Goal: Task Accomplishment & Management: Manage account settings

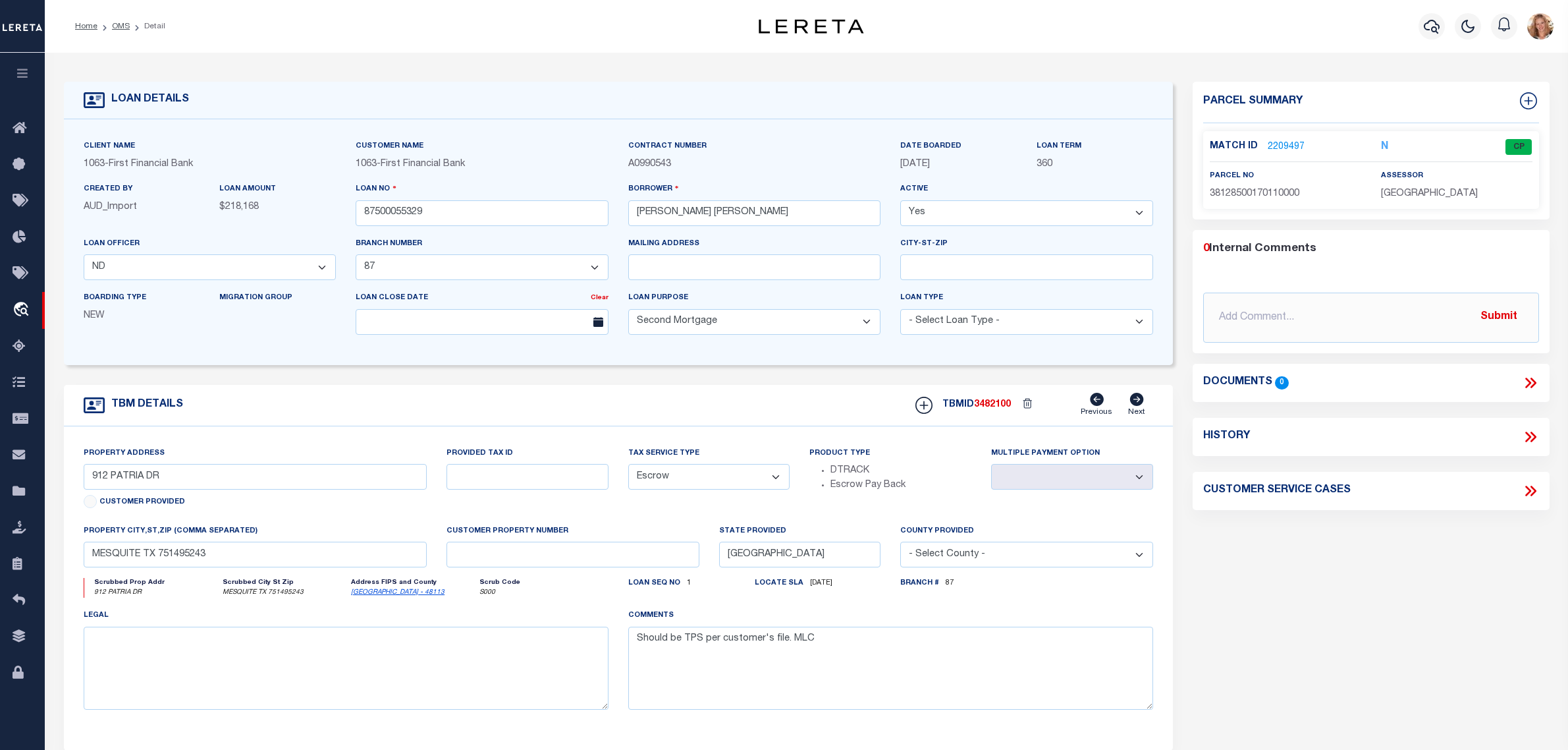
select select "200"
select select "49040"
select select "535"
select select "100"
select select "Escrow"
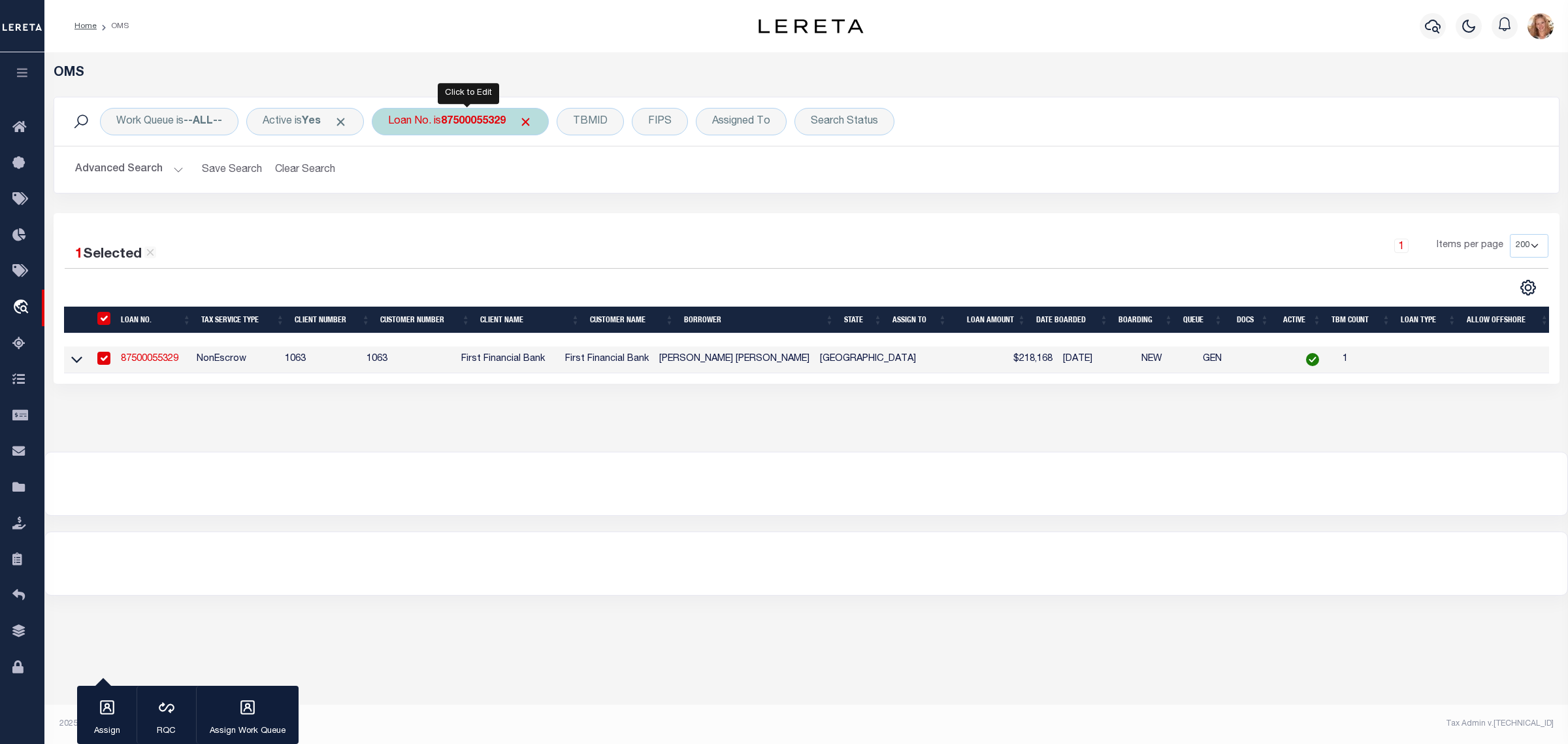
click at [481, 123] on b "87500055329" at bounding box center [473, 121] width 64 height 11
type input "34295777"
click at [565, 209] on input "Apply" at bounding box center [561, 214] width 39 height 22
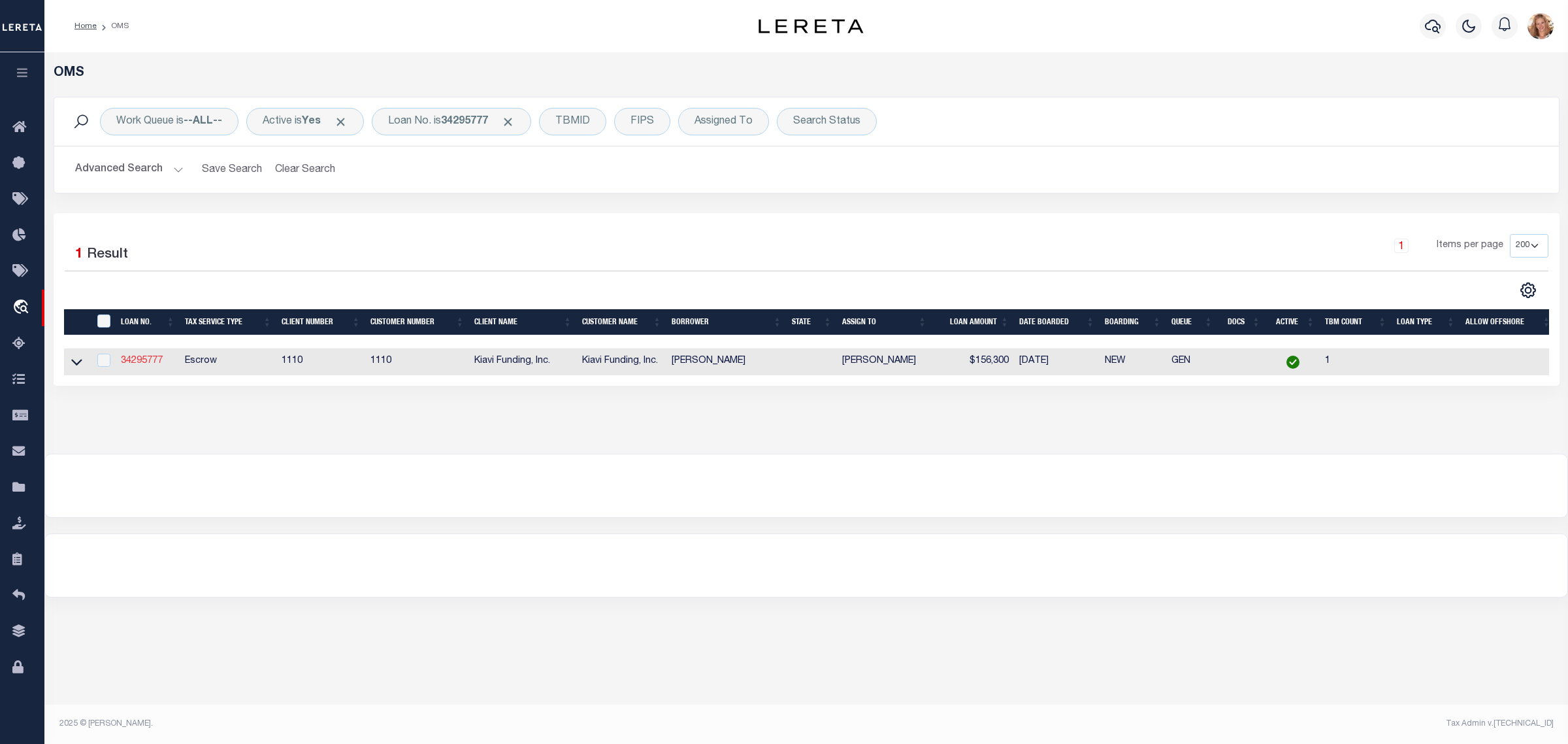
click at [151, 365] on link "34295777" at bounding box center [142, 360] width 42 height 9
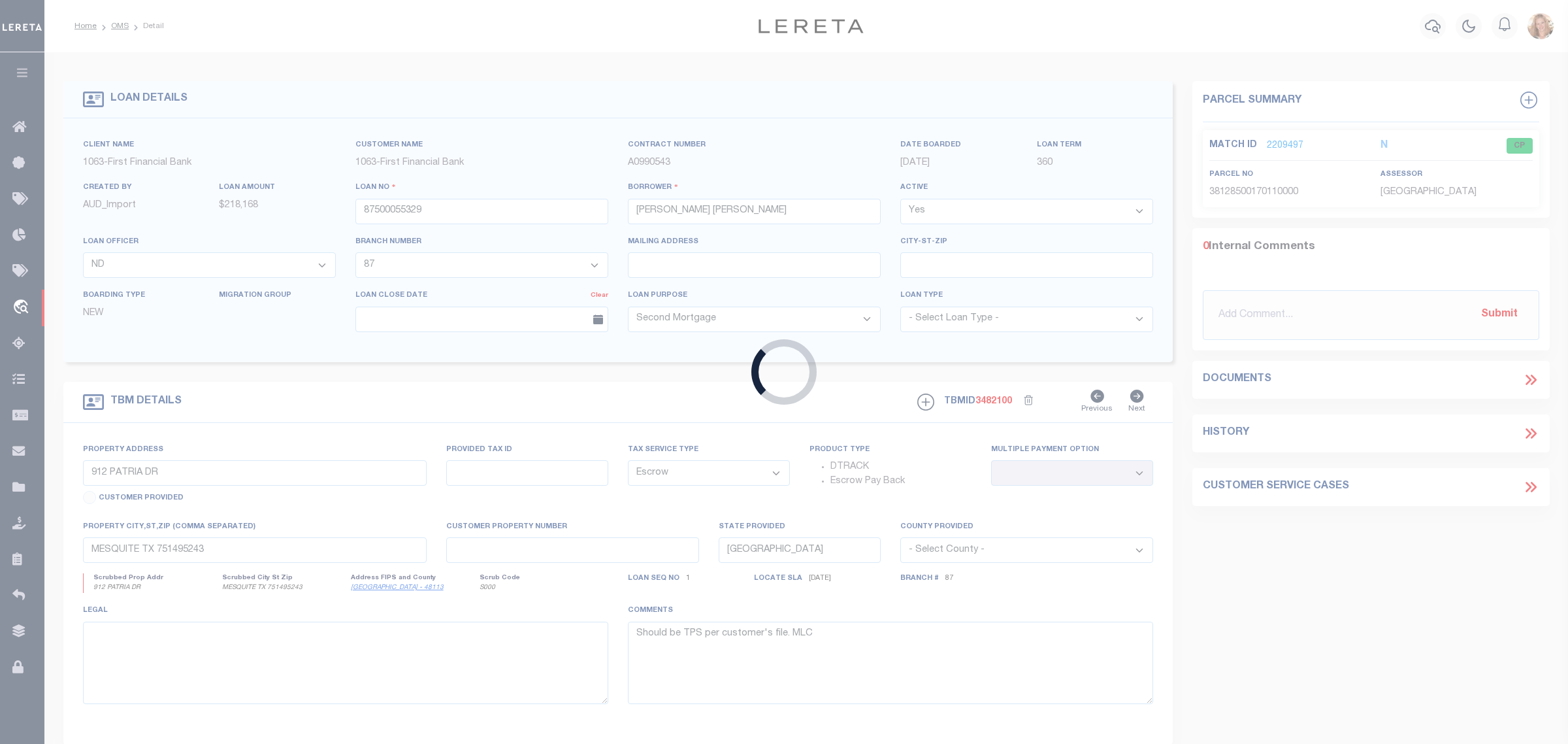
type input "34295777"
type input "Nateysha Poindexter"
select select
select select "10"
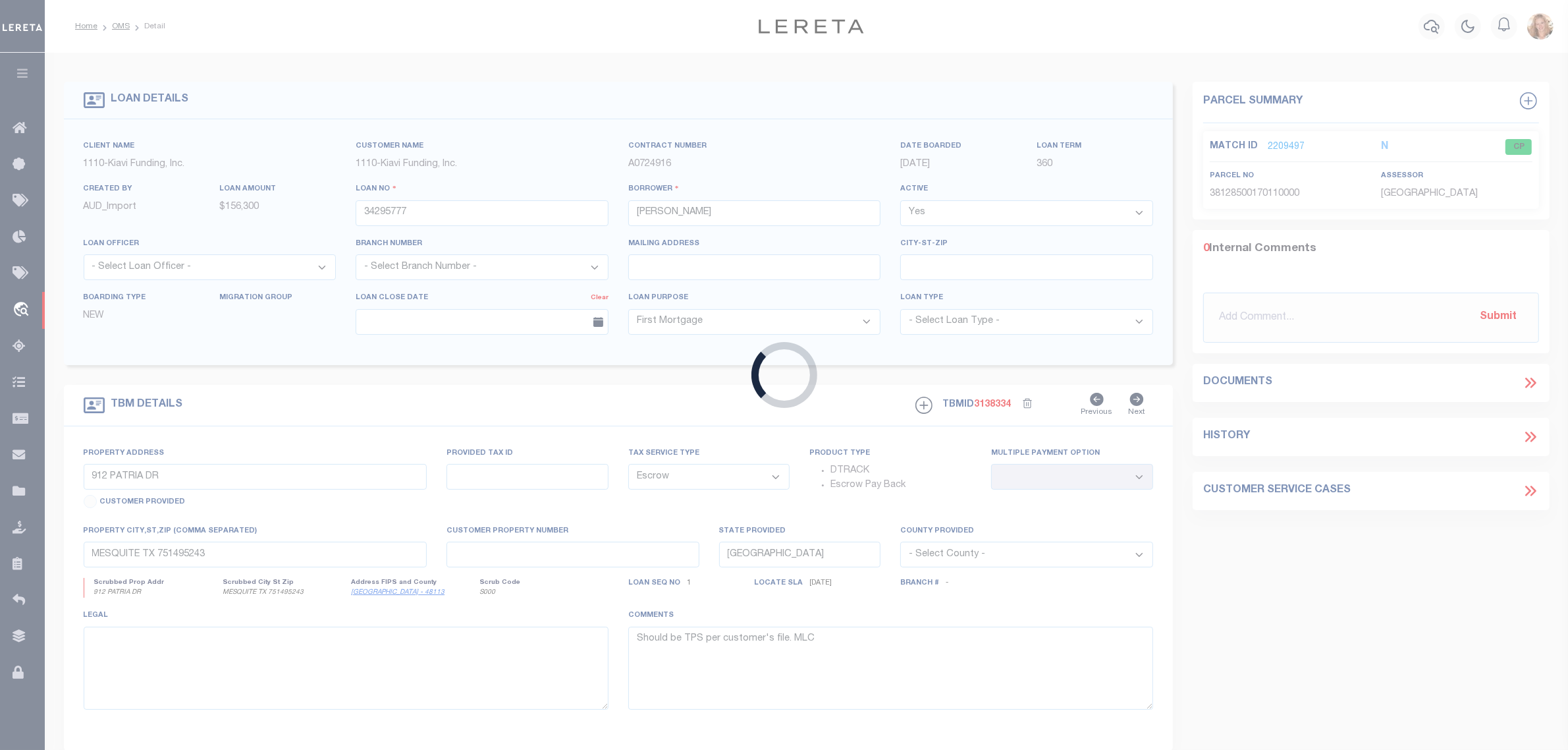
type input "134 4TH STREET"
select select
type input "HAMDEN CT 6514"
select select
select select "8518"
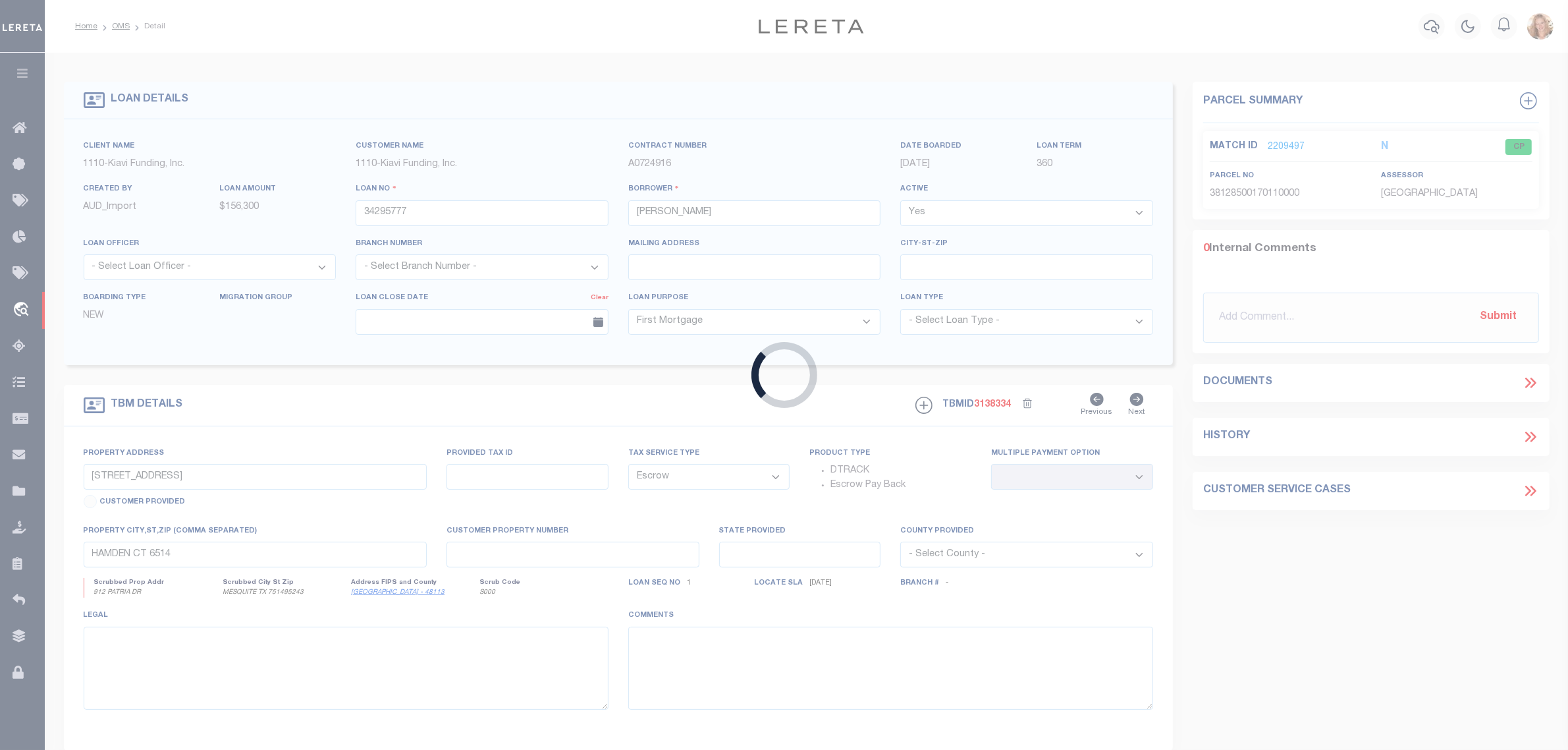
select select "3485"
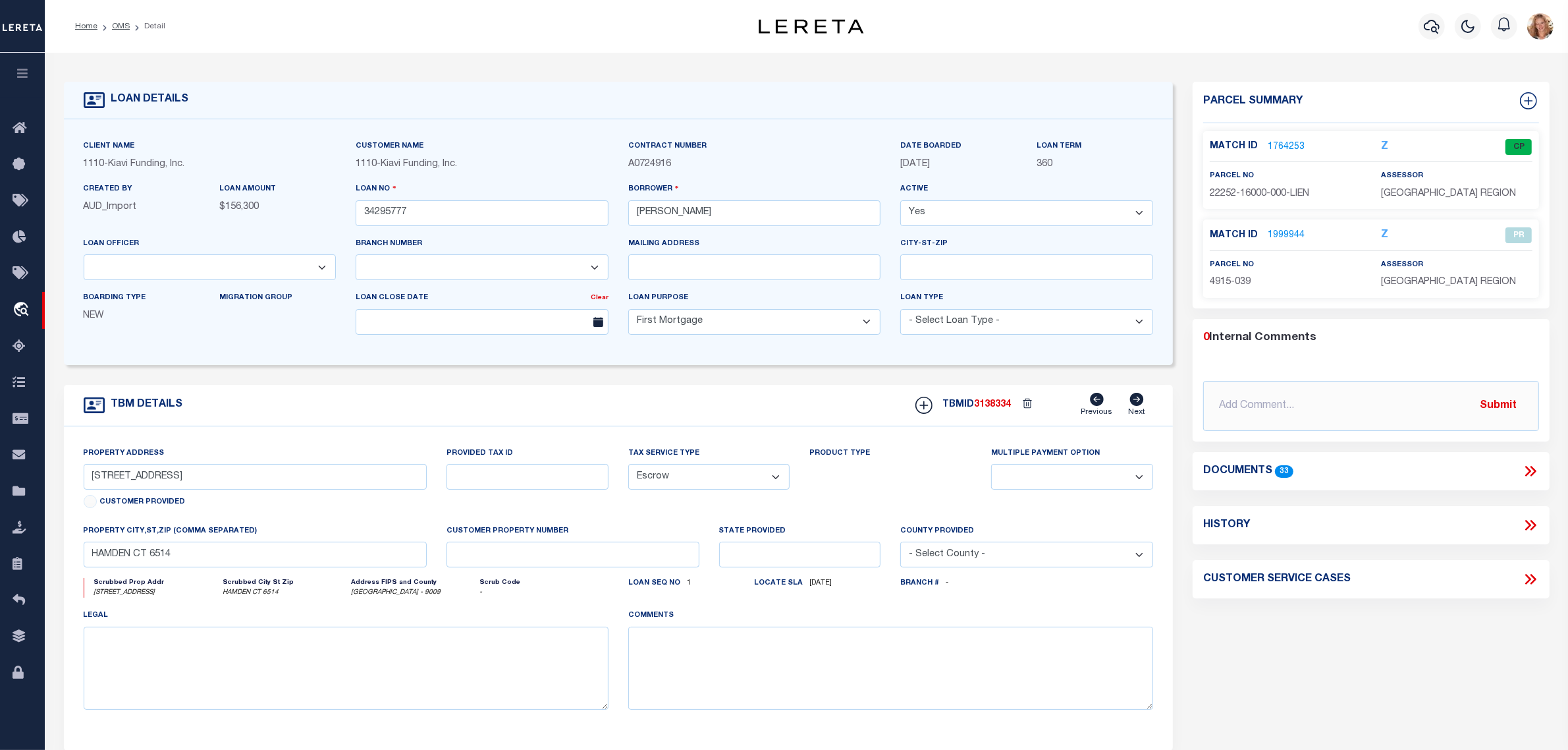
click at [1526, 525] on icon at bounding box center [1528, 525] width 6 height 11
select select "100"
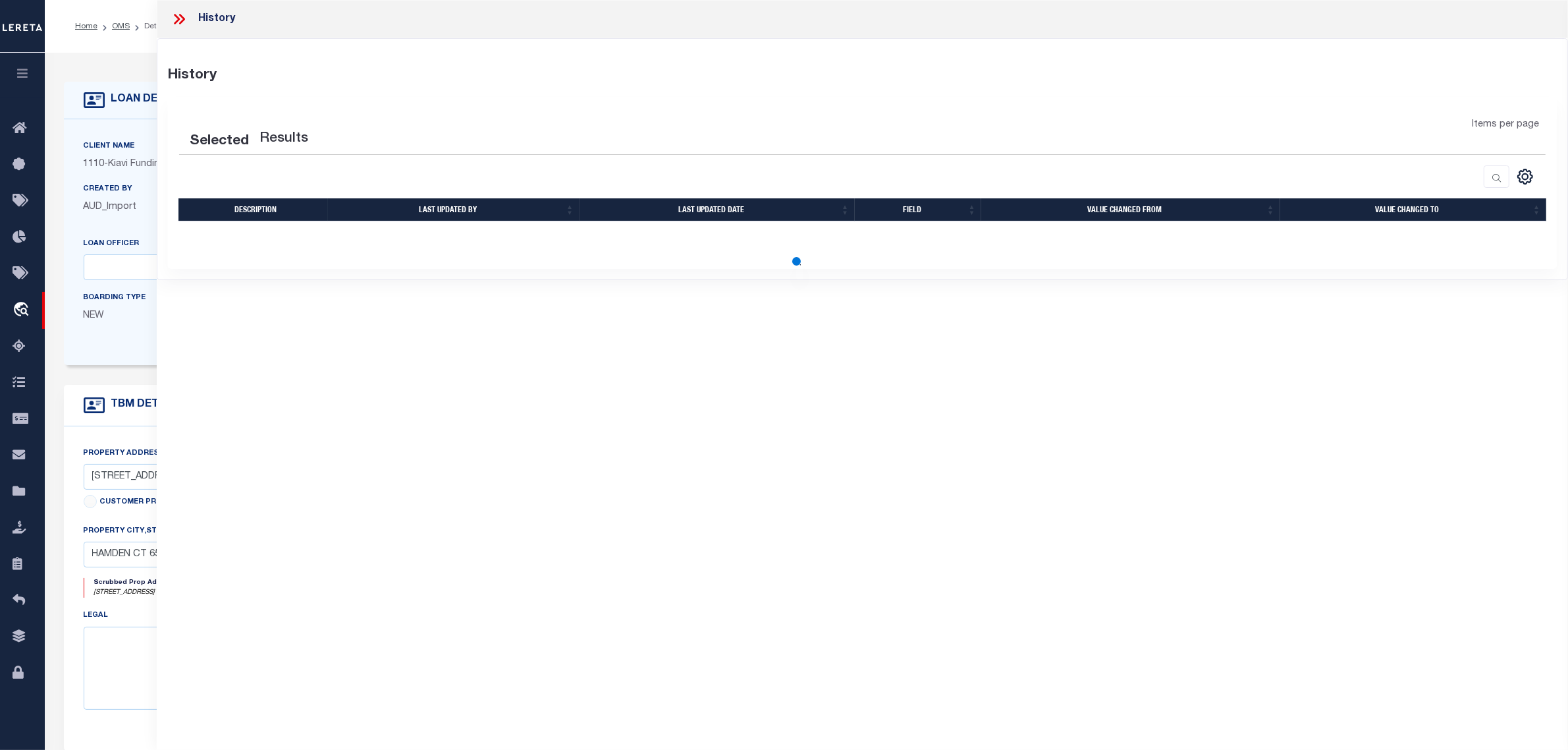
select select "100"
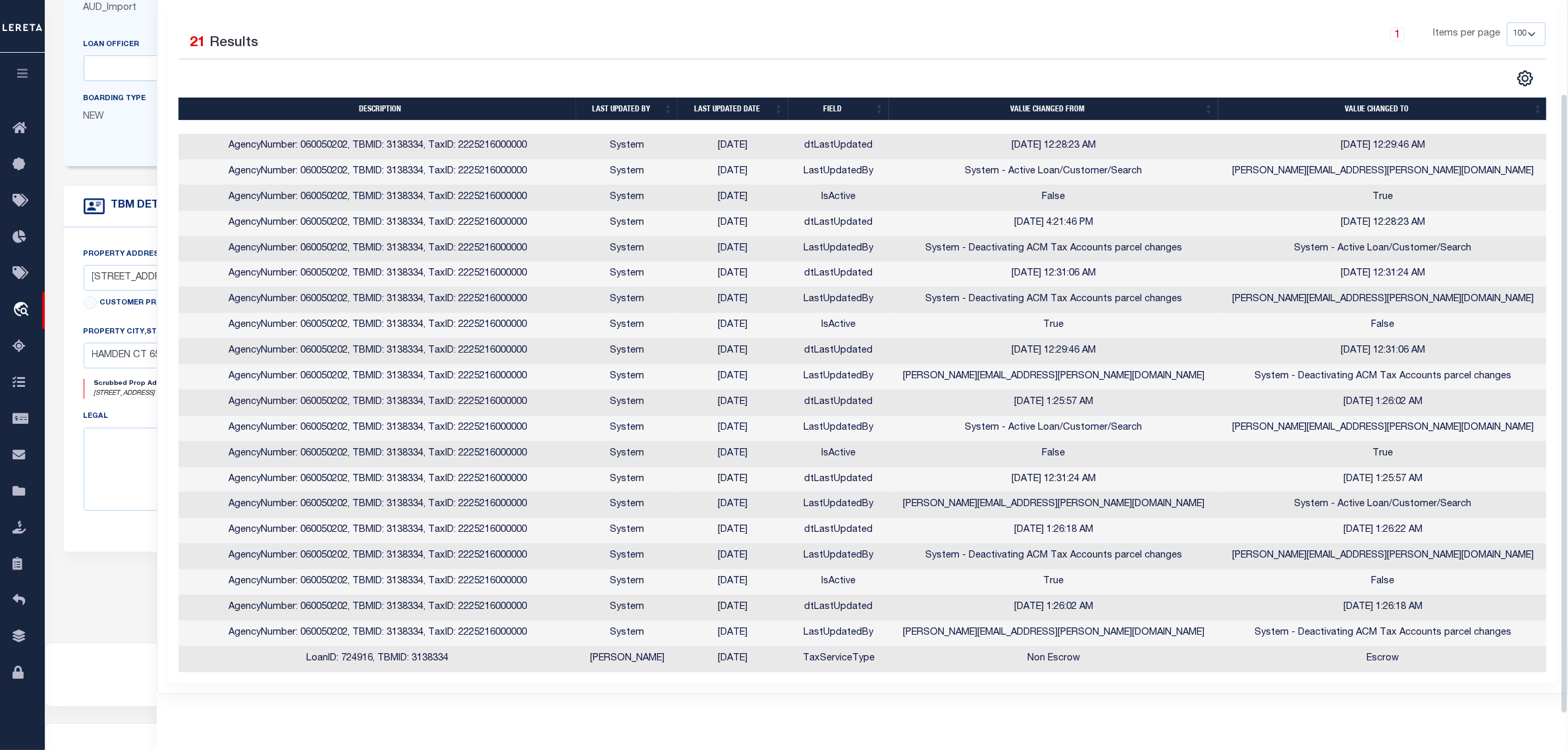
scroll to position [247, 0]
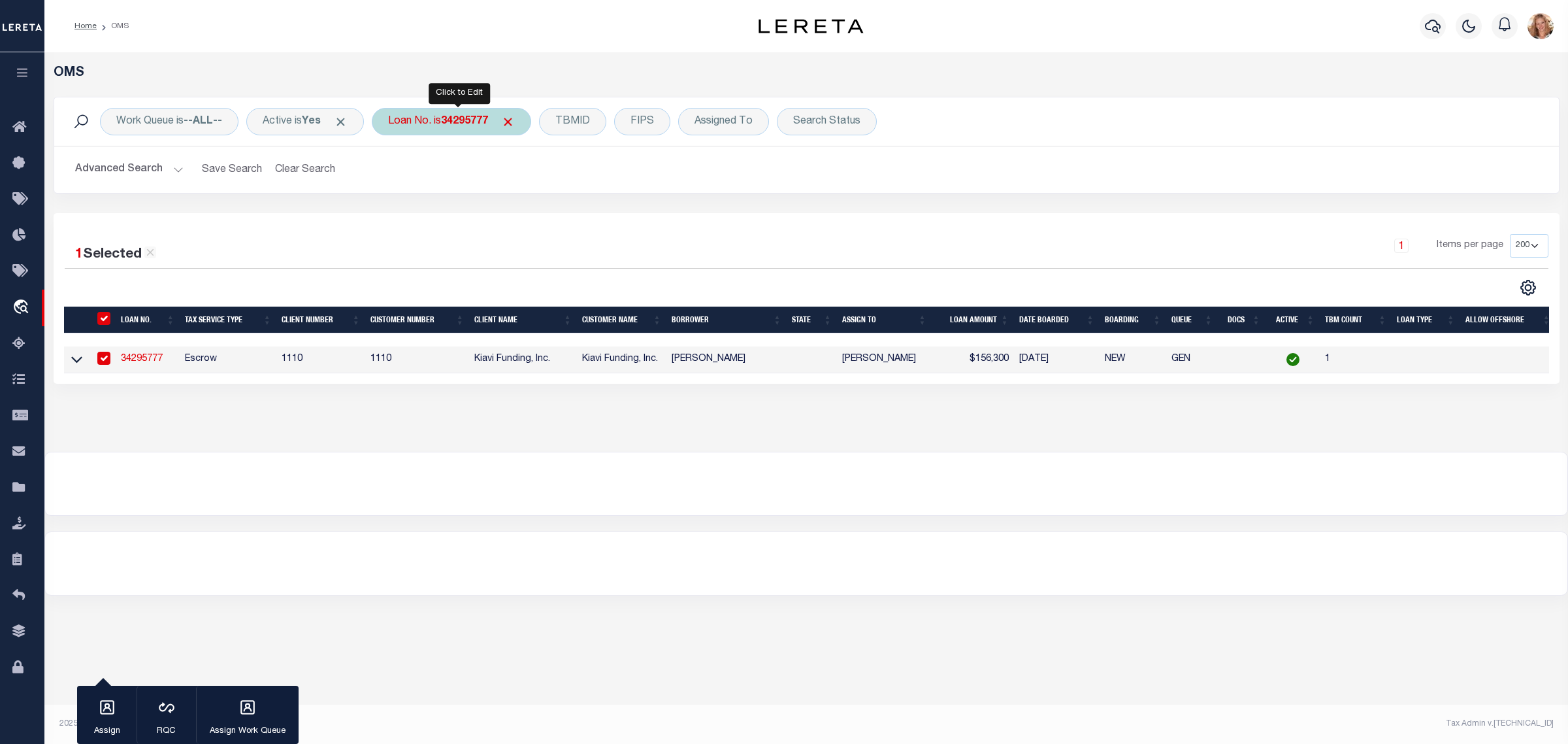
click at [428, 121] on div "Loan No. is 34295777" at bounding box center [452, 121] width 160 height 27
type input "34418821"
click at [562, 211] on input "Apply" at bounding box center [561, 214] width 39 height 22
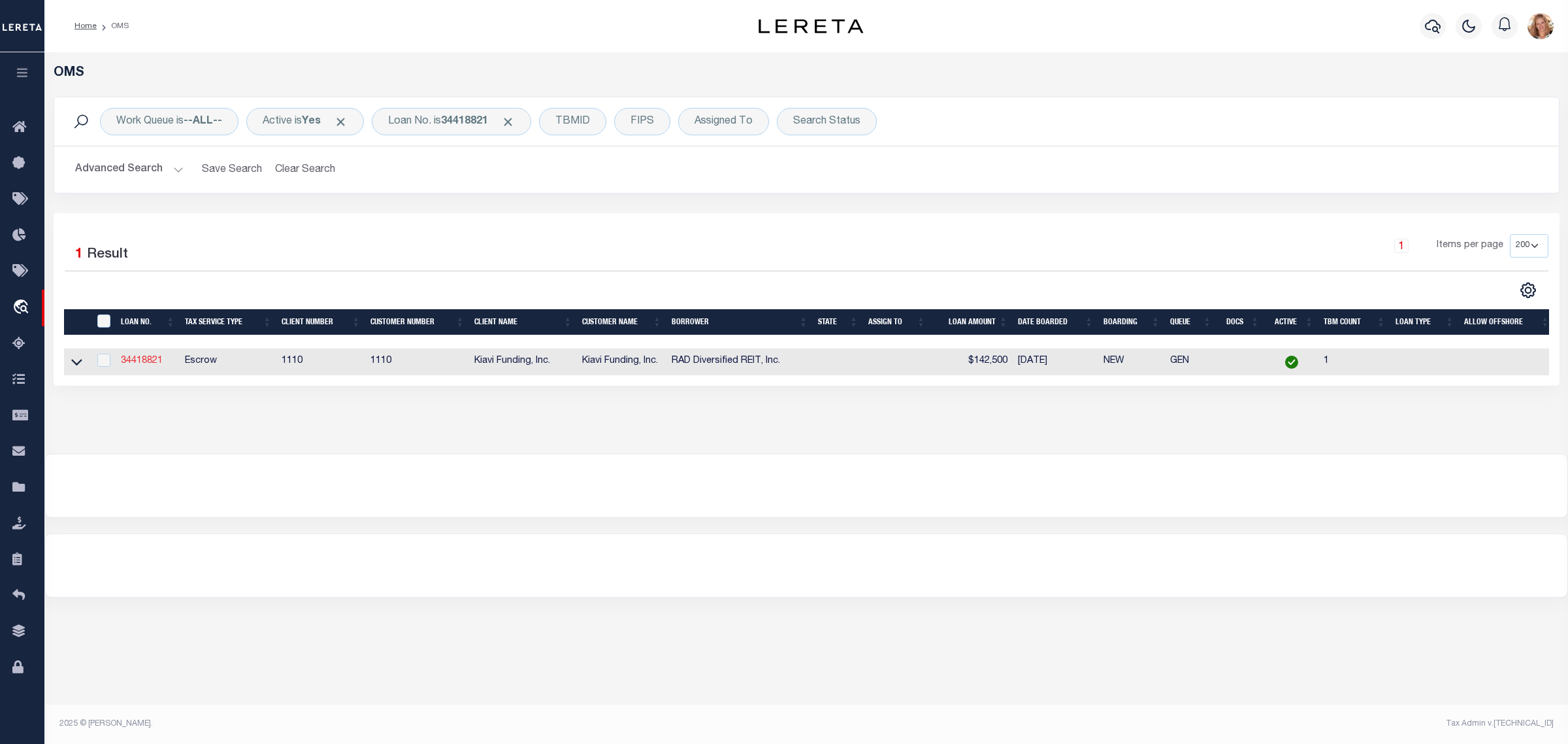
click at [134, 363] on link "34418821" at bounding box center [142, 360] width 42 height 9
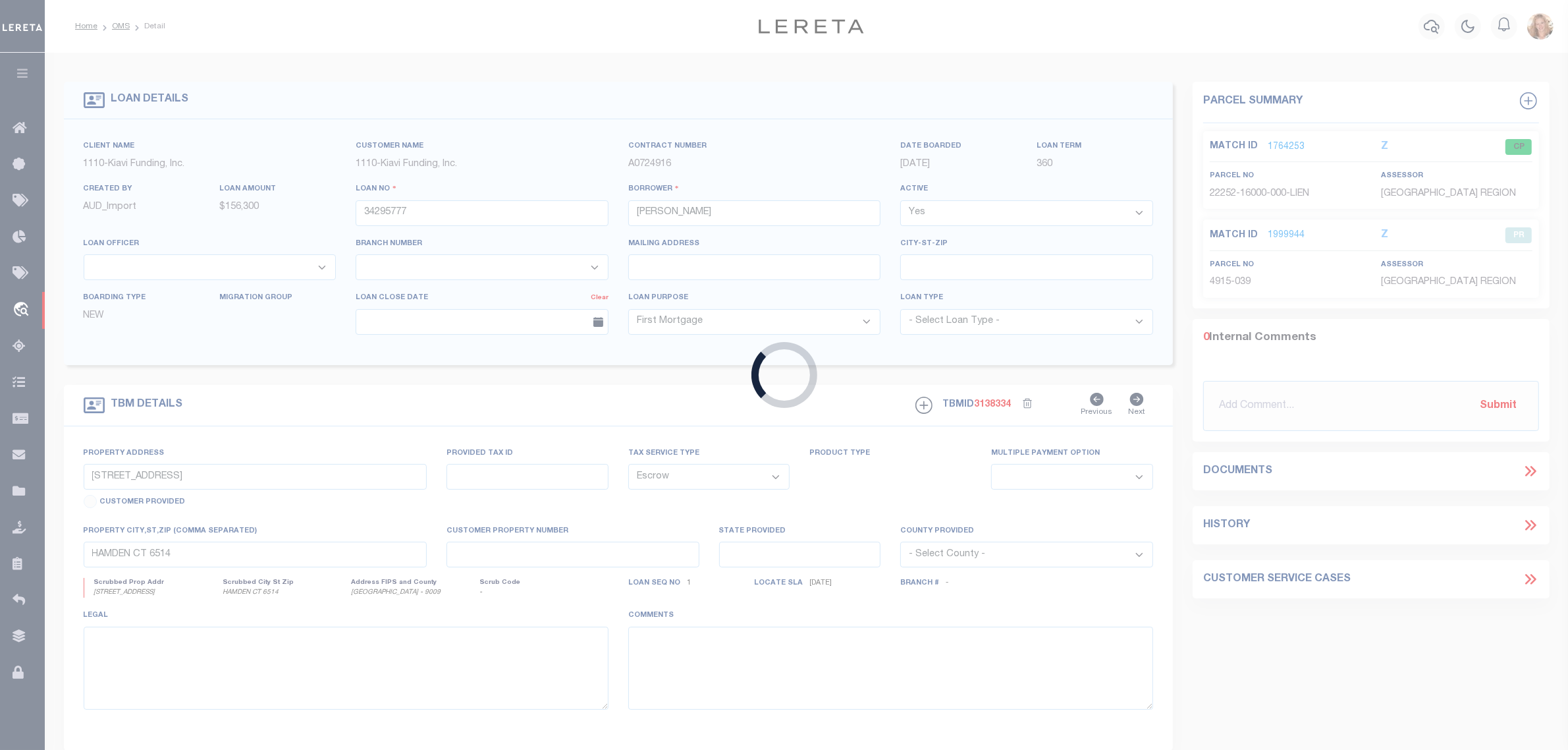
type input "34418821"
type input "RAD Diversified REIT, Inc."
type input "4147 NORTH 9TH STREET"
select select
type input "PHILADELPHIA PA 19140"
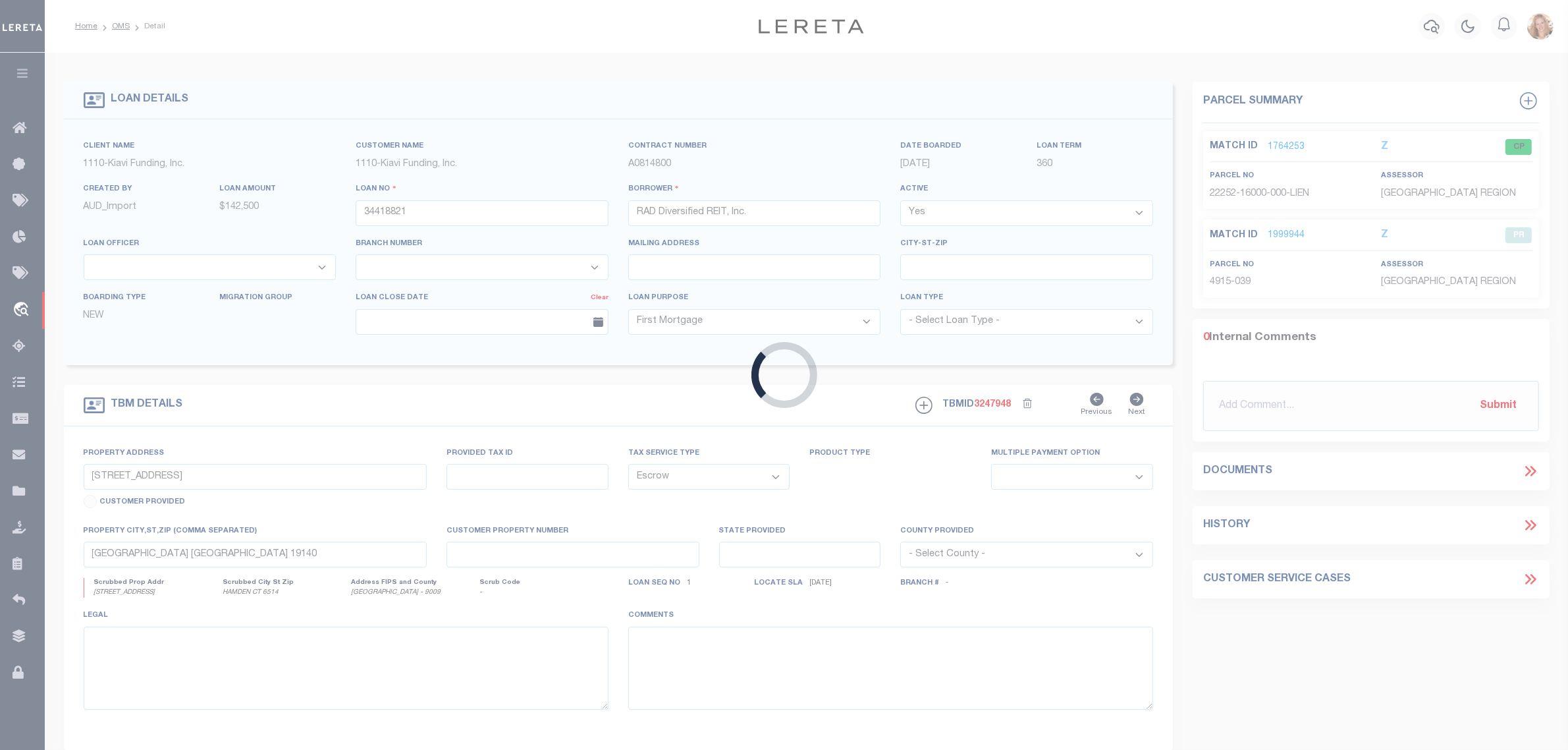
select select
select select "3485"
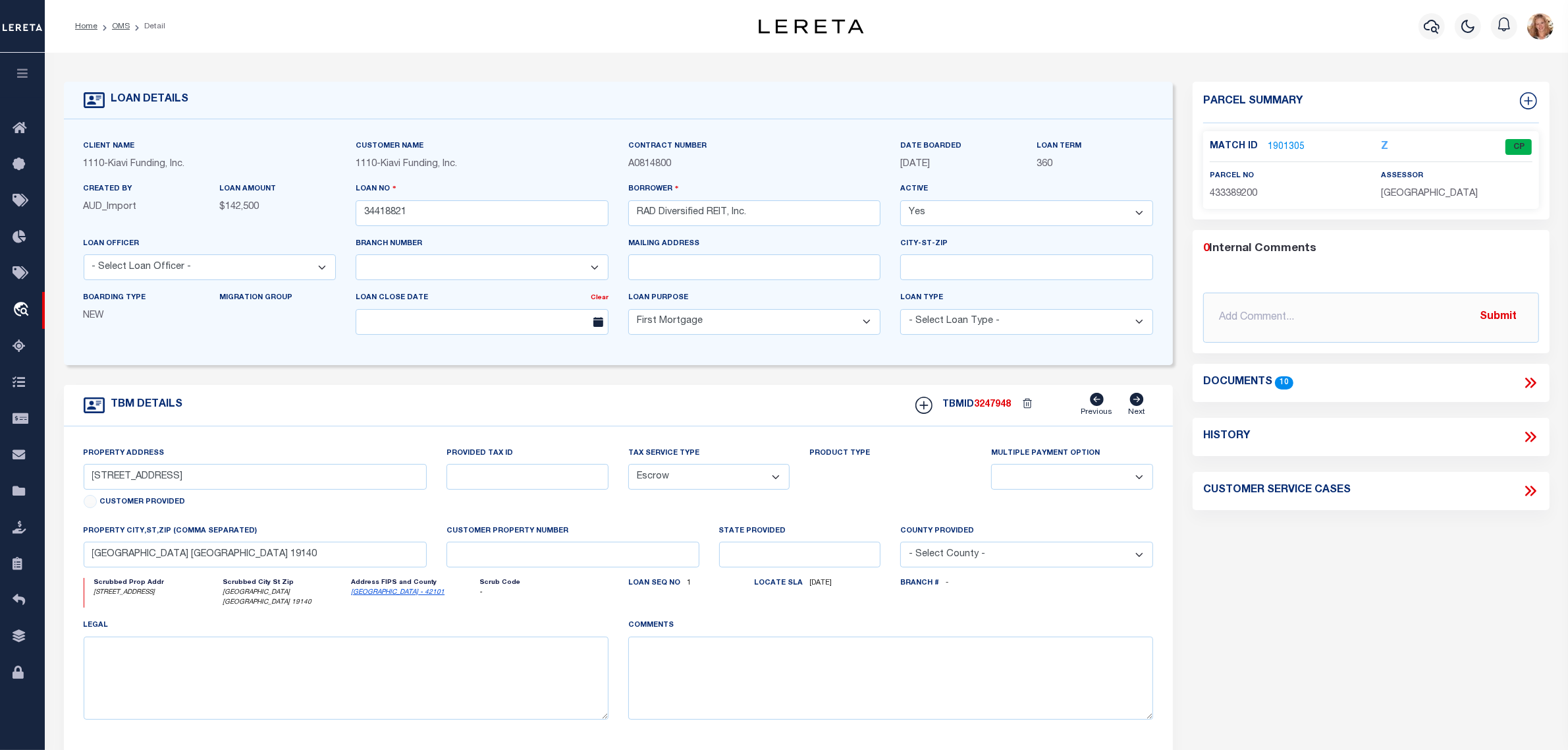
click at [1533, 440] on icon at bounding box center [1533, 436] width 6 height 11
select select "100"
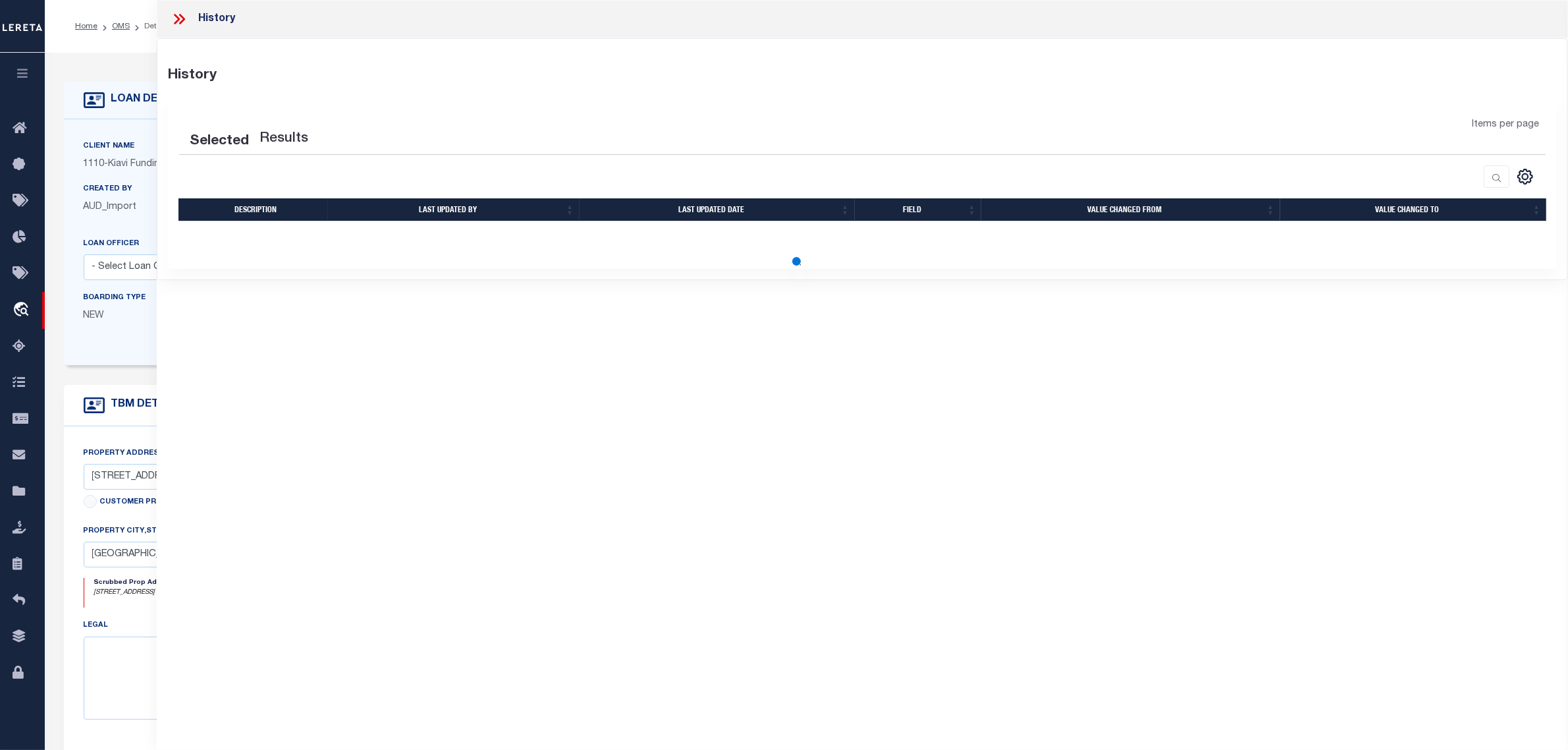
select select "100"
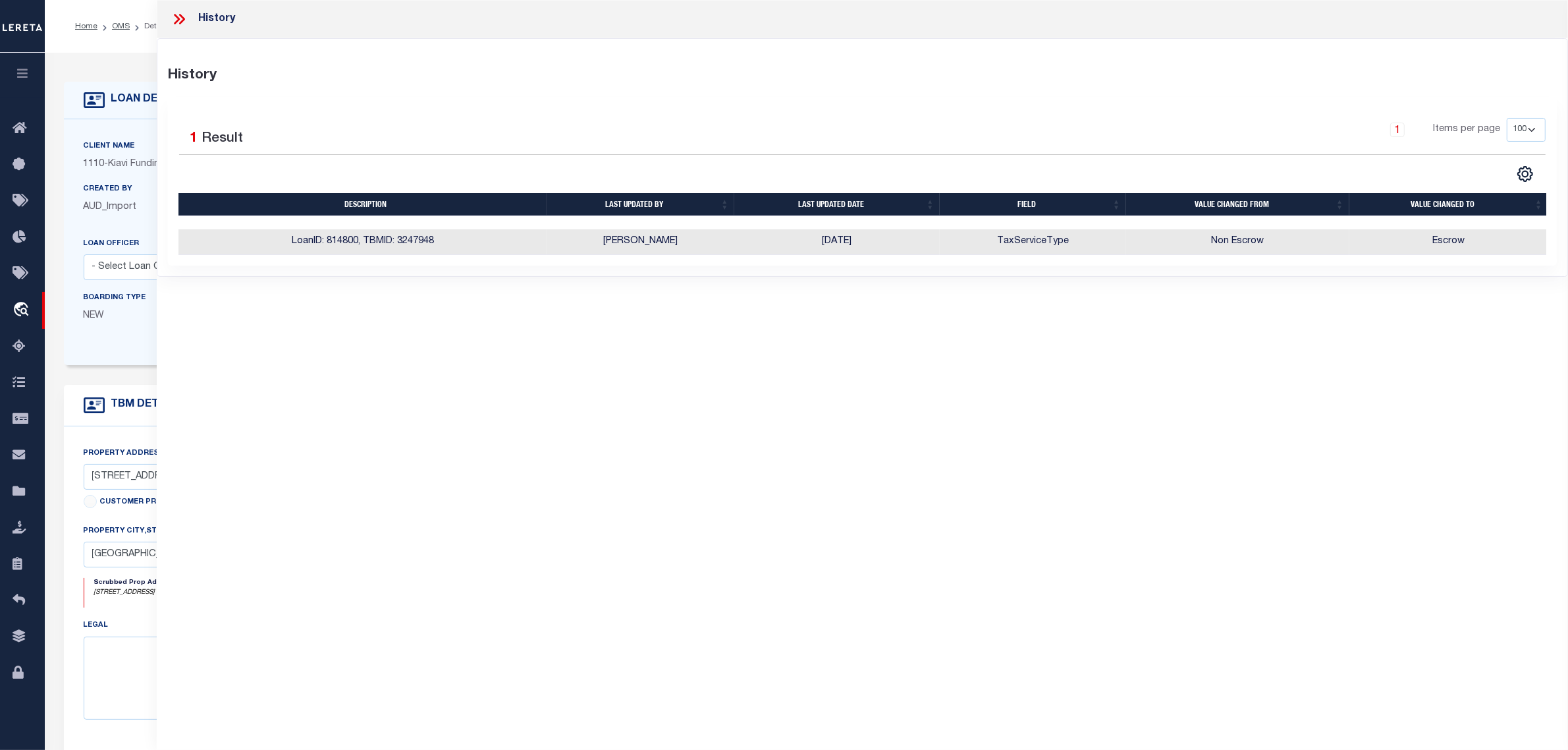
click at [135, 352] on div "Client Name 1110 - Kiavi Funding, Inc. Customer Name 1110 - Kiavi Funding, Inc." at bounding box center [618, 242] width 1110 height 246
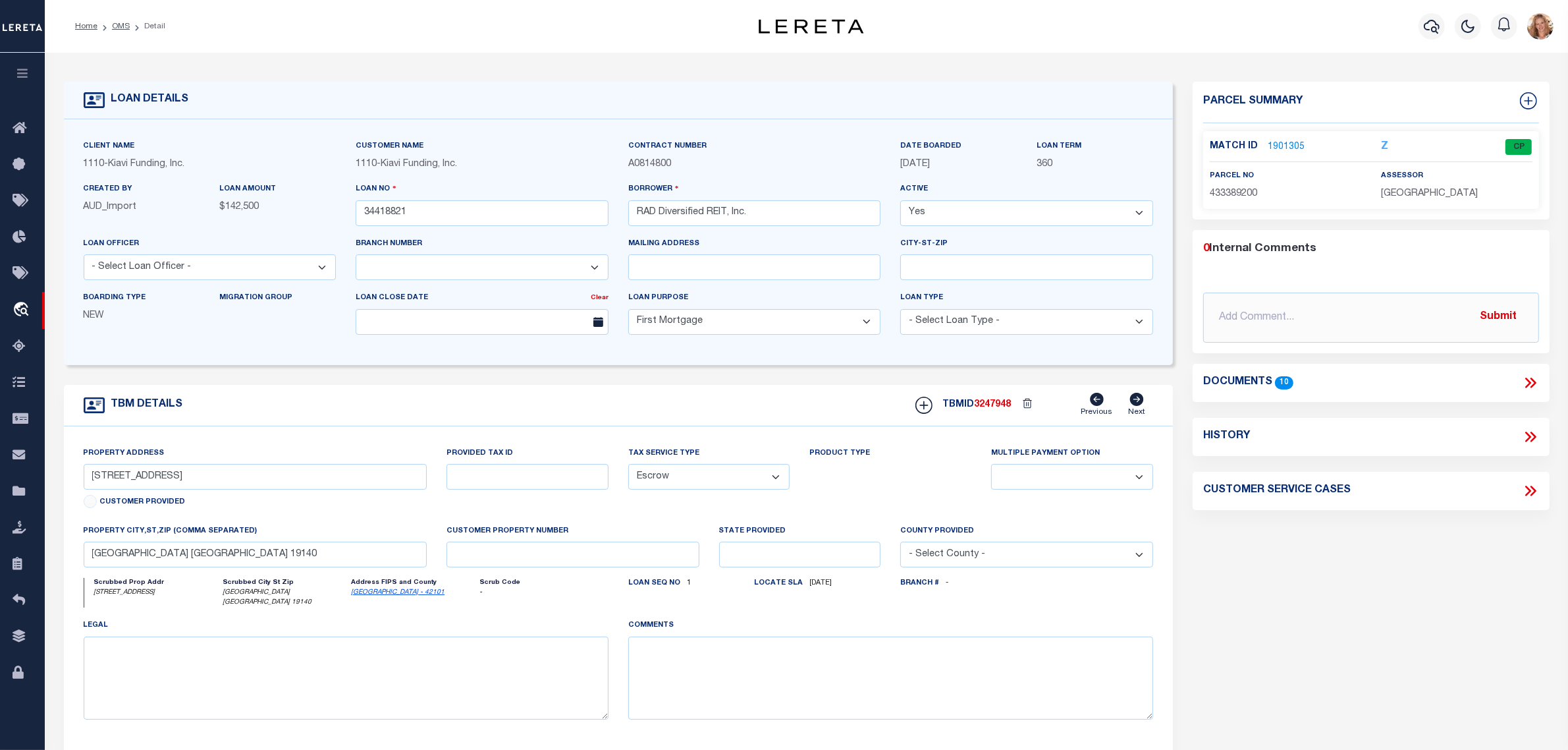
click at [1533, 438] on icon at bounding box center [1531, 436] width 17 height 17
select select "100"
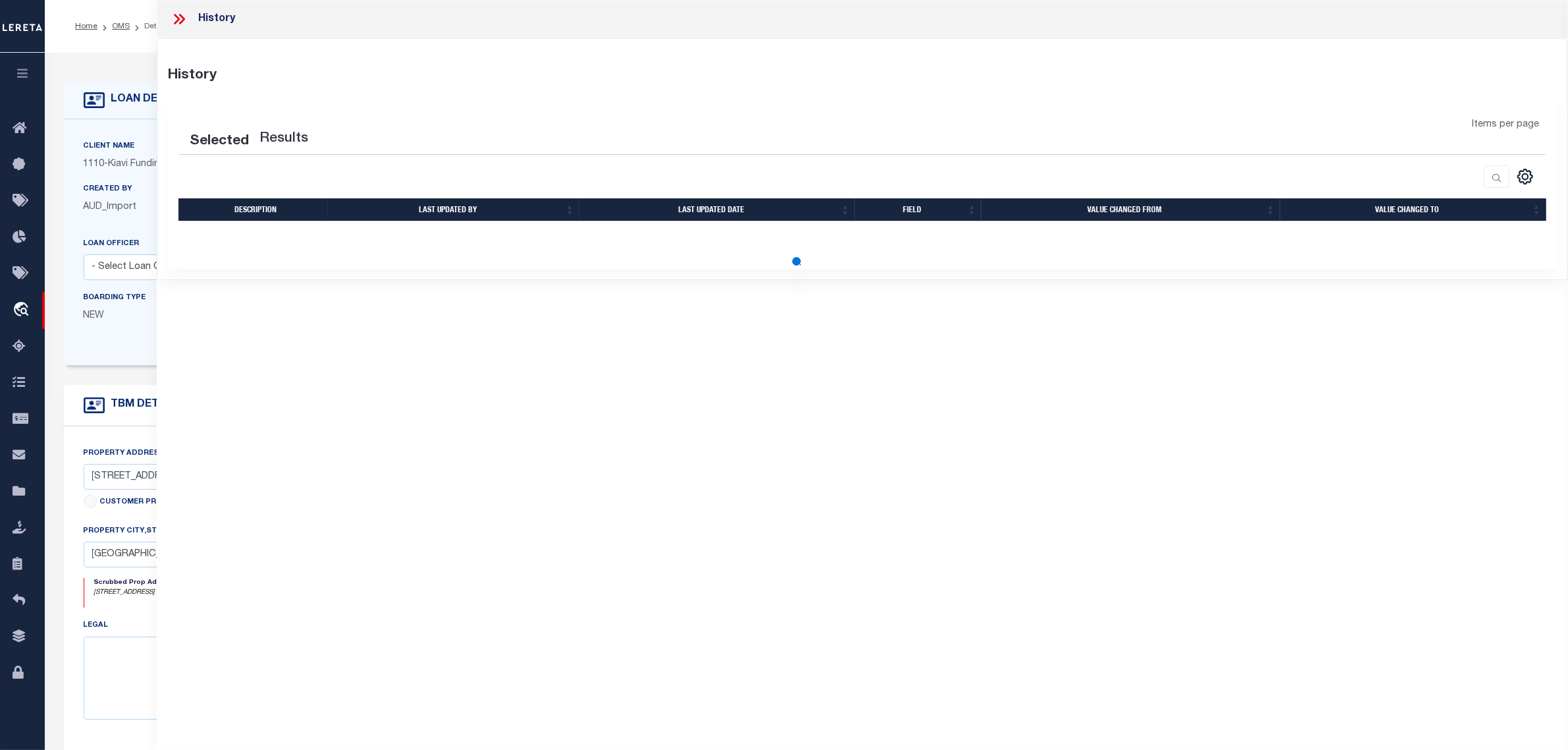
select select "100"
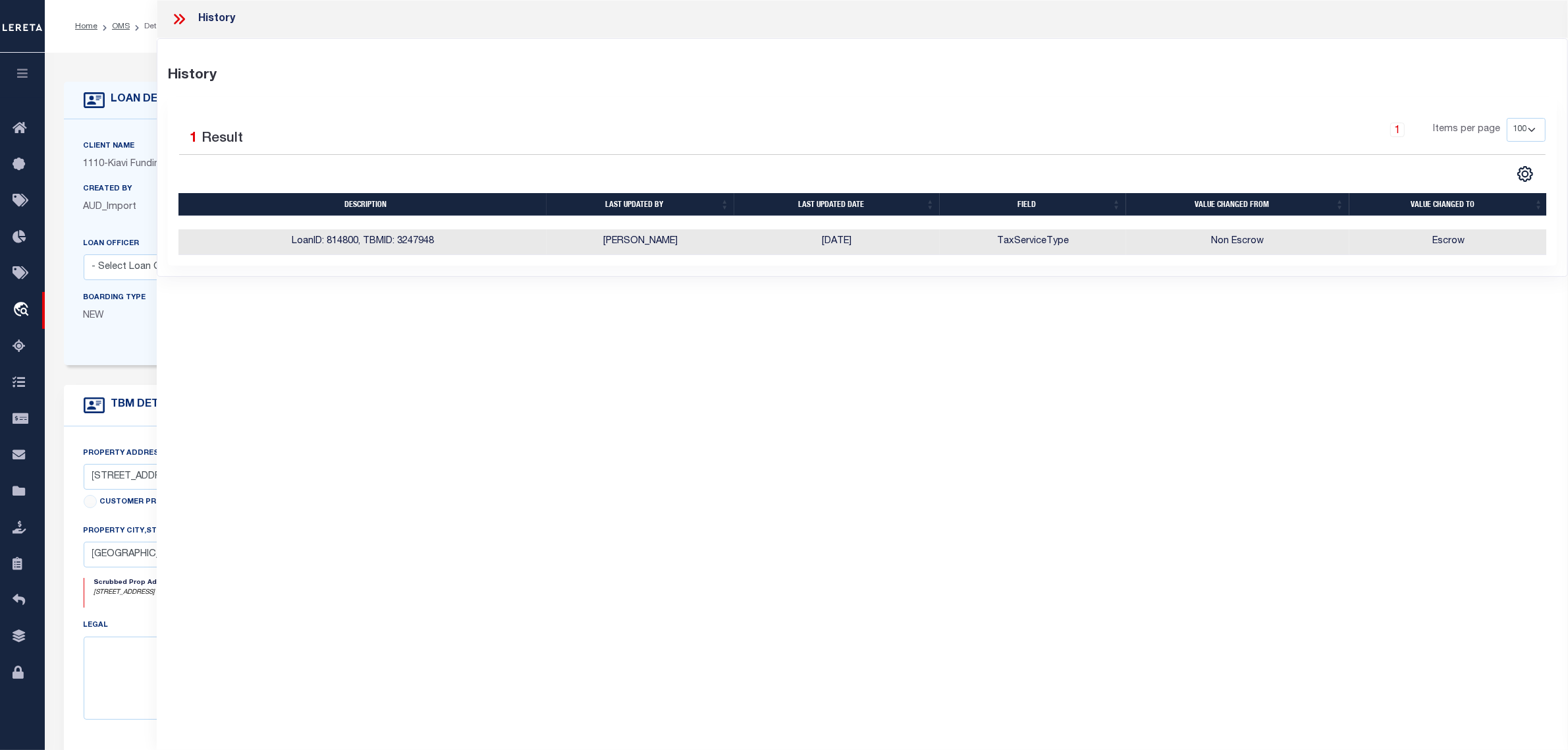
click at [80, 232] on div "Created By AUD_Import LOAN AMOUNT $142,500" at bounding box center [210, 208] width 273 height 54
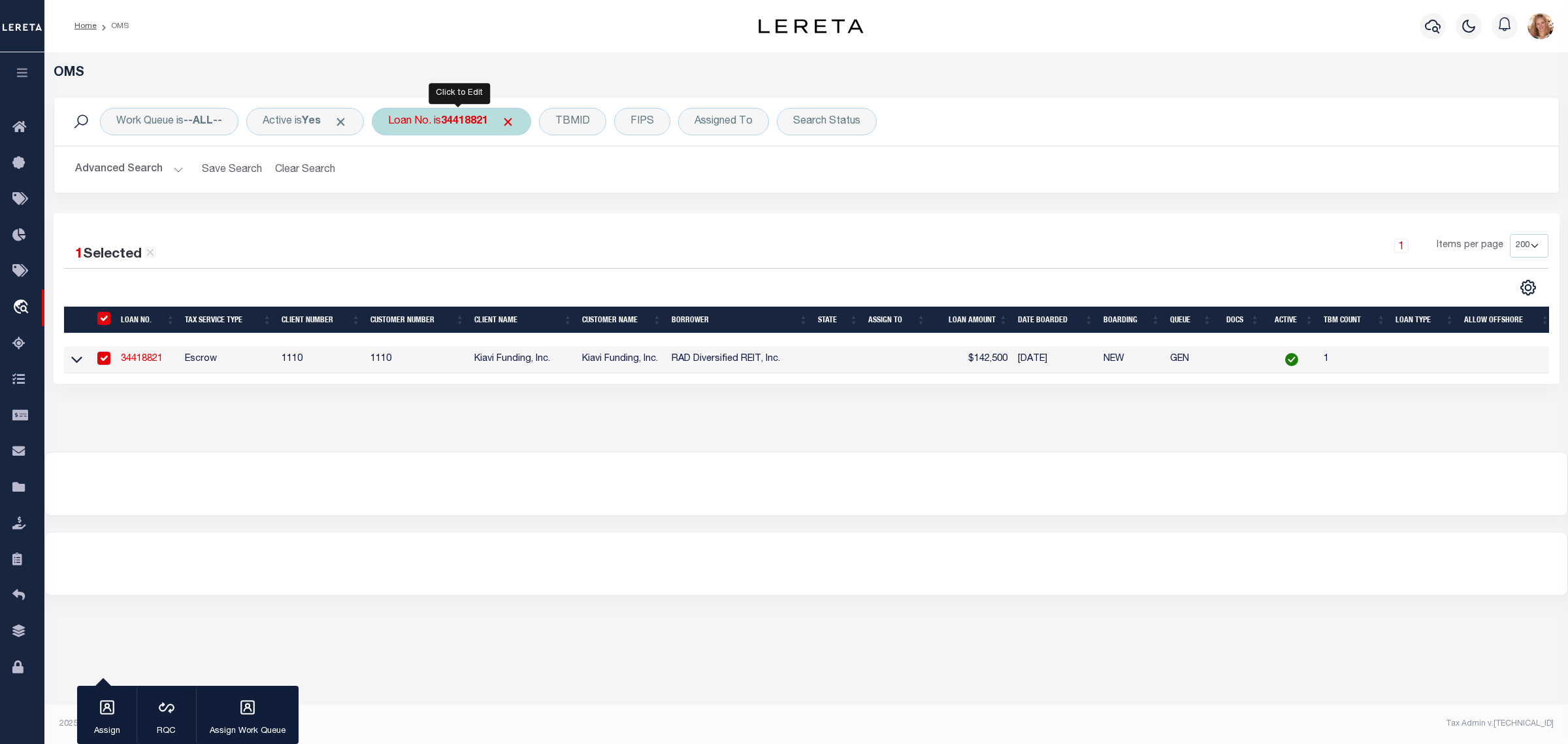
click at [459, 116] on b "34418821" at bounding box center [464, 121] width 47 height 11
type input "34295777"
click at [572, 214] on input "Apply" at bounding box center [561, 214] width 39 height 22
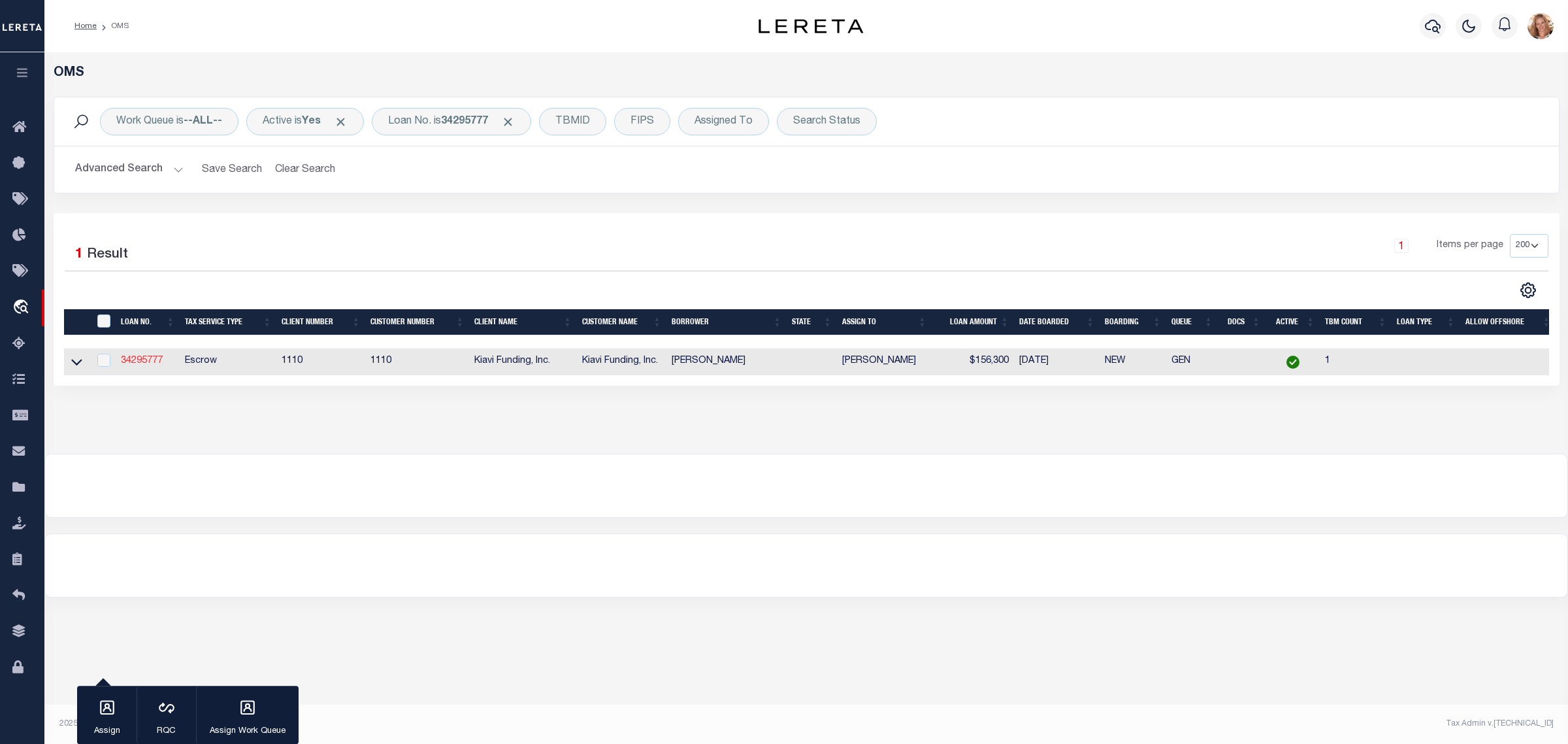
click at [149, 365] on link "34295777" at bounding box center [142, 360] width 42 height 9
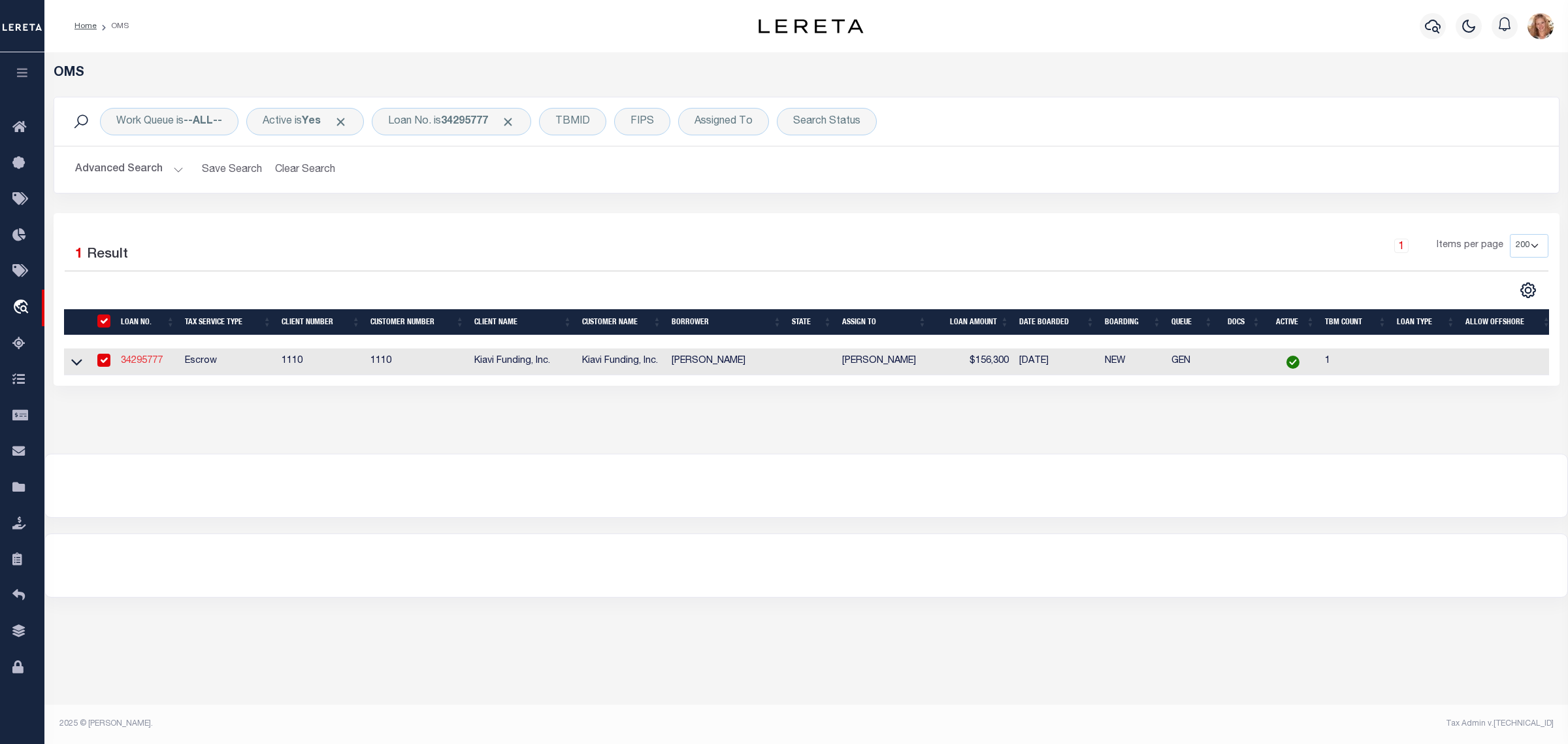
type input "34295777"
type input "Nateysha Poindexter"
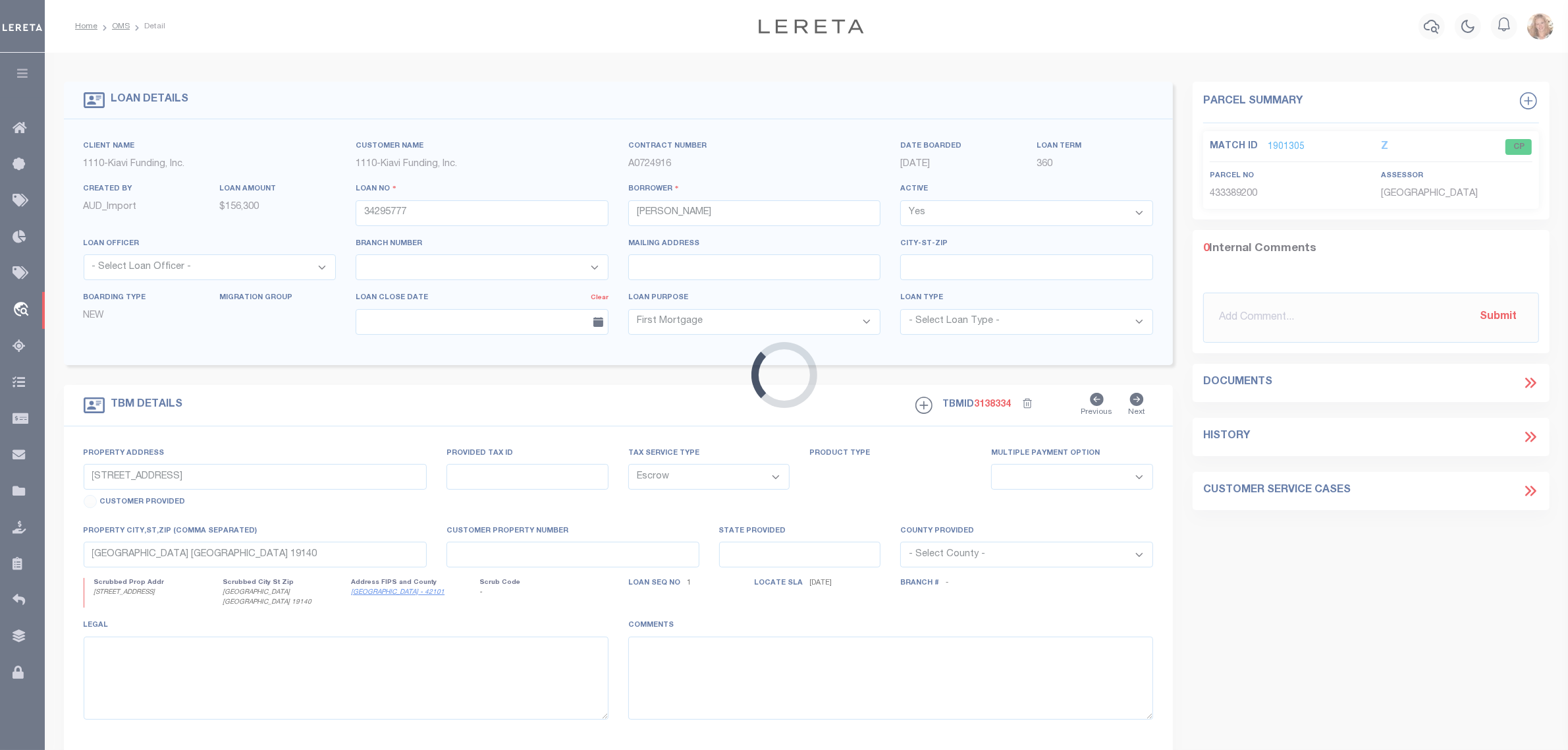
type input "134 4TH STREET"
select select
type input "HAMDEN CT 6514"
select select
select select "3485"
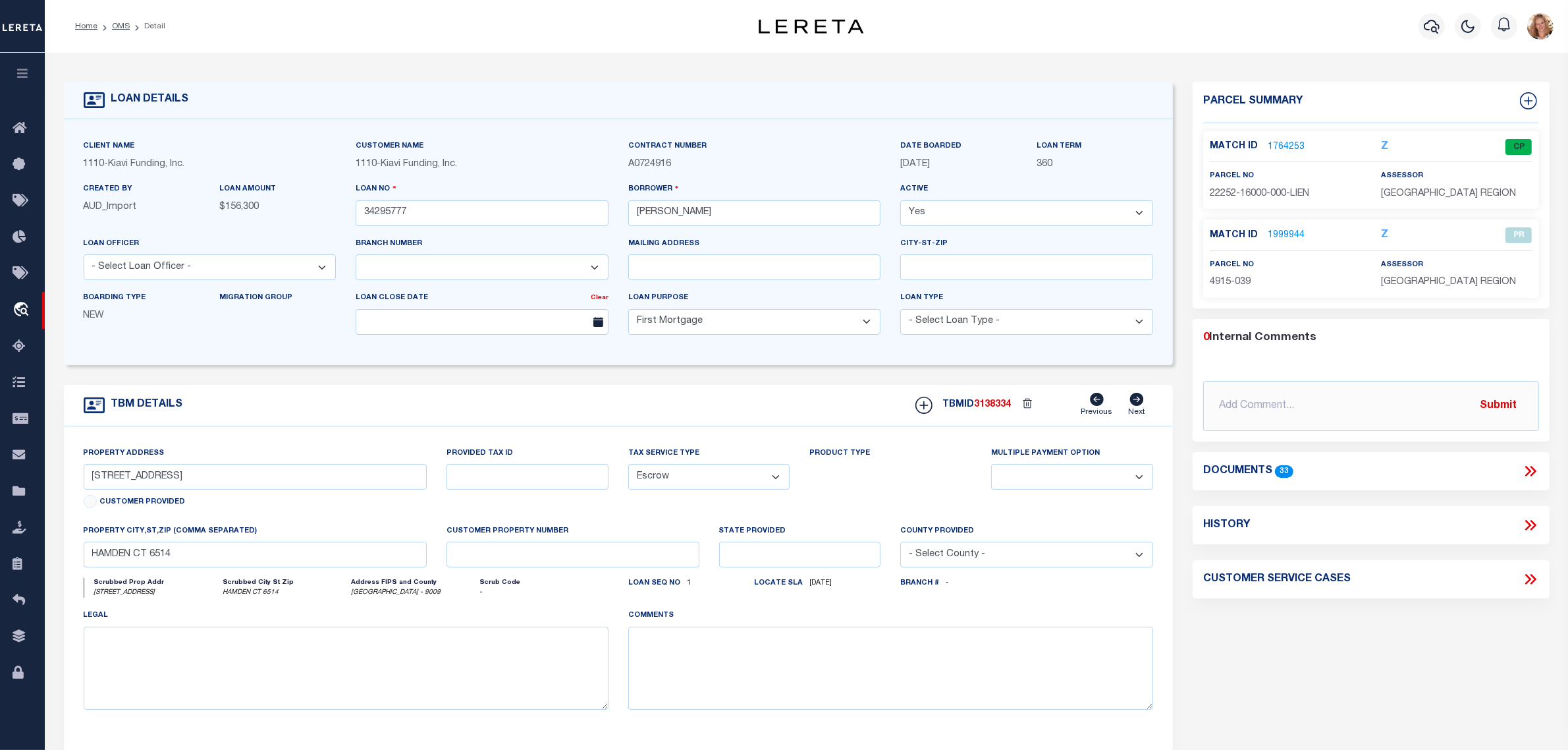
click at [1526, 522] on icon at bounding box center [1531, 525] width 17 height 17
select select "100"
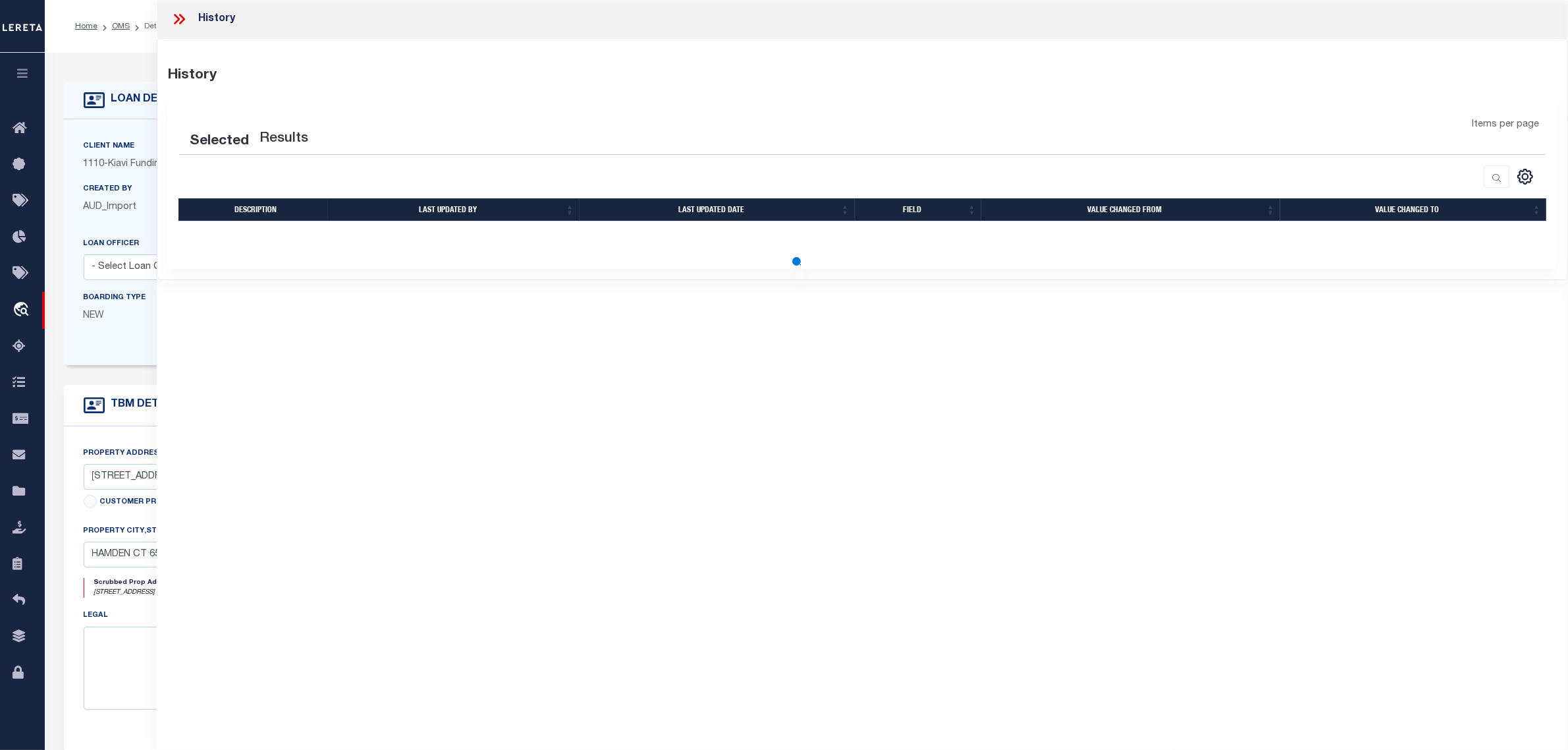
select select "100"
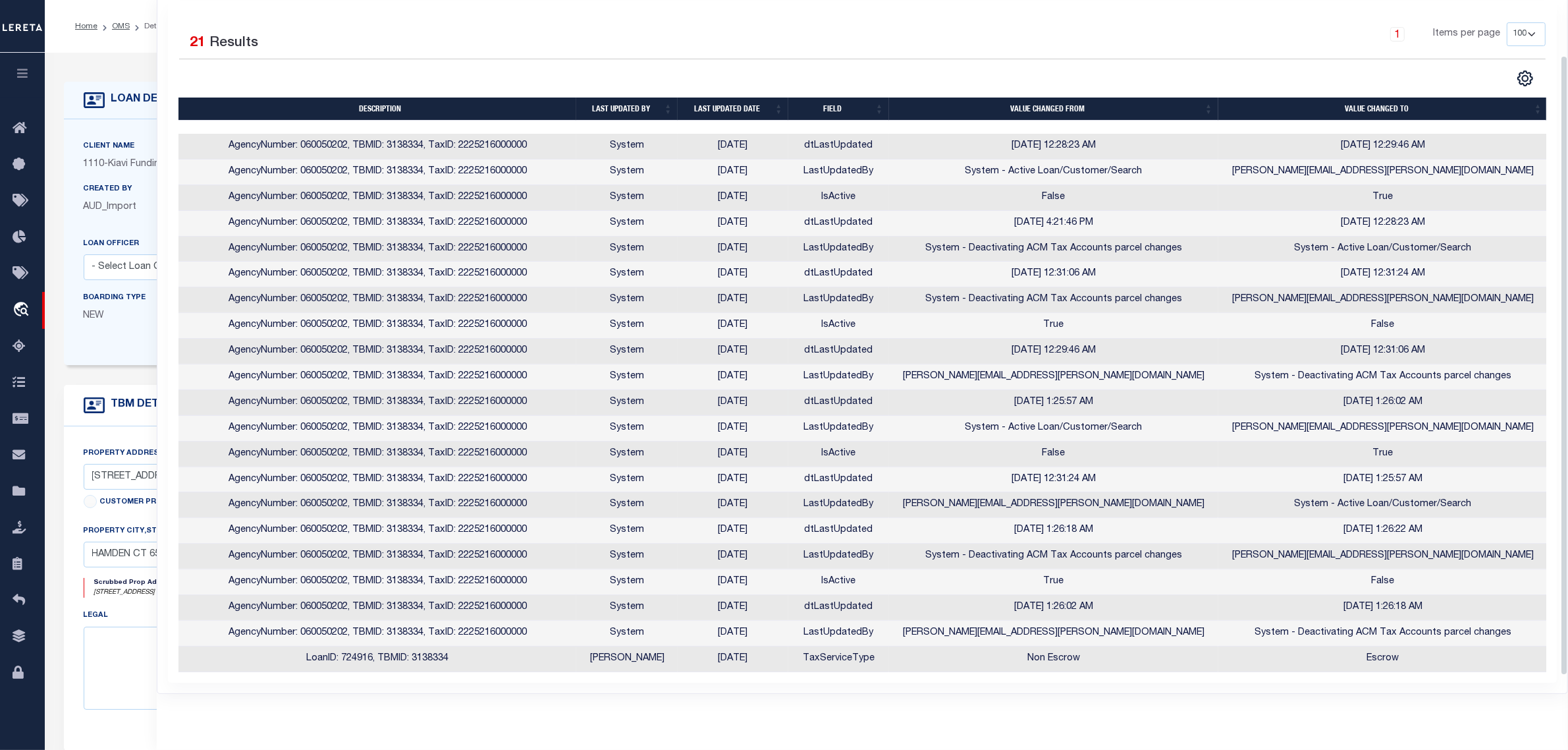
scroll to position [109, 0]
click at [95, 71] on div "LOAN DETAILS Client Name 1110 - Kiavi Funding, Inc. 1110" at bounding box center [806, 434] width 1506 height 736
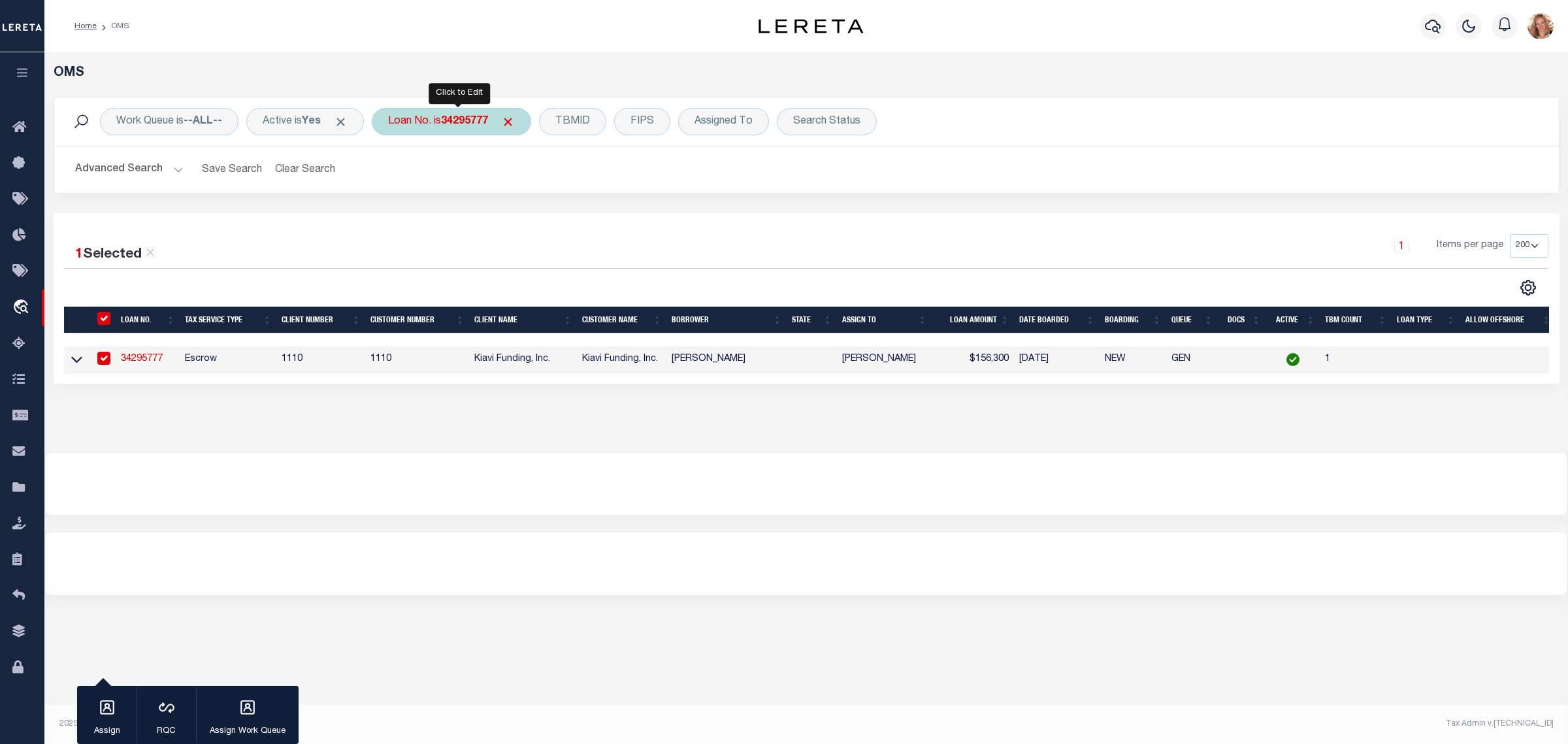
click at [415, 124] on div "Loan No. is 34295777" at bounding box center [452, 121] width 160 height 27
type input "34457176"
click at [559, 213] on input "Apply" at bounding box center [561, 214] width 39 height 22
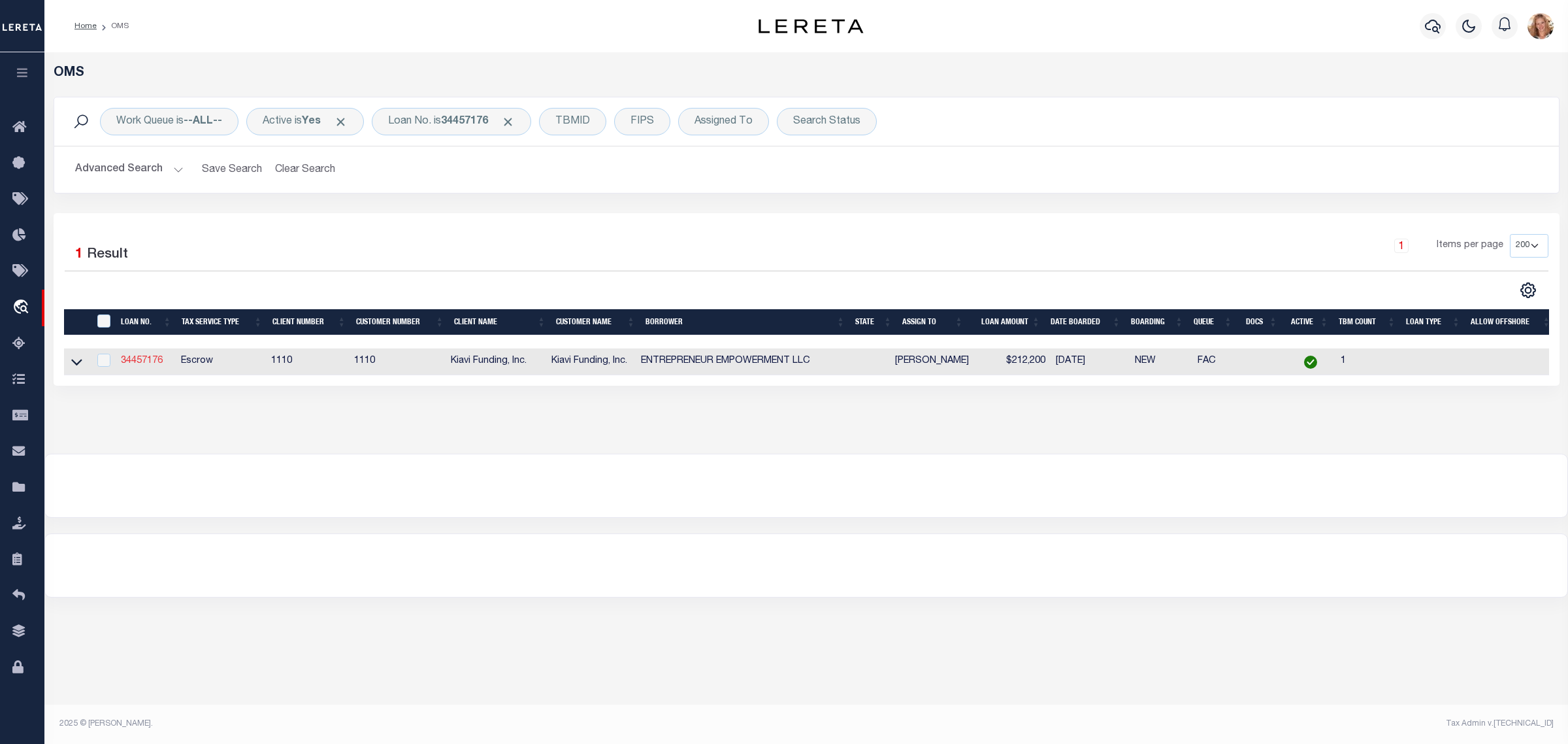
click at [151, 365] on link "34457176" at bounding box center [142, 360] width 42 height 9
type input "34457176"
type input "ENTREPRENEUR EMPOWERMENT LLC"
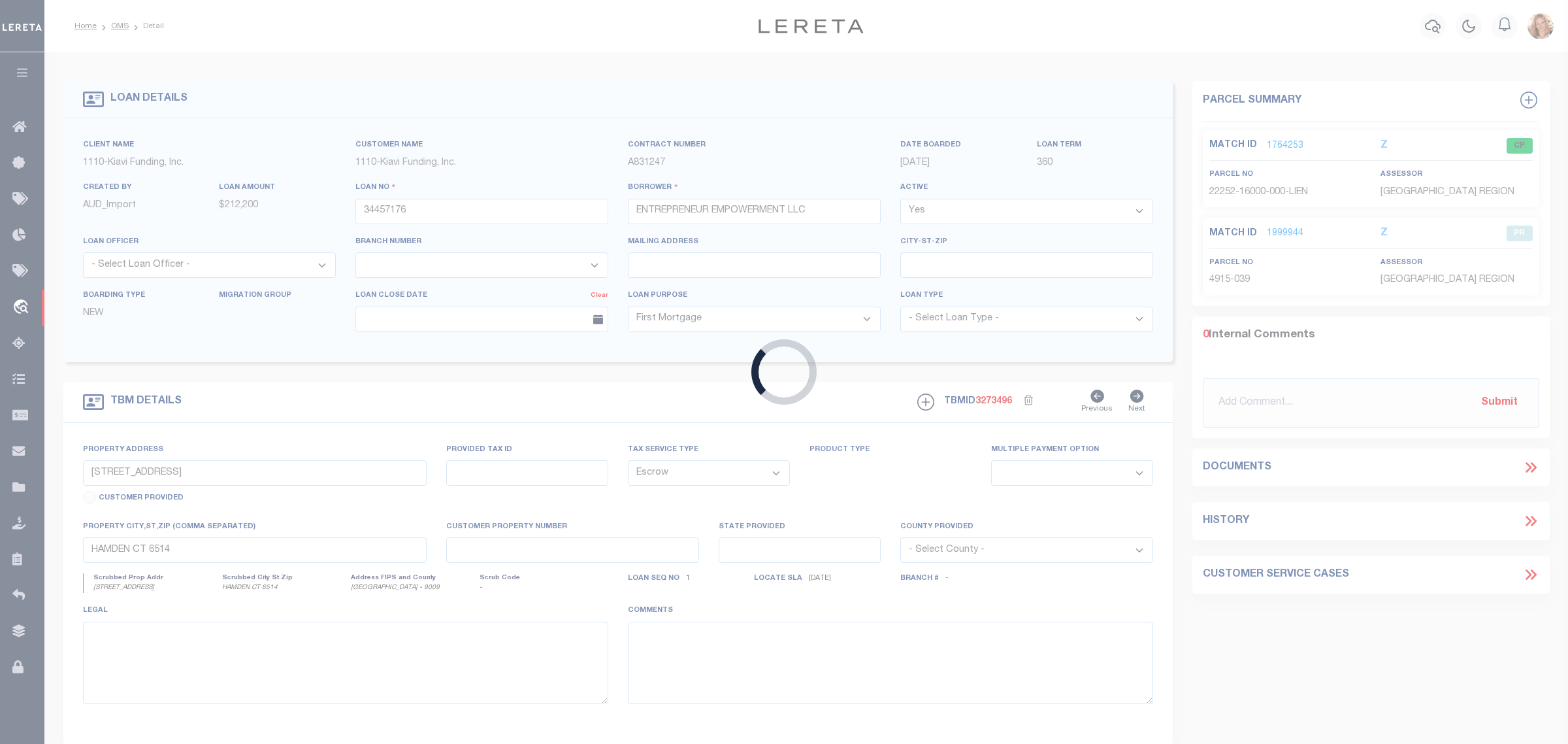
type input "1653 8TH AVENUE WEST"
select select
type input "BIRMINGHAM AL 35208"
select select "3485"
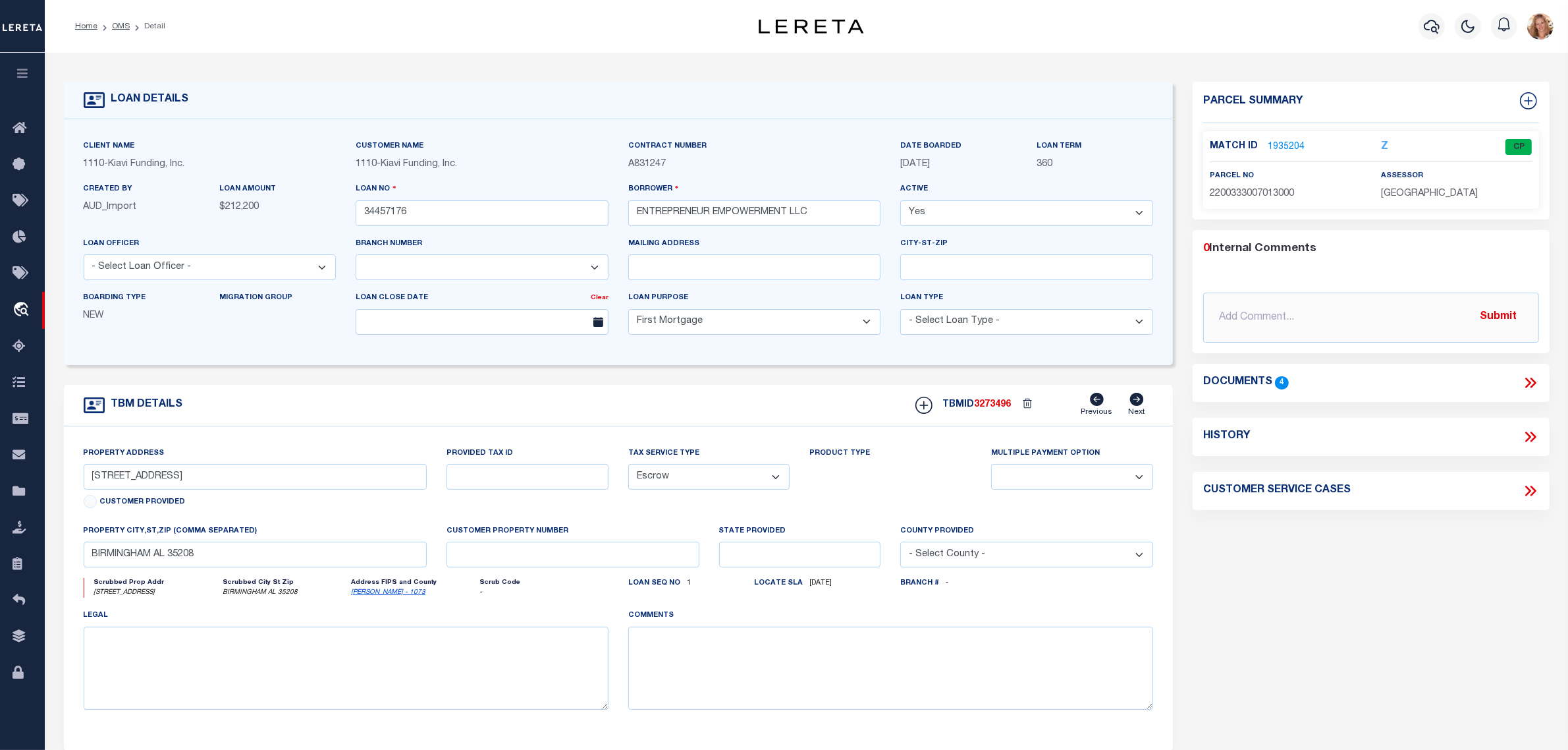
click at [1529, 438] on icon at bounding box center [1528, 436] width 6 height 11
select select "100"
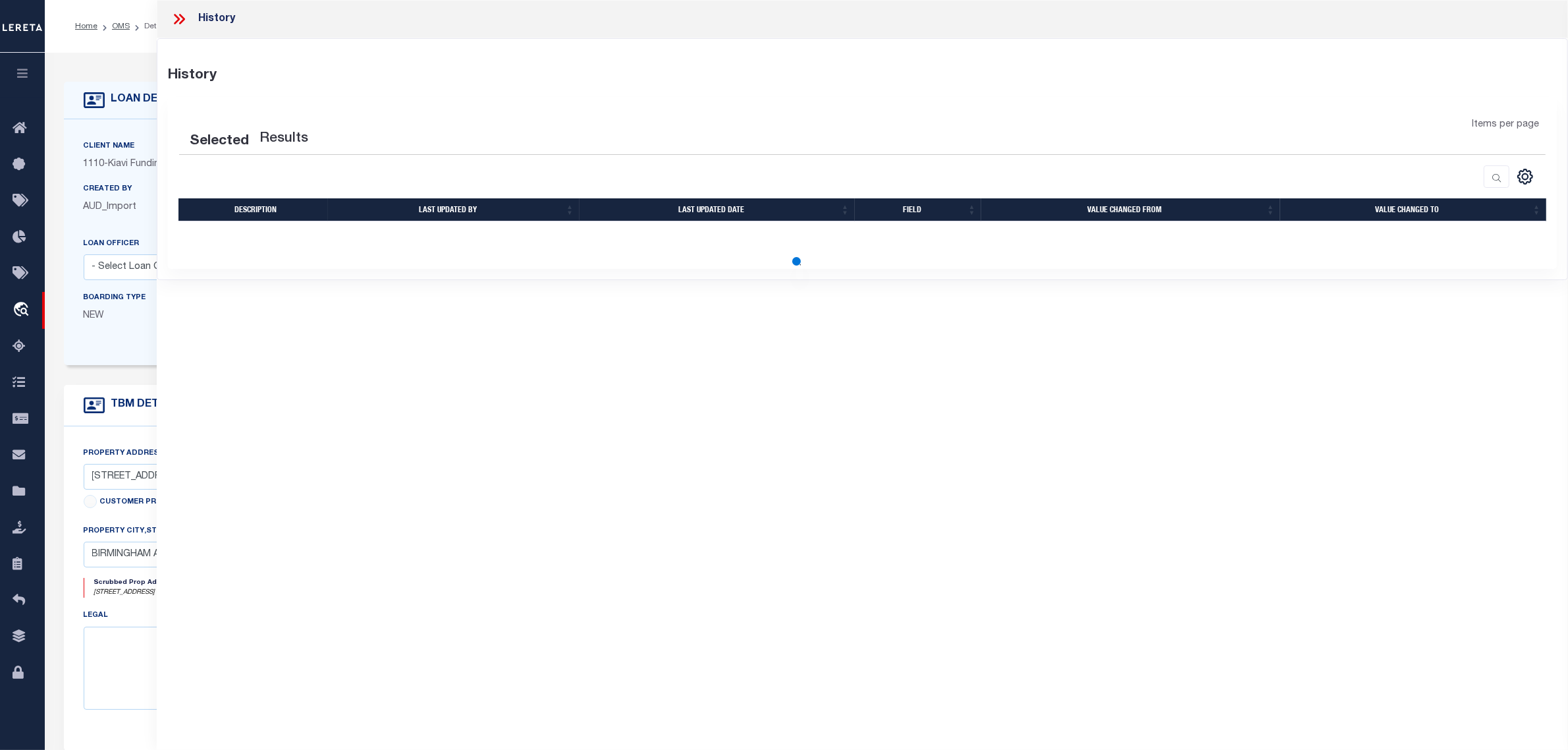
select select "100"
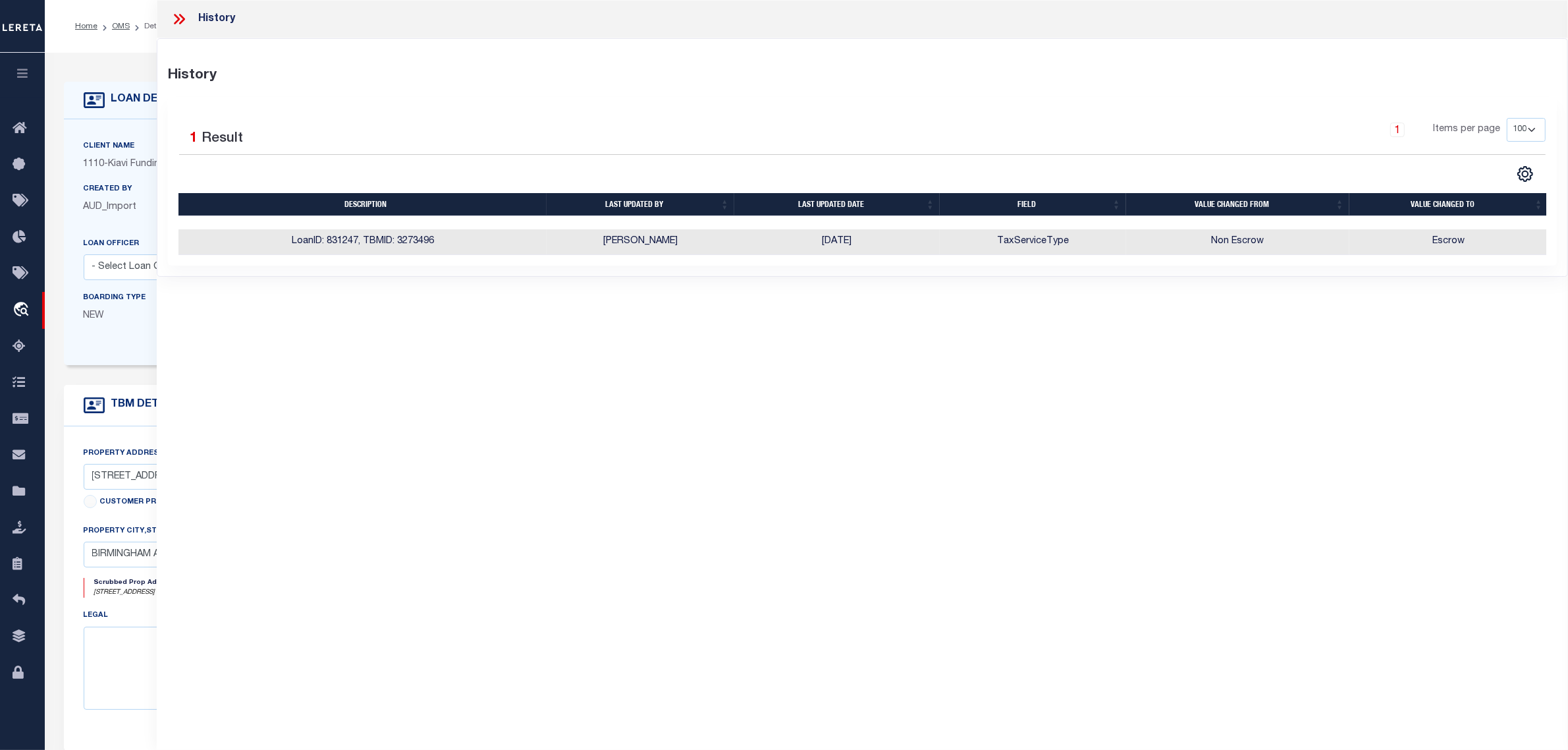
click at [76, 168] on div "Client Name 1110 - Kiavi Funding, Inc." at bounding box center [210, 160] width 273 height 43
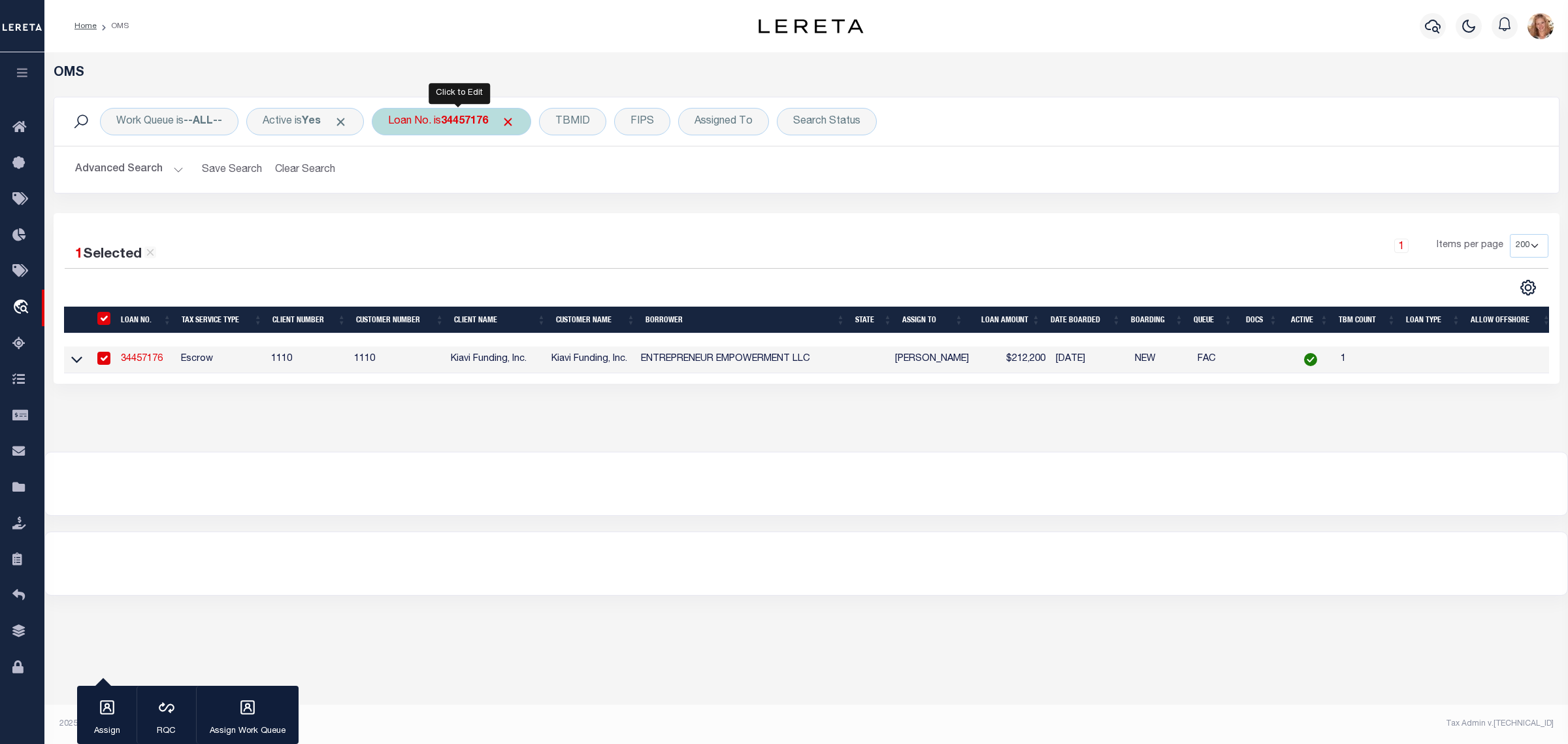
click at [471, 123] on b "34457176" at bounding box center [464, 121] width 47 height 11
type input "34457179"
click at [566, 219] on input "Apply" at bounding box center [561, 214] width 39 height 22
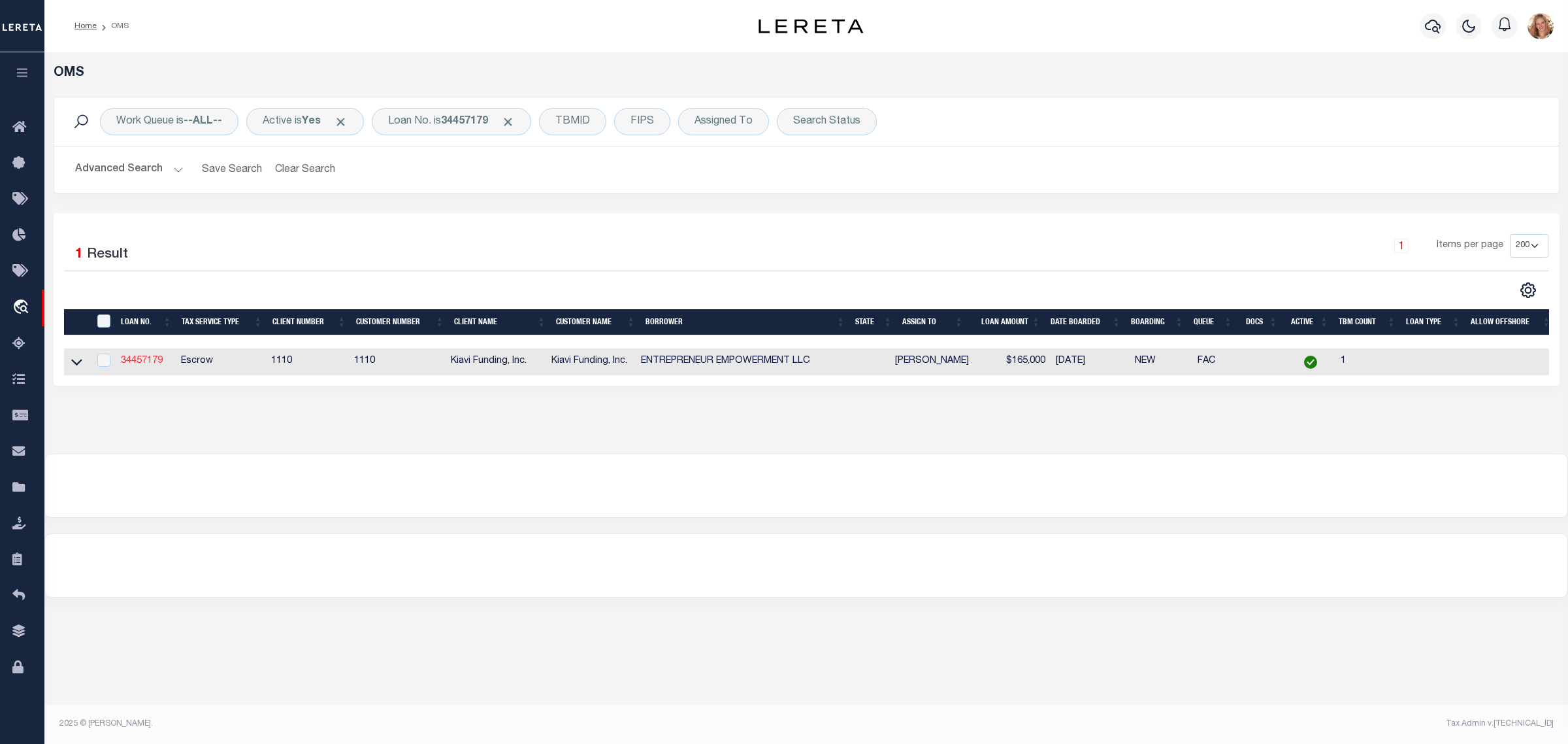
click at [134, 360] on link "34457179" at bounding box center [142, 360] width 42 height 9
type input "34457179"
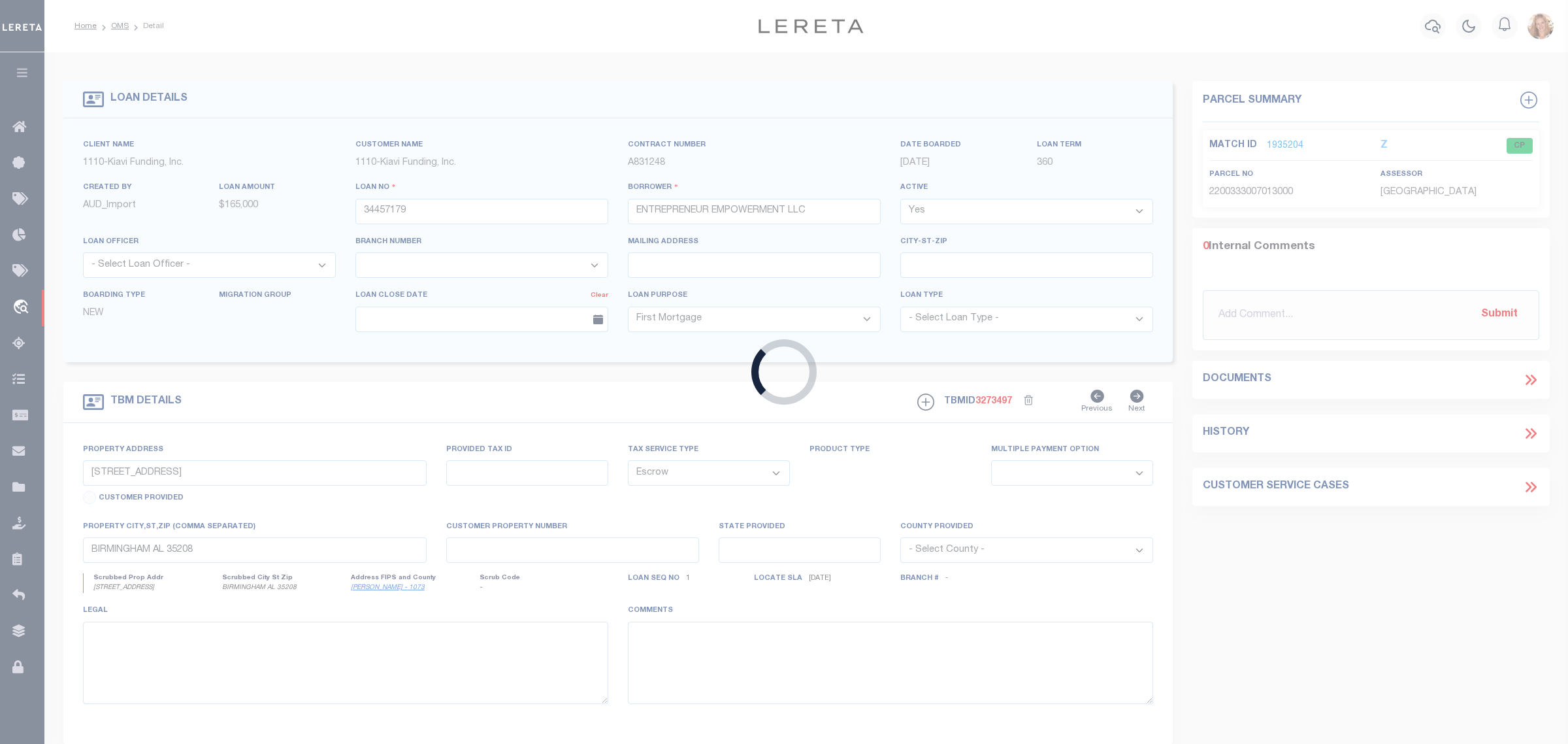
type input "3007 17TH STREET ENSLEY"
select select
type input "BIRMINGHAM AL 35207"
select select "3485"
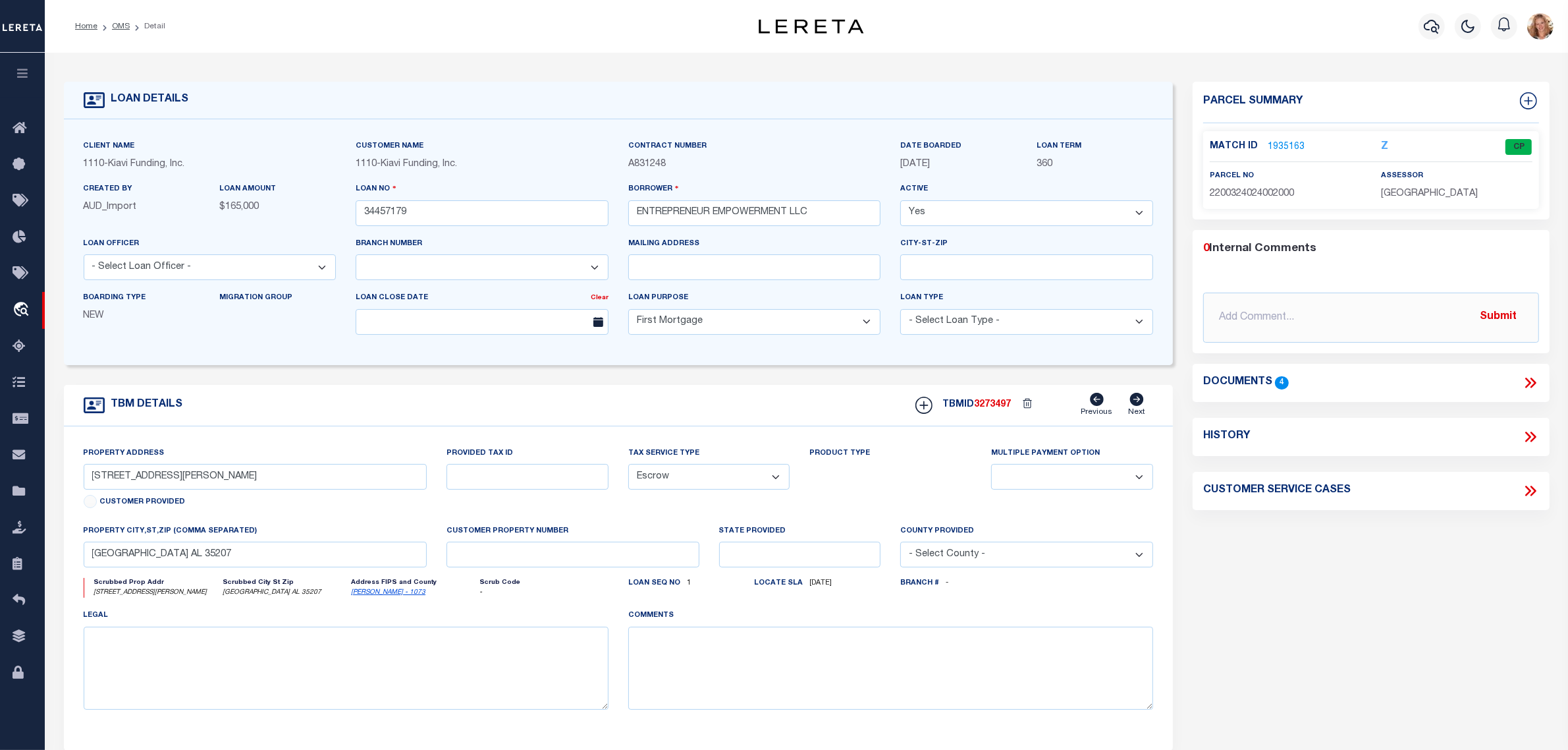
click at [1535, 439] on icon at bounding box center [1533, 436] width 6 height 11
select select "100"
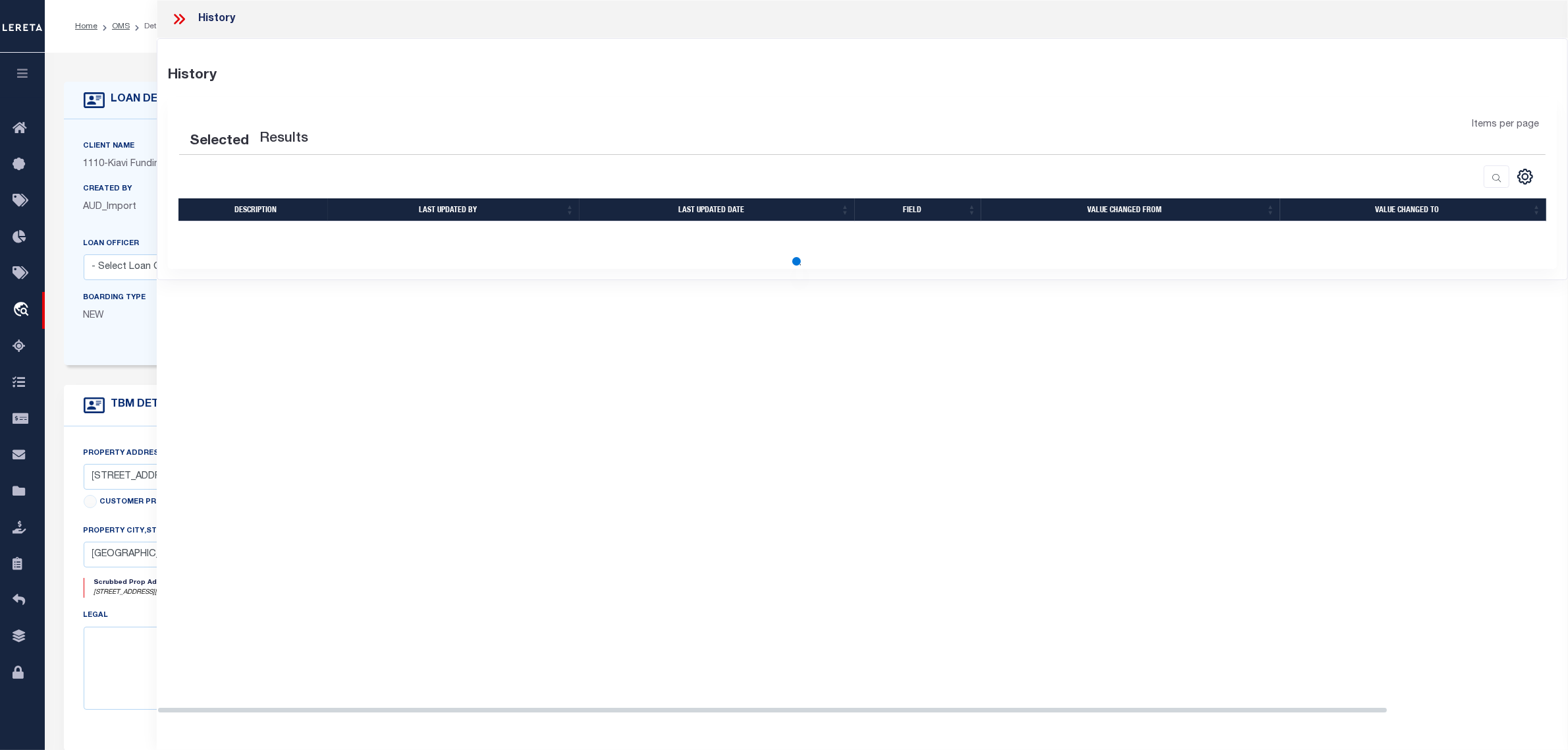
select select "100"
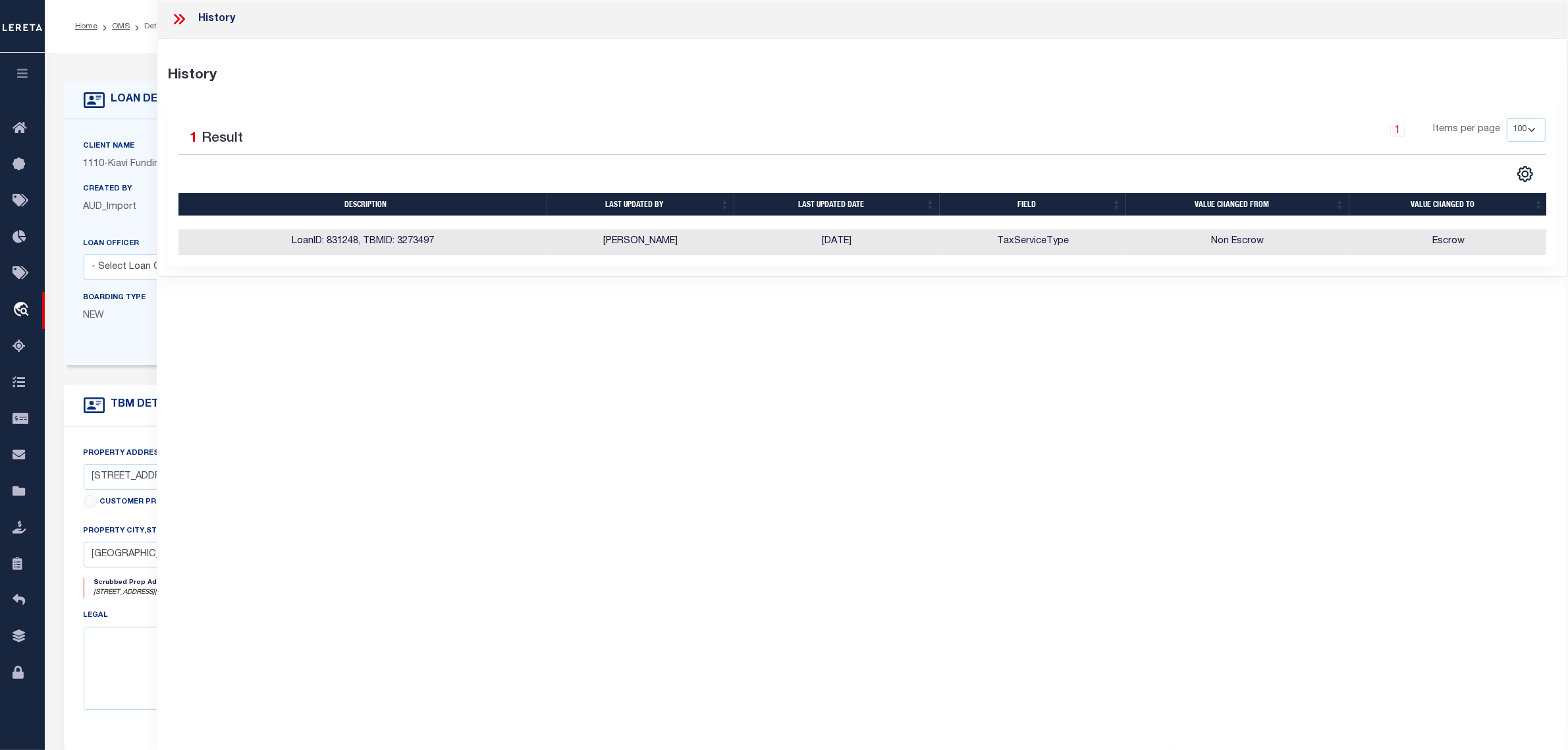
click at [122, 309] on div "Boarding Type NEW" at bounding box center [141, 311] width 136 height 43
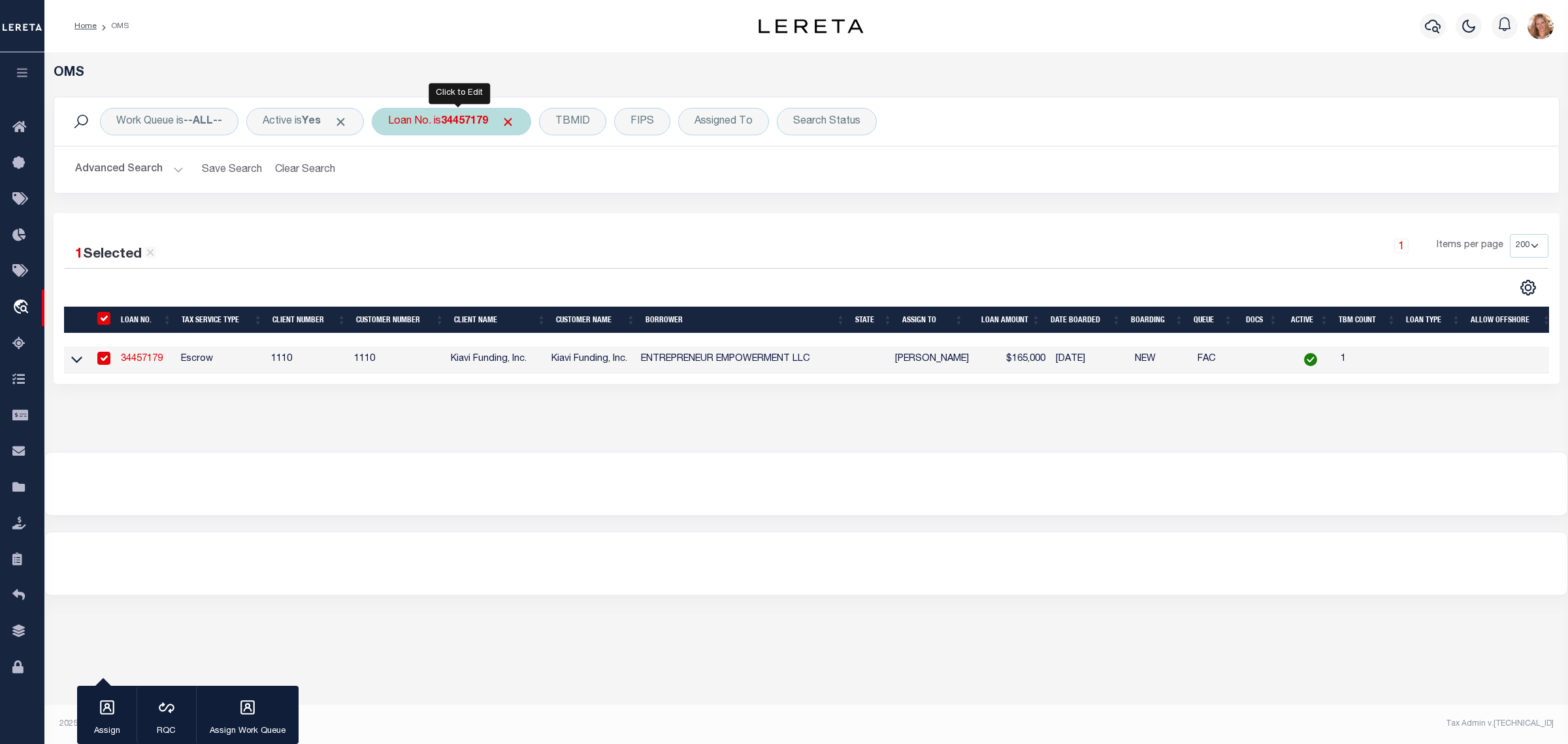
click at [452, 122] on b "34457179" at bounding box center [464, 121] width 47 height 11
click at [499, 190] on input "34457179" at bounding box center [485, 185] width 192 height 25
paste input "88517"
type input "34488517"
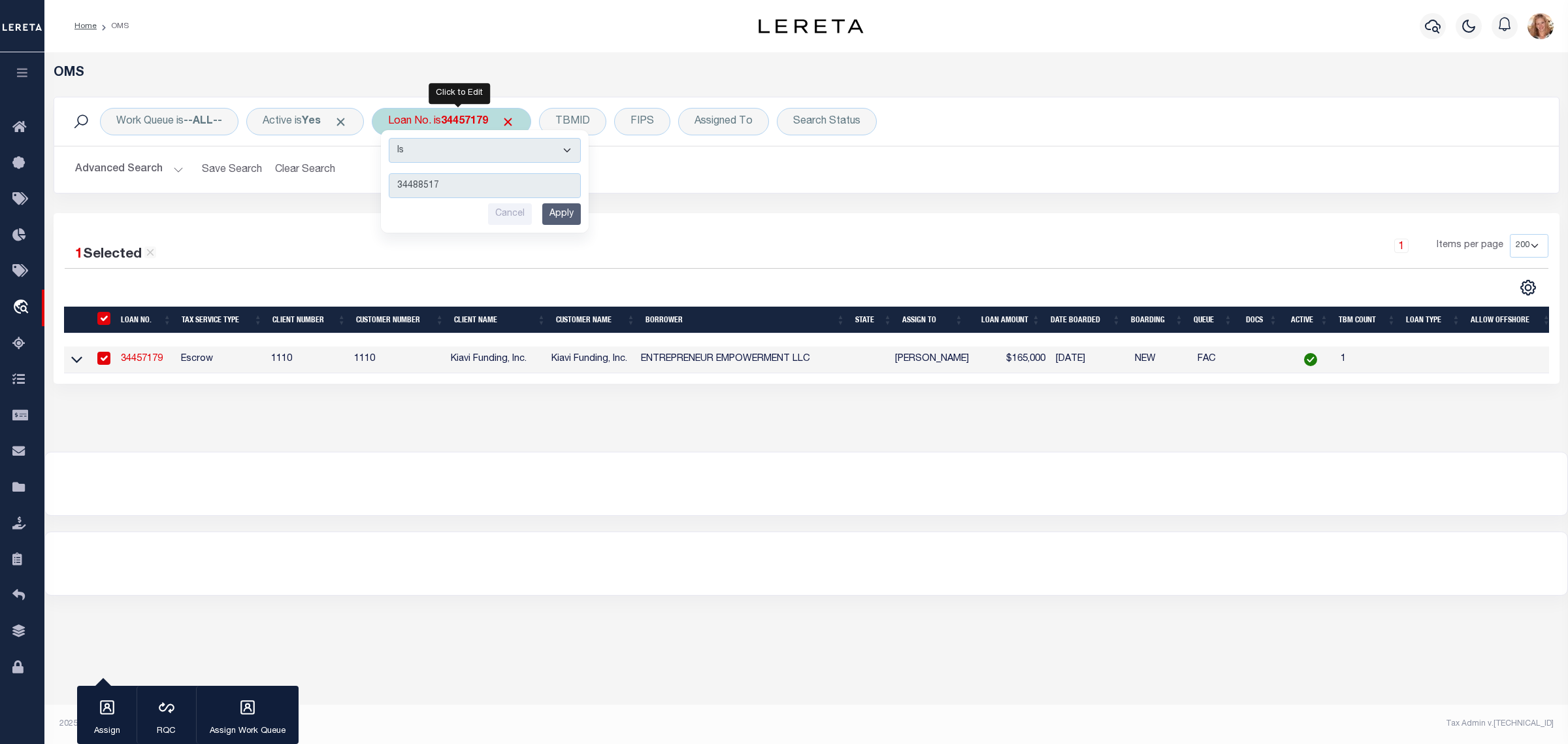
click at [562, 219] on input "Apply" at bounding box center [561, 214] width 39 height 22
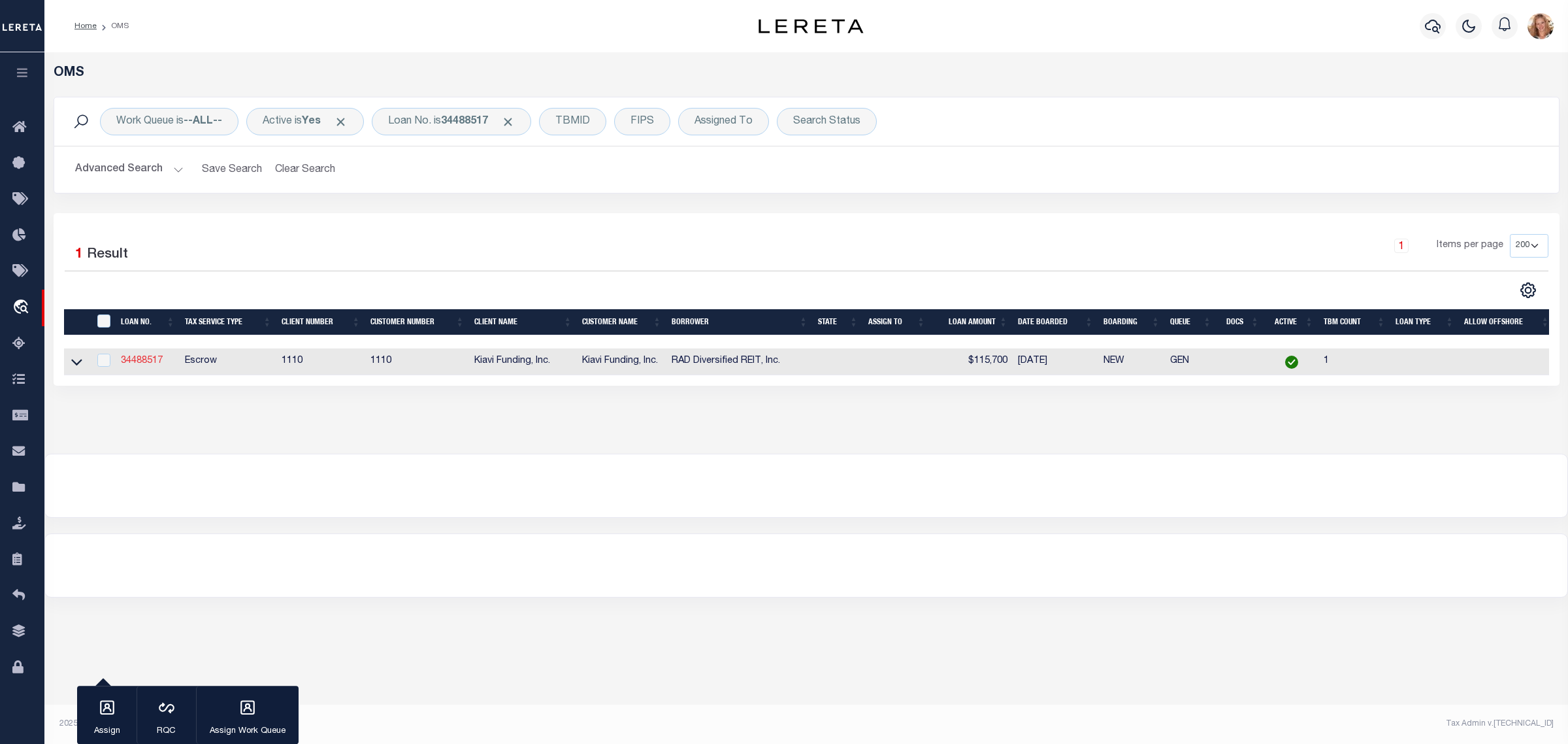
click at [151, 365] on link "34488517" at bounding box center [142, 360] width 42 height 9
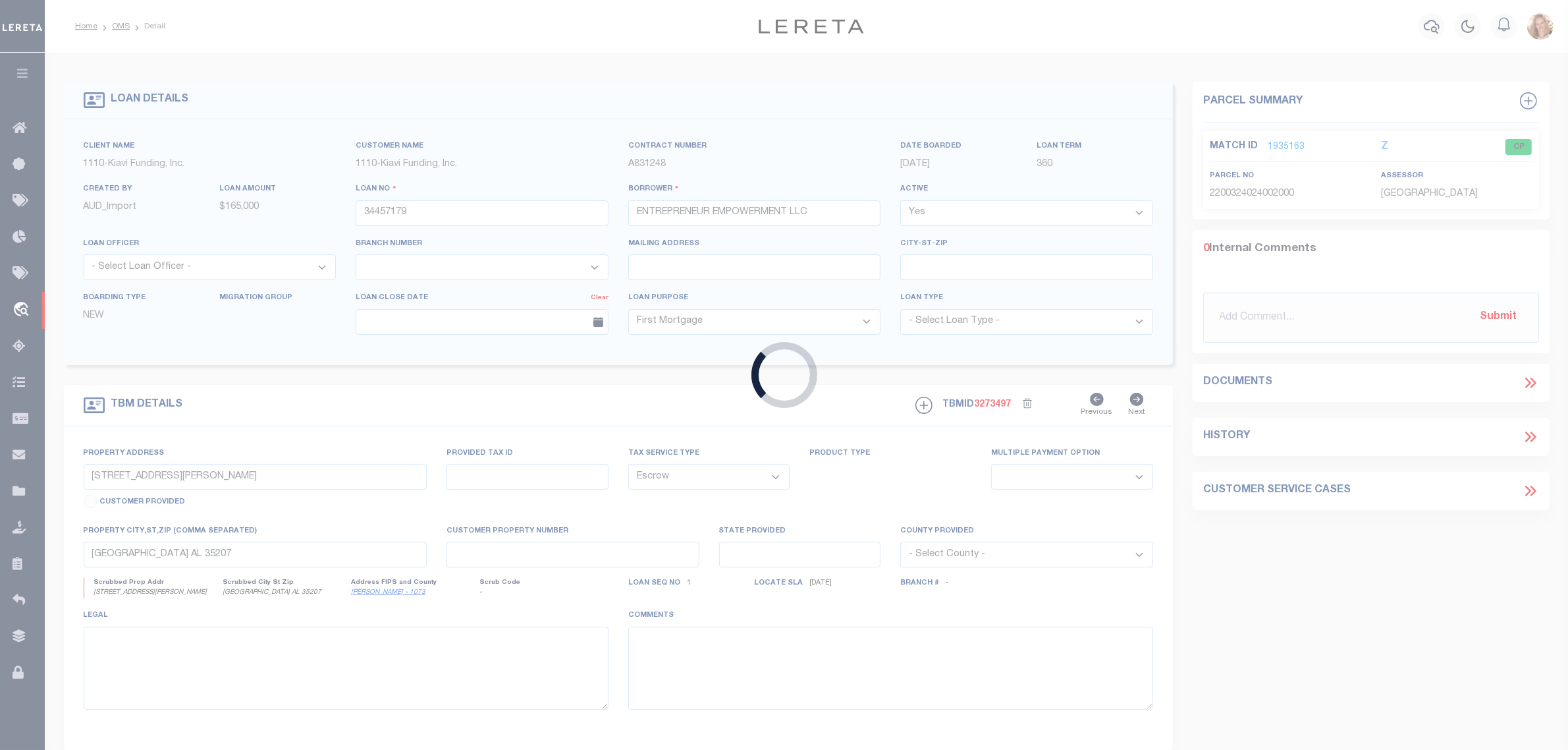
type input "34488517"
type input "RAD Diversified REIT, Inc."
select select "3485"
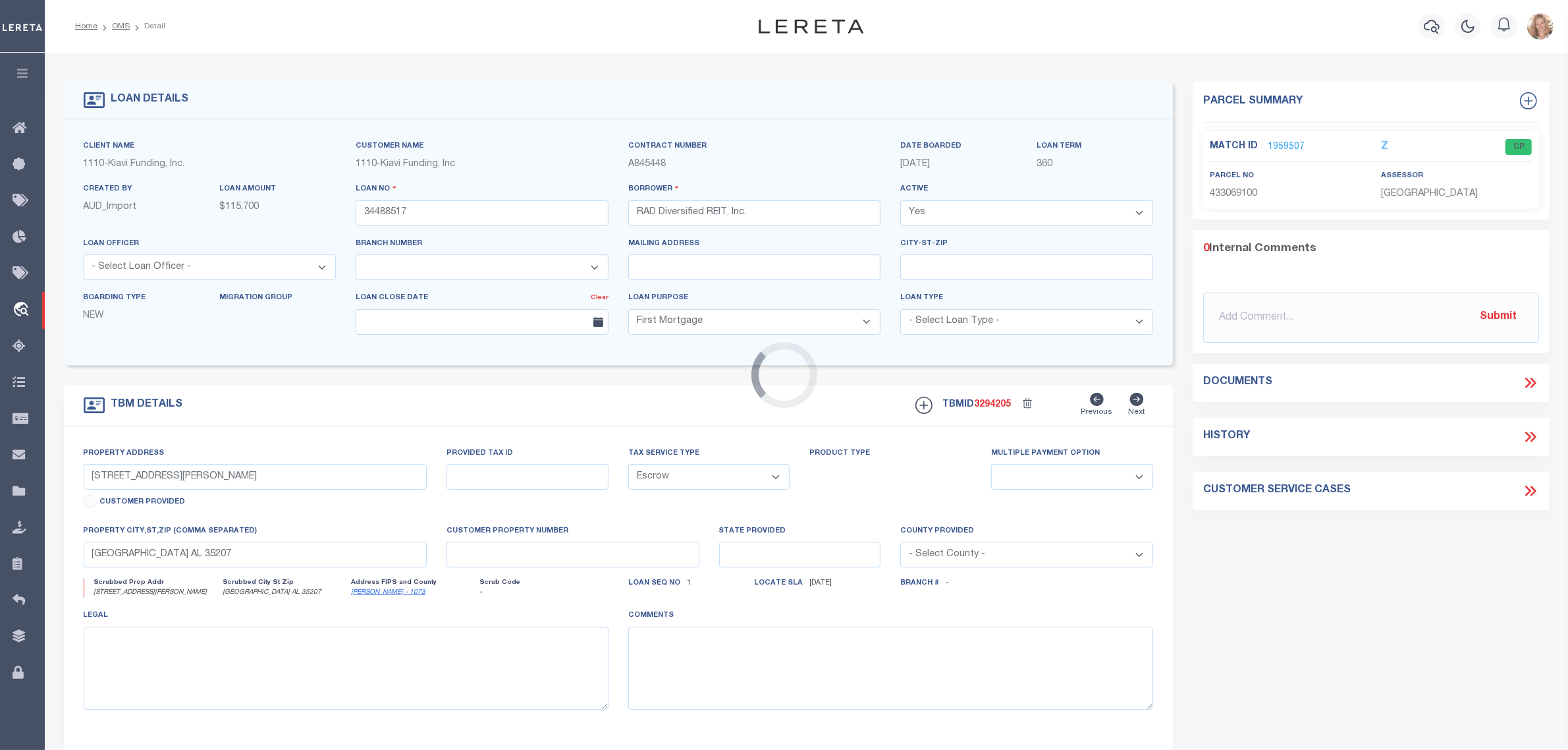
type input "4047 NORTH 6TH STREET"
select select
type input "PHILADELPHIA PA 19140"
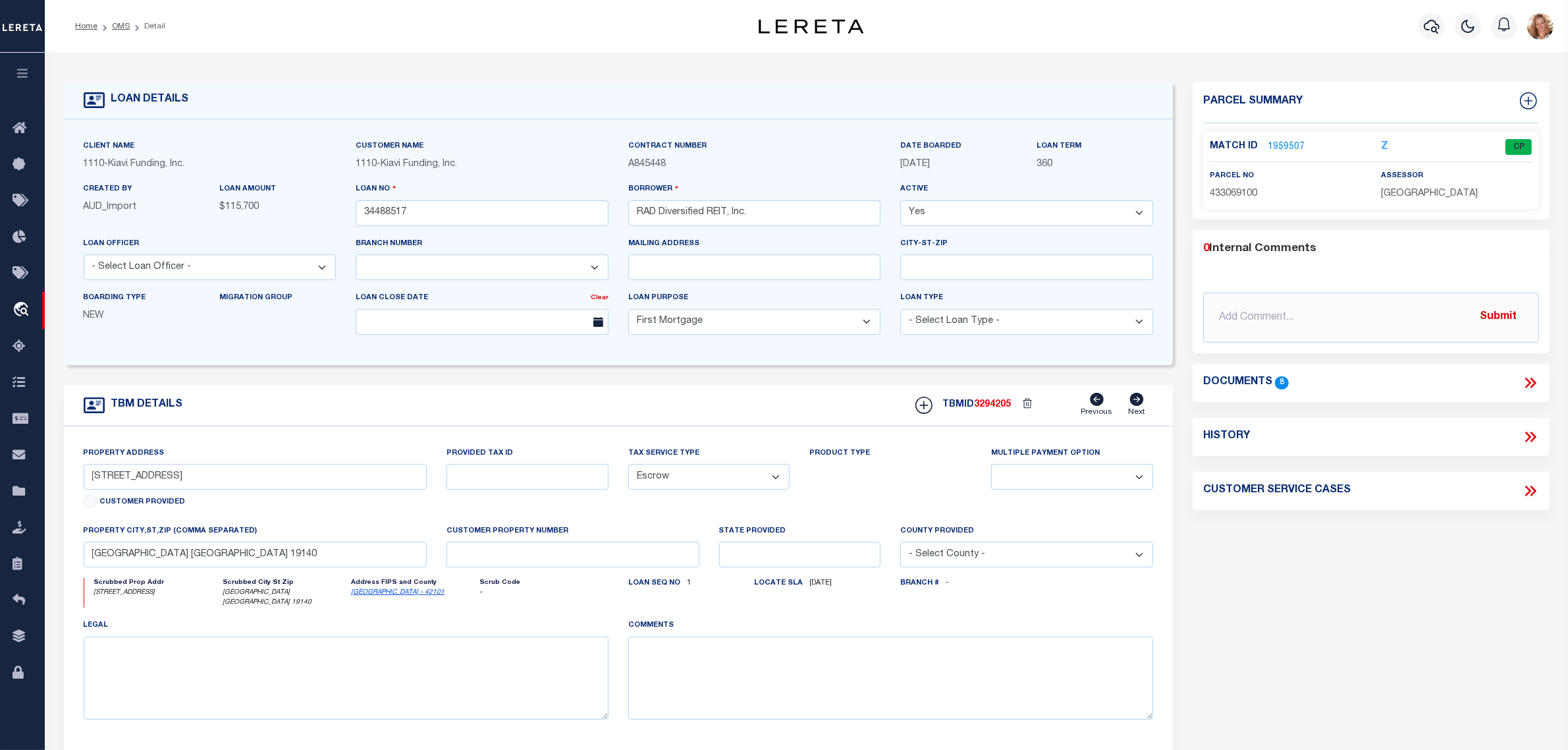
click at [1533, 439] on icon at bounding box center [1531, 436] width 17 height 17
select select "100"
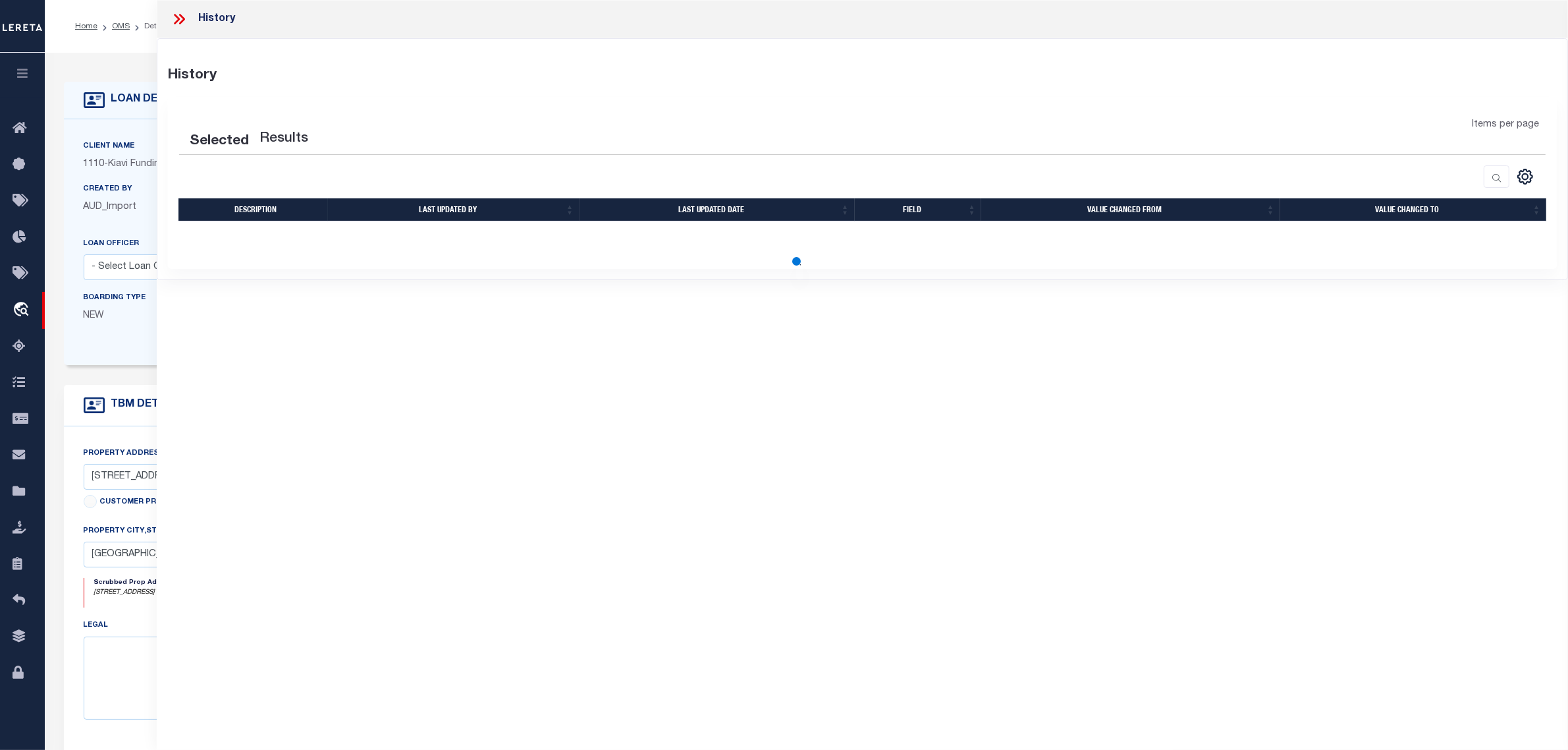
select select "100"
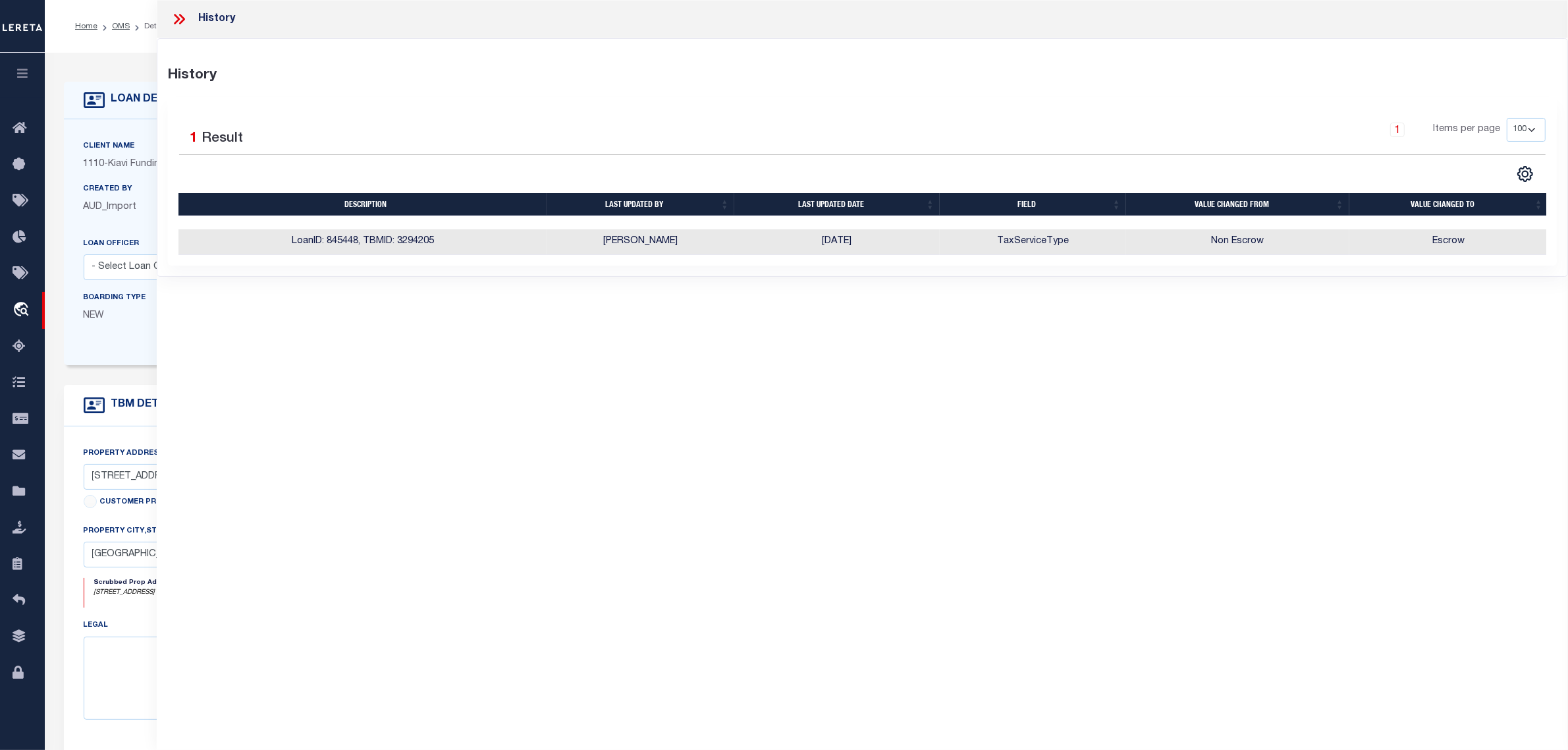
click at [140, 302] on label "Boarding Type" at bounding box center [114, 298] width 63 height 11
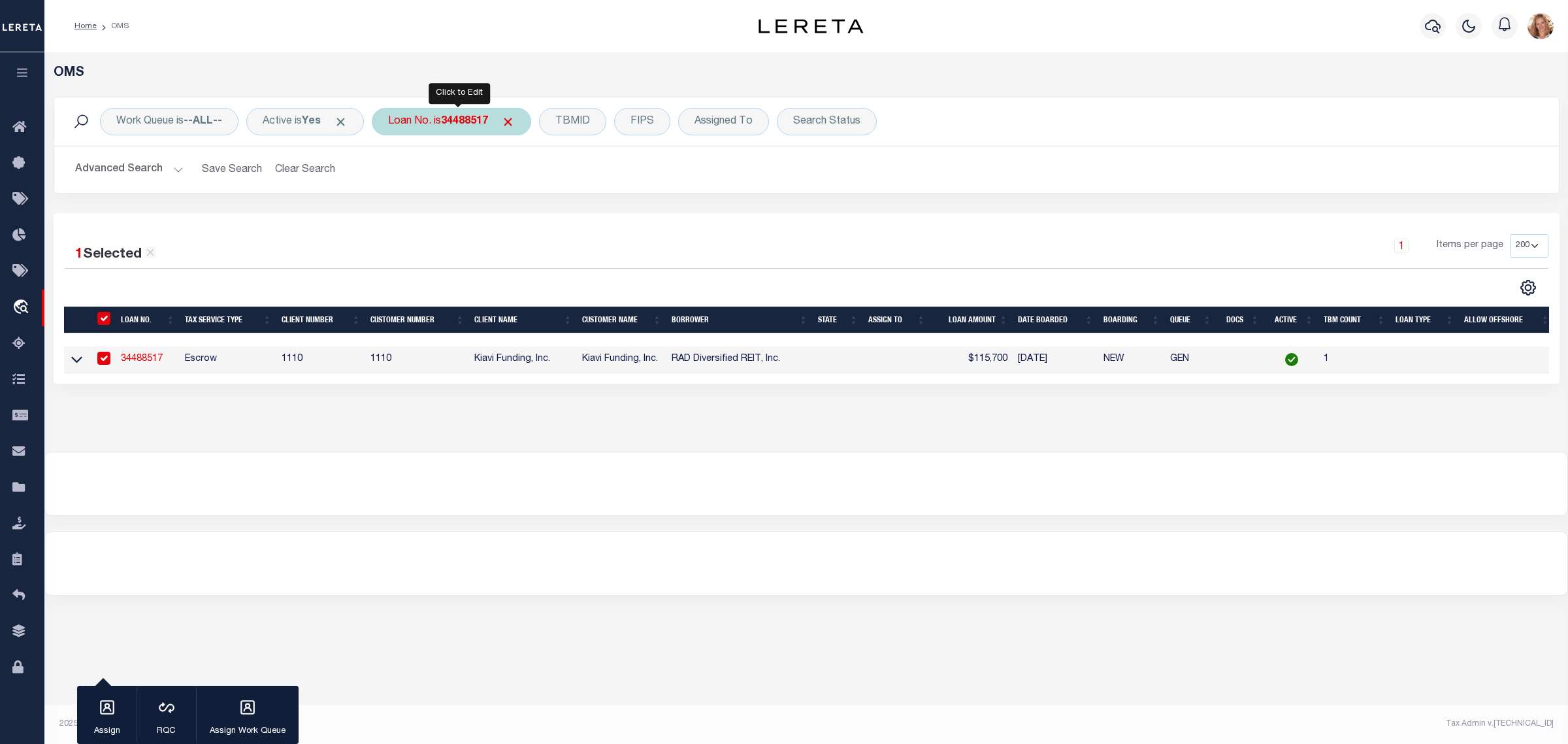
click at [431, 128] on div "Loan No. is 34488517" at bounding box center [452, 121] width 160 height 27
type input "34491611"
click at [564, 223] on input "Apply" at bounding box center [561, 214] width 39 height 22
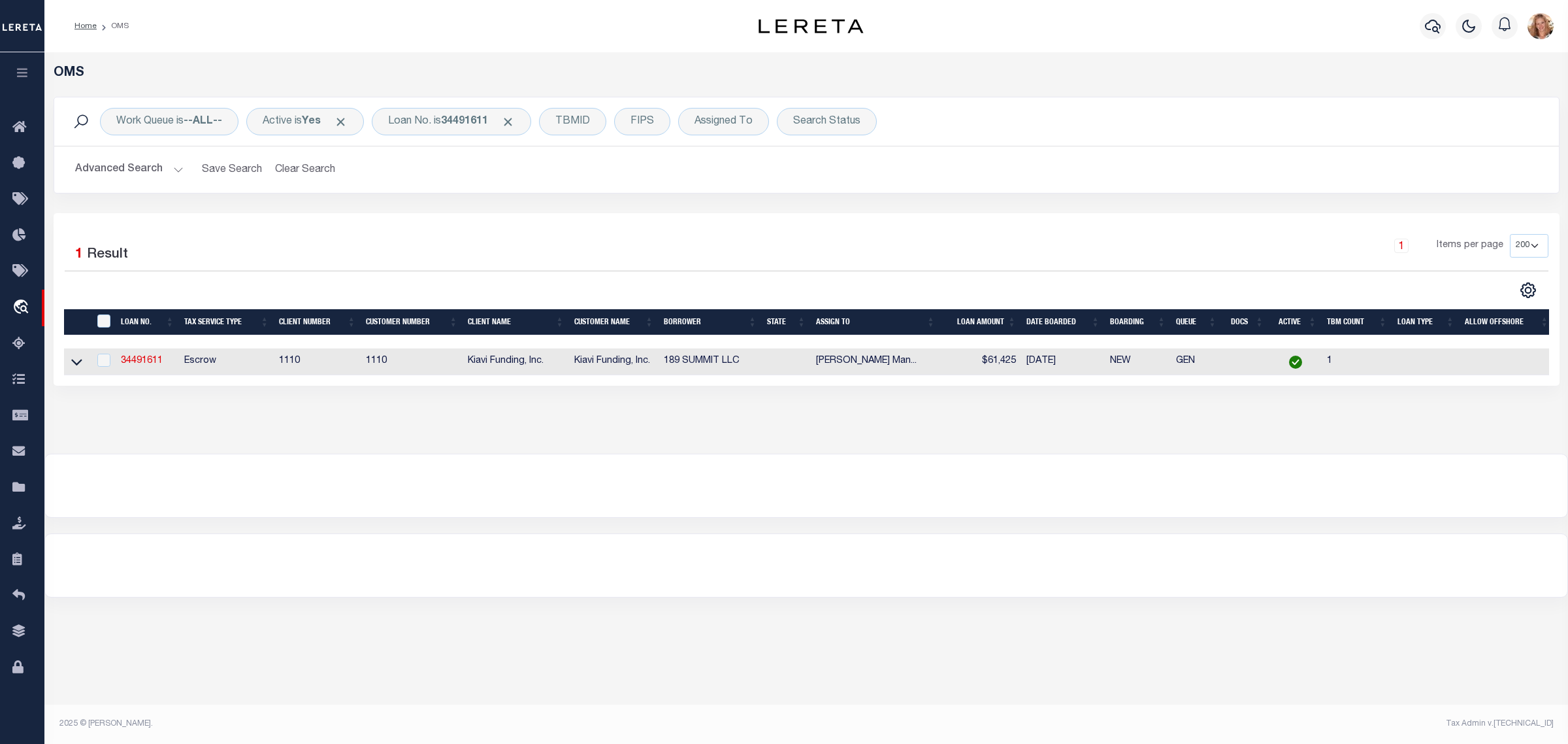
click at [141, 369] on td "34491611" at bounding box center [147, 361] width 63 height 27
checkbox input "true"
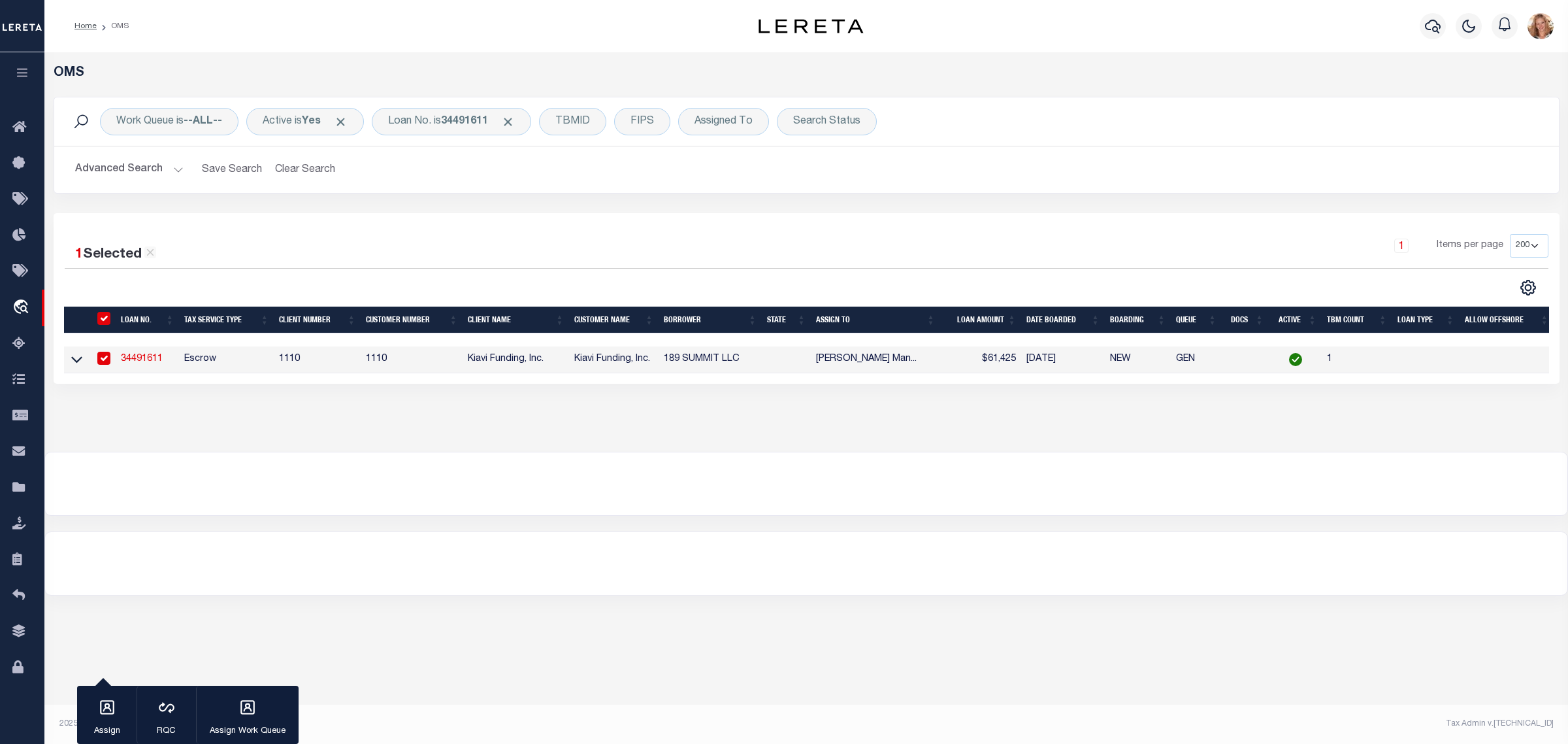
click at [141, 358] on link "34491611" at bounding box center [142, 359] width 42 height 9
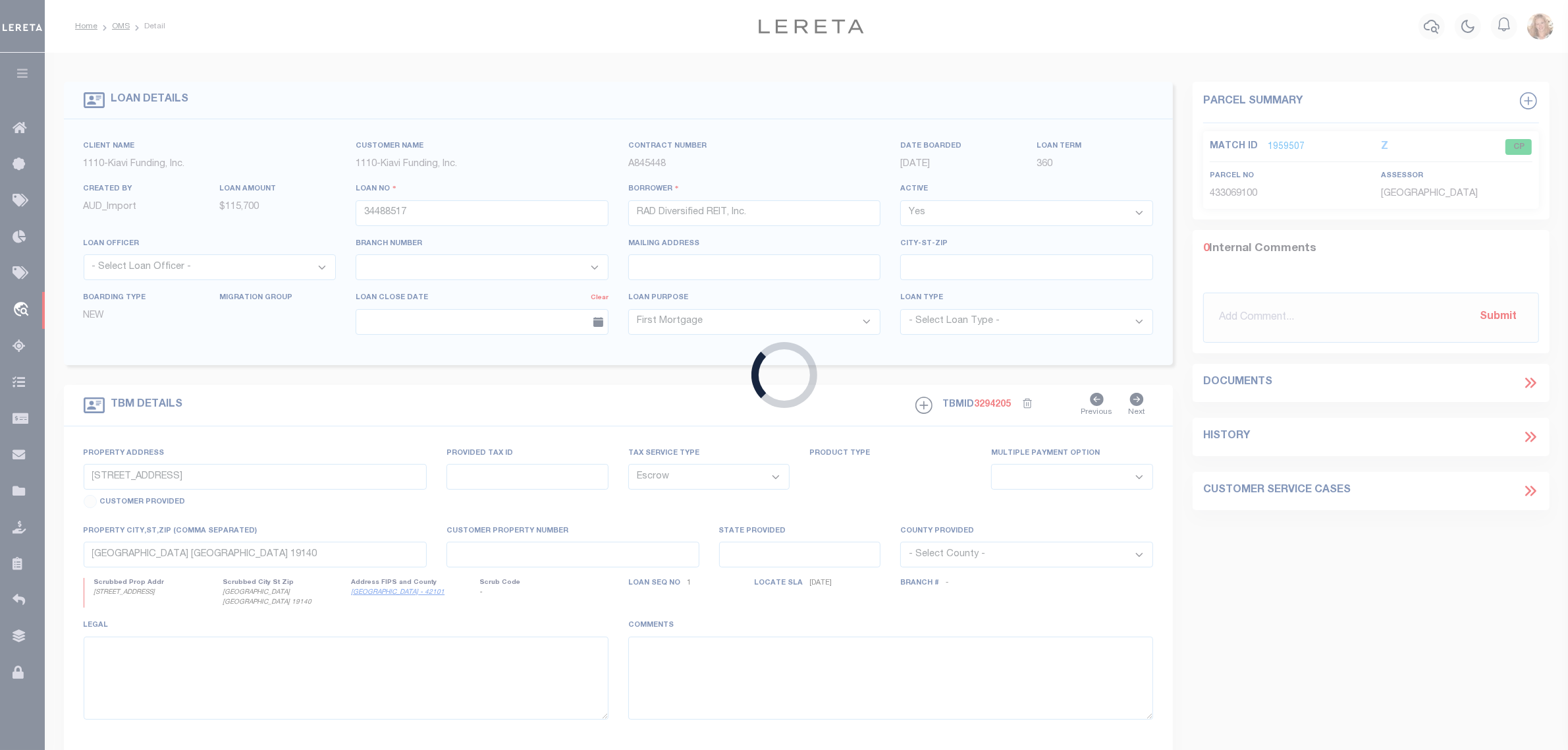
type input "34491611"
type input "189 SUMMIT LLC"
select select "3485"
type input "189 SUMMIT STREET, EDWARDSVILLE, PA, 18704"
select select
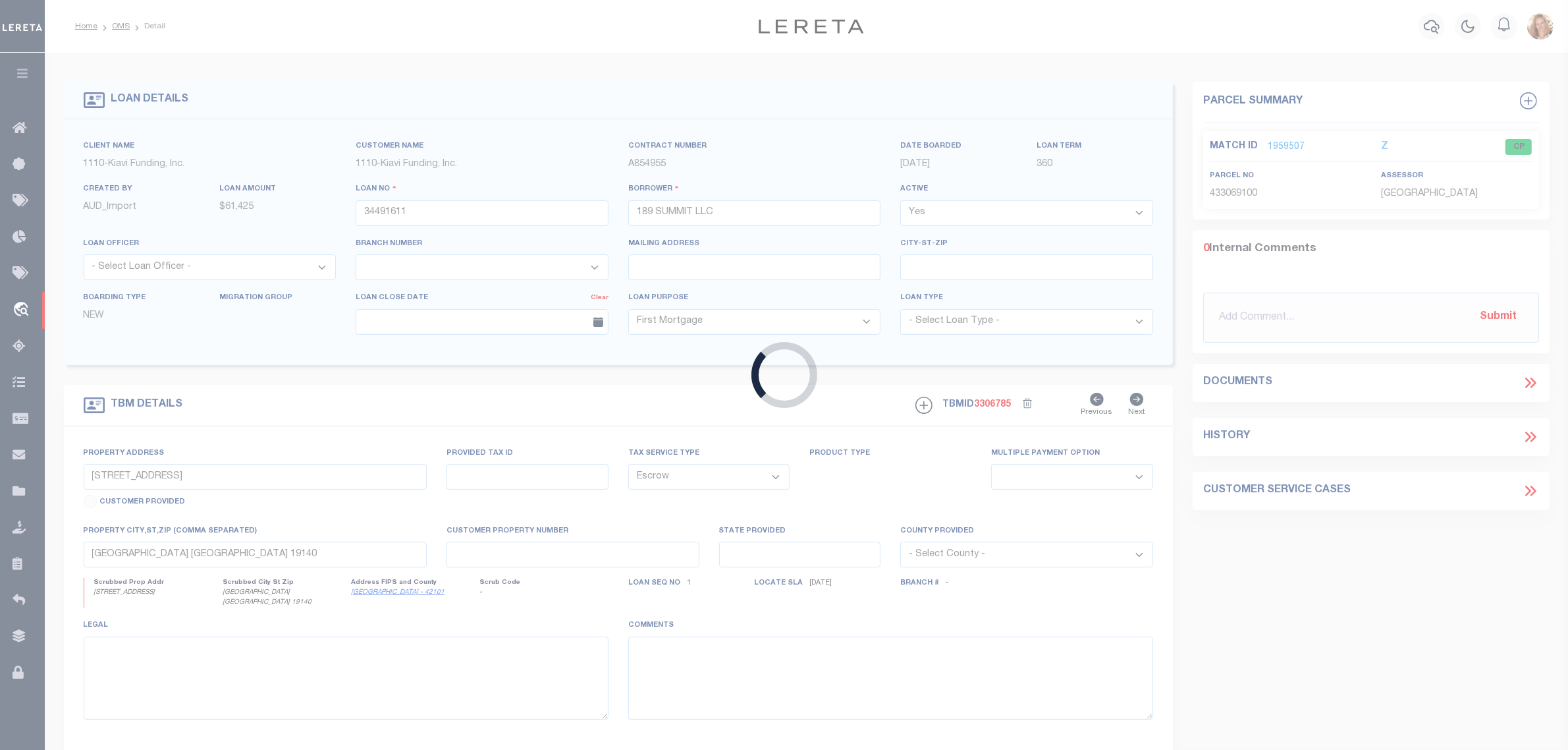
type input "EDWARDSVILLE PA 18704"
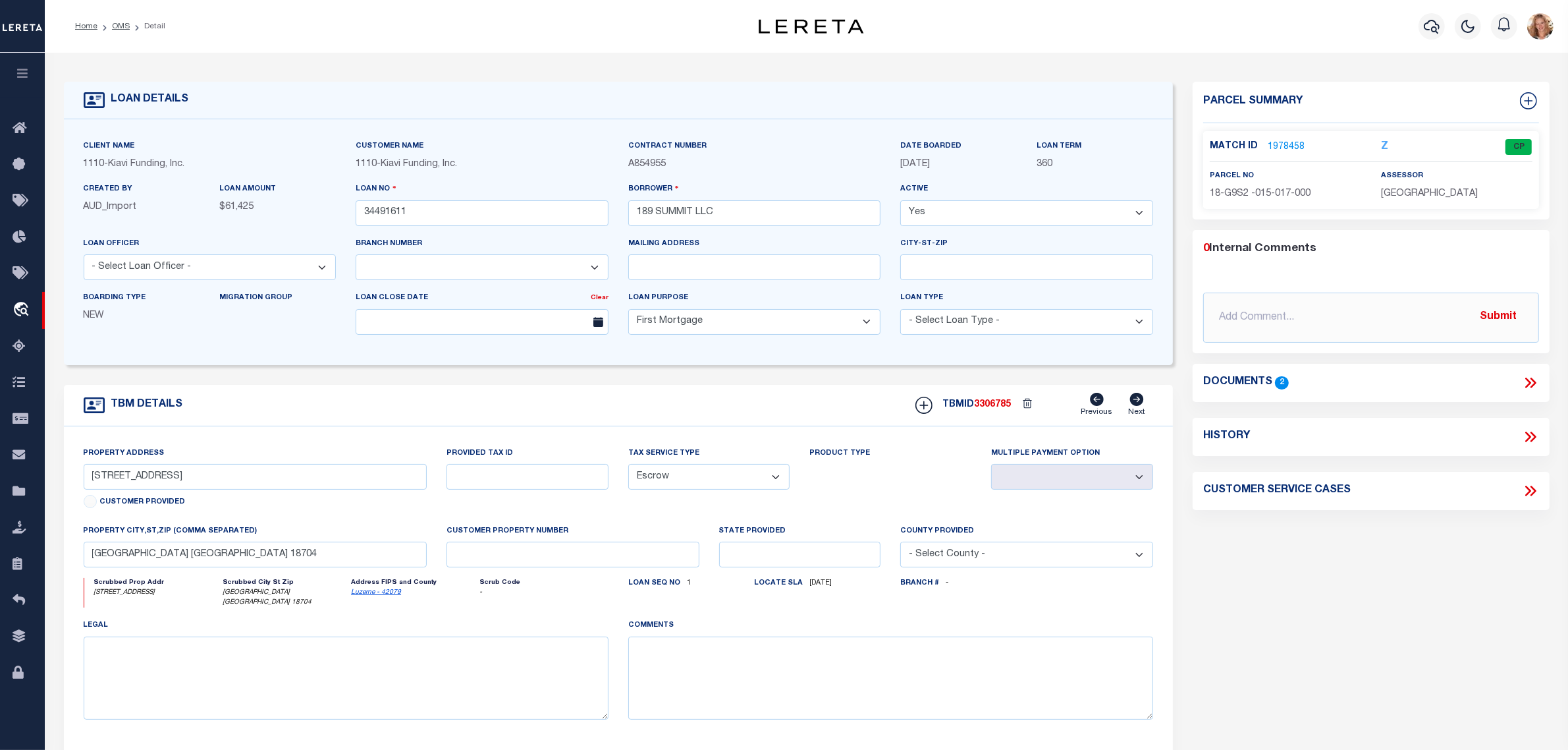
click at [1528, 432] on icon at bounding box center [1531, 436] width 17 height 17
select select "100"
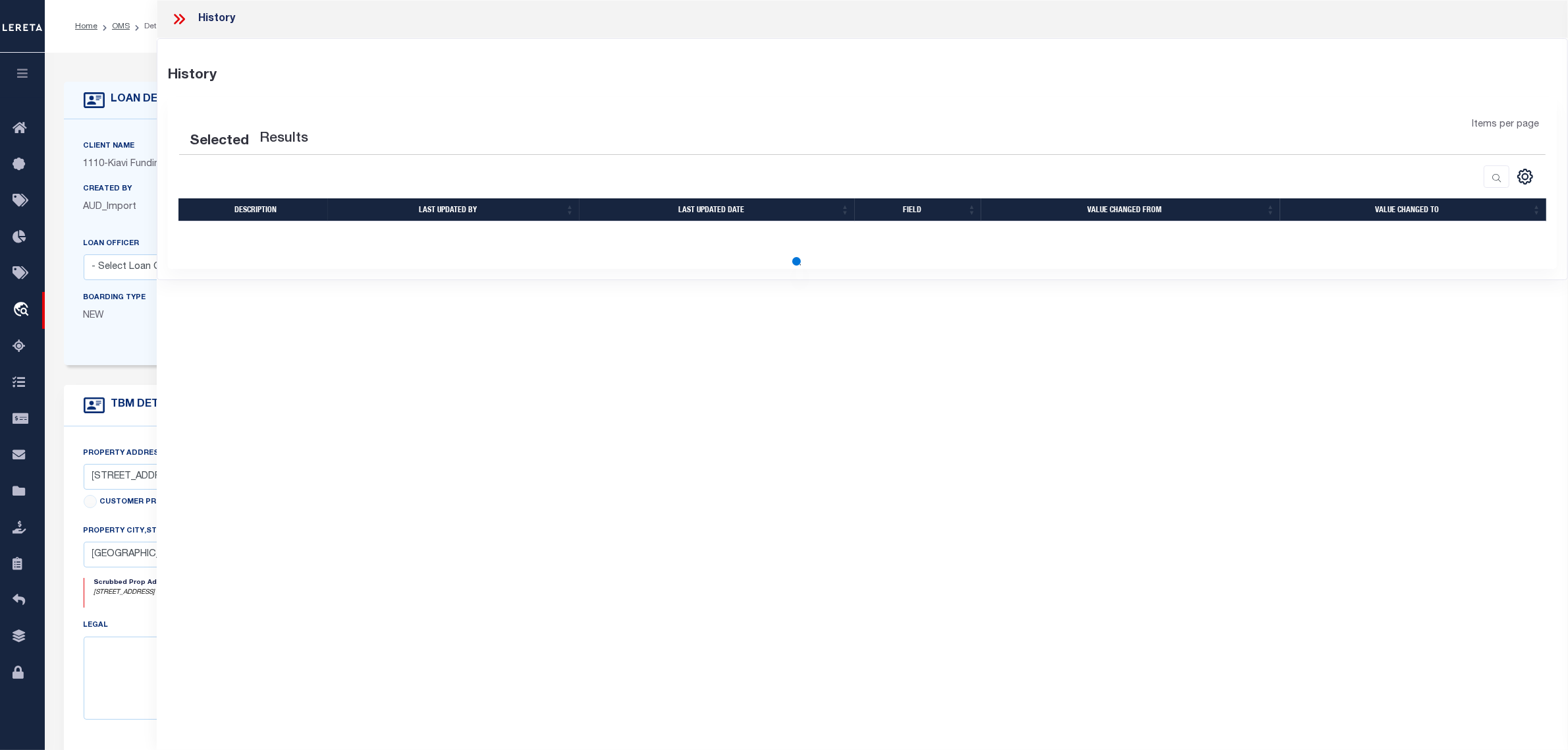
select select "100"
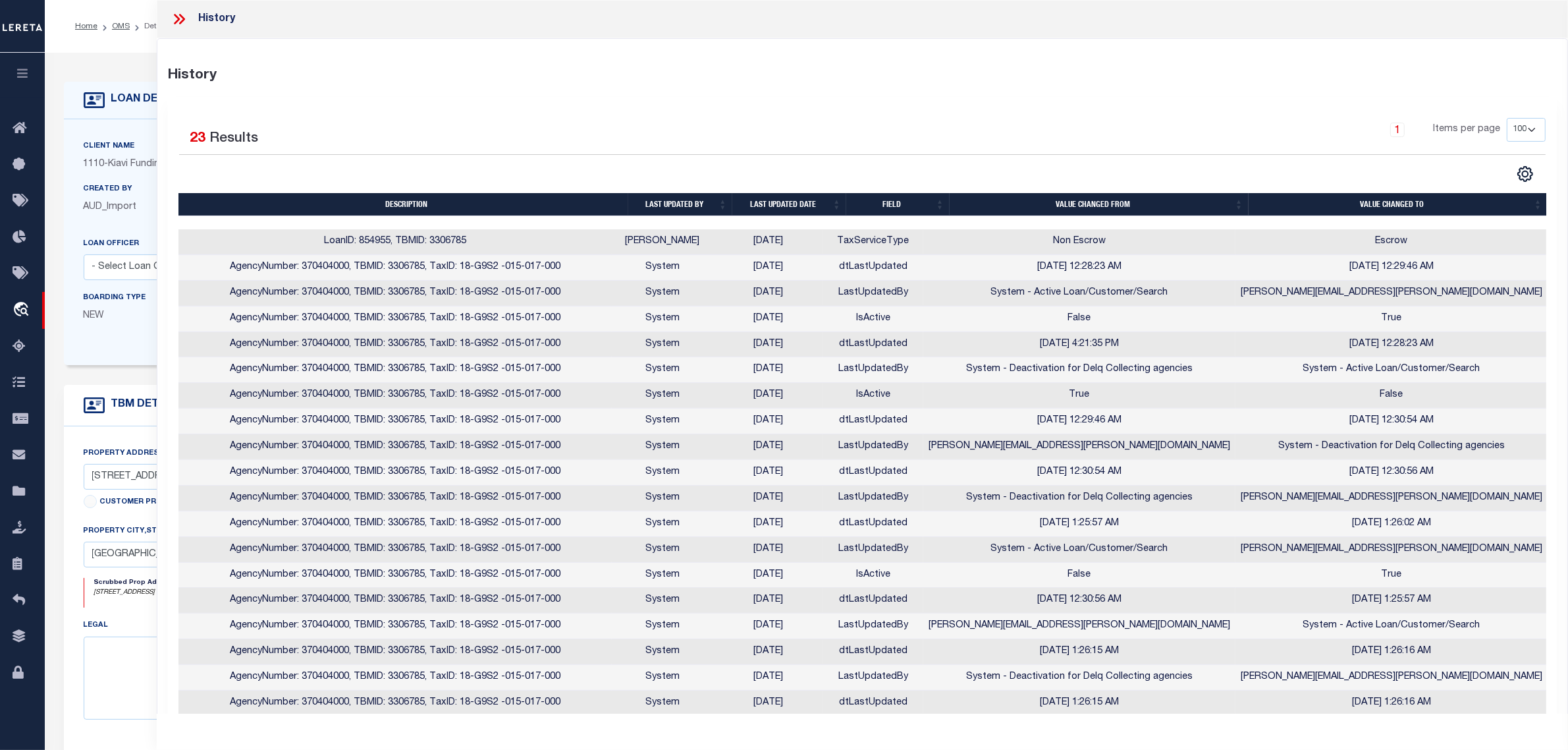
click at [121, 365] on div "Client Name 1110 - Kiavi Funding, Inc. Customer Name 1110 - Kiavi Funding, Inc." at bounding box center [618, 242] width 1110 height 246
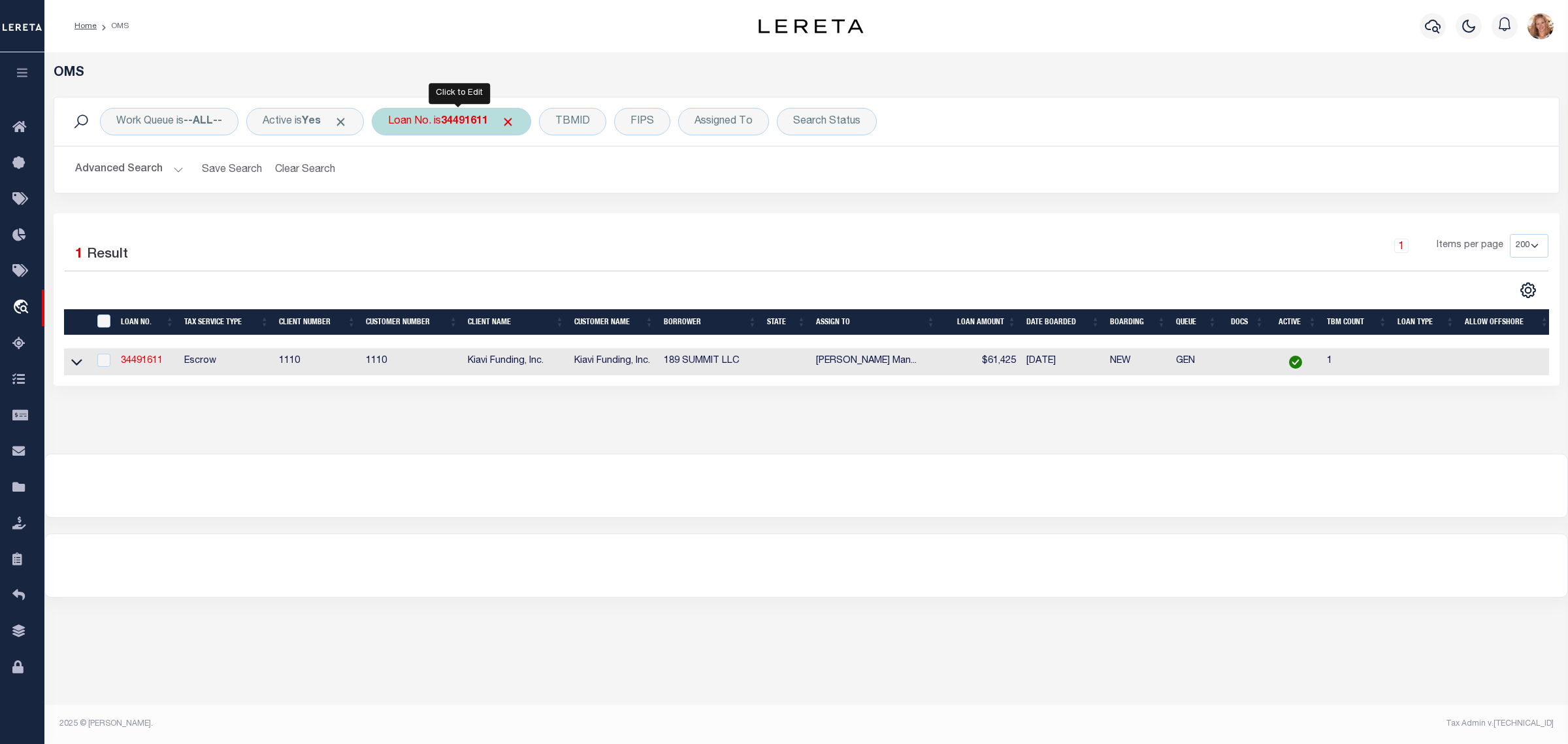
click at [441, 128] on div "Loan No. is 34491611" at bounding box center [452, 121] width 160 height 27
type input "34512976"
click at [569, 218] on input "Apply" at bounding box center [561, 214] width 39 height 22
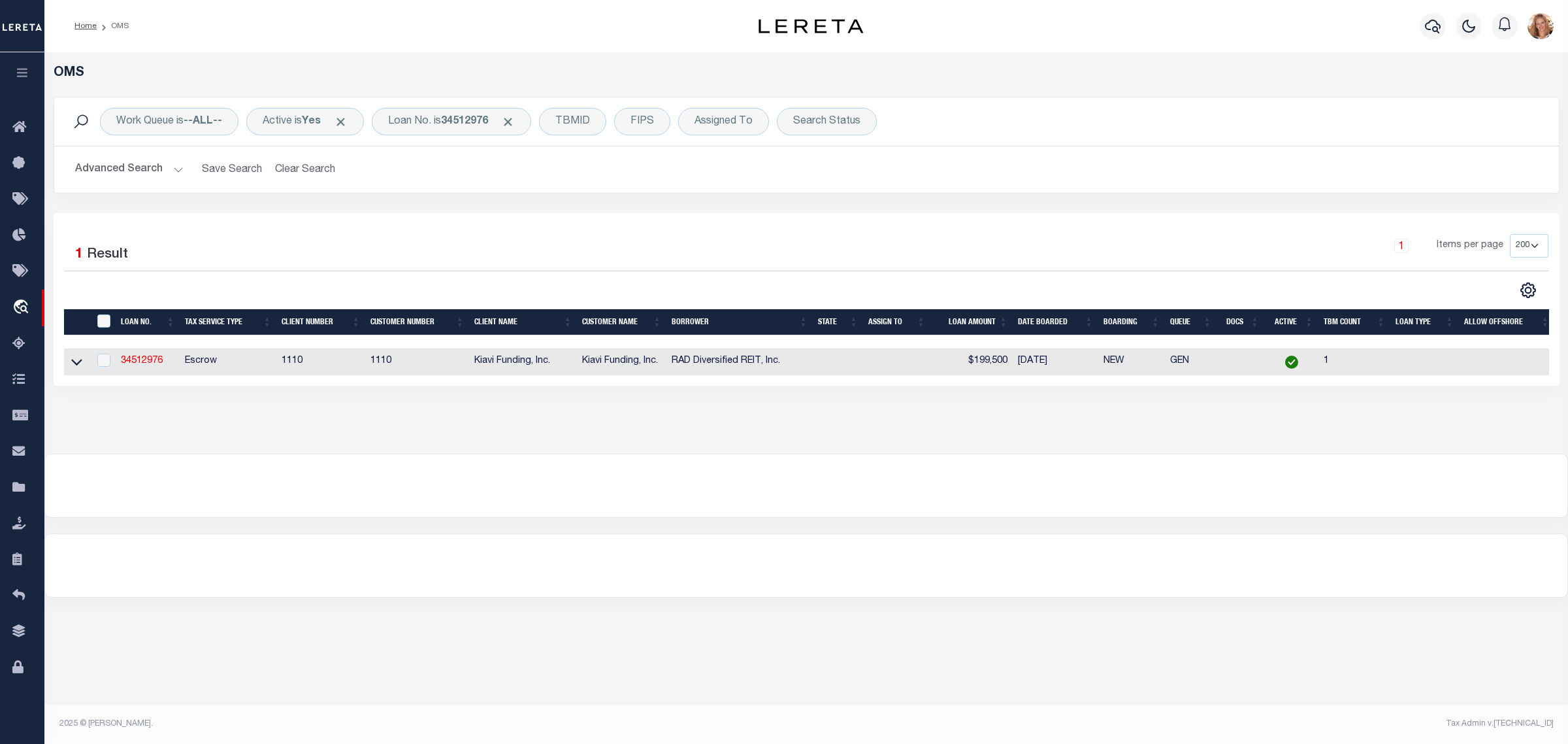
click at [148, 365] on link "34512976" at bounding box center [142, 360] width 42 height 9
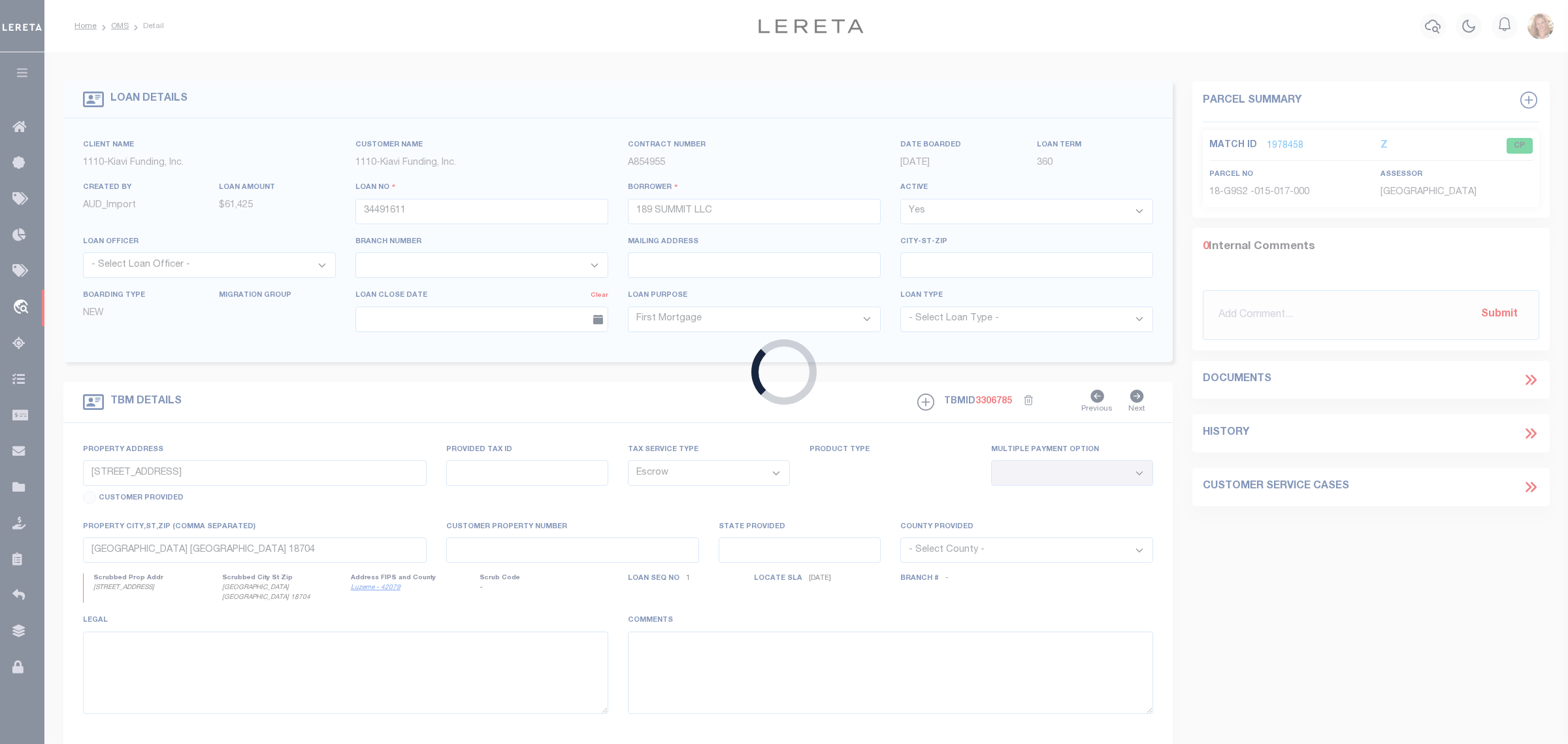
type input "34512976"
type input "RAD Diversified REIT, Inc."
type input "8609 BAYARD ST, PHILADELPHIA, PA, 19150"
select select
type input "PHILADELPHIA PA 19150"
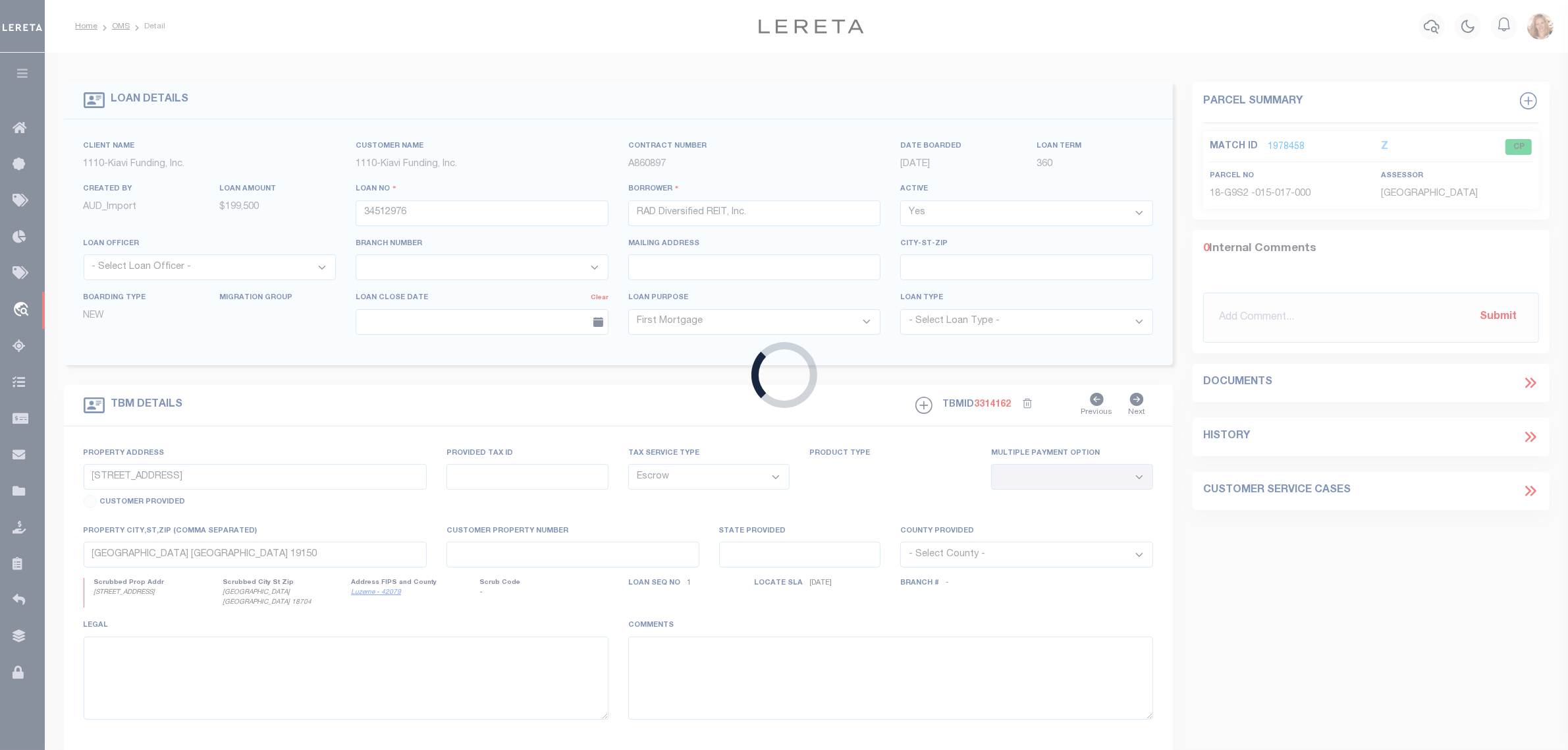
select select "3485"
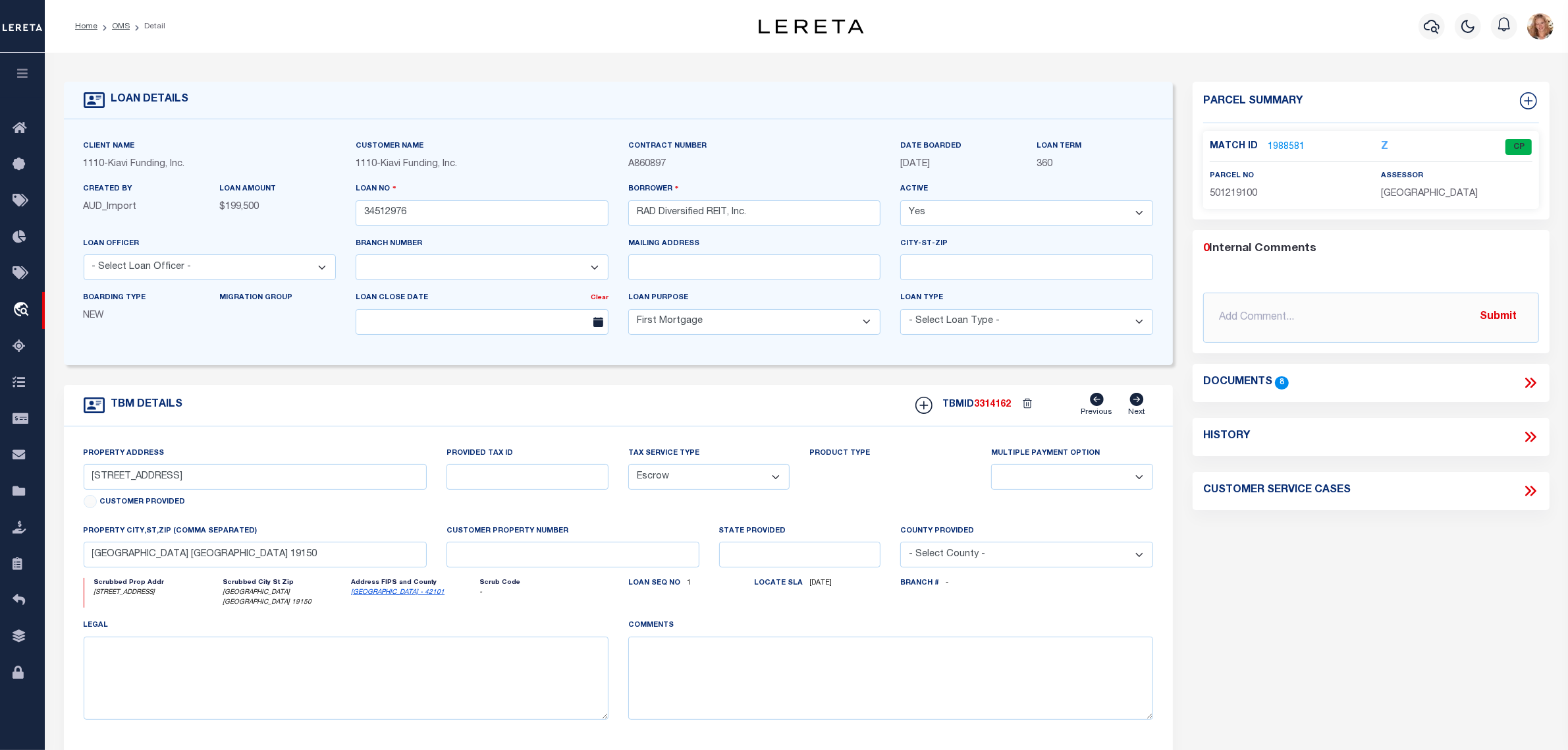
click at [1533, 436] on icon at bounding box center [1533, 436] width 6 height 11
select select "100"
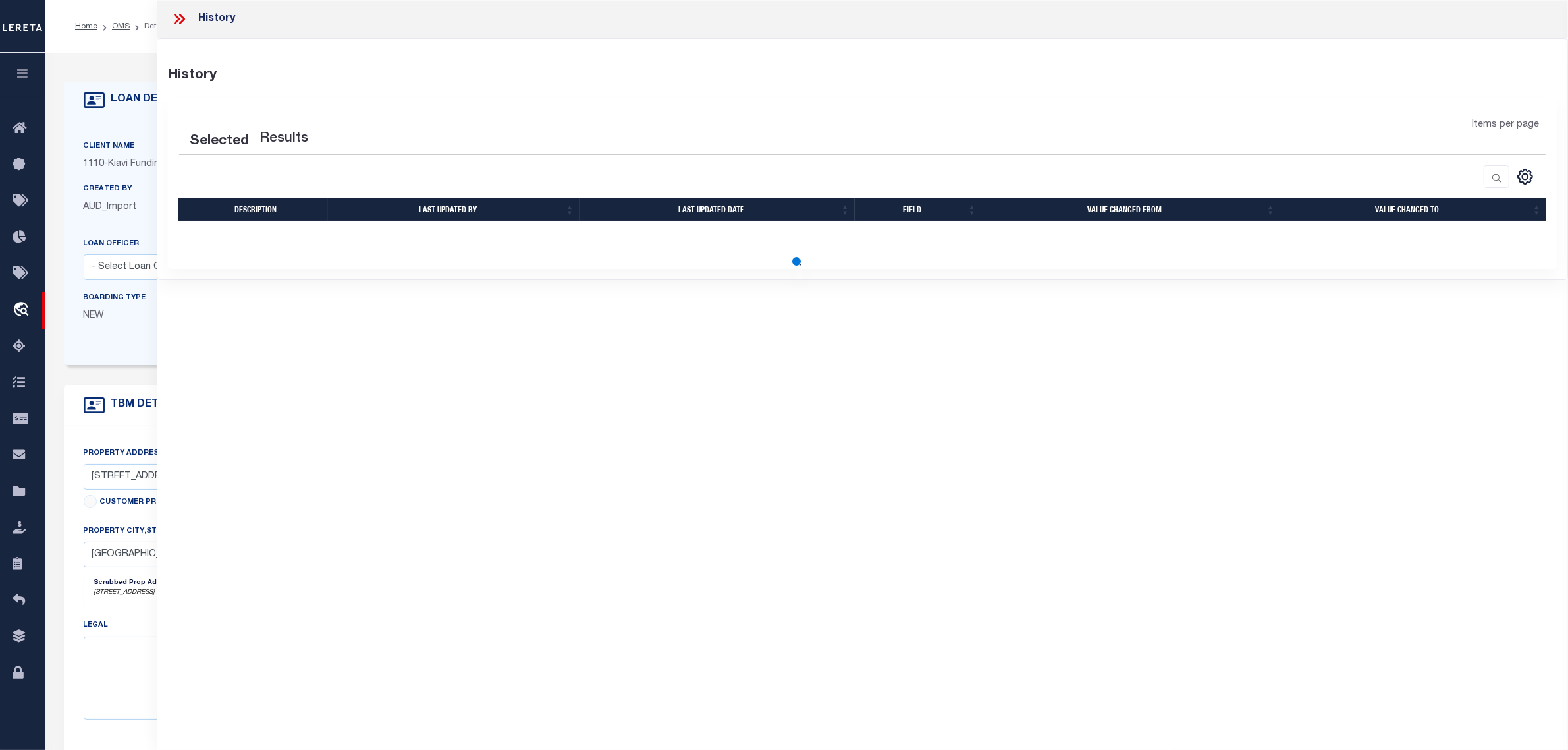
select select "100"
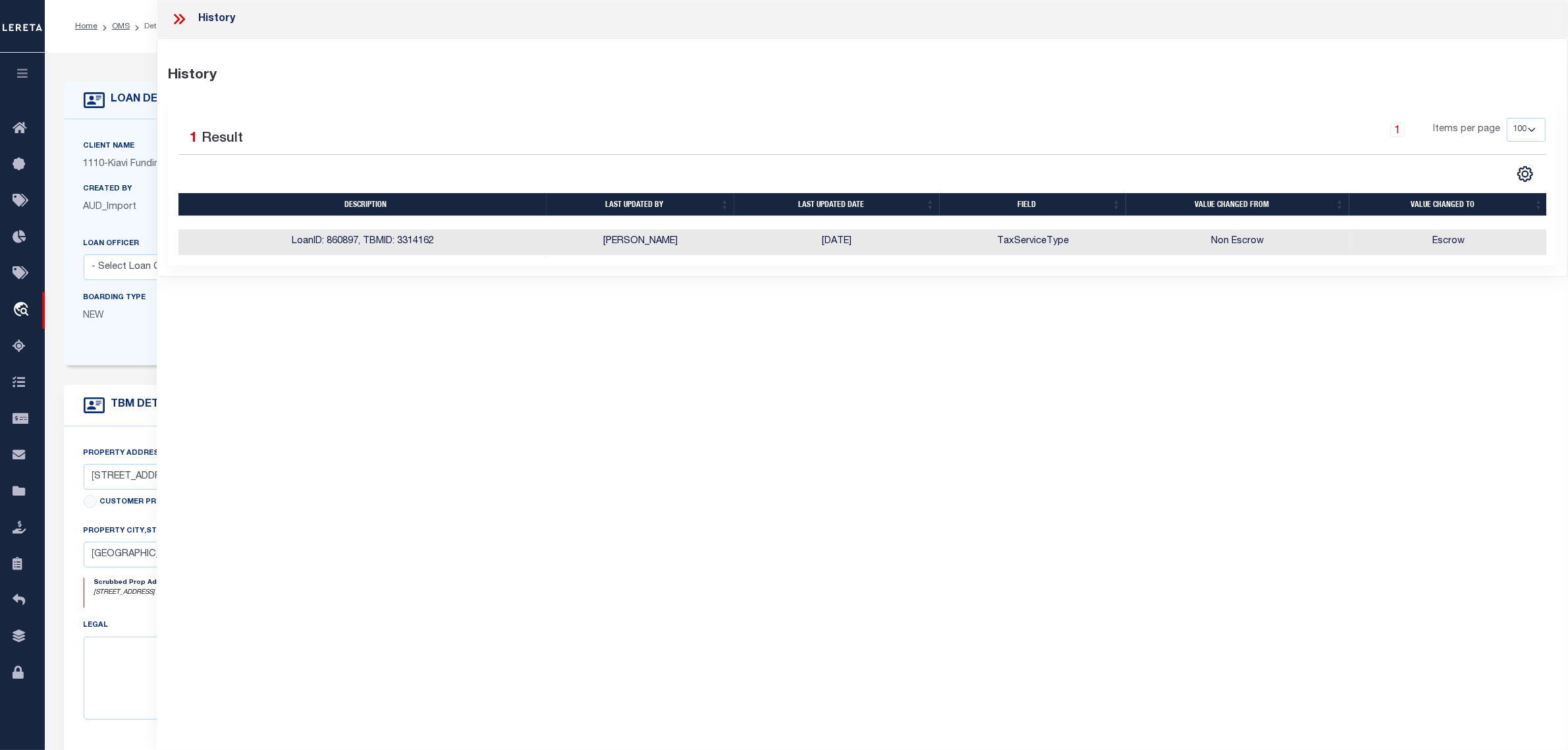
click at [103, 146] on label "Client Name" at bounding box center [109, 147] width 52 height 11
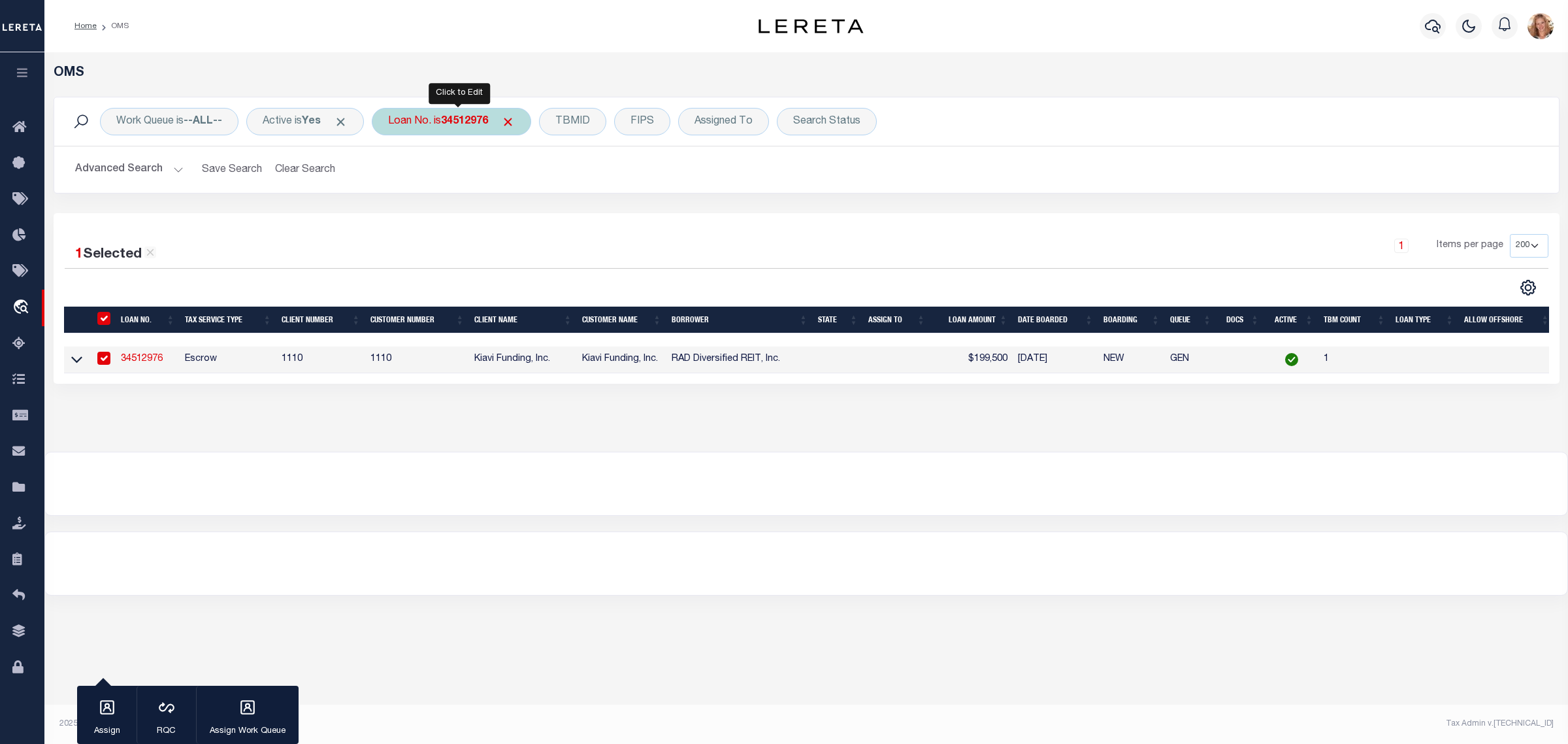
click at [440, 132] on div "Loan No. is 34512976" at bounding box center [452, 121] width 160 height 27
type input "34530651"
click at [569, 214] on input "Apply" at bounding box center [561, 214] width 39 height 22
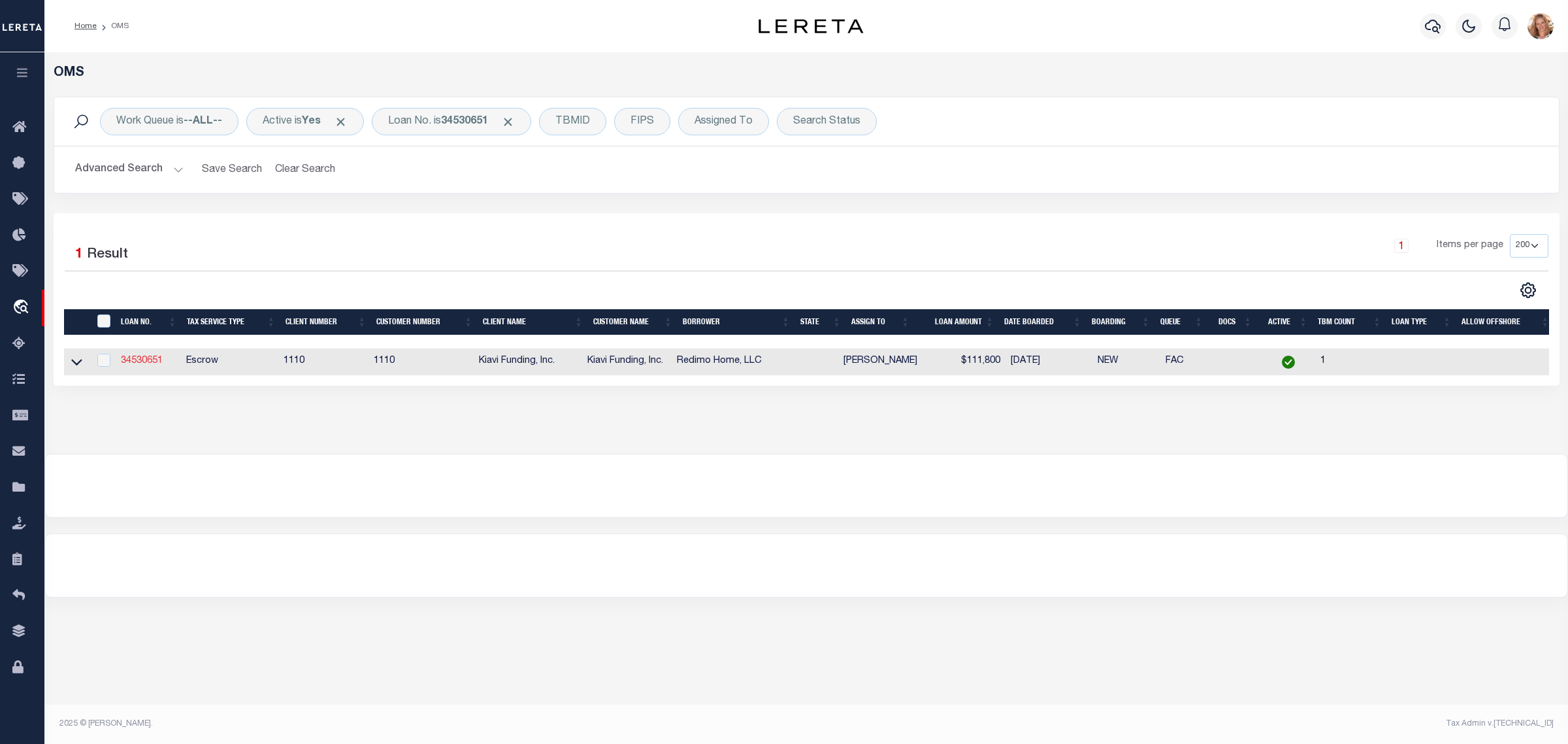
click at [139, 365] on link "34530651" at bounding box center [142, 360] width 42 height 9
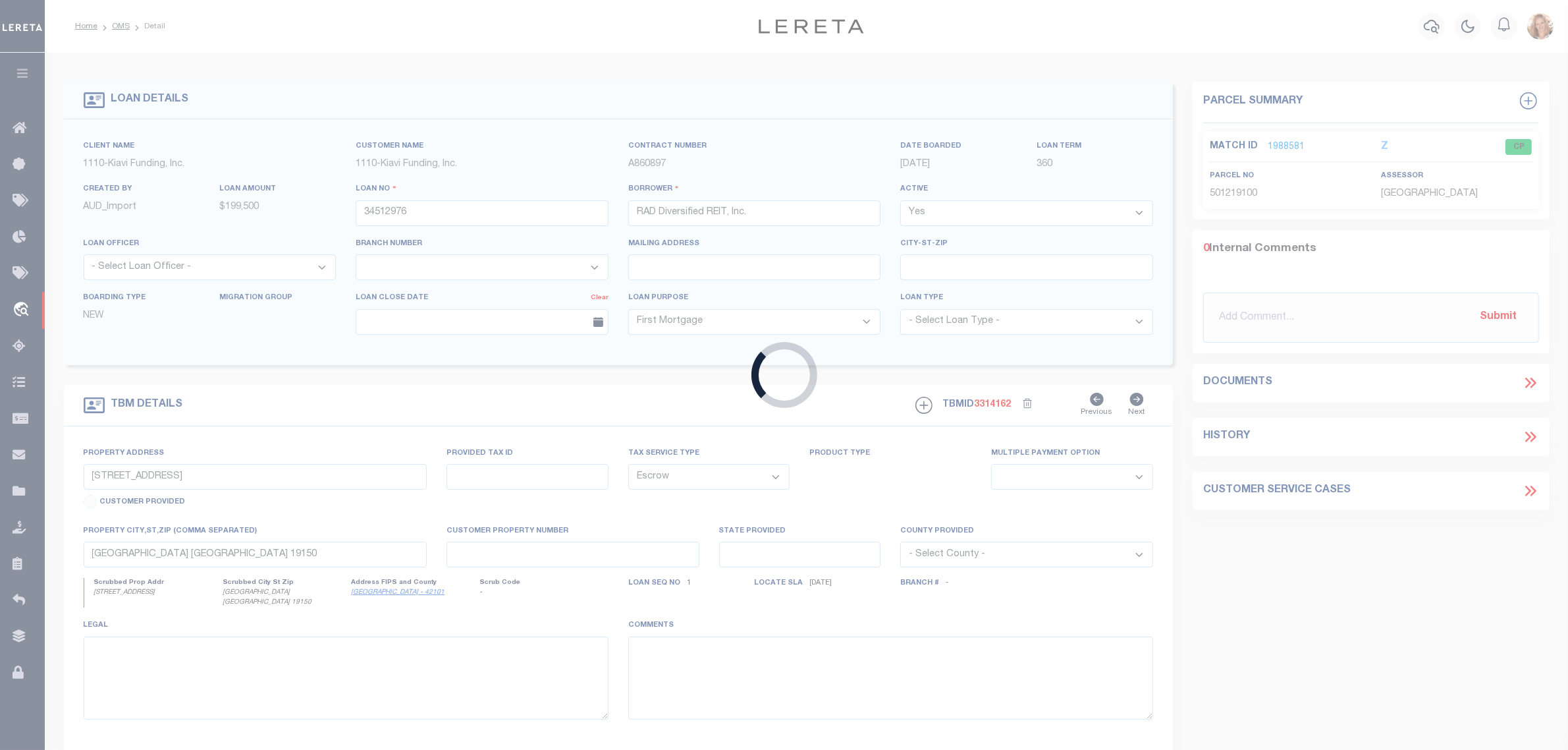
type input "34530651"
type input "Redimo Home, LLC"
type input "6047 KENNEDY AVENUE, CINCINNATI, OH, 45213"
select select
type input "CINCINNATI OH 45213"
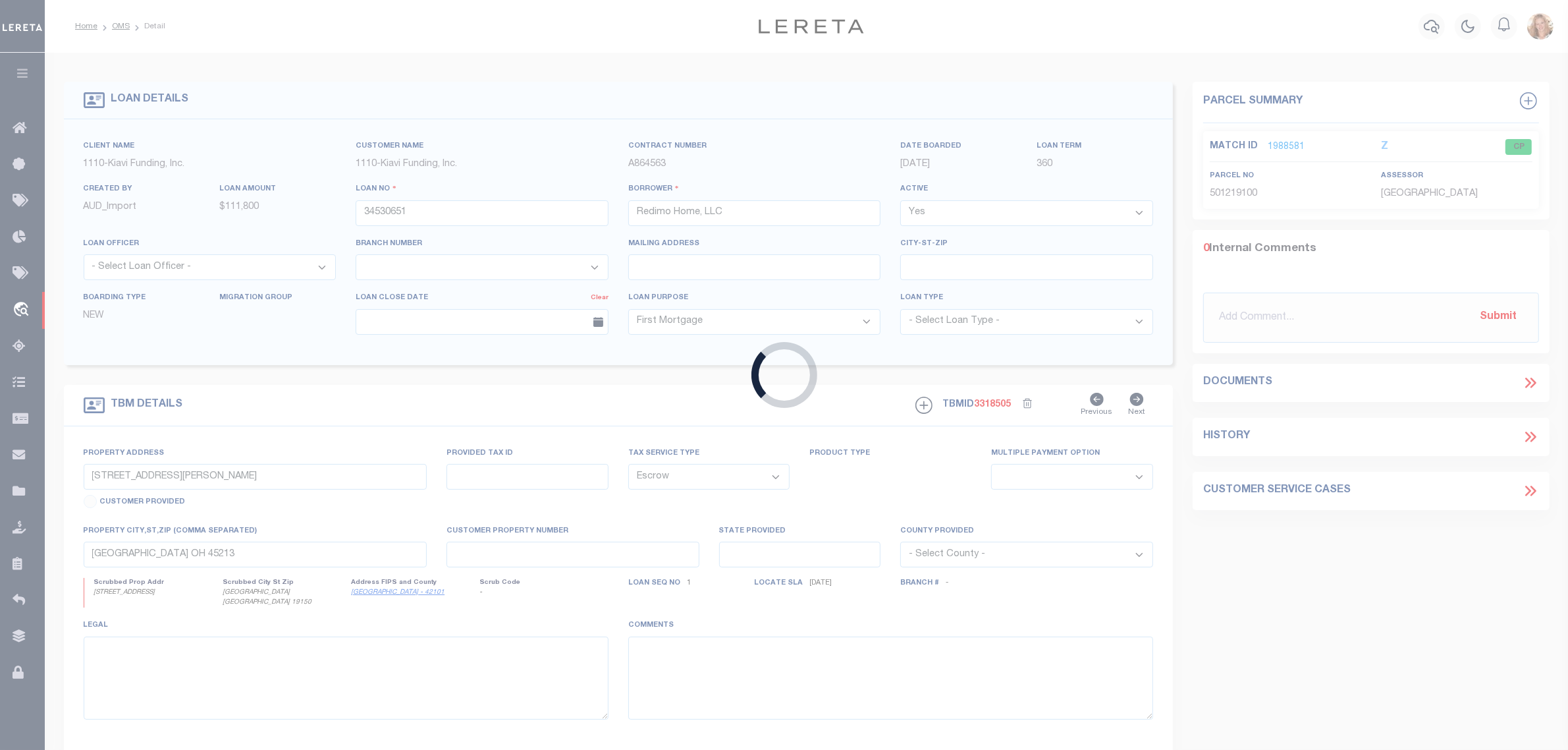
select select "3485"
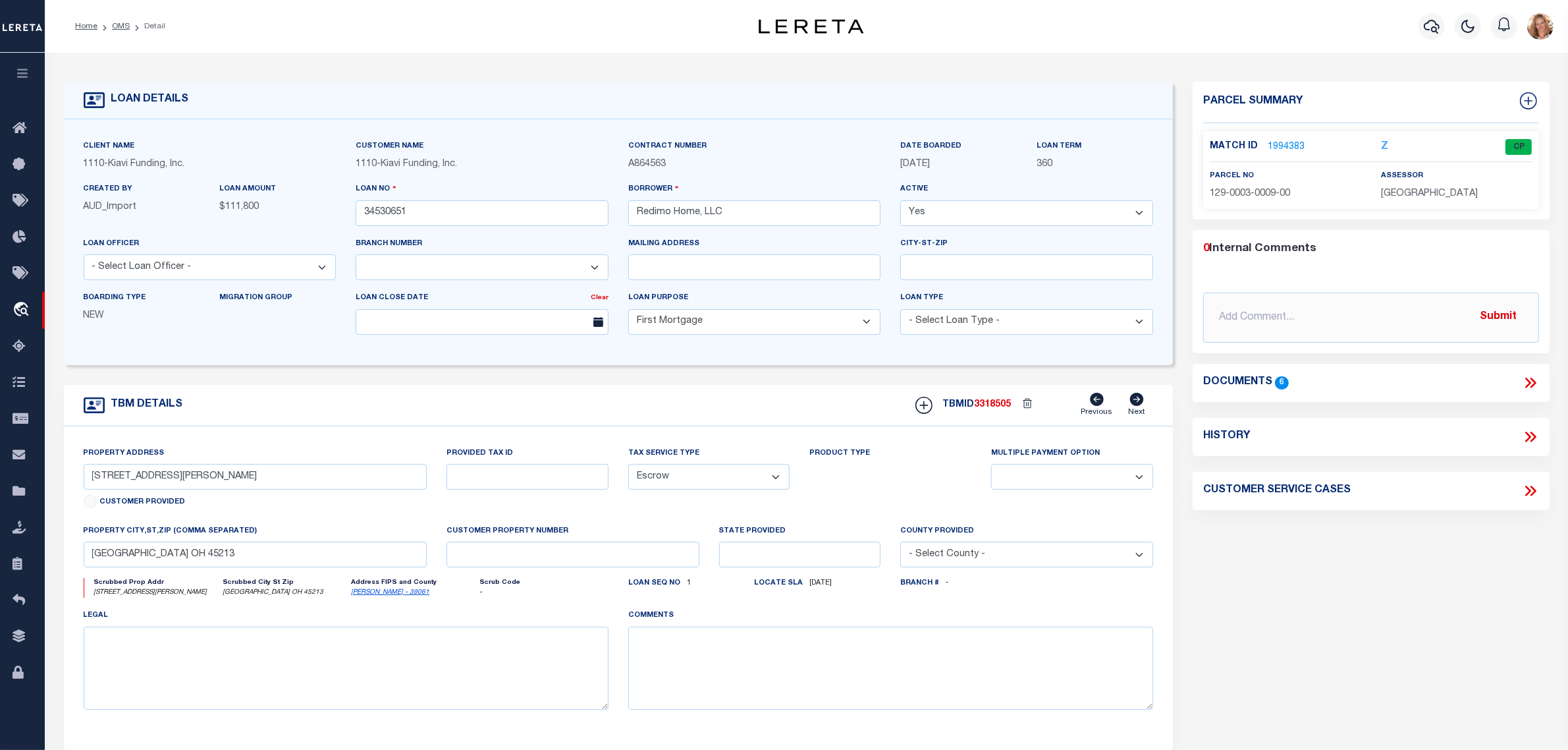
click at [1528, 436] on icon at bounding box center [1531, 436] width 17 height 17
select select "100"
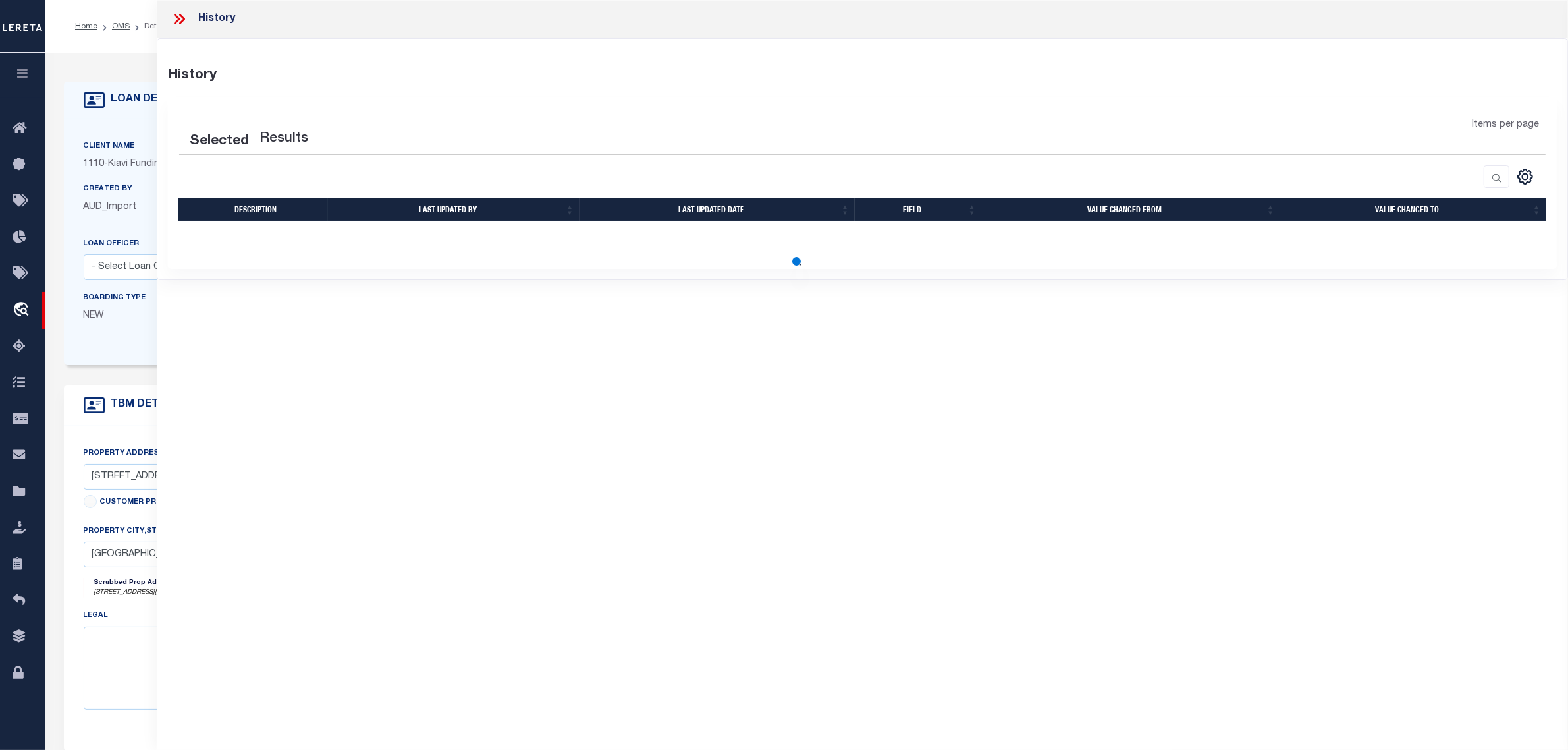
select select "100"
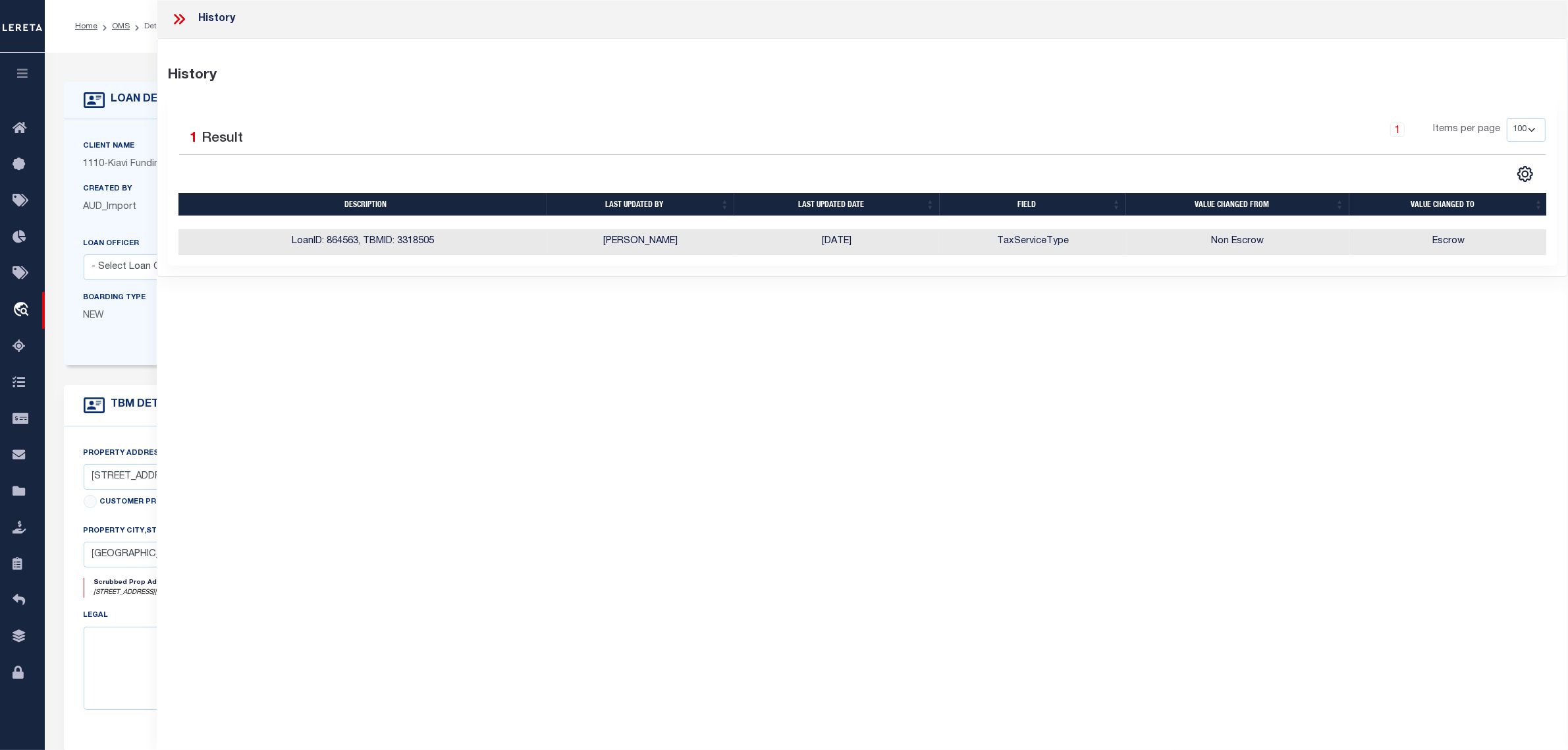
click at [127, 407] on h4 "TBM DETAILS" at bounding box center [143, 405] width 78 height 13
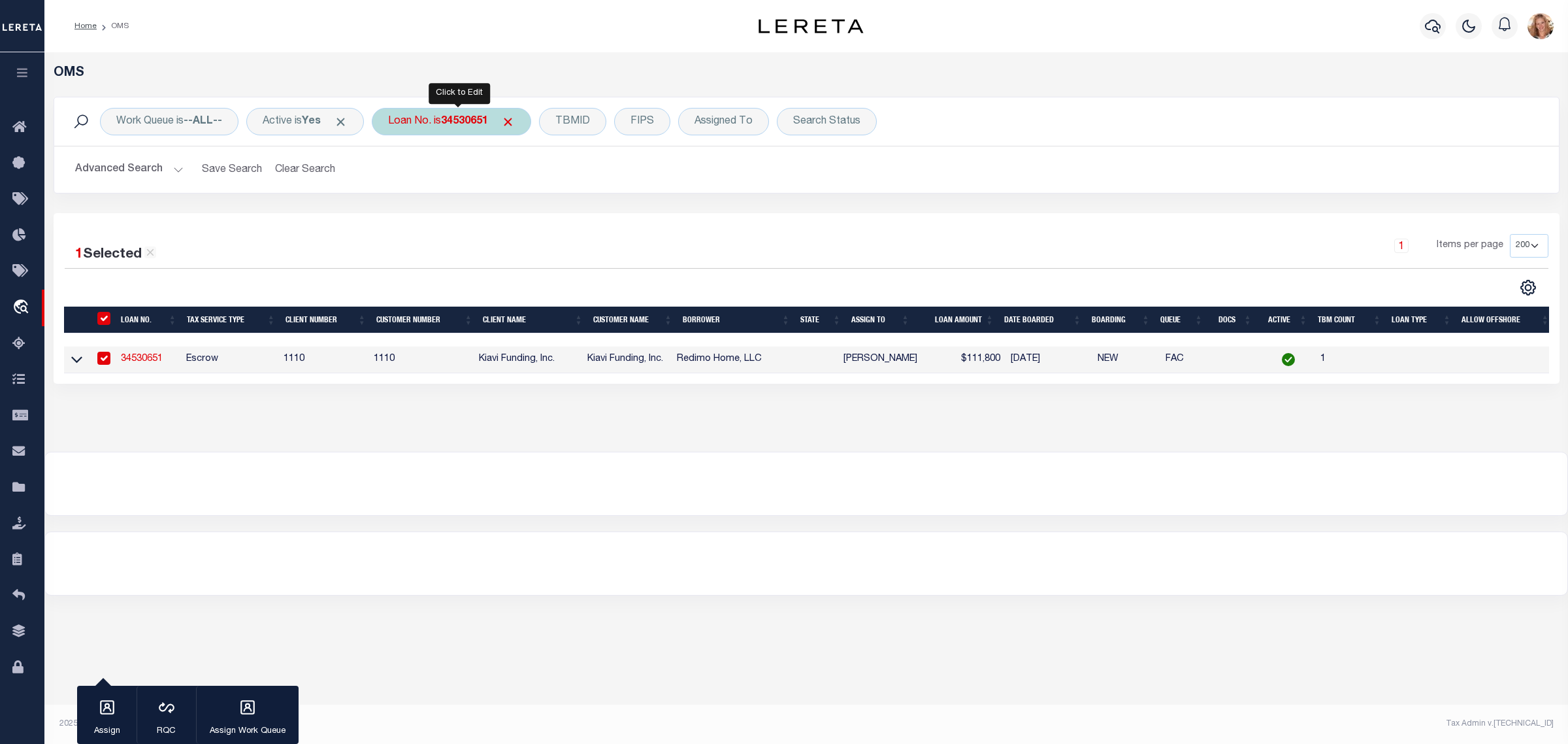
click at [435, 124] on div "Loan No. is 34530651" at bounding box center [452, 121] width 160 height 27
type input "34534012"
click at [576, 218] on input "Apply" at bounding box center [561, 214] width 39 height 22
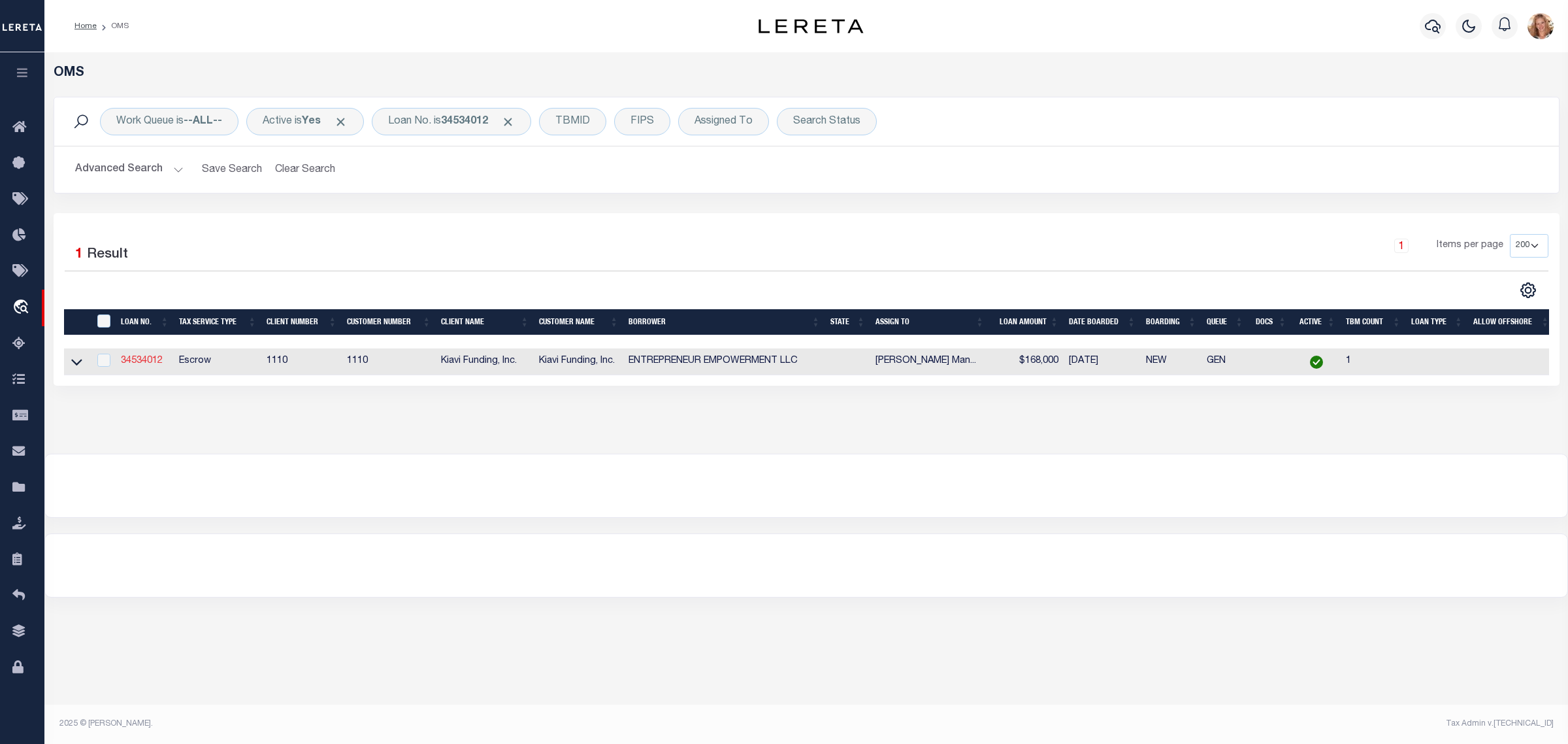
click at [153, 365] on link "34534012" at bounding box center [142, 360] width 42 height 9
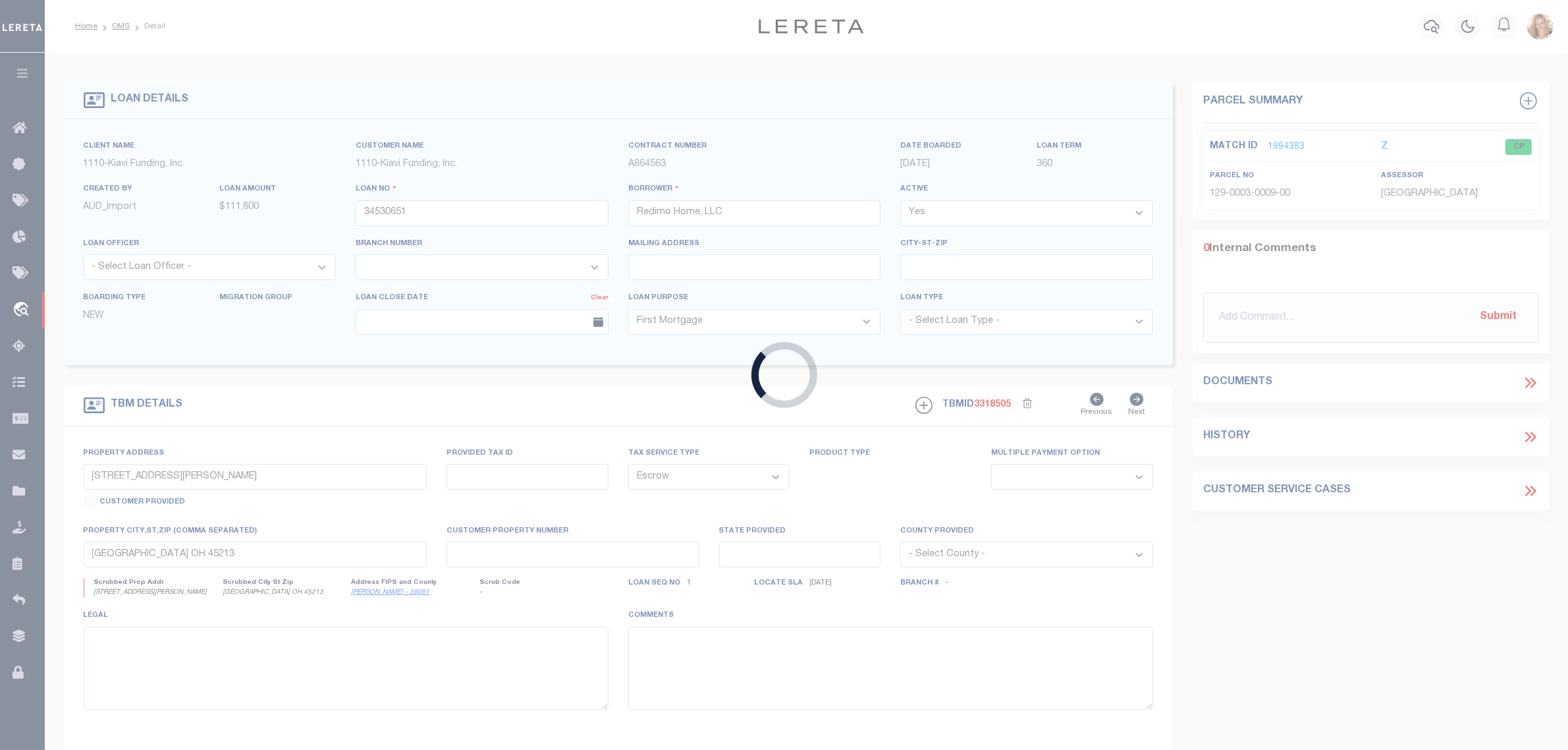
type input "34534012"
type input "ENTREPRENEUR EMPOWERMENT LLC"
type input "1257 GRAYMONT AVE W, BIRMINGHAM, AL, 35208"
select select
type input "BIRMINGHAM AL 35208"
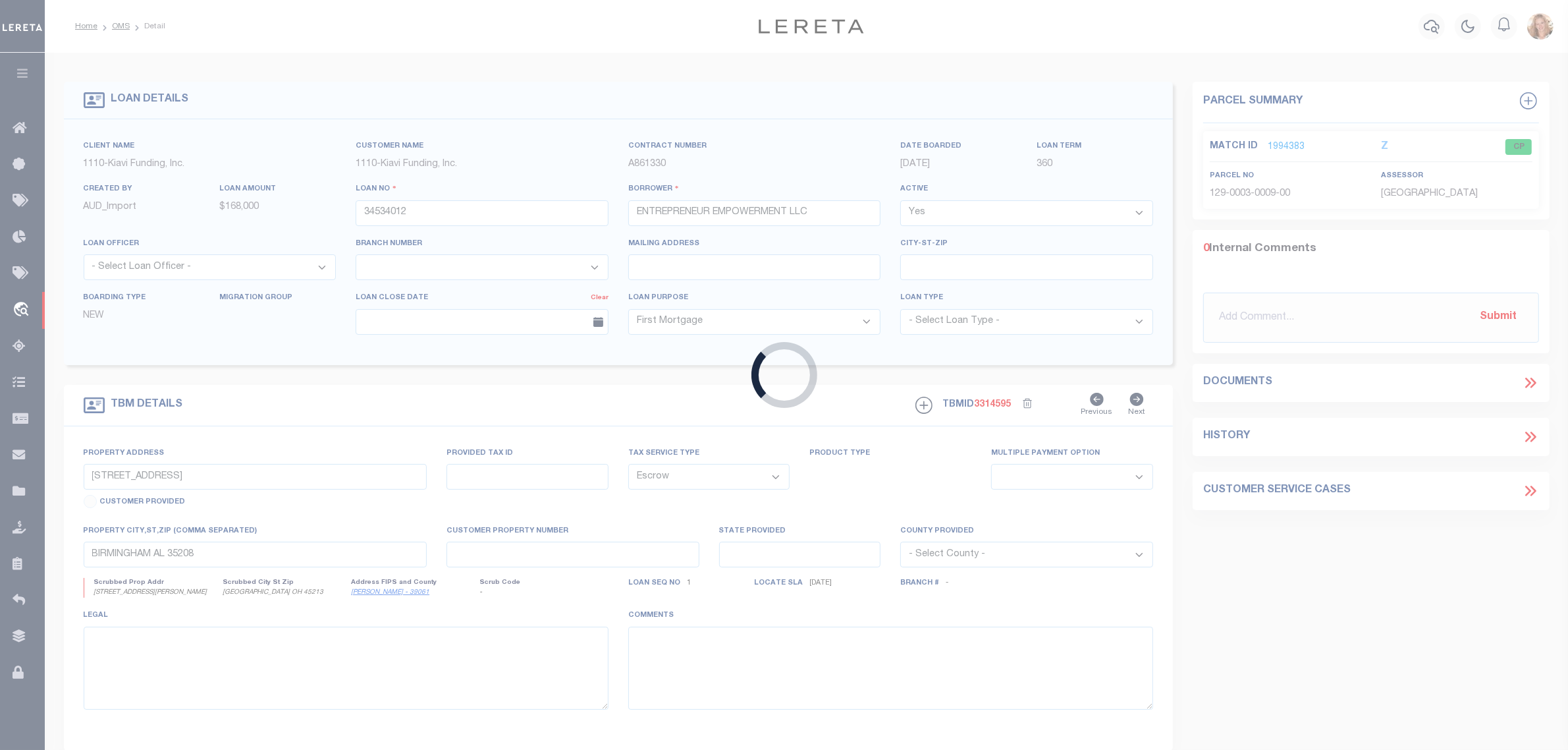
select select "3485"
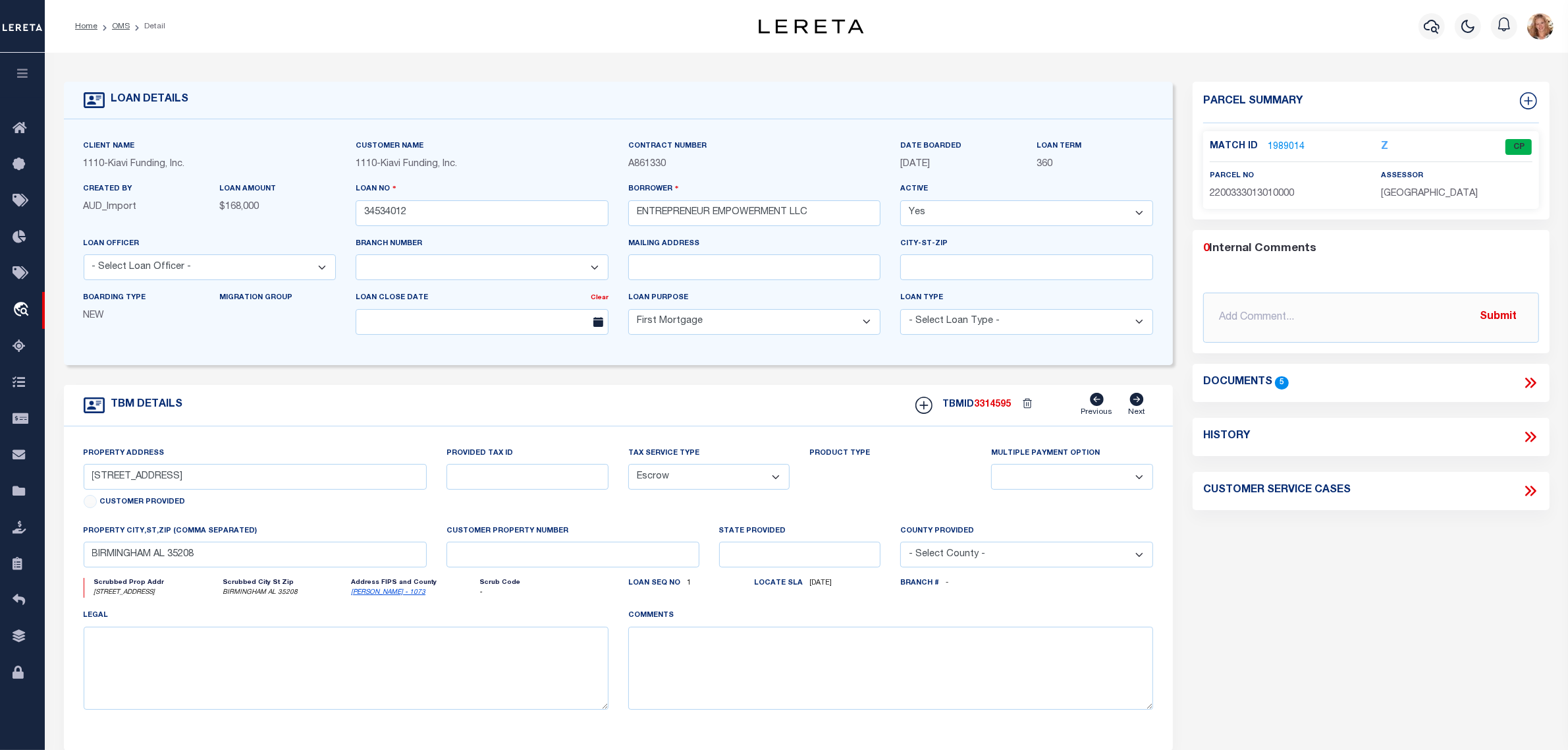
click at [1535, 441] on icon at bounding box center [1531, 436] width 17 height 17
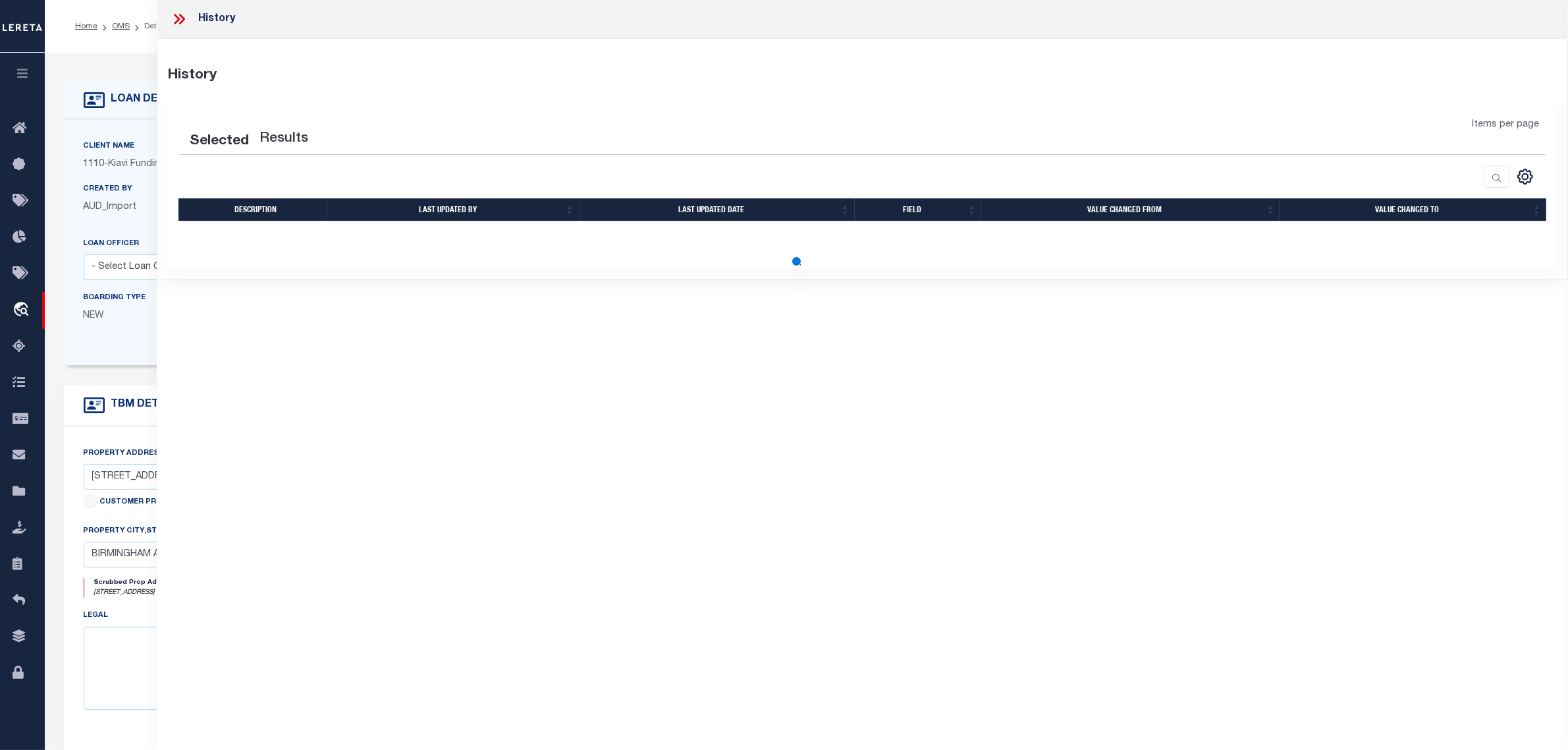
select select "100"
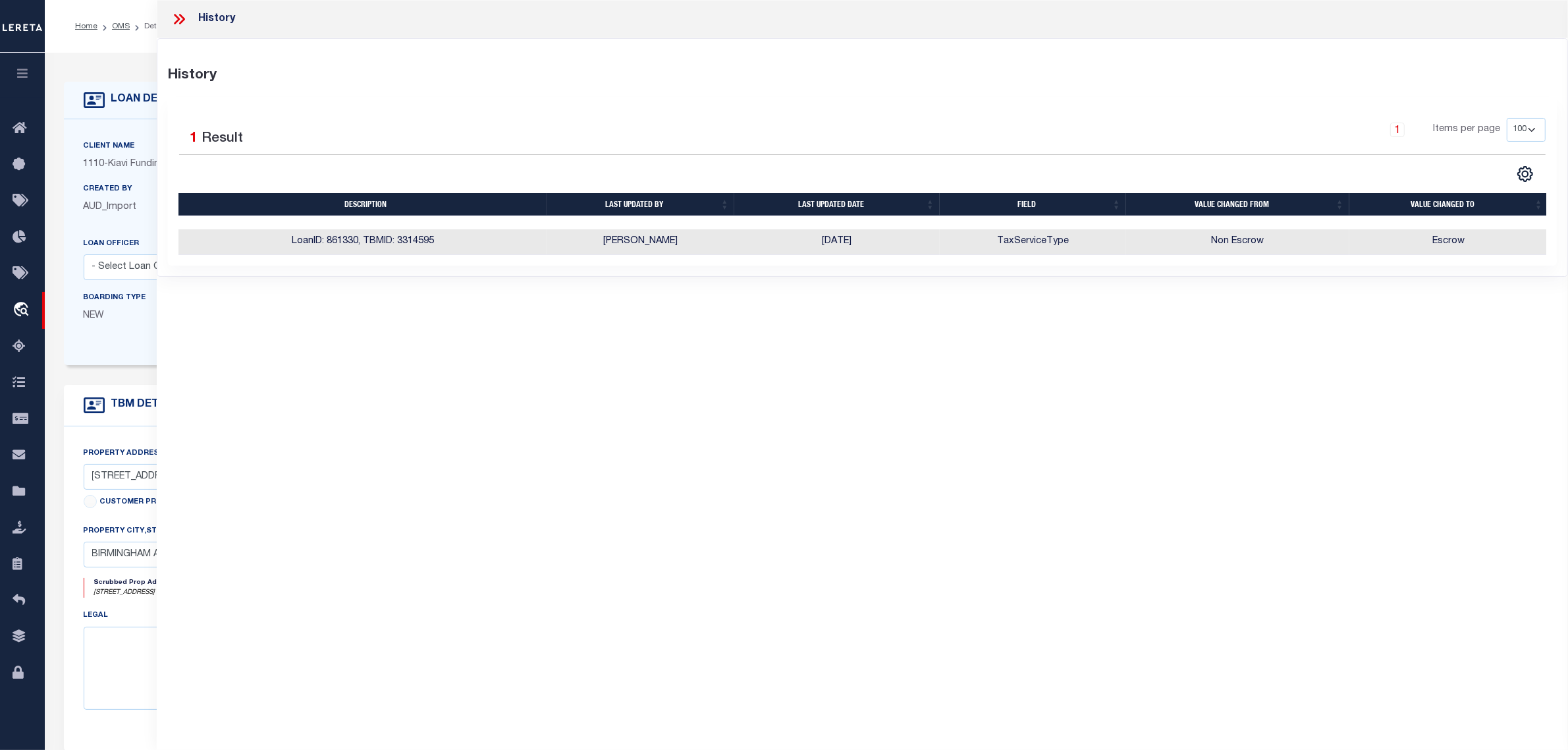
click at [99, 184] on label "Created By" at bounding box center [107, 189] width 49 height 11
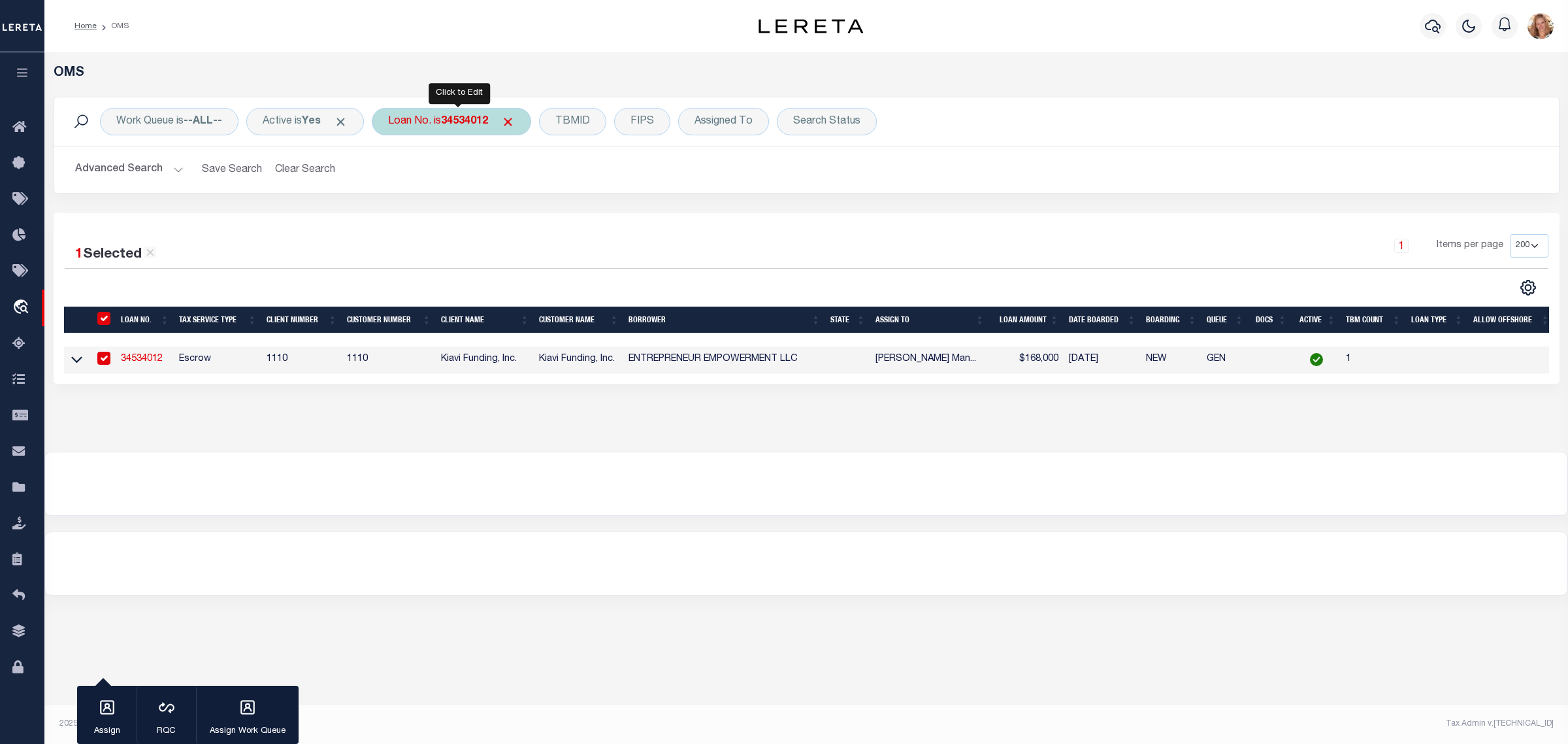
click at [449, 122] on b "34534012" at bounding box center [464, 121] width 47 height 11
type input "34543285"
click at [562, 217] on input "Apply" at bounding box center [561, 214] width 39 height 22
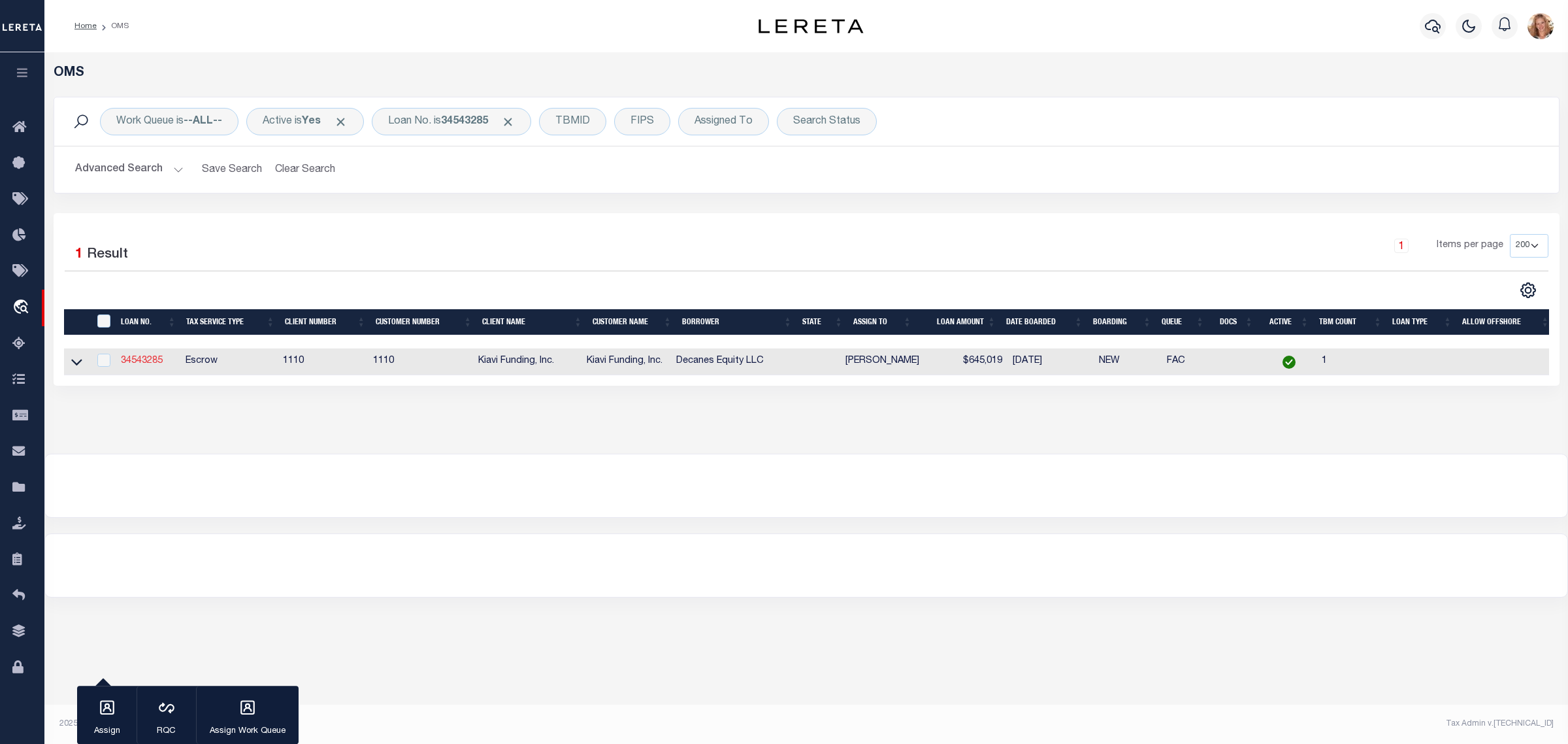
click at [148, 360] on link "34543285" at bounding box center [142, 360] width 42 height 9
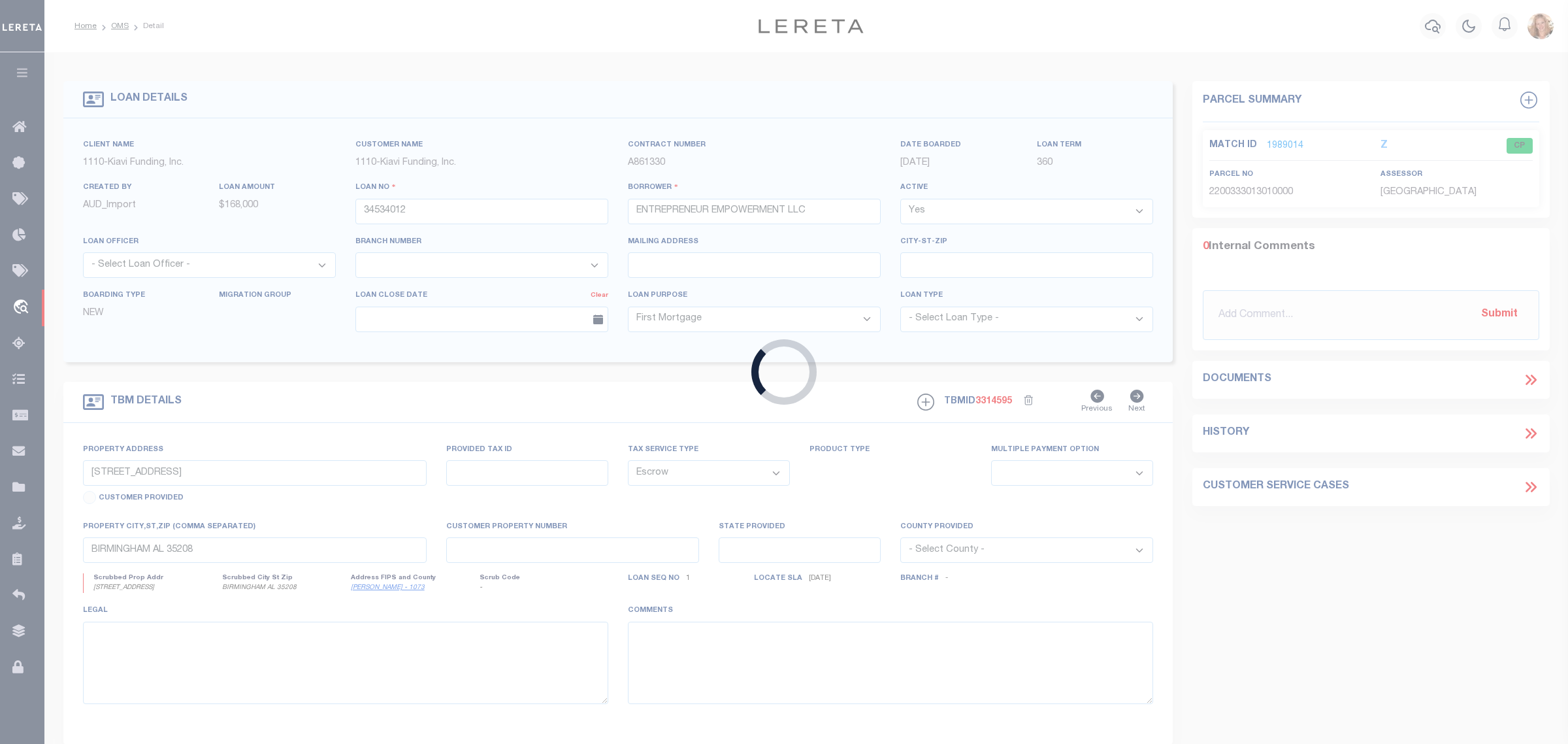
type input "34543285"
type input "Decanes Equity LLC"
type input "1830 IBIS LANE, SANIBEL, FL, 33957"
select select
type input "SANIBEL FL 33957"
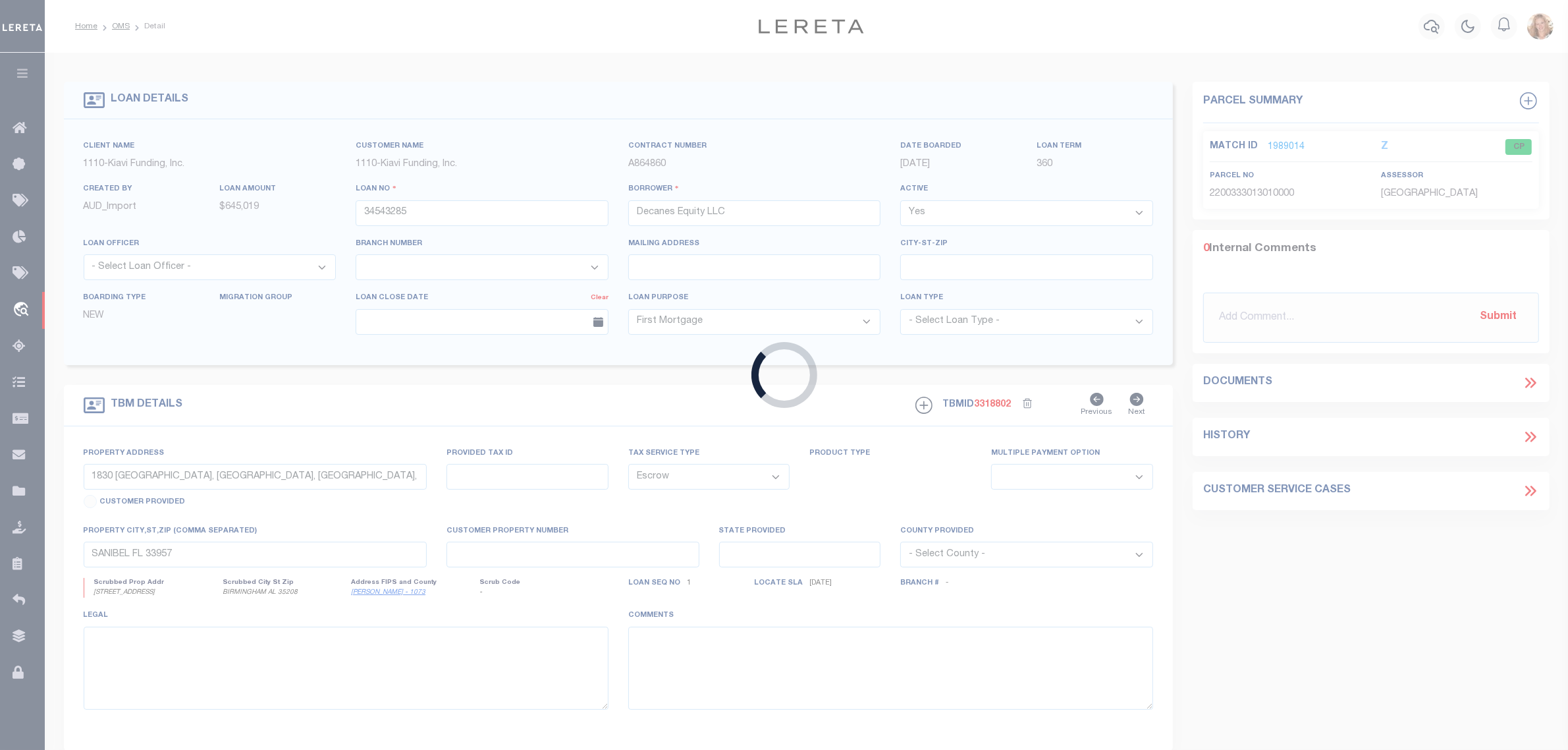
select select "3485"
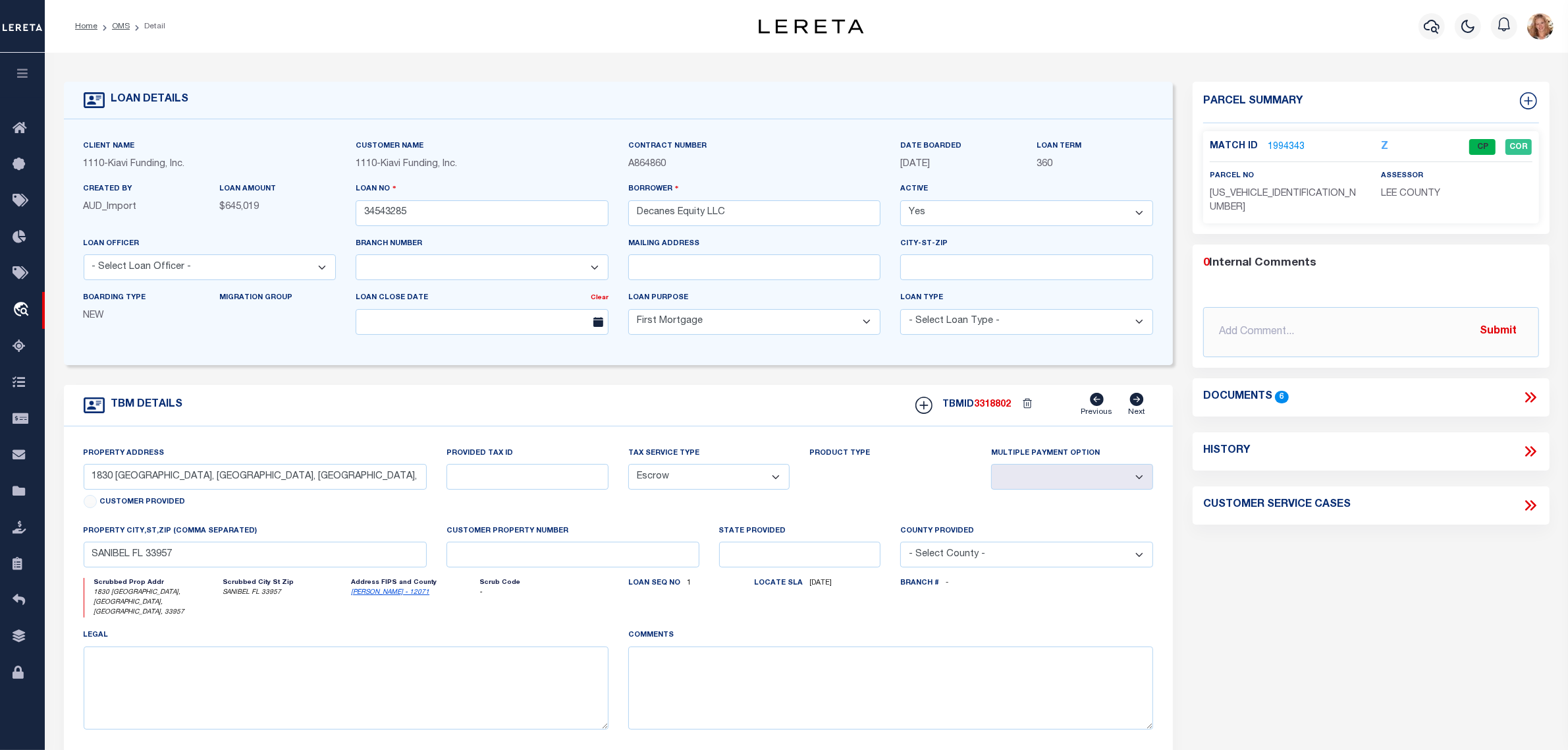
click at [1536, 443] on icon at bounding box center [1531, 451] width 17 height 17
select select "100"
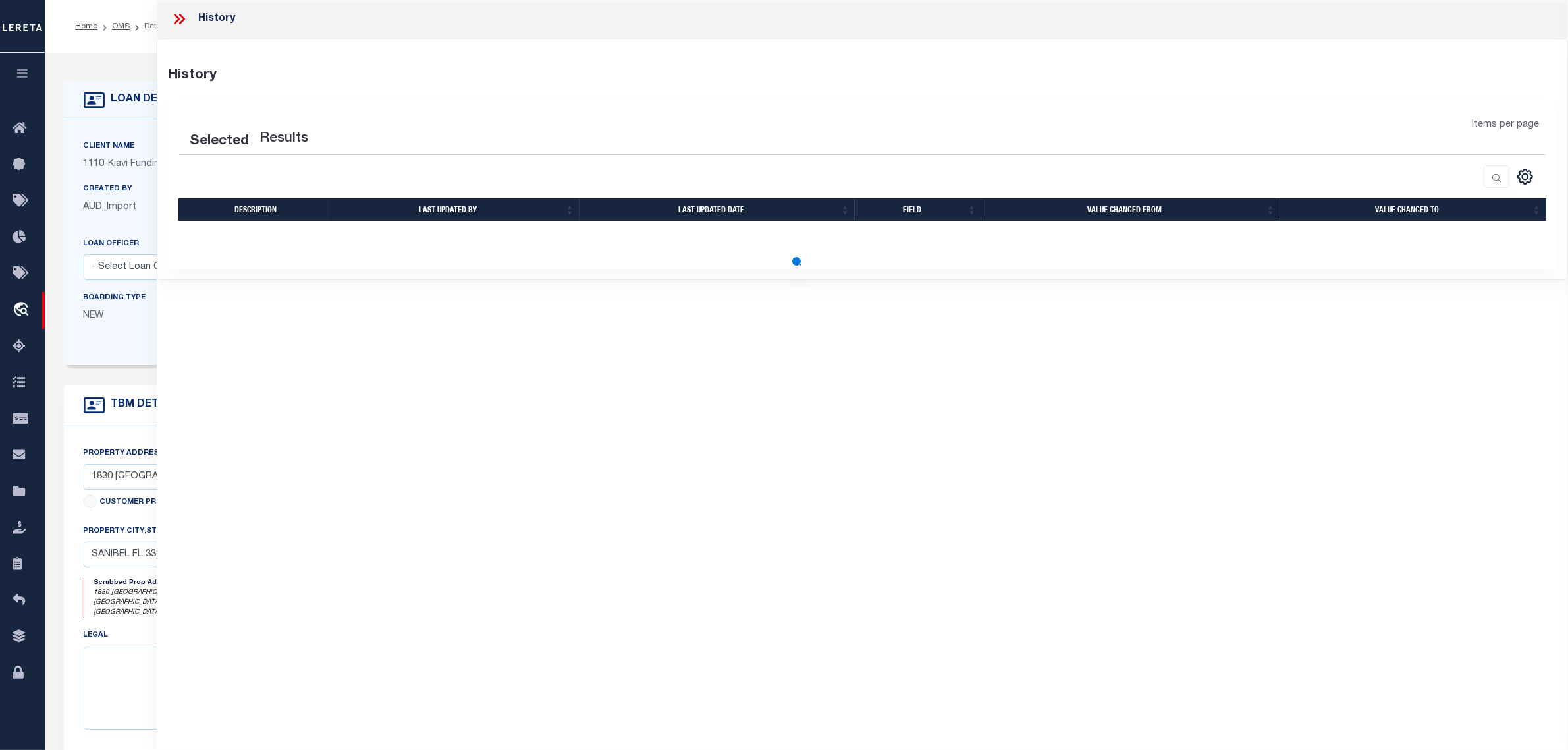
select select "100"
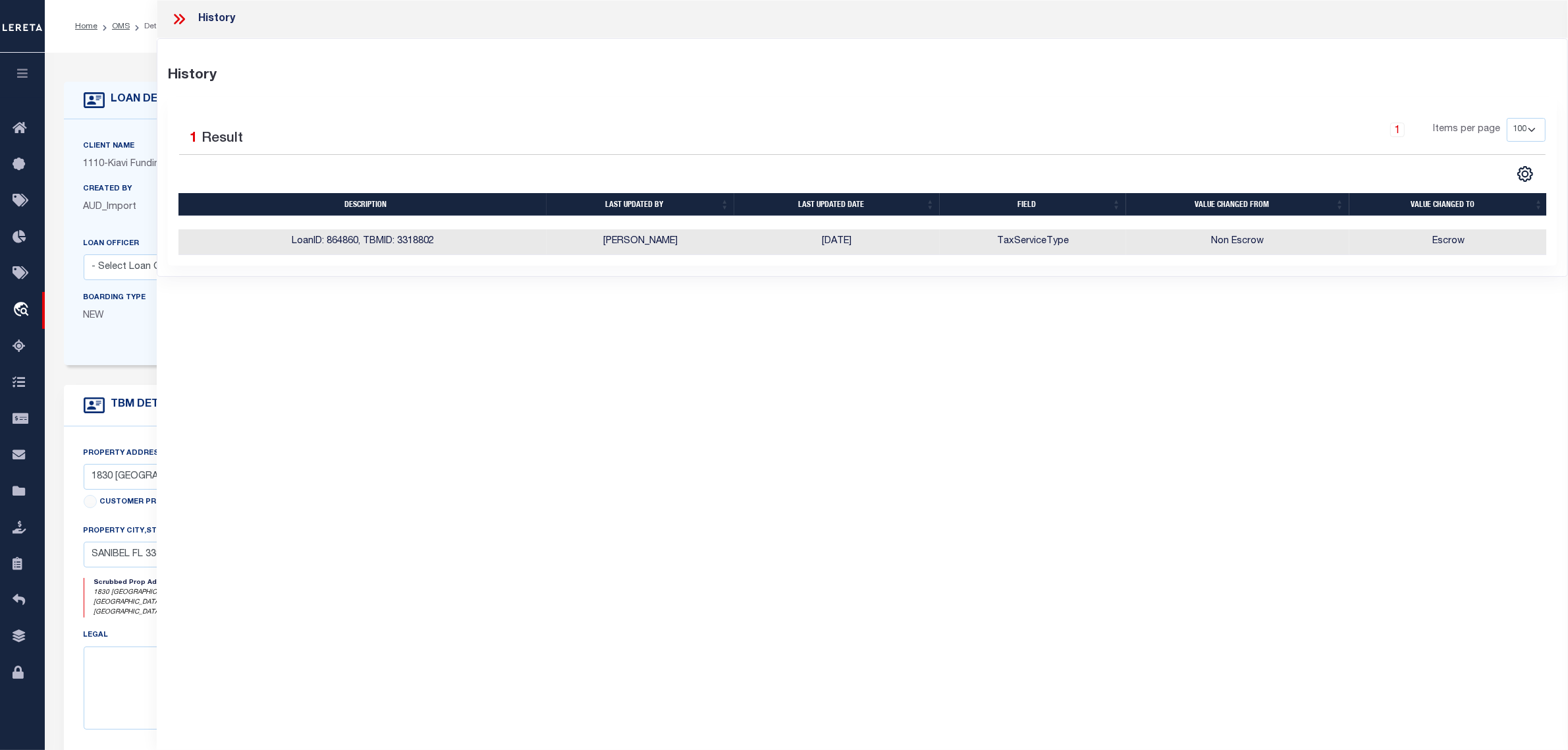
click at [140, 364] on div "Client Name 1110 - Kiavi Funding, Inc. Customer Name 1110 - Kiavi Funding, Inc." at bounding box center [618, 242] width 1110 height 246
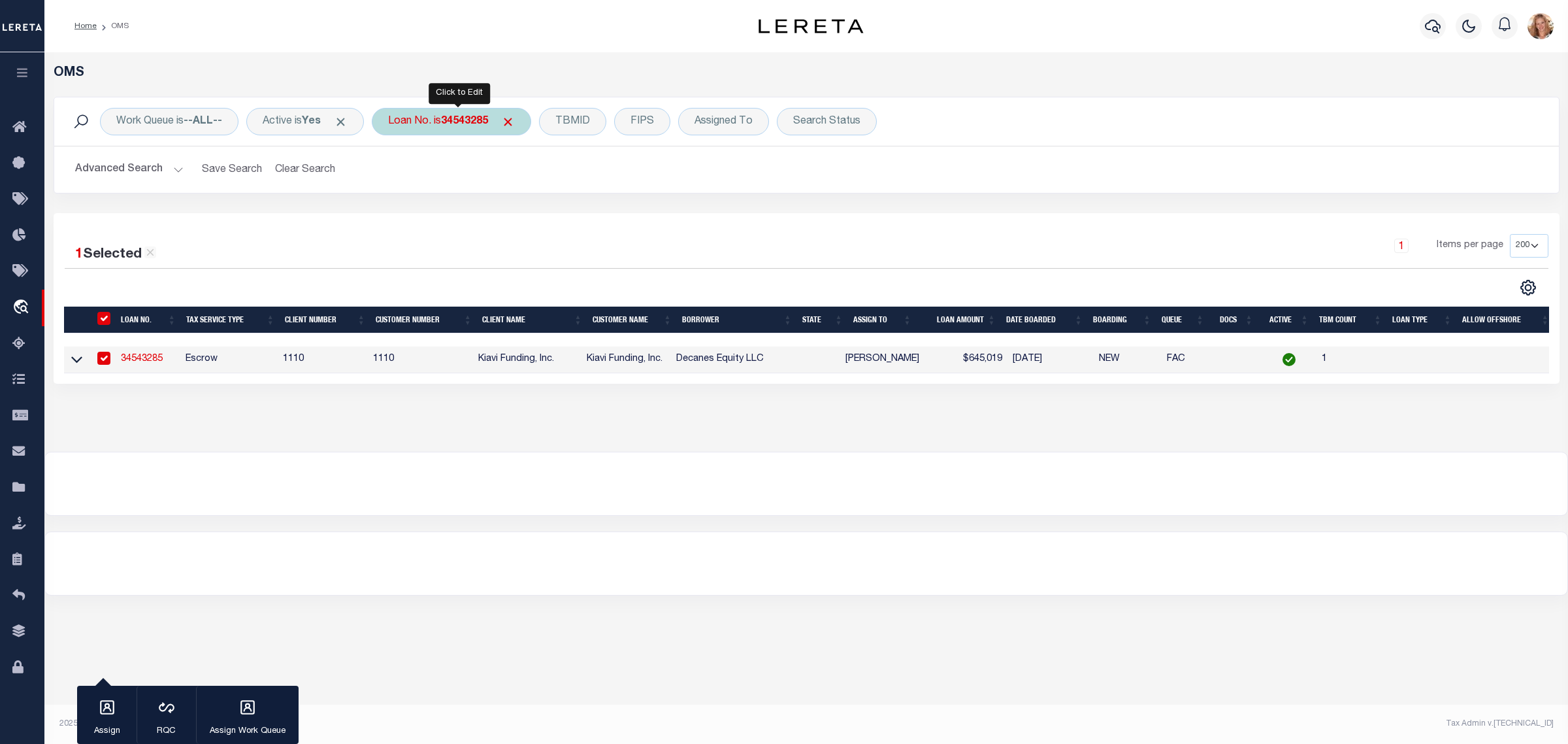
click at [464, 127] on b "34543285" at bounding box center [464, 121] width 47 height 11
type input "34552018"
click at [565, 213] on input "Apply" at bounding box center [561, 214] width 39 height 22
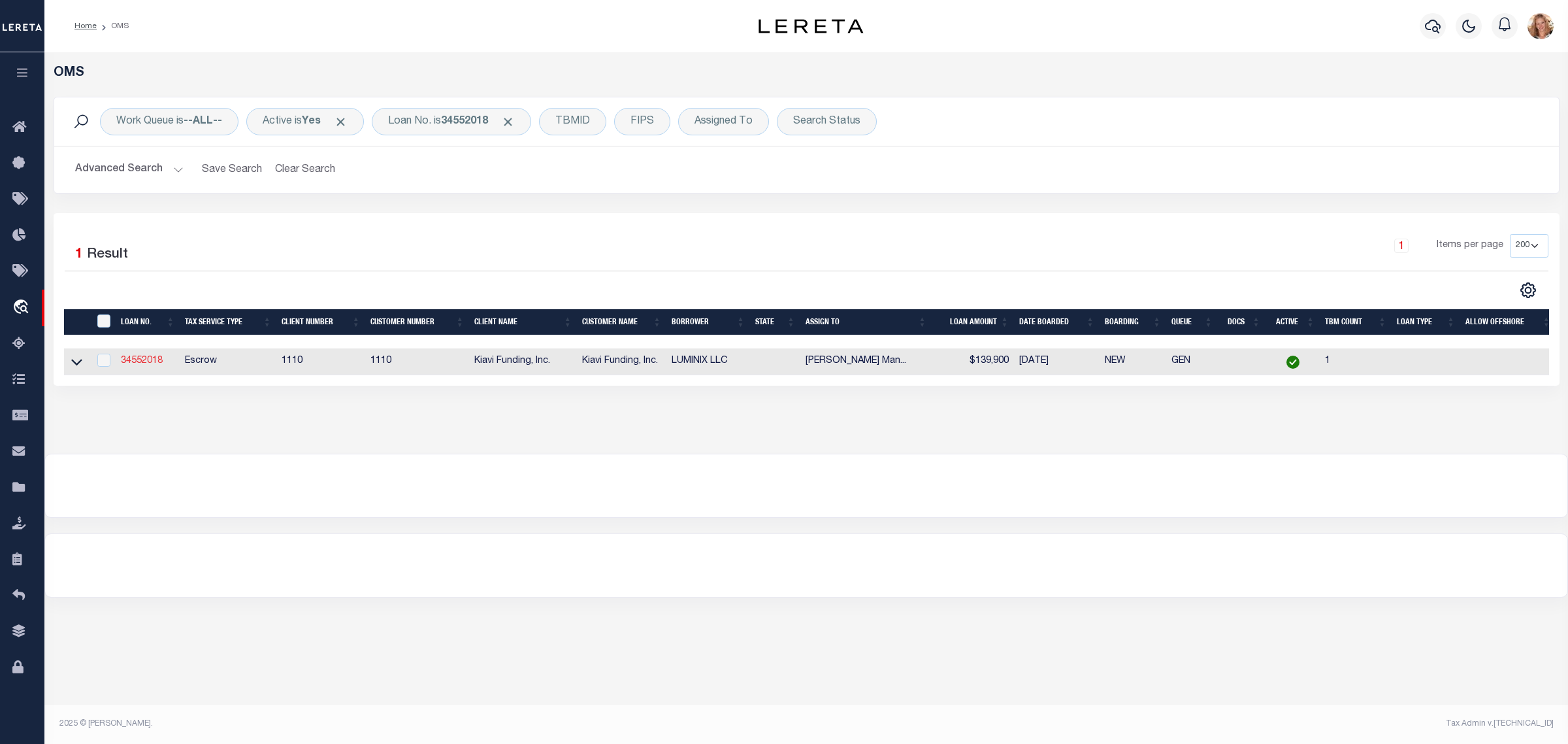
click at [149, 365] on link "34552018" at bounding box center [142, 360] width 42 height 9
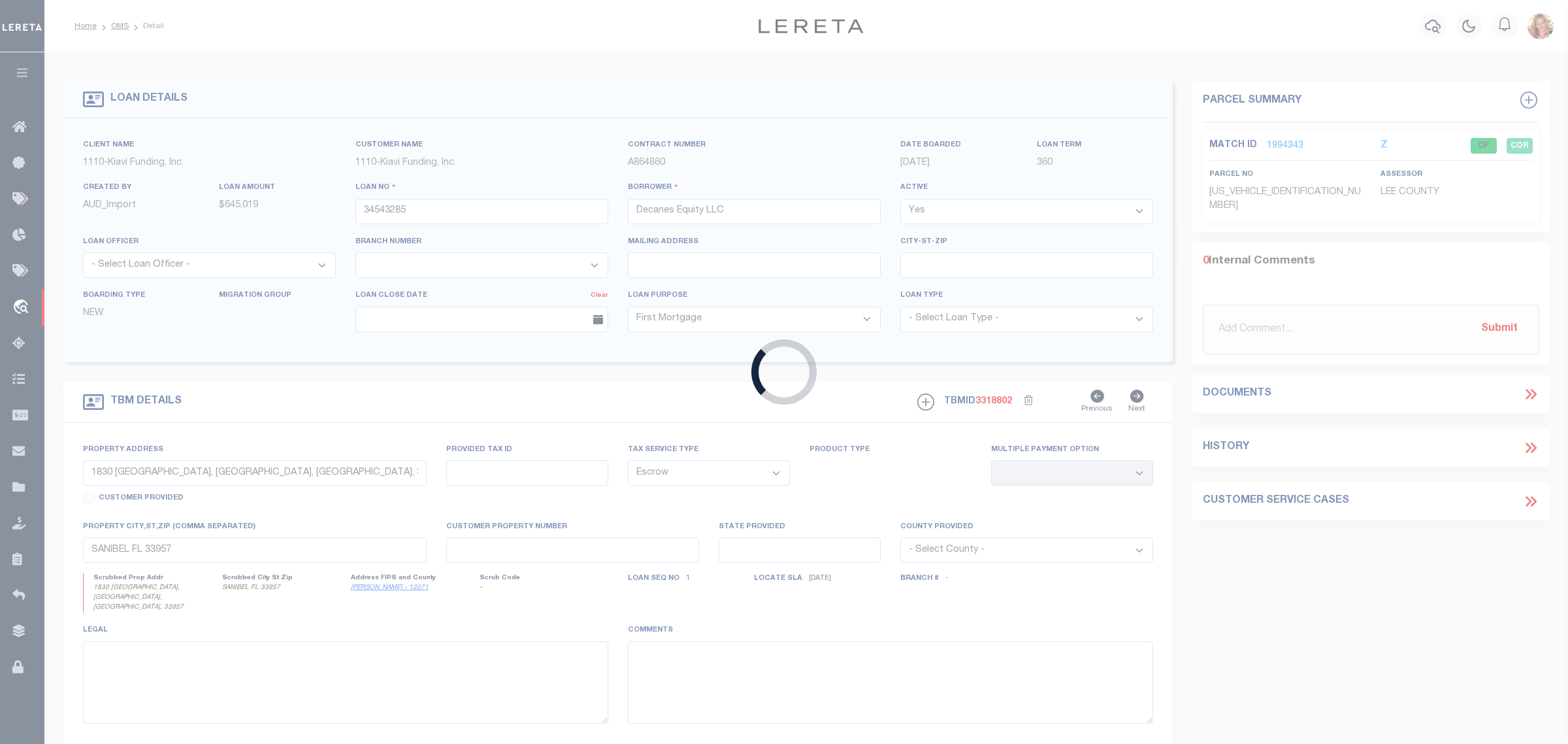
type input "34552018"
type input "LUMINIX LLC"
select select "3485"
type input "19961 FORRER STREET, DETROIT, MI, 48235"
select select
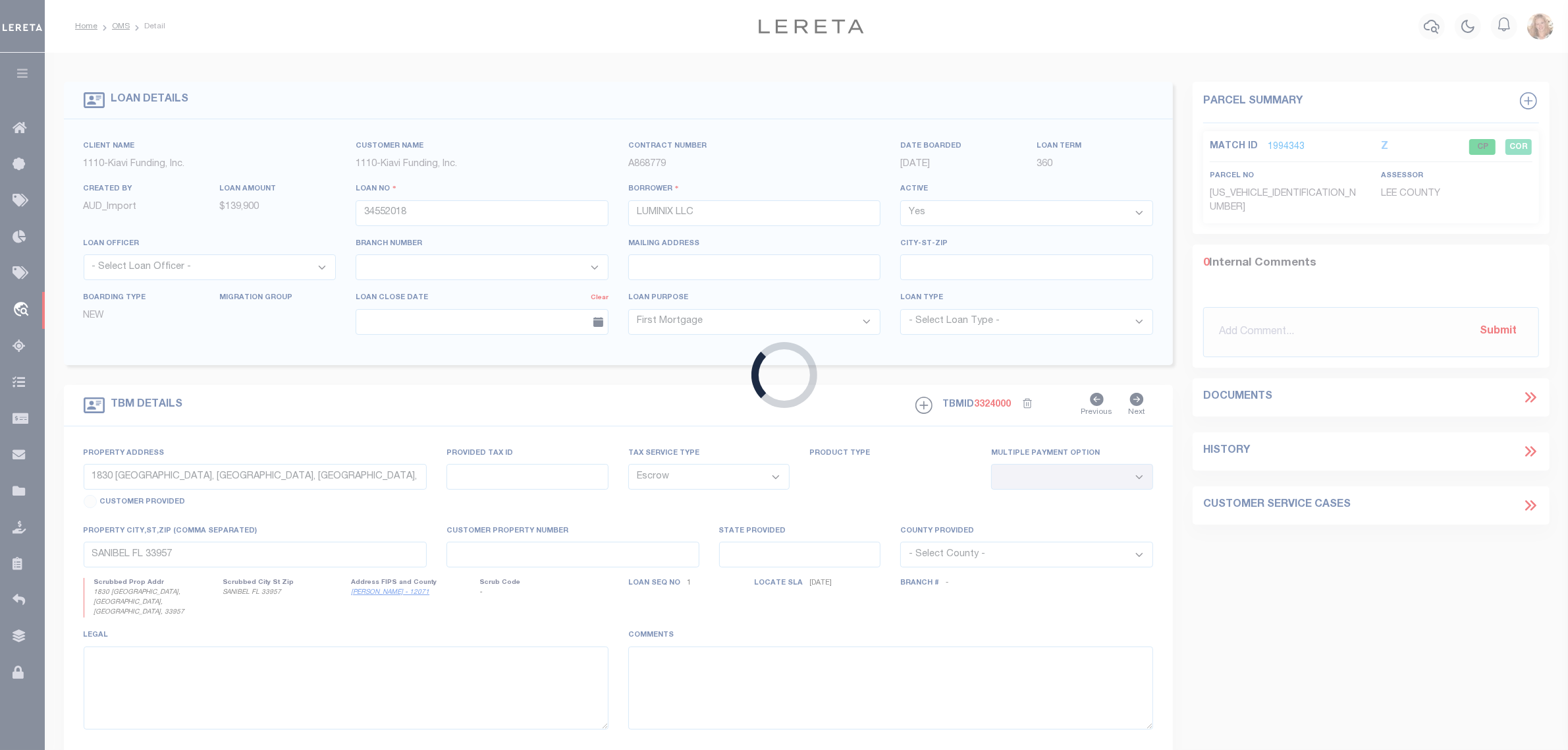
type input "DETROIT MI 48235"
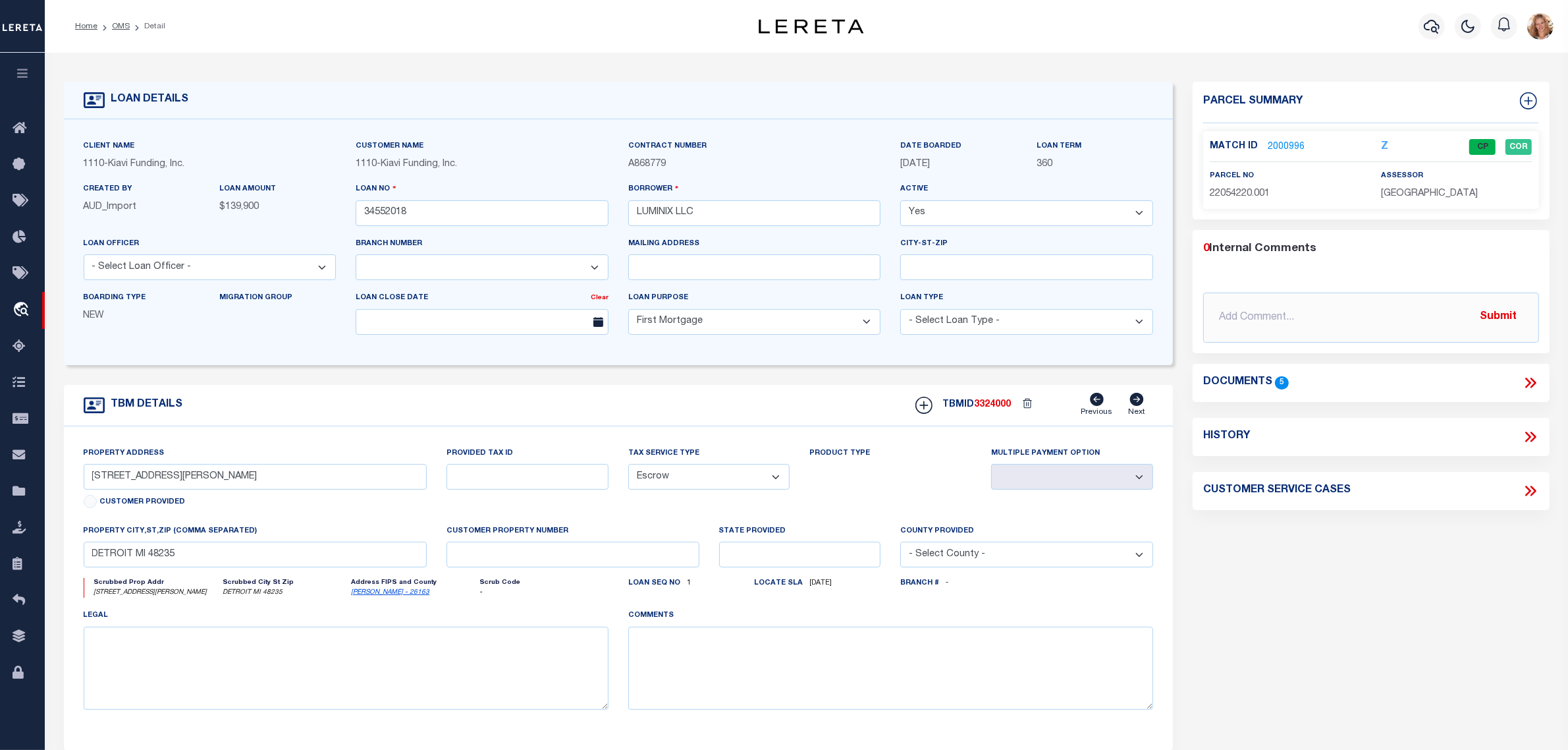
click at [1535, 446] on div "History" at bounding box center [1371, 436] width 357 height 38
click at [1533, 440] on icon at bounding box center [1533, 436] width 6 height 11
select select "100"
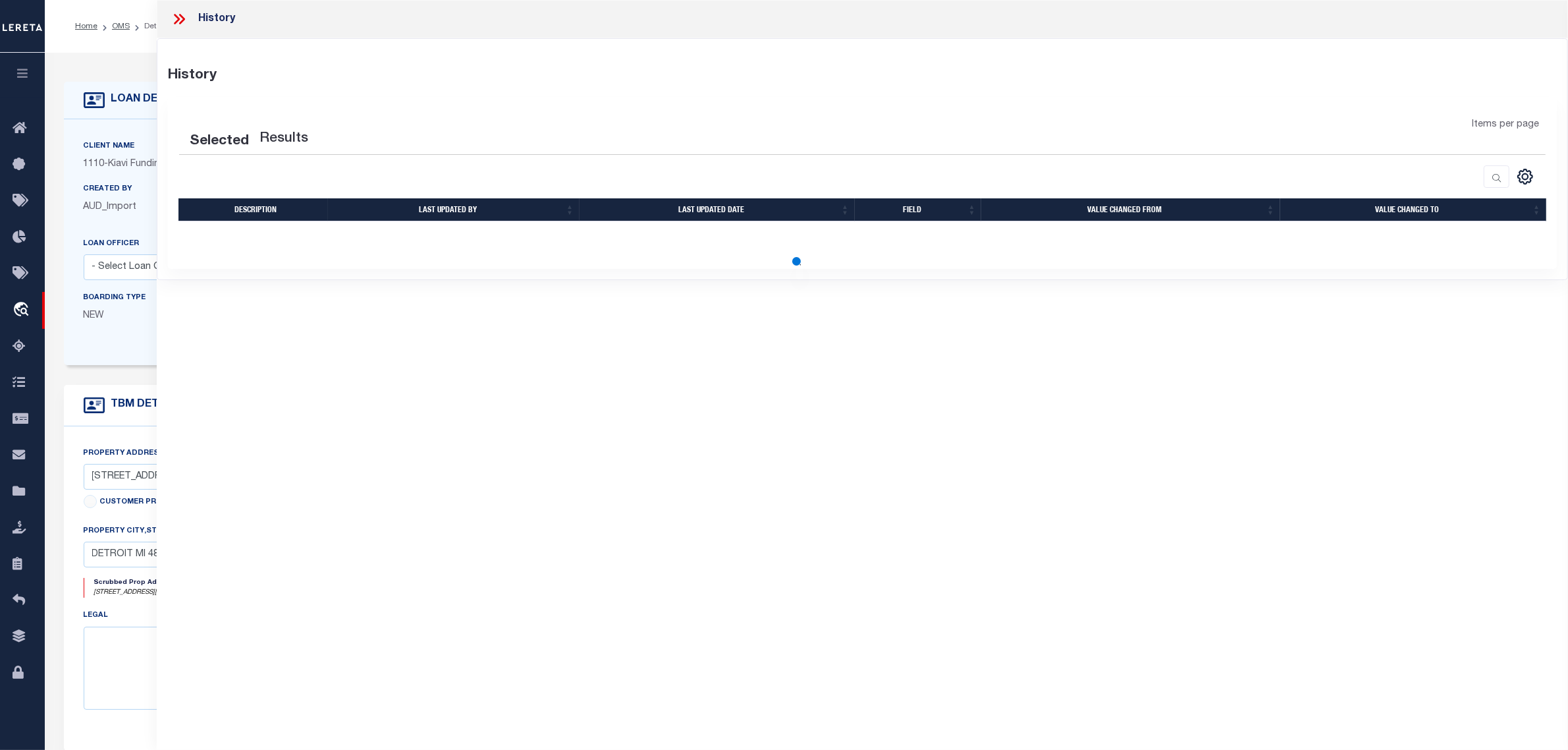
select select "100"
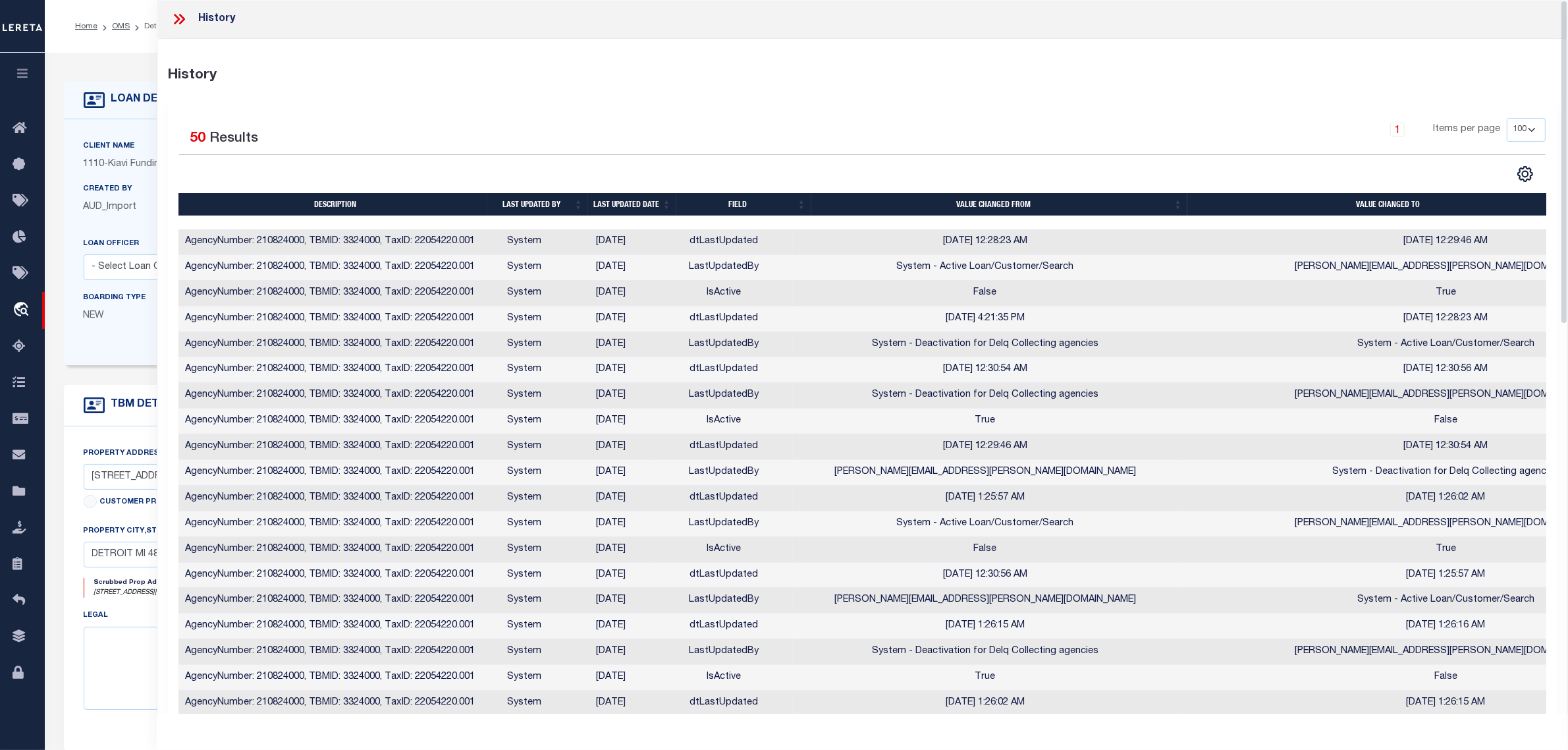
drag, startPoint x: 152, startPoint y: 130, endPoint x: 67, endPoint y: 17, distance: 141.4
click at [152, 130] on div "Client Name 1110 - Kiavi Funding, Inc. Customer Name 1110 - Kiavi Funding, Inc." at bounding box center [618, 242] width 1110 height 246
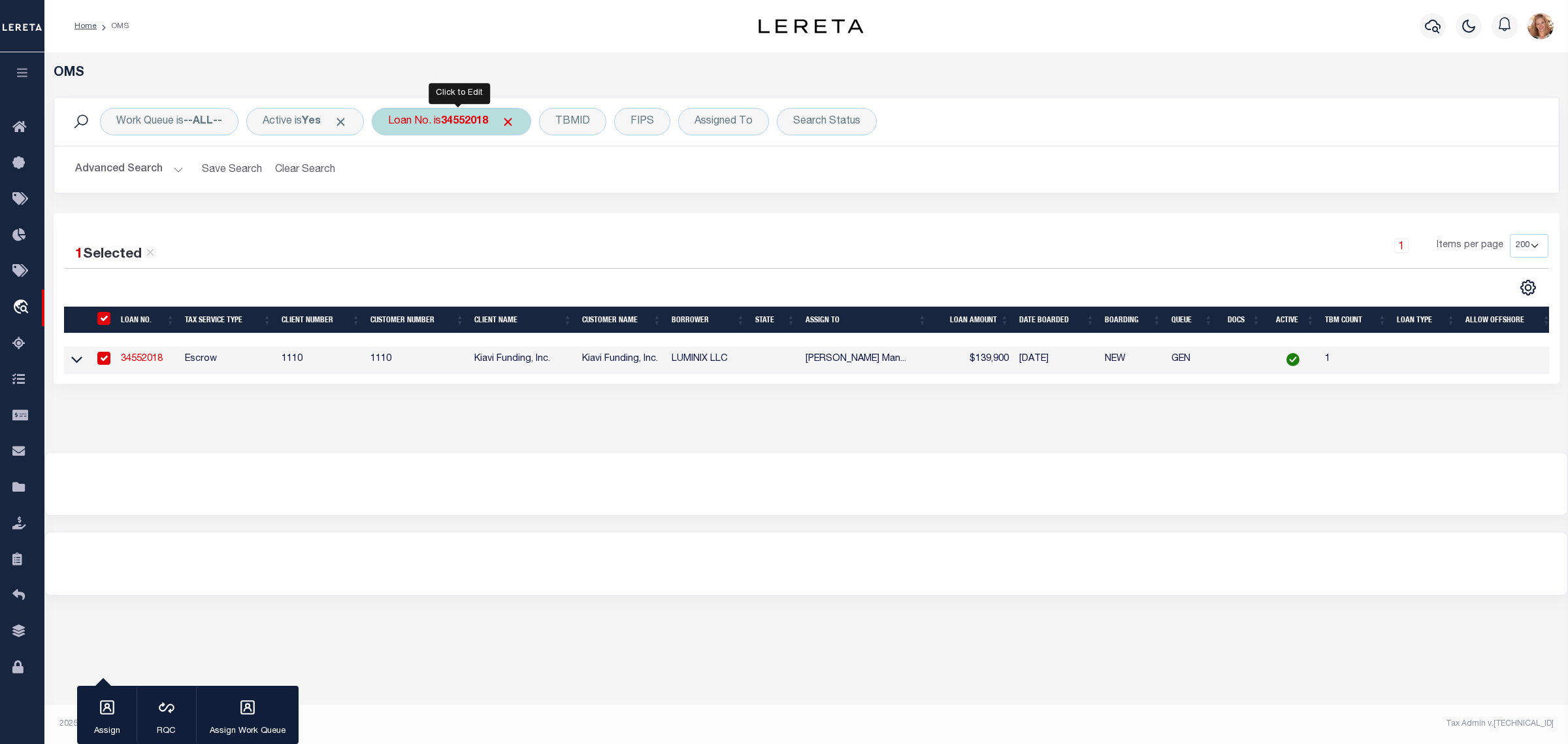
click at [442, 124] on div "Loan No. is 34552018" at bounding box center [452, 121] width 160 height 27
type input "34571603"
click at [567, 214] on input "Apply" at bounding box center [561, 214] width 39 height 22
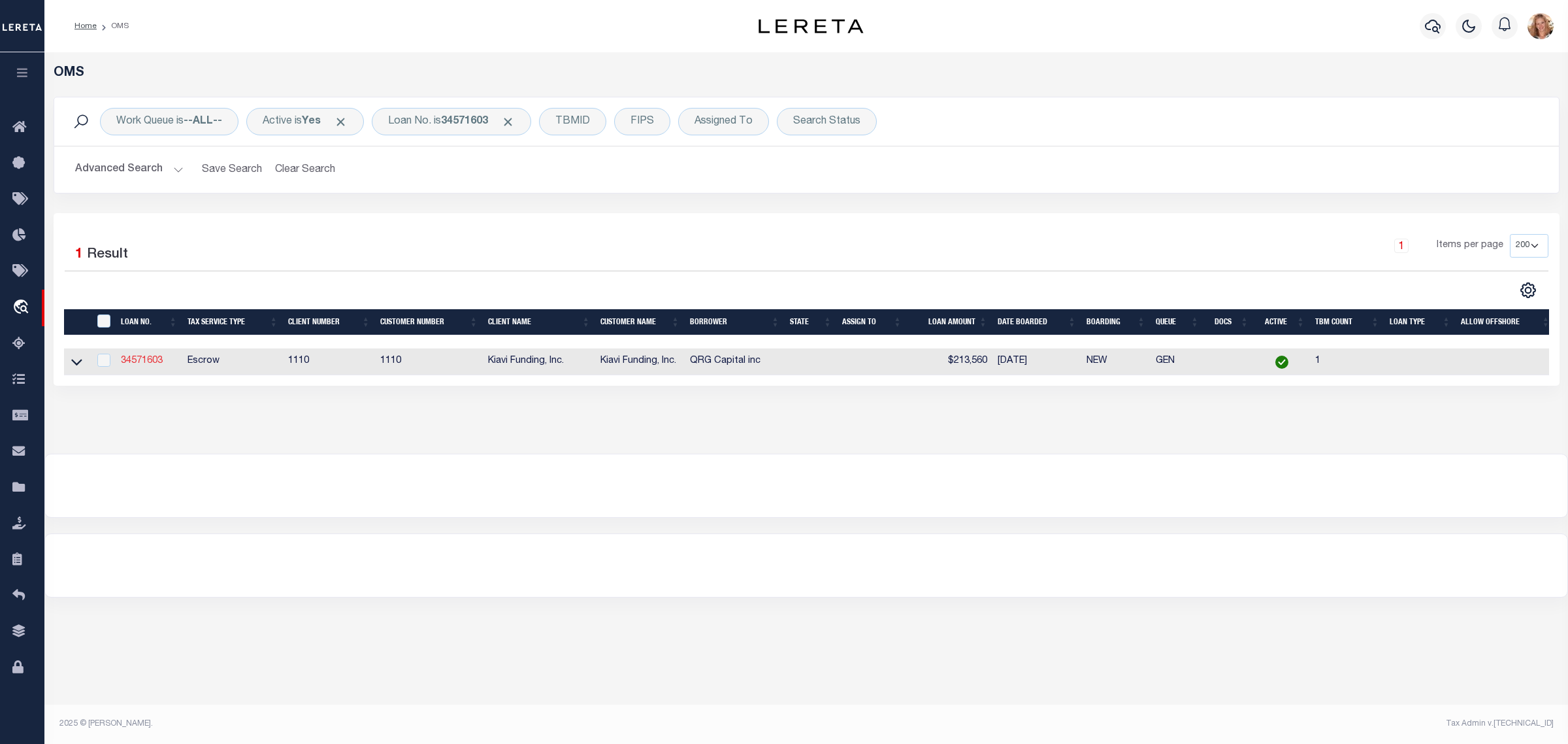
click at [161, 365] on link "34571603" at bounding box center [142, 360] width 42 height 9
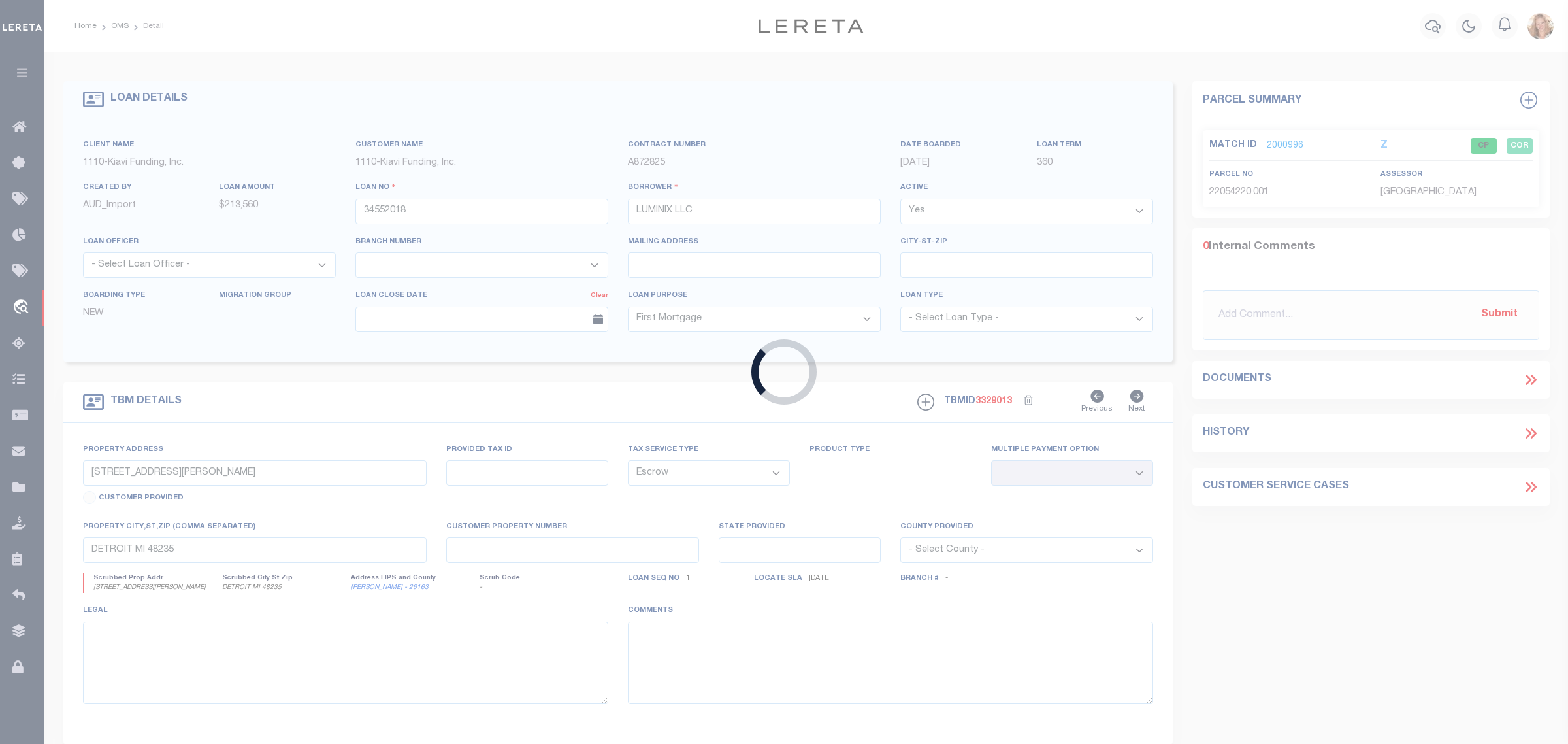
type input "34571603"
type input "QRG Capital inc"
type input "2873 SHOALS HILL COURT, DACULA, GA, 30019"
select select
type input "DACULA GA 30019"
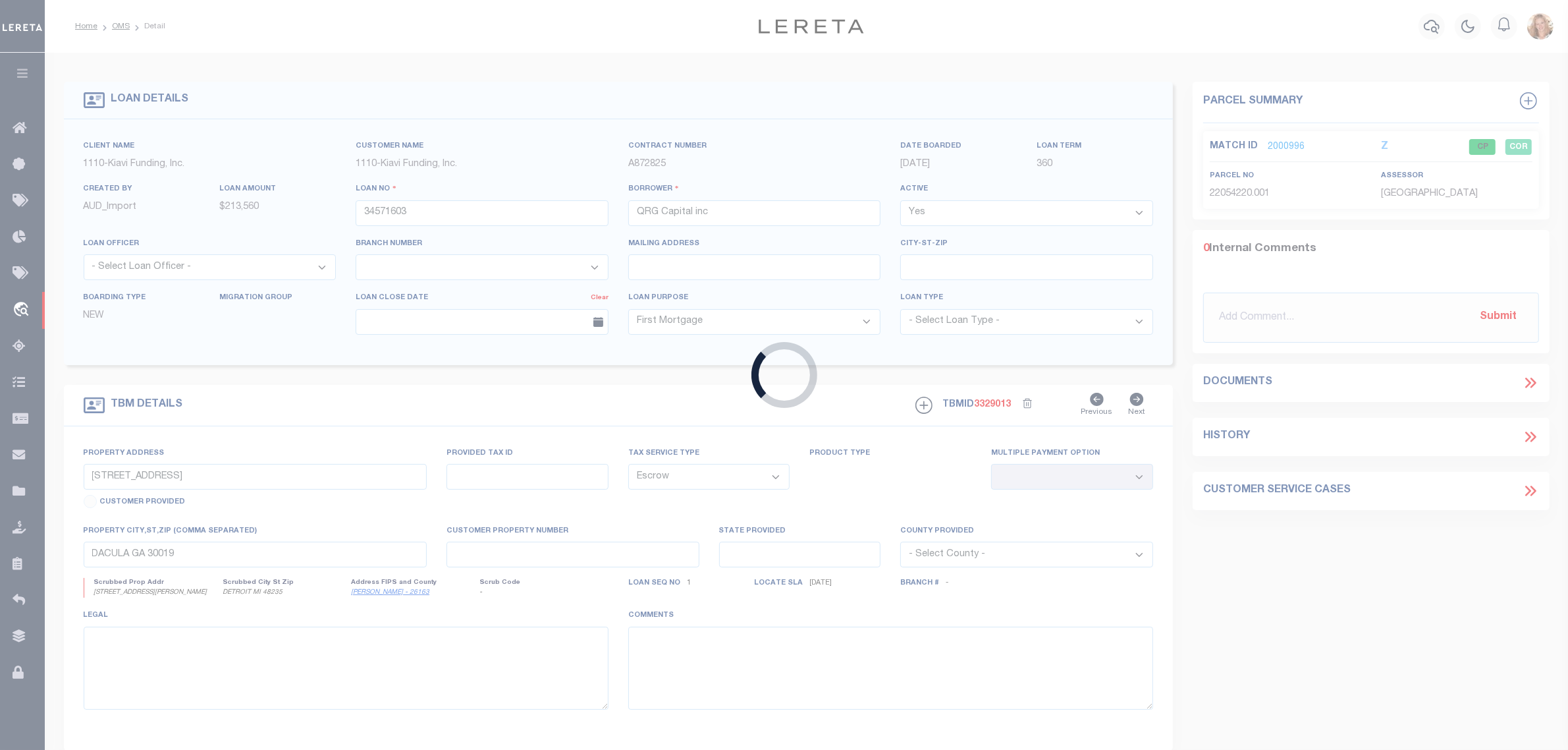
select select "3485"
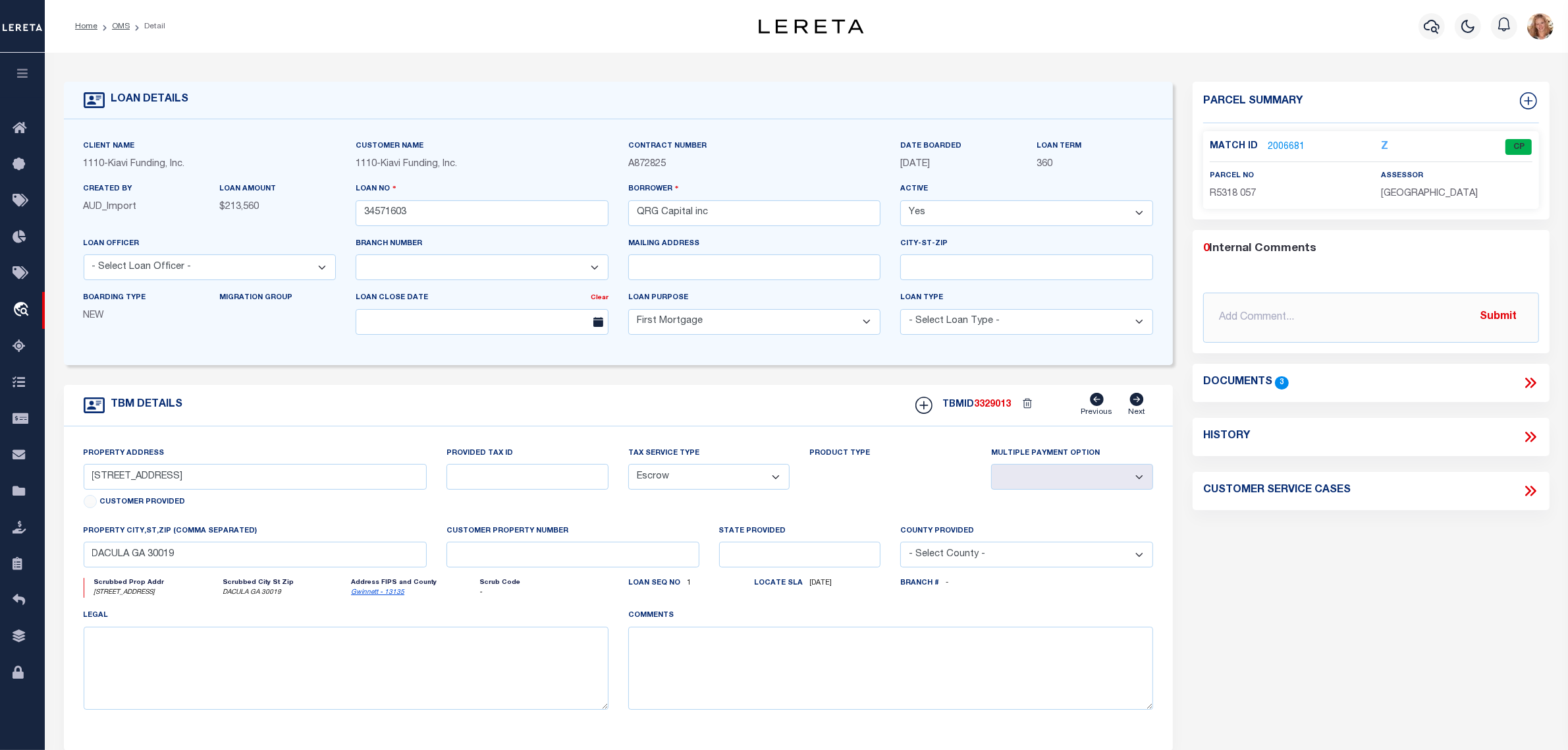
click at [1533, 439] on icon at bounding box center [1533, 436] width 6 height 11
select select "100"
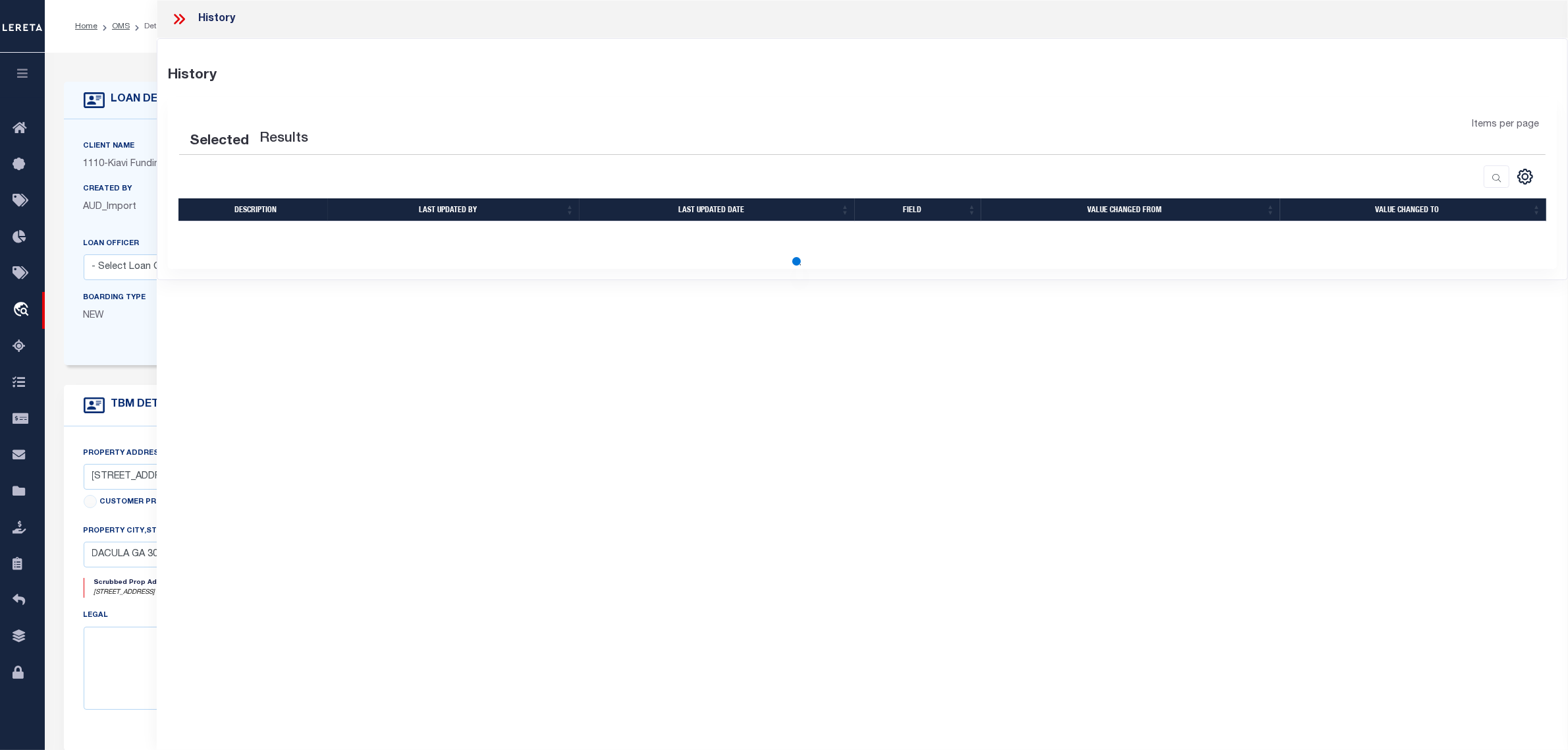
select select "100"
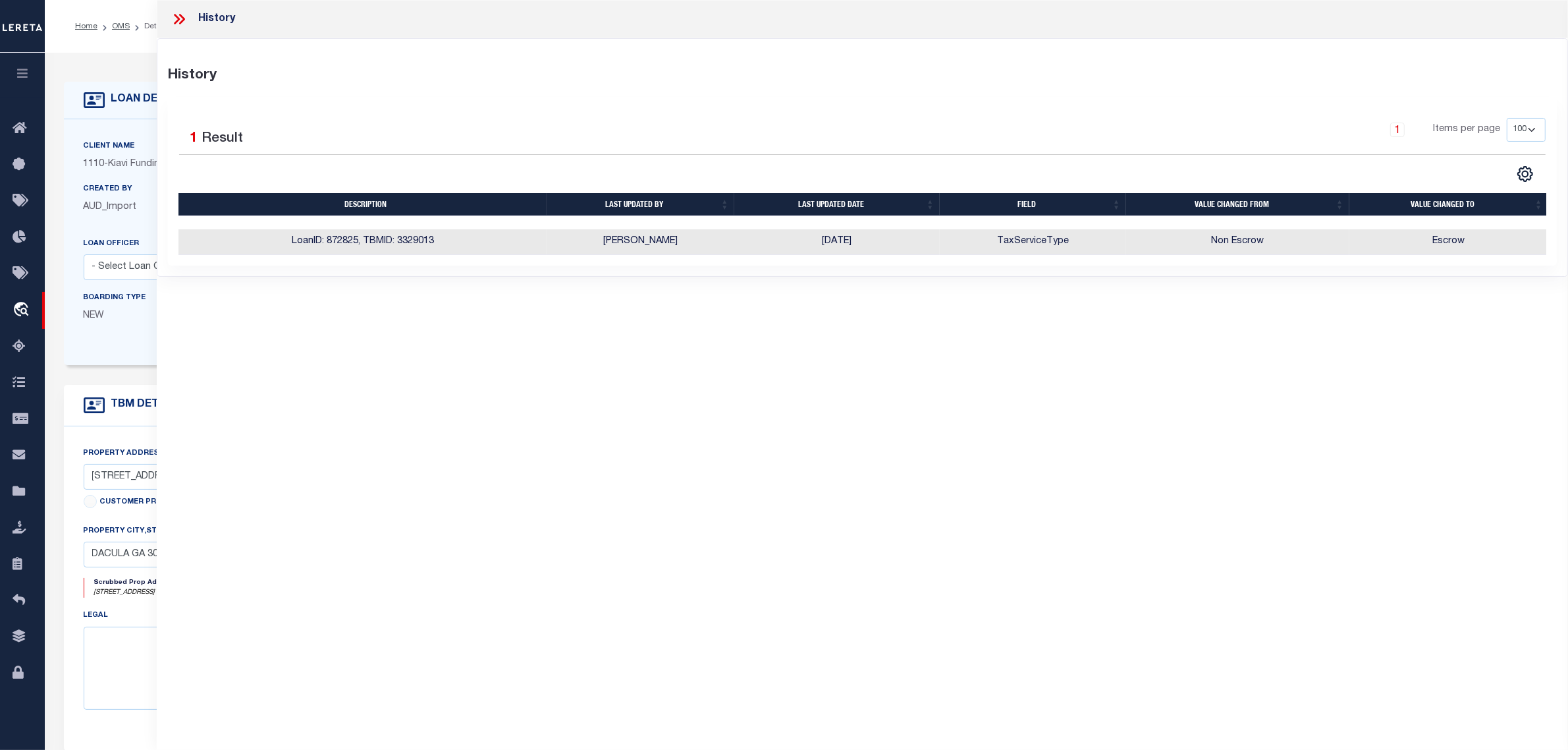
click at [132, 365] on div "Client Name 1110 - Kiavi Funding, Inc. Customer Name 1110 - Kiavi Funding, Inc." at bounding box center [618, 242] width 1110 height 246
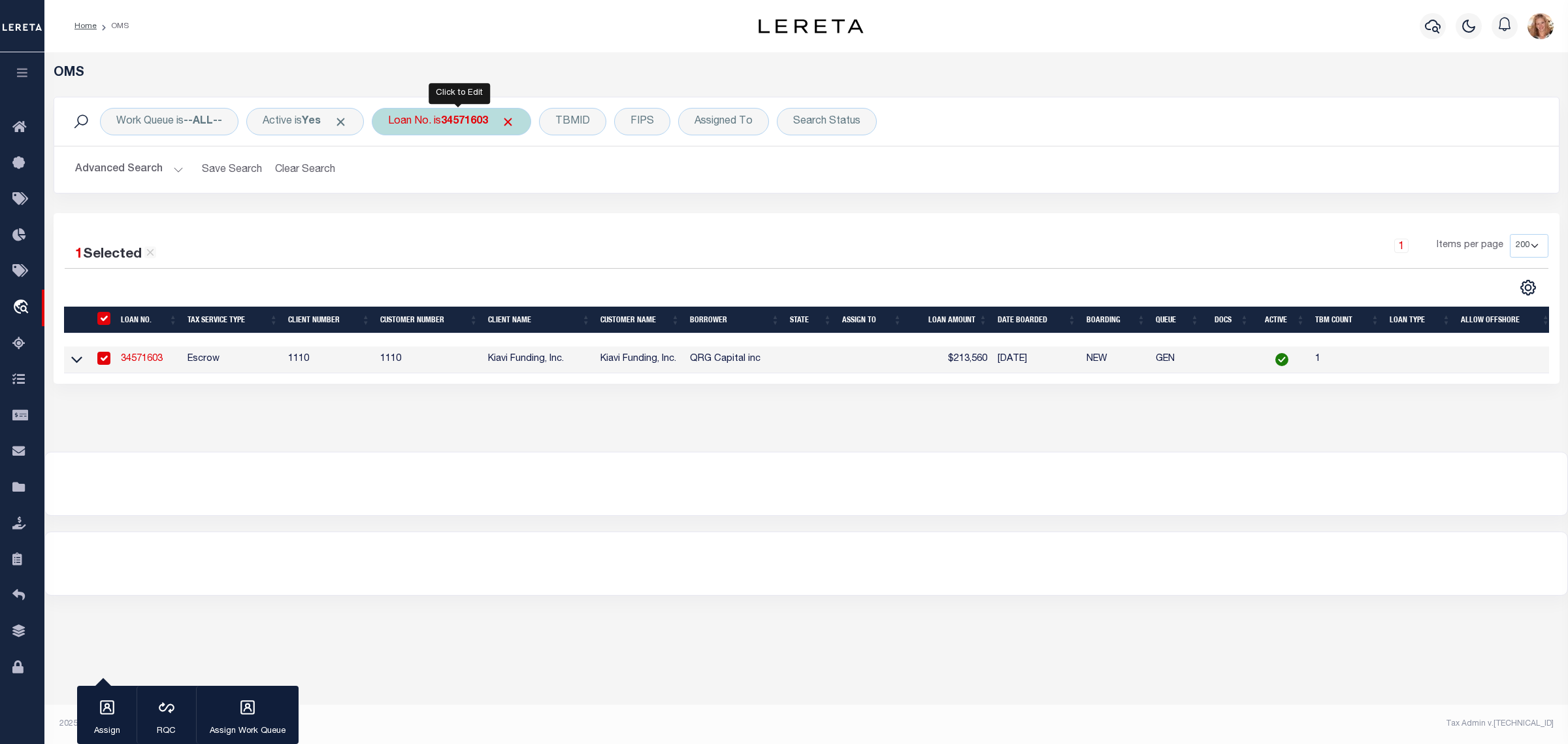
click at [430, 124] on div "Loan No. is 34571603" at bounding box center [452, 121] width 160 height 27
type input "34579526"
click at [571, 209] on input "Apply" at bounding box center [561, 214] width 39 height 22
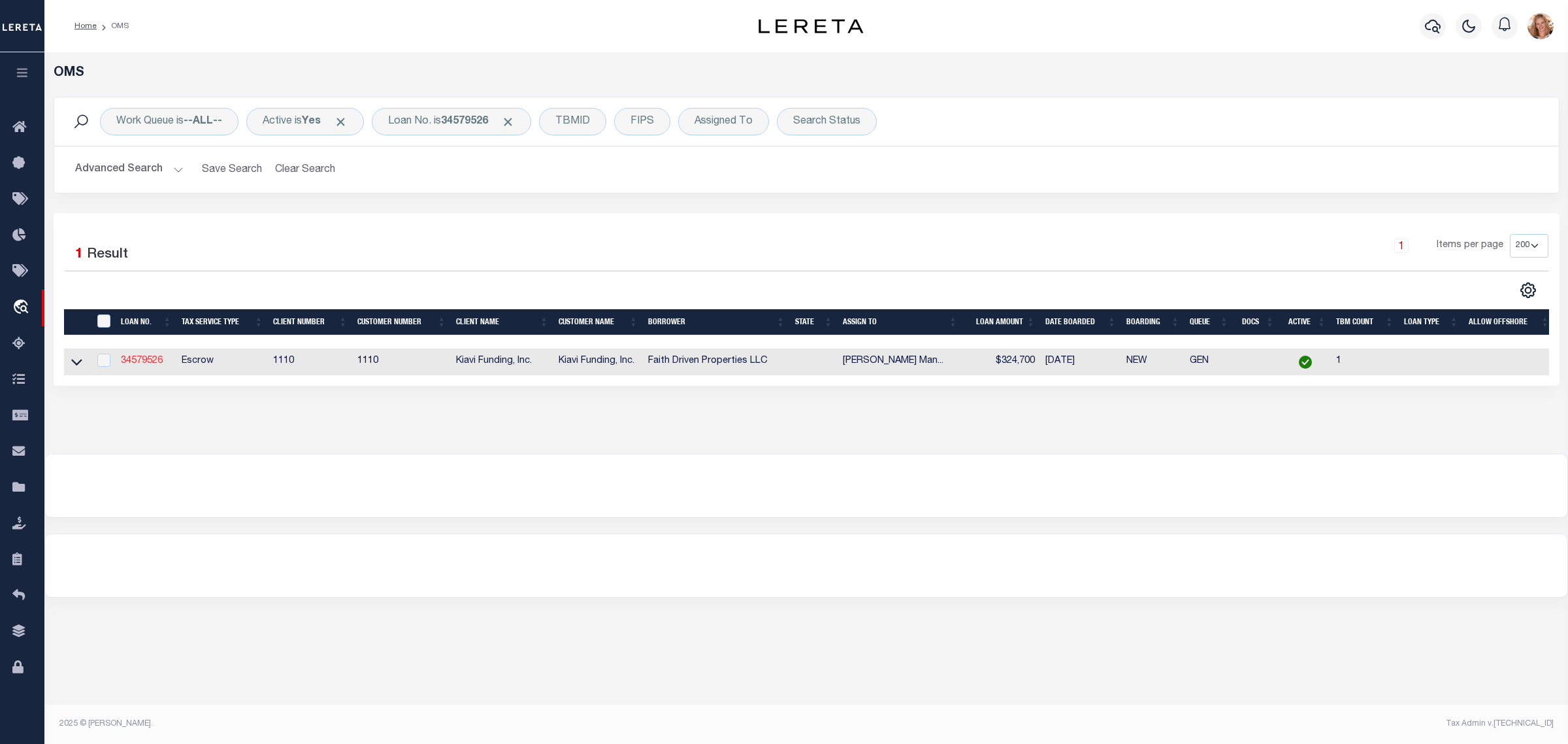
click at [132, 360] on link "34579526" at bounding box center [142, 360] width 42 height 9
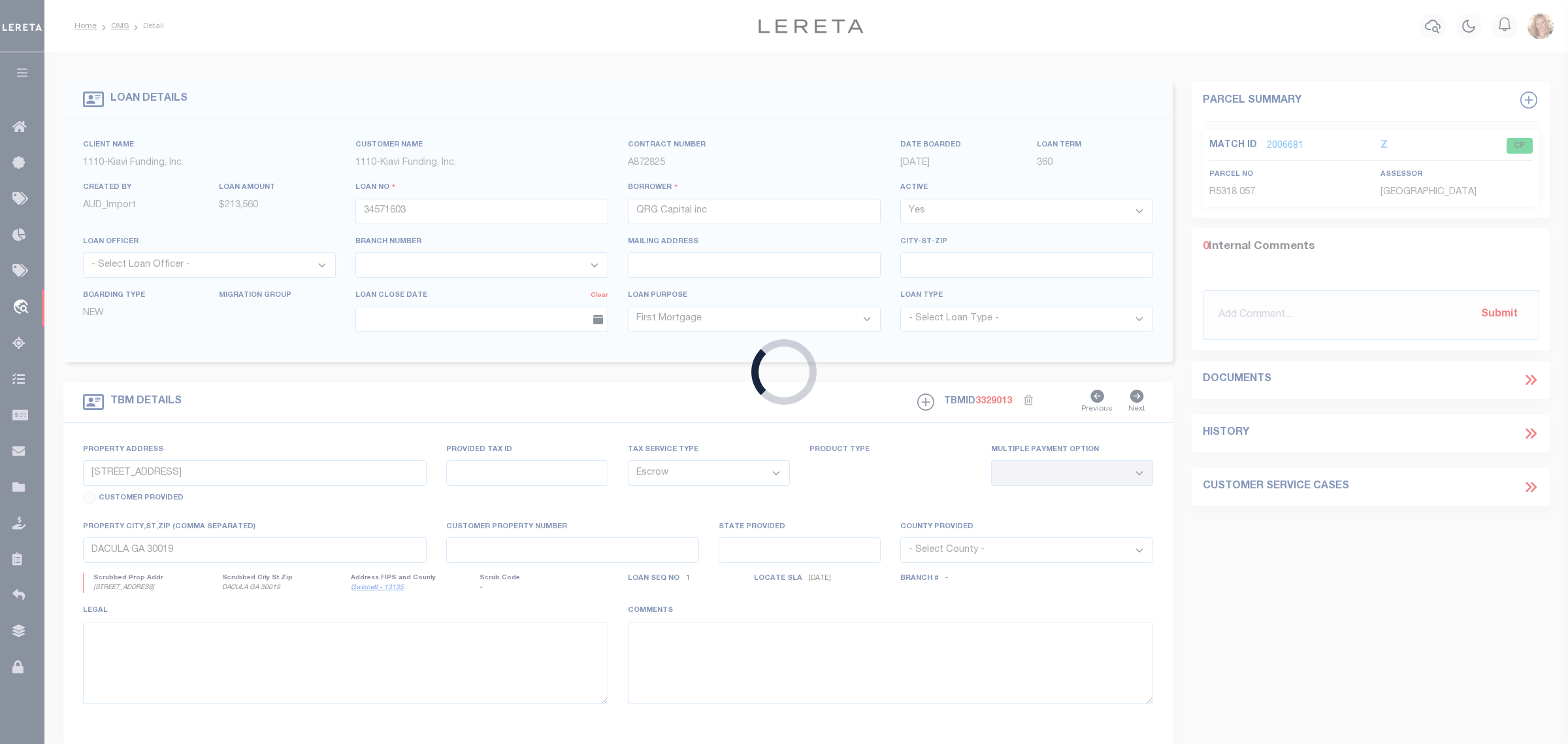
type input "34579526"
type input "Faith Driven Properties LLC"
type input "1712 VENETIAN DRIVE SOUTHWEST, ATLANTA, GA, 30311"
select select
type input "ATLANTA GA 30311"
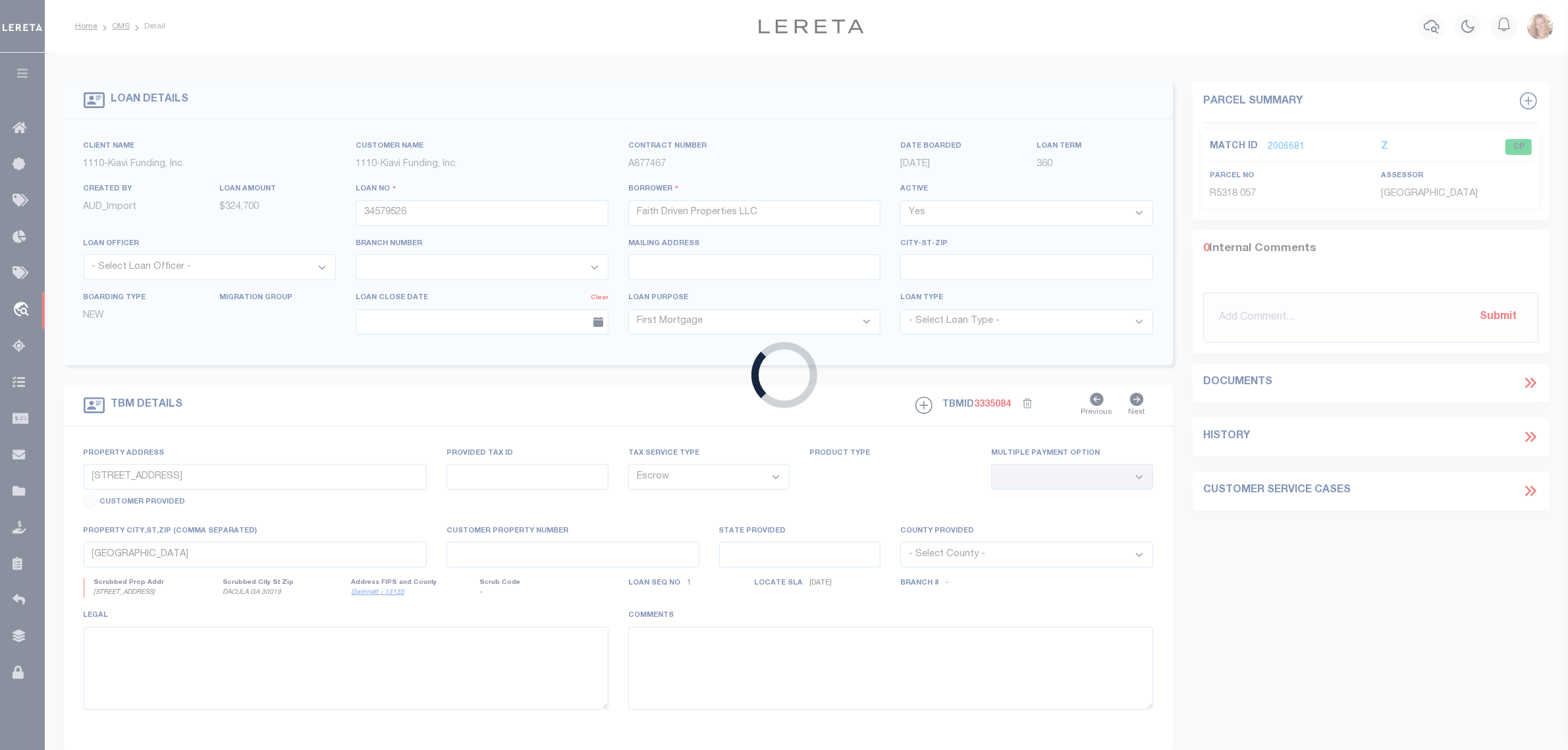
select select
select select "3485"
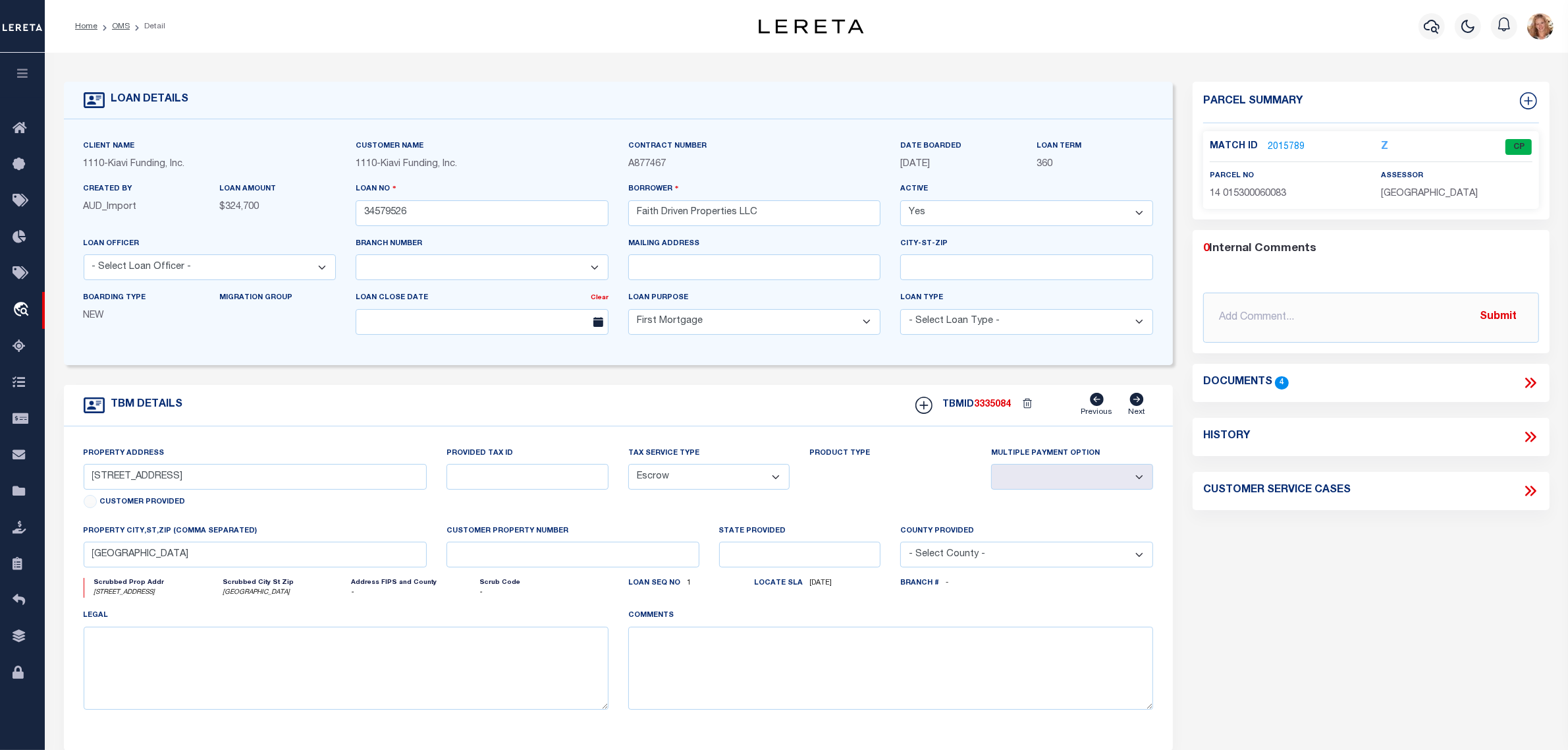
click at [1530, 439] on icon at bounding box center [1531, 436] width 17 height 17
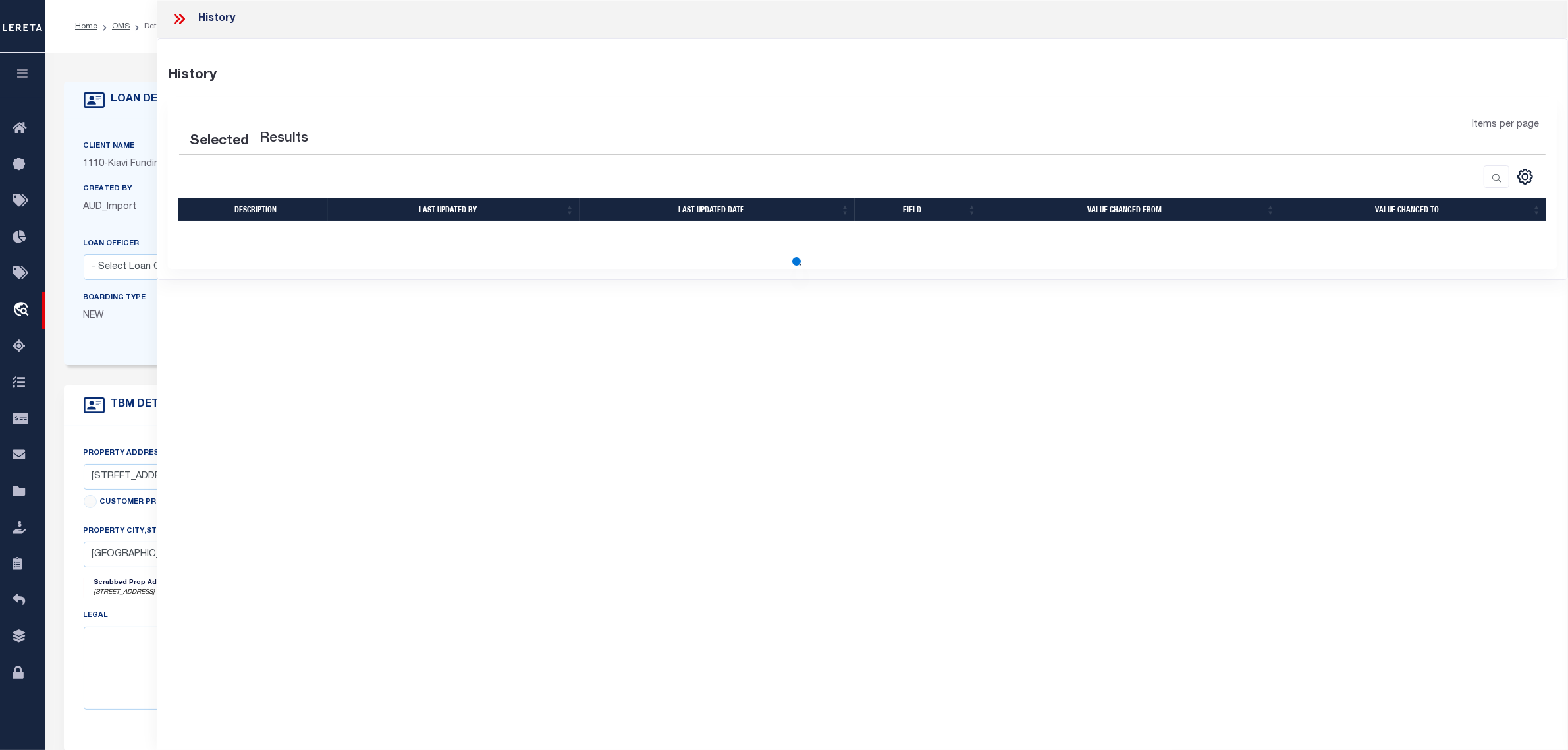
select select "100"
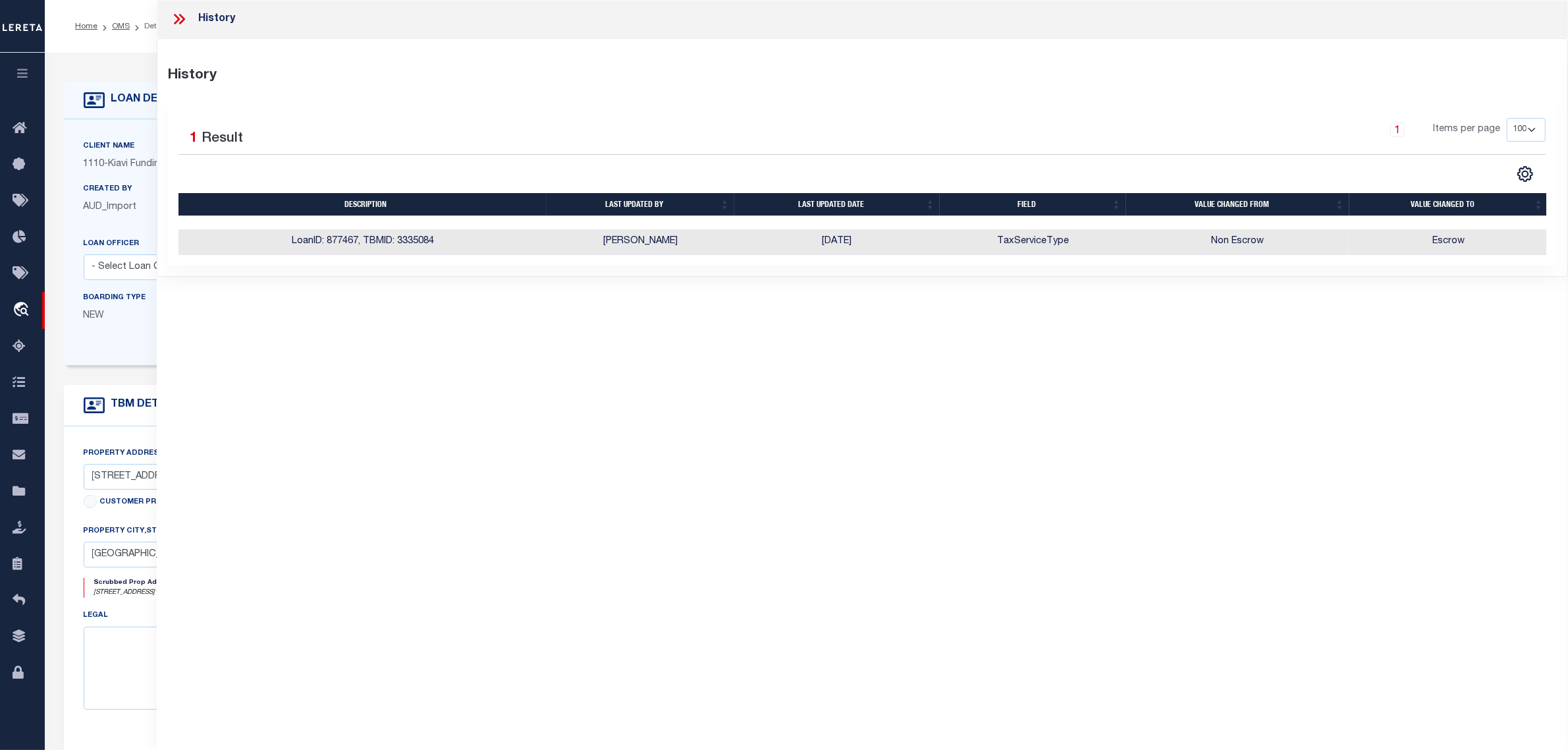
click at [129, 313] on p "NEW" at bounding box center [141, 316] width 116 height 15
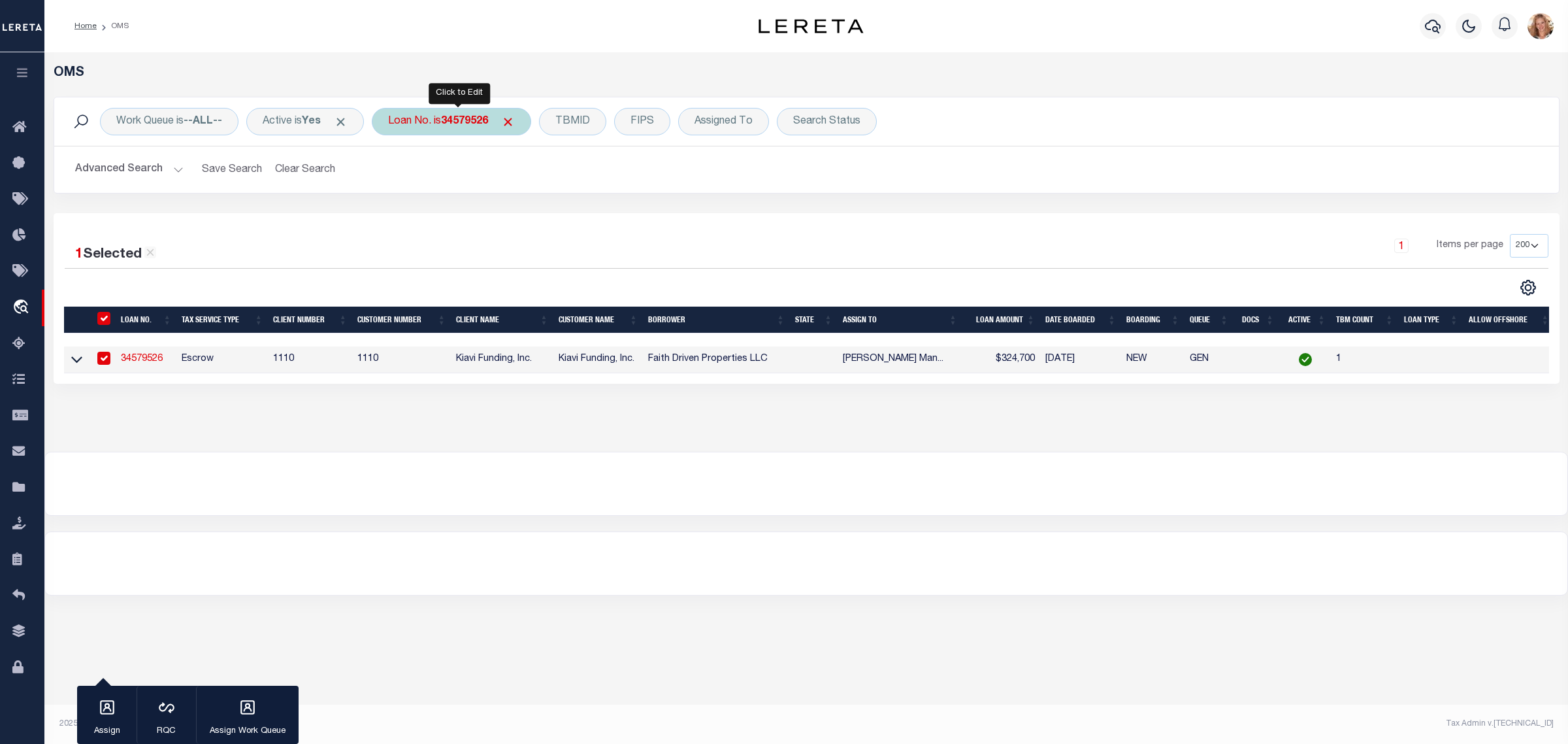
click at [458, 127] on b "34579526" at bounding box center [464, 121] width 47 height 11
type input "34579595"
click at [560, 226] on div "Is Contains 34579595 Cancel Apply" at bounding box center [485, 181] width 208 height 102
click at [560, 209] on input "Apply" at bounding box center [561, 214] width 39 height 22
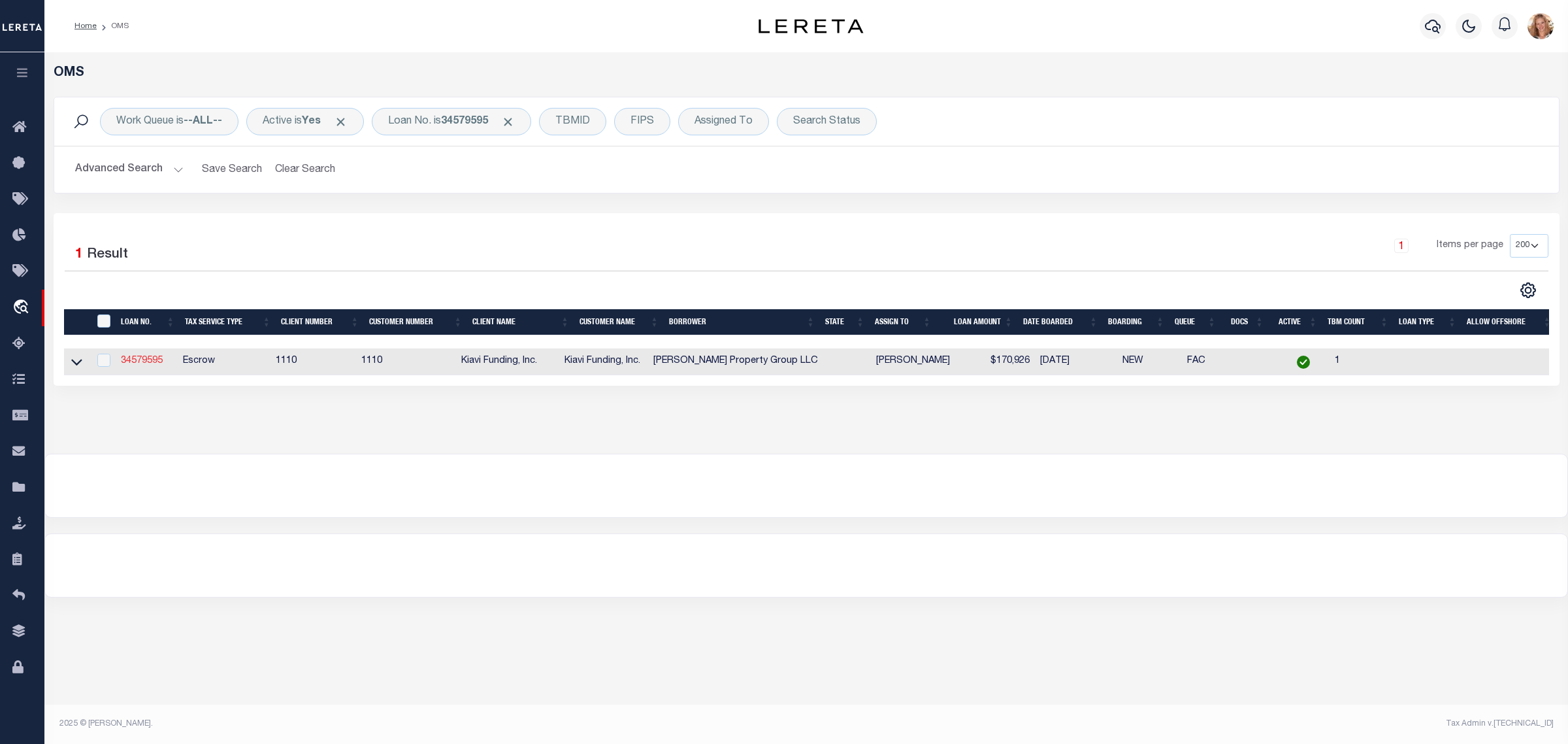
click at [136, 361] on link "34579595" at bounding box center [142, 360] width 42 height 9
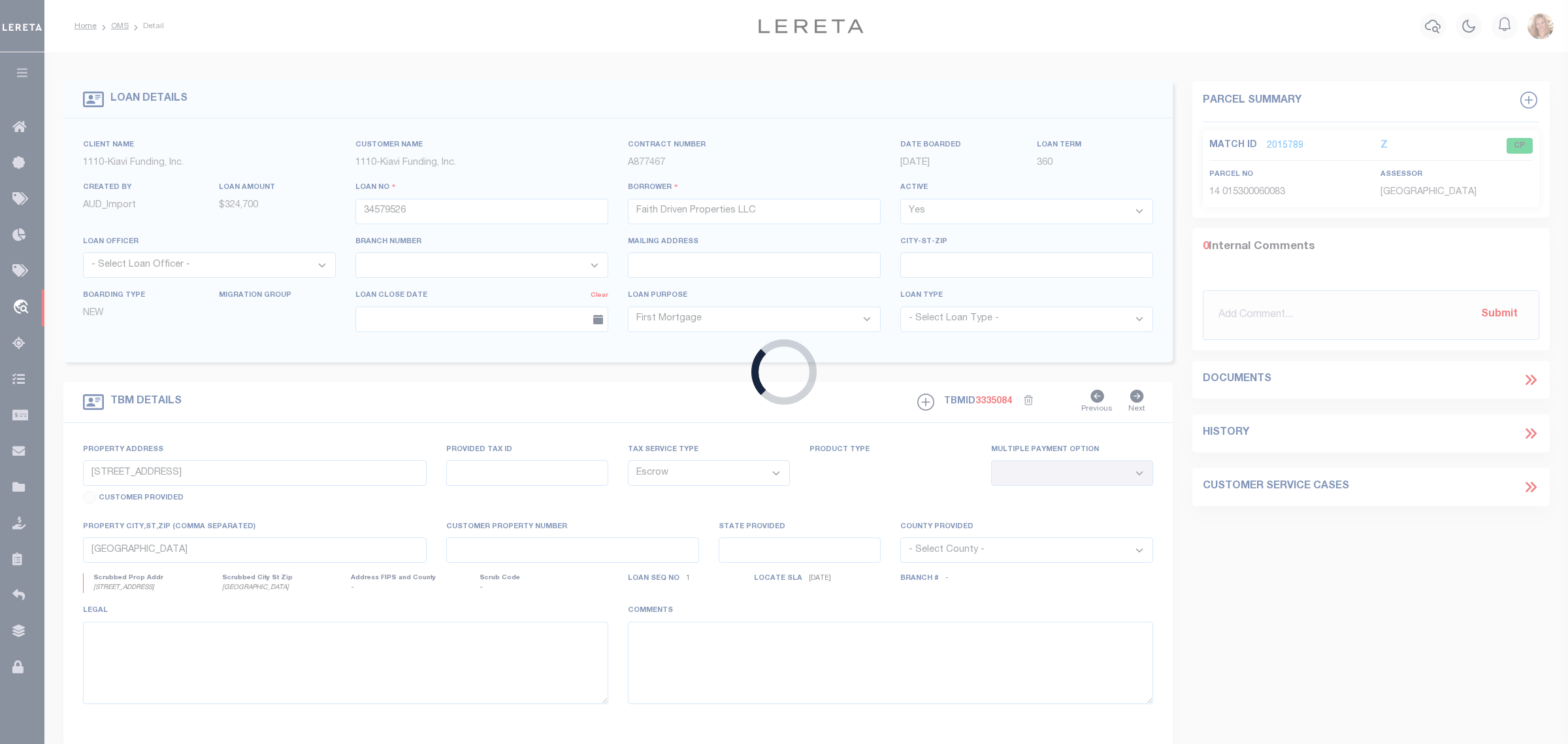
type input "34579595"
type input "Brudey Property Group LLC"
type input "2921 CRUTCHFIELD ROAD, LAKELAND, FL, 33805"
select select
type input "LAKELAND FL 33805"
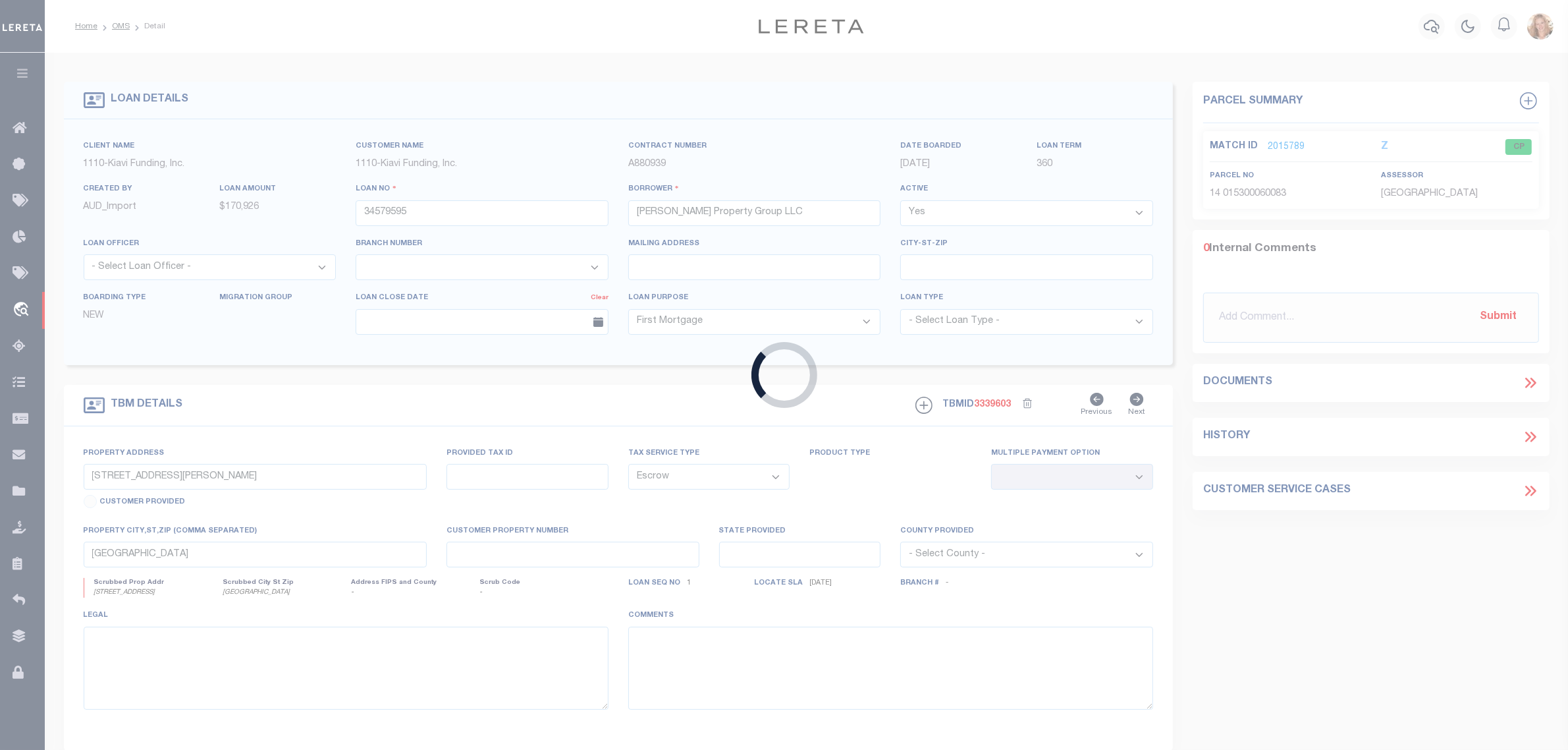
select select "3485"
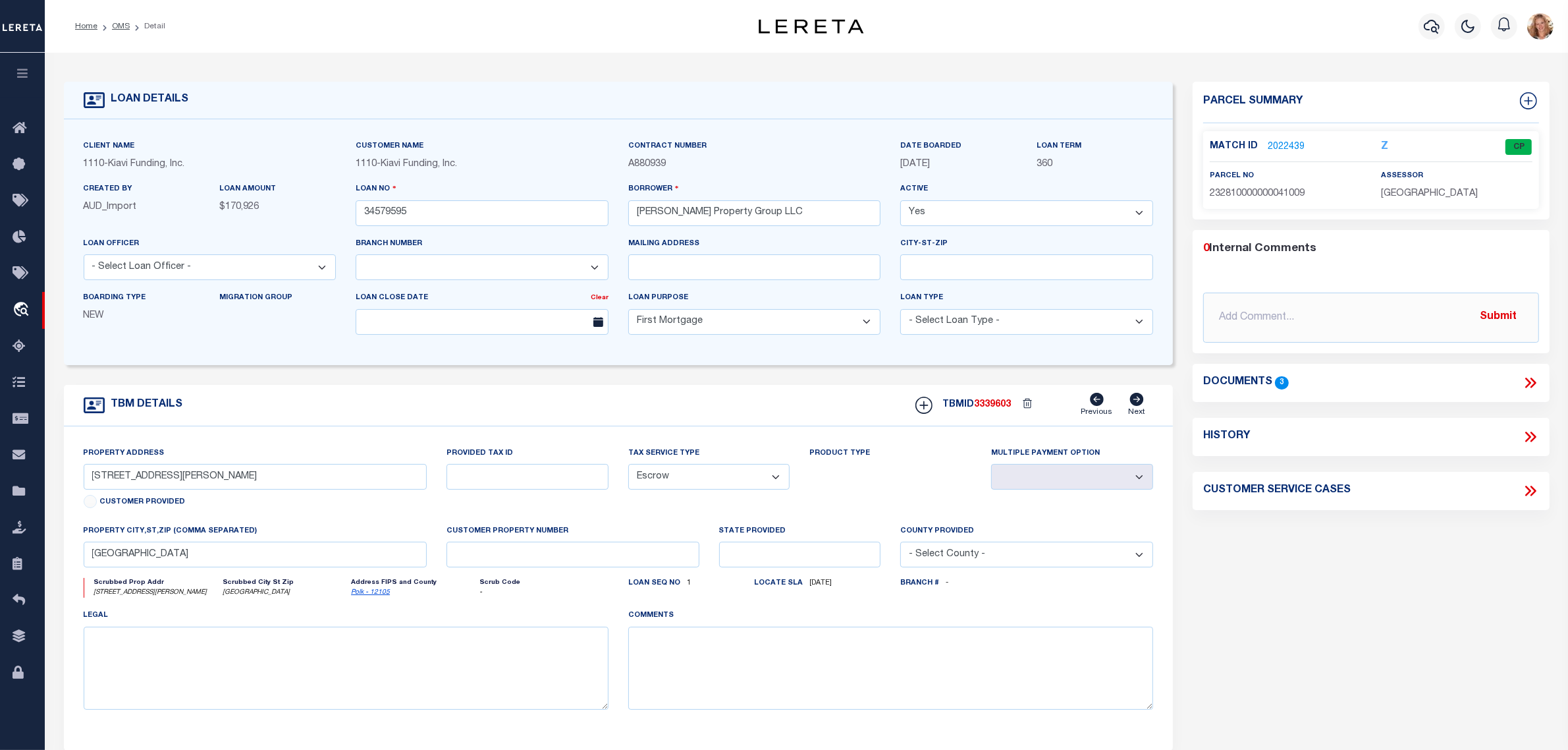
click at [1530, 436] on icon at bounding box center [1528, 436] width 6 height 11
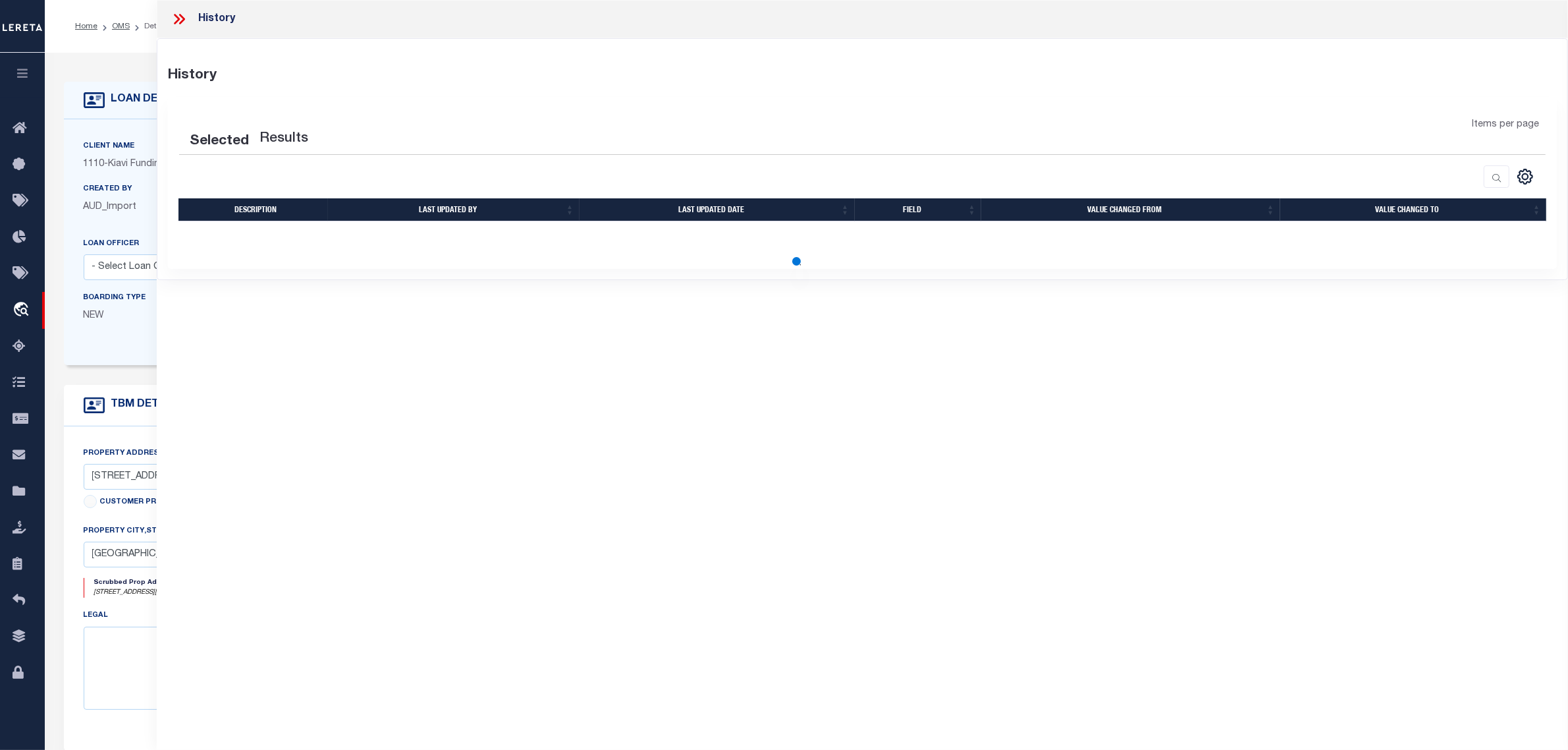
select select "100"
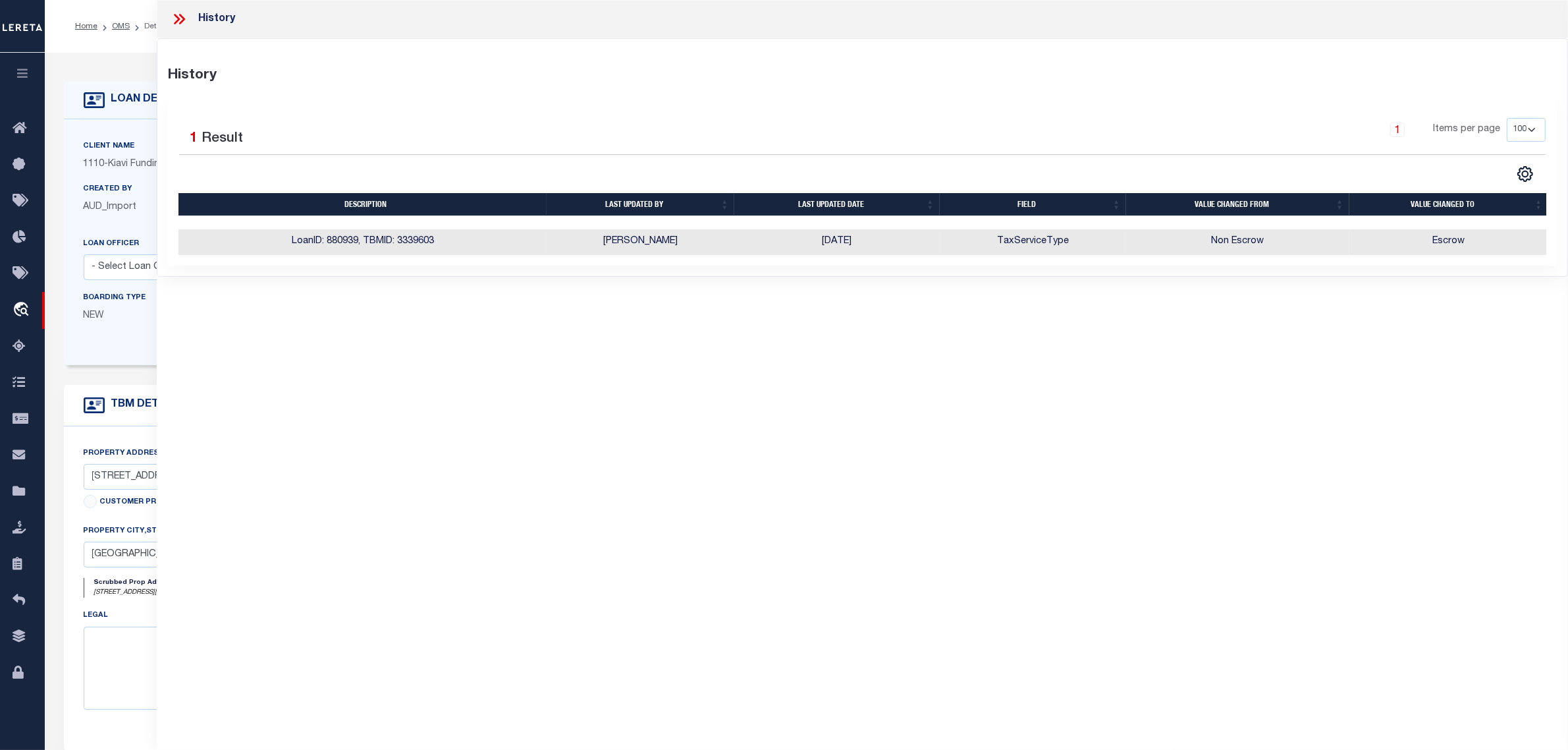
drag, startPoint x: 125, startPoint y: 255, endPoint x: 121, endPoint y: 67, distance: 188.0
click at [124, 255] on div "Loan Officer - Select Loan Officer -" at bounding box center [210, 258] width 253 height 44
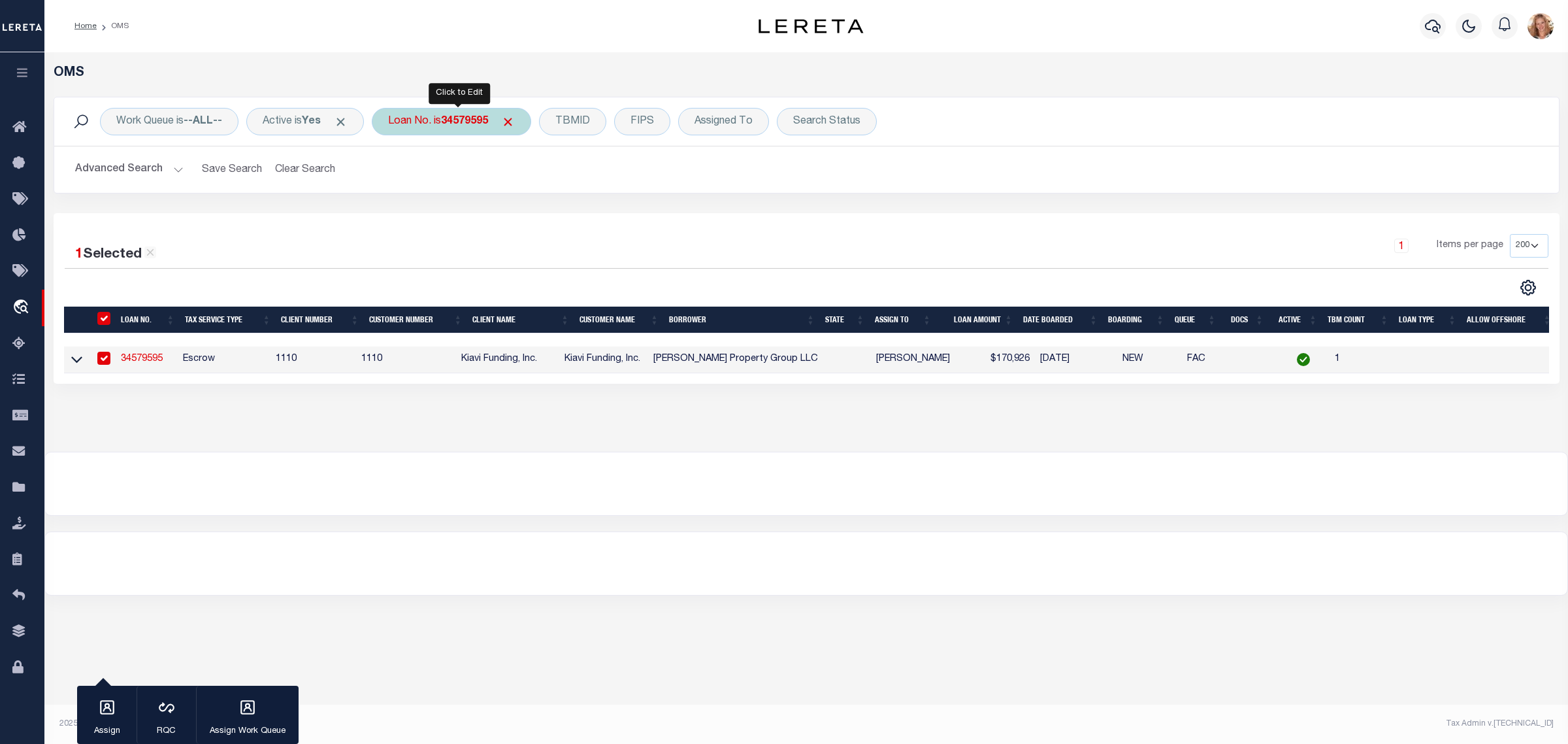
click at [471, 122] on b "34579595" at bounding box center [464, 121] width 47 height 11
type input "34583447"
click at [581, 214] on input "Apply" at bounding box center [561, 214] width 39 height 22
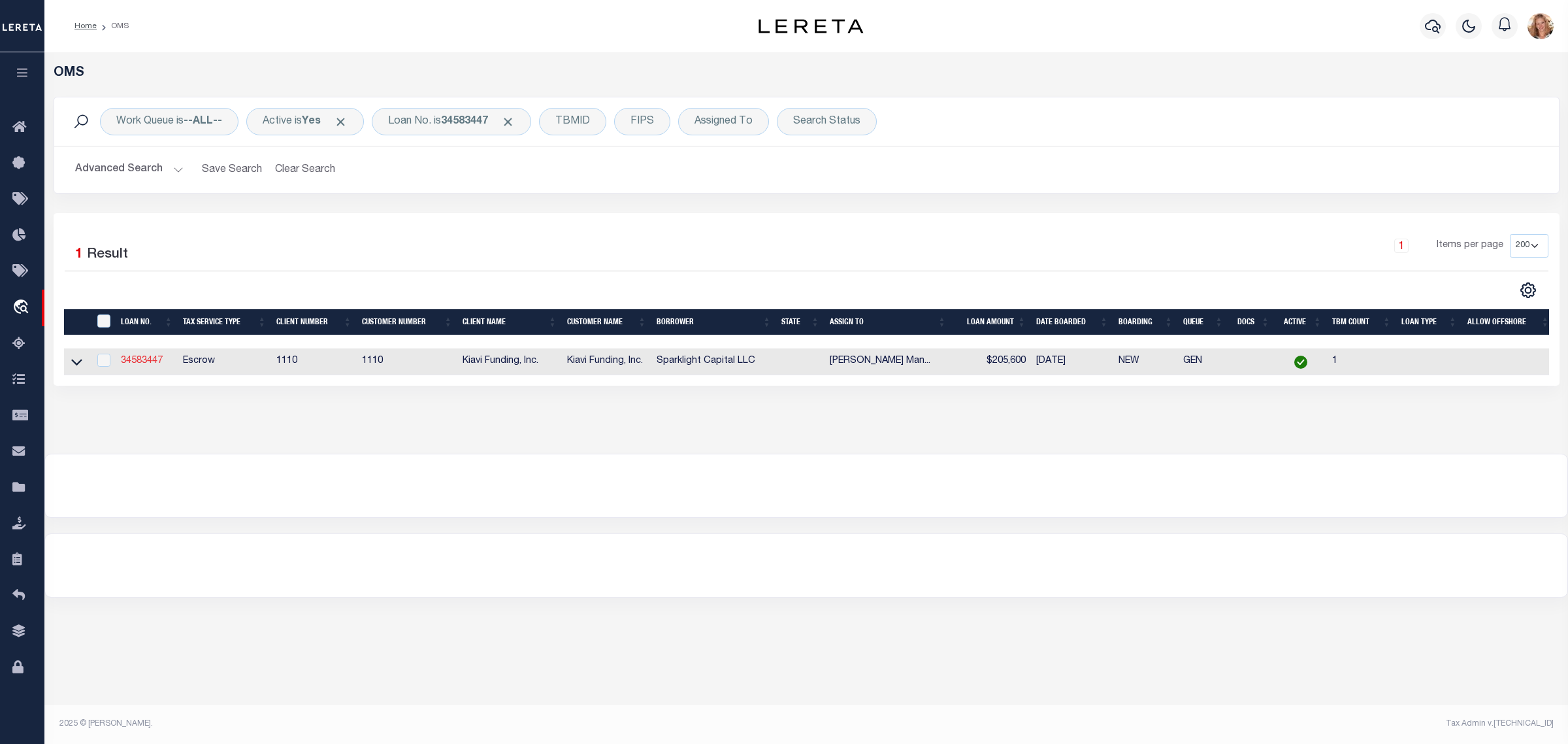
click at [138, 365] on link "34583447" at bounding box center [142, 360] width 42 height 9
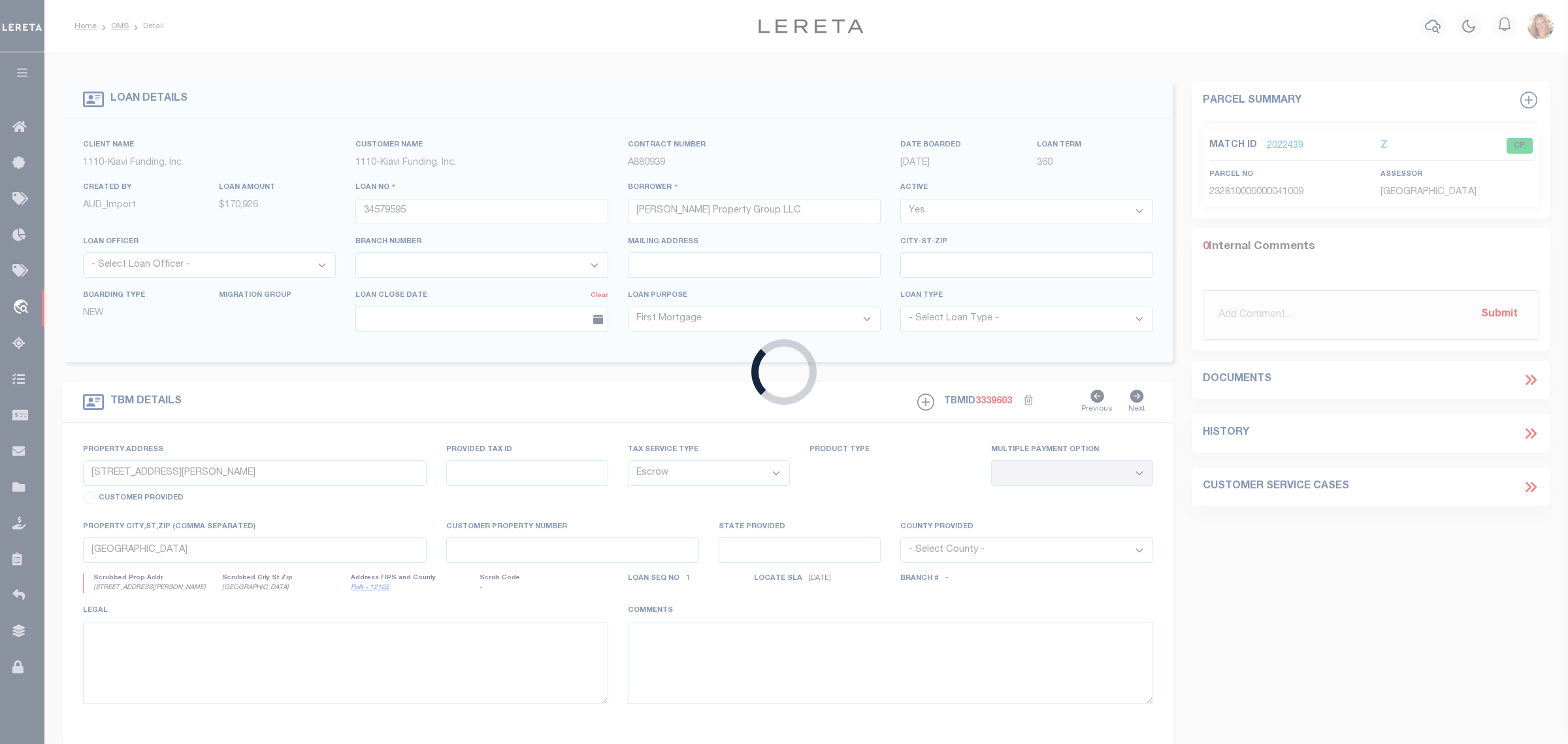
type input "34583447"
type input "Sparklight Capital LLC"
type input "923 SMITH STREET SOUTHWEST, ATLANTA, GA, 30310"
select select
type input "ATLANTA GA 30310"
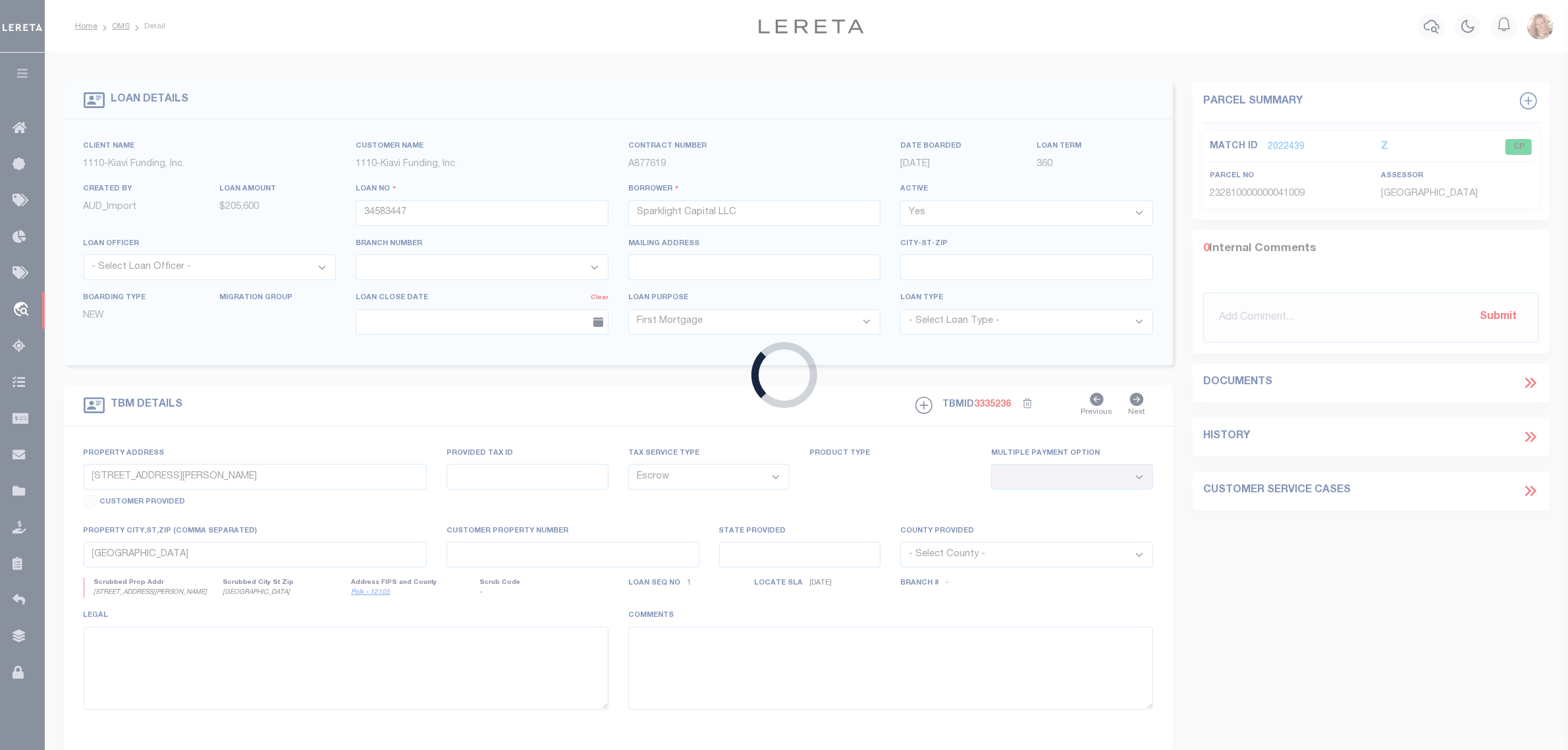
select select
select select "3485"
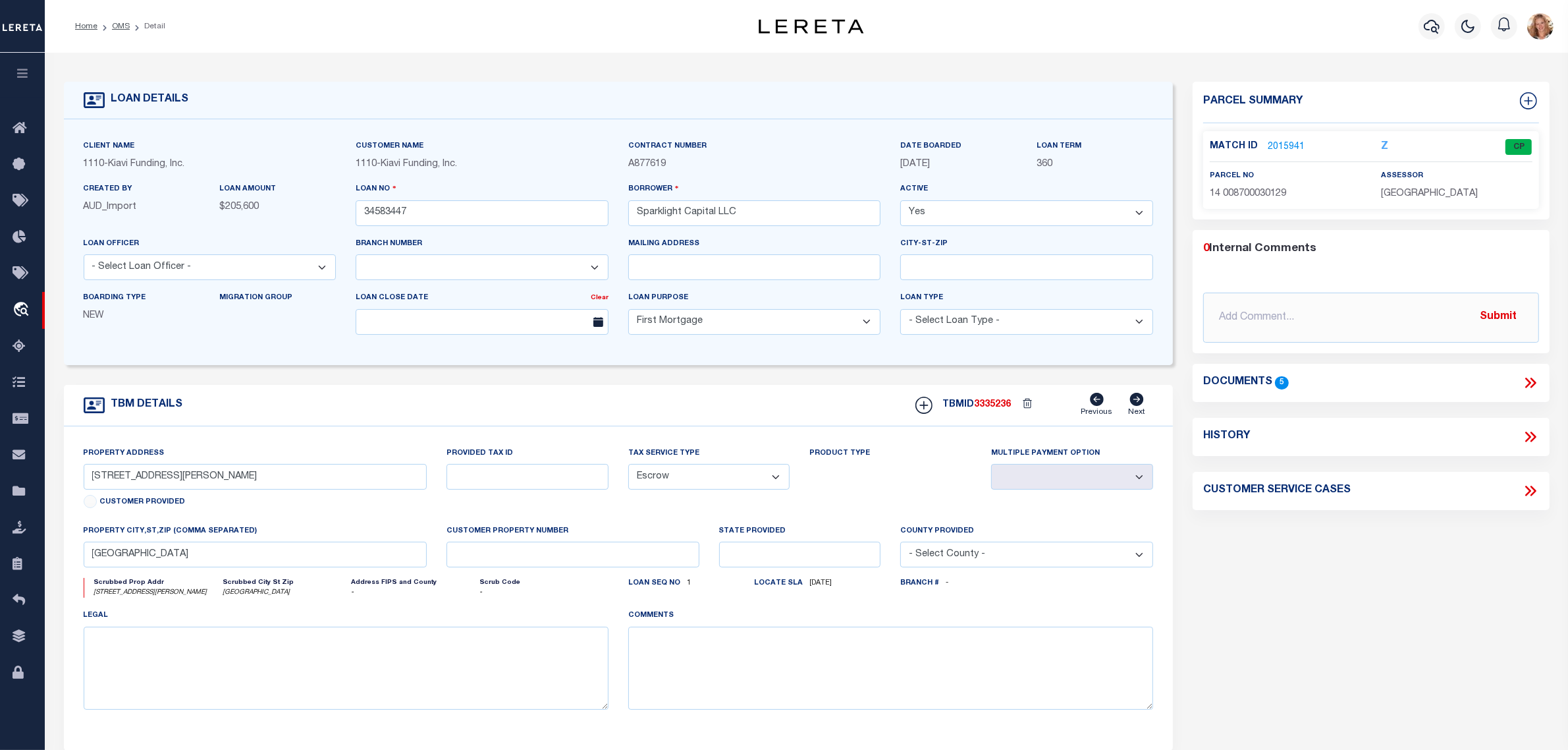
click at [1538, 439] on icon at bounding box center [1531, 436] width 17 height 17
select select "100"
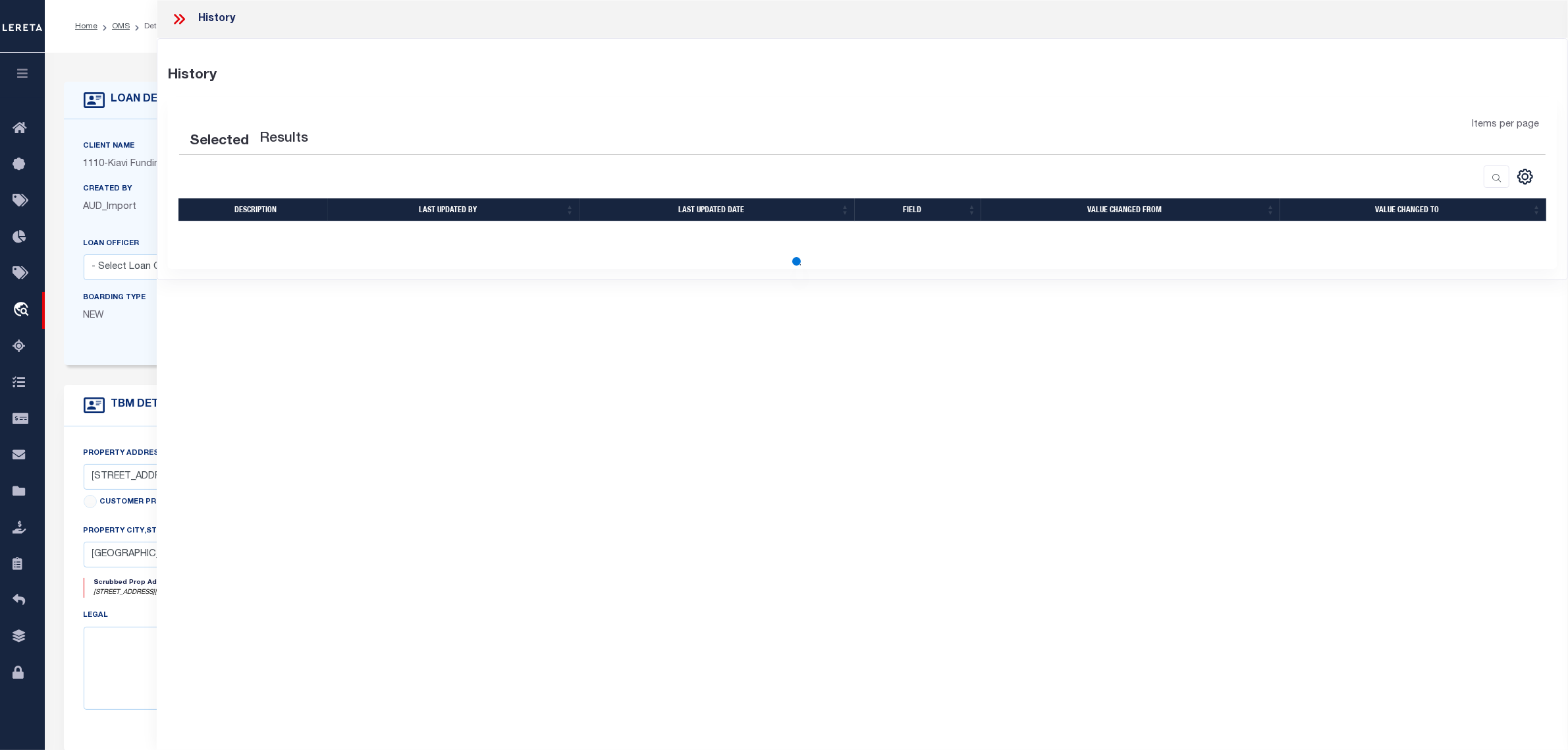
select select "100"
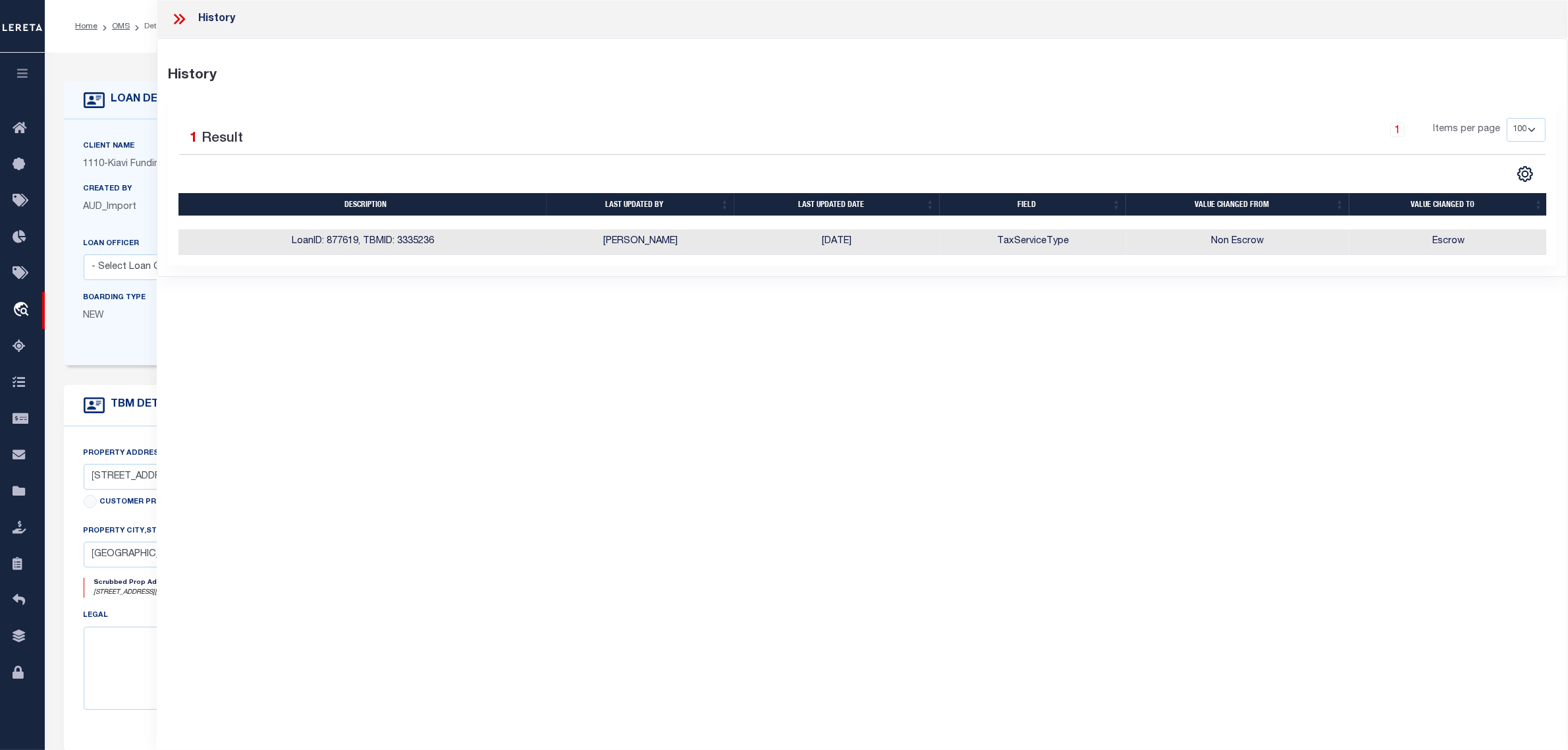
click at [123, 64] on div "LOAN DETAILS Client Name 1110" at bounding box center [806, 447] width 1524 height 789
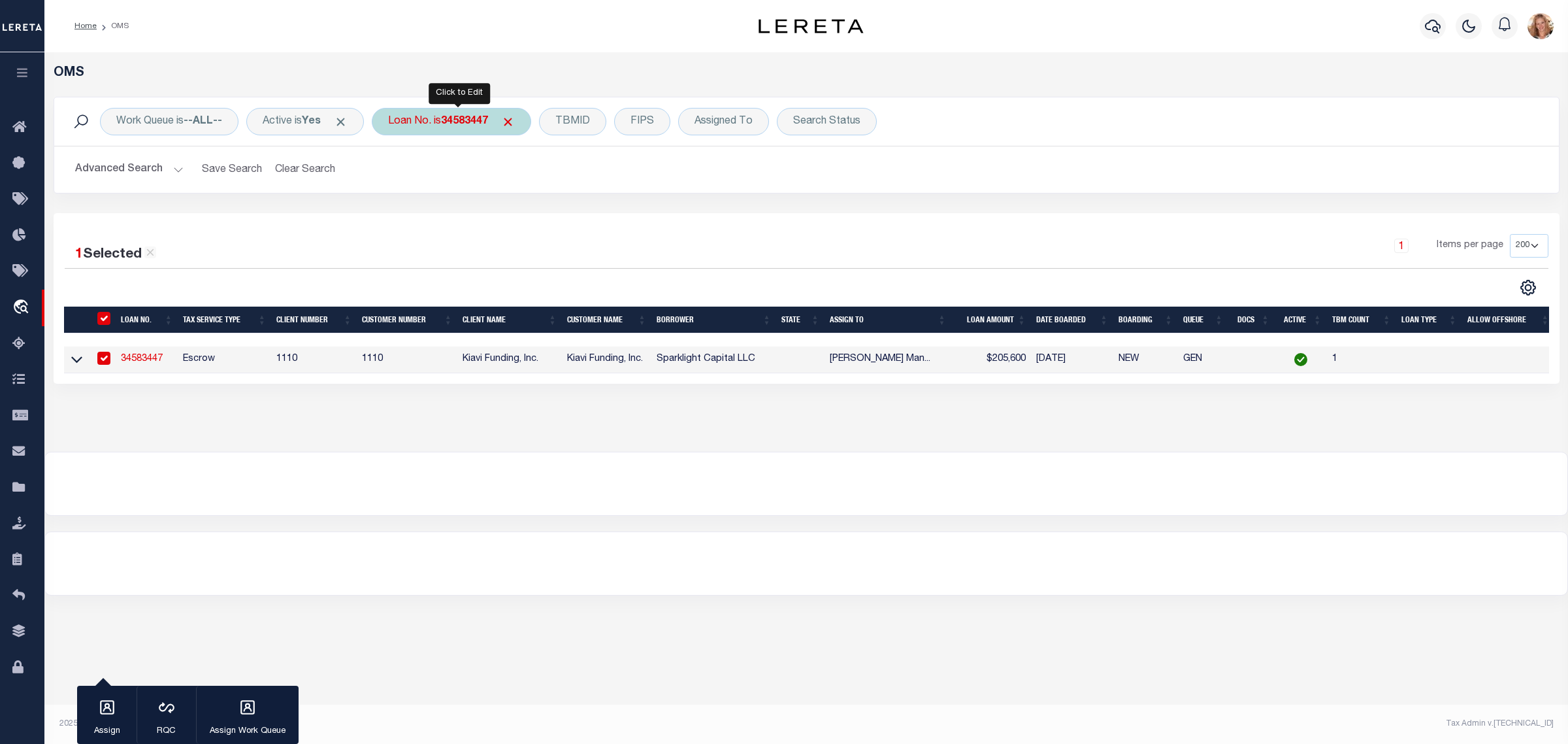
click at [464, 126] on b "34583447" at bounding box center [464, 121] width 47 height 11
type input "34603714"
click at [564, 217] on input "Apply" at bounding box center [561, 214] width 39 height 22
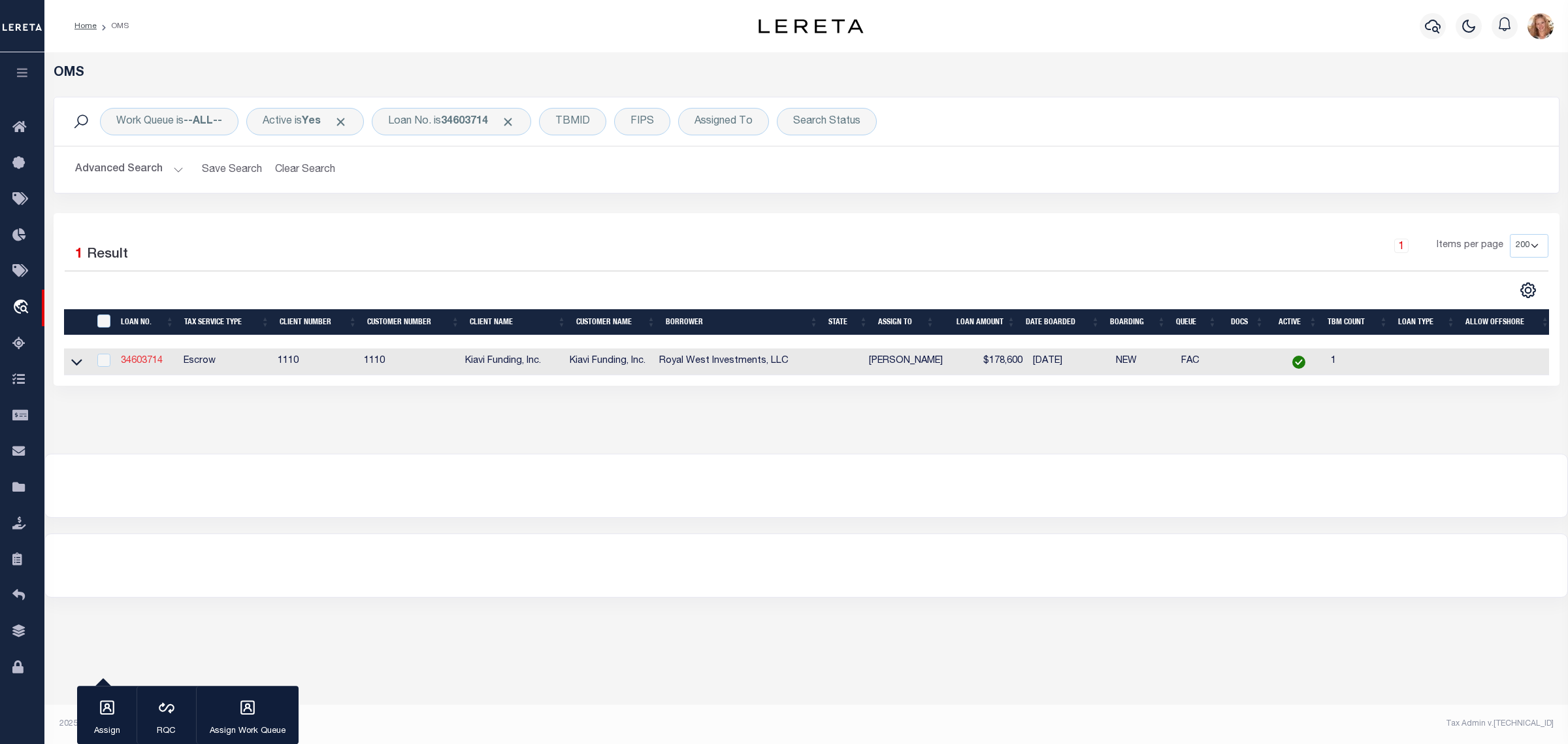
click at [158, 361] on link "34603714" at bounding box center [142, 360] width 42 height 9
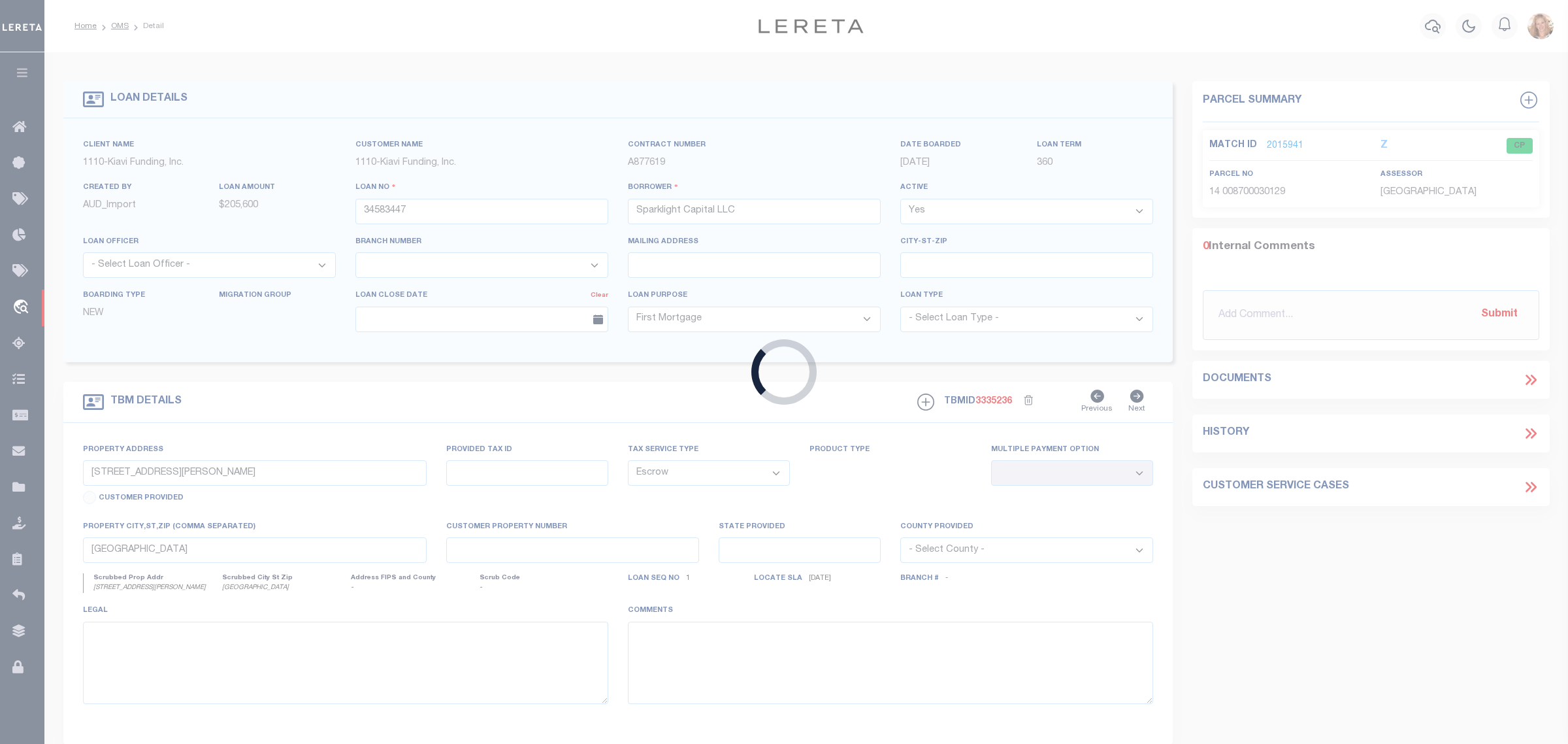
type input "34603714"
type input "Royal West Investments, LLC"
select select "3485"
type input "563 CENTER HILL AVENUE NORTHWEST, ATLANTA, GA, 30318"
select select
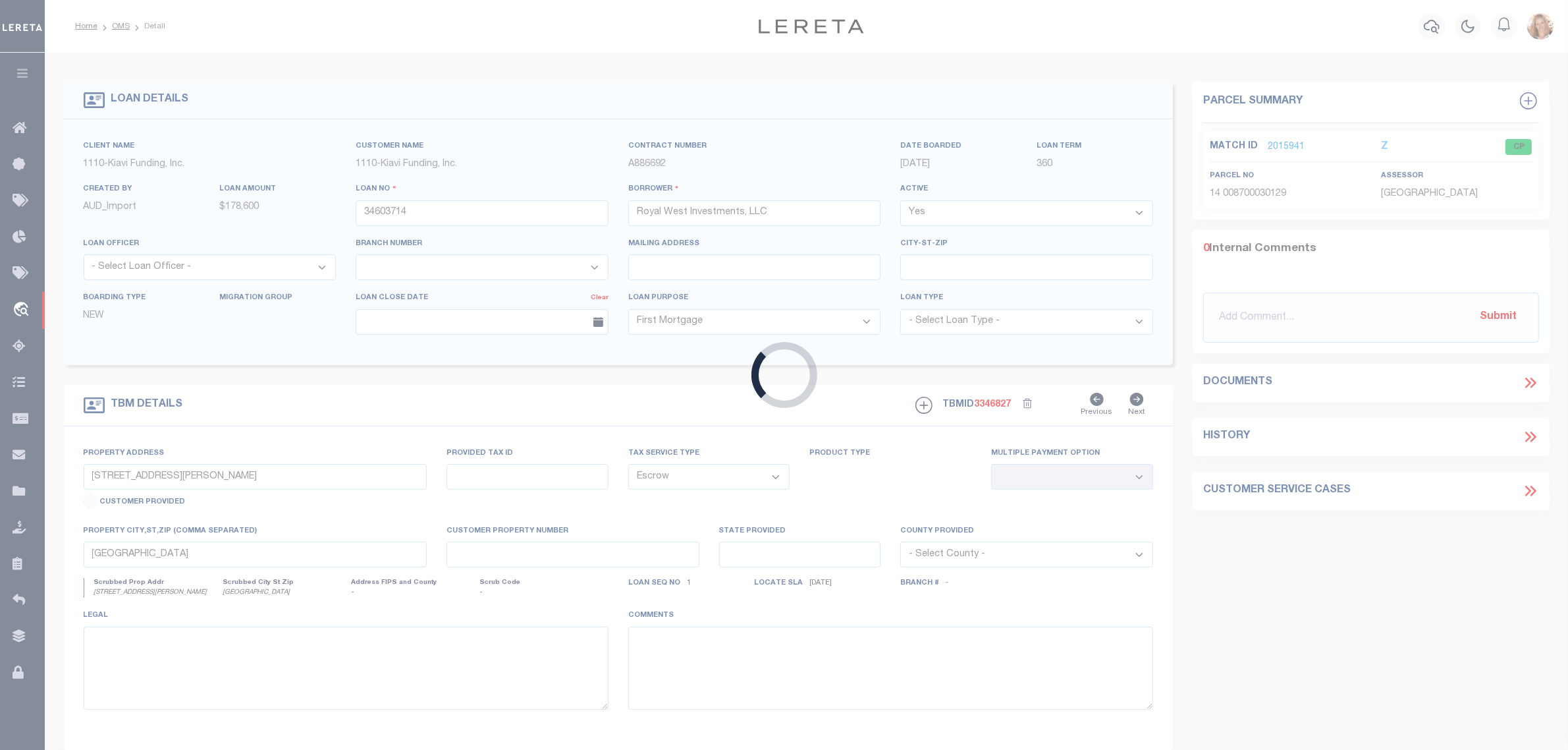
type input "ATLANTA GA 30318"
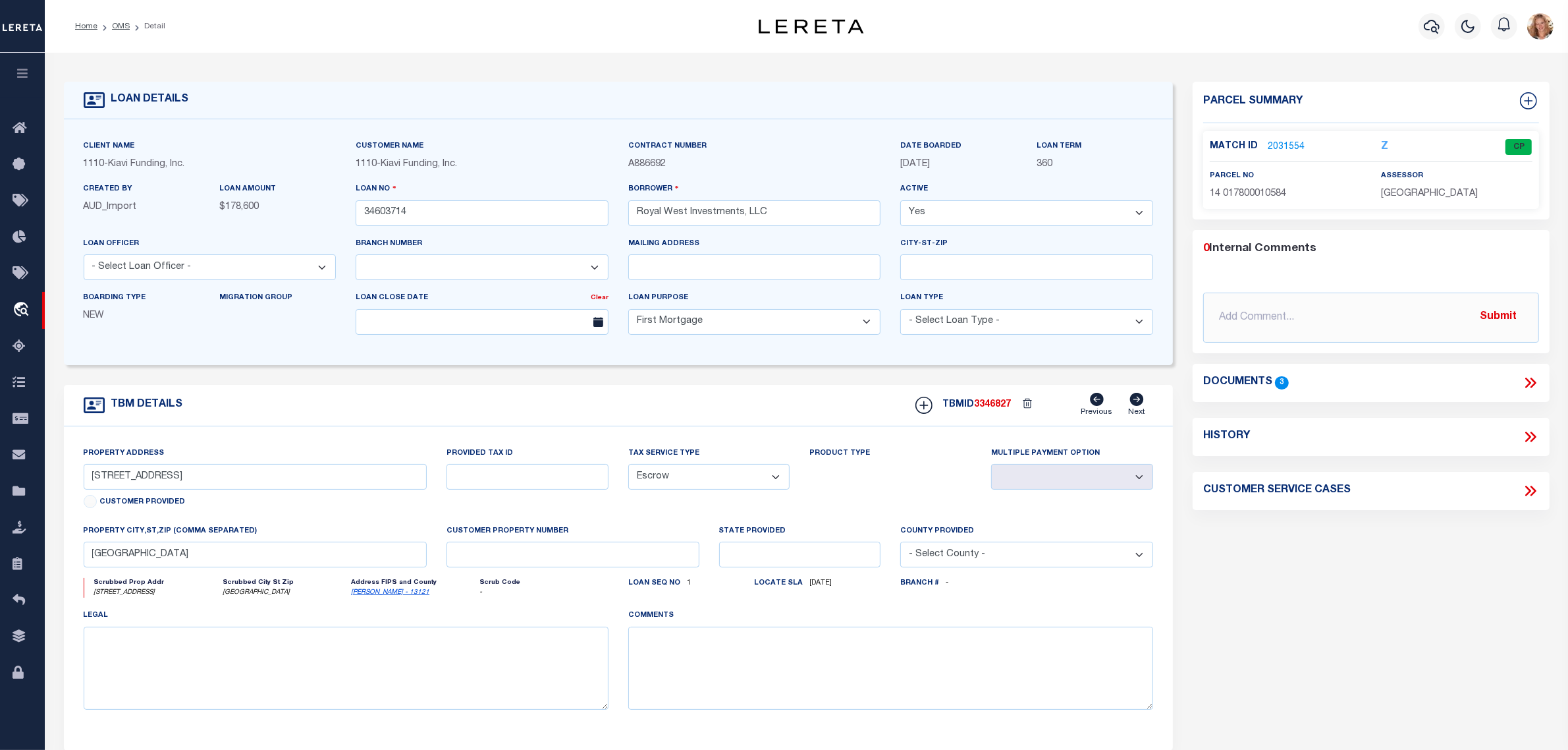
click at [1535, 439] on icon at bounding box center [1533, 436] width 6 height 11
select select "100"
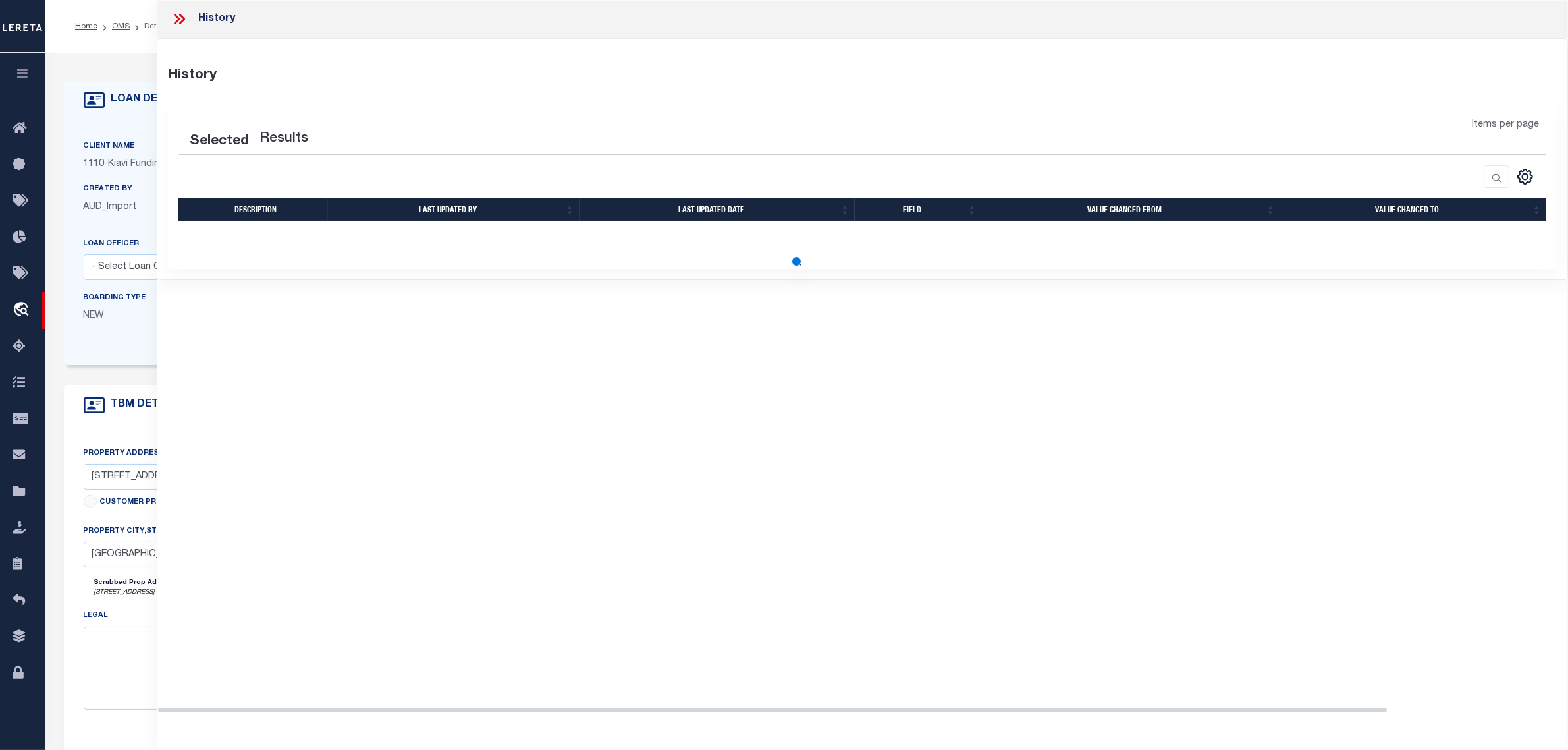
select select "100"
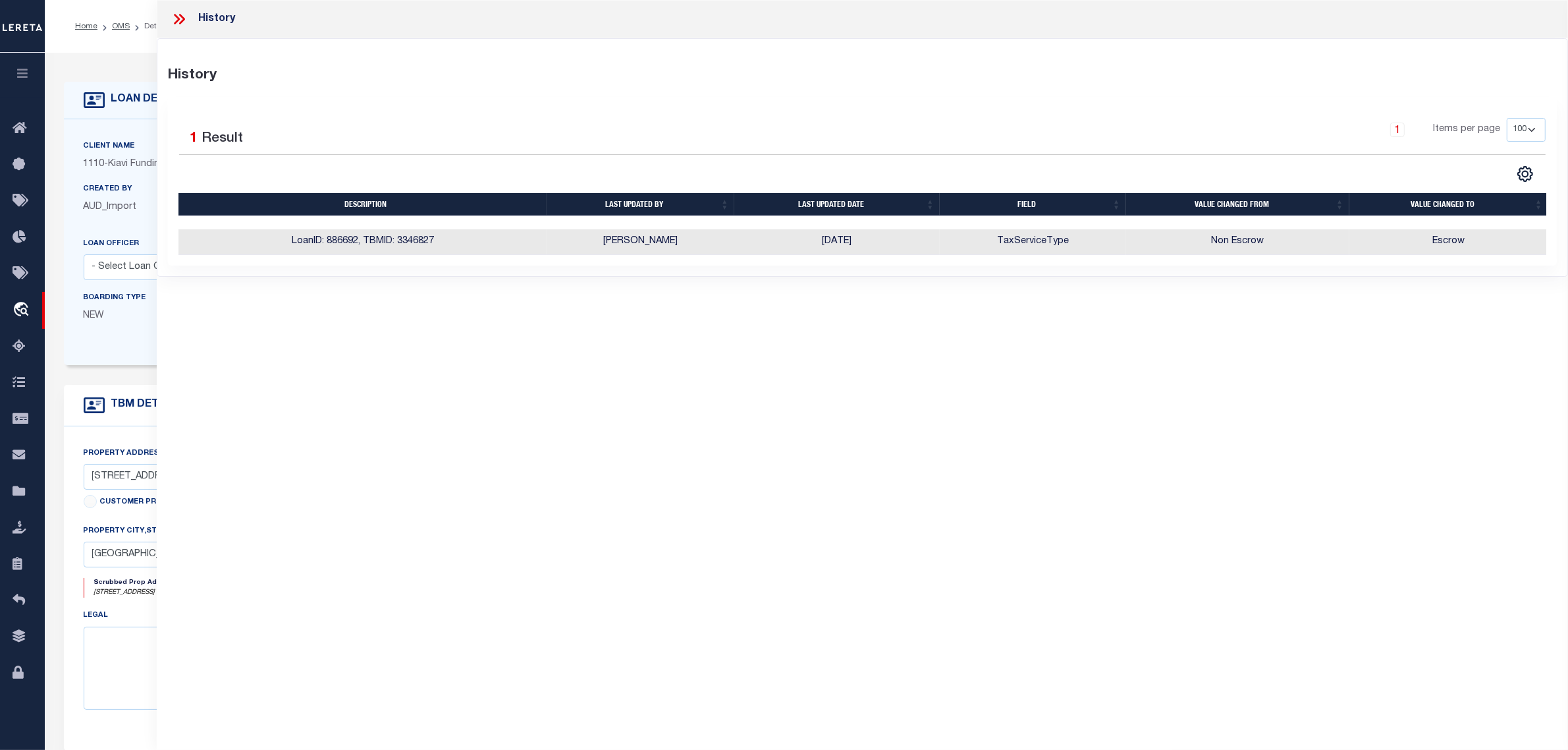
click at [149, 327] on div "Boarding Type NEW" at bounding box center [141, 311] width 136 height 43
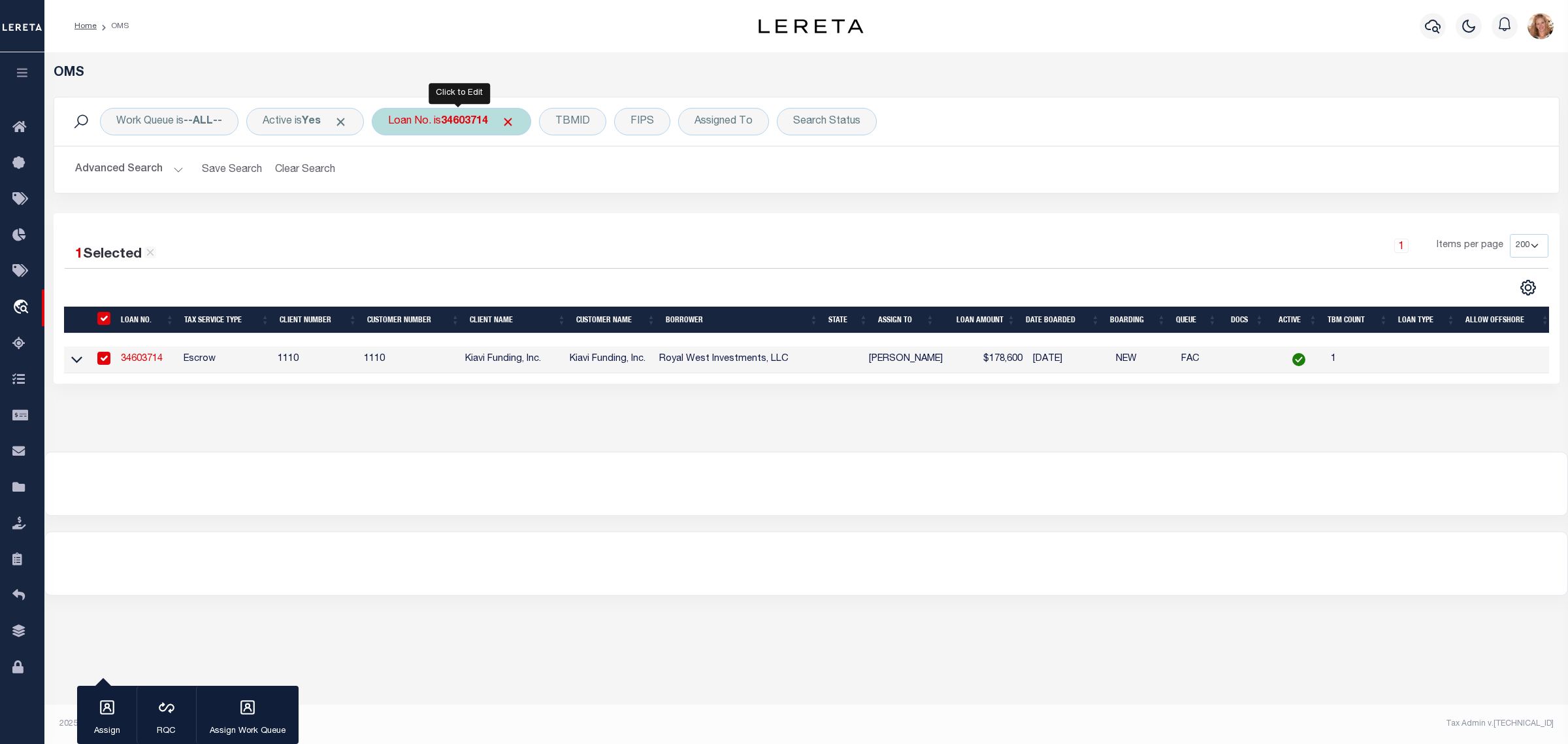
click at [452, 118] on b "34603714" at bounding box center [464, 121] width 47 height 11
type input "34625989"
click at [559, 214] on input "Apply" at bounding box center [561, 214] width 39 height 22
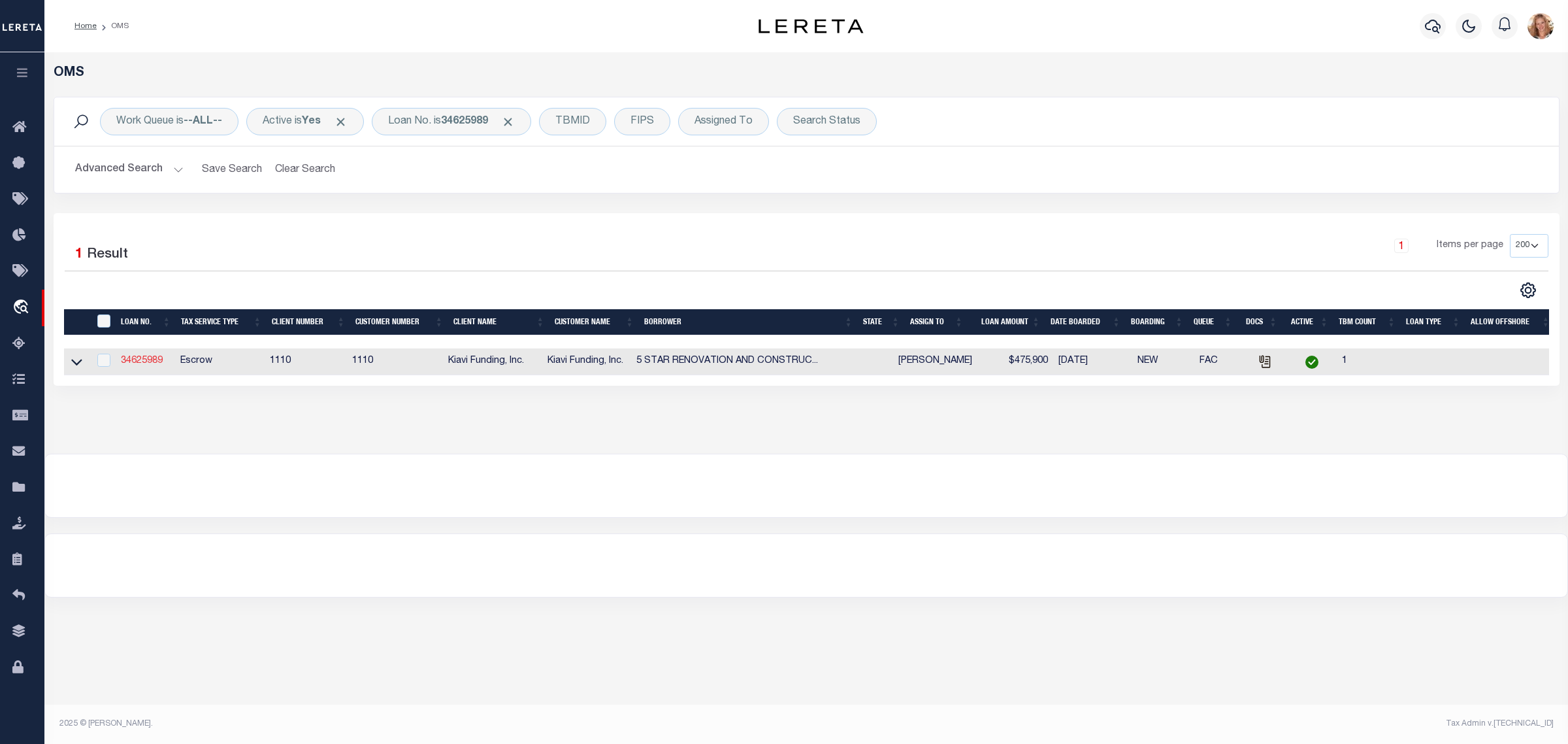
click at [145, 357] on link "34625989" at bounding box center [142, 360] width 42 height 9
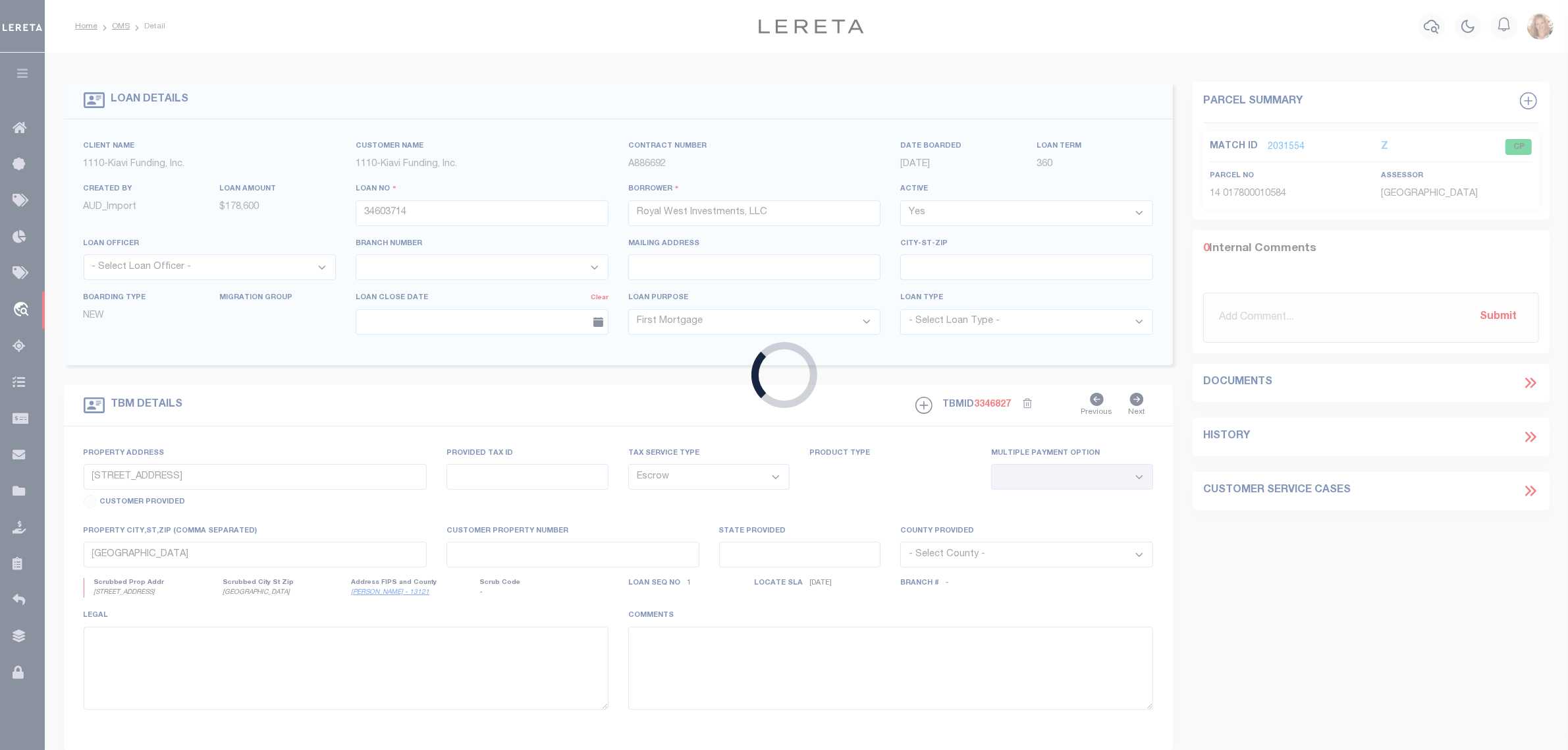
type input "34625989"
type input "5 STAR RENOVATION AND CONSTRUCTION LLC"
type input "[STREET_ADDRESS]"
select select
type input "MIRAMAR FL 33023"
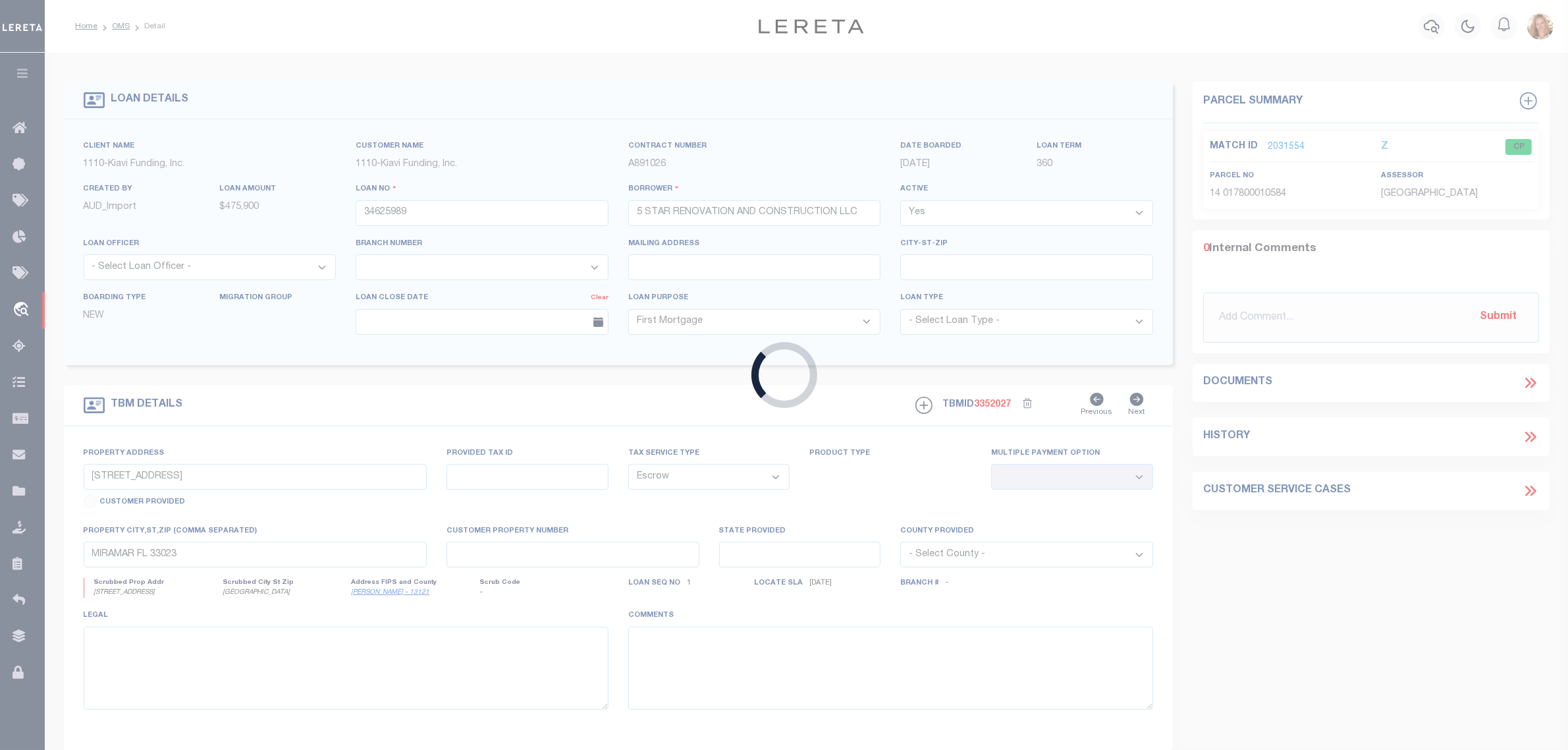
select select "3485"
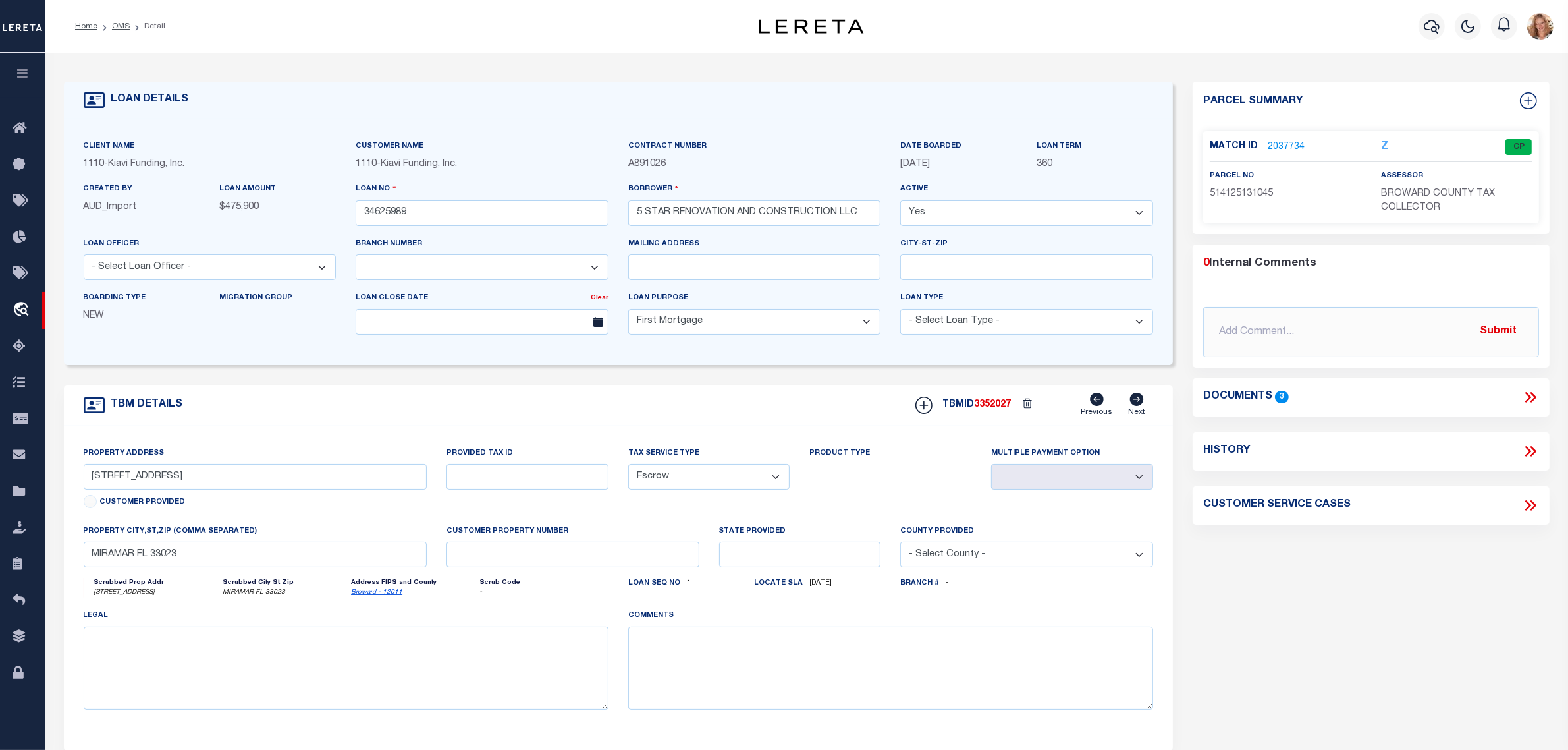
click at [1282, 143] on link "2037734" at bounding box center [1286, 148] width 37 height 14
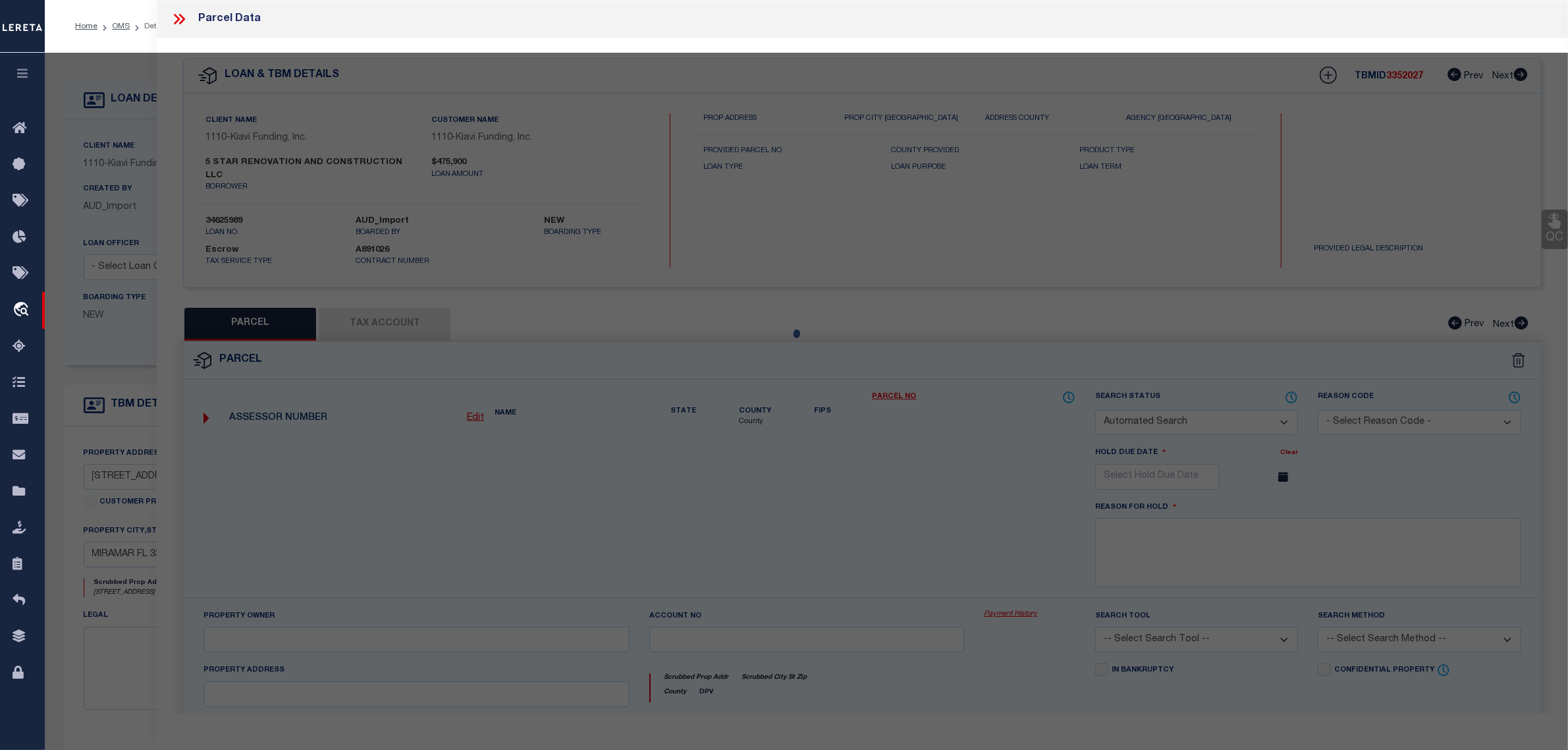
checkbox input "false"
select select "CP"
type input "5 STAR RENOVATION & CONSTRUCTION LLC"
select select
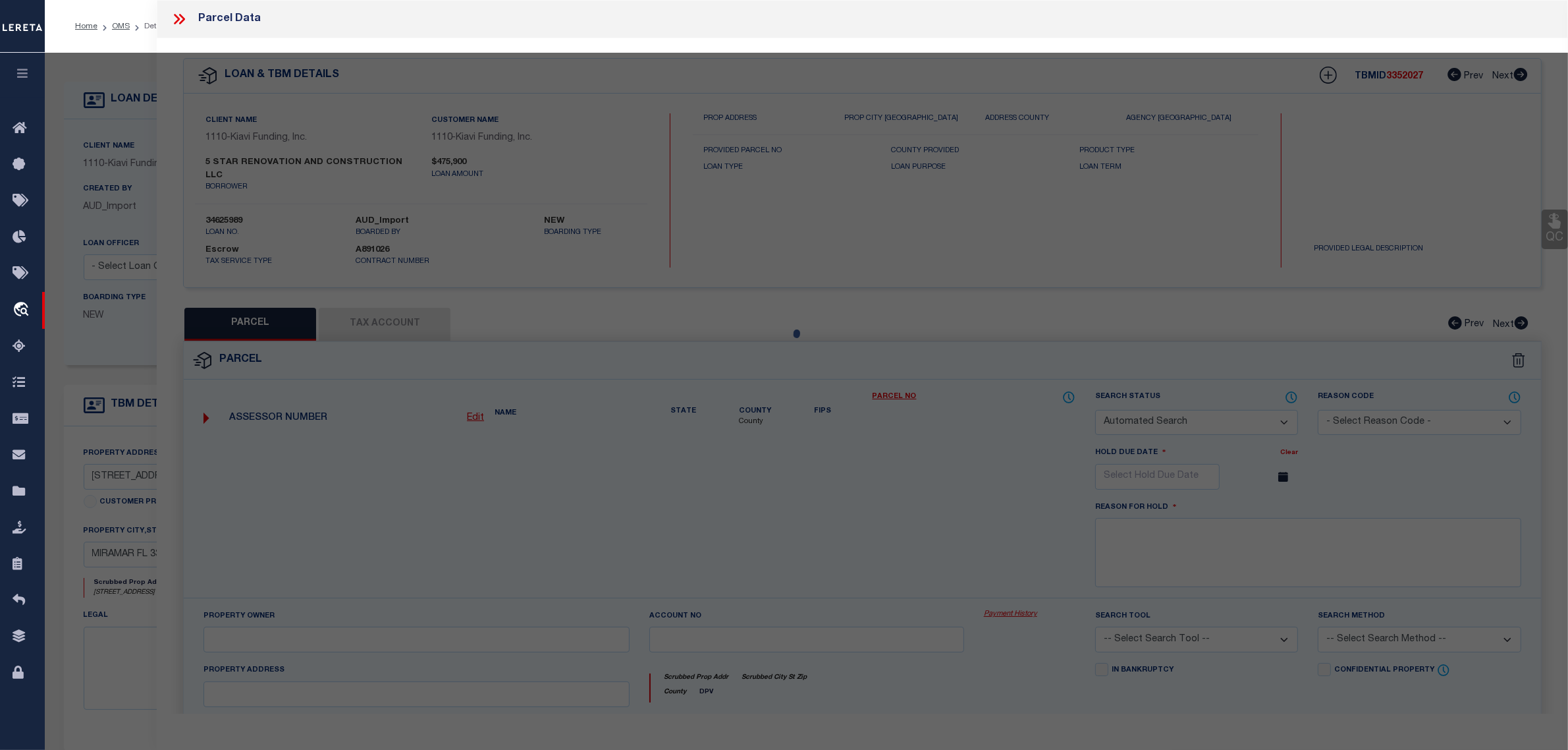
type input "[STREET_ADDRESS]"
checkbox input "false"
type input "MIRAMAR FL 33025"
type textarea "[GEOGRAPHIC_DATA] 25-30 B LOTS 25 & 26 BLK 3"
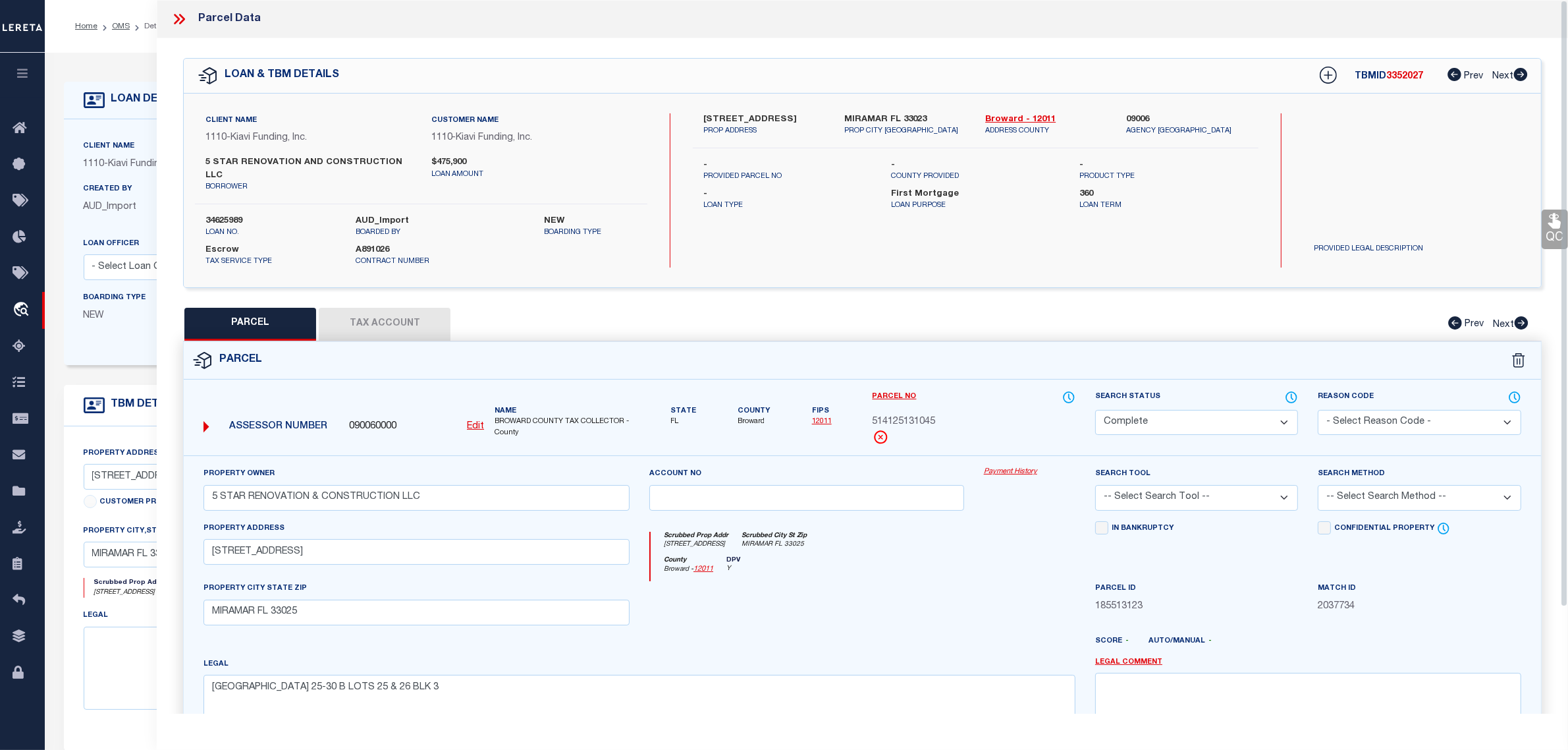
click at [113, 76] on div "LOAN DETAILS Client Name 1110 - Kiavi Funding, Inc. 1110" at bounding box center [806, 434] width 1506 height 736
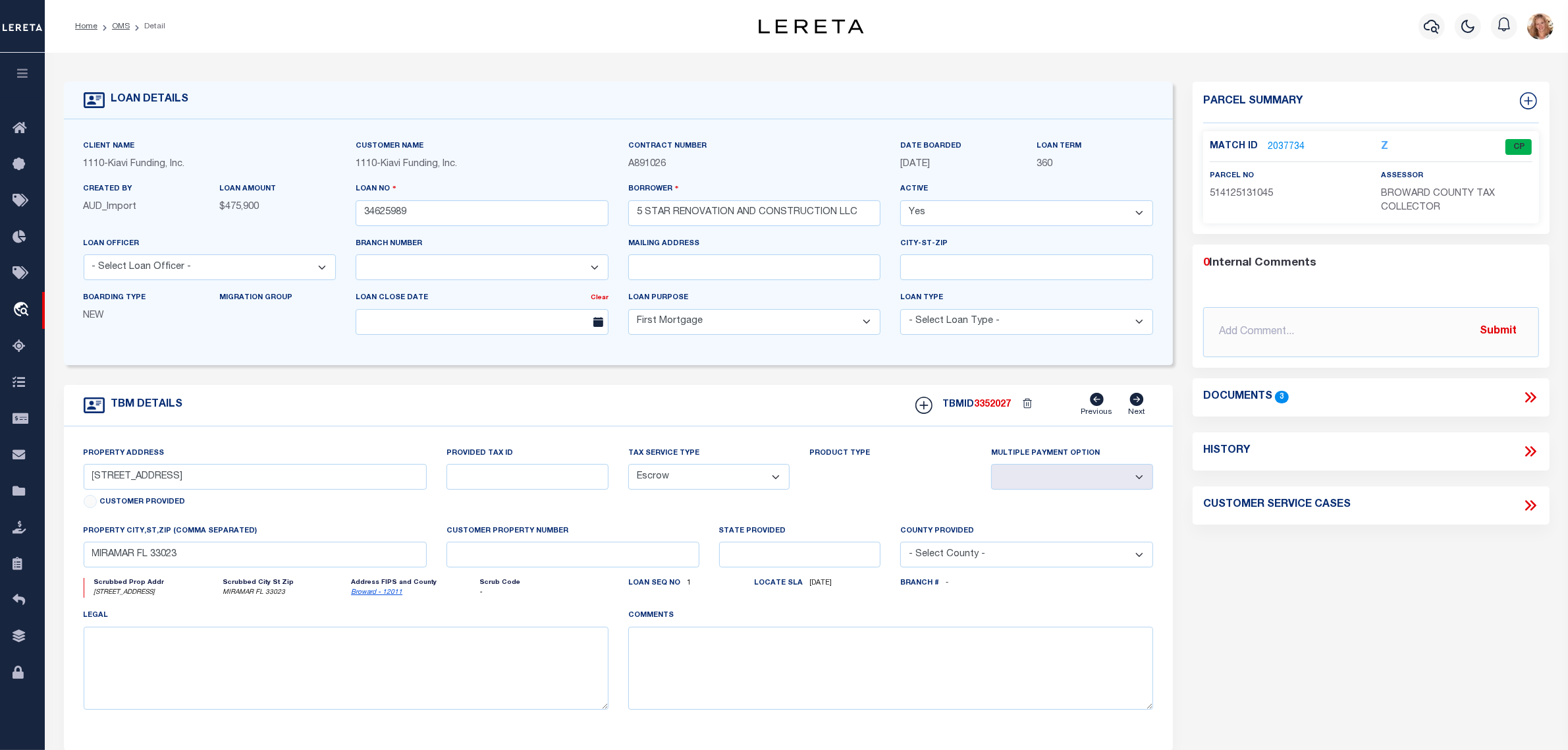
click at [1526, 453] on icon at bounding box center [1531, 451] width 17 height 17
select select "100"
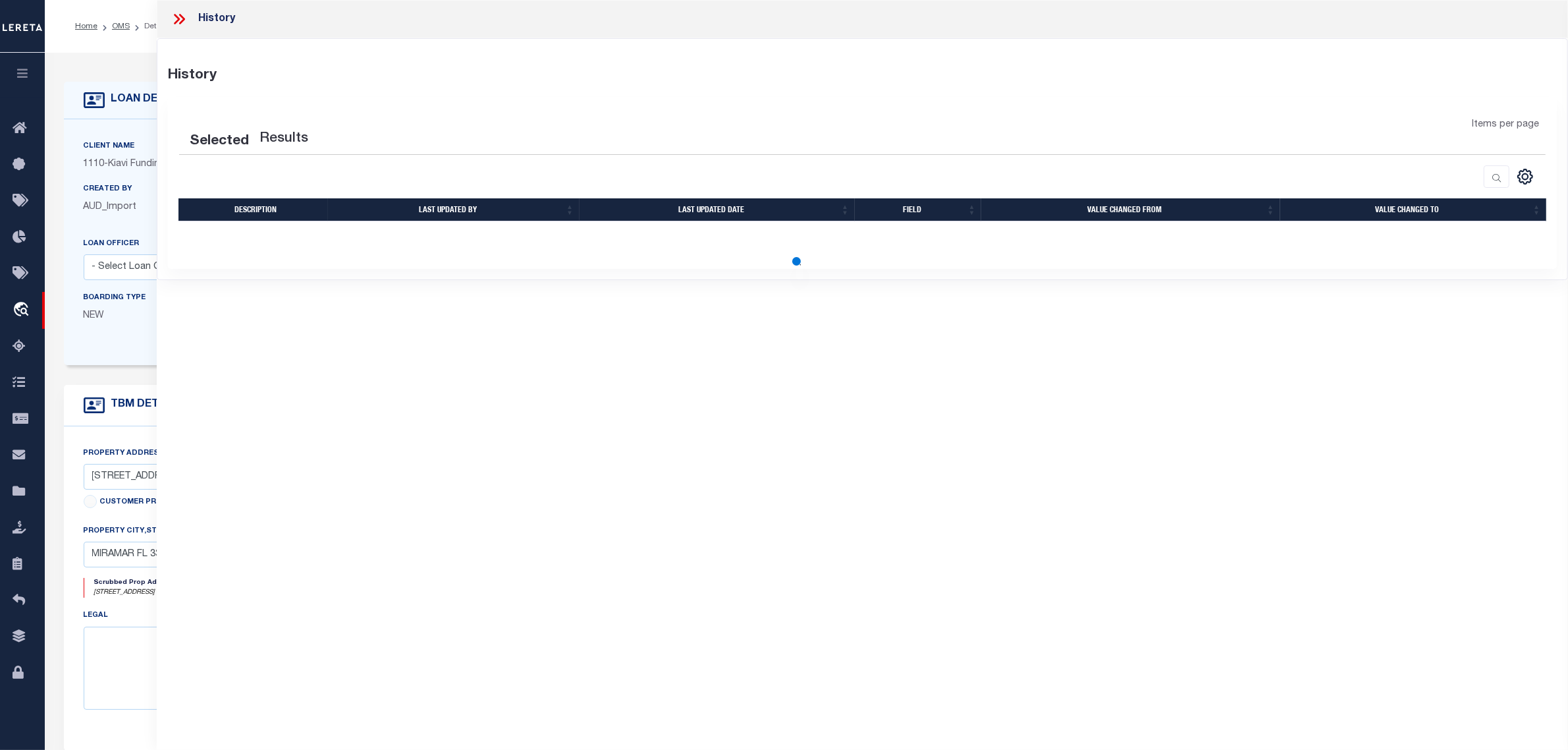
select select "100"
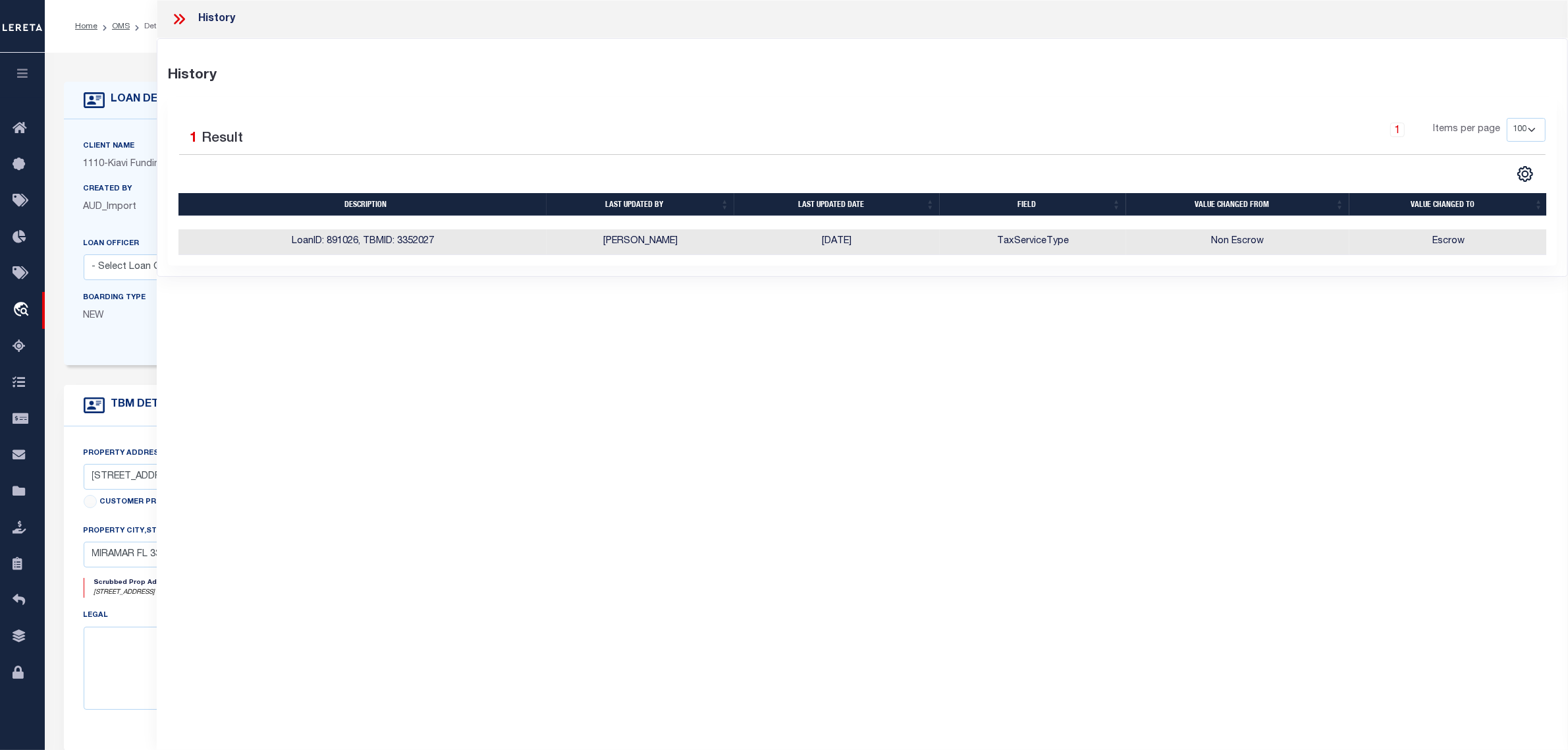
click at [80, 124] on div "Client Name 1110 - Kiavi Funding, Inc. Customer Name 1110 - Kiavi Funding, Inc." at bounding box center [618, 242] width 1110 height 246
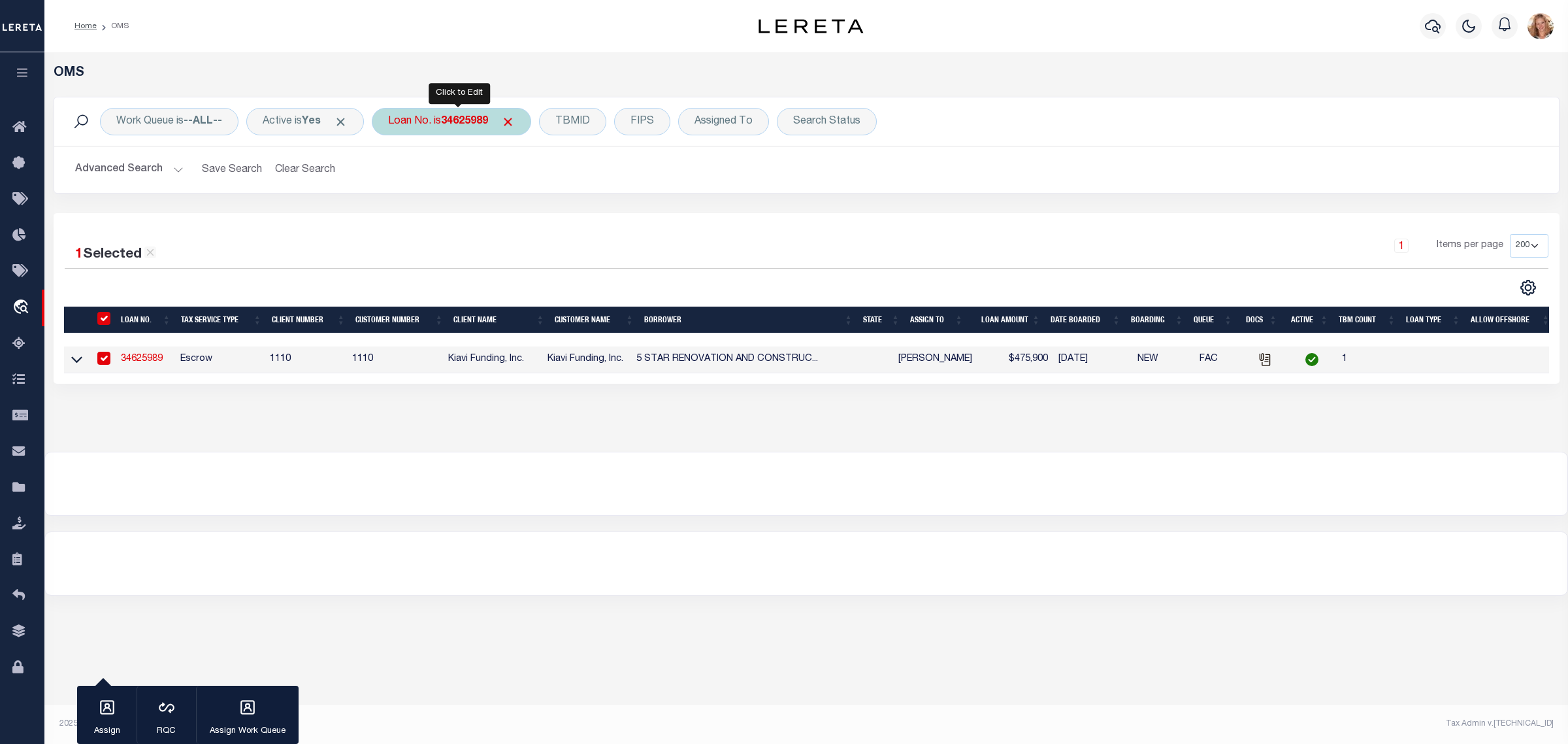
click at [434, 118] on div "Loan No. is 34625989" at bounding box center [452, 121] width 160 height 27
type input "34631146"
click at [562, 210] on input "Apply" at bounding box center [561, 214] width 39 height 22
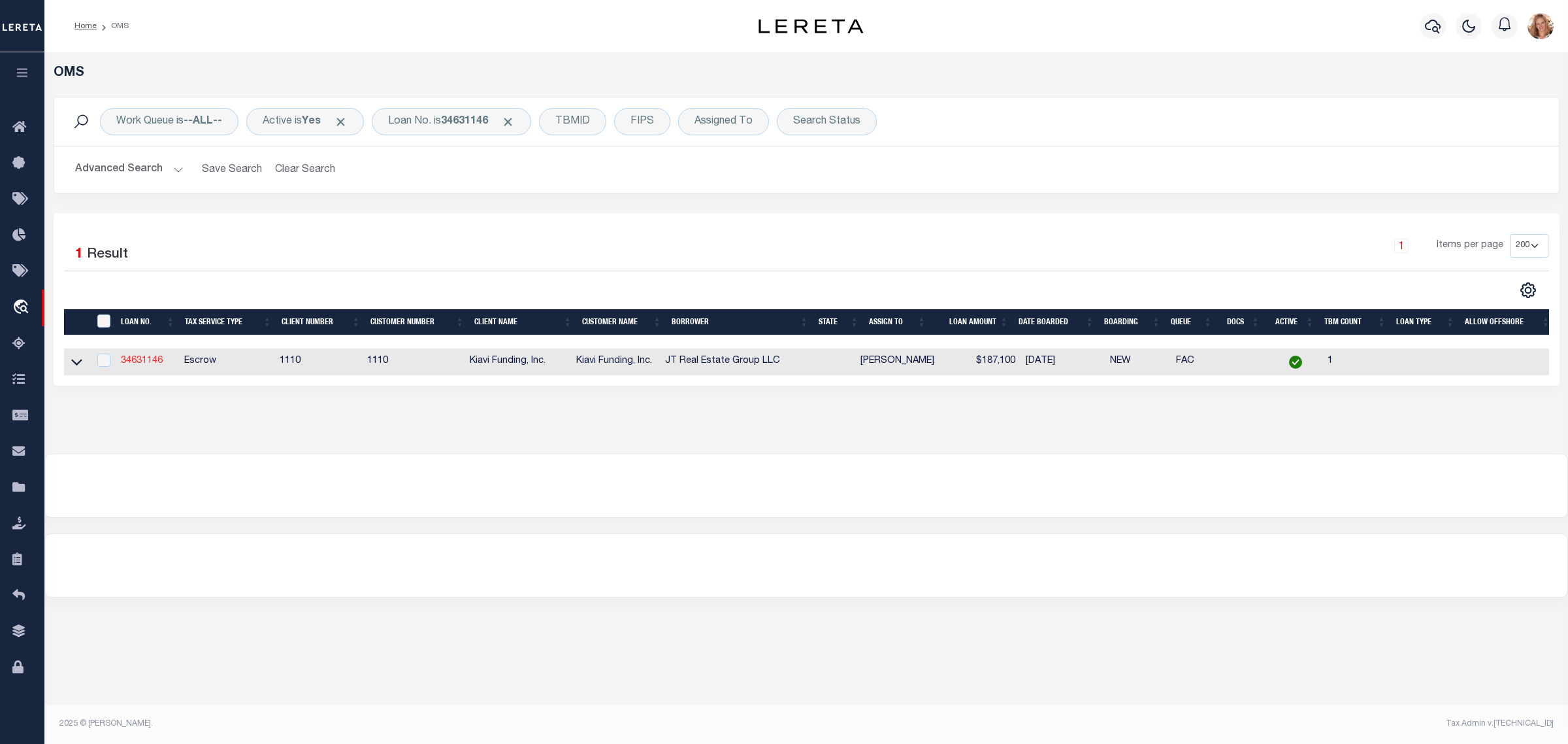
click at [141, 364] on link "34631146" at bounding box center [142, 360] width 42 height 9
type input "34631146"
type input "JT Real Estate Group LLC"
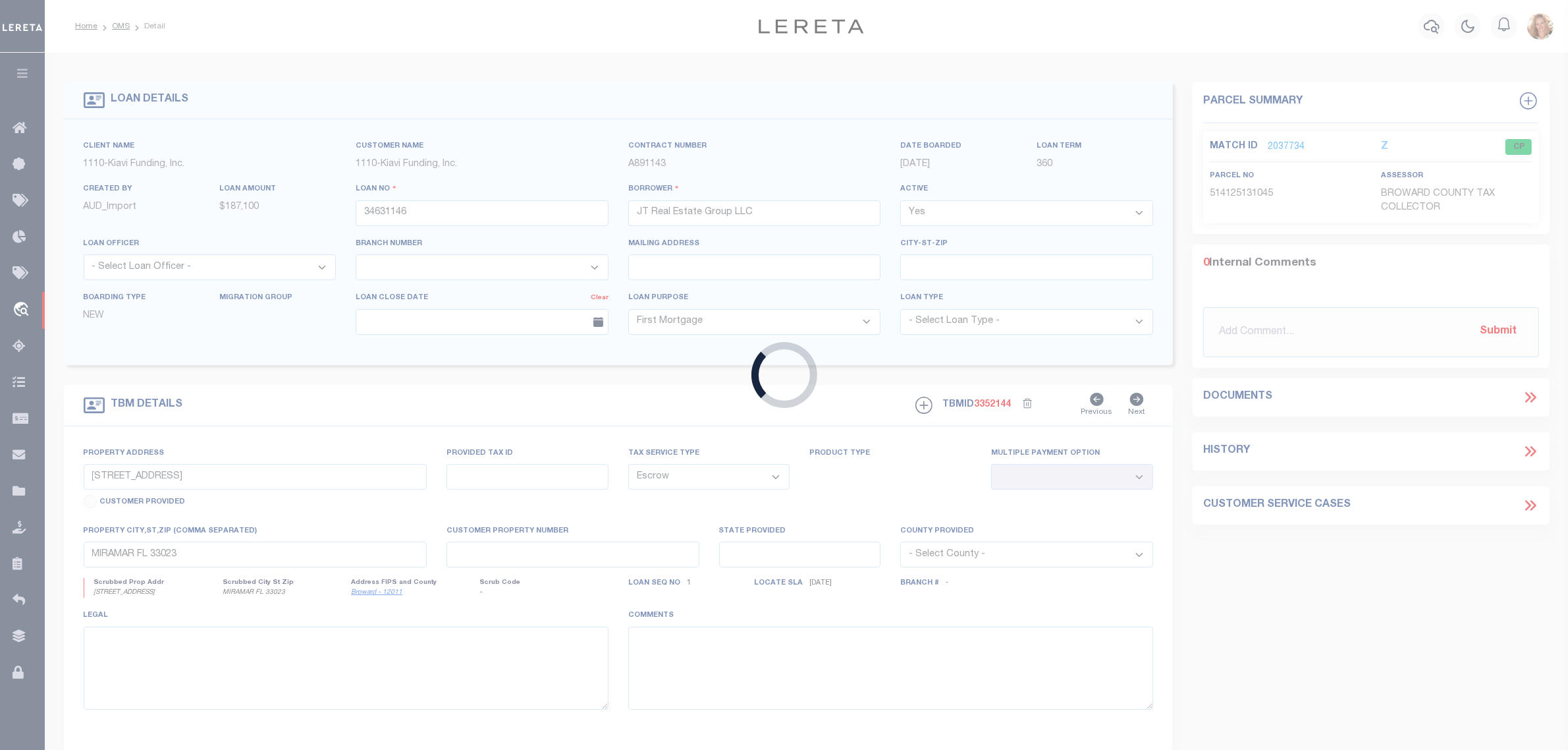
type input "17145 INDIANA STREET, DETROIT, MI, 48221"
select select
type input "DETROIT MI 48221"
select select "3485"
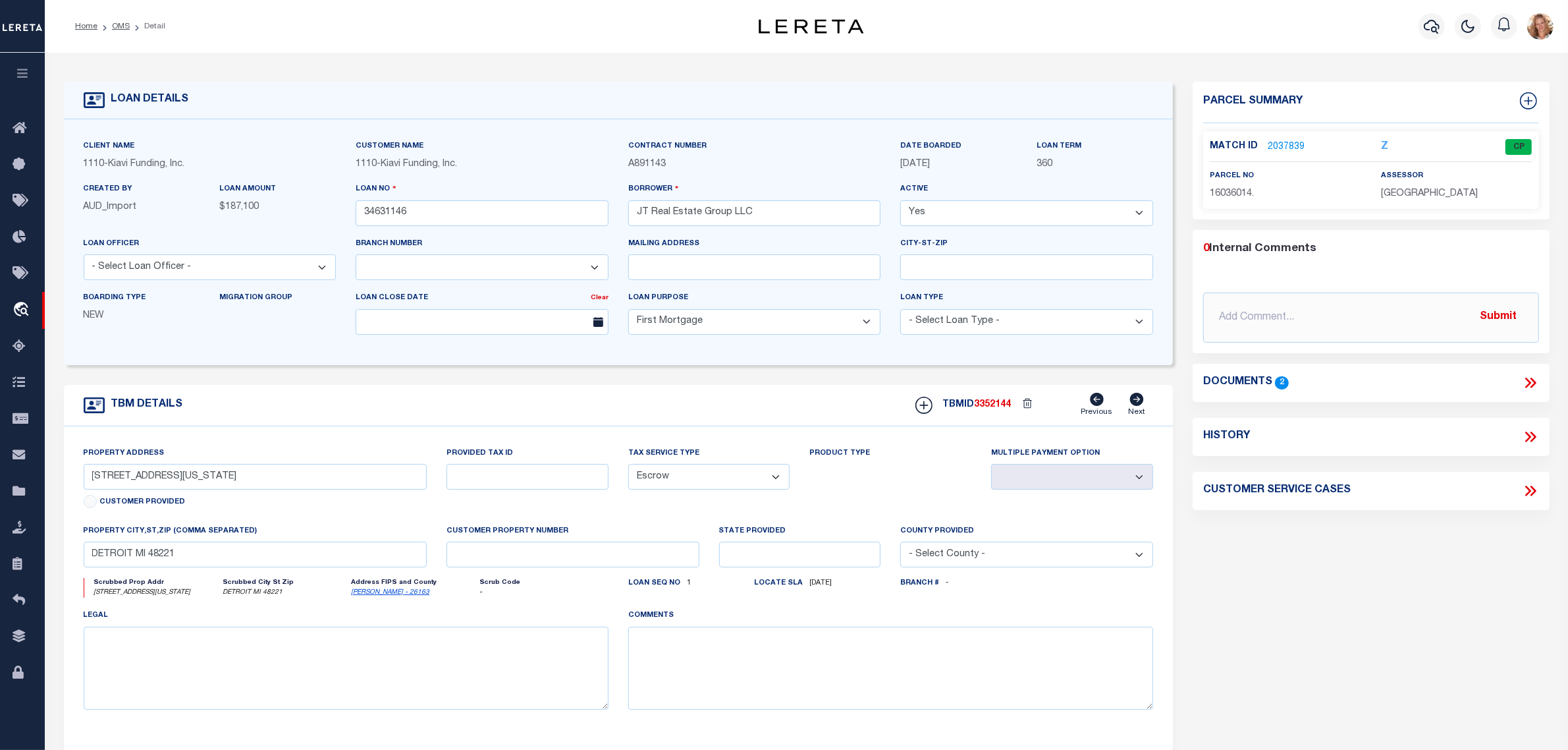
click at [1530, 436] on icon at bounding box center [1528, 436] width 6 height 11
select select "100"
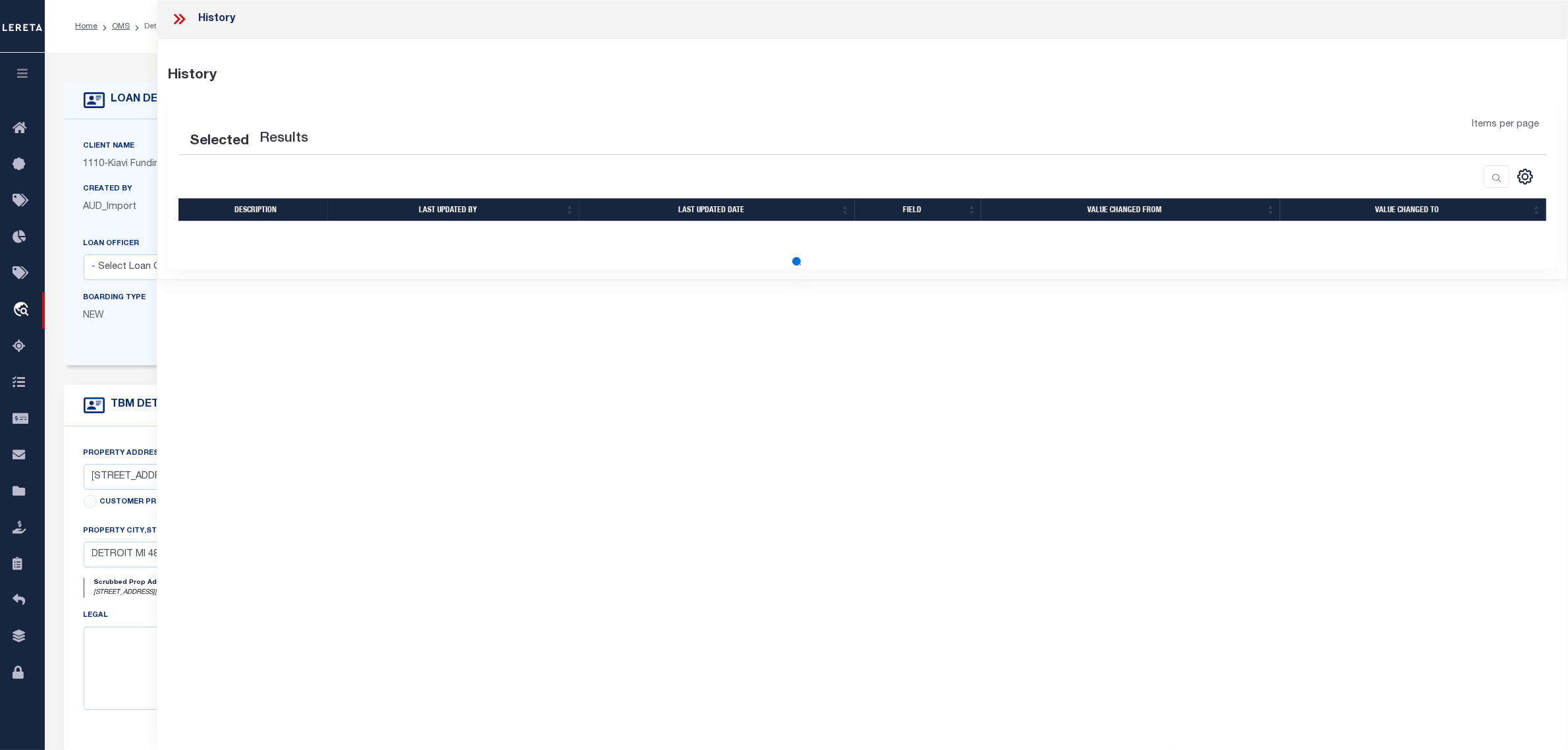
select select "100"
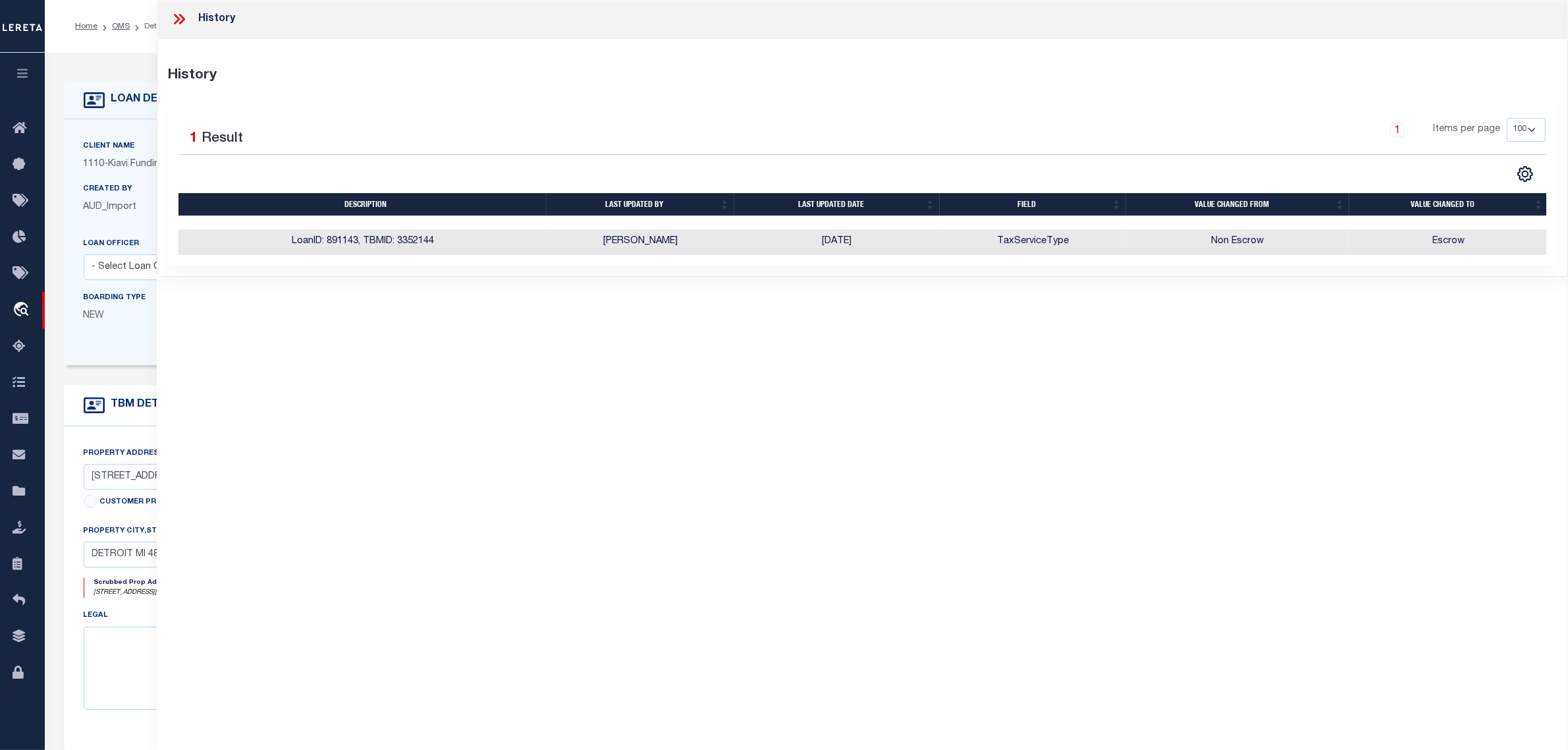
click at [46, 328] on div "LOAN DETAILS Client Name 1110" at bounding box center [806, 447] width 1524 height 789
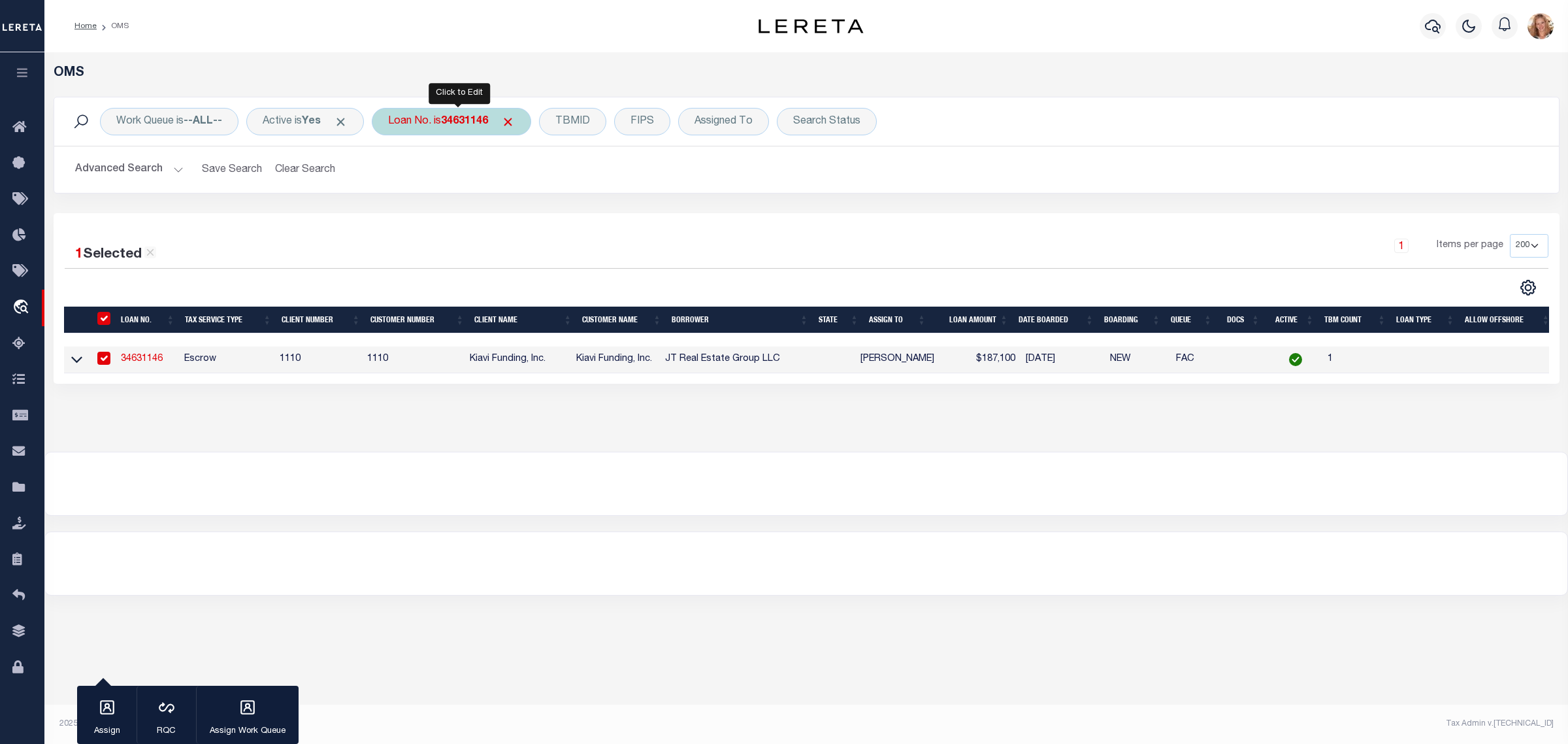
click at [458, 126] on b "34631146" at bounding box center [464, 121] width 47 height 11
type input "34631260"
click at [554, 214] on input "Apply" at bounding box center [561, 214] width 39 height 22
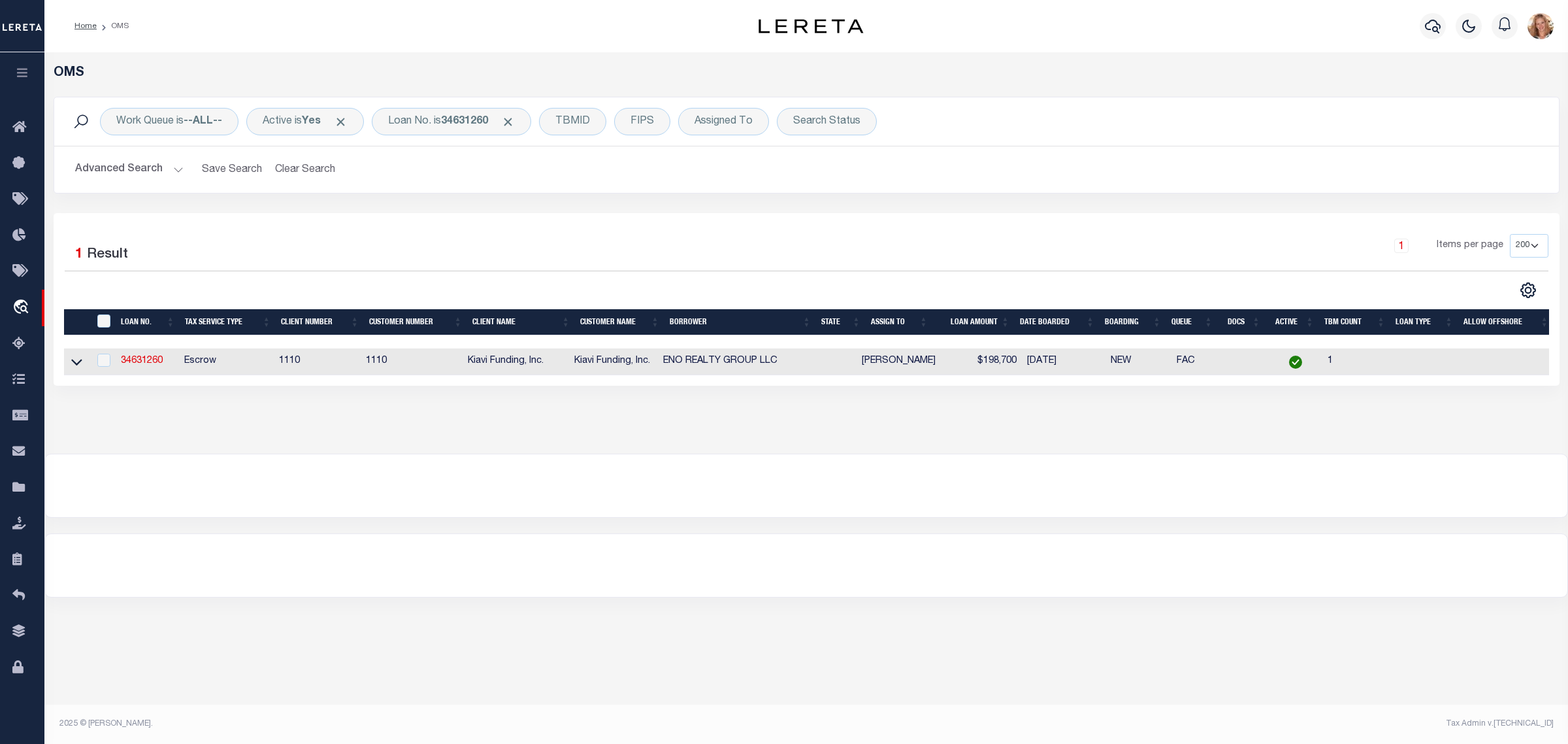
click at [139, 363] on link "34631260" at bounding box center [142, 360] width 42 height 9
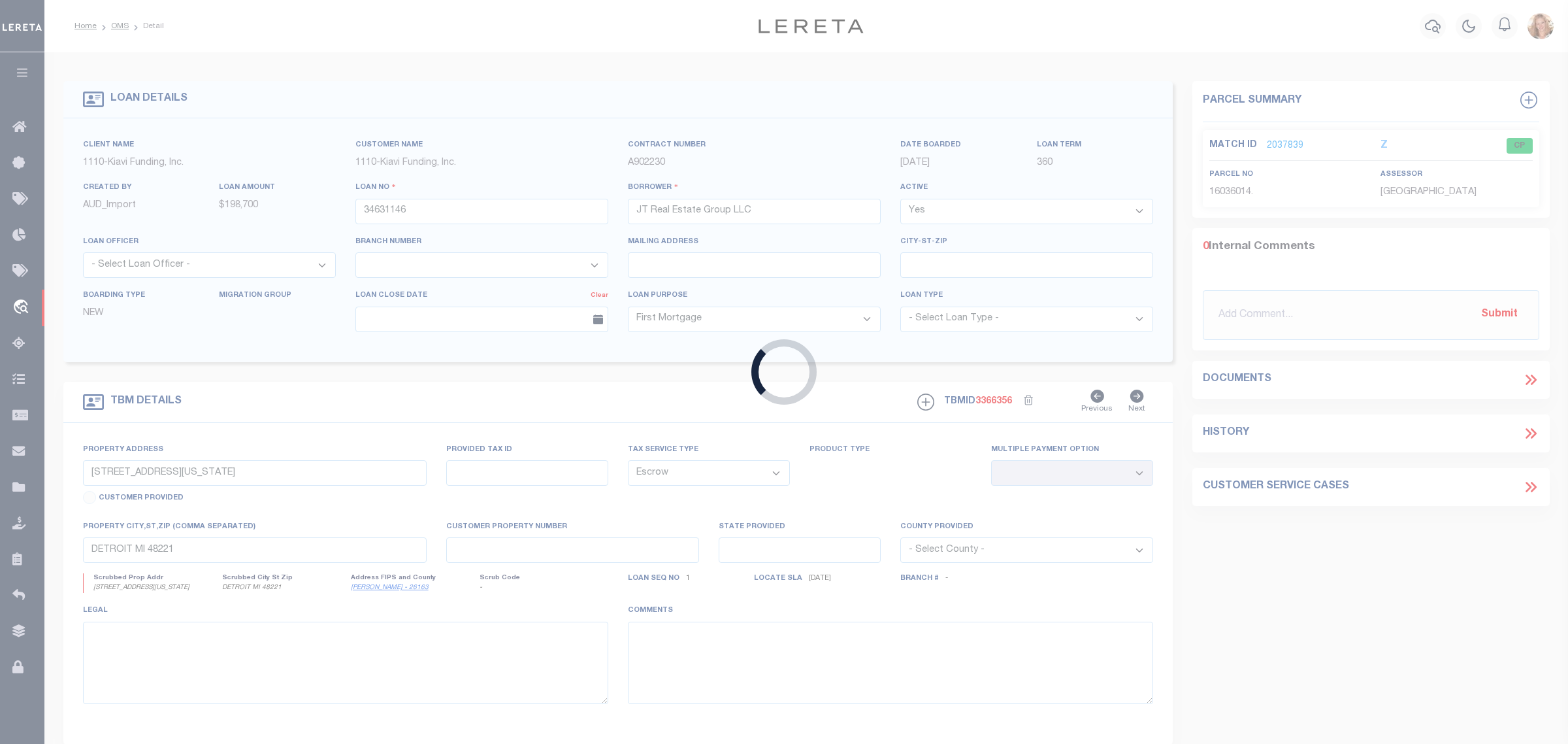
type input "34631260"
type input "ENO REALTY GROUP LLC"
type input "6321 ROYAL WOODS DR, FORT MYERS, FL, 33908"
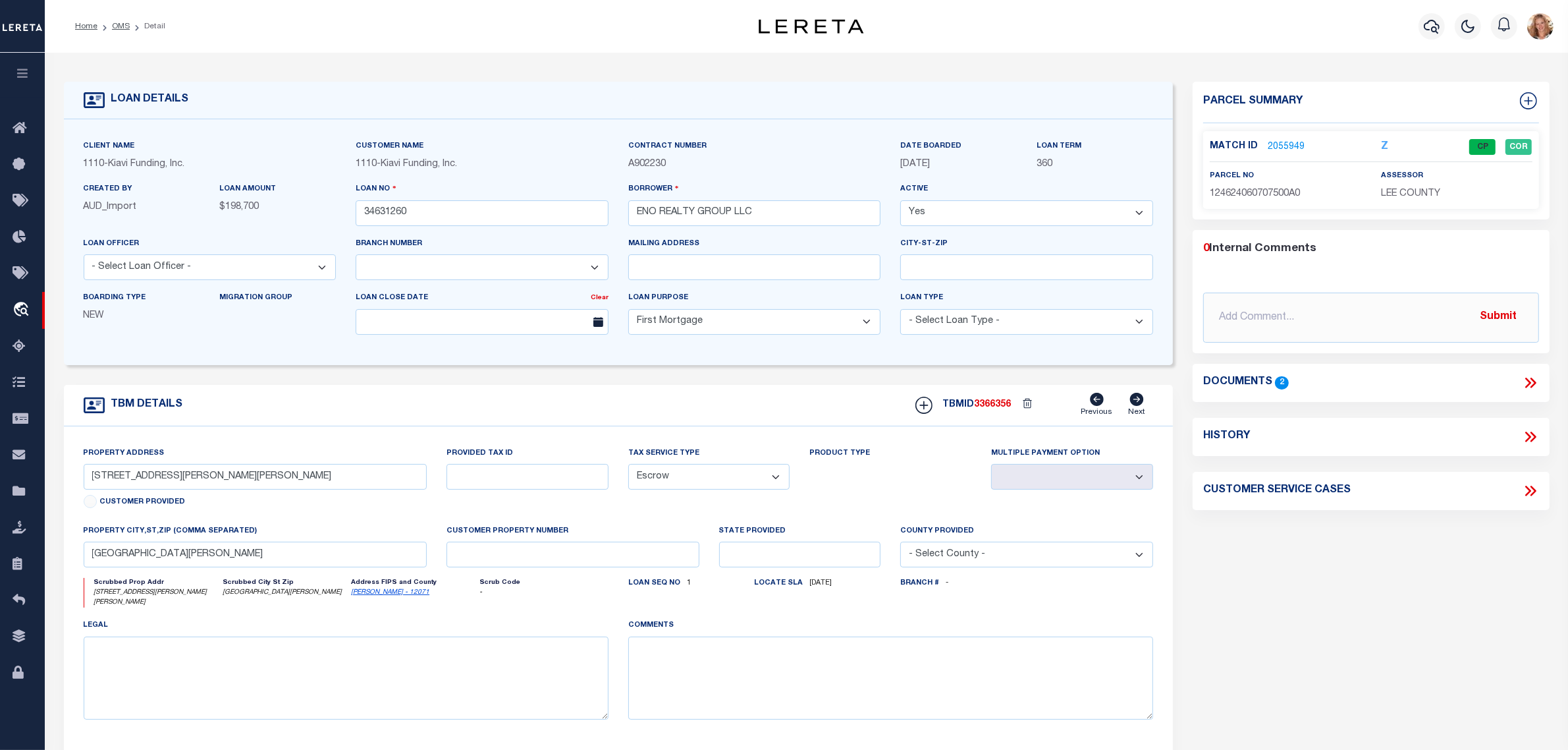
click at [1538, 436] on icon at bounding box center [1531, 436] width 17 height 17
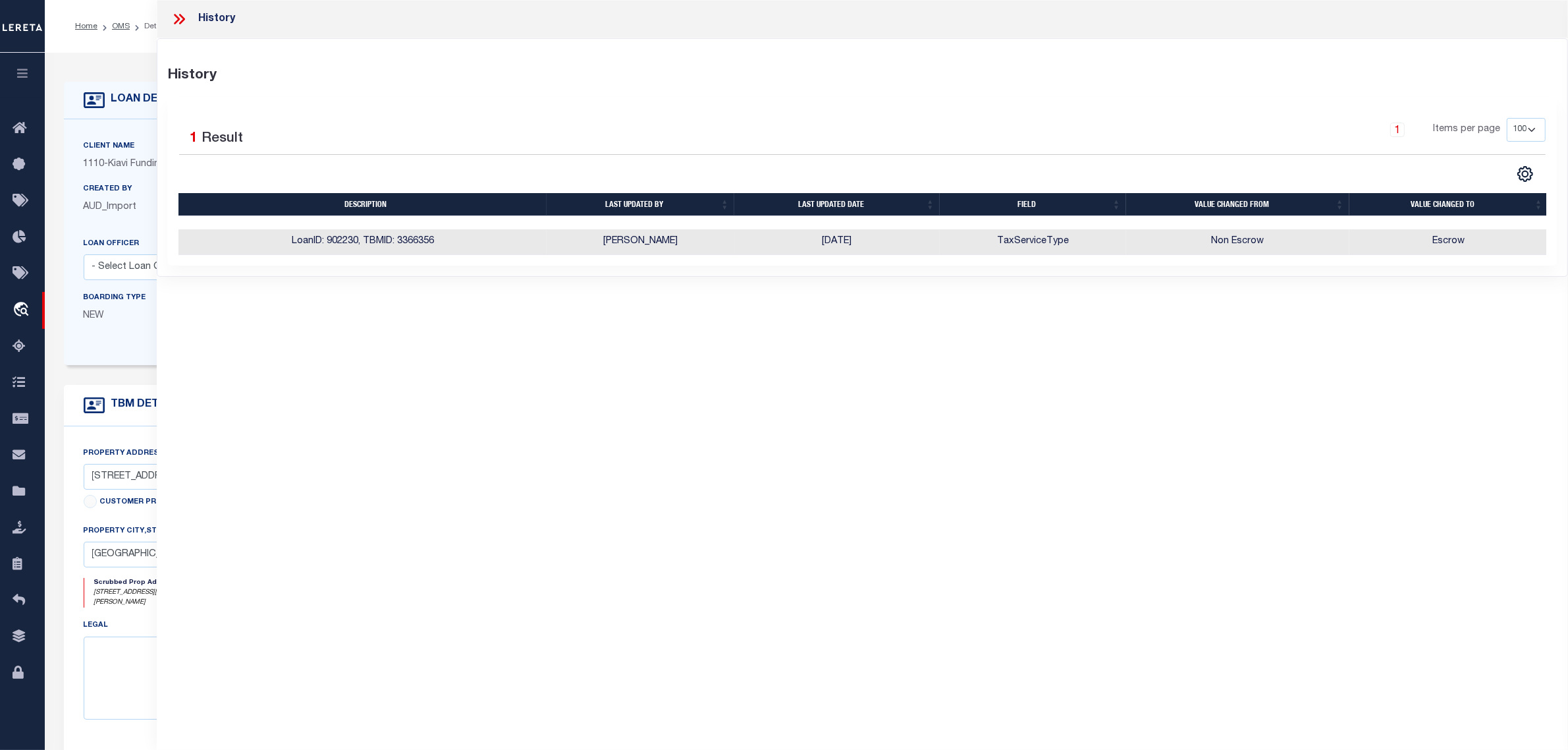
click at [76, 300] on div "Boarding Type NEW" at bounding box center [141, 311] width 136 height 43
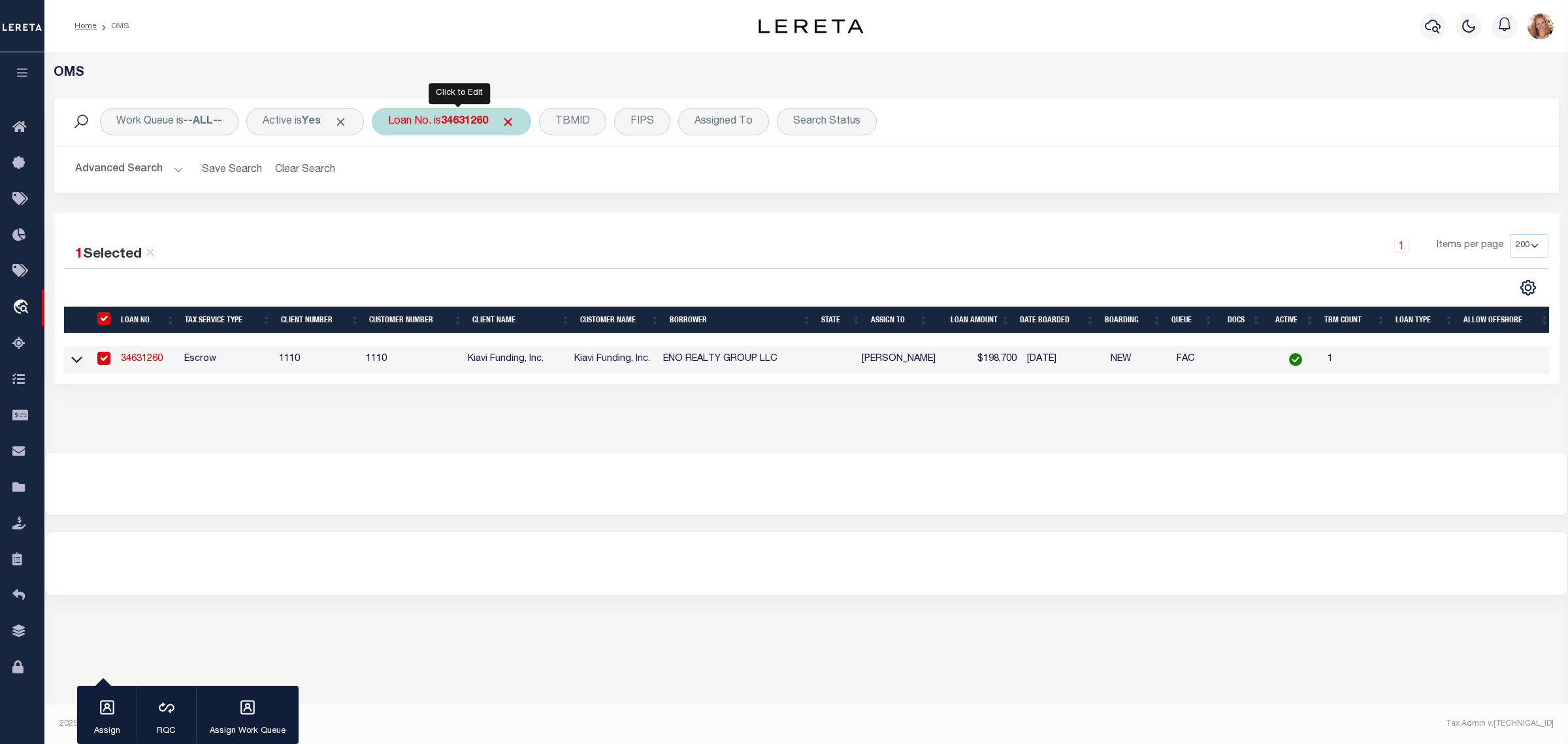
click at [445, 129] on div "Loan No. is 34631260" at bounding box center [452, 121] width 160 height 27
click at [565, 219] on input "Apply" at bounding box center [561, 214] width 39 height 22
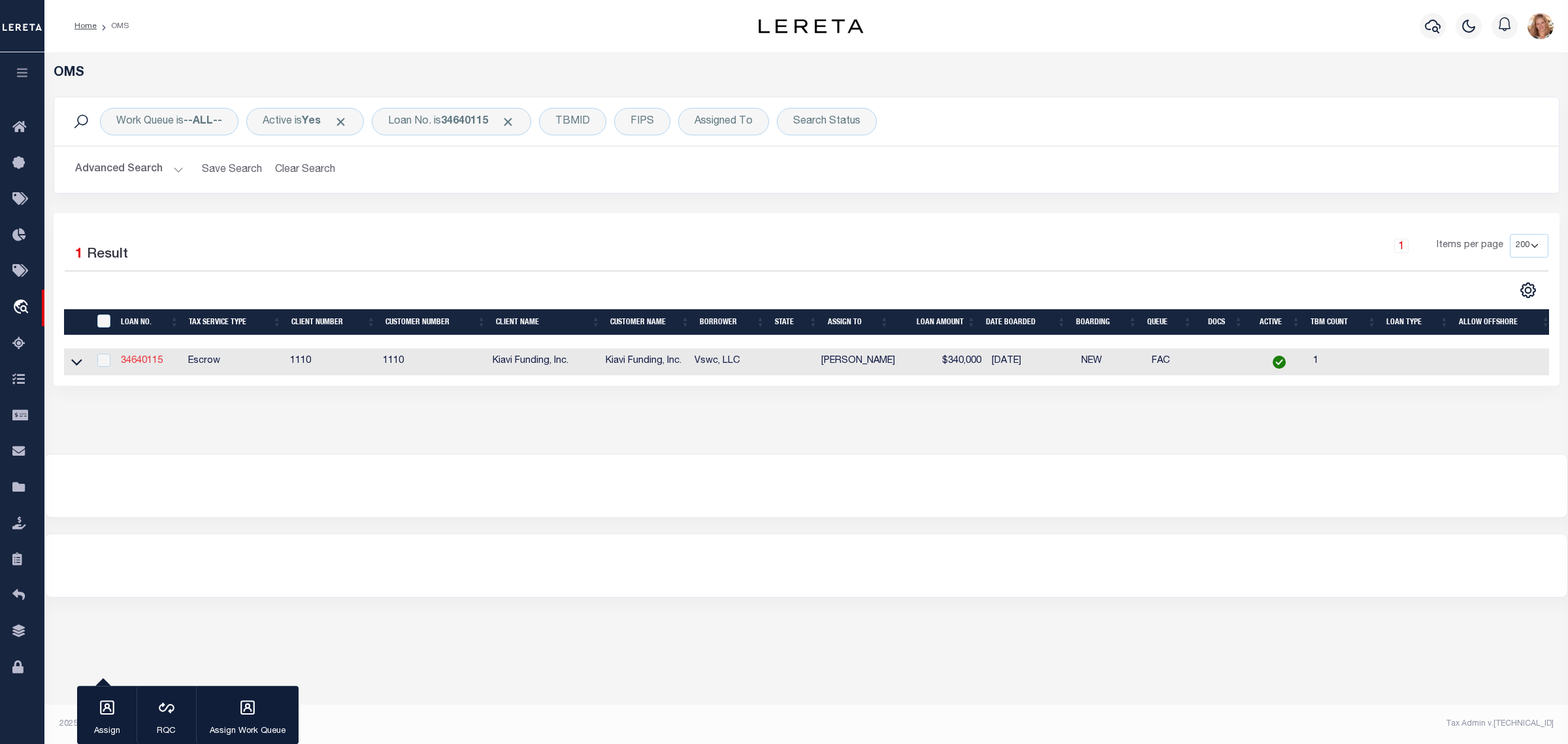
click at [134, 361] on link "34640115" at bounding box center [142, 360] width 42 height 9
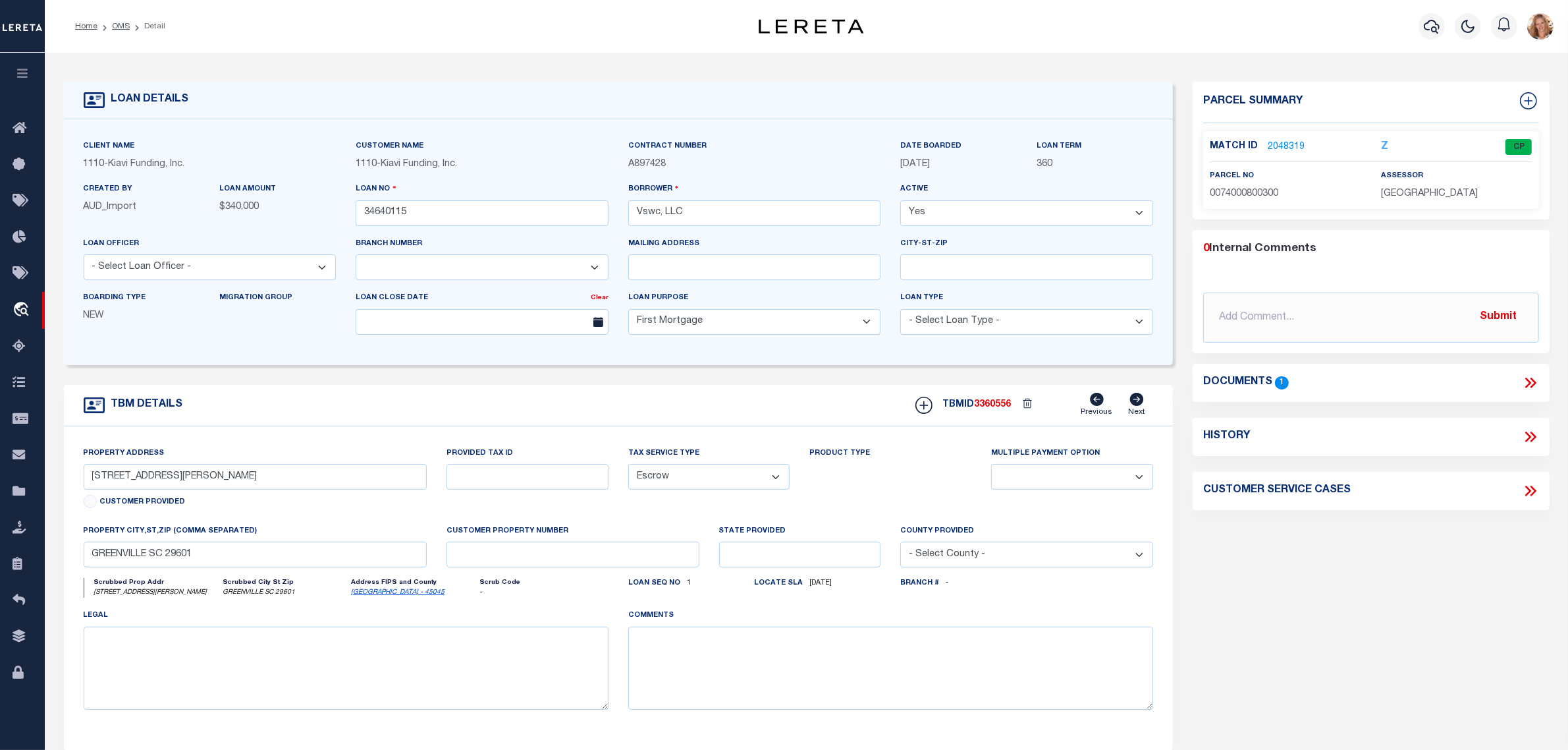
click at [1533, 436] on icon at bounding box center [1533, 436] width 6 height 11
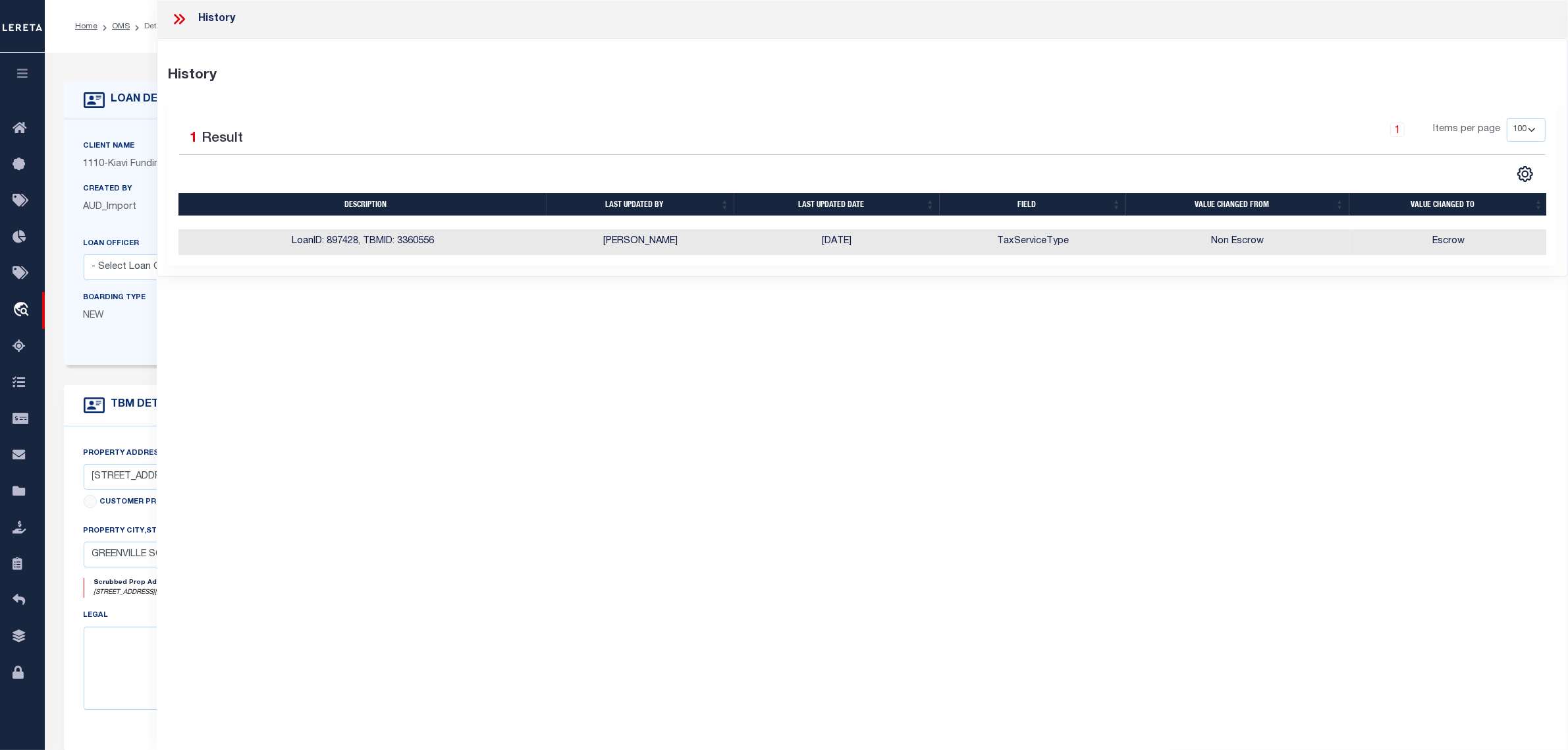
click at [99, 358] on div "Client Name 1110 - Kiavi Funding, Inc. Customer Name 1110 - Kiavi Funding, Inc." at bounding box center [618, 242] width 1110 height 246
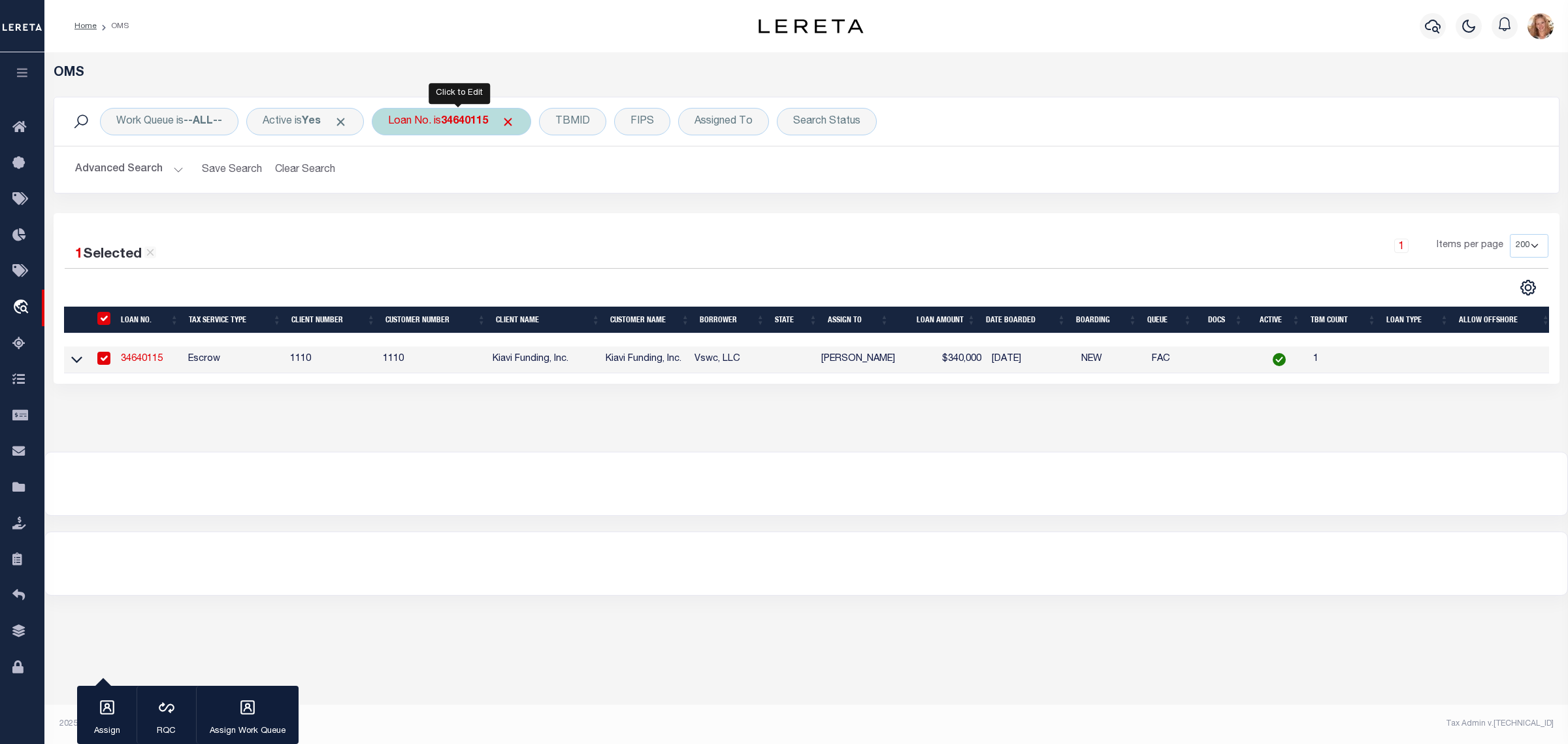
click at [434, 120] on div "Loan No. is 34640115" at bounding box center [452, 121] width 160 height 27
click at [569, 221] on input "Apply" at bounding box center [561, 214] width 39 height 22
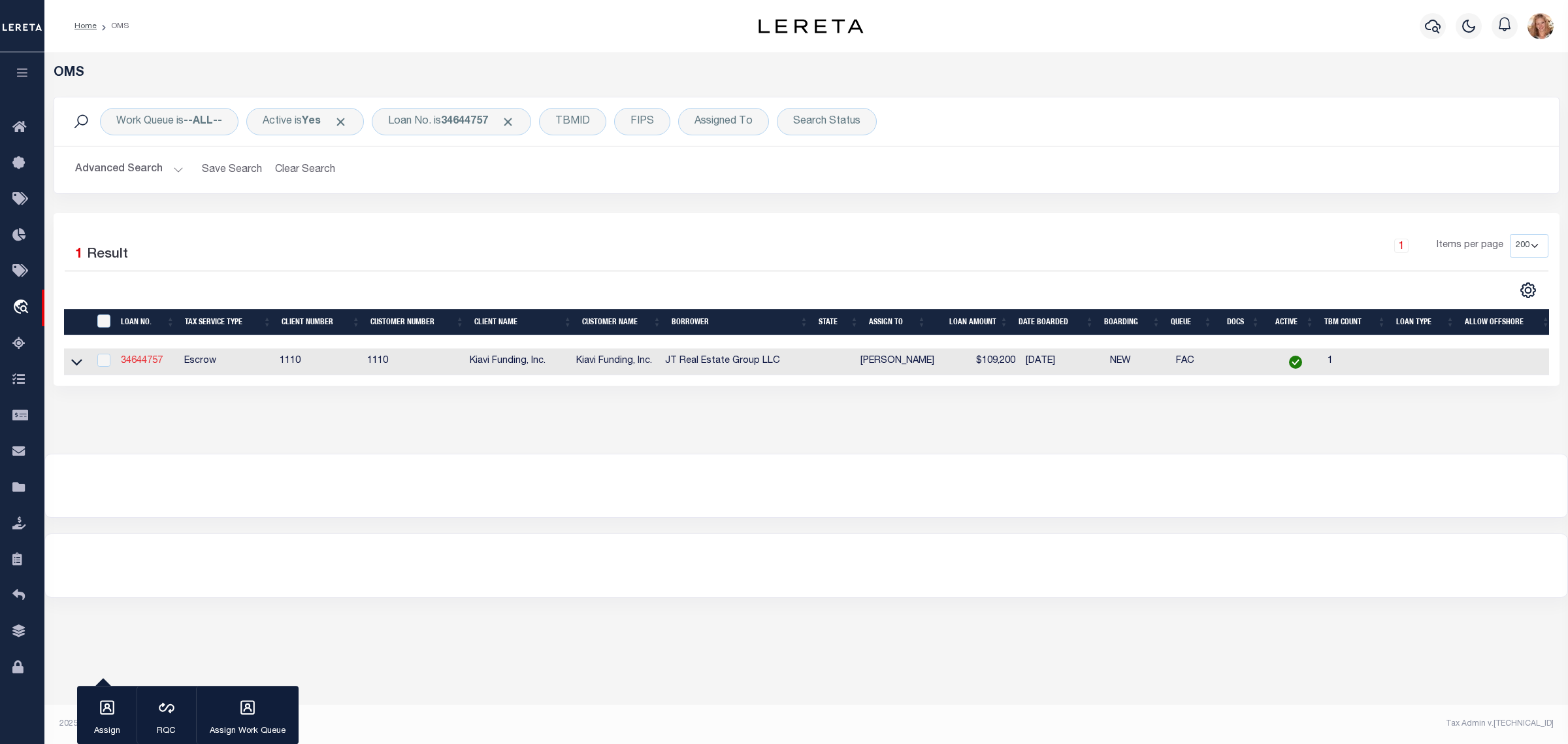
click at [152, 360] on link "34644757" at bounding box center [142, 360] width 42 height 9
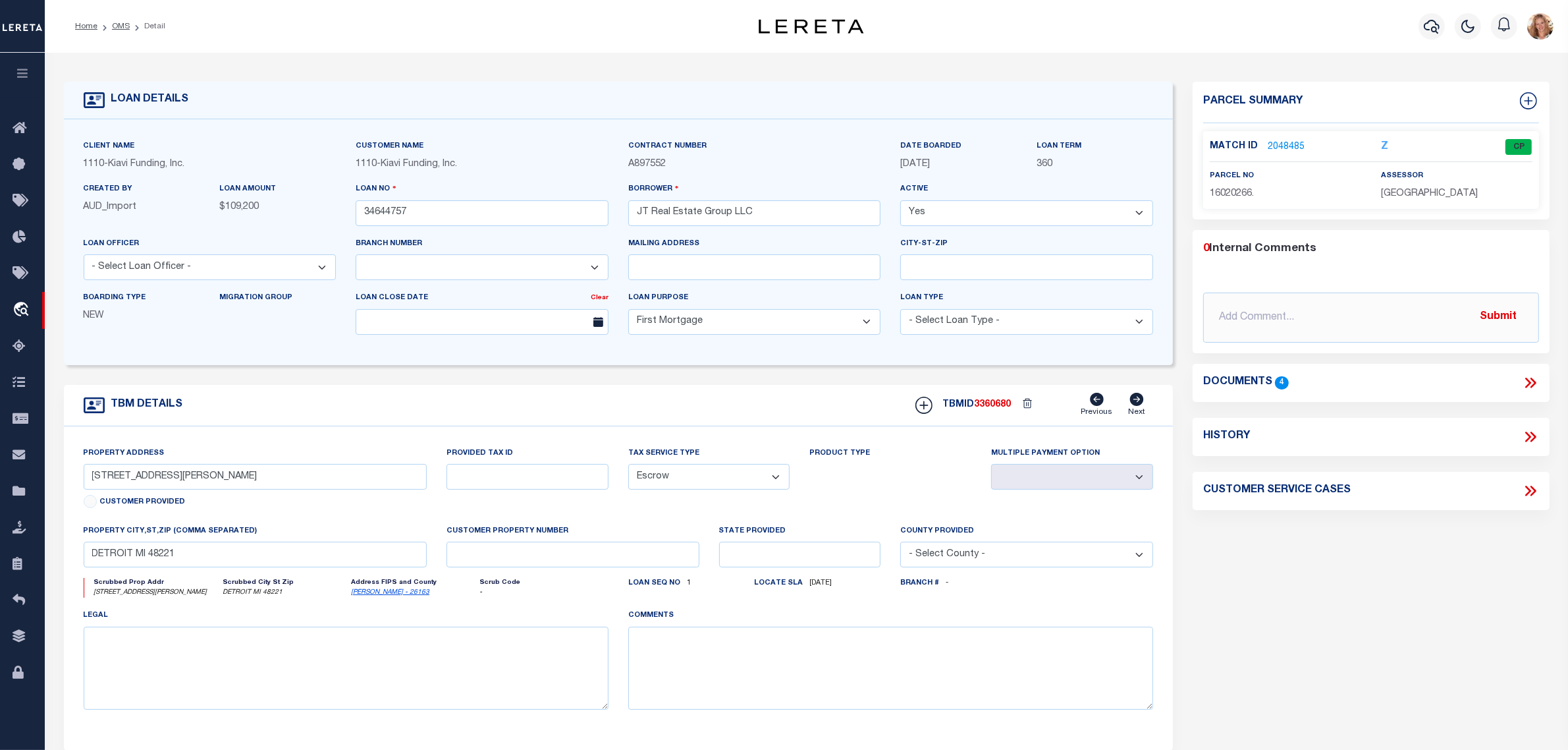
click at [1523, 433] on icon at bounding box center [1531, 436] width 17 height 17
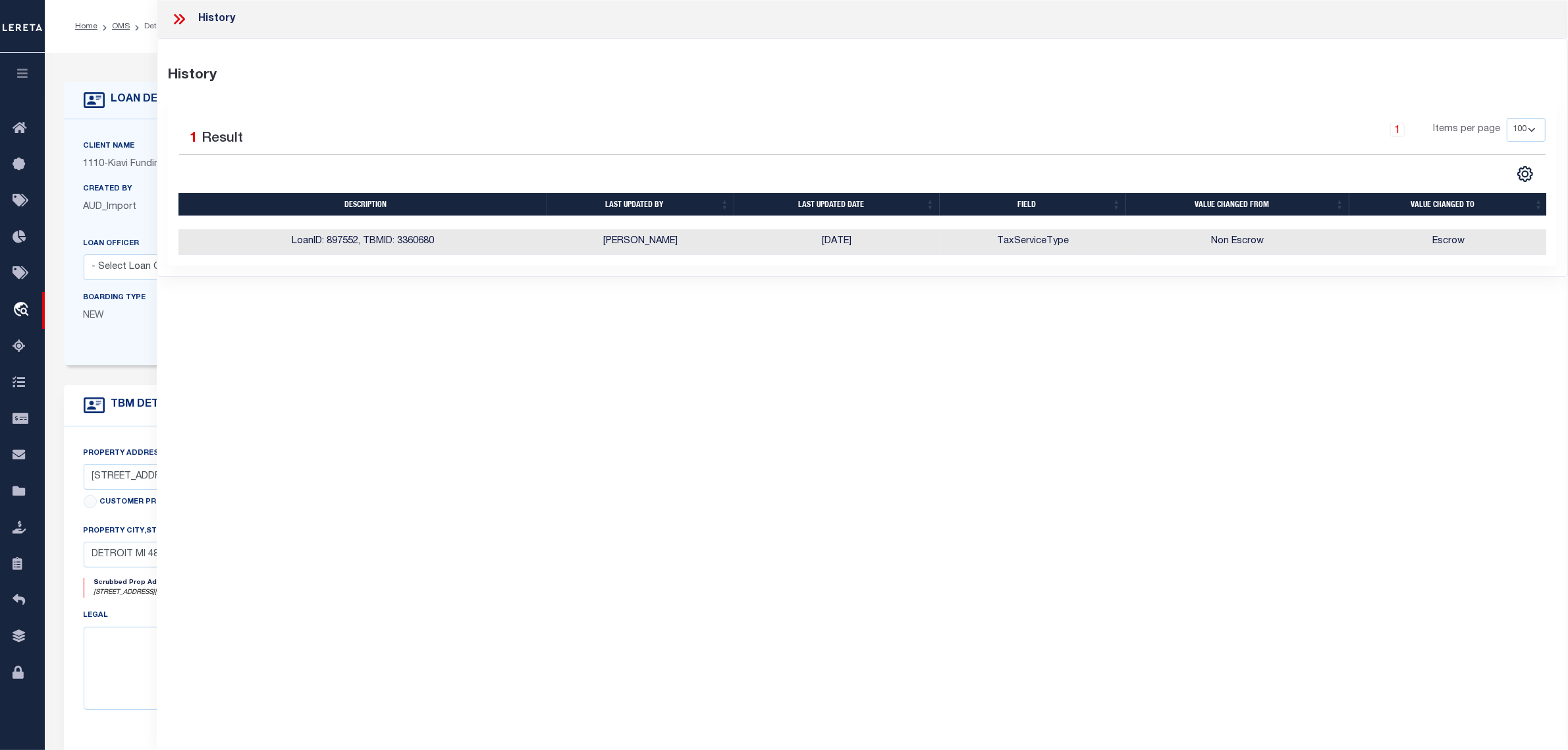
click at [112, 338] on div "Boarding Type NEW Migration Group" at bounding box center [210, 317] width 273 height 54
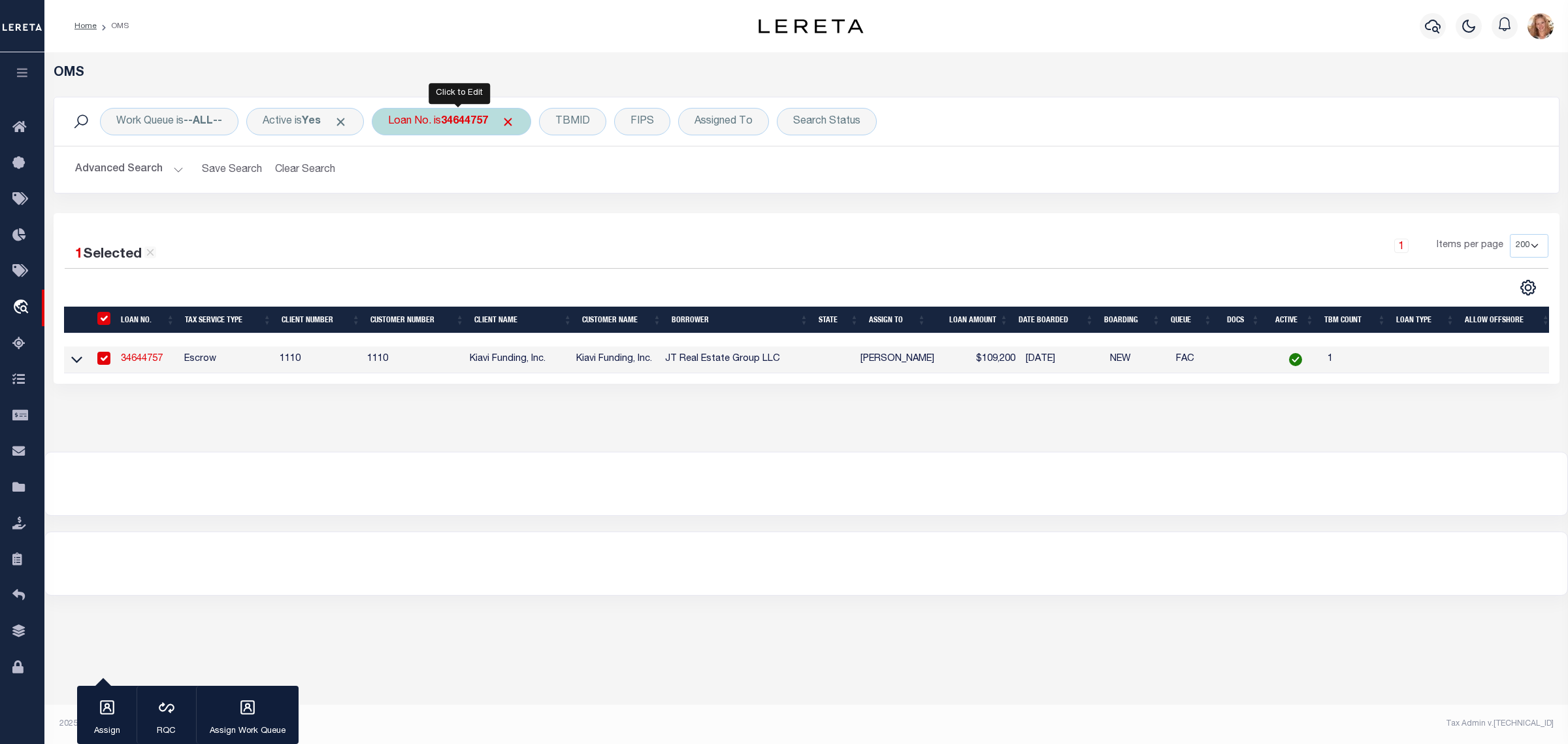
click at [482, 122] on b "34644757" at bounding box center [464, 121] width 47 height 11
click at [570, 213] on input "Apply" at bounding box center [561, 214] width 39 height 22
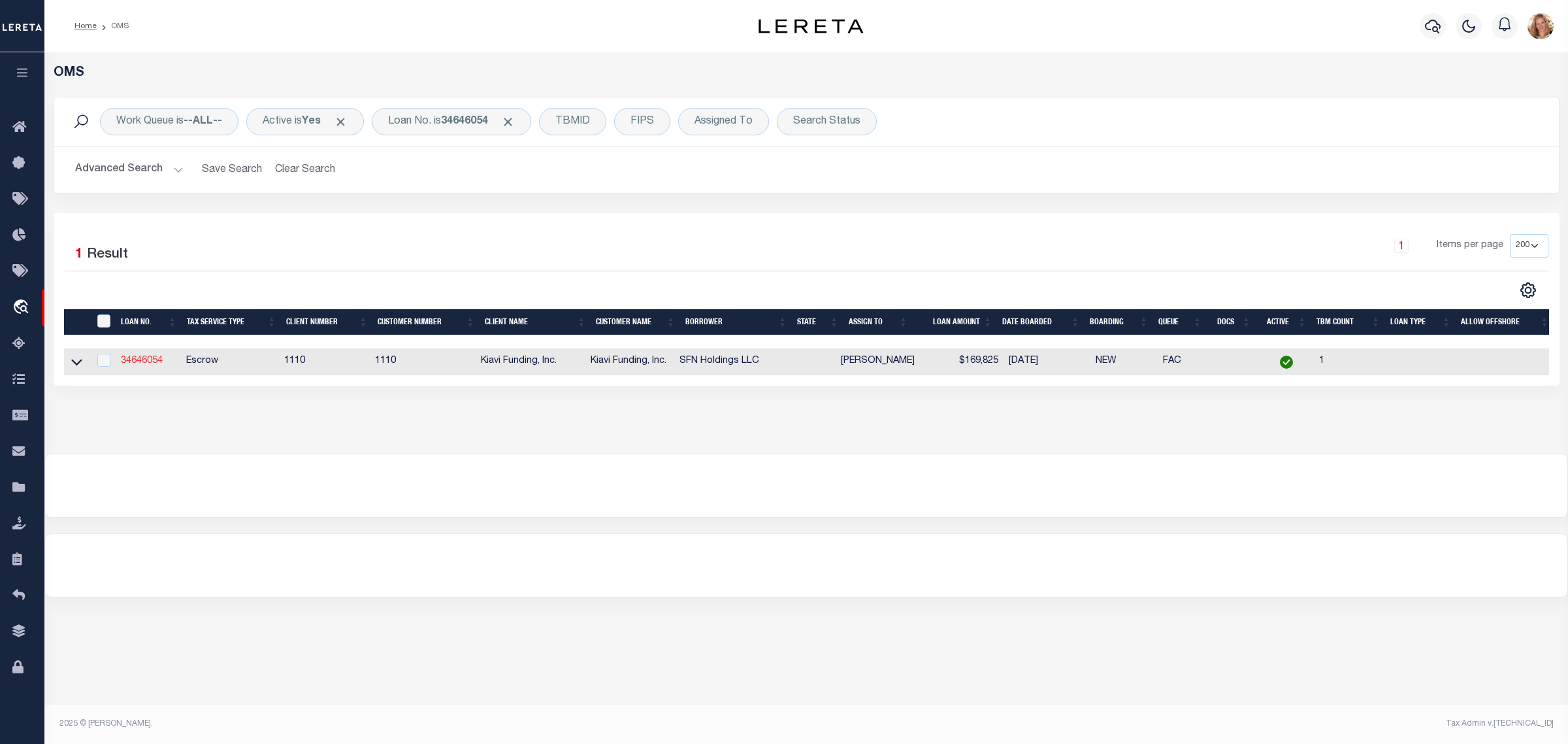
click at [149, 365] on link "34646054" at bounding box center [142, 360] width 42 height 9
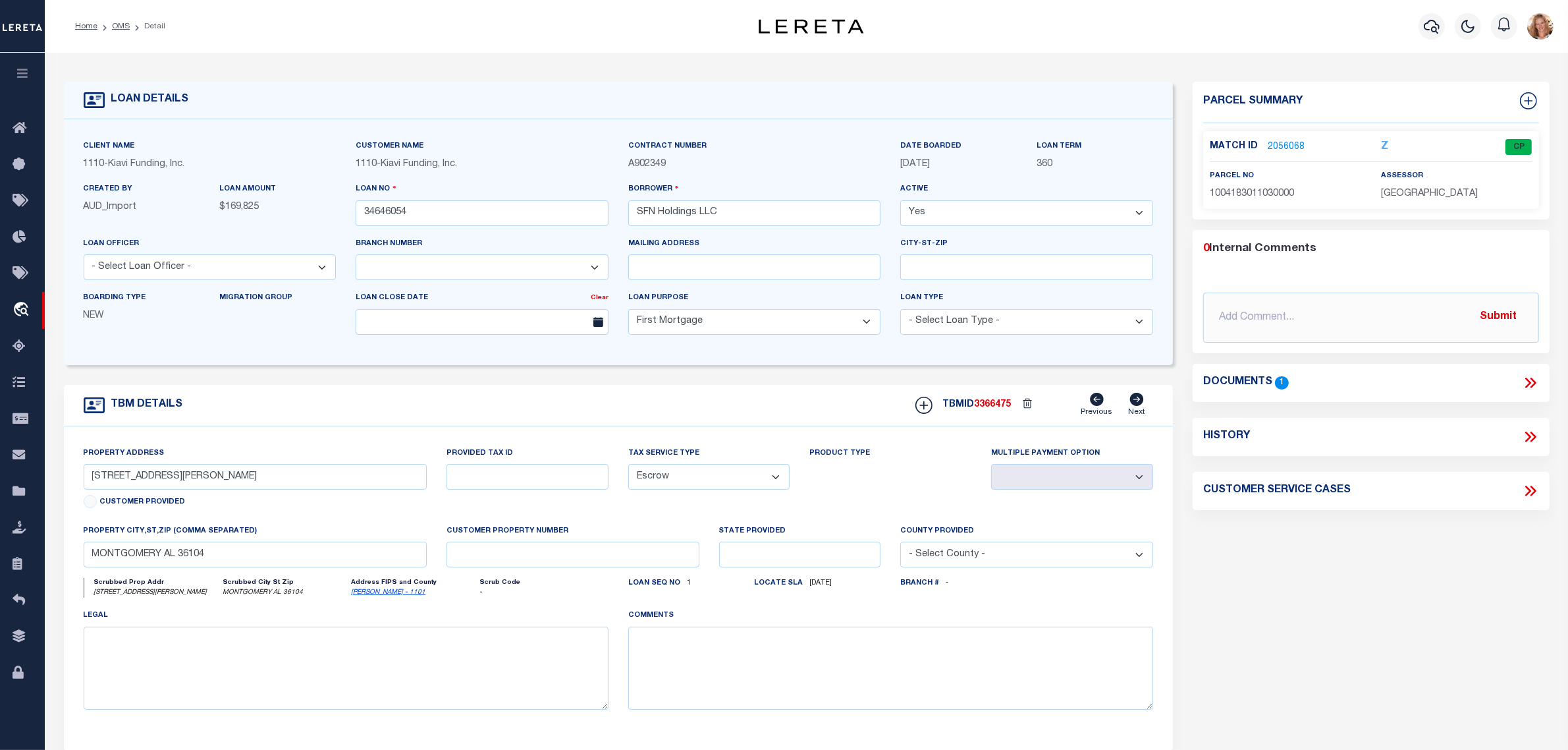
click at [1533, 439] on icon at bounding box center [1531, 436] width 17 height 17
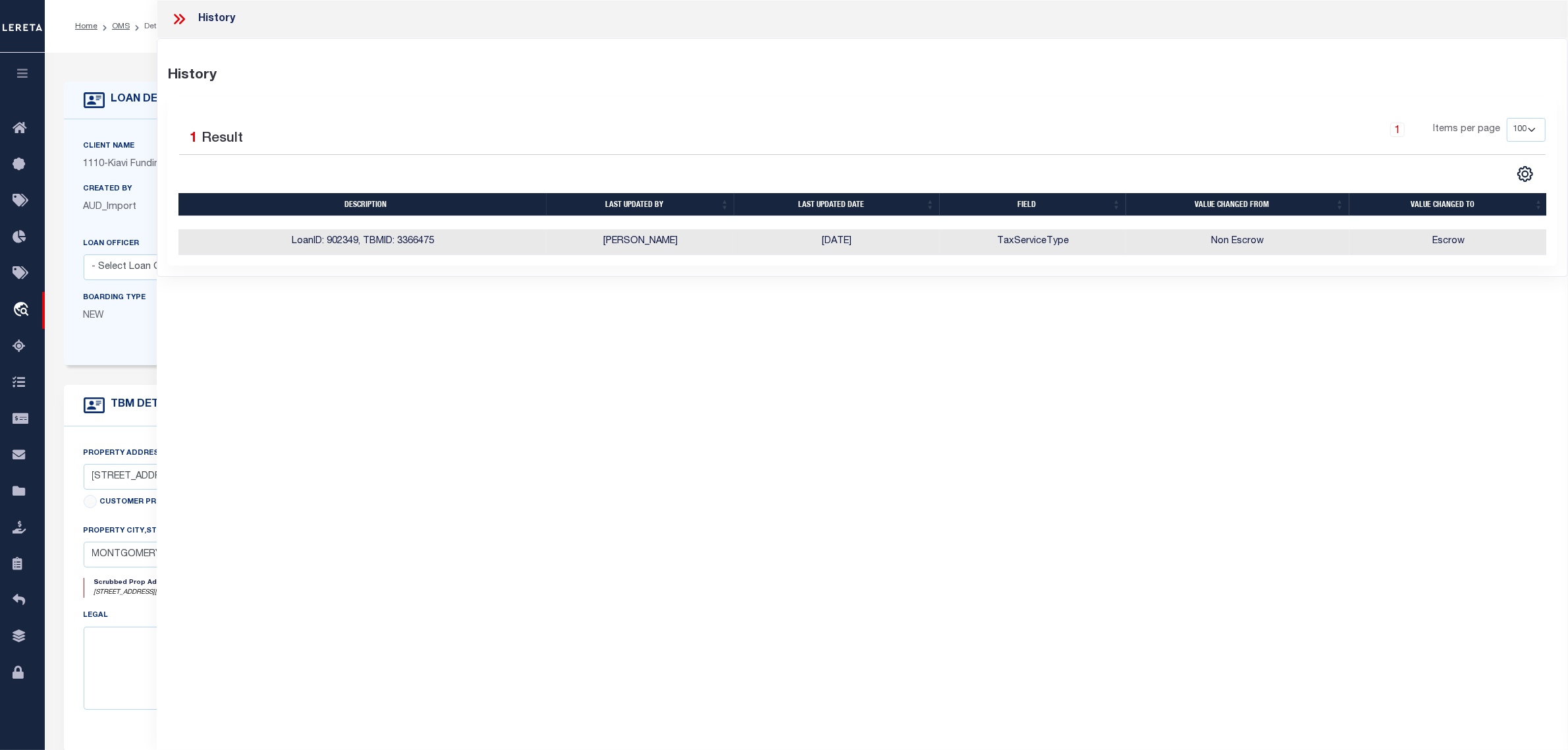
click at [90, 381] on form "LOAN DETAILS Client Name 1110 - Customer Name" at bounding box center [618, 442] width 1110 height 720
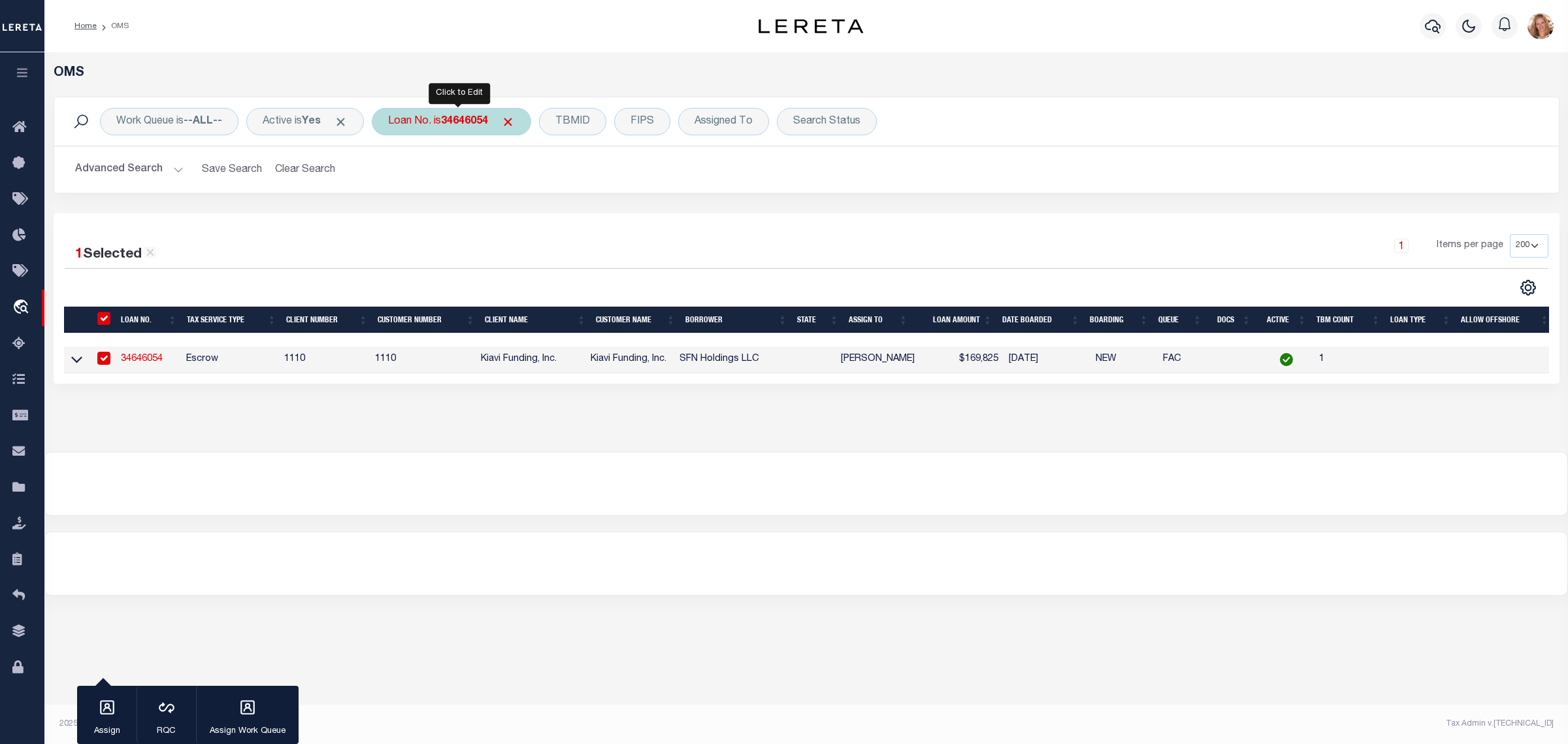
click at [443, 116] on div "Loan No. is 34646054" at bounding box center [452, 121] width 160 height 27
click at [575, 218] on input "Apply" at bounding box center [561, 214] width 39 height 22
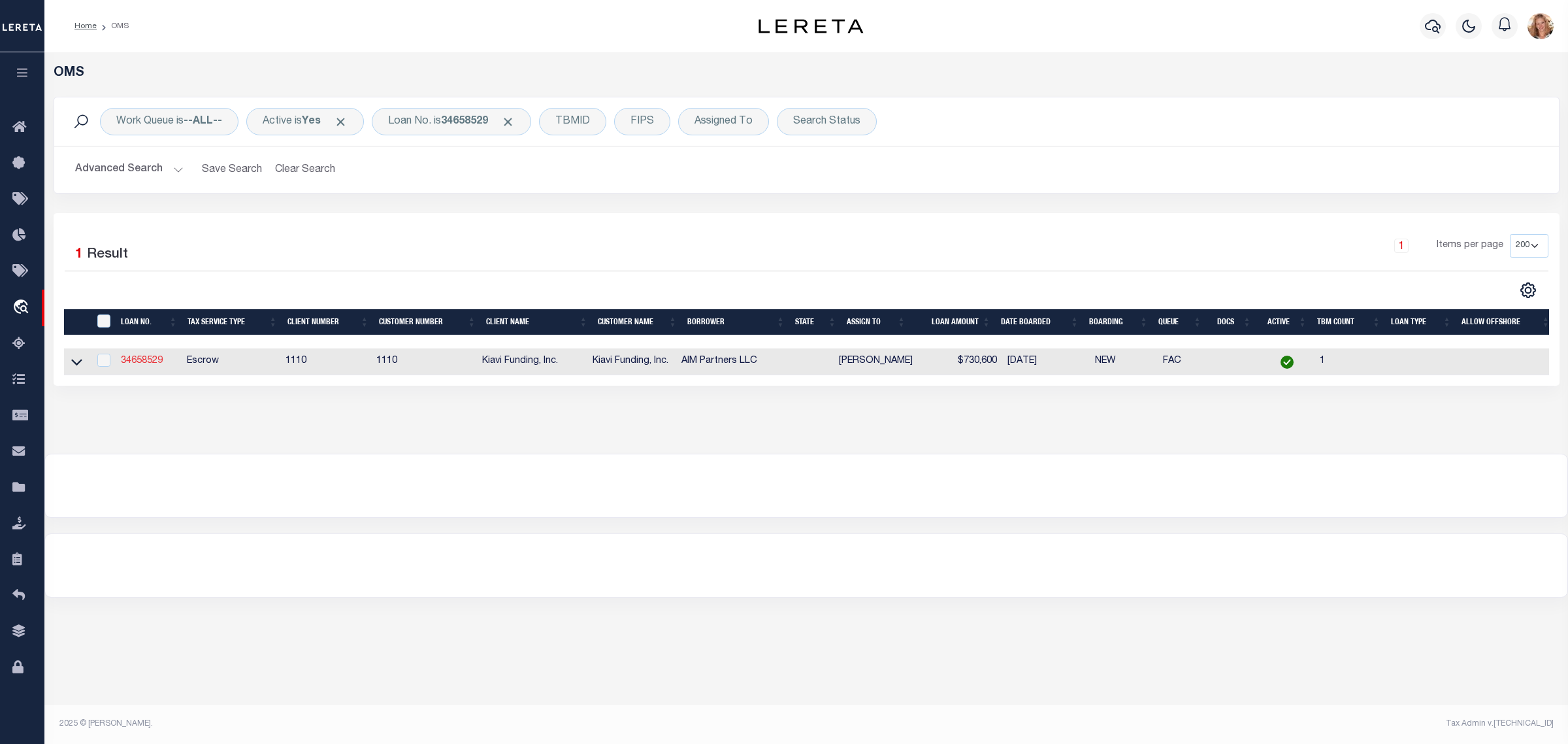
click at [151, 365] on link "34658529" at bounding box center [142, 360] width 42 height 9
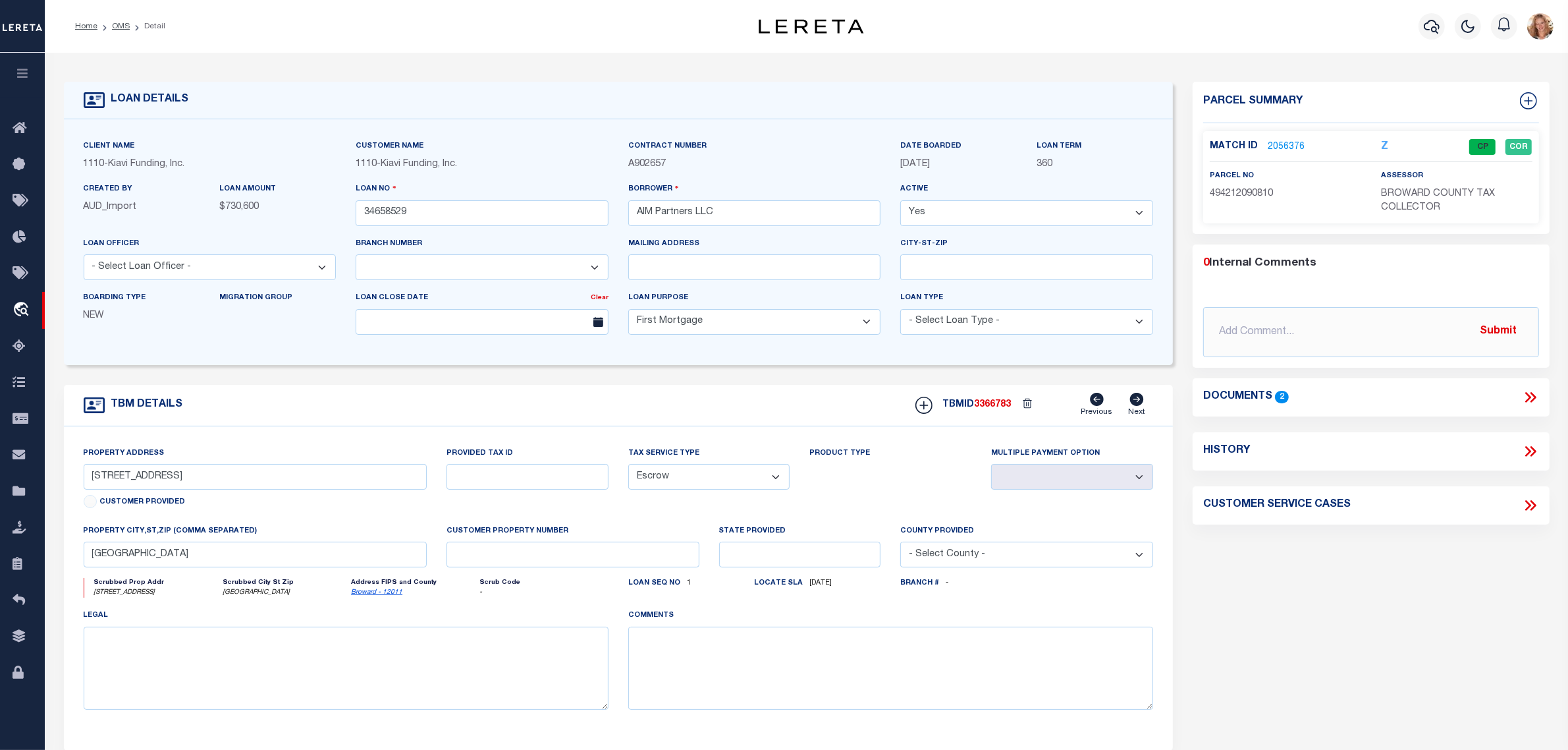
click at [1535, 453] on icon at bounding box center [1533, 451] width 6 height 11
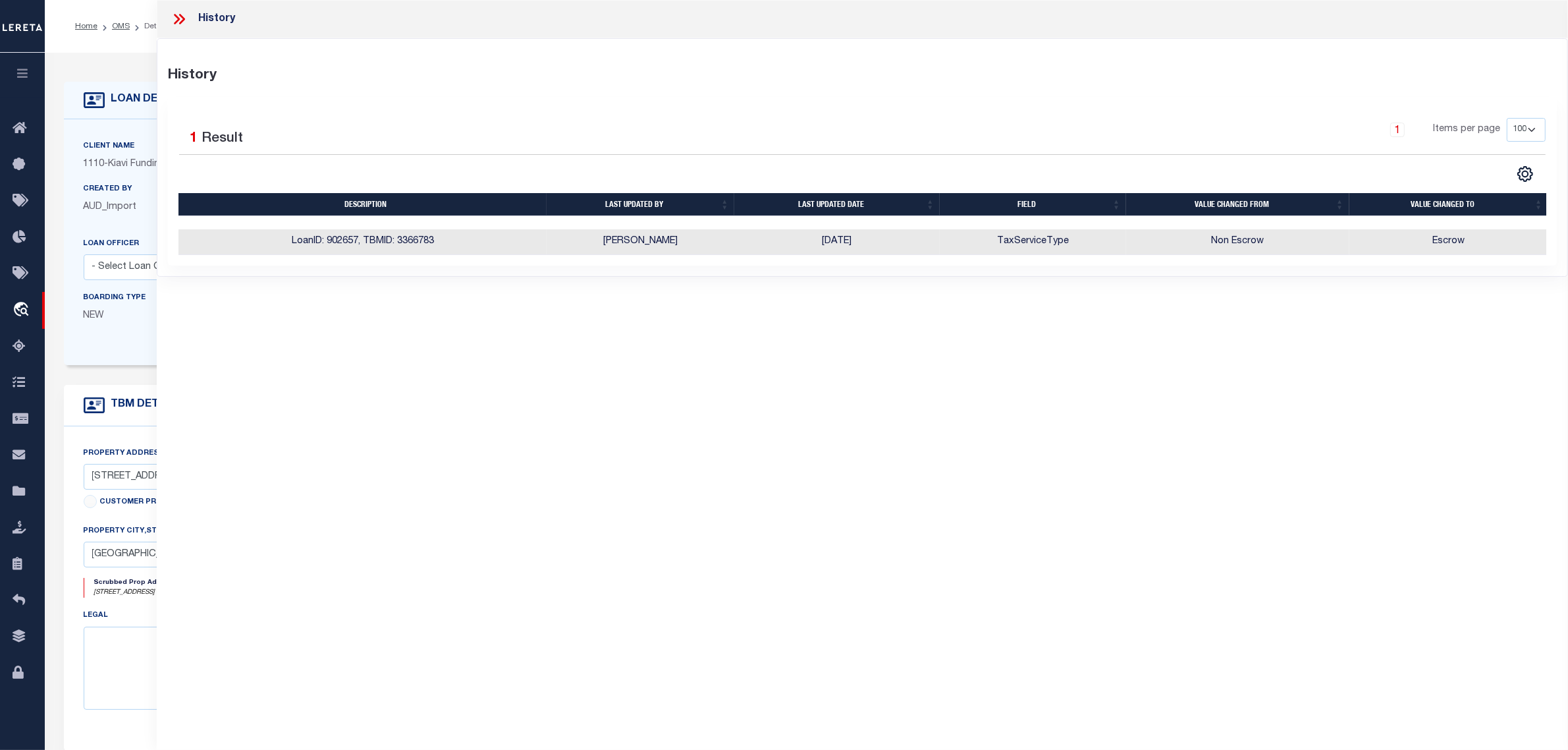
click at [119, 374] on form "LOAN DETAILS Client Name 1110 - Customer Name" at bounding box center [618, 442] width 1110 height 720
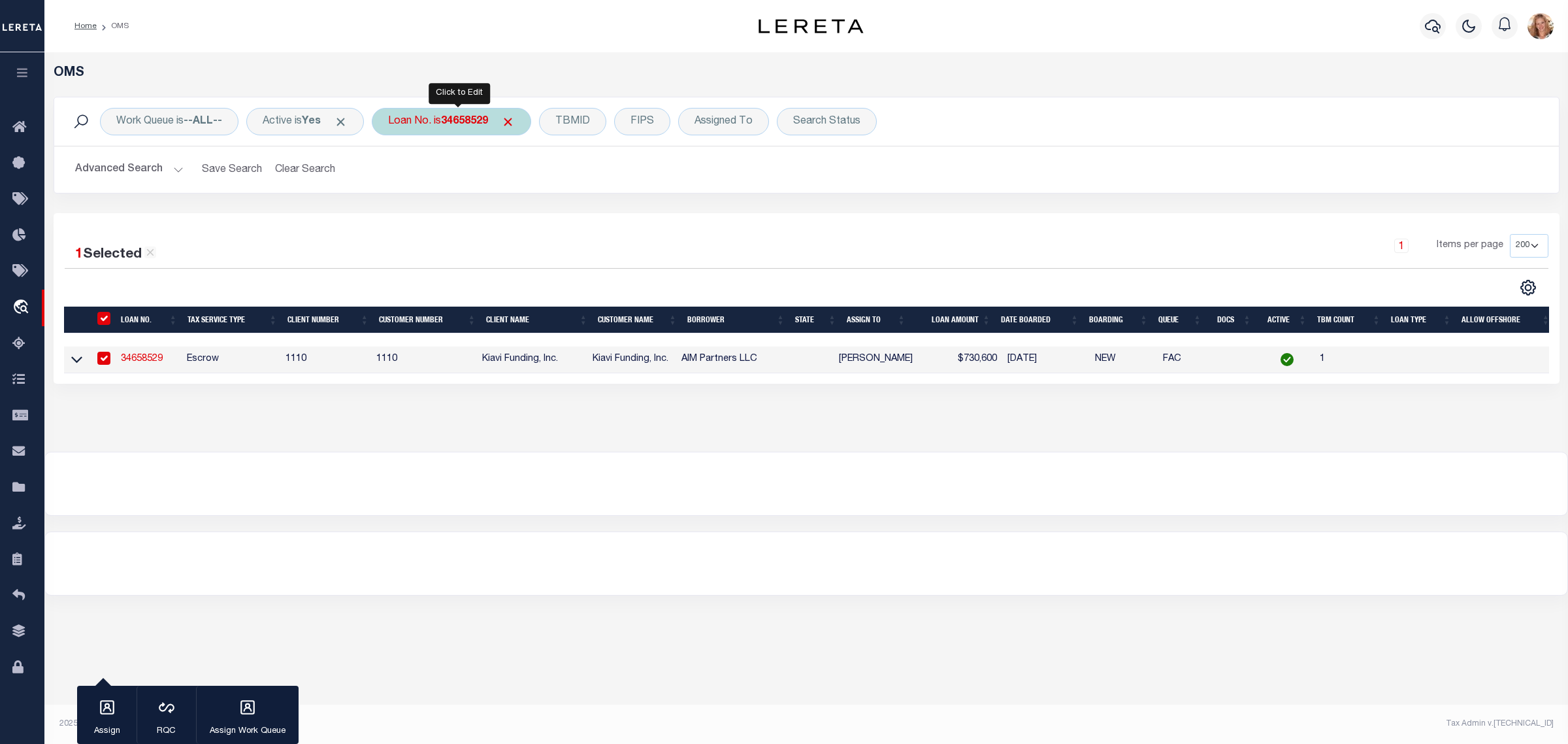
click at [438, 113] on div "Loan No. is 34658529" at bounding box center [452, 121] width 160 height 27
click at [560, 210] on input "Apply" at bounding box center [561, 214] width 39 height 22
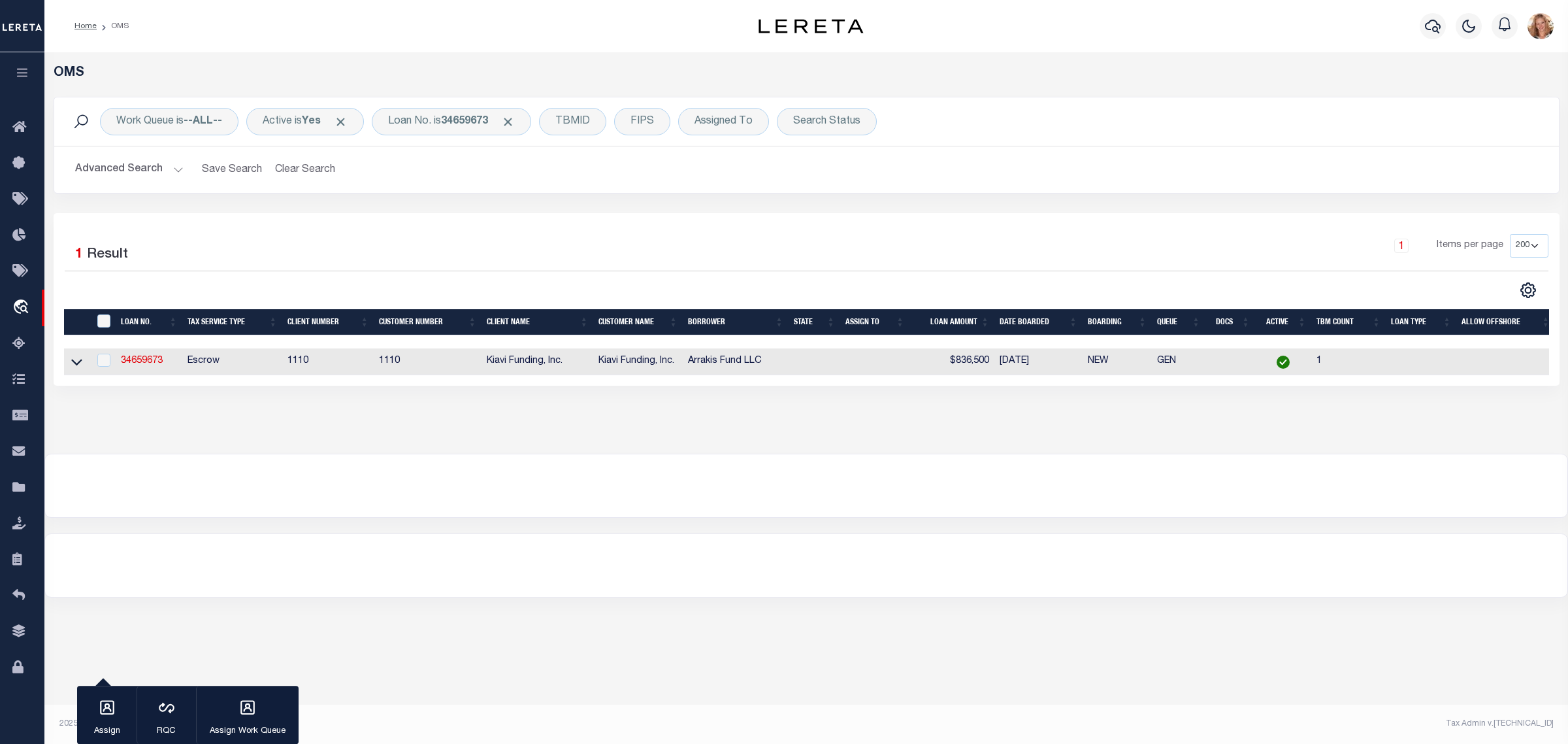
click at [149, 361] on link "34659673" at bounding box center [142, 360] width 42 height 9
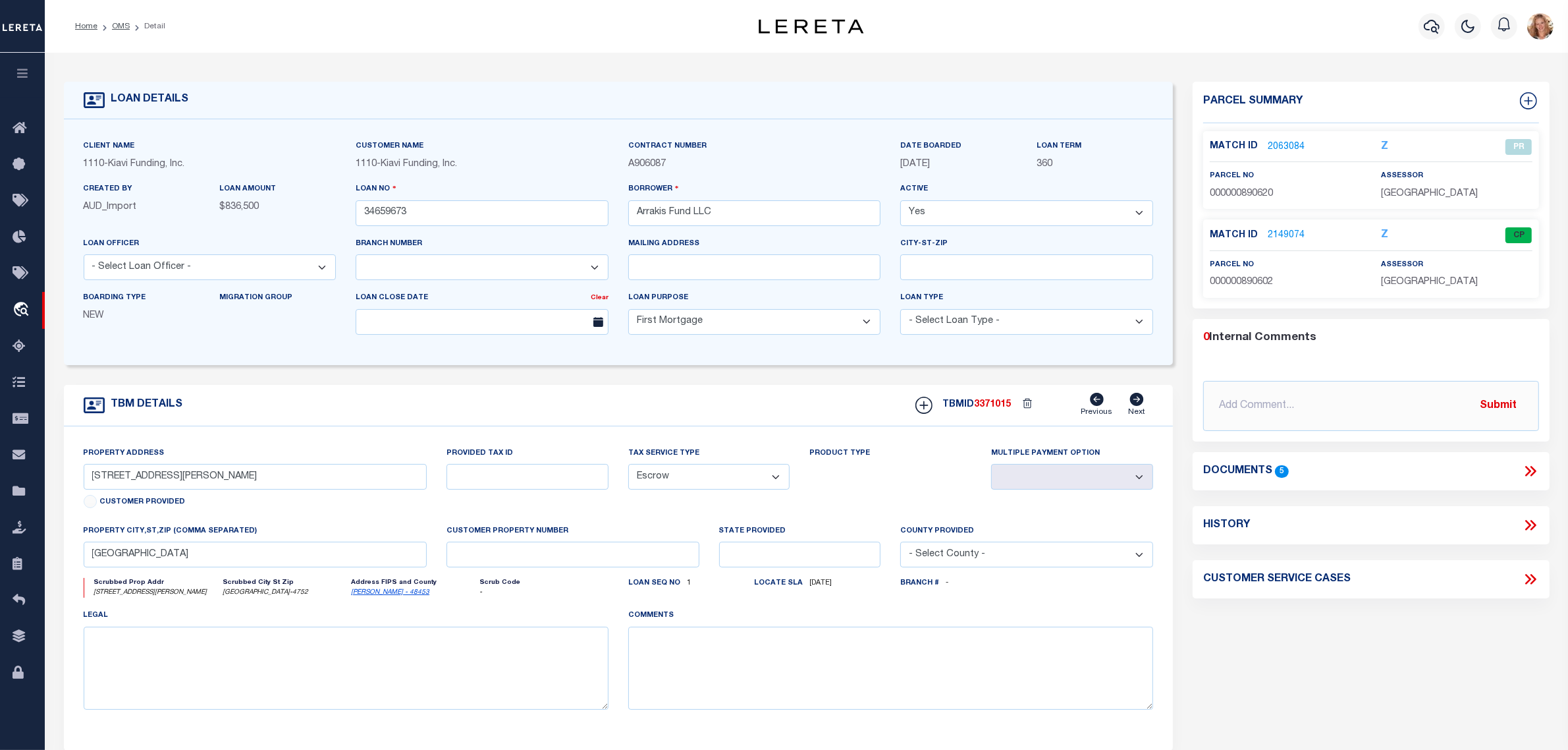
click at [1526, 525] on icon at bounding box center [1531, 525] width 17 height 17
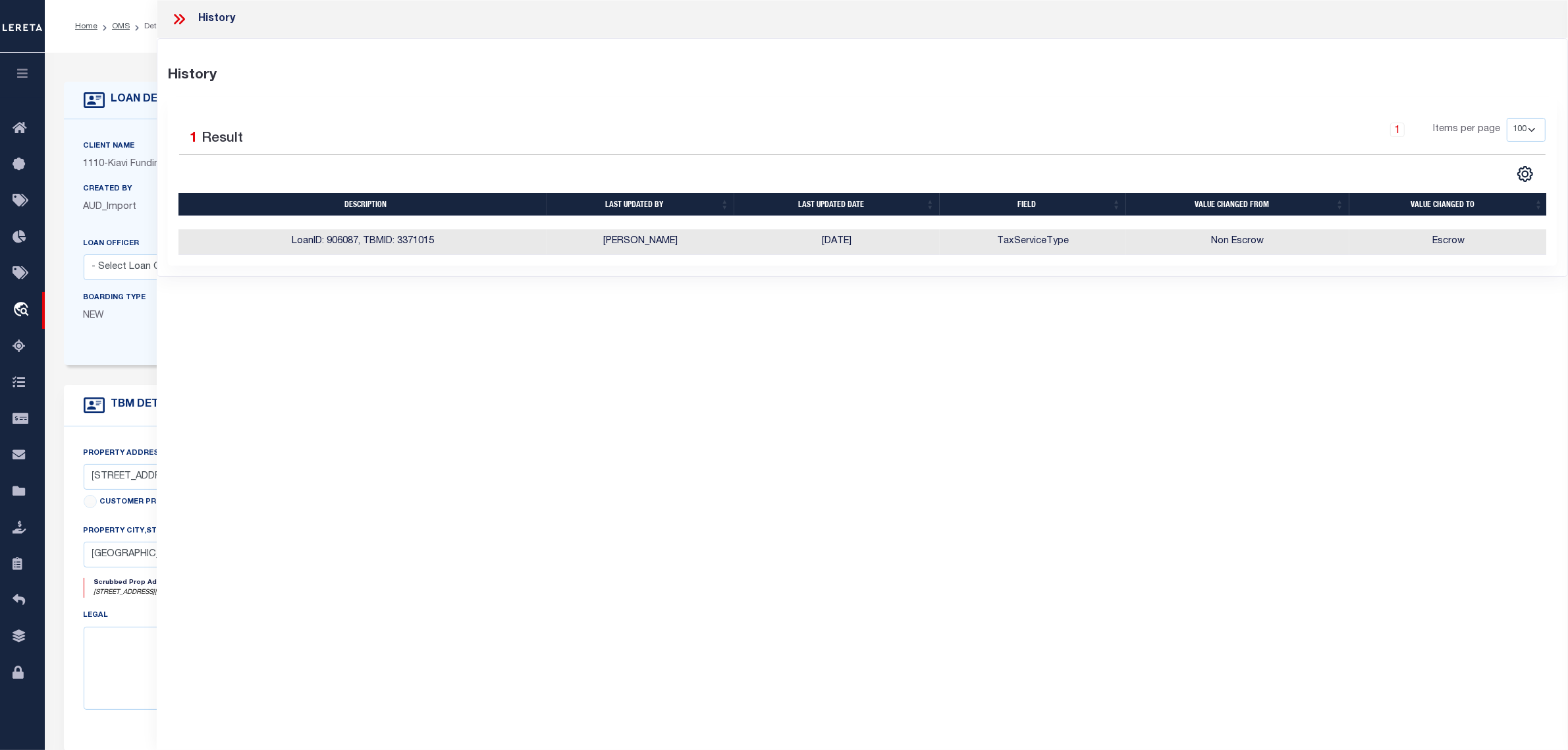
click at [128, 333] on div "Boarding Type NEW" at bounding box center [141, 311] width 136 height 43
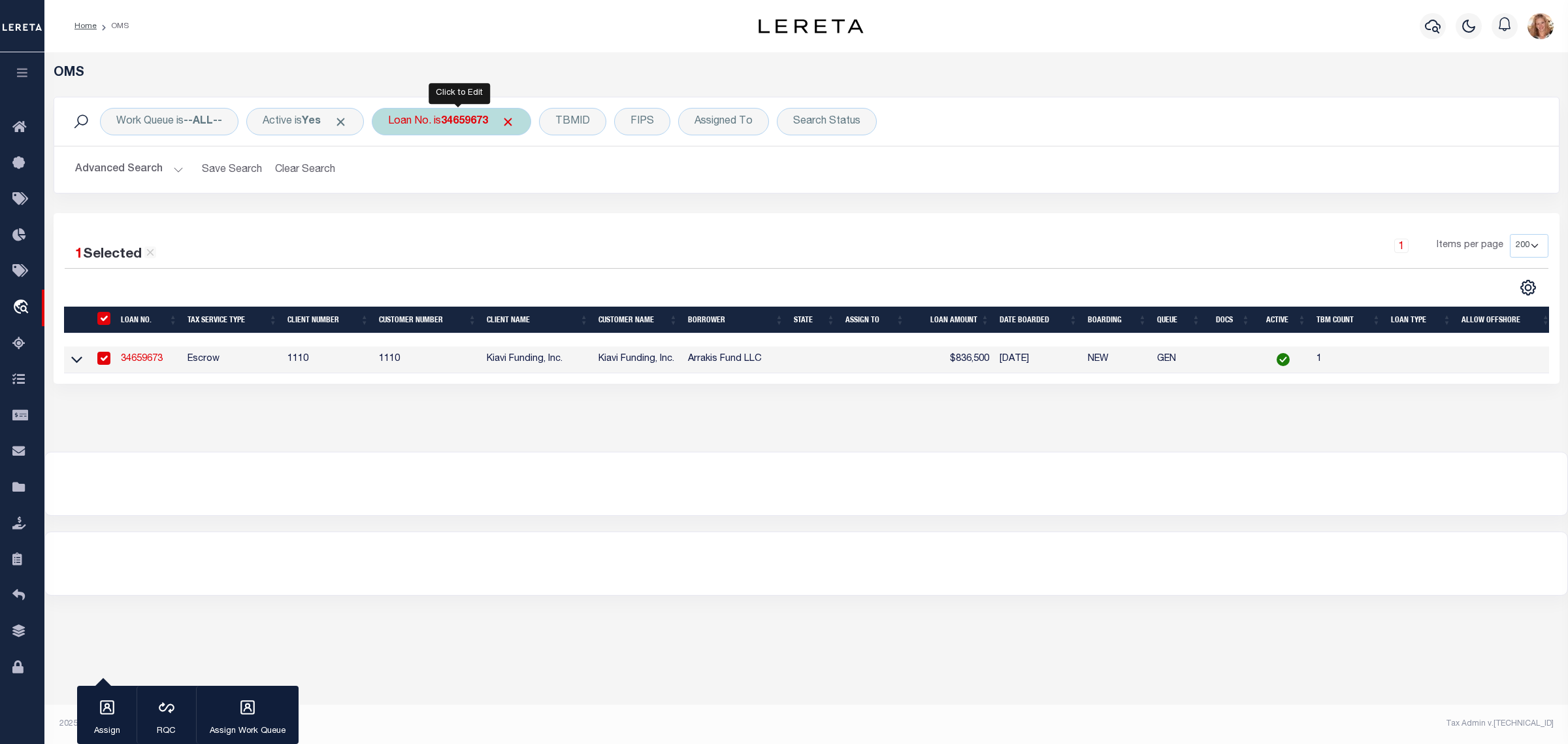
click at [472, 127] on b "34659673" at bounding box center [464, 121] width 47 height 11
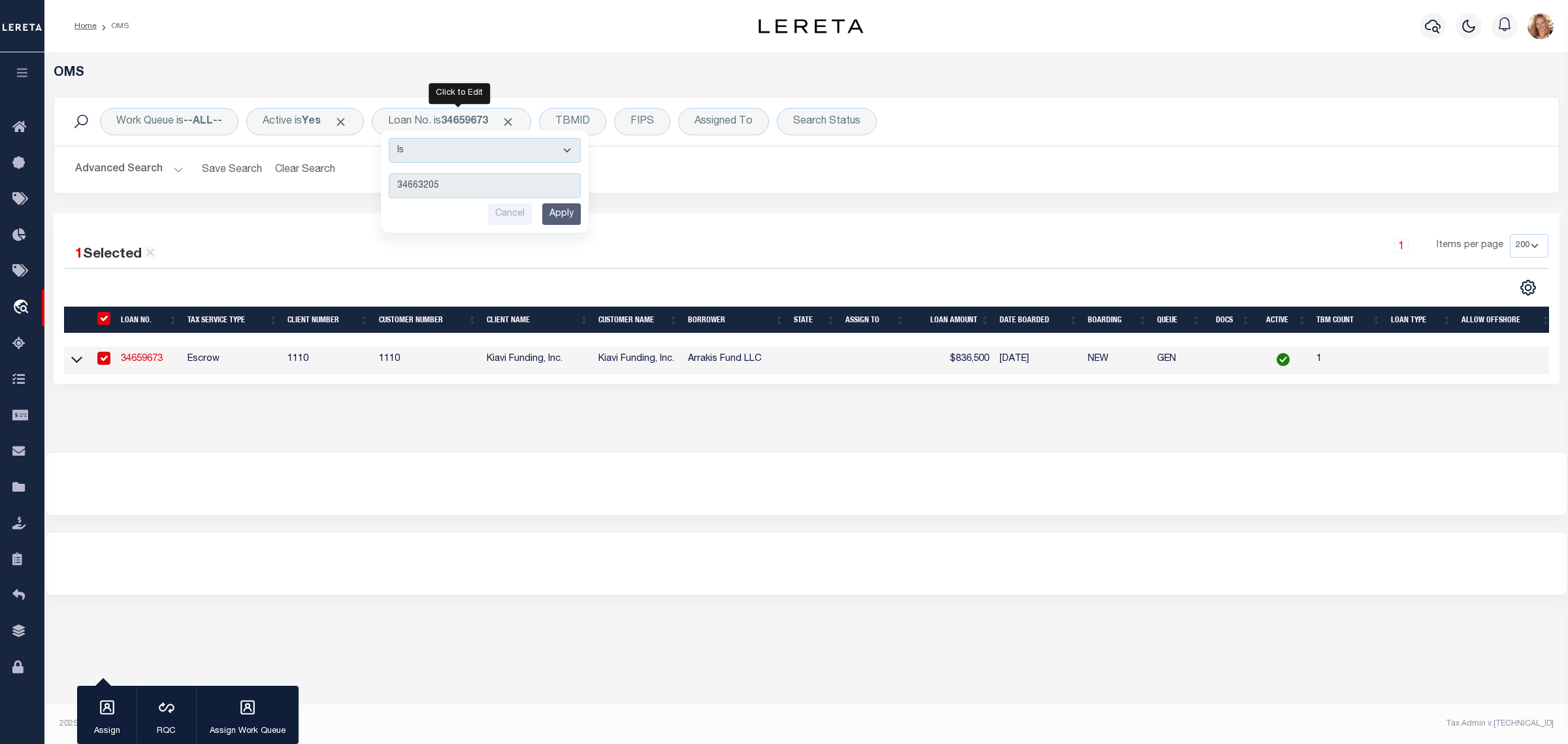
click at [566, 209] on input "Apply" at bounding box center [561, 214] width 39 height 22
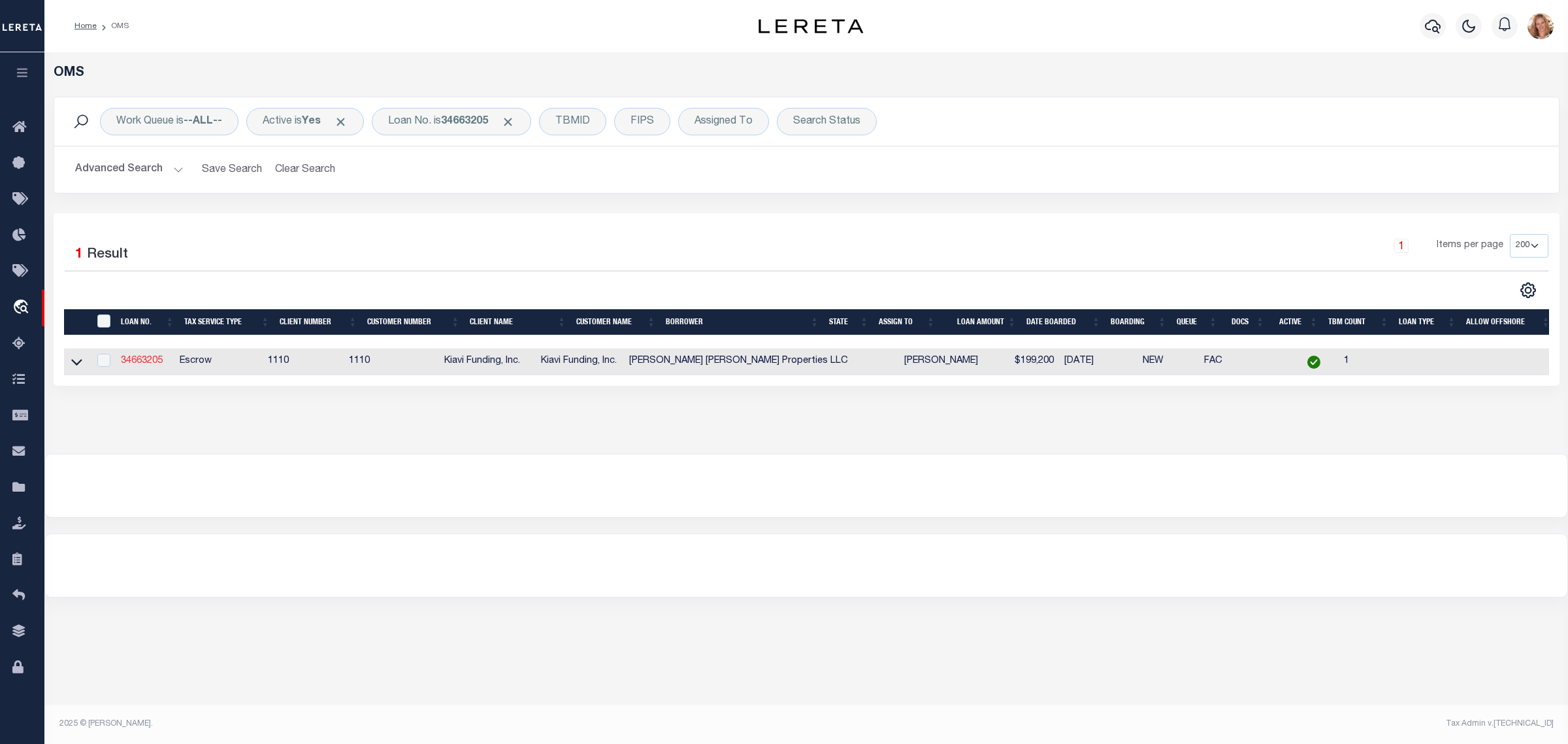
drag, startPoint x: 191, startPoint y: 341, endPoint x: 129, endPoint y: 360, distance: 64.8
click at [129, 360] on link "34663205" at bounding box center [142, 360] width 42 height 9
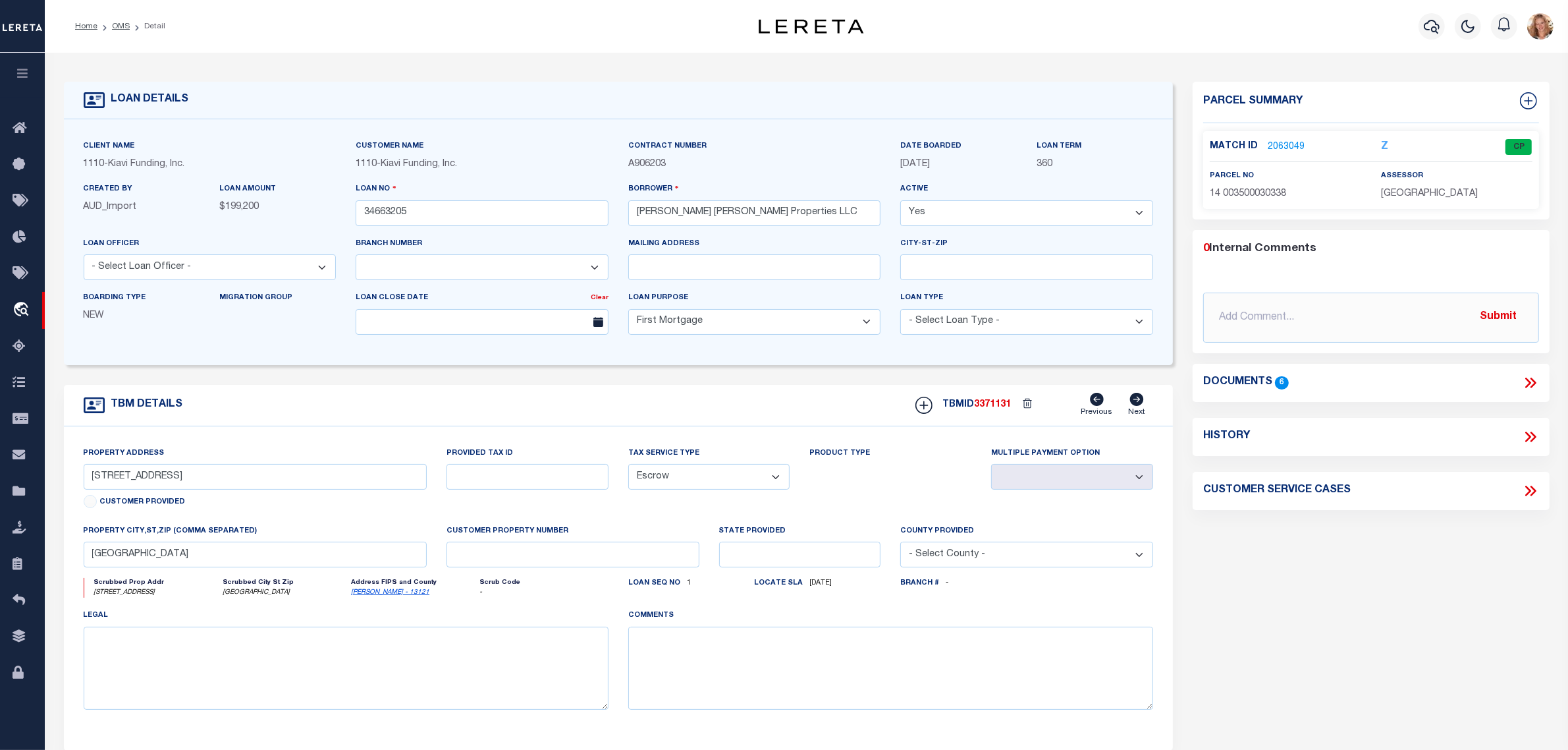
click at [1532, 441] on icon at bounding box center [1533, 436] width 6 height 11
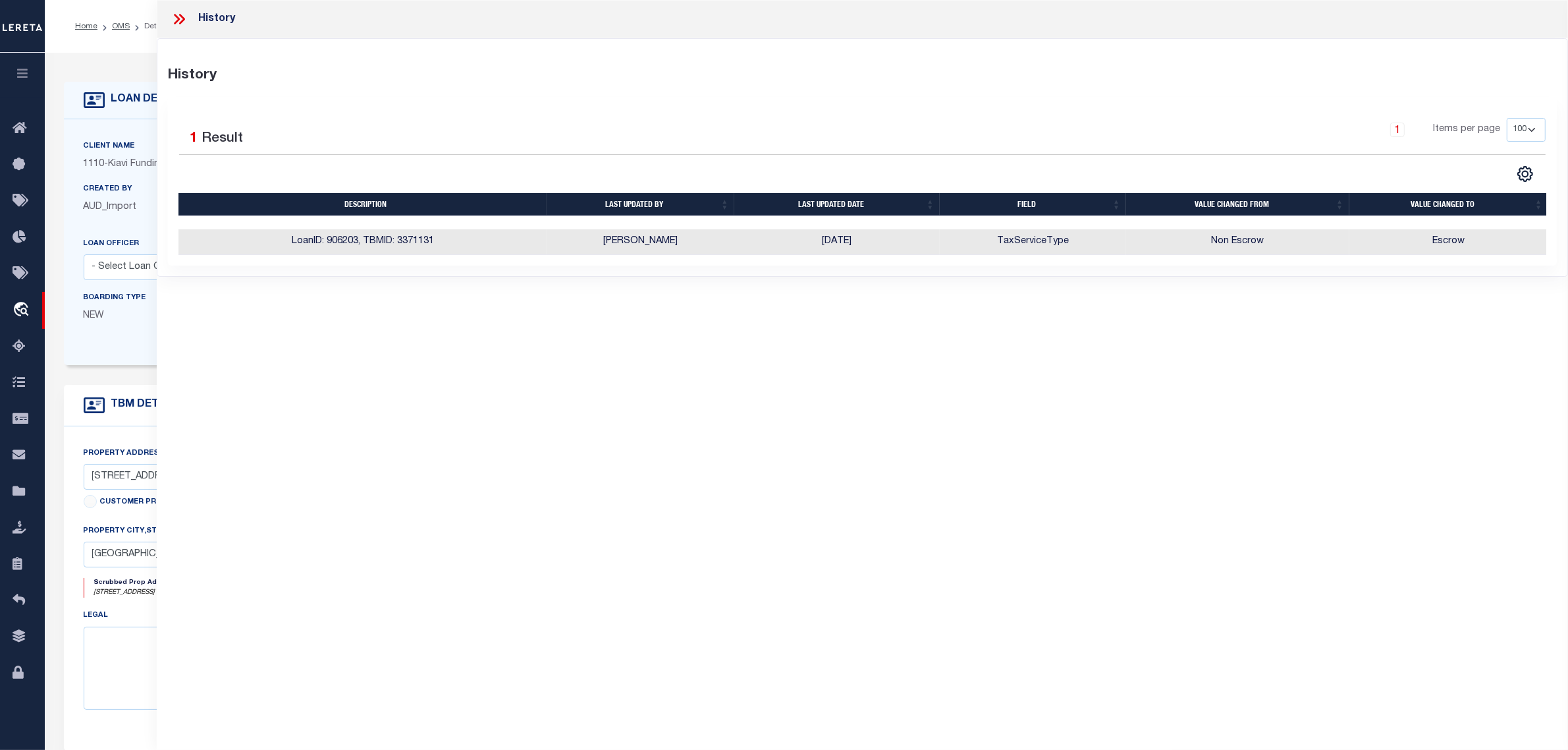
click at [103, 142] on label "Client Name" at bounding box center [109, 147] width 52 height 11
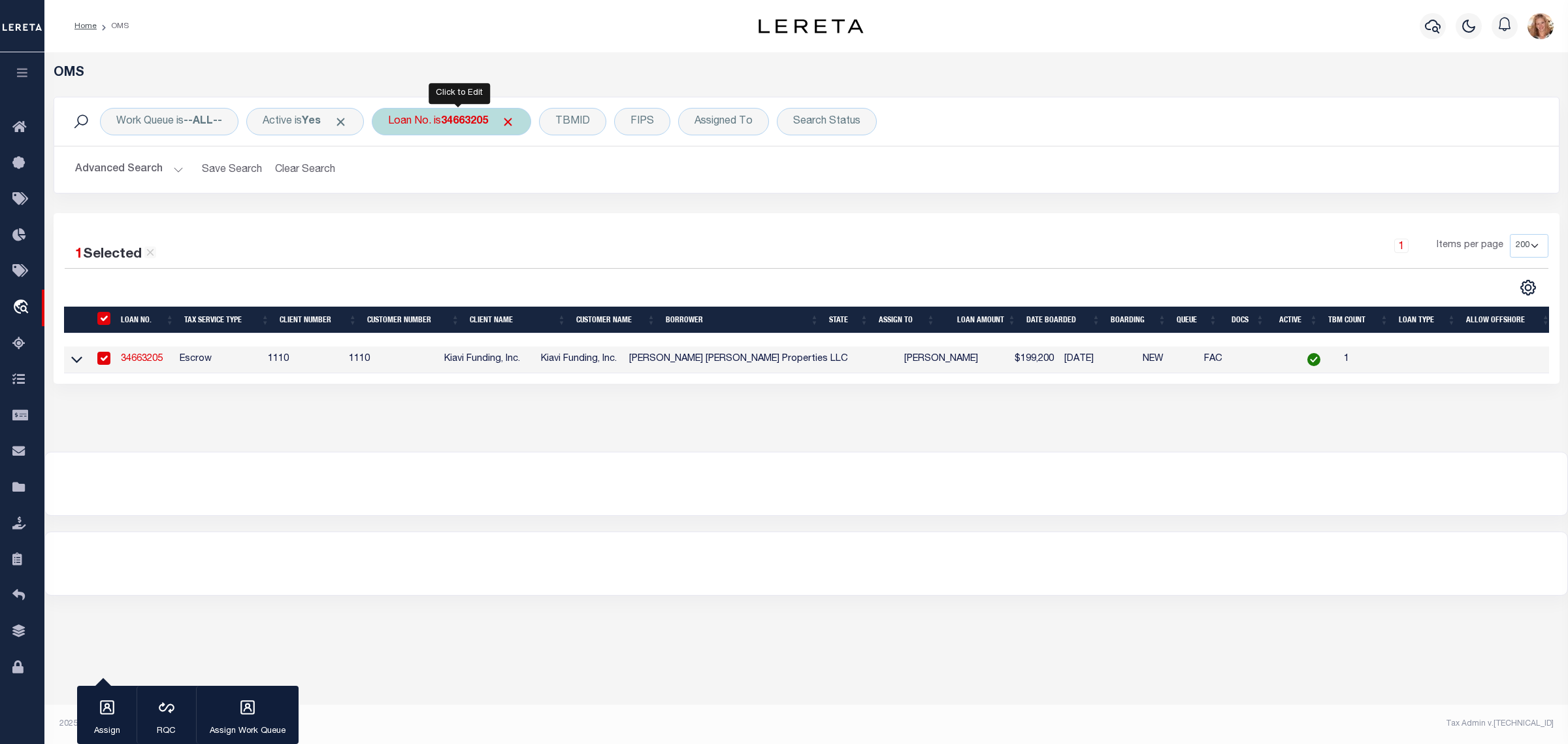
click at [448, 123] on div "Loan No. is 34663205" at bounding box center [452, 121] width 160 height 27
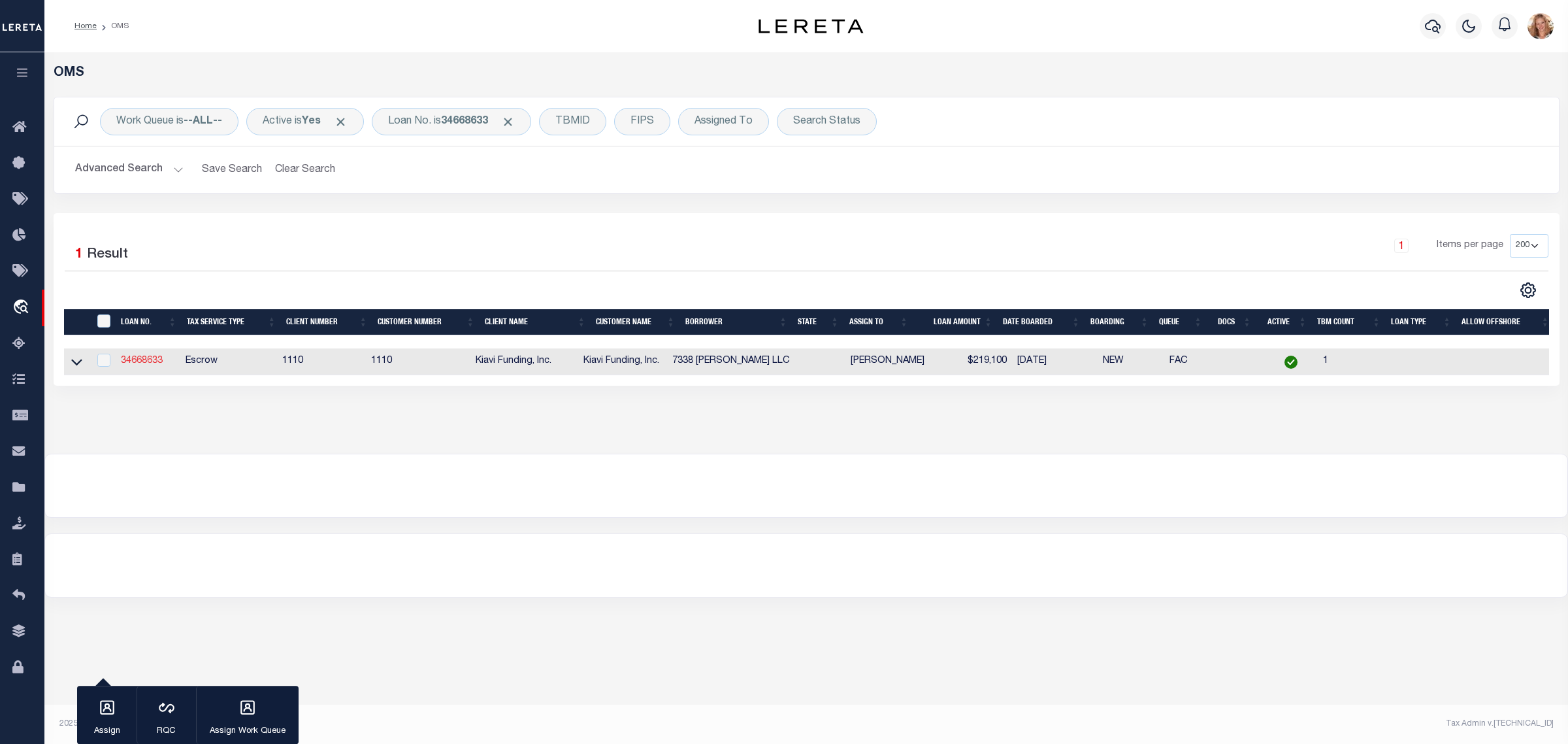
click at [155, 359] on link "34668633" at bounding box center [142, 360] width 42 height 9
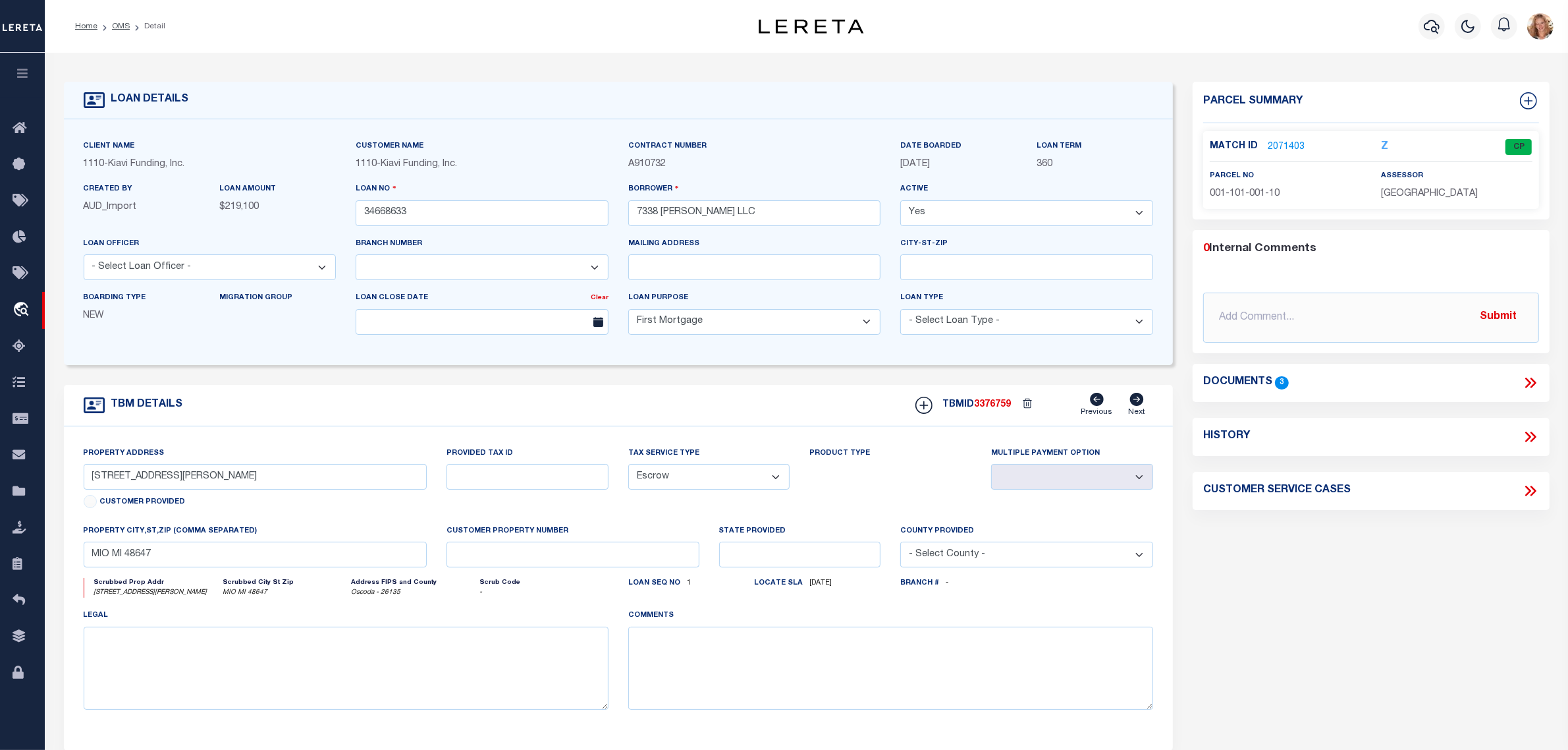
click at [1528, 439] on icon at bounding box center [1528, 436] width 6 height 11
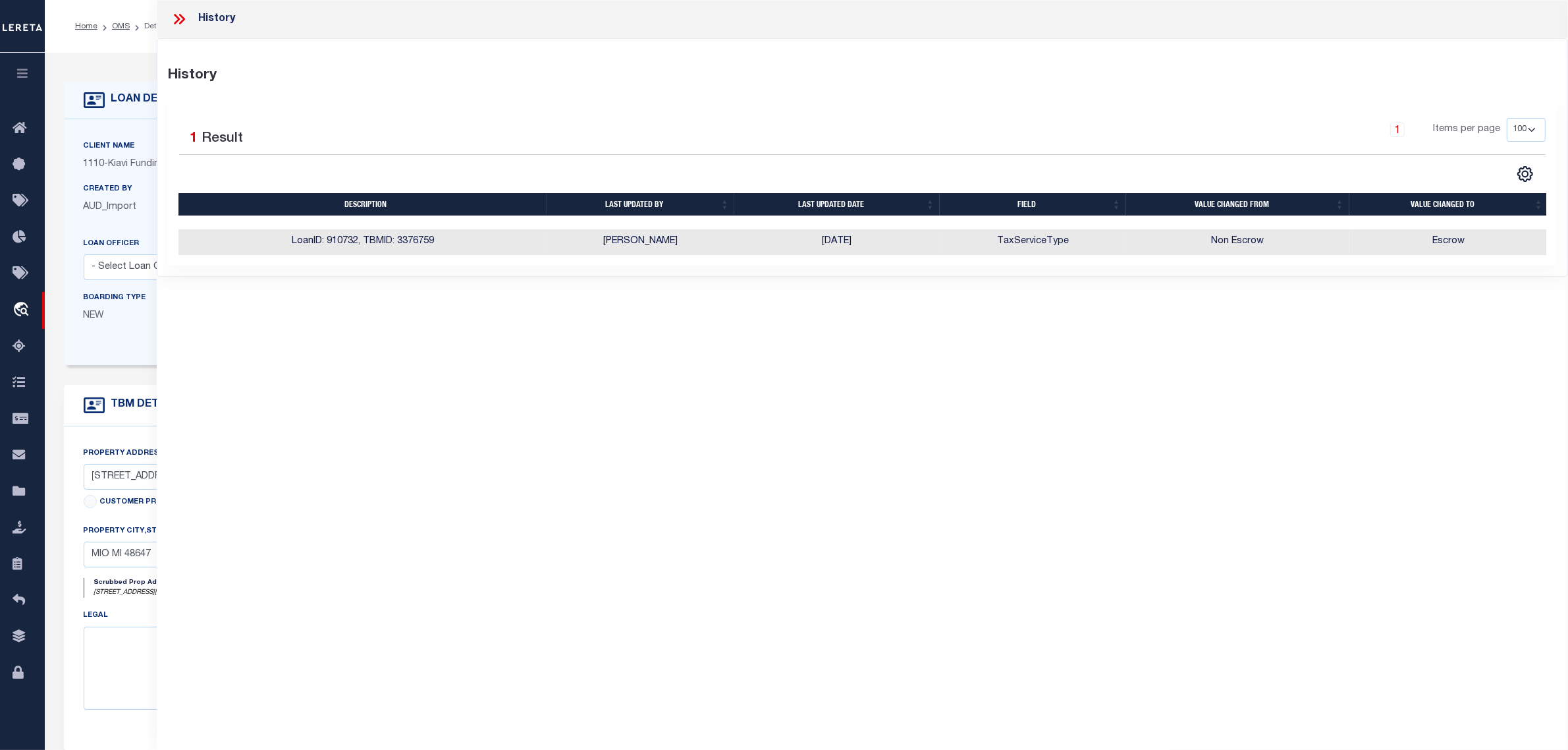
click at [109, 204] on span "AUD_Import" at bounding box center [110, 206] width 54 height 9
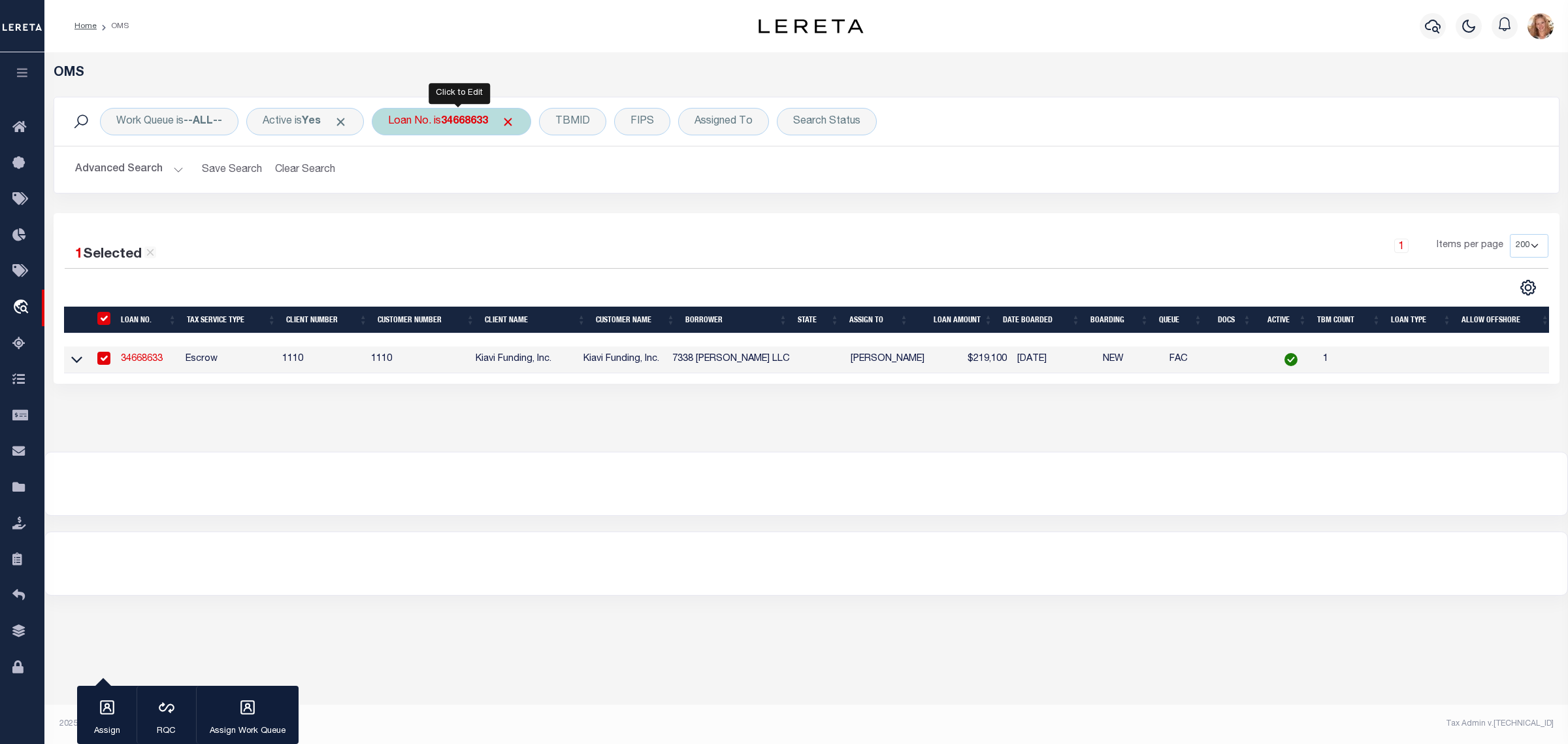
click at [467, 123] on b "34668633" at bounding box center [464, 121] width 47 height 11
click at [569, 222] on input "Apply" at bounding box center [561, 214] width 39 height 22
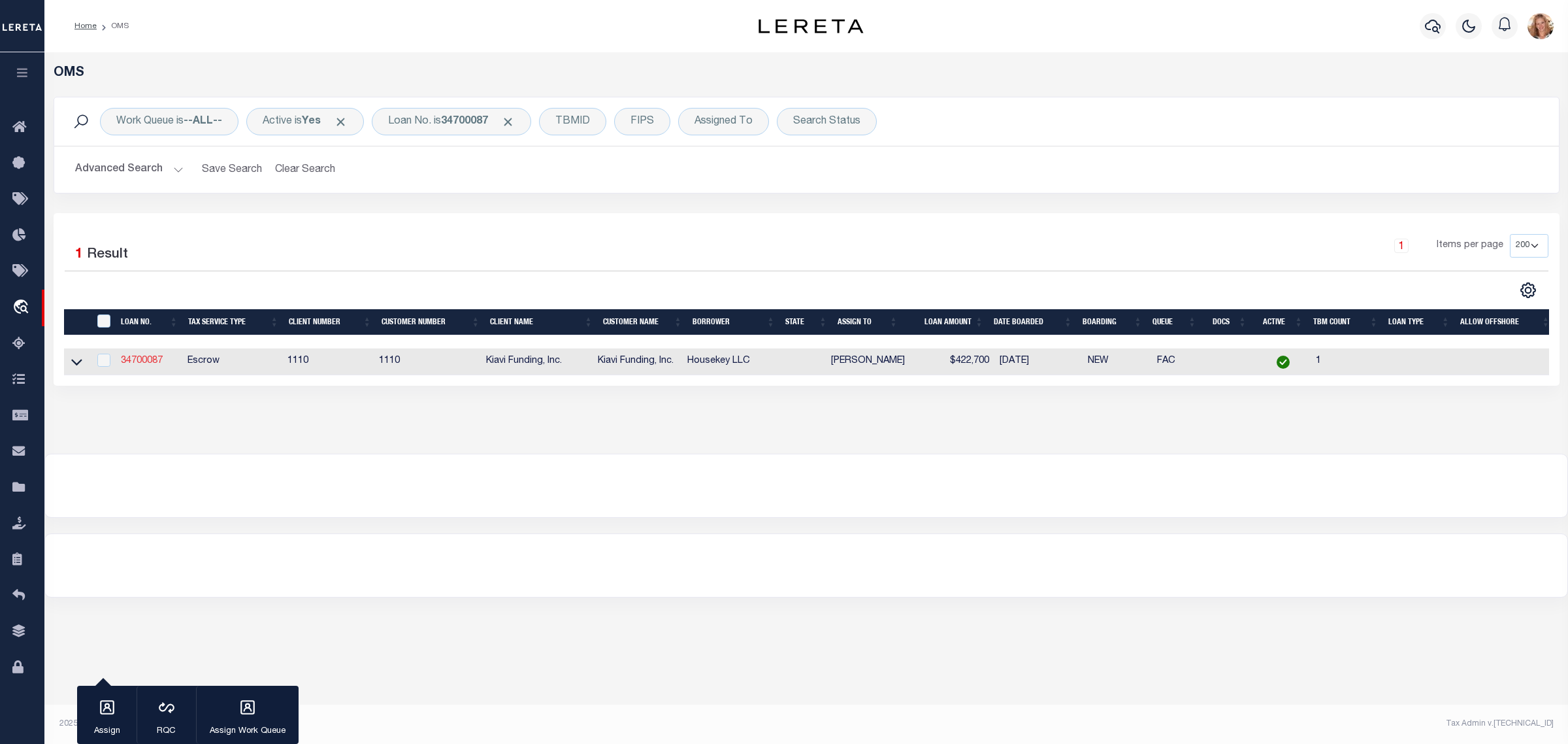
click at [139, 359] on link "34700087" at bounding box center [142, 360] width 42 height 9
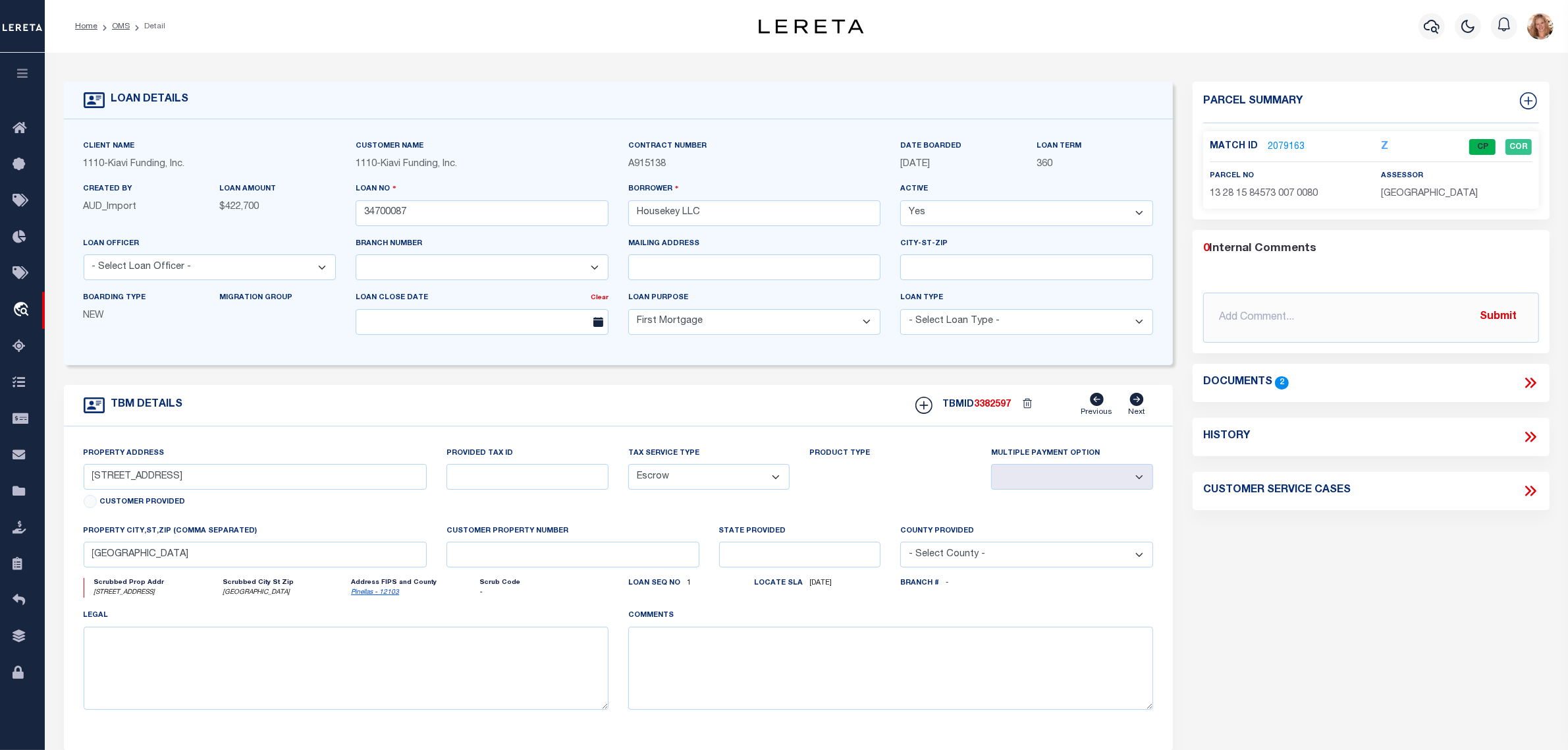
click at [1526, 441] on icon at bounding box center [1528, 436] width 6 height 11
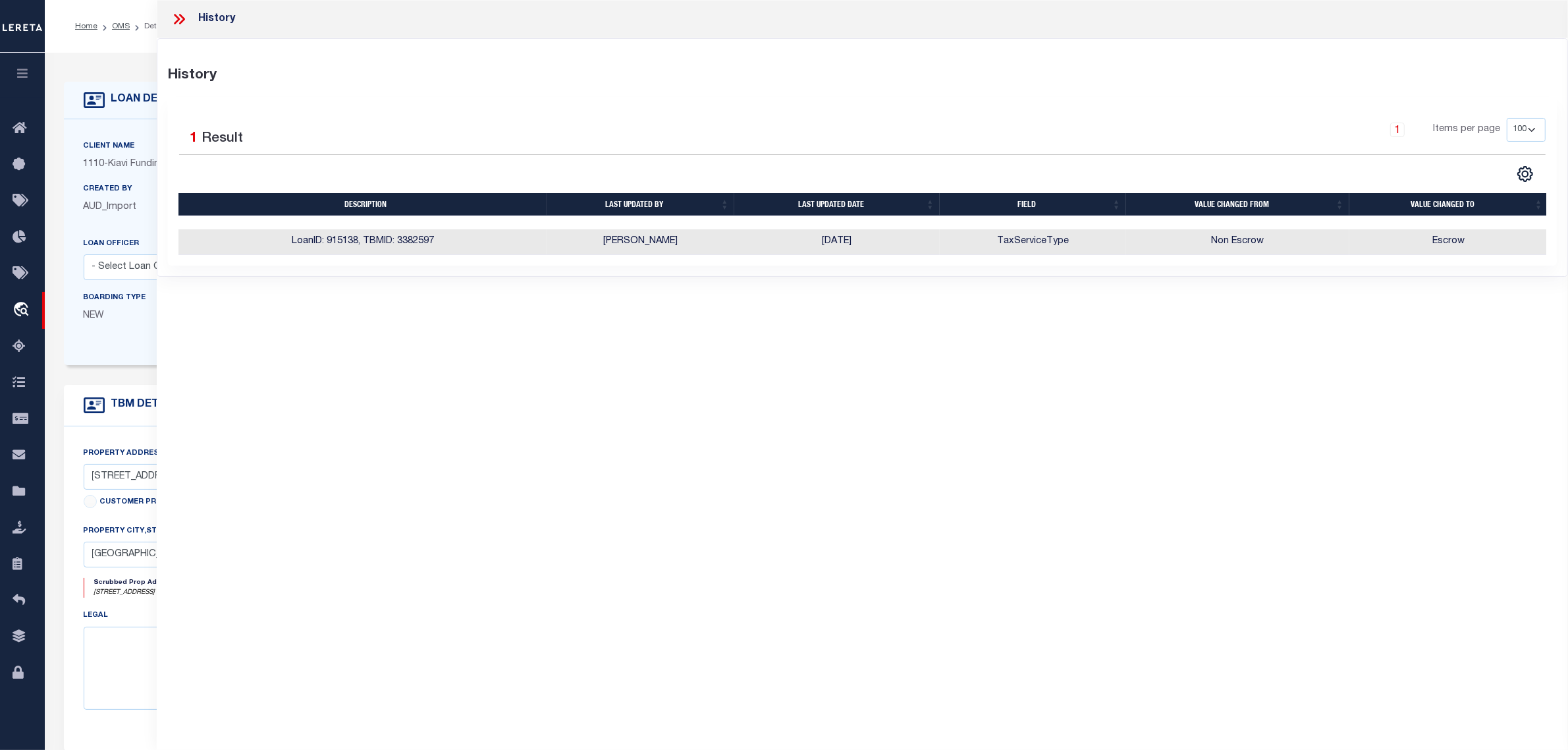
click at [127, 229] on div "Created By AUD_Import LOAN AMOUNT $422,700" at bounding box center [210, 208] width 273 height 54
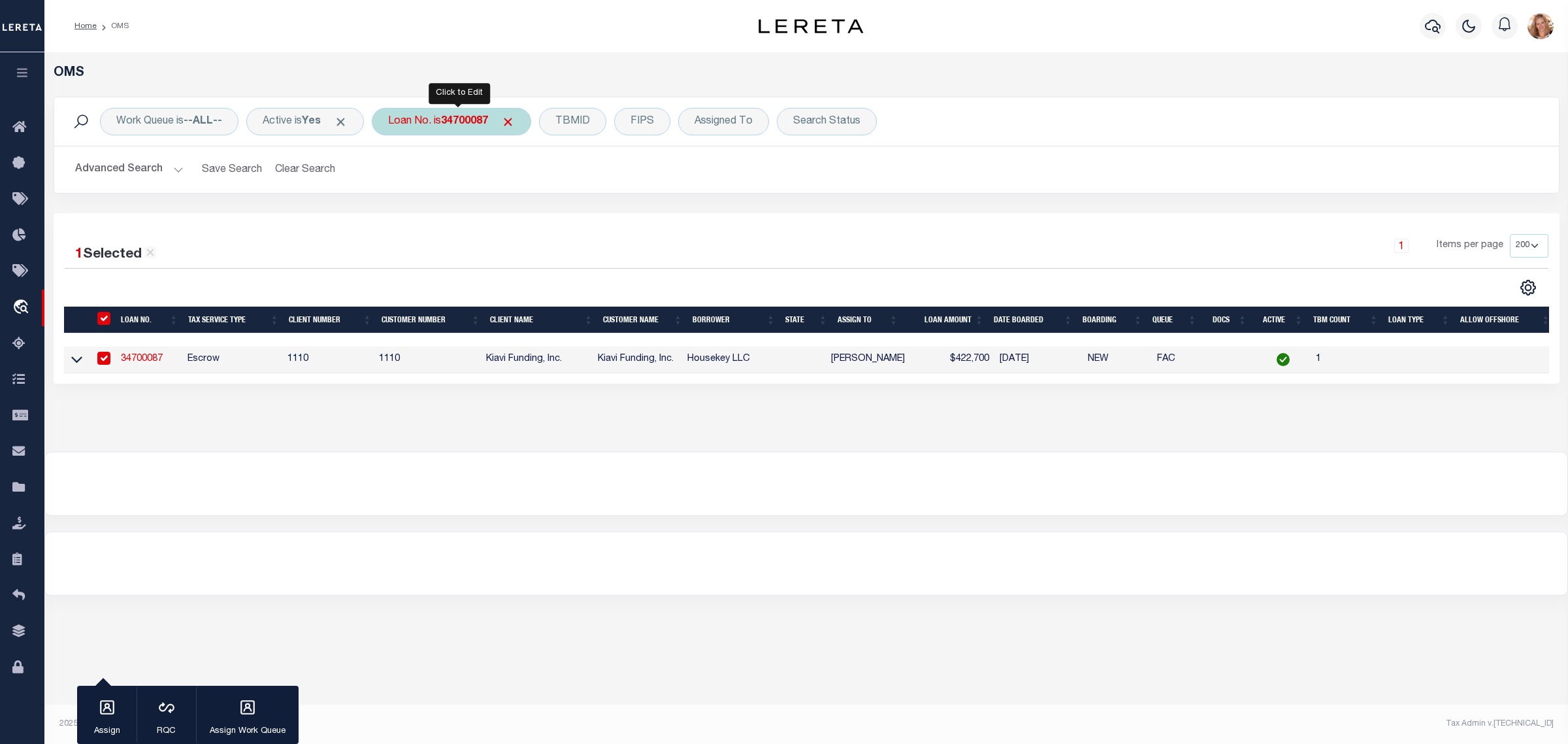
click at [448, 124] on div "Loan No. is 34700087" at bounding box center [452, 121] width 160 height 27
click at [569, 213] on input "Apply" at bounding box center [561, 214] width 39 height 22
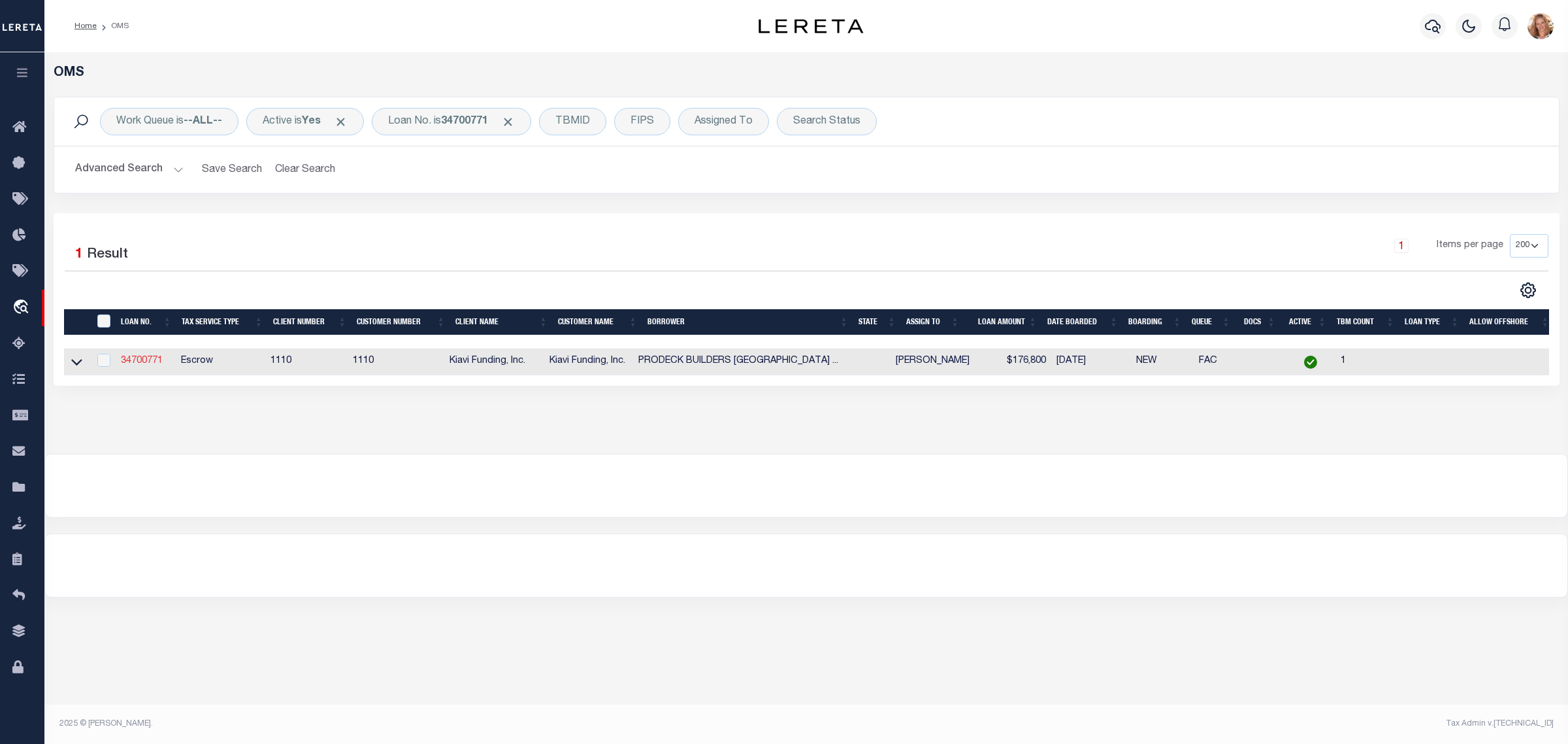
click at [147, 364] on link "34700771" at bounding box center [142, 360] width 42 height 9
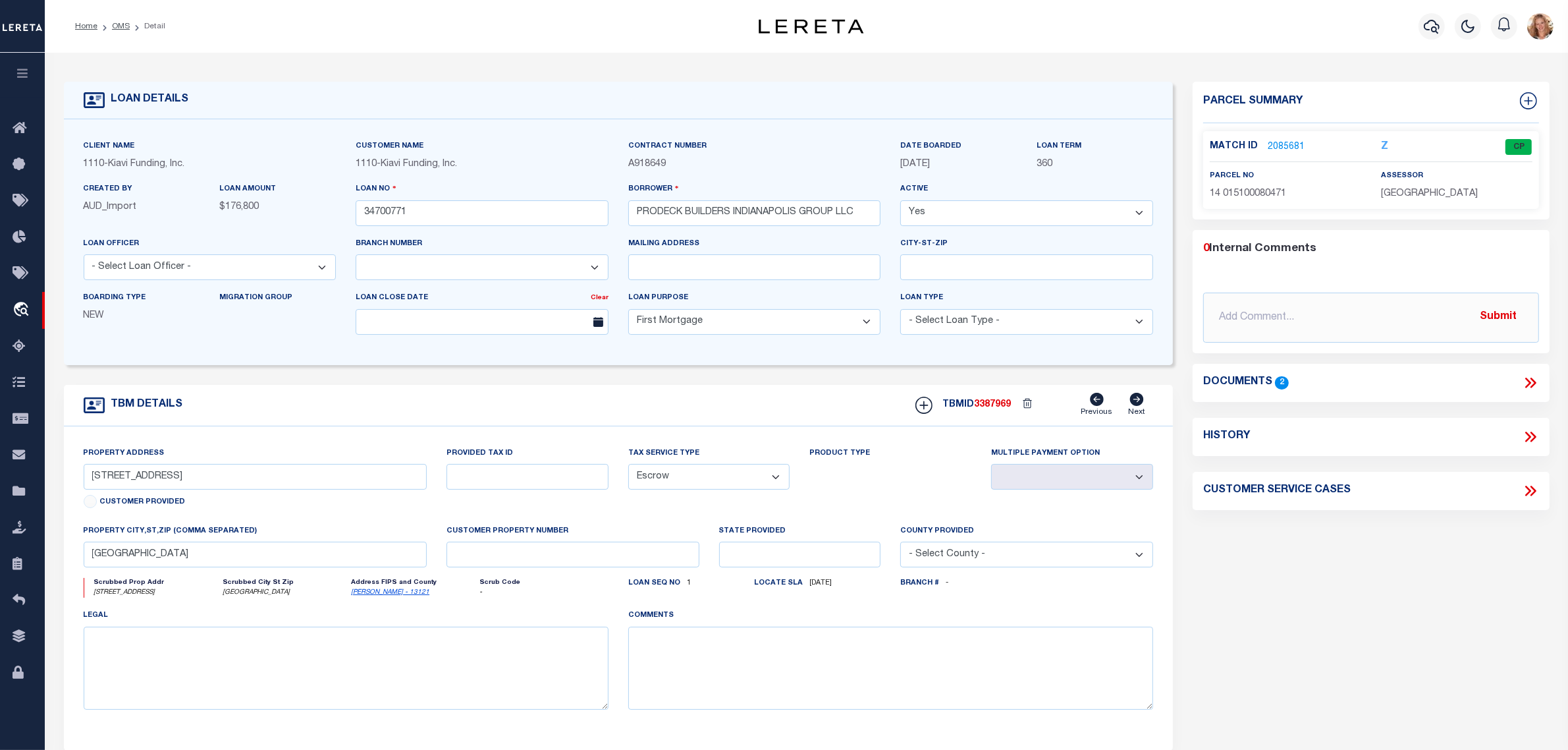
click at [1531, 439] on icon at bounding box center [1531, 436] width 17 height 17
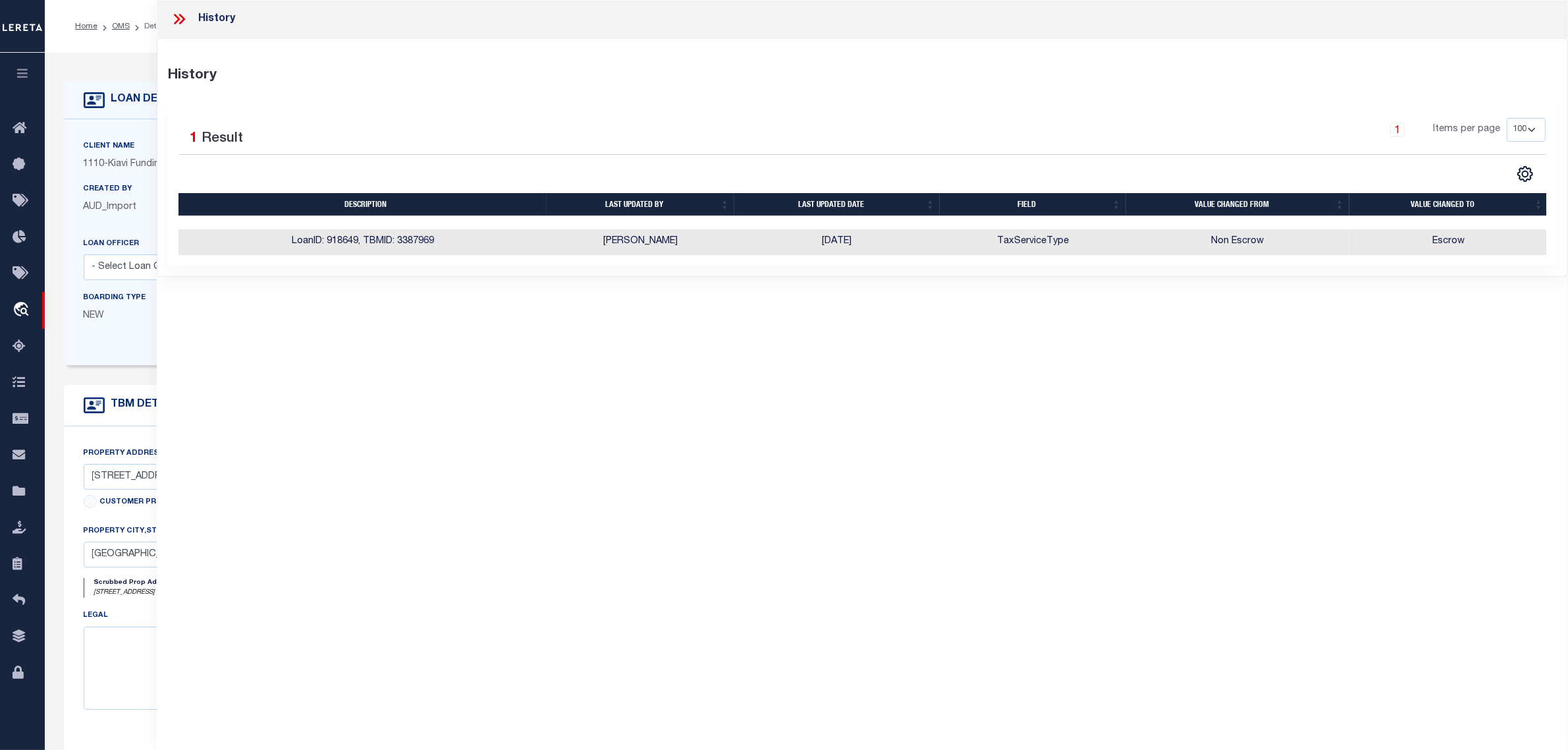
click at [119, 235] on div "Created By AUD_Import LOAN AMOUNT $176,800" at bounding box center [210, 208] width 273 height 54
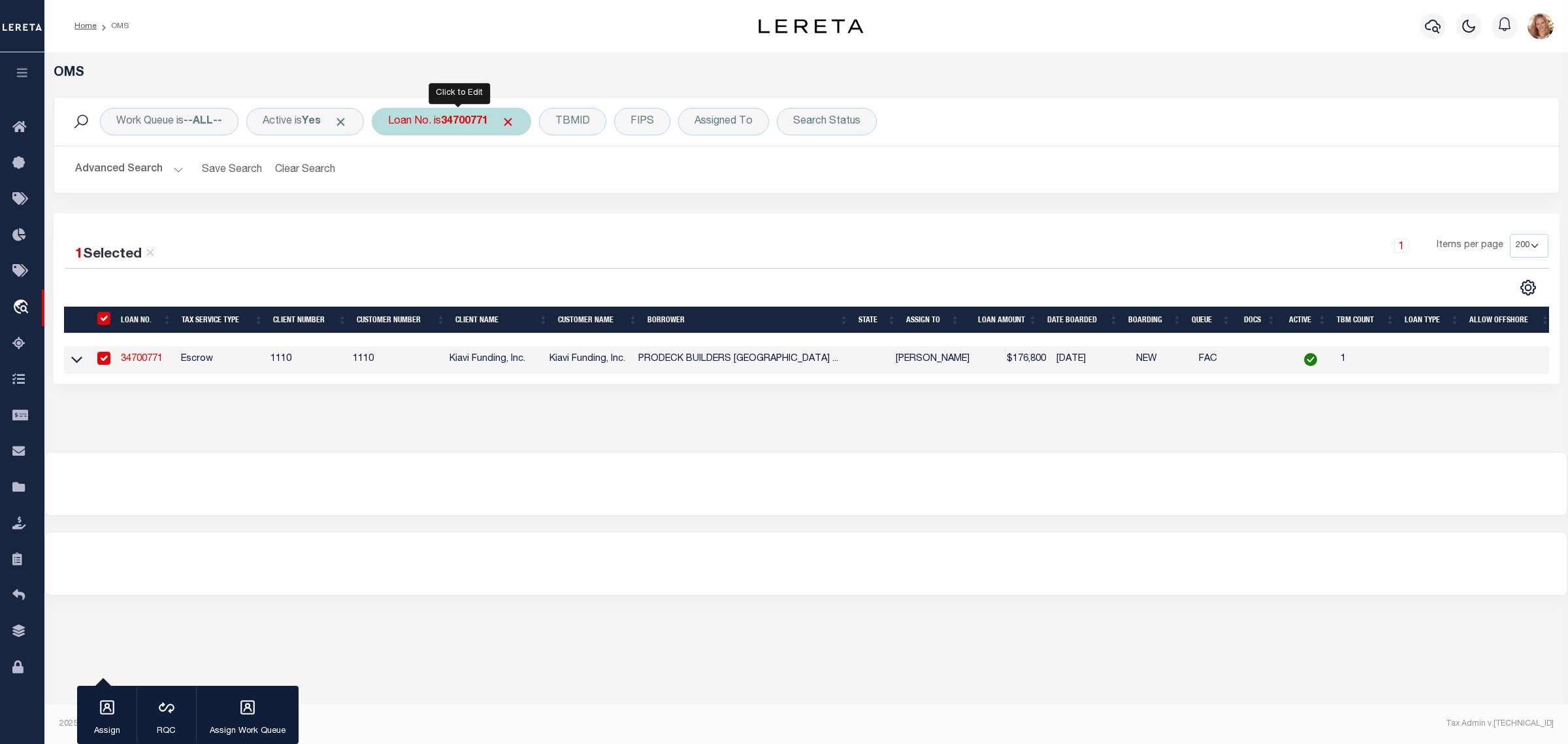
click at [422, 115] on div "Loan No. is 34700771" at bounding box center [452, 121] width 160 height 27
click at [574, 213] on input "Apply" at bounding box center [561, 214] width 39 height 22
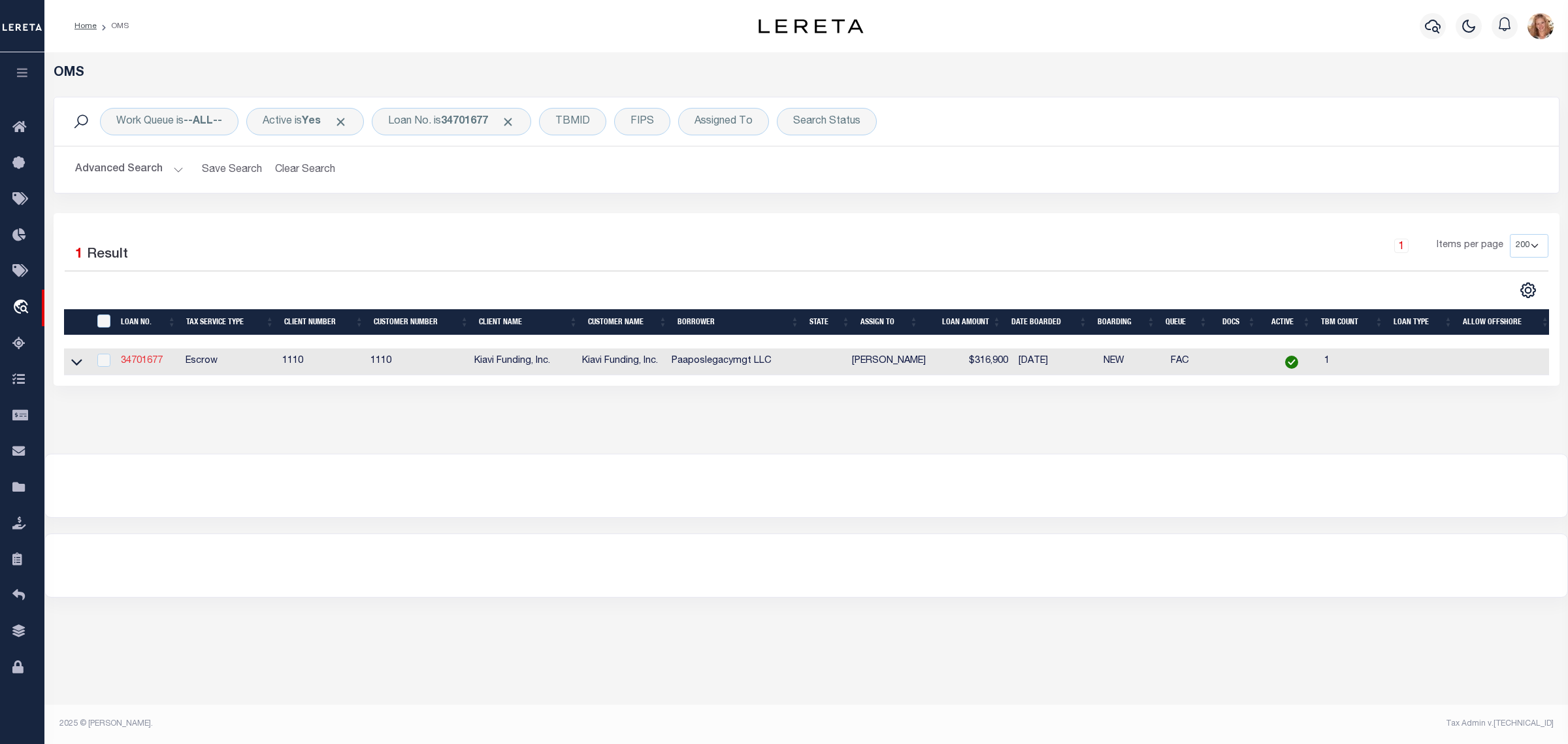
click at [147, 360] on link "34701677" at bounding box center [142, 360] width 42 height 9
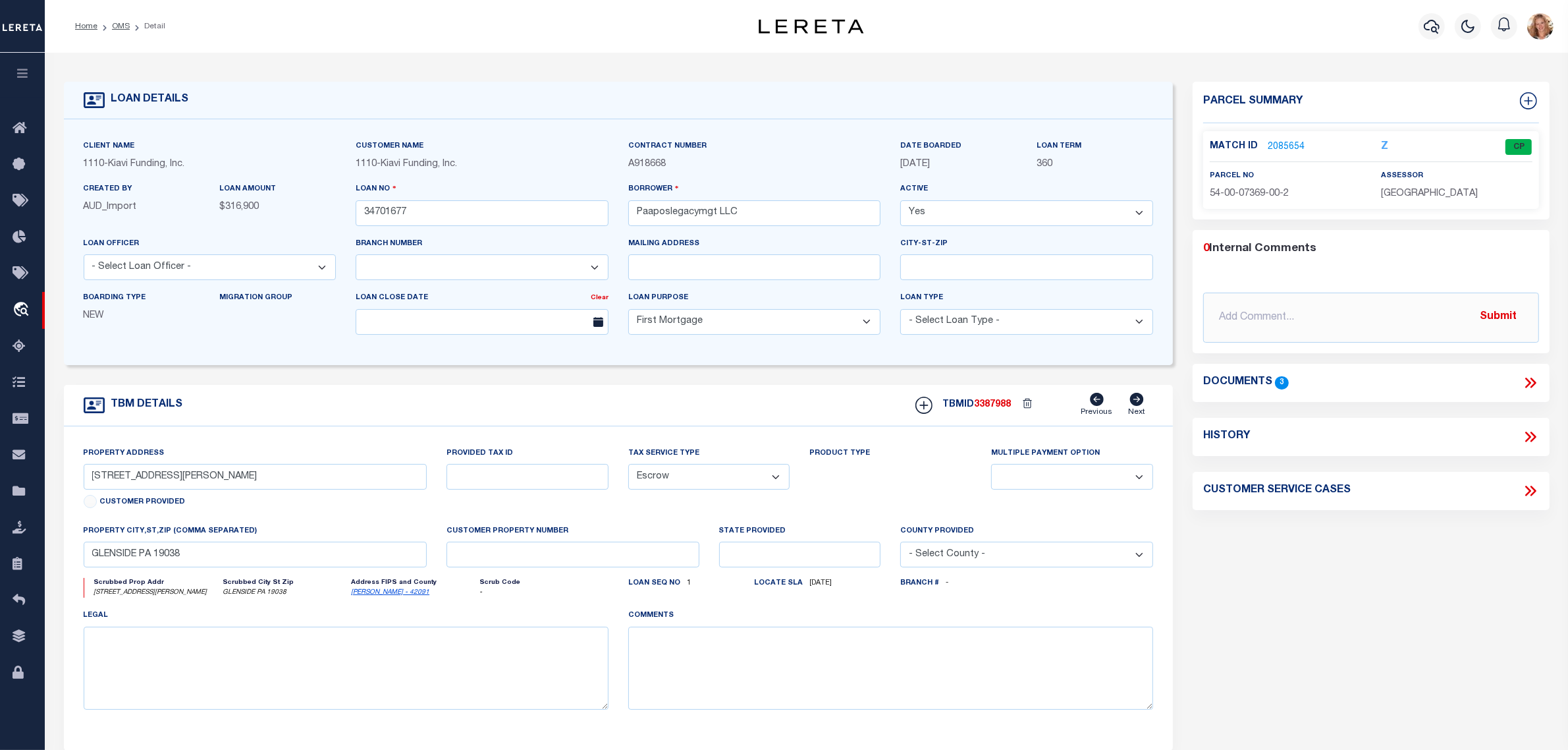
click at [1529, 439] on icon at bounding box center [1528, 436] width 6 height 11
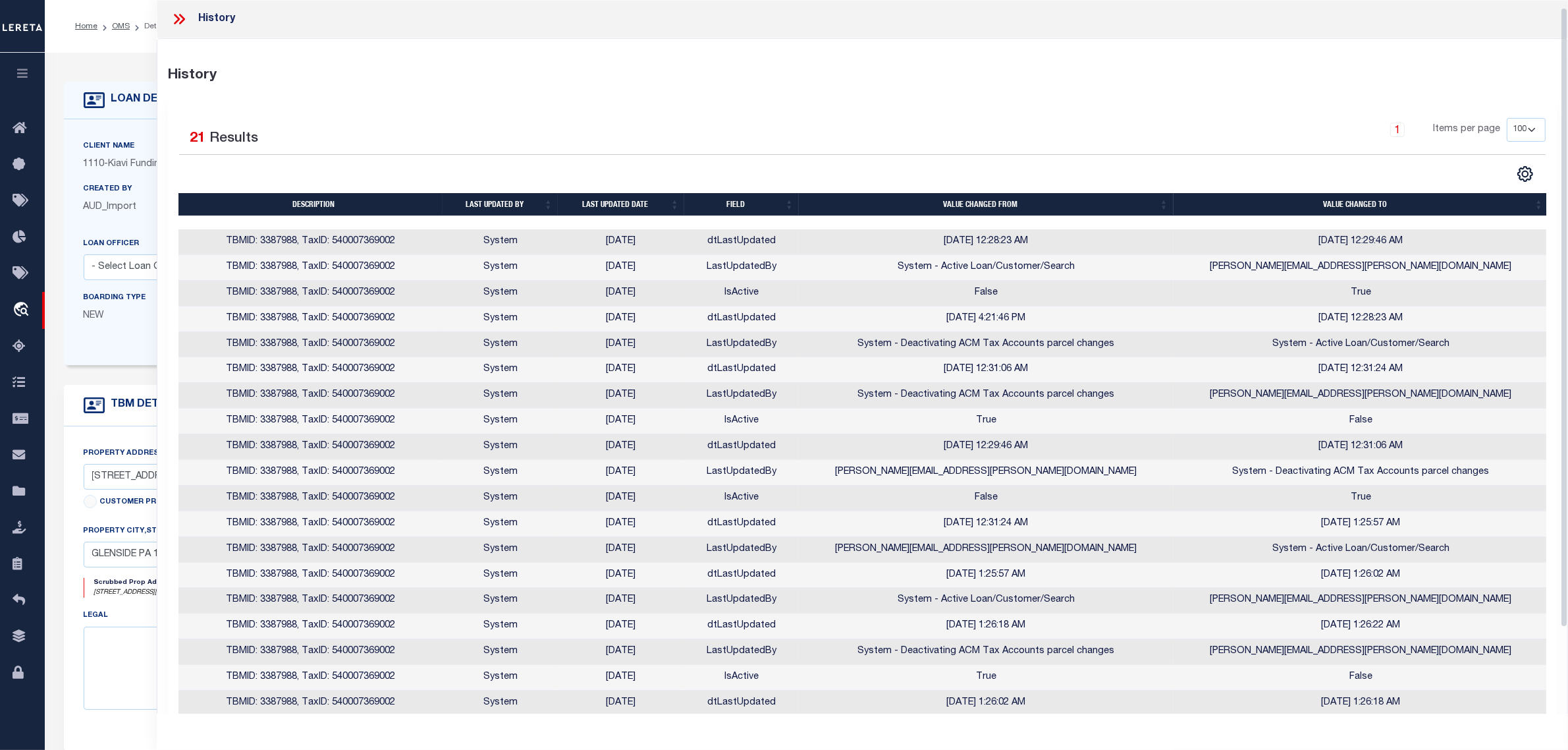
scroll to position [83, 0]
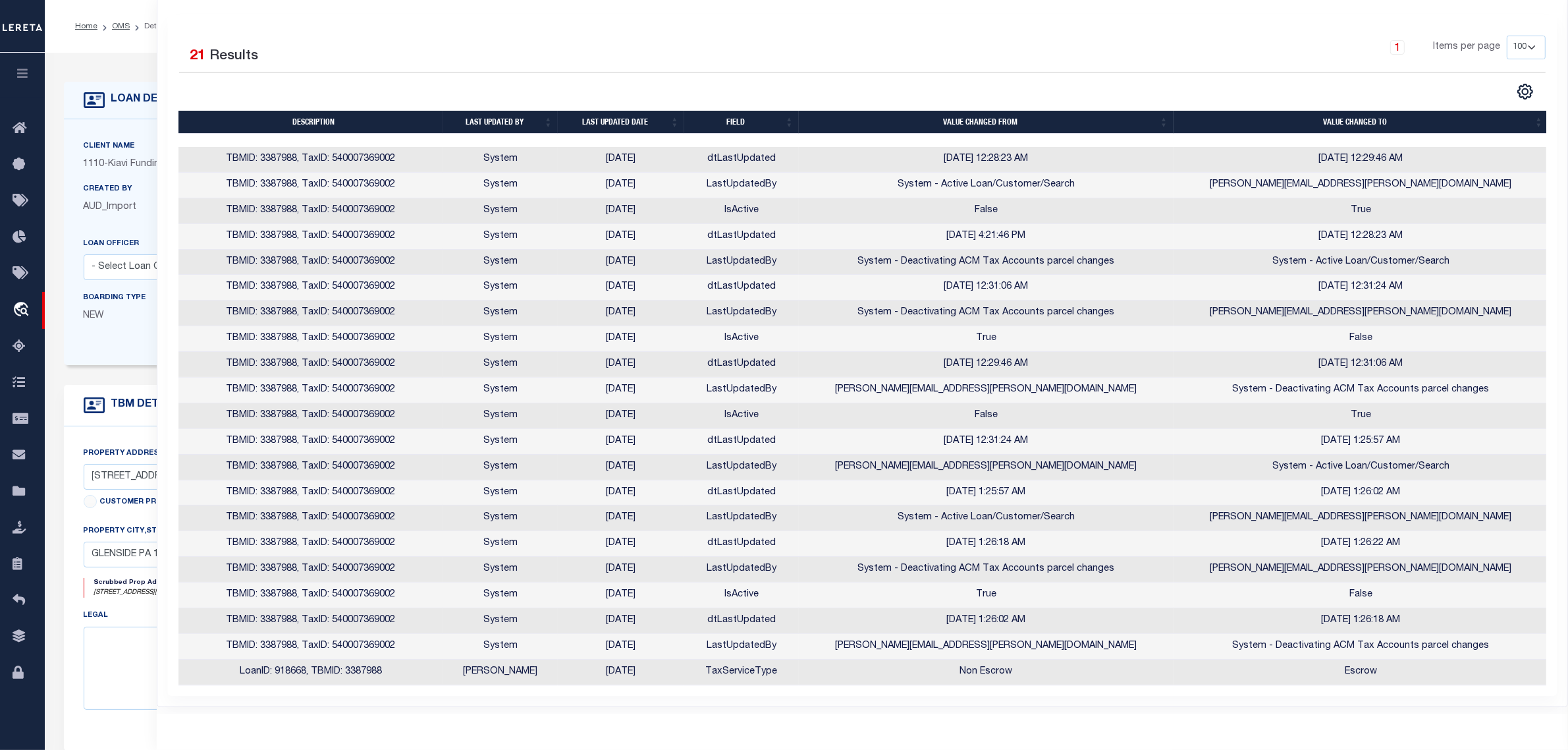
click at [99, 588] on label "Scrubbed Prop Addr" at bounding box center [156, 583] width 125 height 10
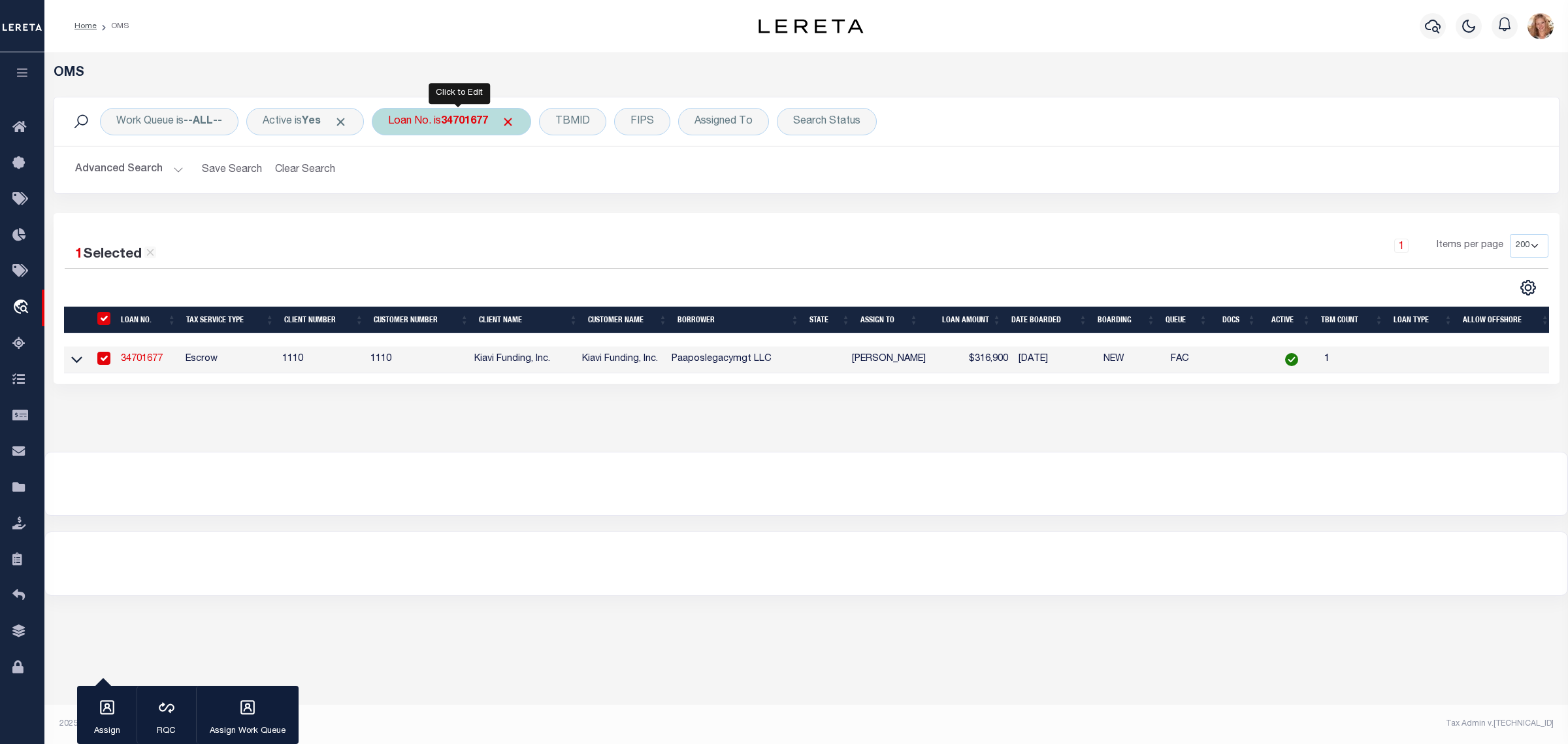
click at [474, 114] on div "Loan No. is 34701677" at bounding box center [452, 121] width 160 height 27
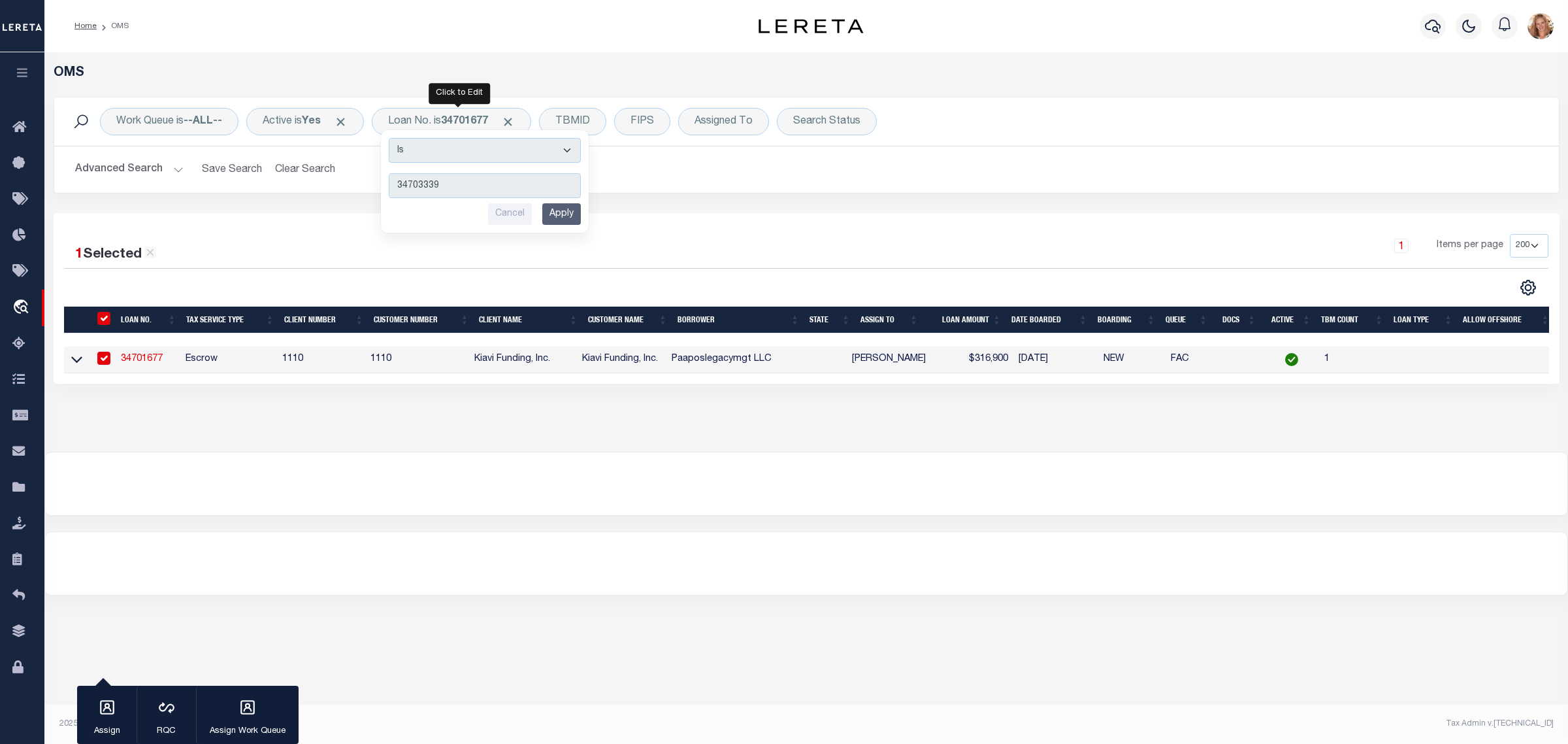
click at [565, 211] on input "Apply" at bounding box center [561, 214] width 39 height 22
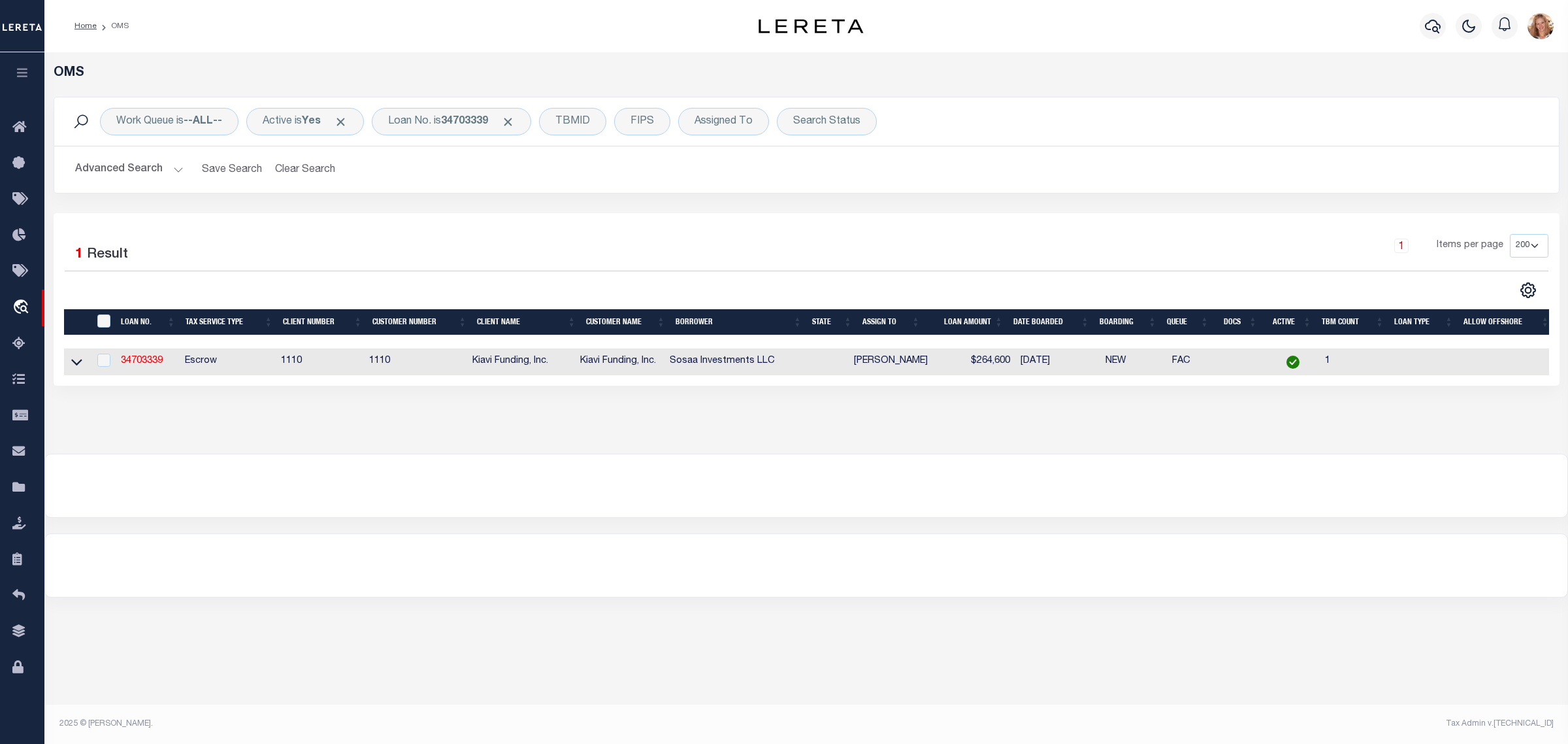
click at [131, 364] on link "34703339" at bounding box center [142, 360] width 42 height 9
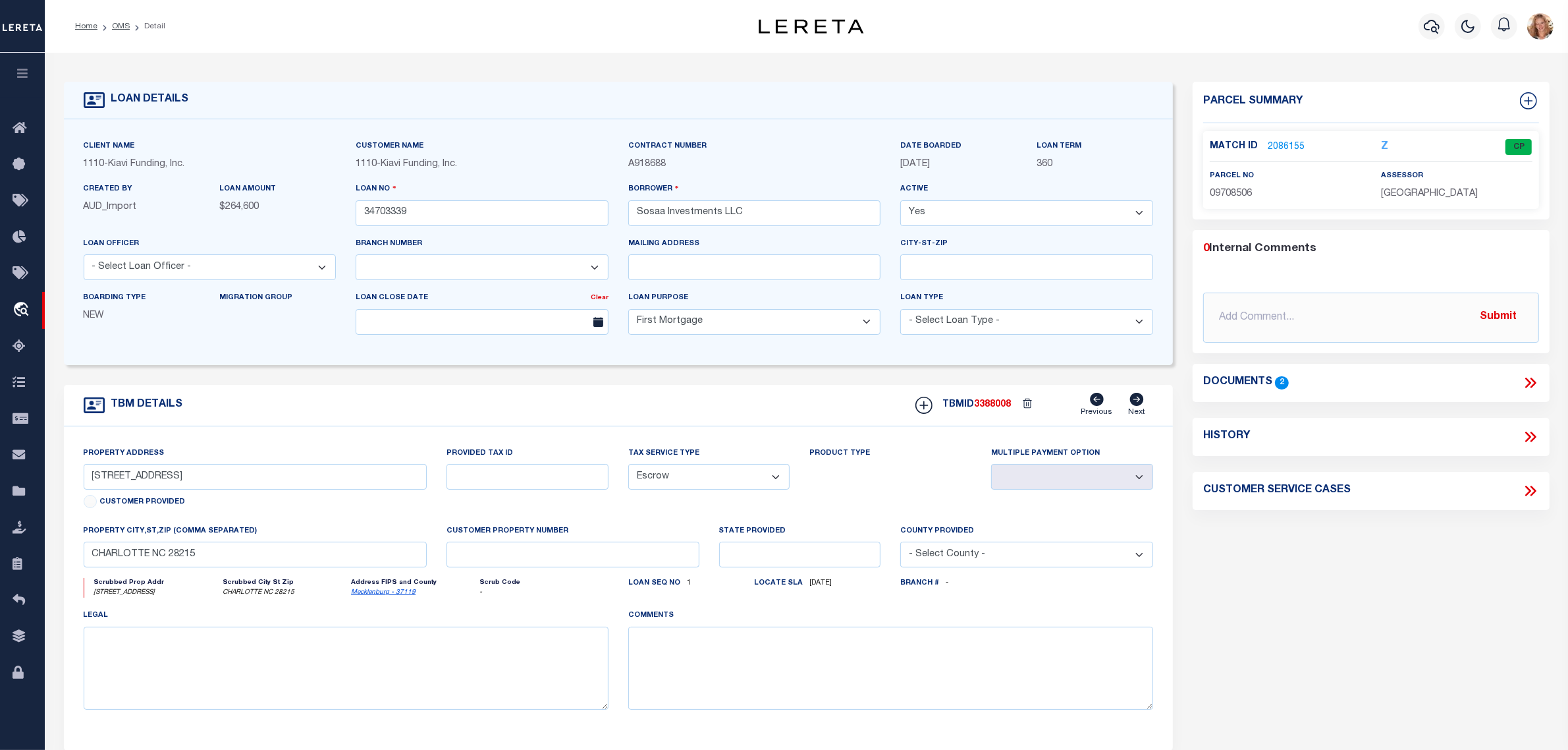
click at [1531, 436] on icon at bounding box center [1531, 436] width 17 height 17
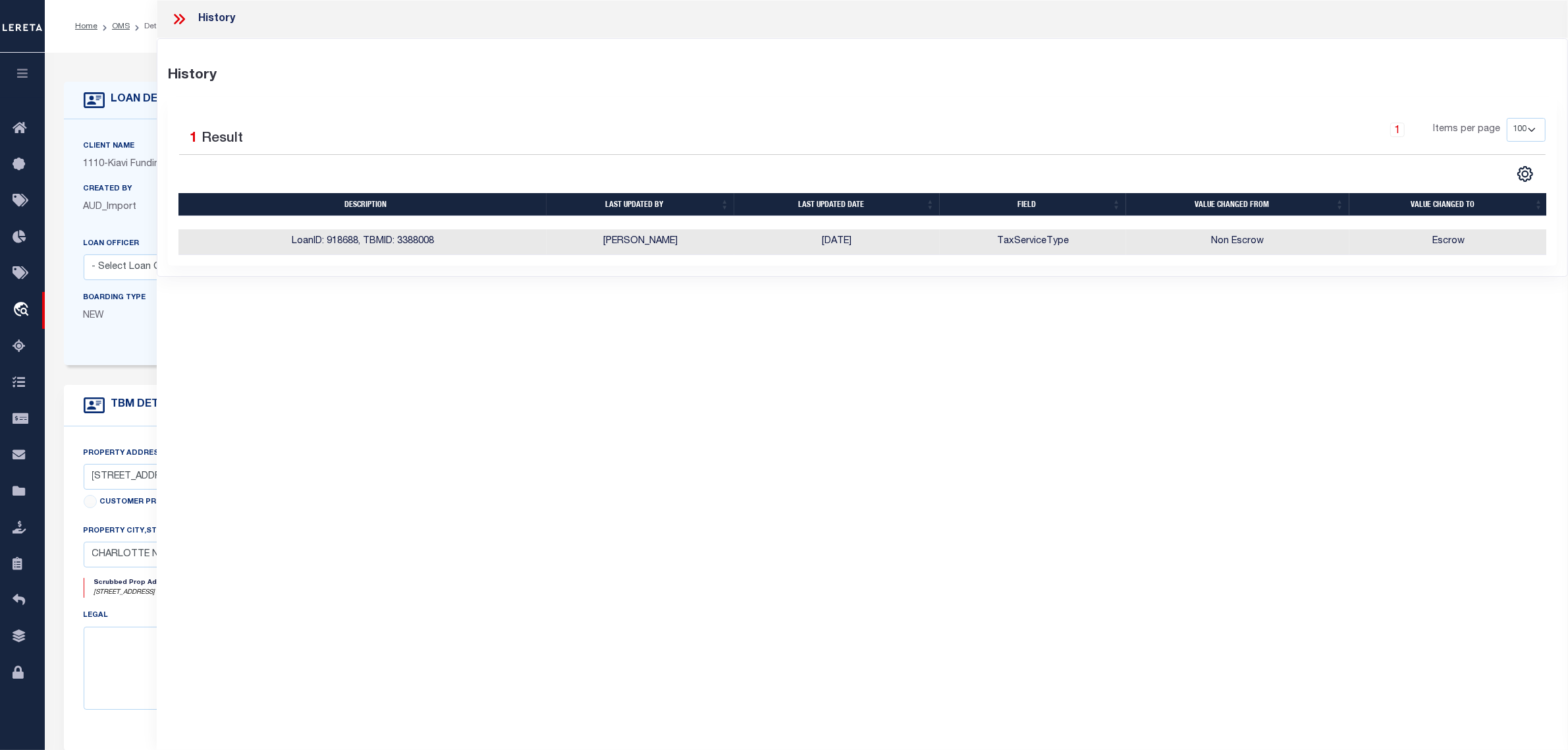
click at [124, 343] on div "Boarding Type NEW Migration Group" at bounding box center [210, 317] width 273 height 54
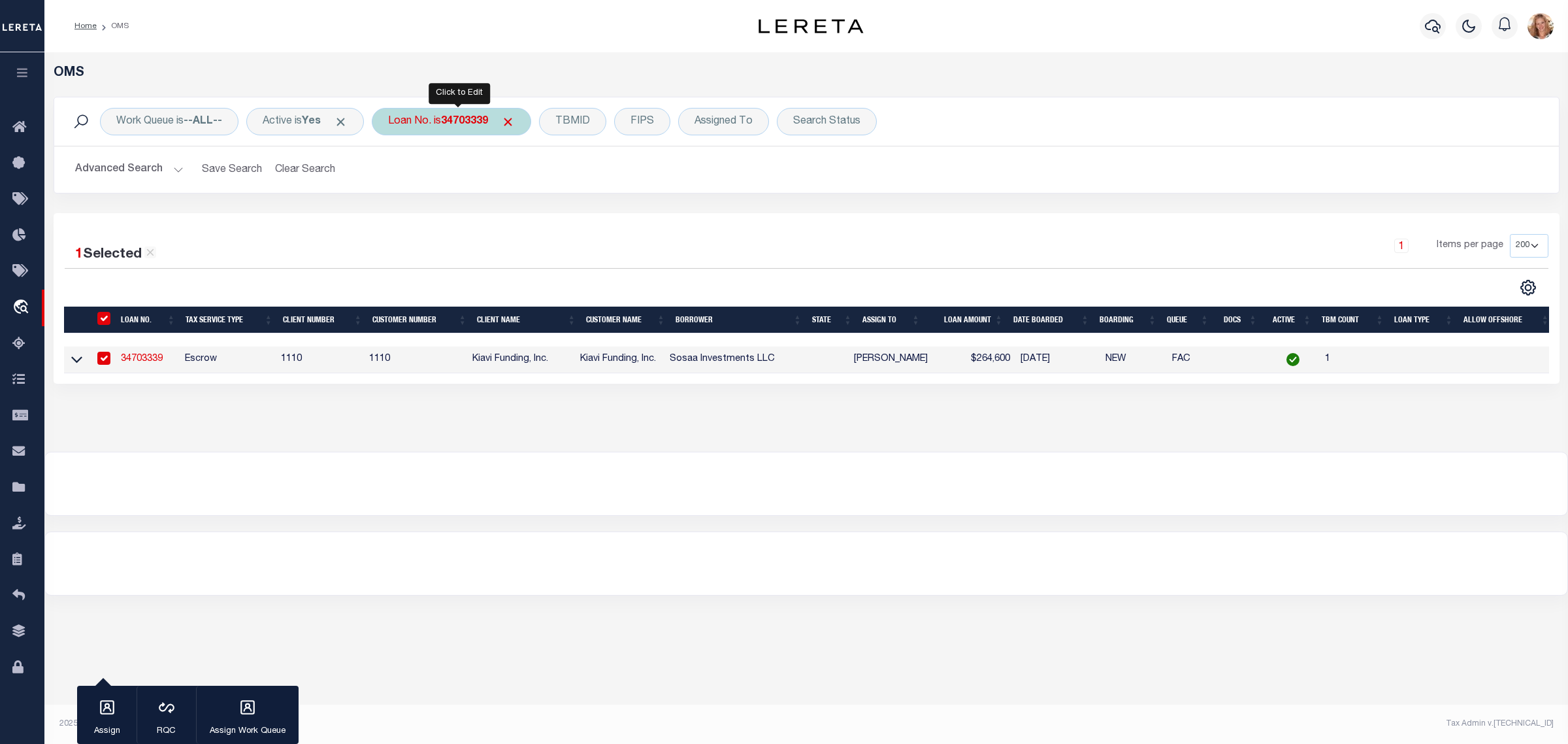
click at [478, 123] on b "34703339" at bounding box center [464, 121] width 47 height 11
click at [560, 217] on input "Apply" at bounding box center [561, 214] width 39 height 22
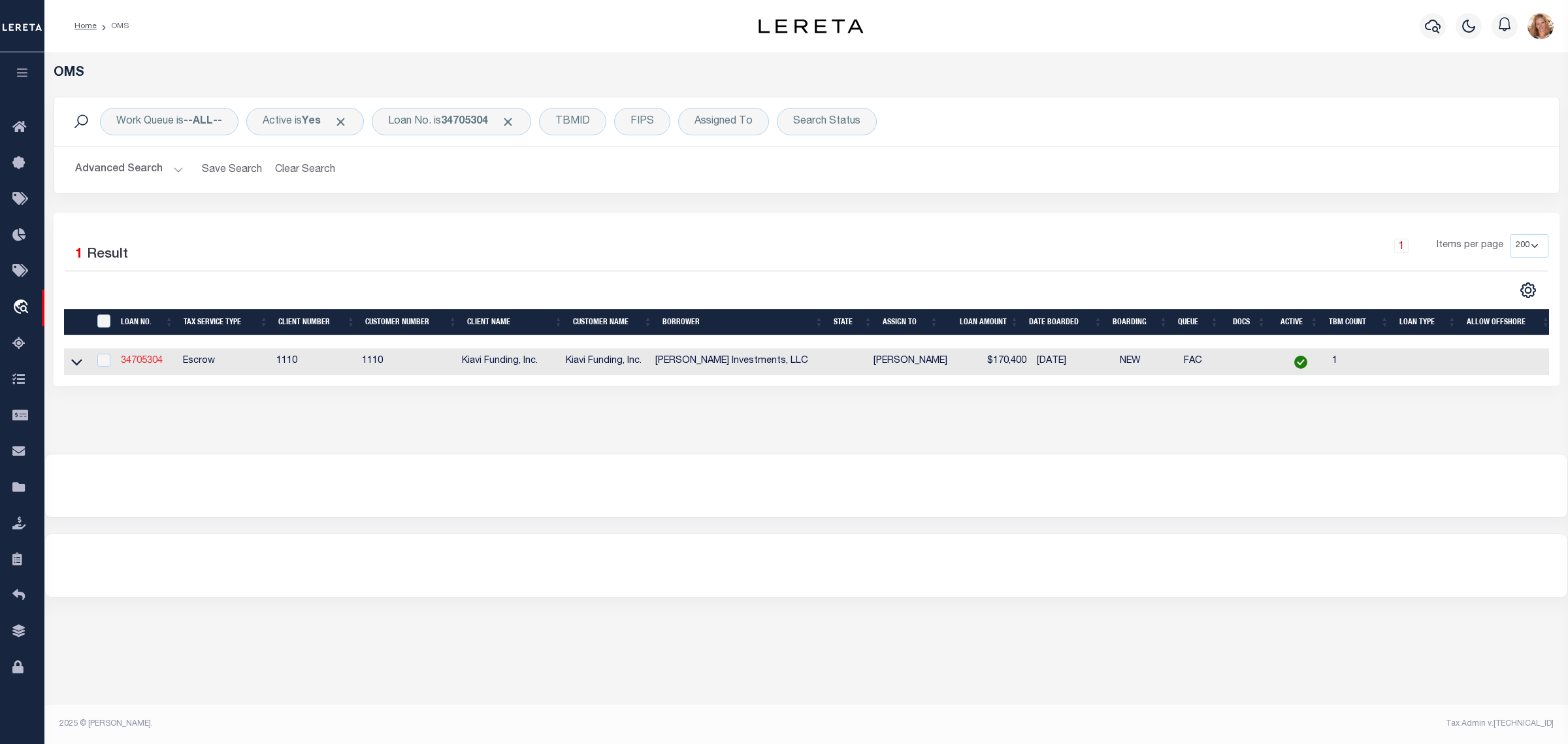
click at [146, 364] on link "34705304" at bounding box center [142, 360] width 42 height 9
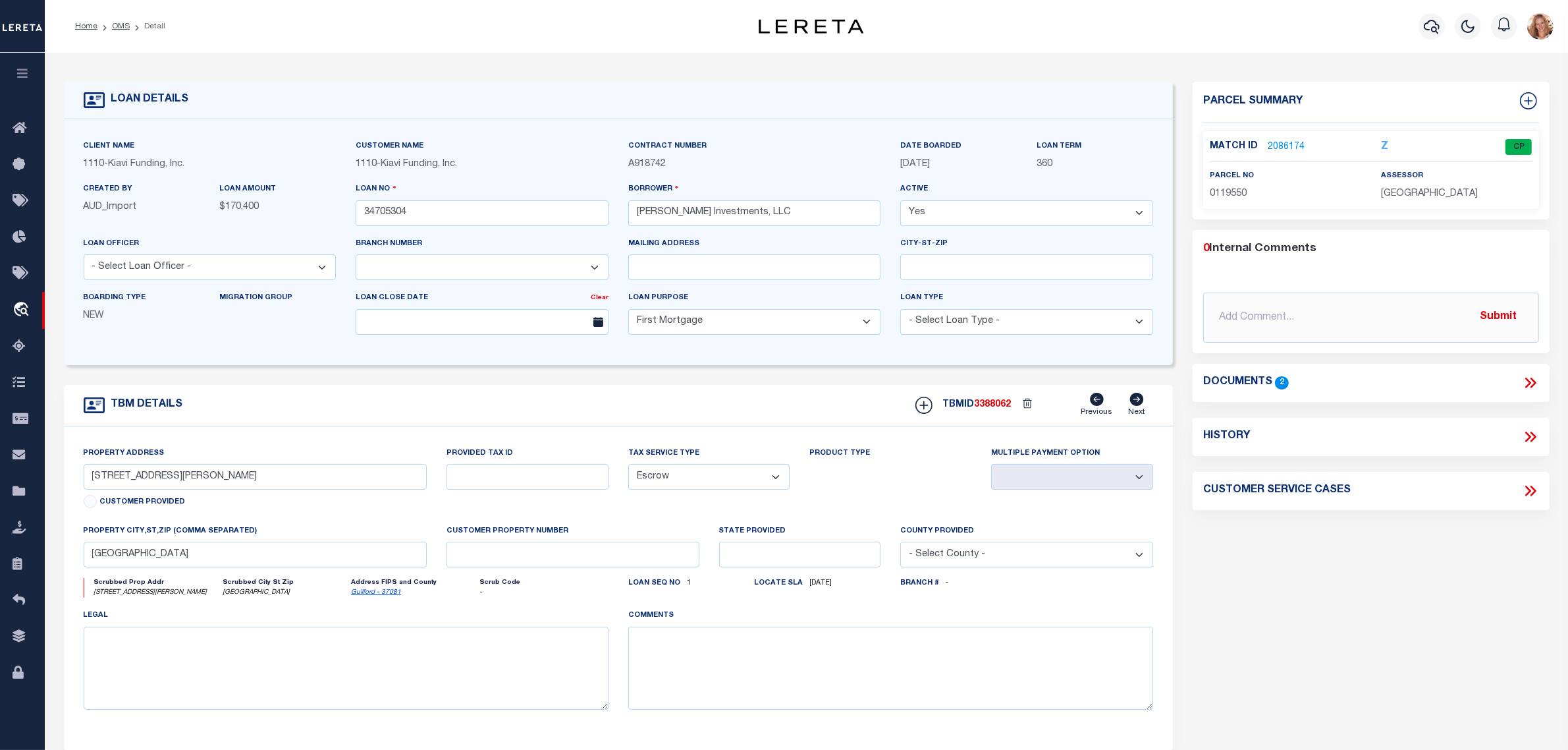
click at [1530, 441] on icon at bounding box center [1531, 436] width 17 height 17
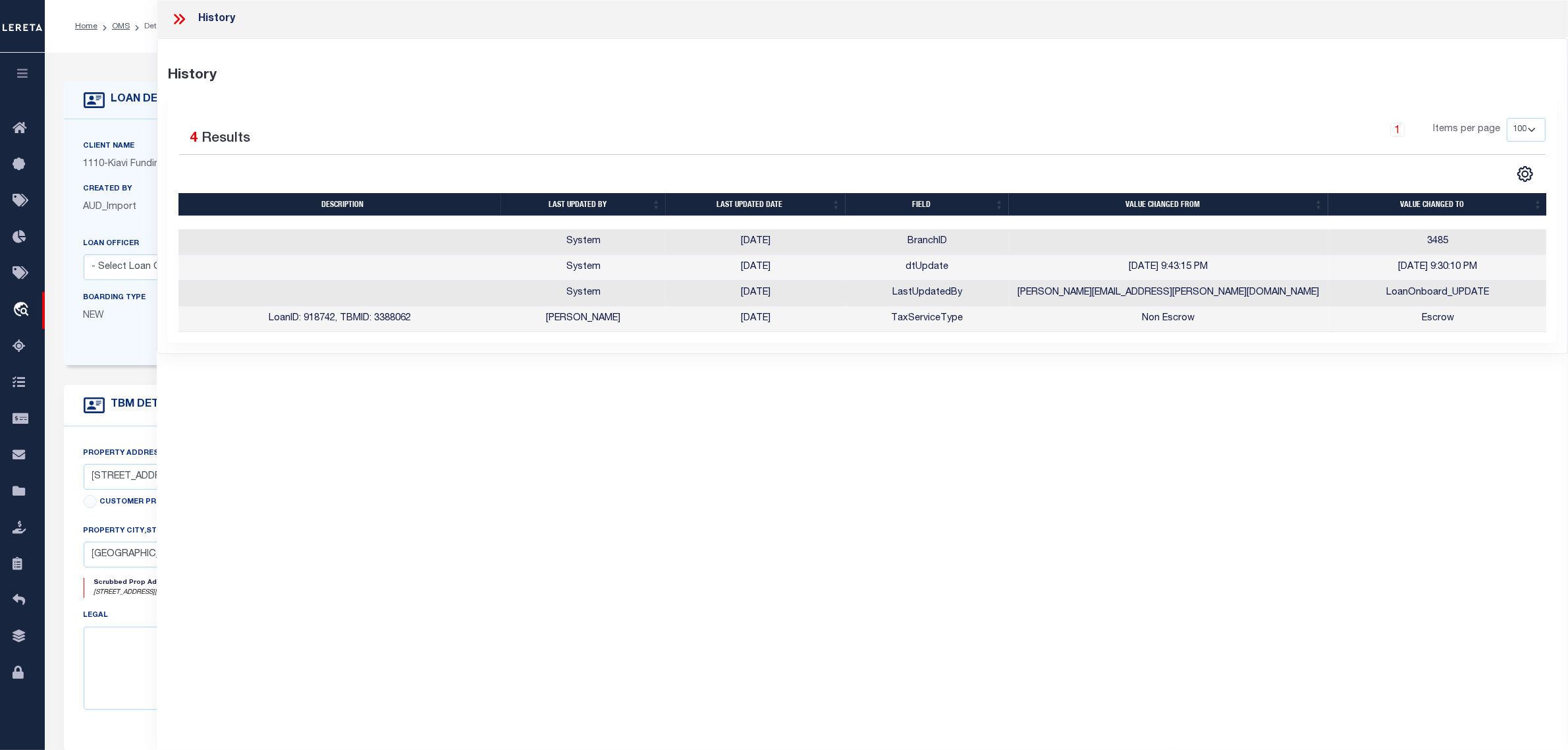
click at [133, 369] on form "LOAN DETAILS Client Name 1110 - Customer Name" at bounding box center [618, 442] width 1110 height 720
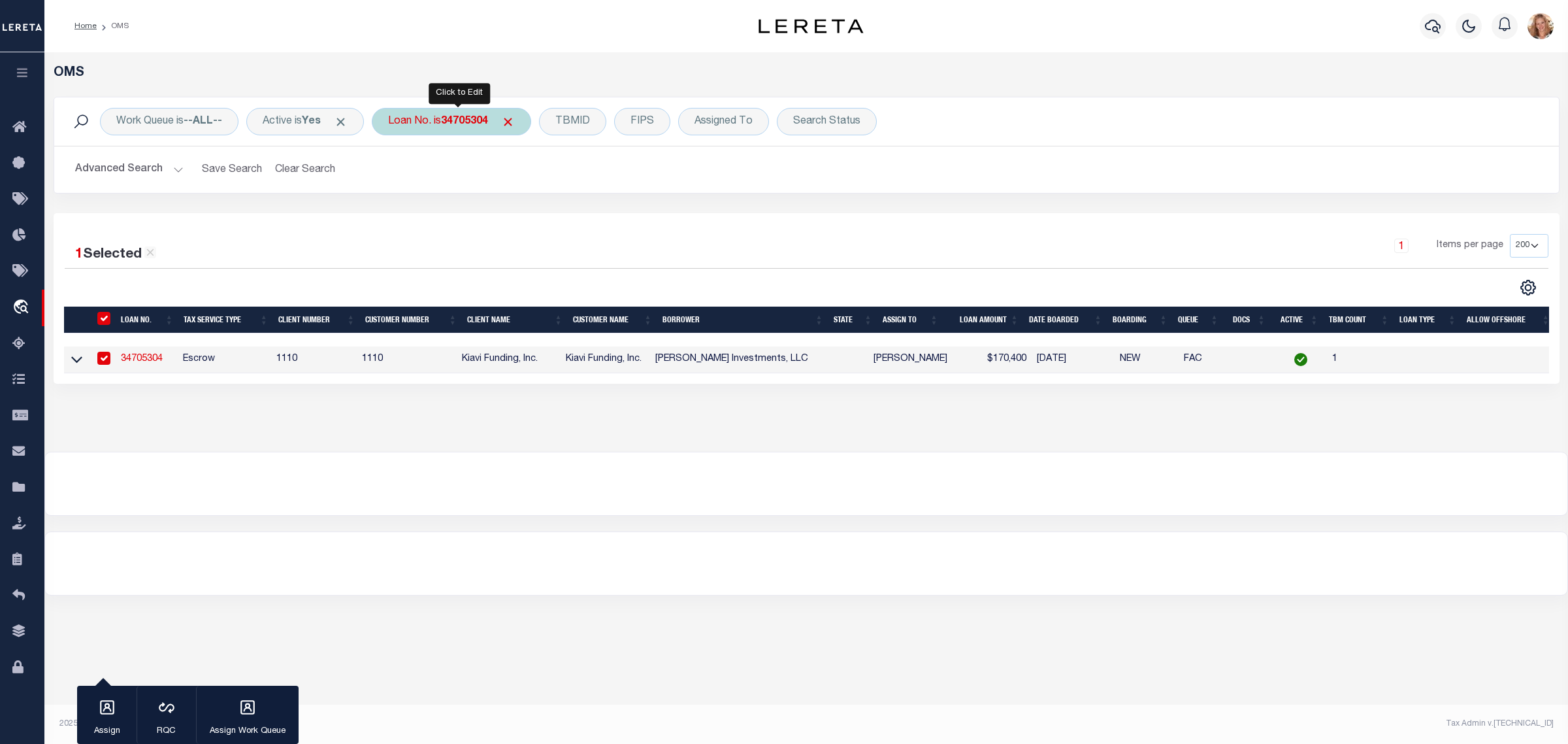
click at [445, 122] on div "Loan No. is 34705304" at bounding box center [452, 121] width 160 height 27
click at [570, 214] on input "Apply" at bounding box center [561, 214] width 39 height 22
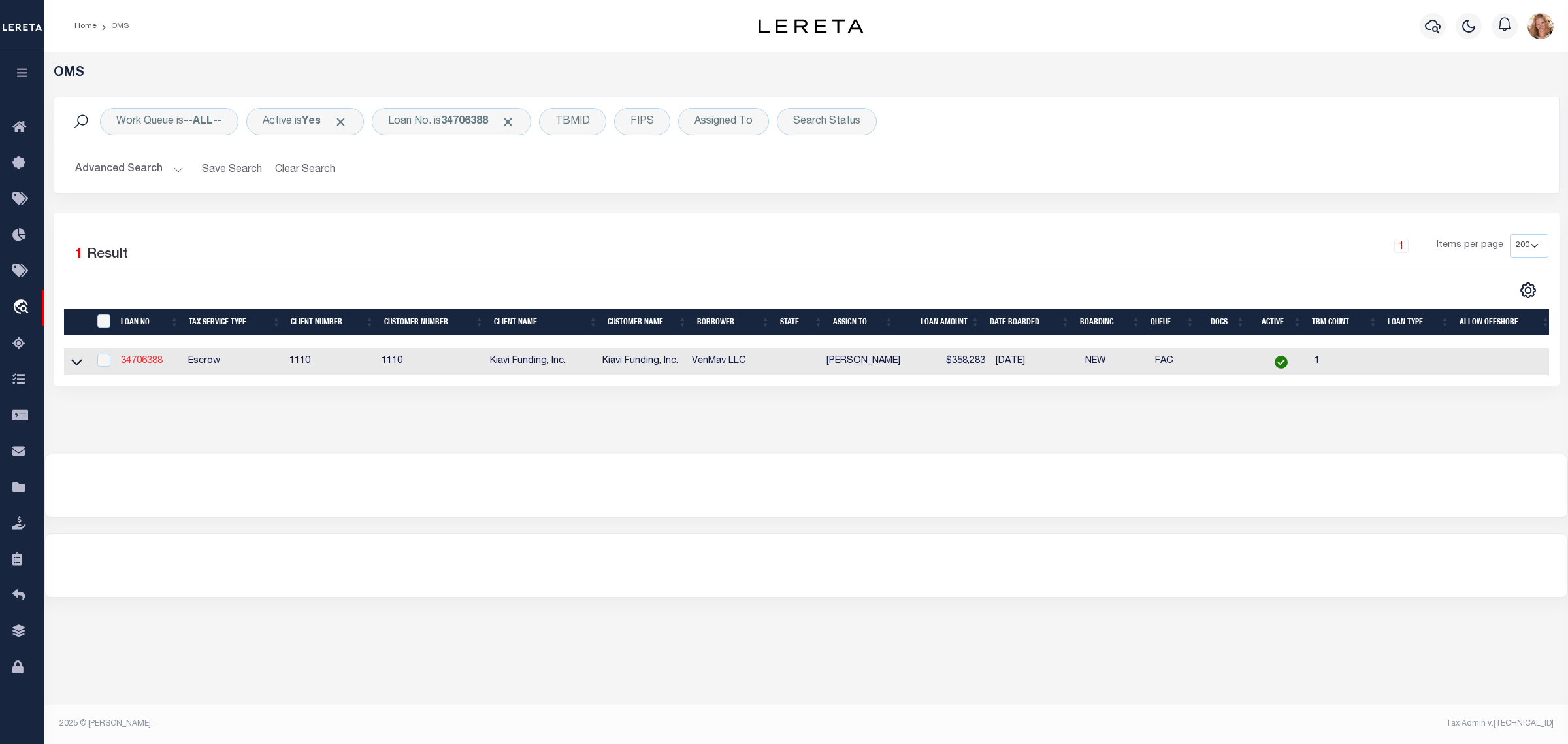
click at [148, 365] on link "34706388" at bounding box center [142, 360] width 42 height 9
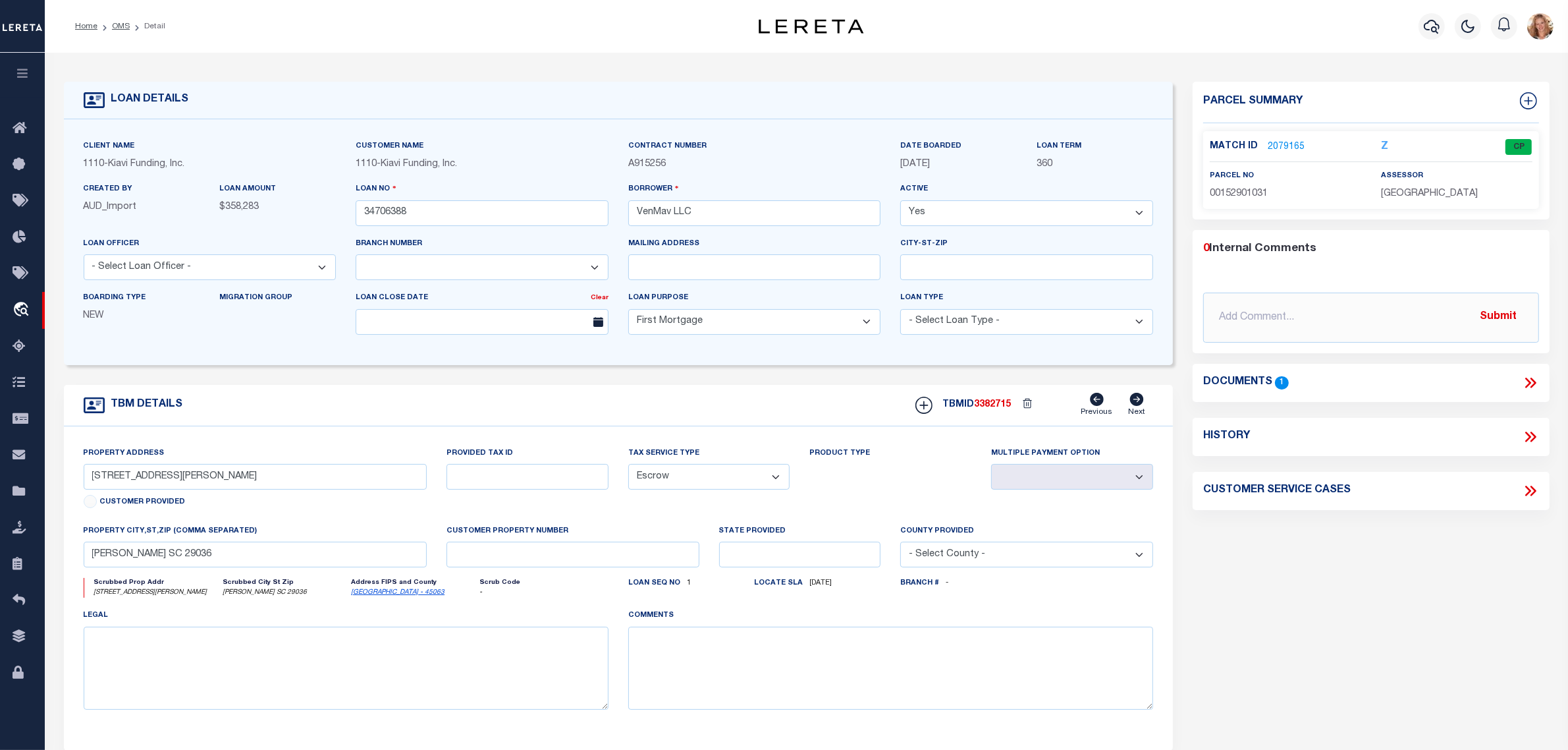
click at [1536, 435] on icon at bounding box center [1531, 436] width 17 height 17
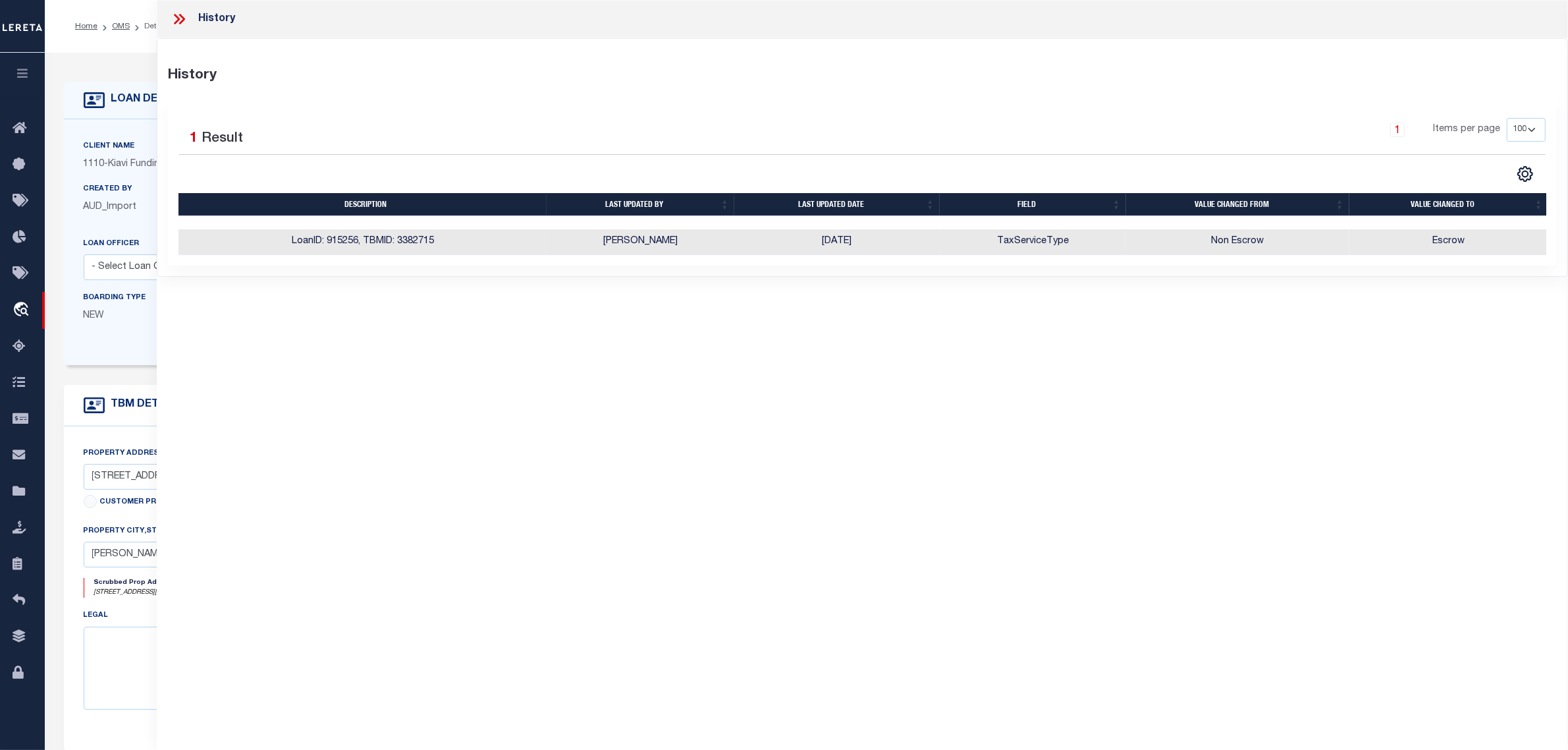
click at [126, 180] on div "Client Name 1110 - Kiavi Funding, Inc." at bounding box center [210, 160] width 273 height 43
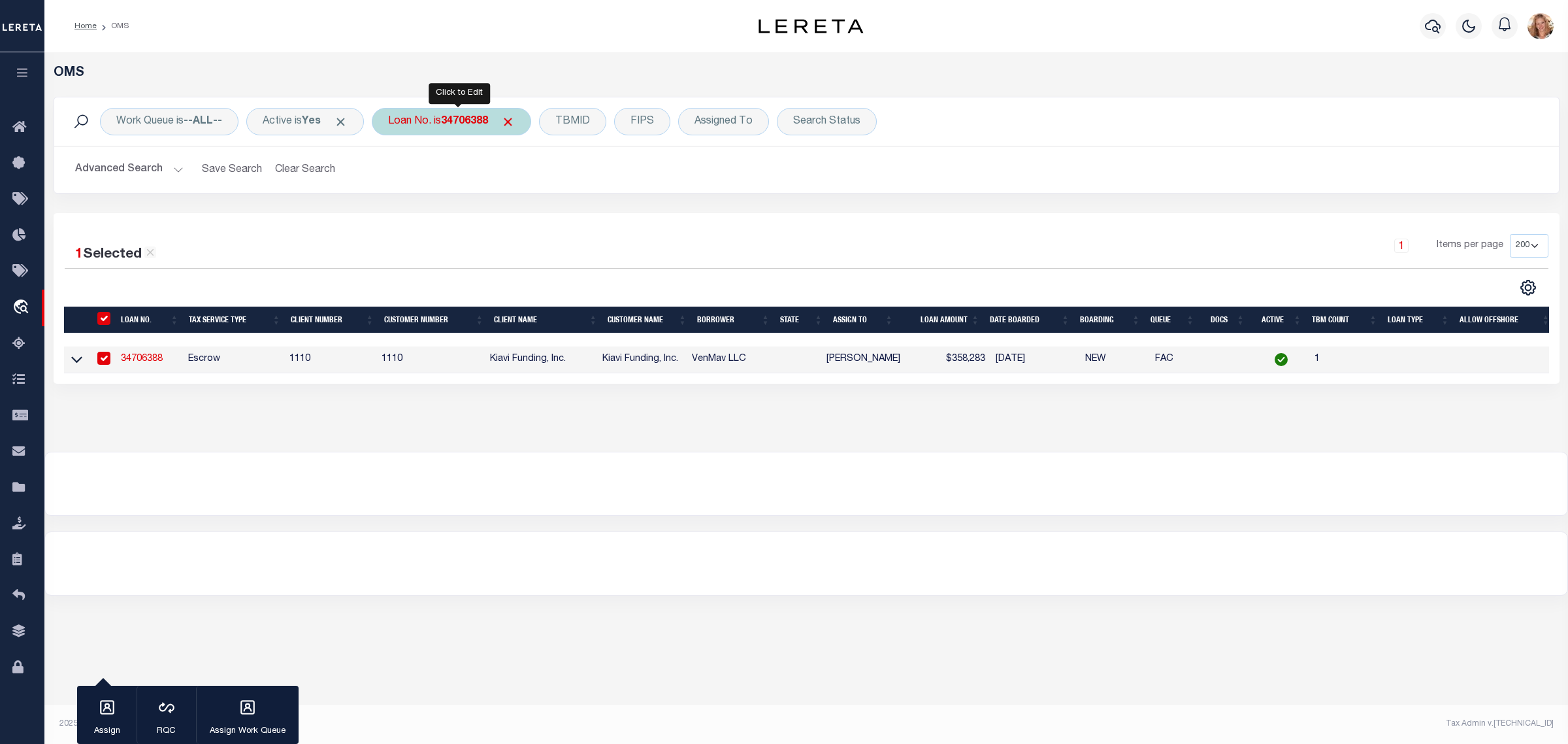
click at [448, 125] on div "Loan No. is 34706388" at bounding box center [452, 121] width 160 height 27
click at [569, 209] on input "Apply" at bounding box center [561, 214] width 39 height 22
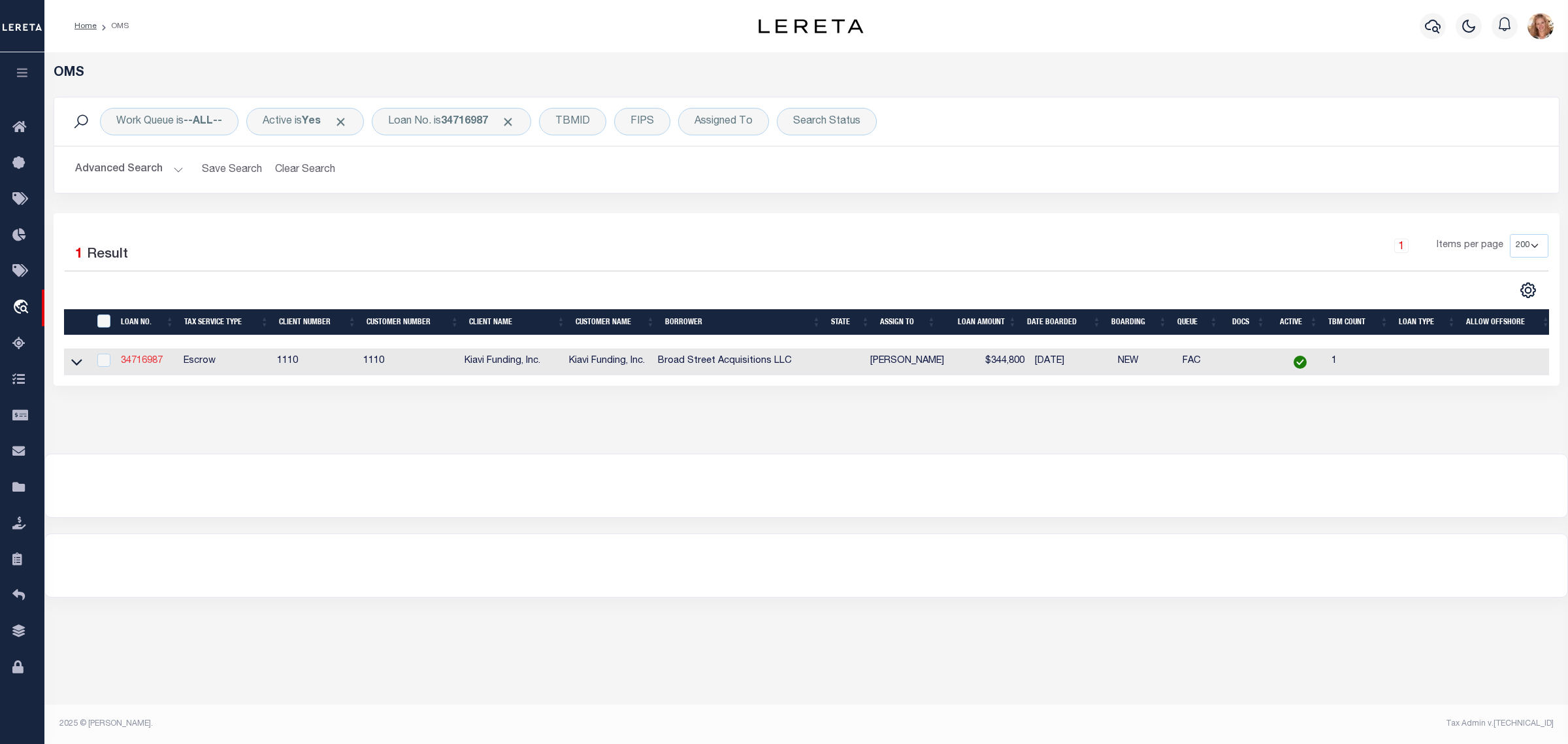
click at [149, 365] on link "34716987" at bounding box center [142, 360] width 42 height 9
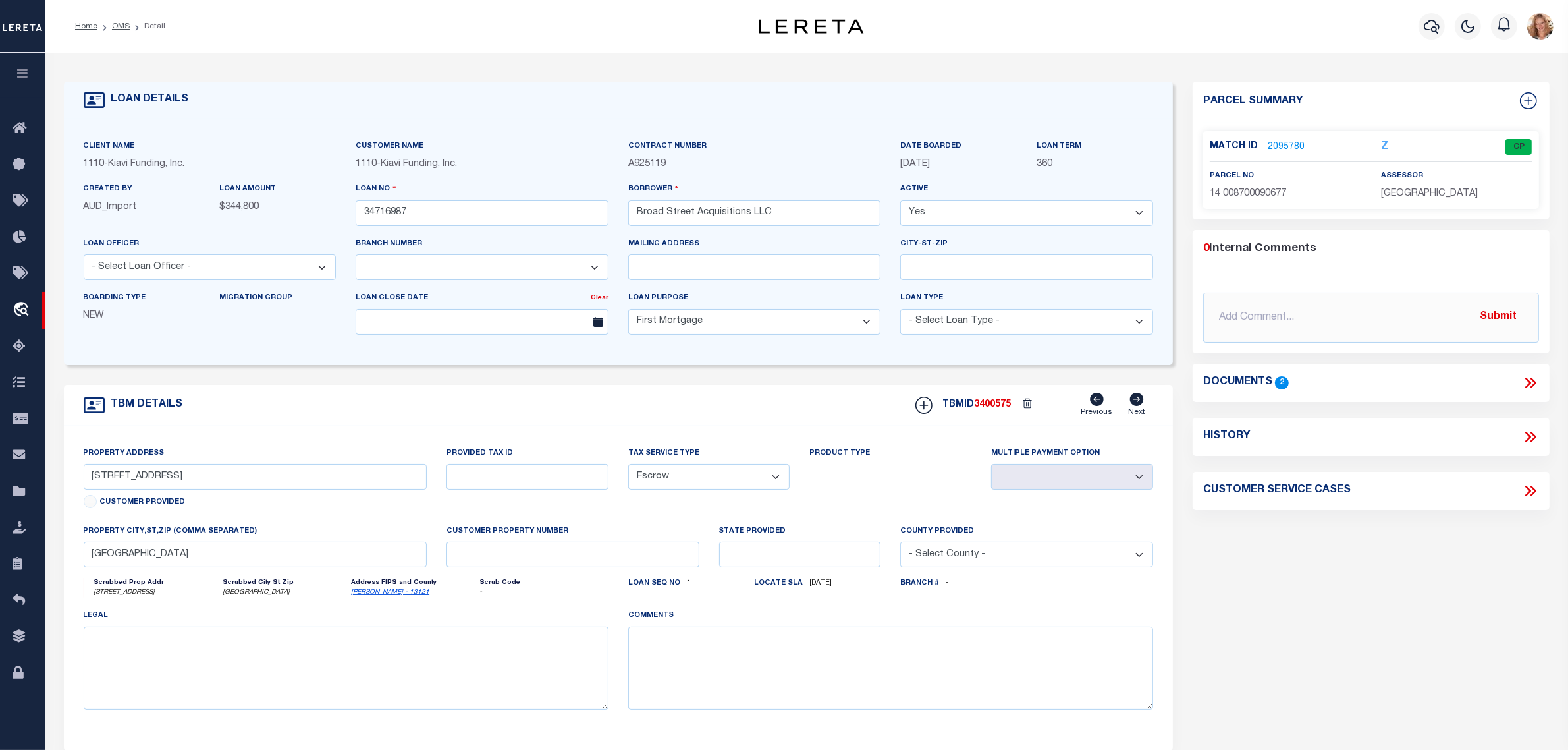
click at [1533, 441] on icon at bounding box center [1531, 436] width 17 height 17
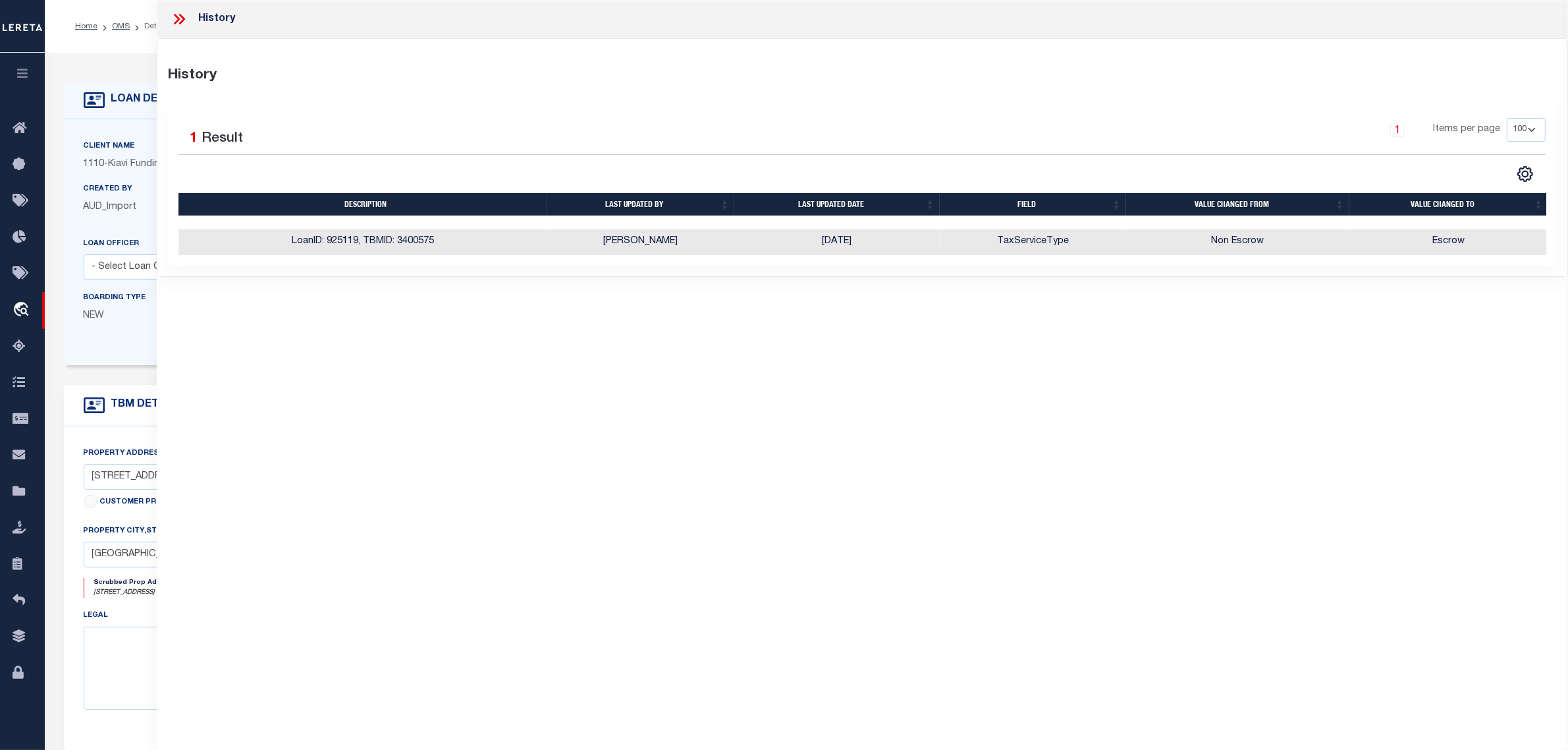
click at [94, 379] on form "LOAN DETAILS Client Name 1110 - Customer Name" at bounding box center [618, 442] width 1110 height 720
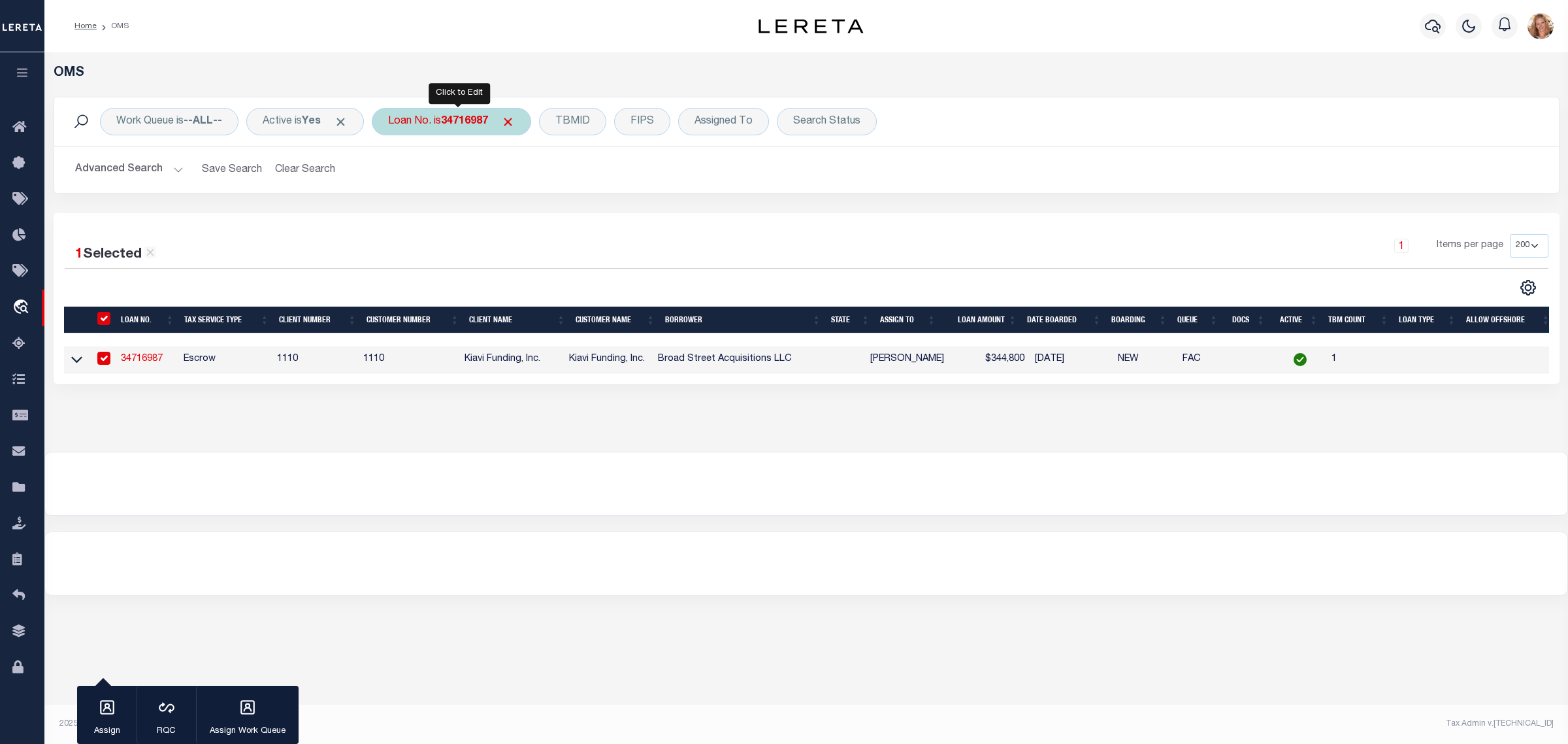
click at [459, 118] on b "34716987" at bounding box center [464, 121] width 47 height 11
click at [562, 213] on input "Apply" at bounding box center [561, 214] width 39 height 22
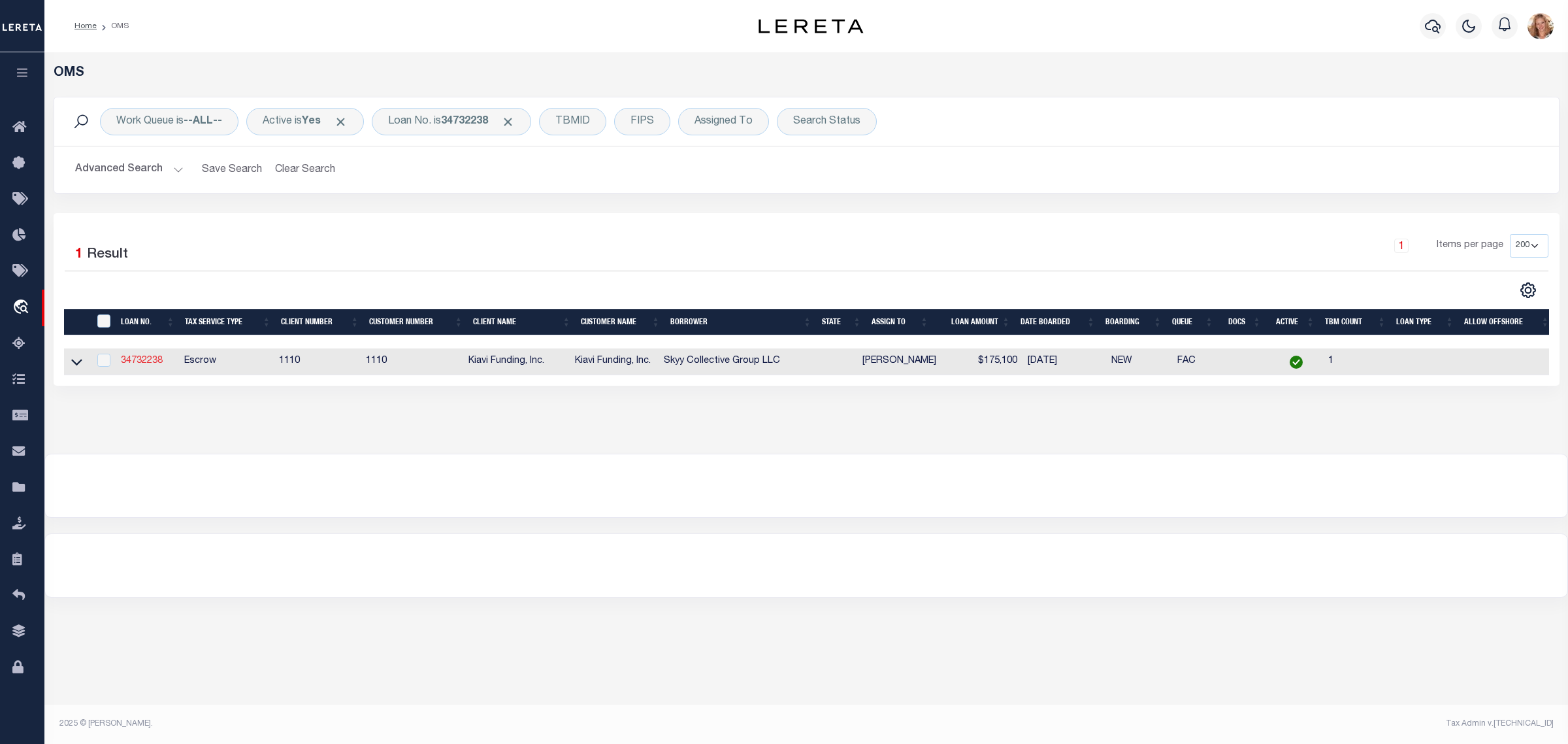
click at [144, 363] on link "34732238" at bounding box center [142, 360] width 42 height 9
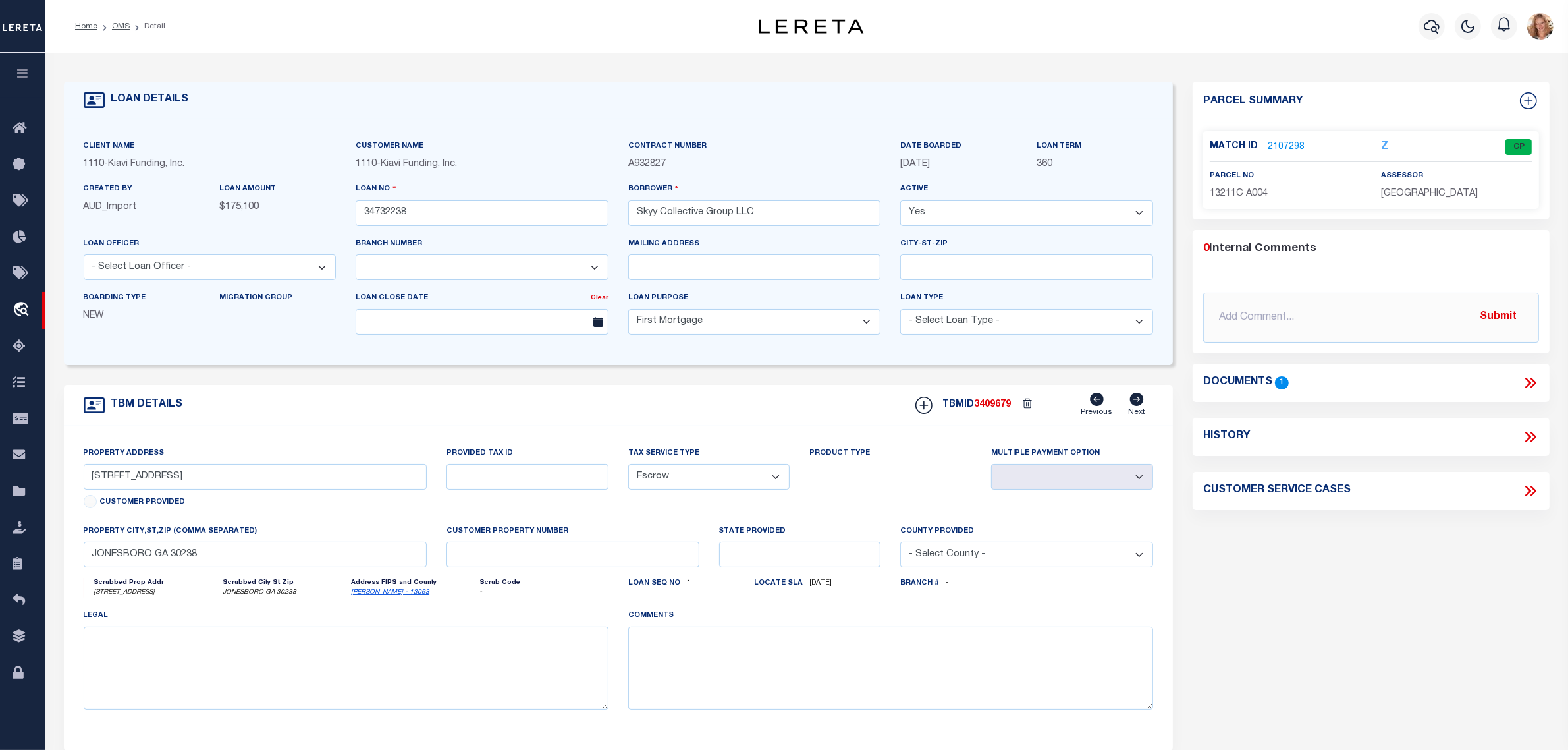
click at [1530, 436] on icon at bounding box center [1531, 436] width 17 height 17
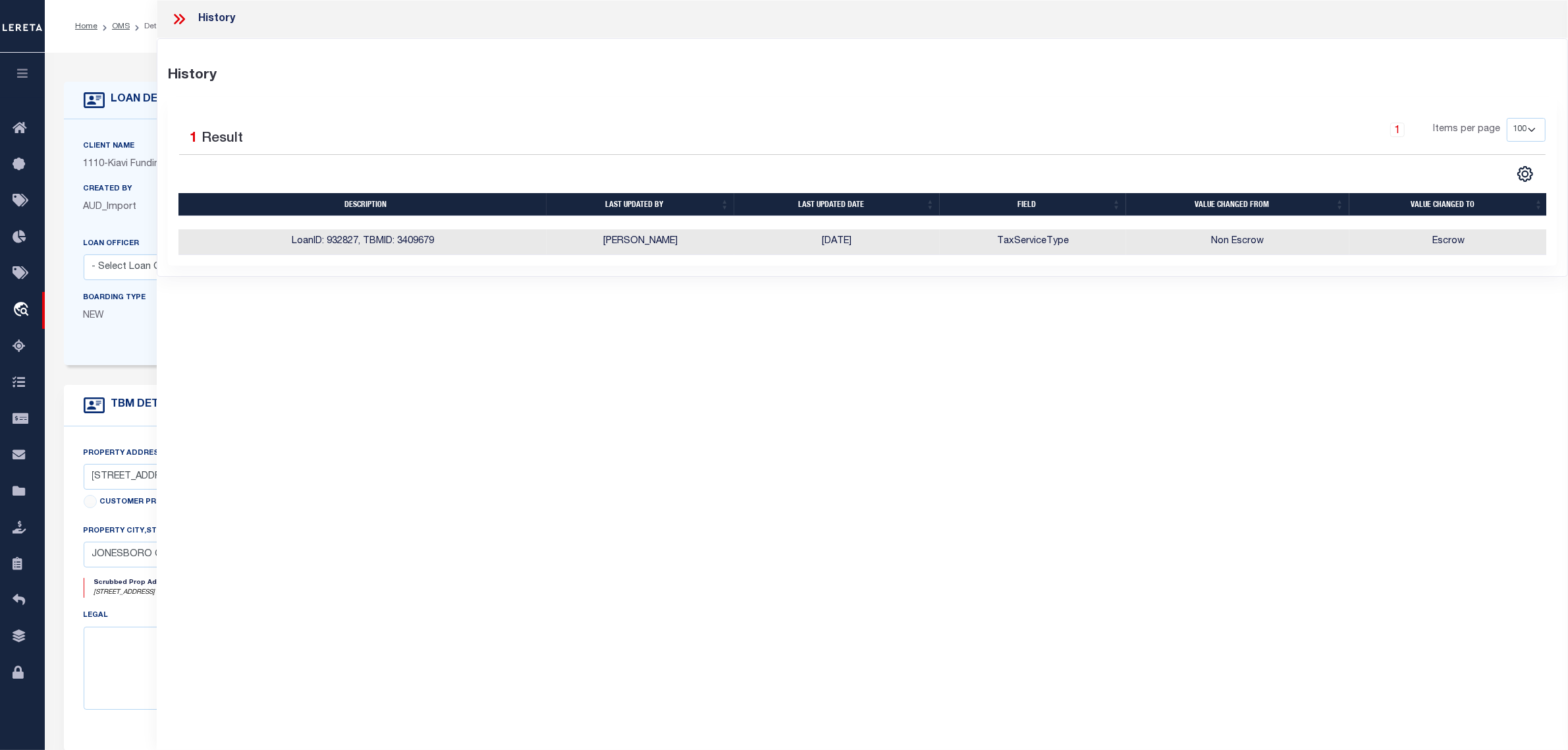
click at [123, 327] on div "Boarding Type NEW" at bounding box center [141, 311] width 136 height 43
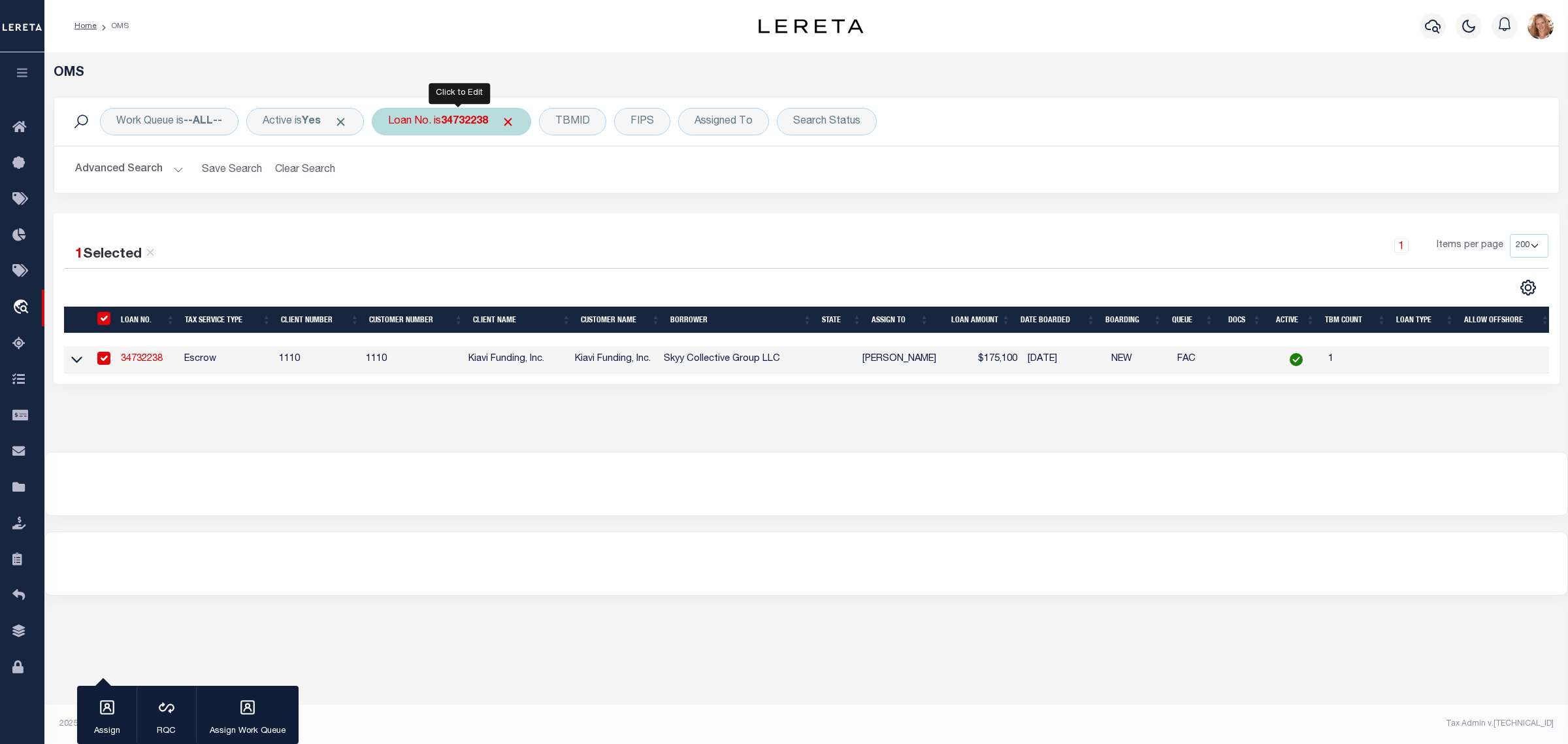
click at [443, 122] on div "Loan No. is 34732238" at bounding box center [452, 121] width 160 height 27
click at [569, 218] on input "Apply" at bounding box center [561, 214] width 39 height 22
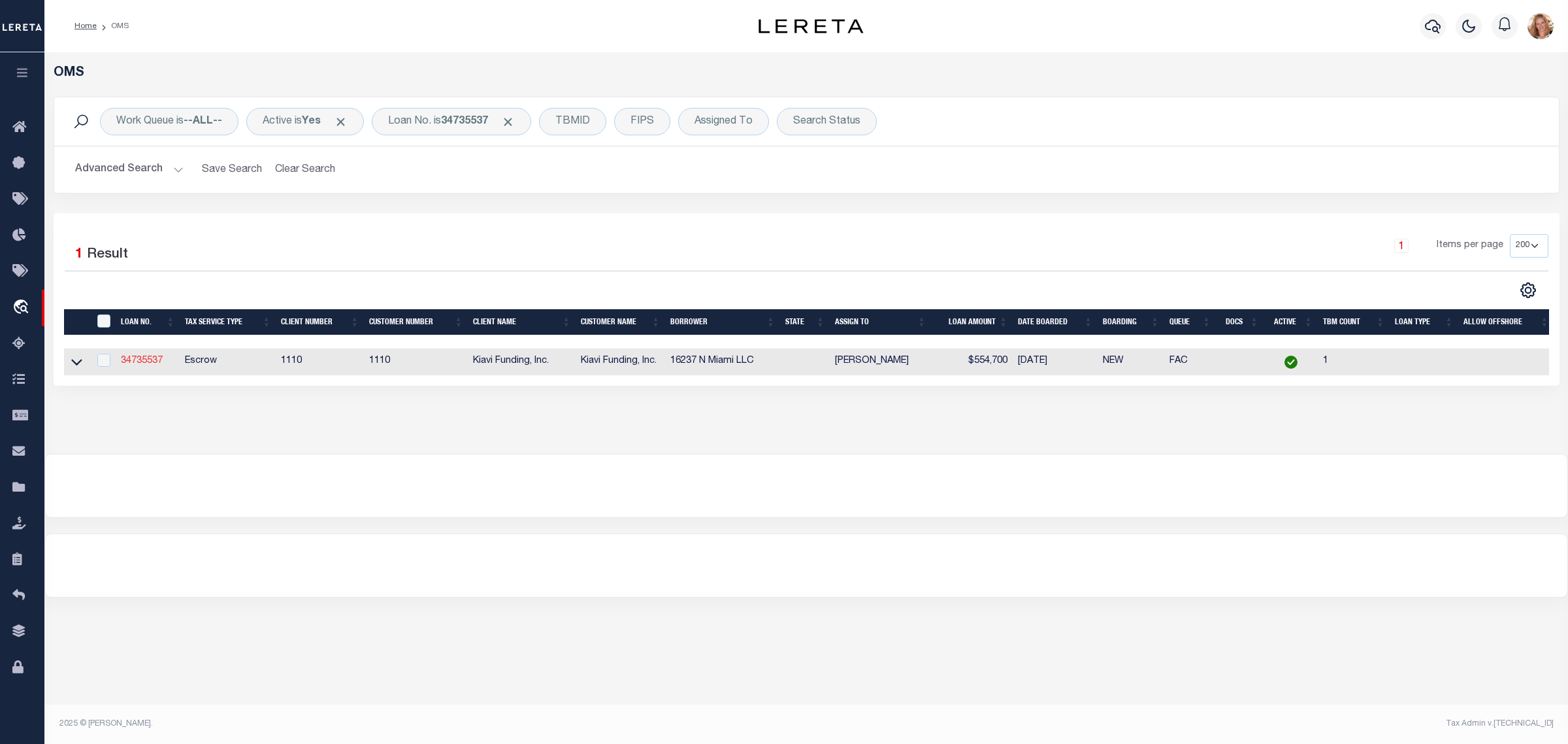
click at [153, 365] on link "34735537" at bounding box center [142, 360] width 42 height 9
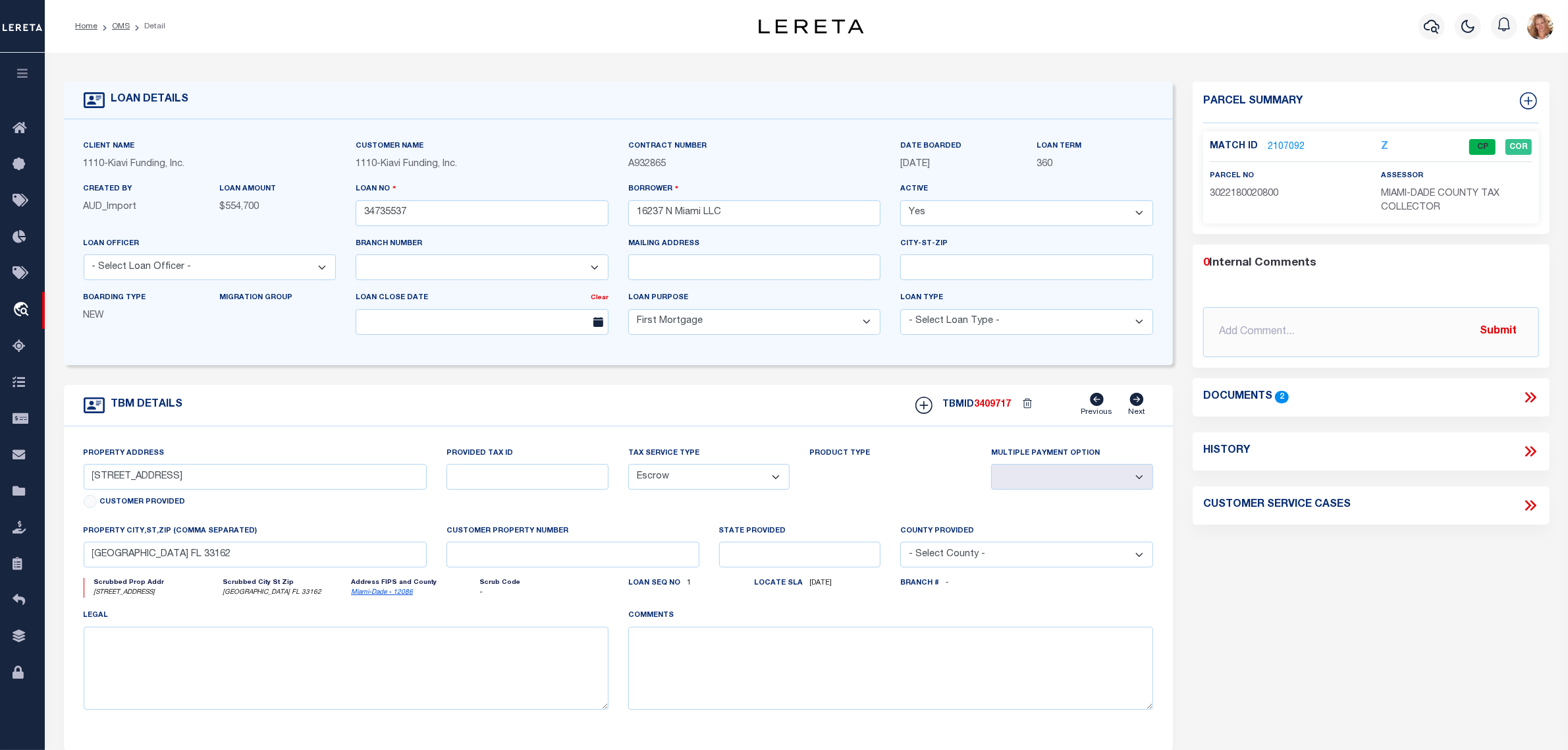
click at [1533, 456] on icon at bounding box center [1531, 451] width 17 height 17
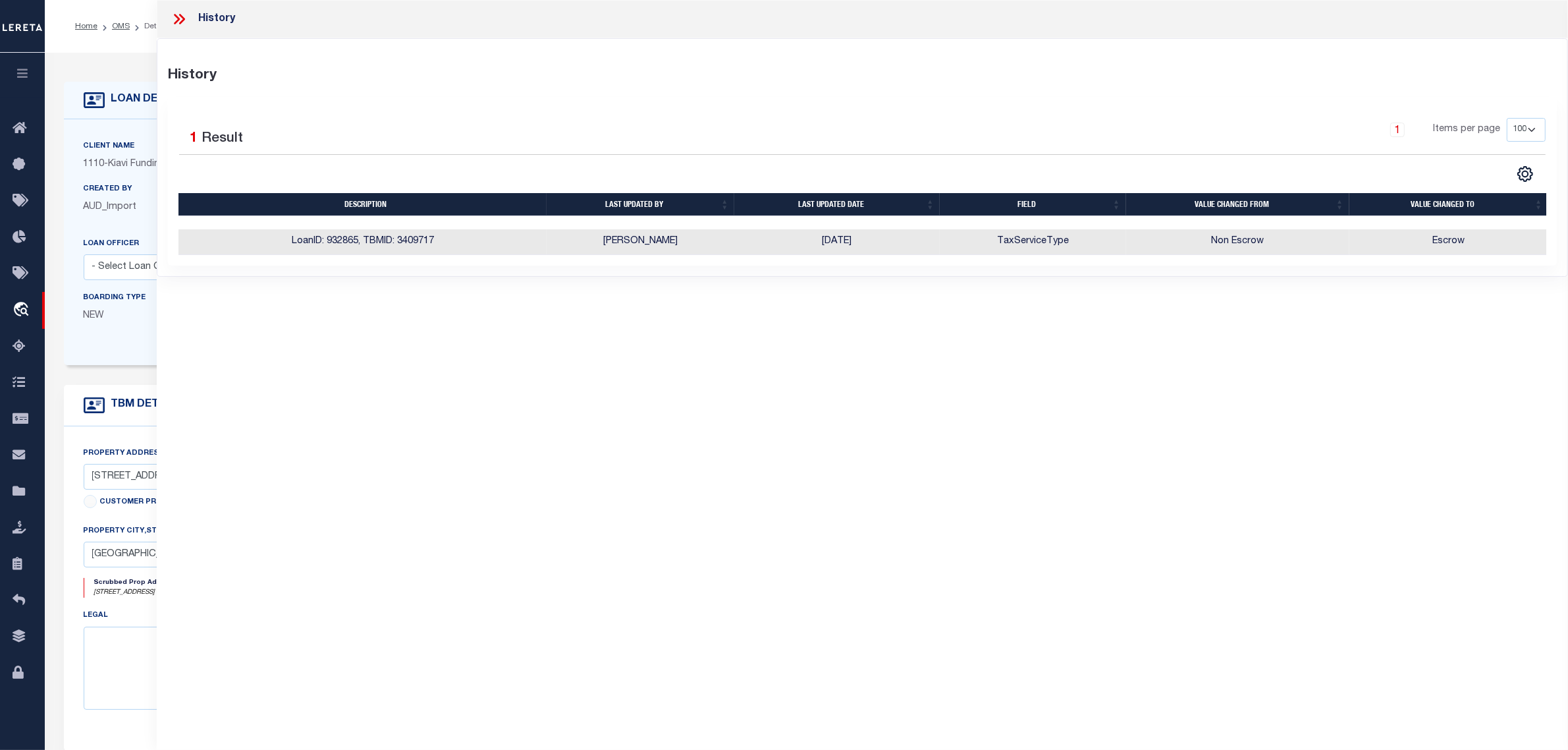
click at [103, 331] on div "Boarding Type NEW" at bounding box center [141, 311] width 136 height 43
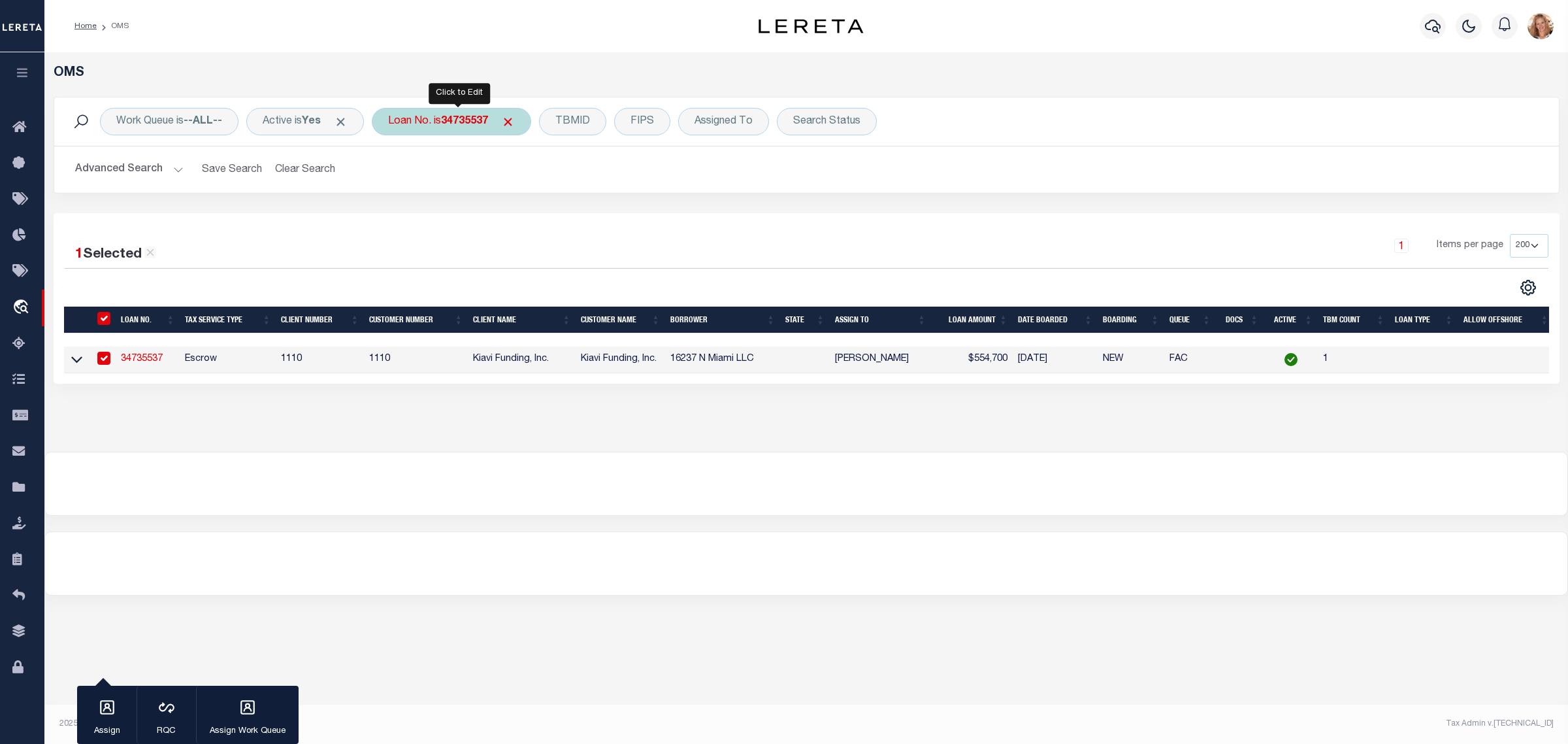
click at [443, 115] on div "Loan No. is 34735537" at bounding box center [452, 121] width 160 height 27
click at [572, 223] on input "Apply" at bounding box center [561, 214] width 39 height 22
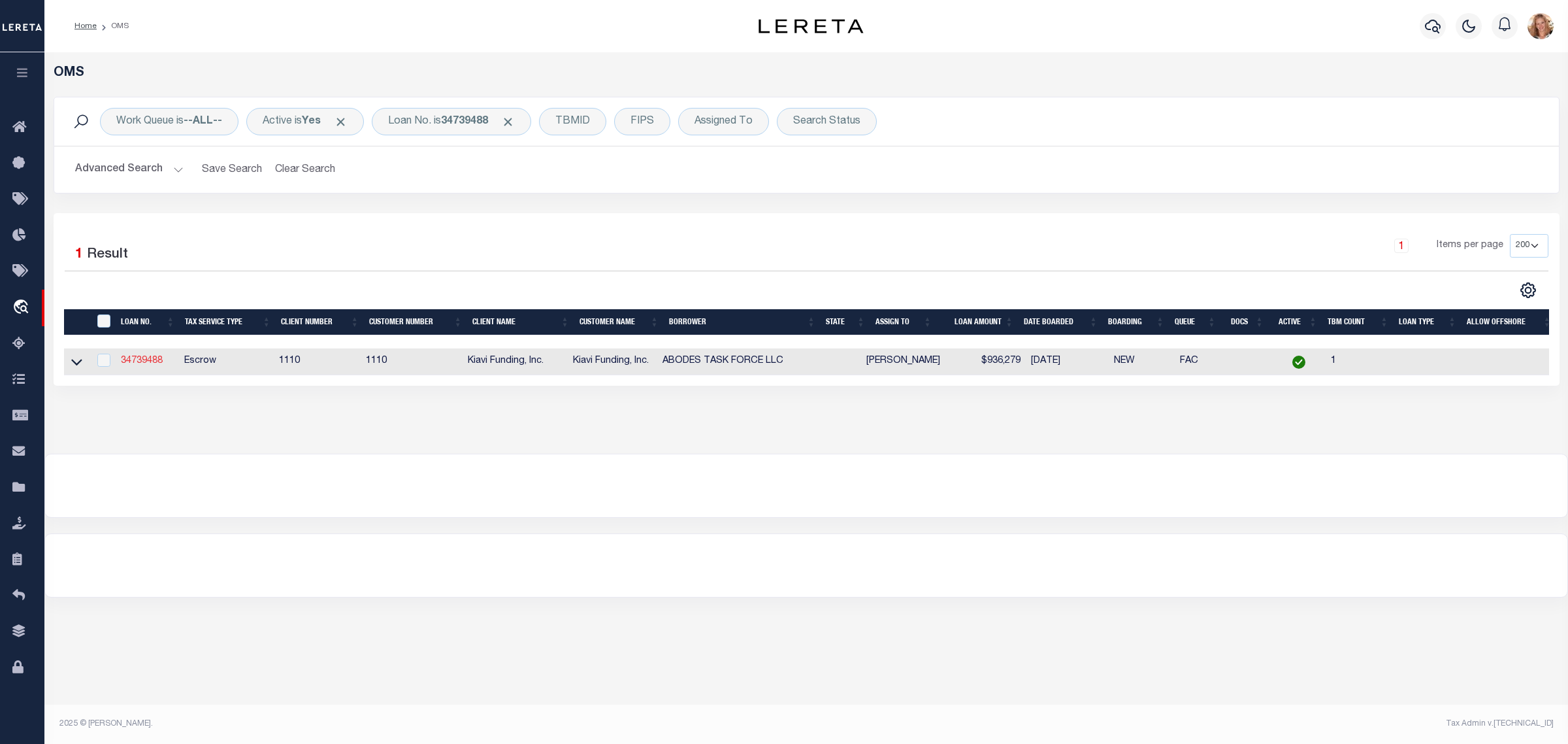
click at [155, 361] on link "34739488" at bounding box center [142, 360] width 42 height 9
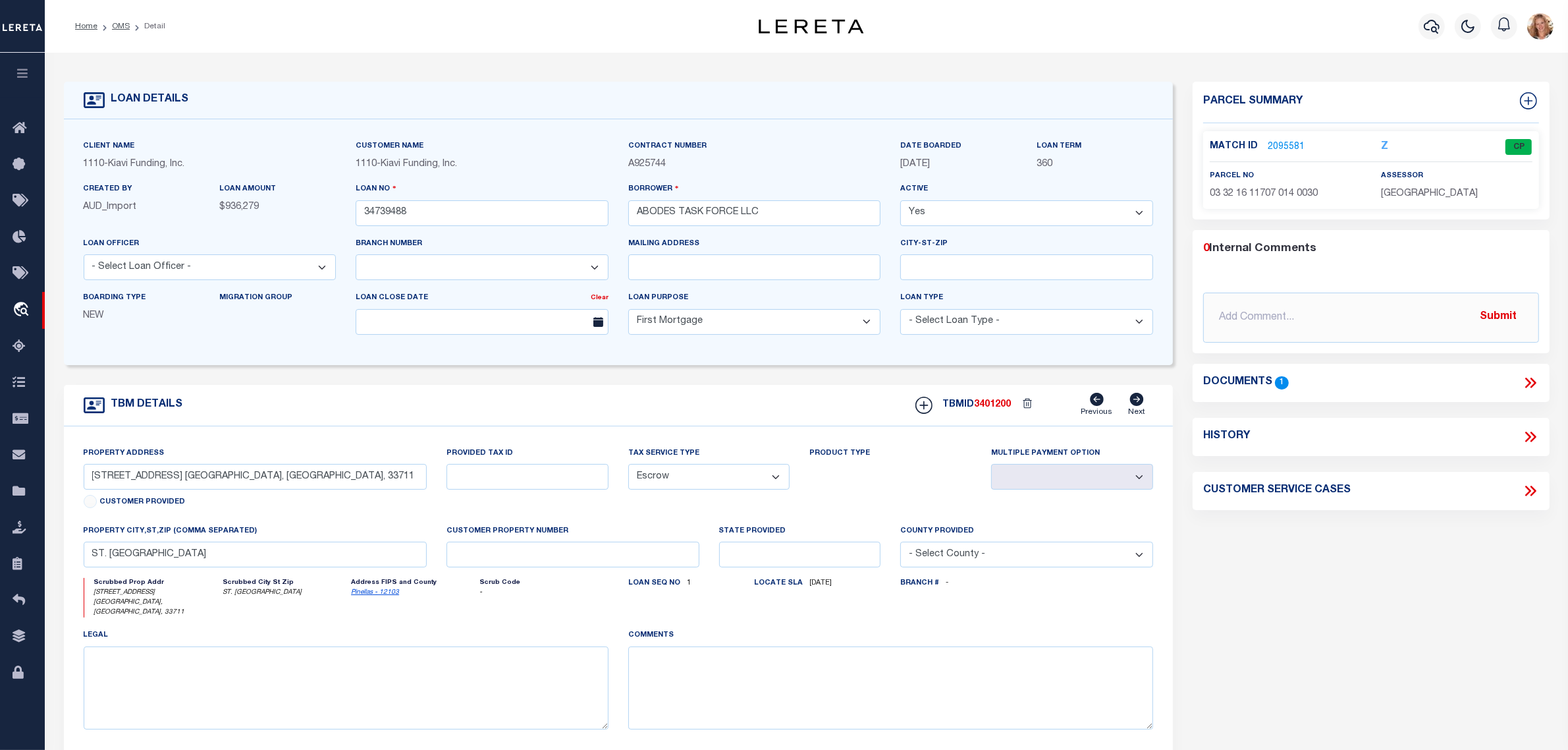
click at [1531, 436] on icon at bounding box center [1531, 436] width 17 height 17
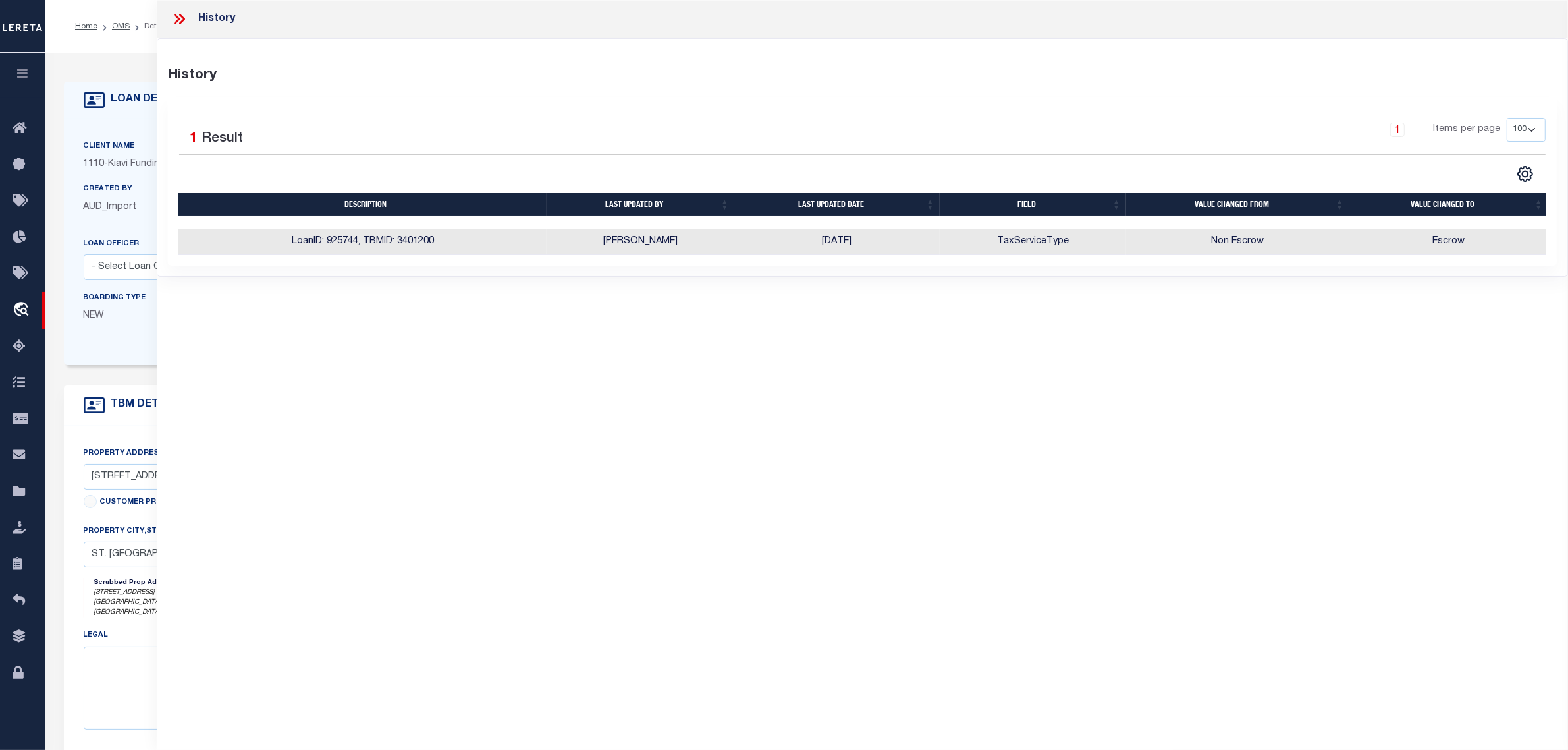
click at [139, 199] on div "Created By AUD_Import" at bounding box center [141, 198] width 116 height 32
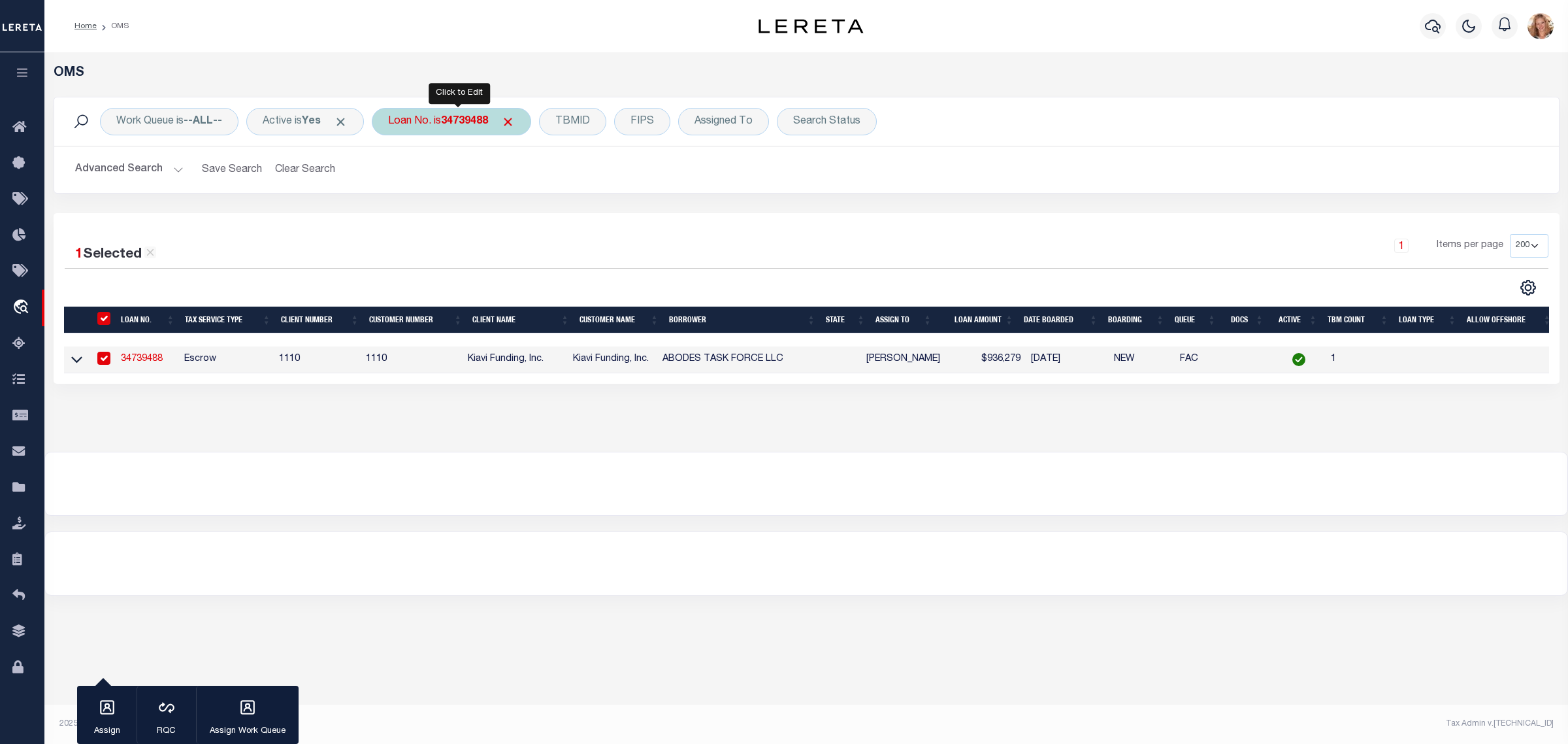
click at [429, 116] on div "Loan No. is 34739488" at bounding box center [452, 121] width 160 height 27
click at [565, 220] on input "Apply" at bounding box center [561, 214] width 39 height 22
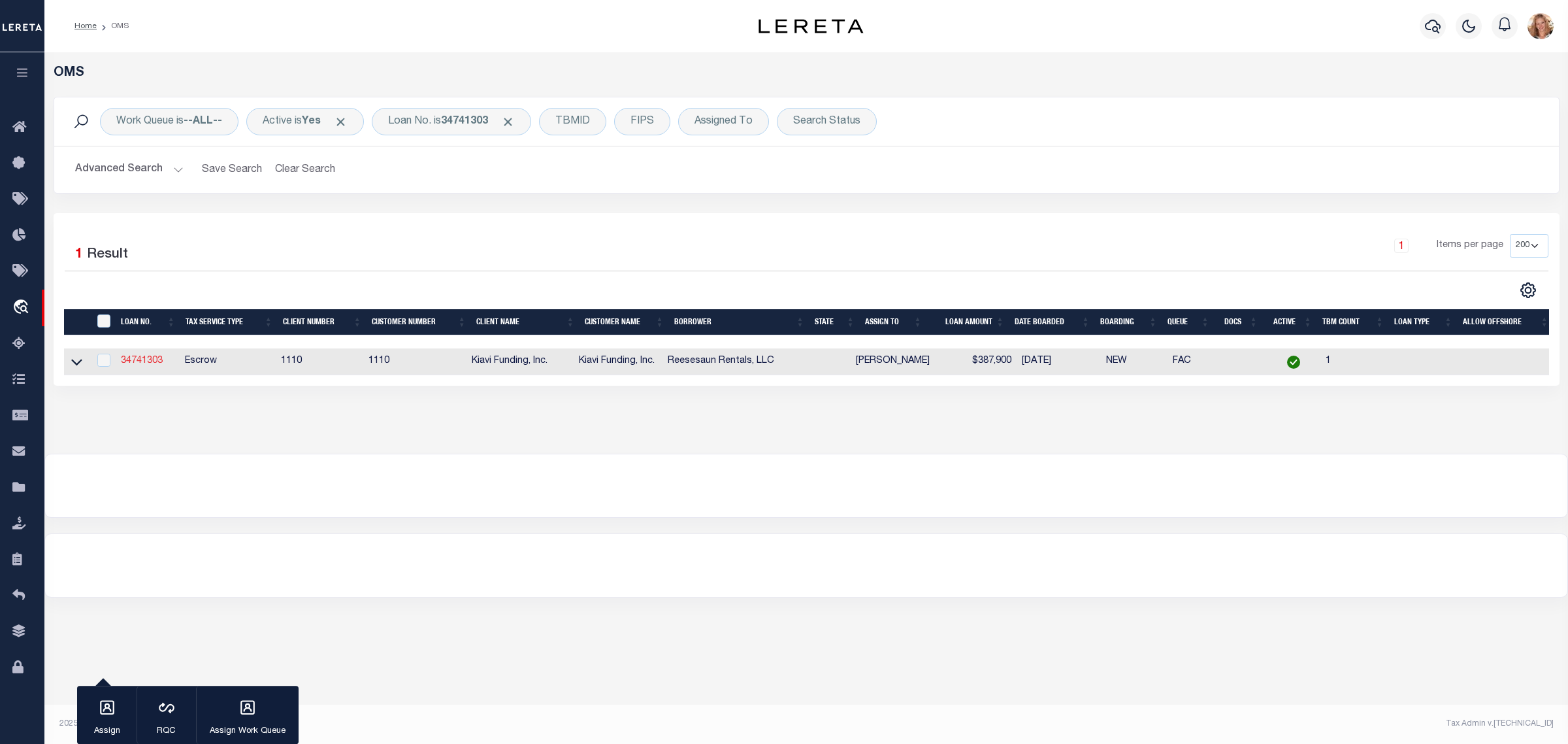
click at [122, 361] on link "34741303" at bounding box center [142, 360] width 42 height 9
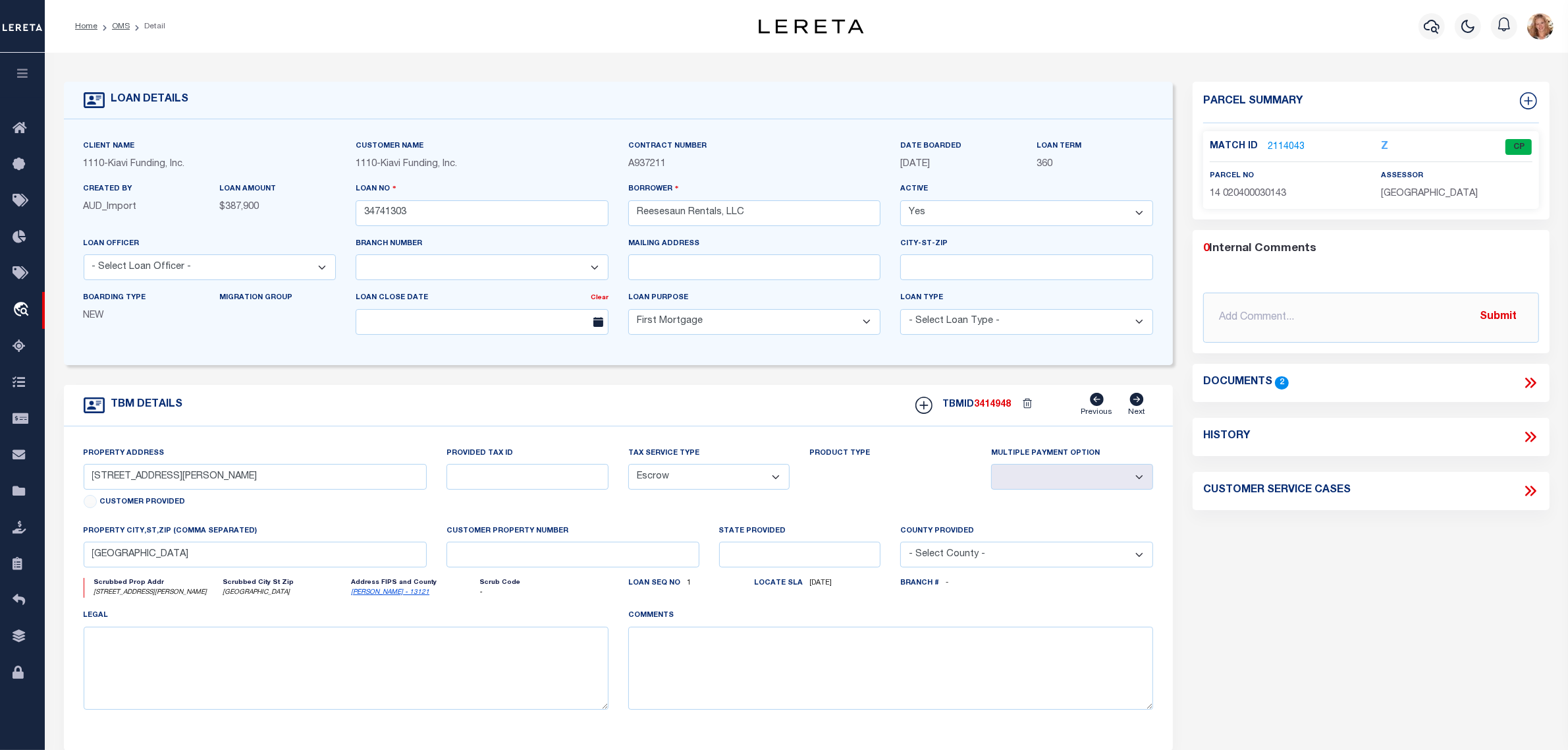
click at [1526, 439] on icon at bounding box center [1531, 436] width 17 height 17
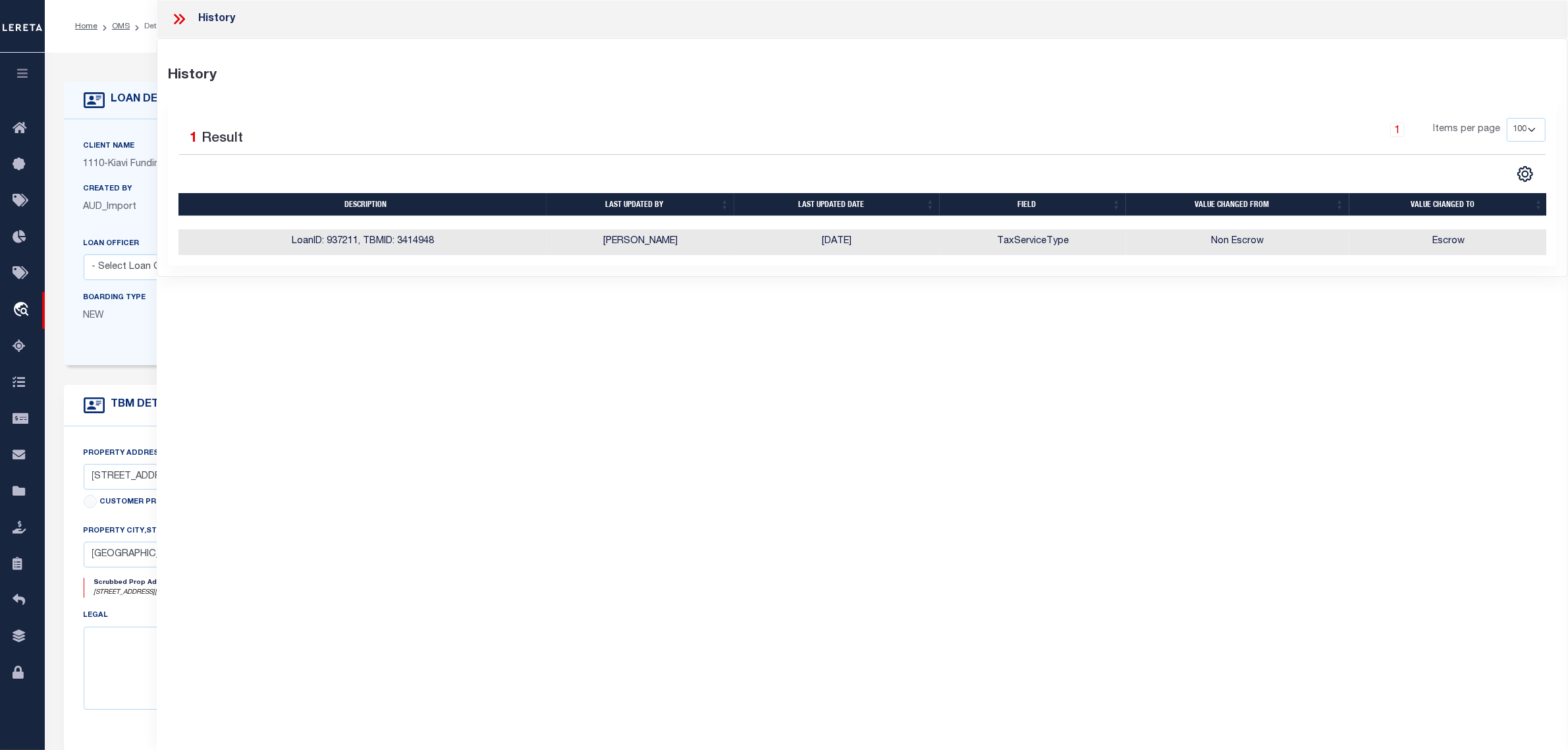
click at [133, 357] on div "Client Name 1110 - Kiavi Funding, Inc. Customer Name 1110 - Kiavi Funding, Inc." at bounding box center [618, 242] width 1110 height 246
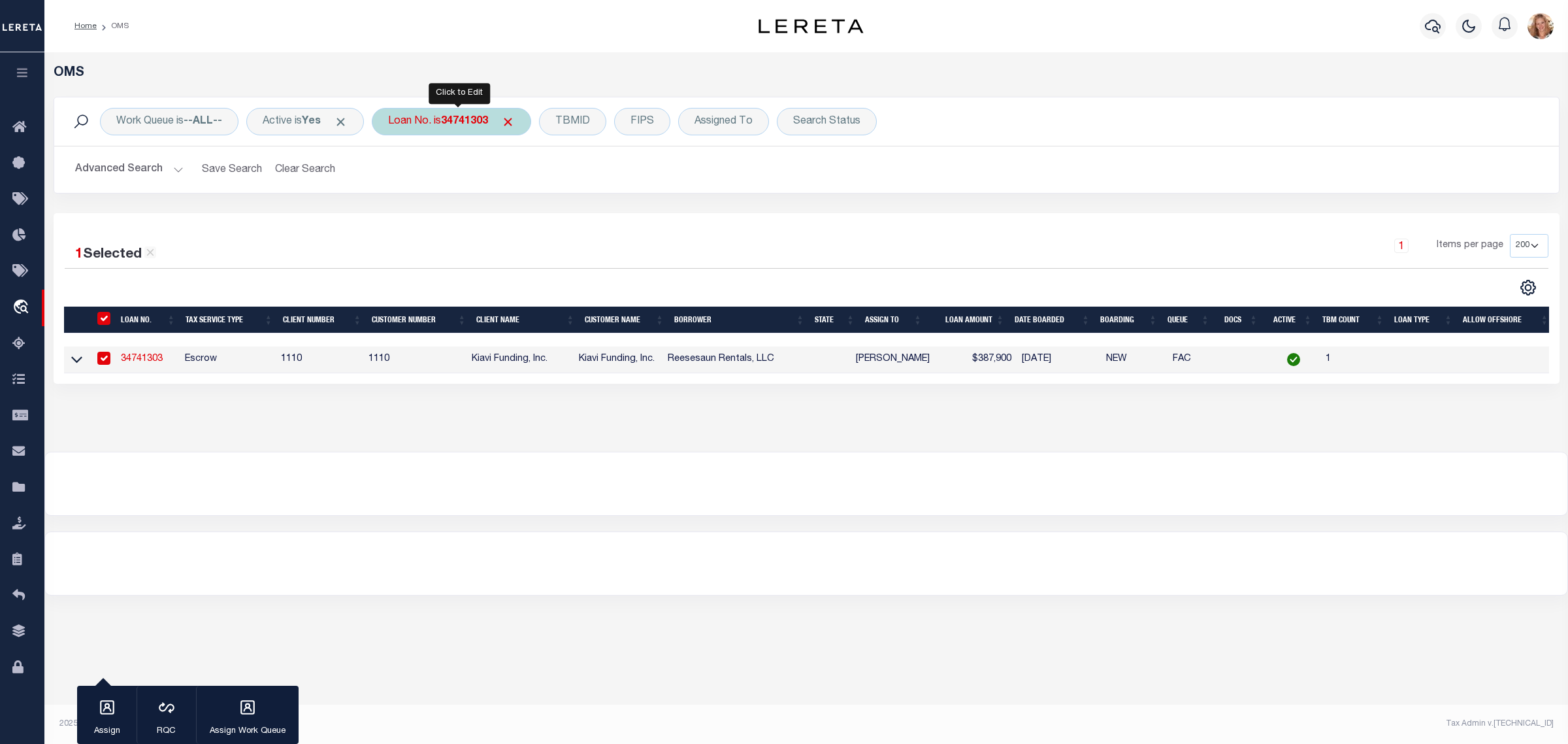
click at [424, 118] on div "Loan No. is 34741303" at bounding box center [452, 121] width 160 height 27
click at [555, 214] on input "Apply" at bounding box center [561, 214] width 39 height 22
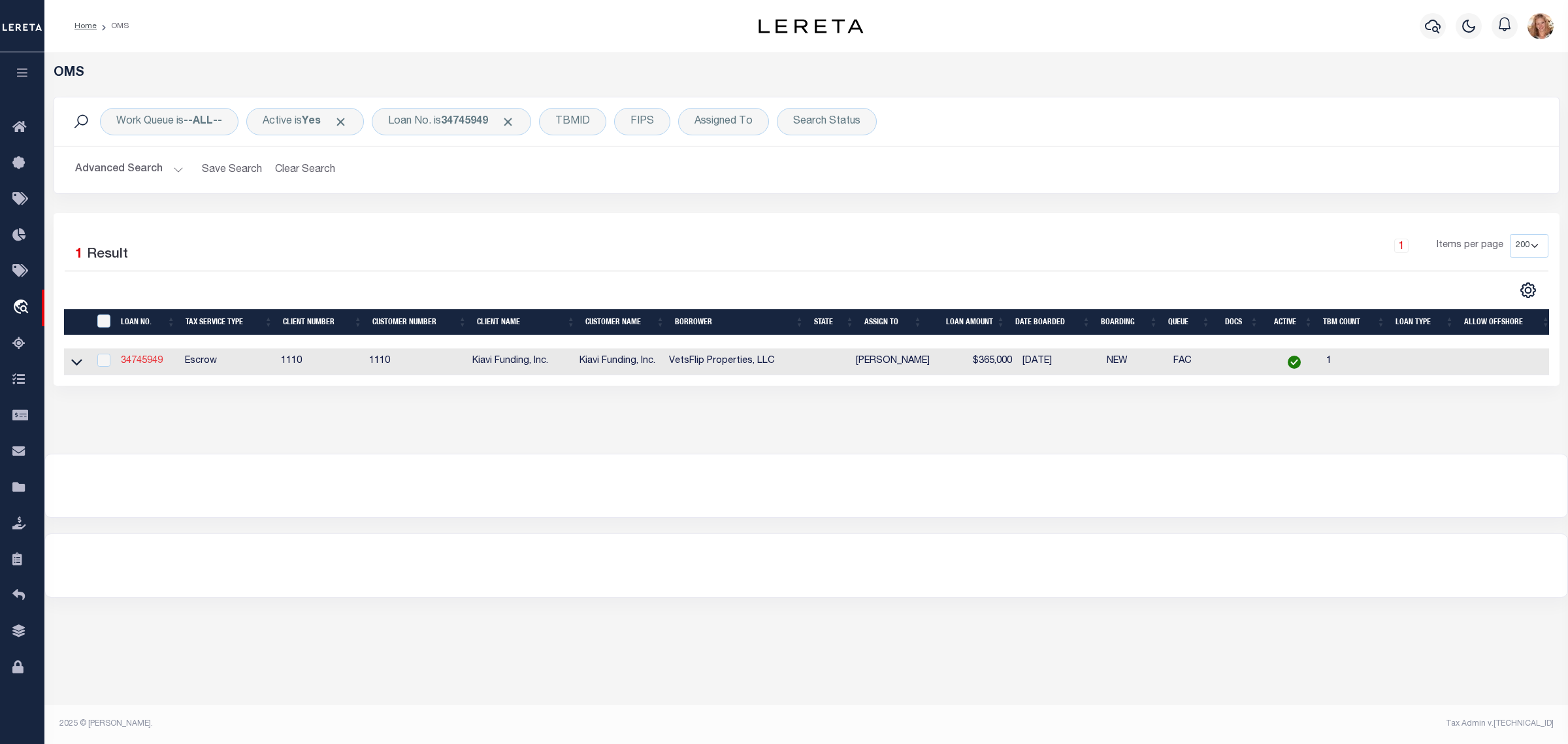
click at [127, 364] on link "34745949" at bounding box center [142, 360] width 42 height 9
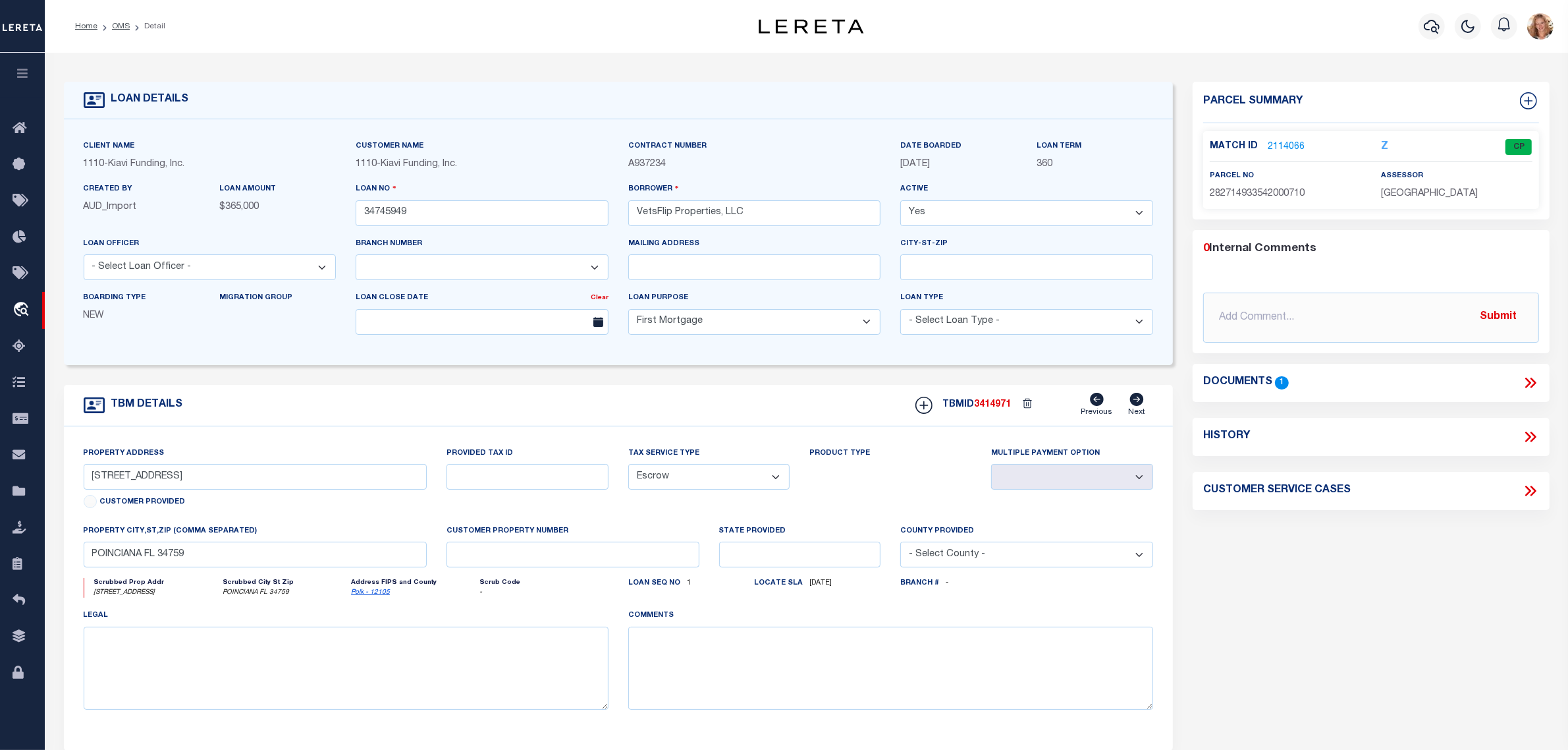
click at [1533, 436] on icon at bounding box center [1533, 436] width 6 height 11
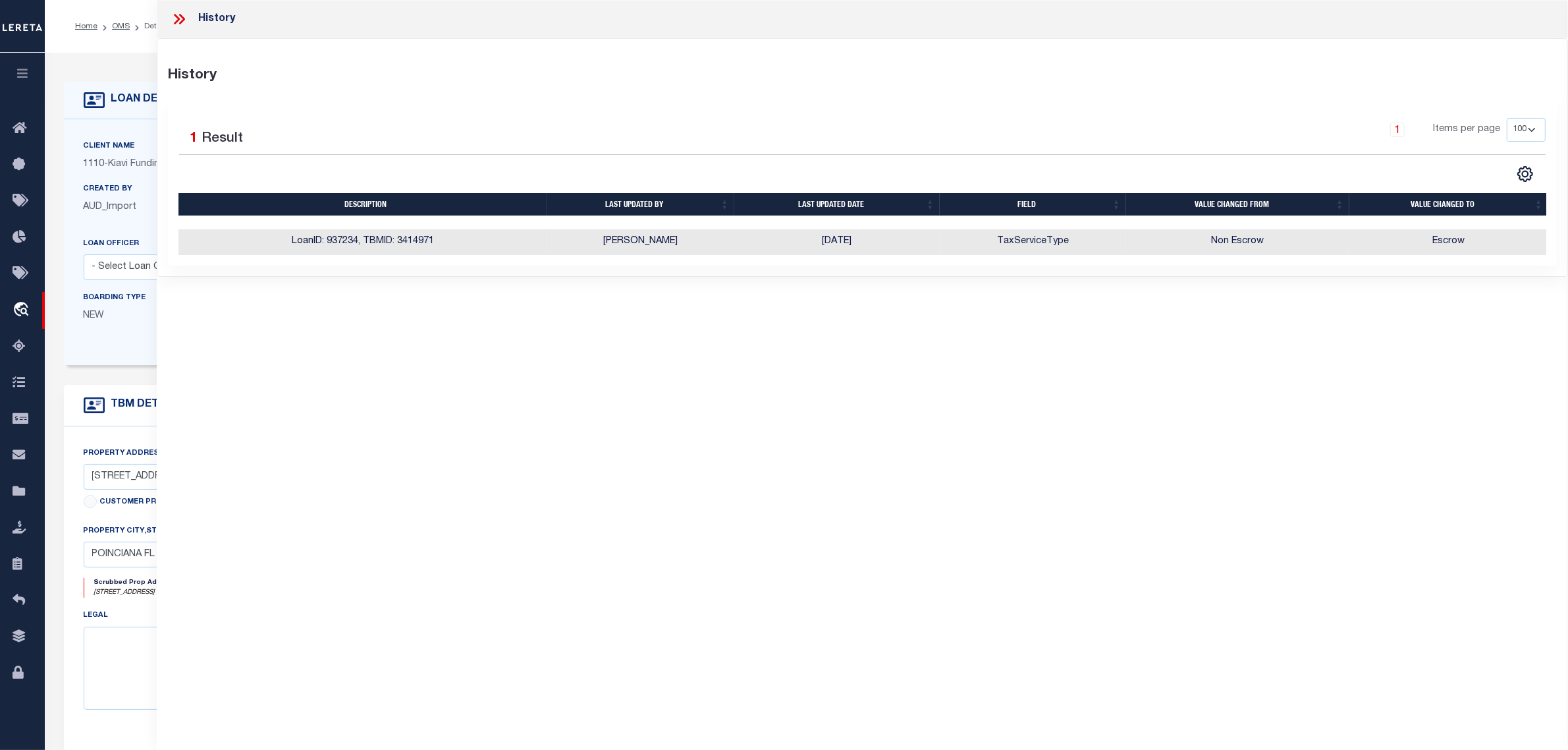
click at [69, 372] on form "LOAN DETAILS Client Name 1110 - Customer Name" at bounding box center [618, 442] width 1110 height 720
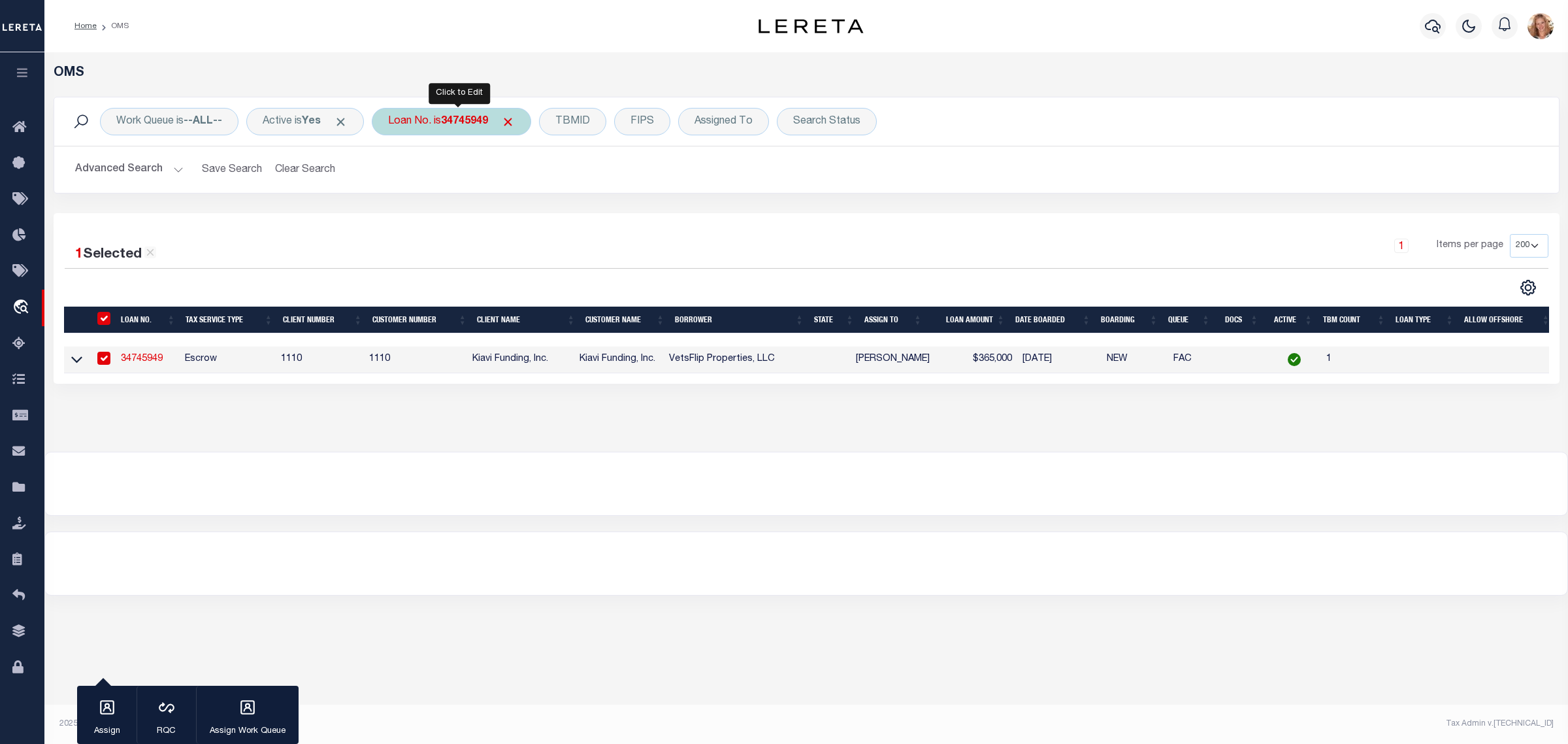
click at [454, 121] on b "34745949" at bounding box center [464, 121] width 47 height 11
click at [571, 220] on input "Apply" at bounding box center [561, 214] width 39 height 22
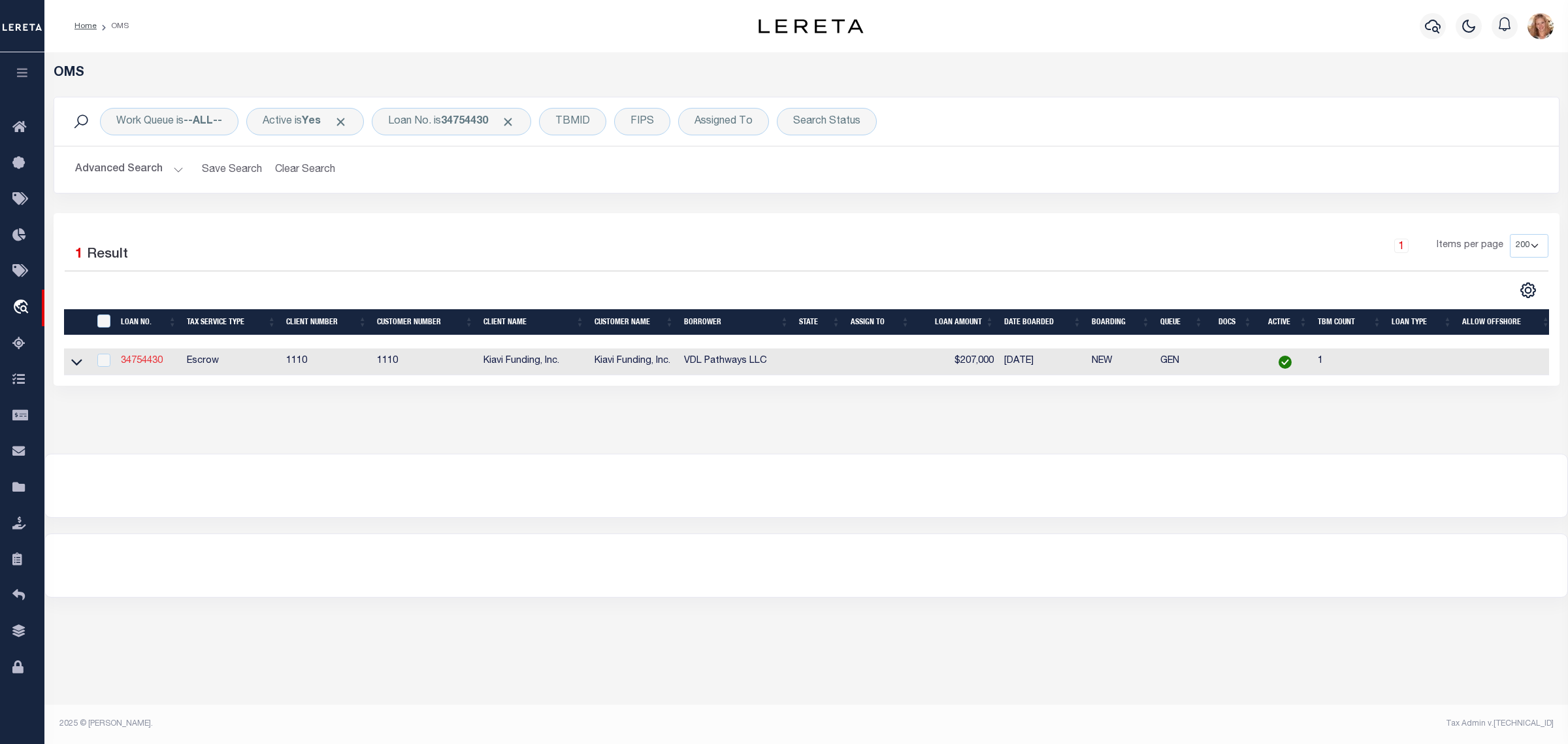
click at [144, 361] on link "34754430" at bounding box center [142, 360] width 42 height 9
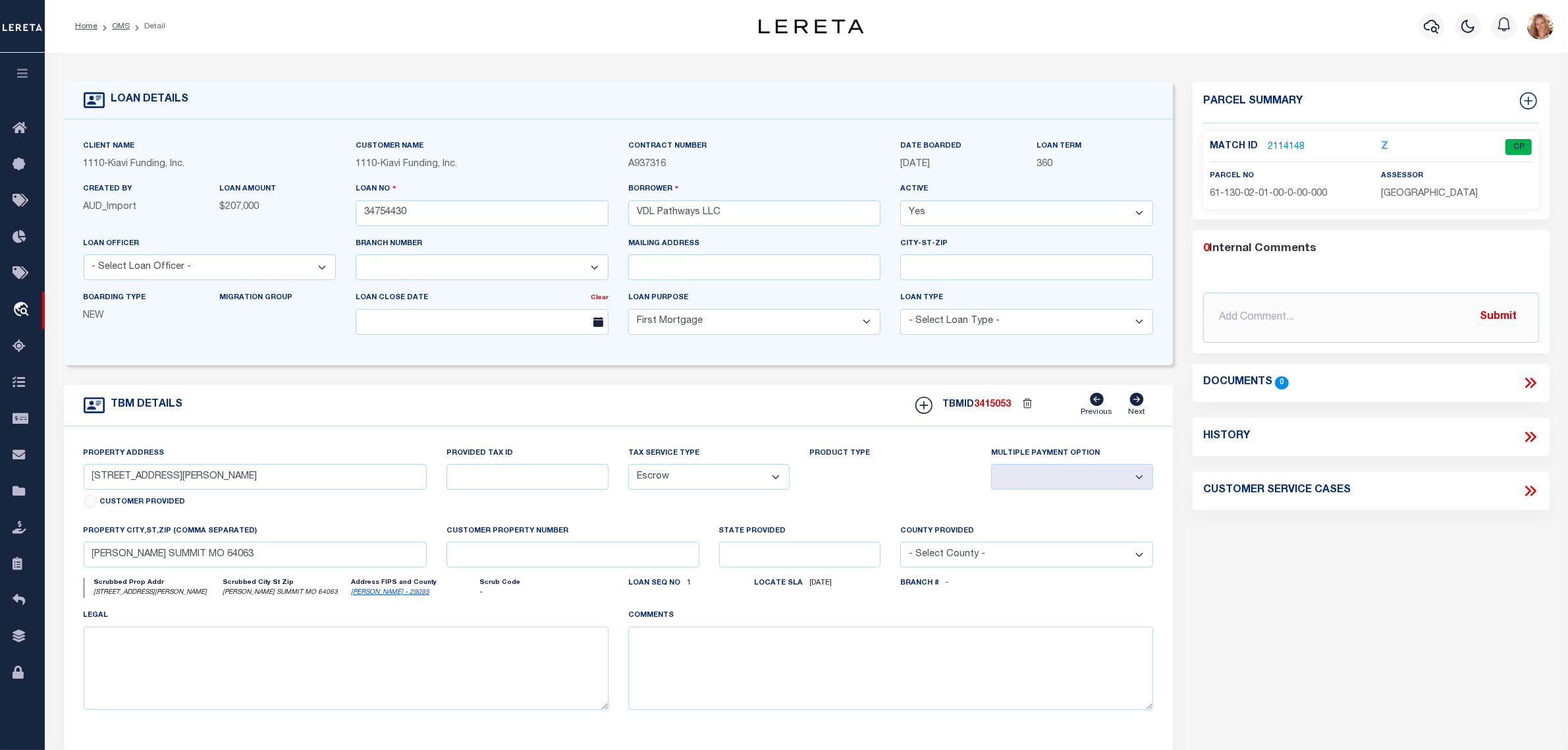
click at [1528, 436] on icon at bounding box center [1531, 436] width 17 height 17
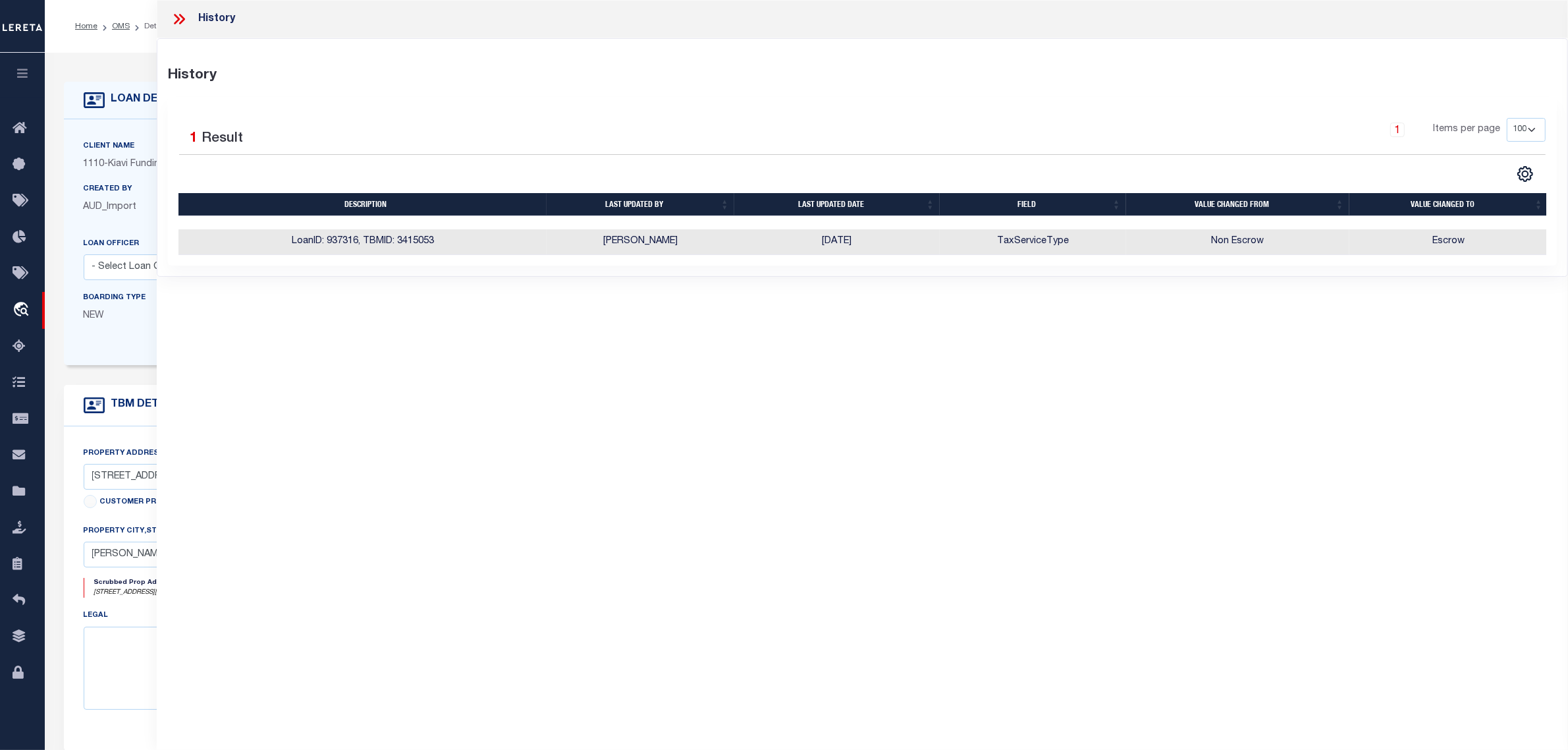
click at [112, 365] on div "Client Name 1110 - Kiavi Funding, Inc. Customer Name 1110 - Kiavi Funding, Inc." at bounding box center [618, 242] width 1110 height 246
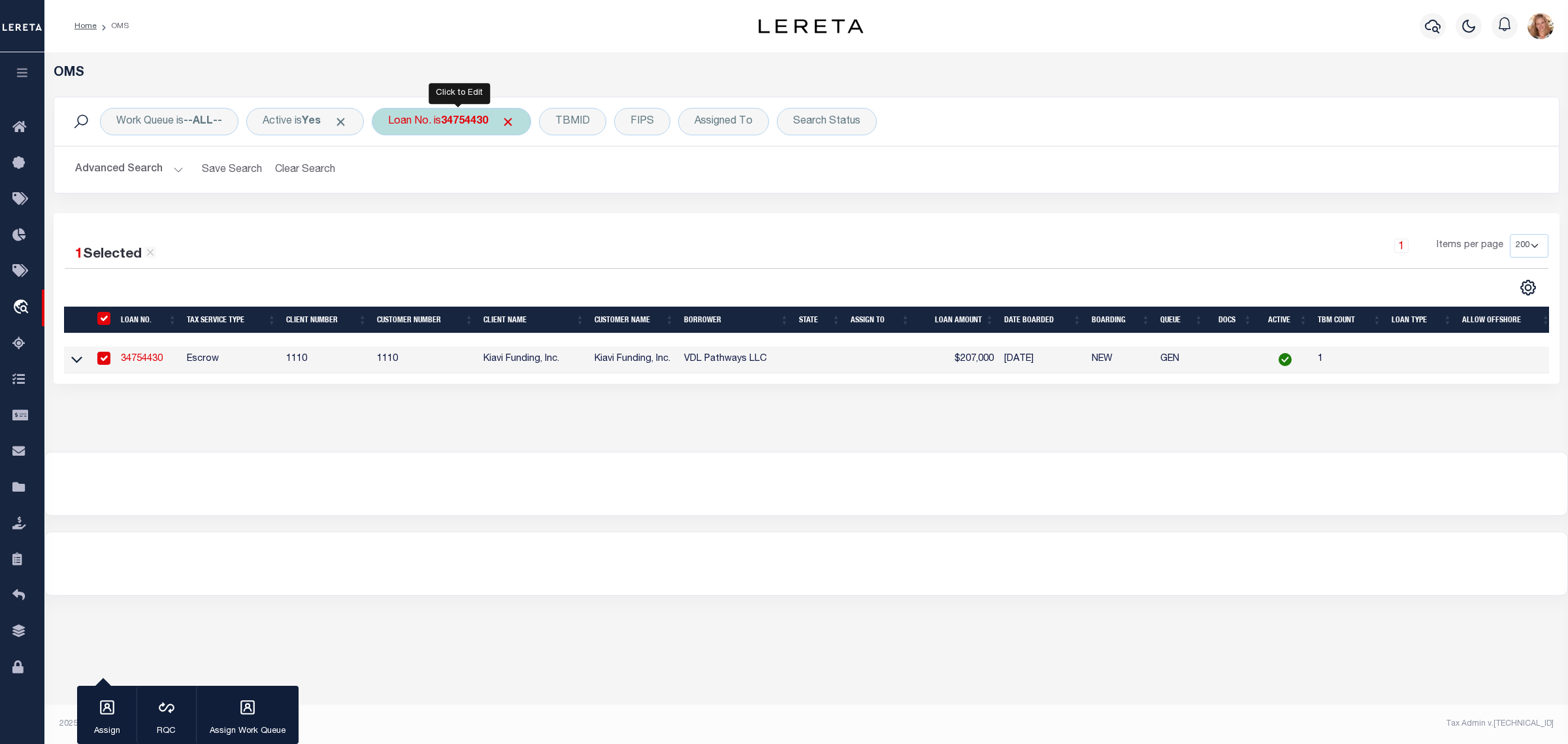
click at [430, 118] on div "Loan No. is 34754430" at bounding box center [452, 121] width 160 height 27
click at [567, 220] on input "Apply" at bounding box center [561, 214] width 39 height 22
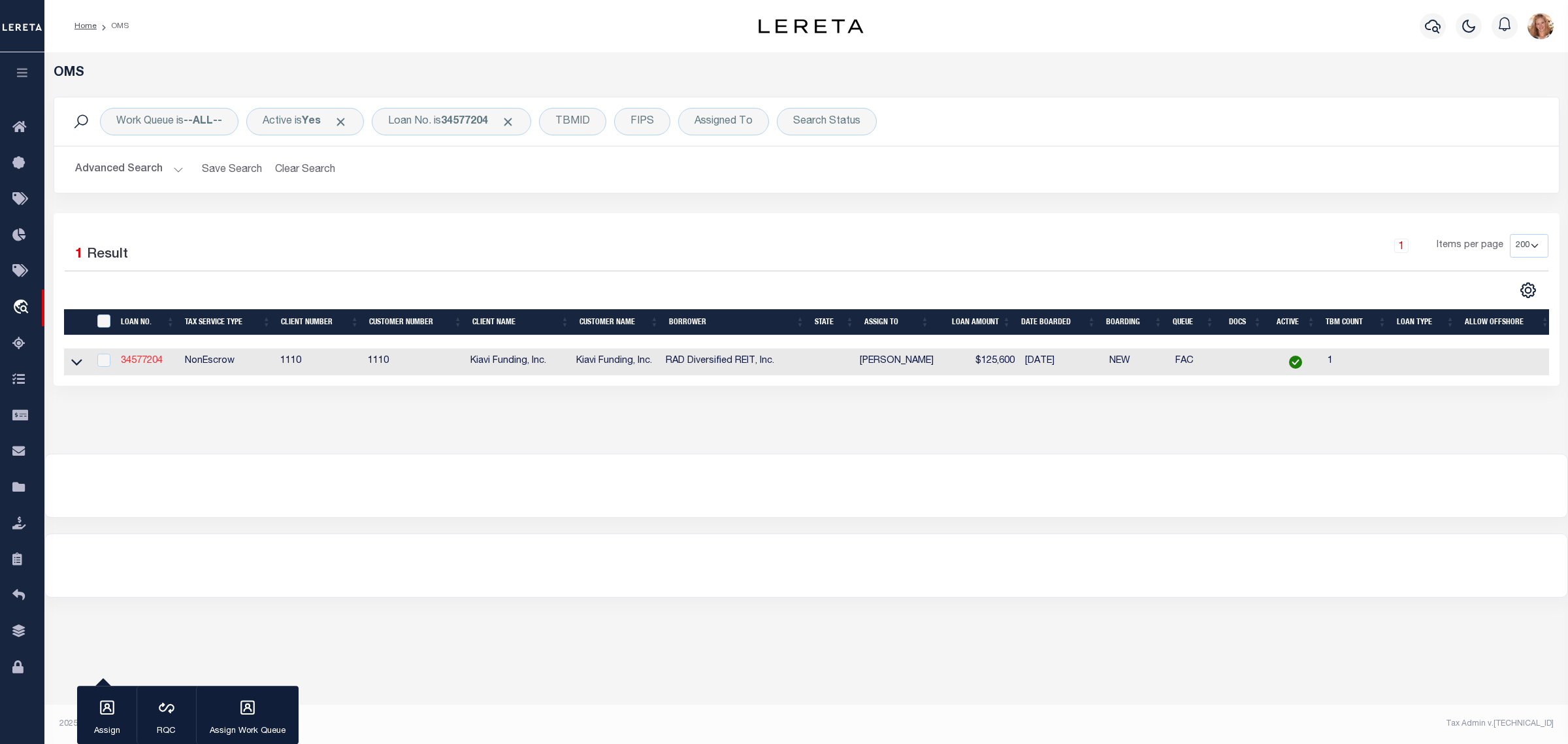
click at [144, 360] on link "34577204" at bounding box center [142, 360] width 42 height 9
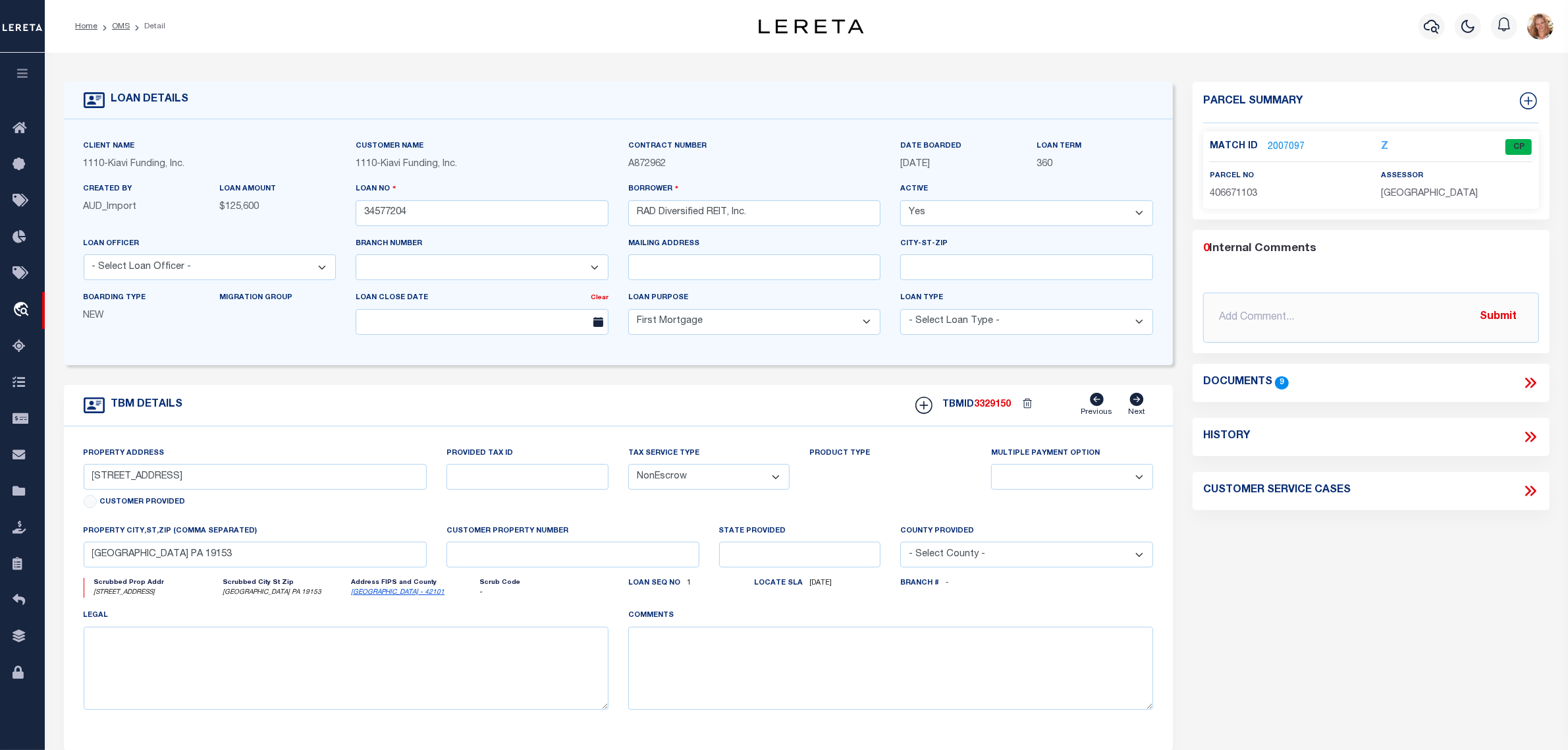
click at [1531, 441] on icon at bounding box center [1533, 436] width 6 height 11
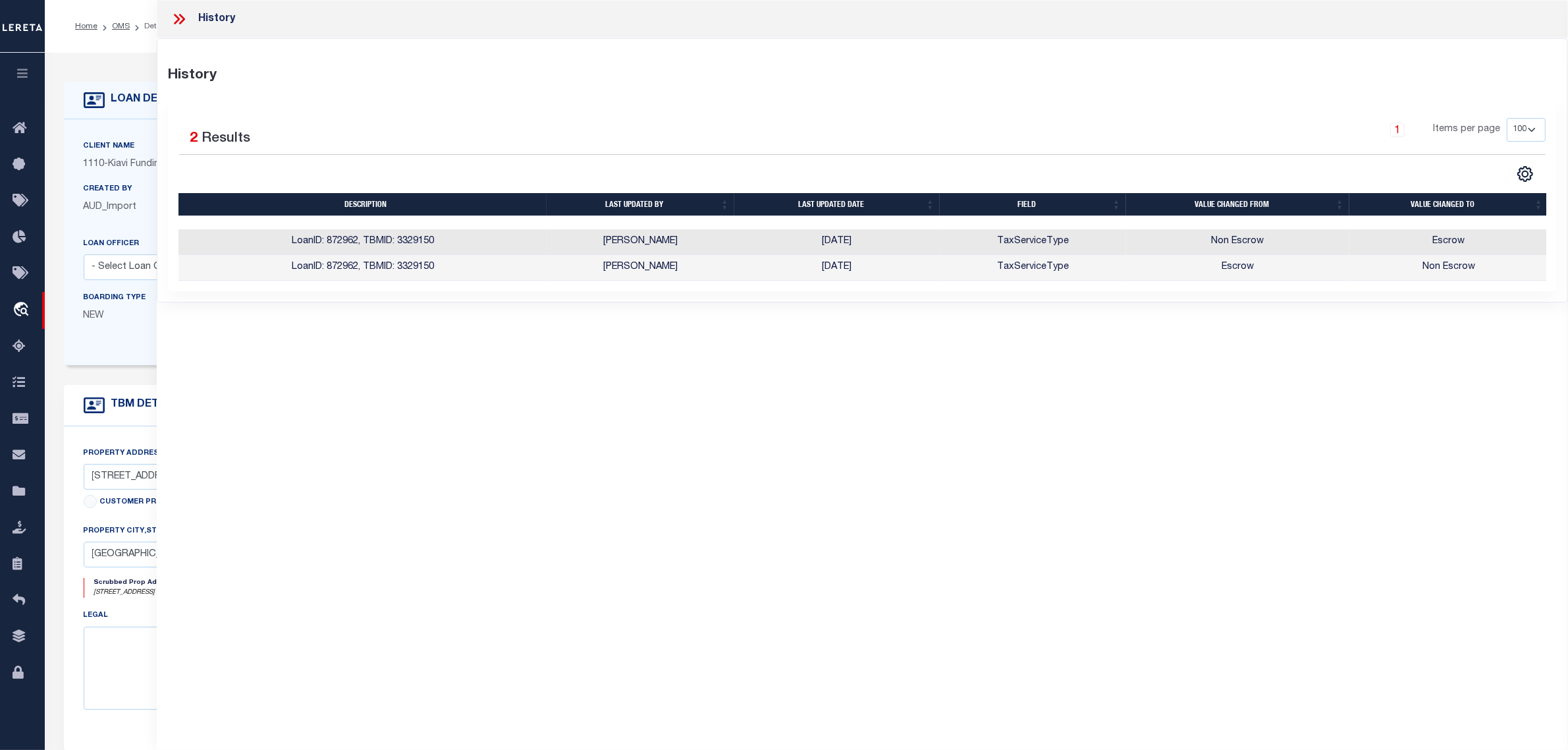
click at [85, 198] on div "Created By AUD_Import" at bounding box center [141, 198] width 116 height 32
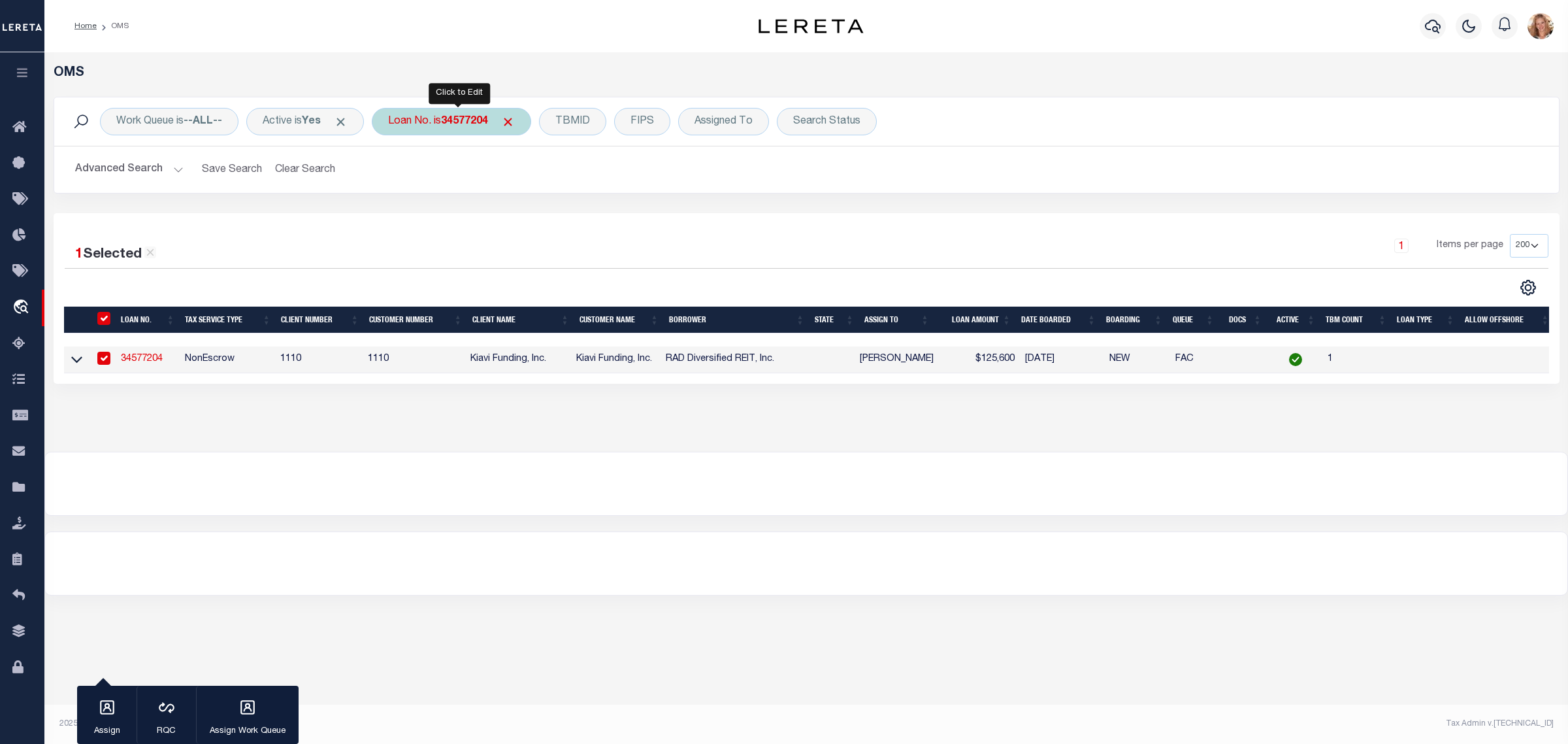
click at [467, 122] on b "34577204" at bounding box center [464, 121] width 47 height 11
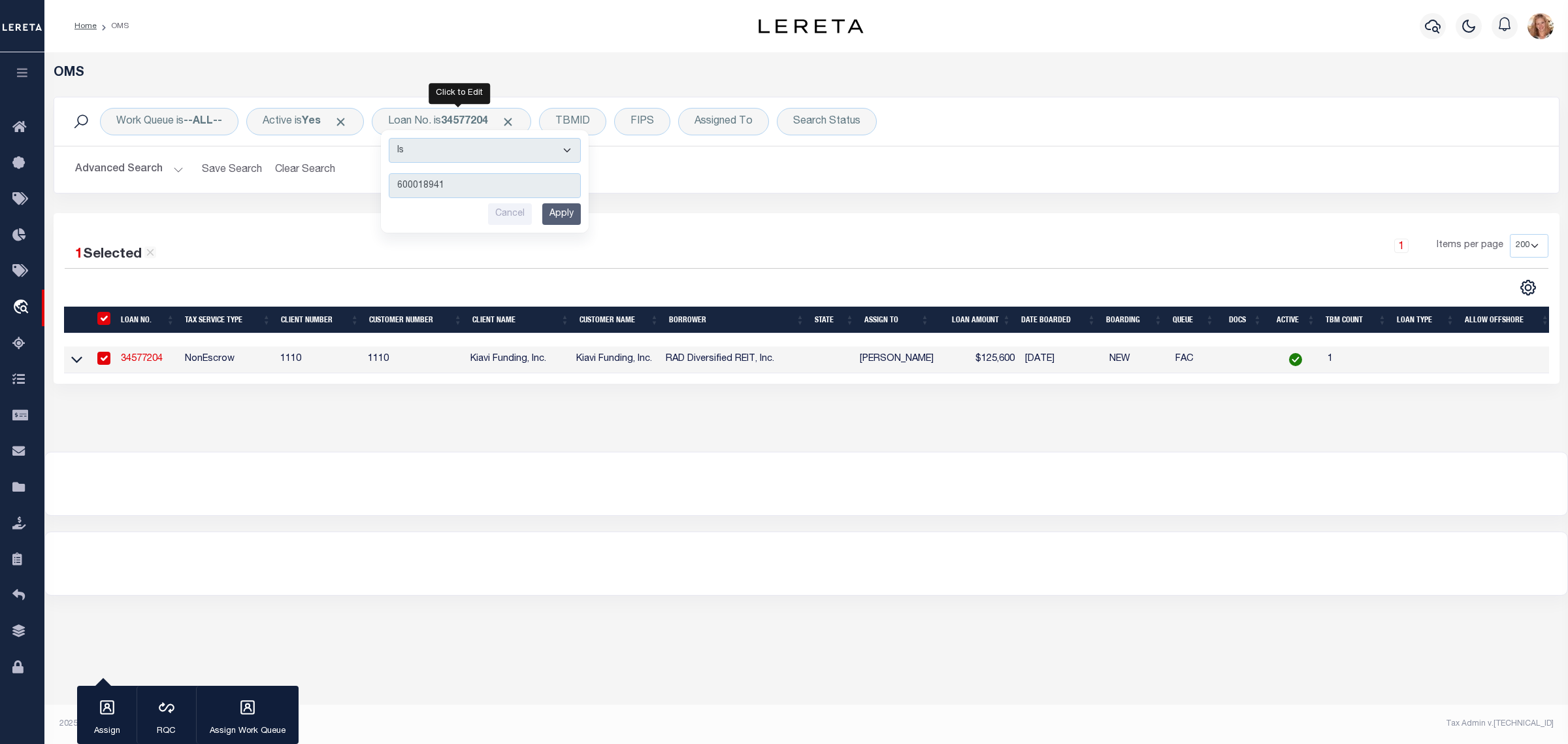
click at [562, 214] on input "Apply" at bounding box center [561, 214] width 39 height 22
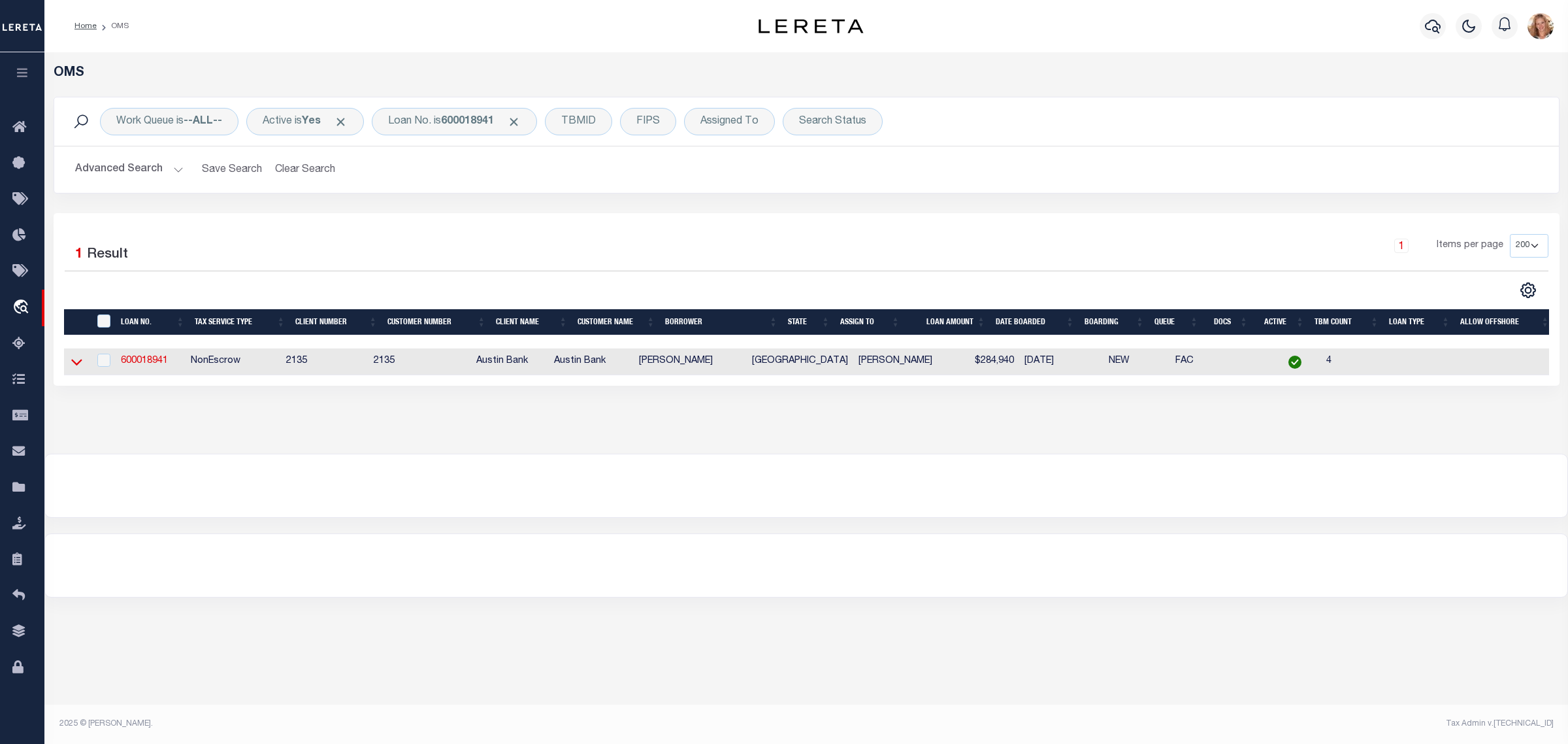
click at [77, 366] on icon at bounding box center [77, 362] width 11 height 14
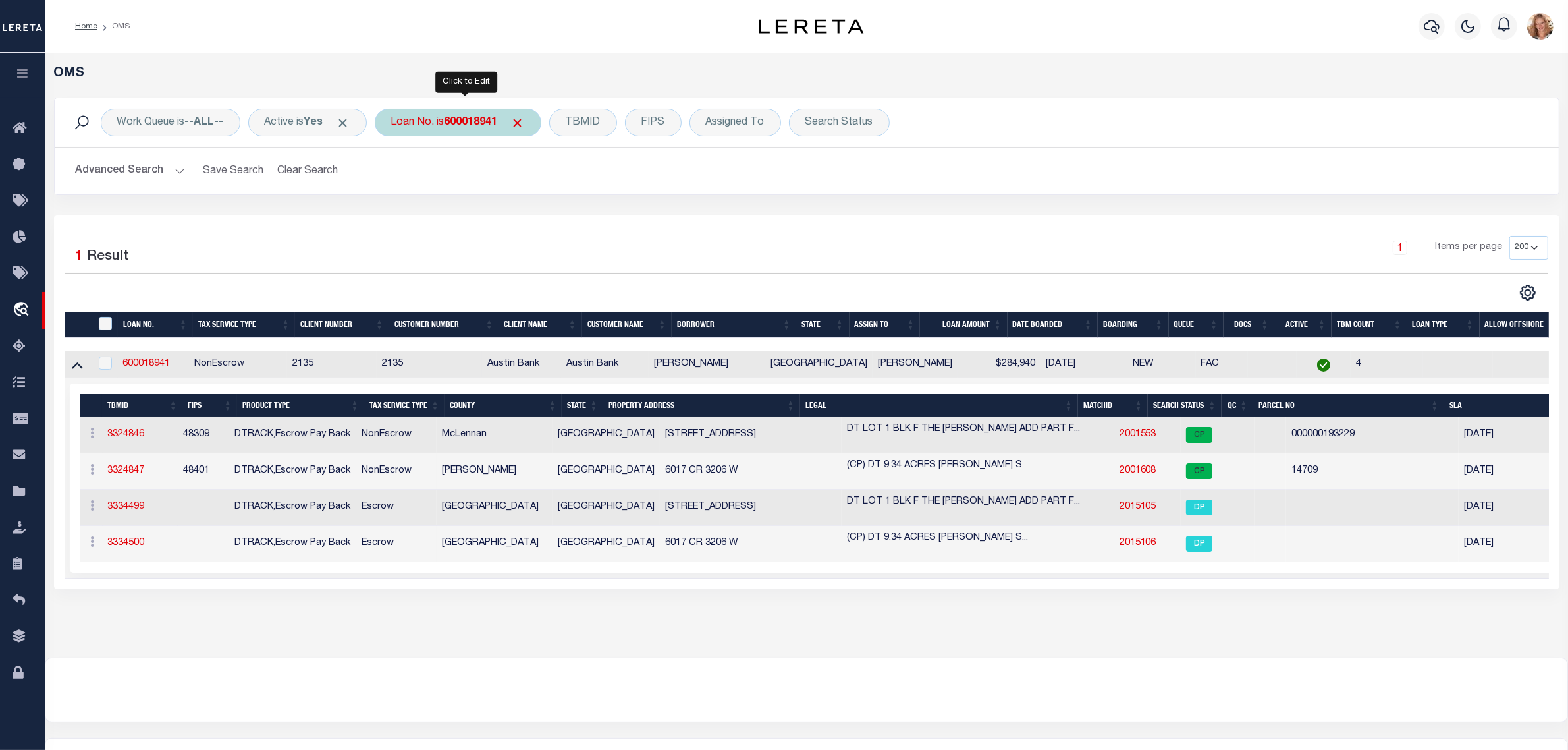
click at [406, 123] on div "Loan No. is 600018941" at bounding box center [458, 122] width 167 height 28
click at [561, 208] on input "Apply" at bounding box center [565, 215] width 39 height 22
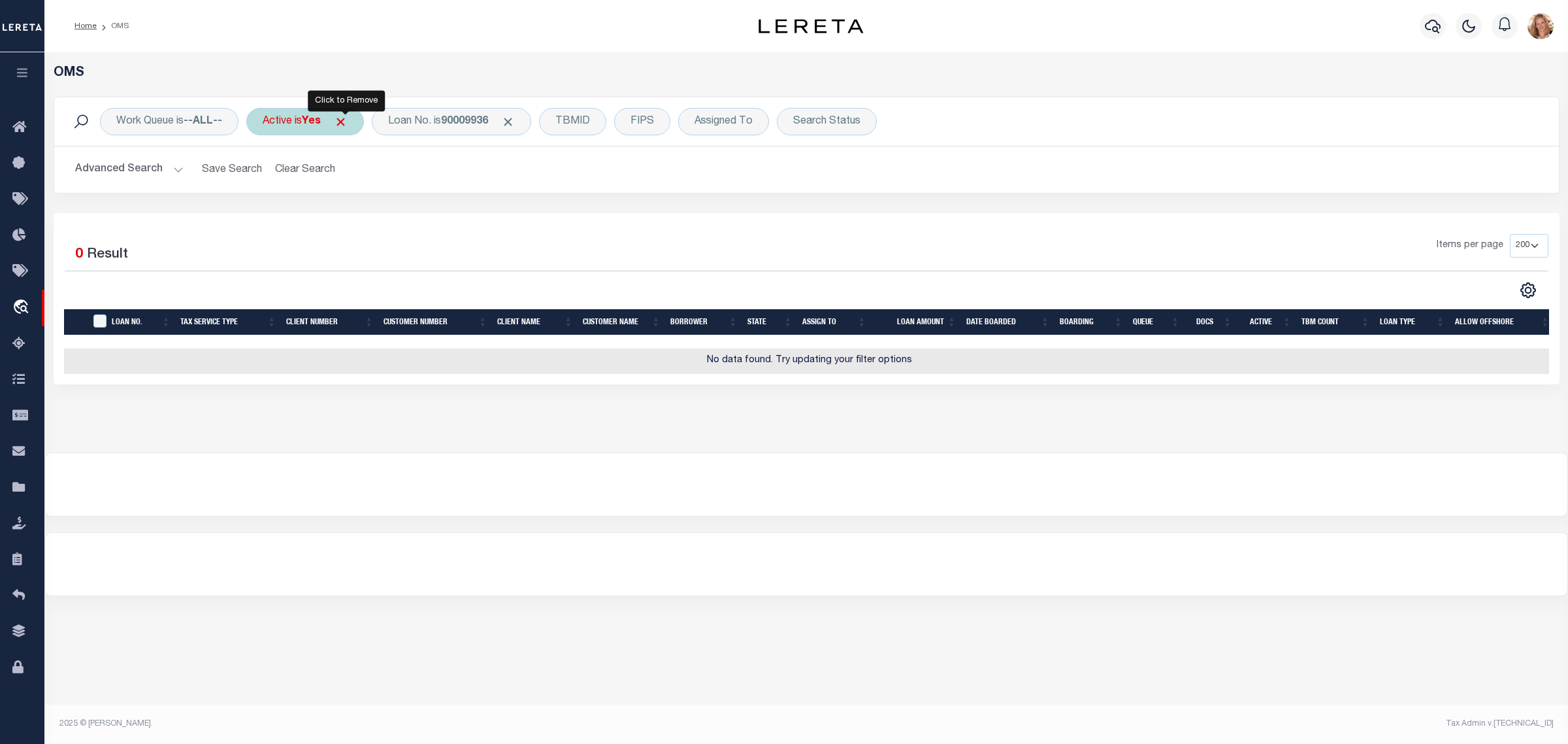
click at [344, 122] on span "Click to Remove" at bounding box center [341, 122] width 14 height 14
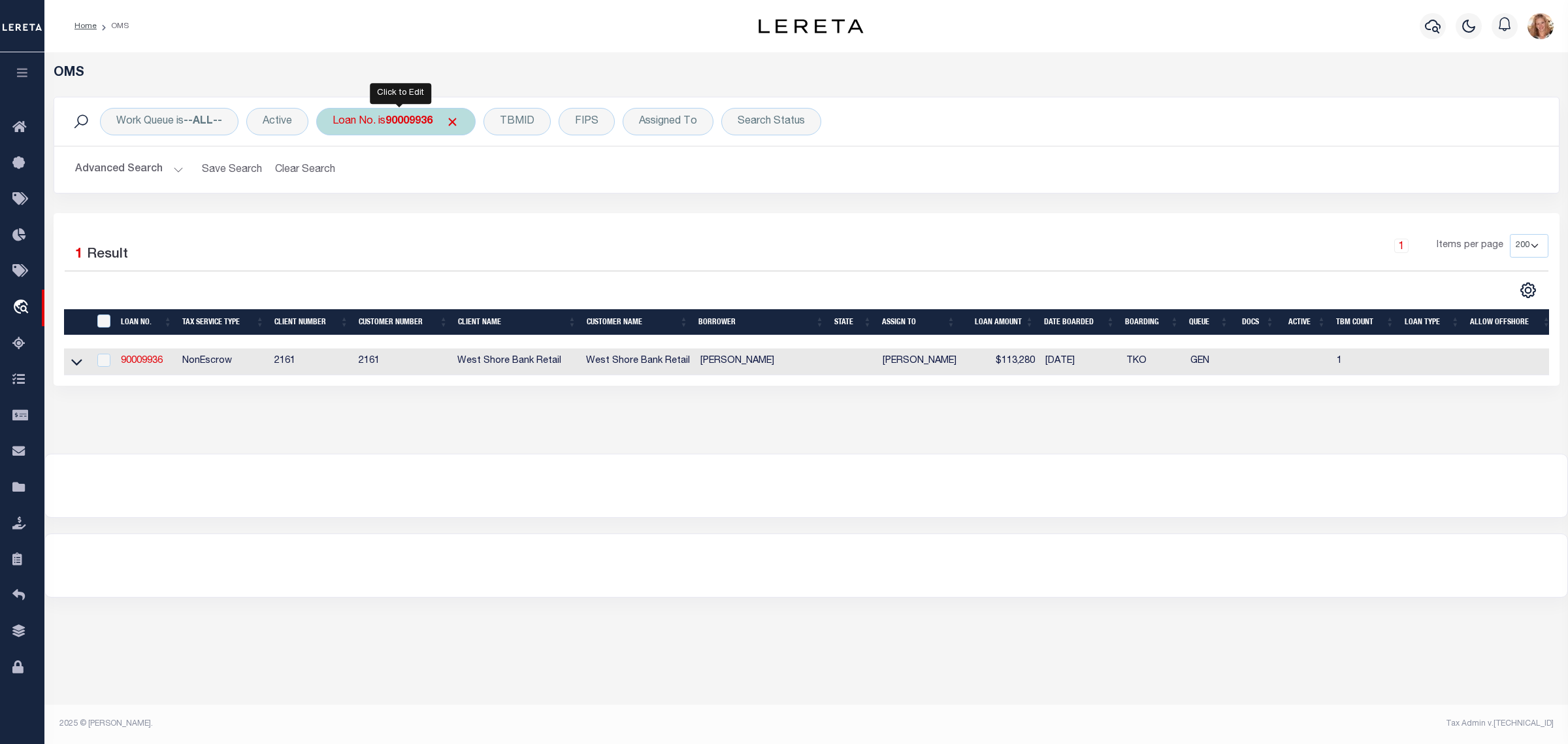
click at [381, 124] on div "Loan No. is 90009936" at bounding box center [396, 121] width 160 height 27
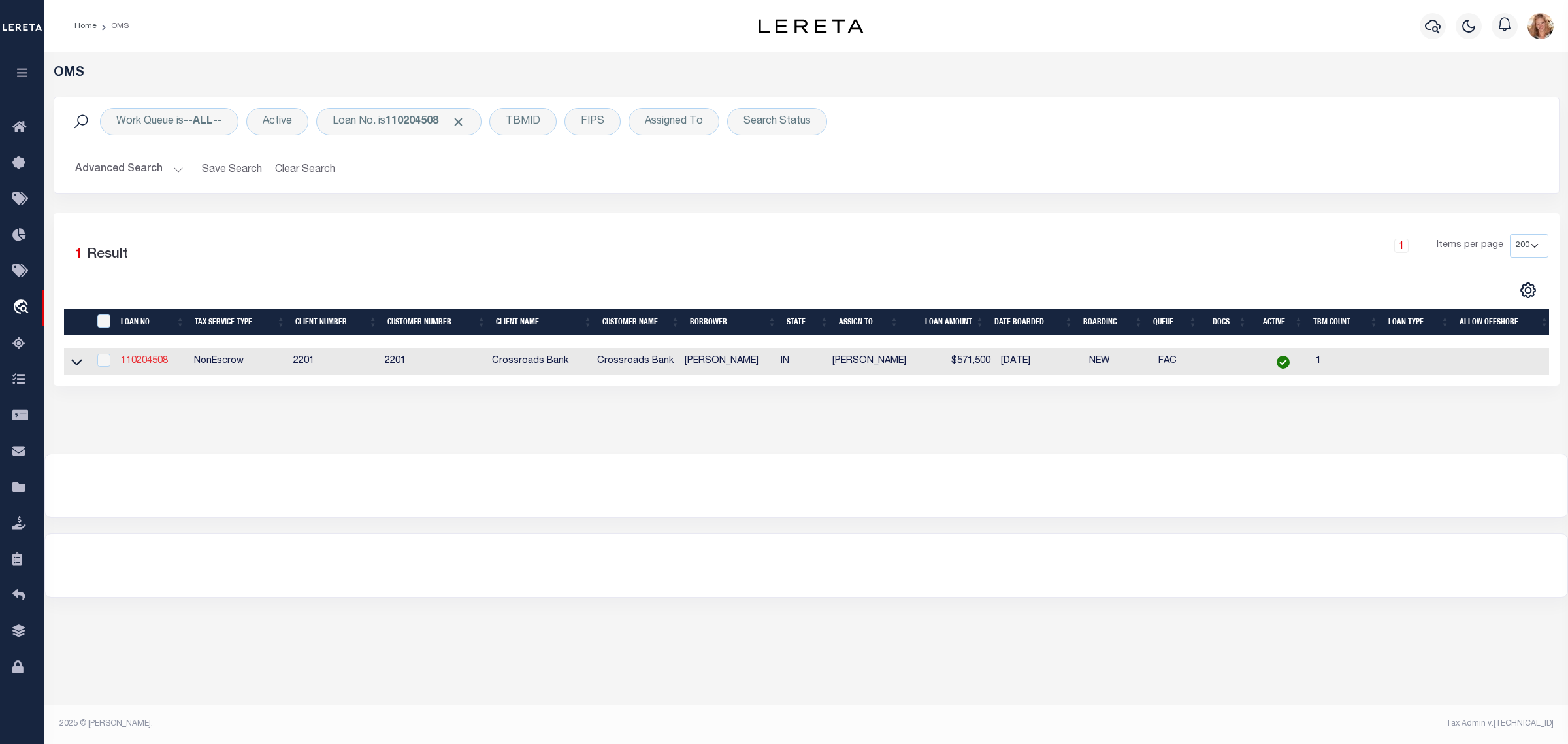
click at [144, 365] on link "110204508" at bounding box center [144, 360] width 47 height 9
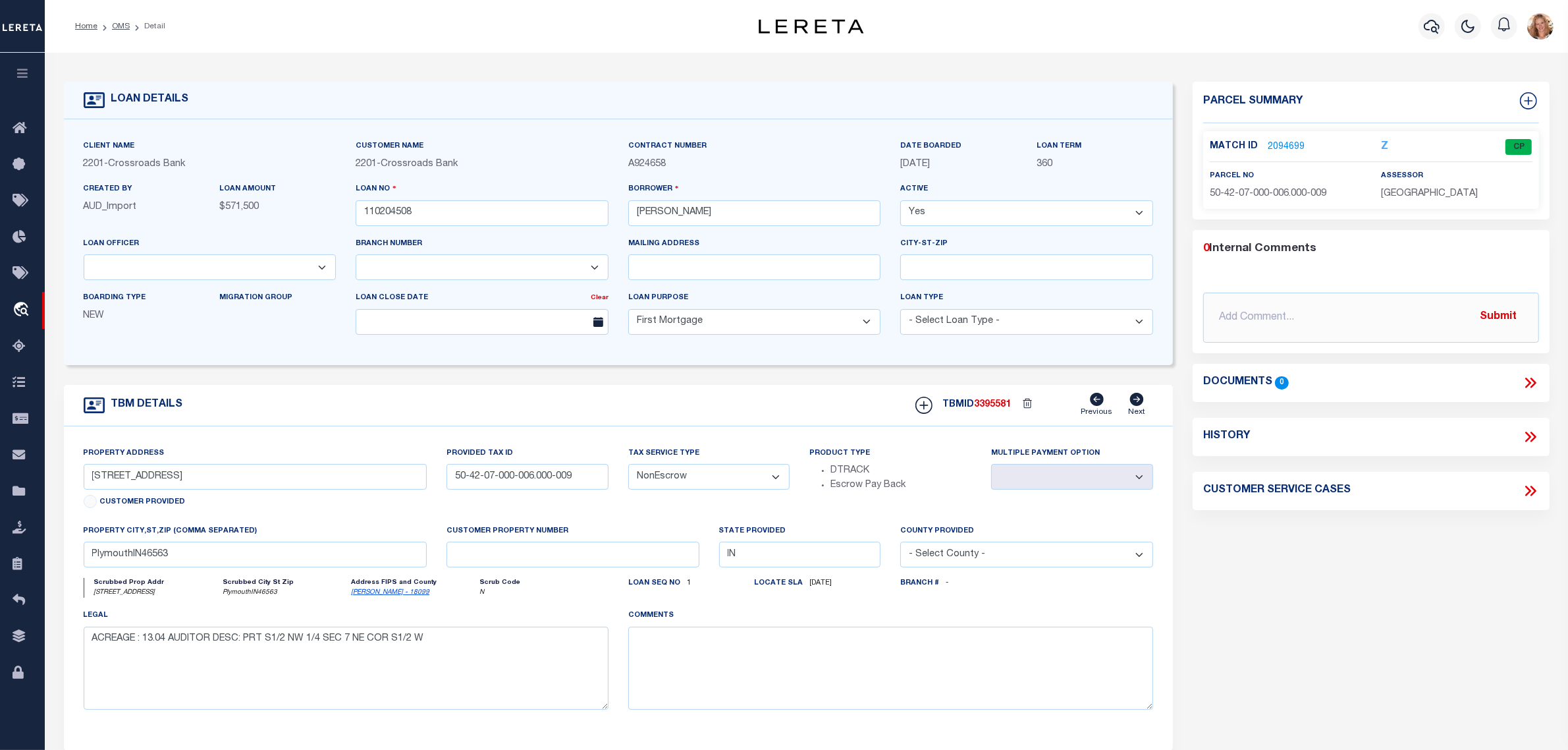
drag, startPoint x: 768, startPoint y: 482, endPoint x: 768, endPoint y: 489, distance: 7.0
click at [768, 482] on select "- Select Tax Service Type - Escrow NonEscrow" at bounding box center [709, 477] width 162 height 25
click at [628, 468] on select "- Select Tax Service Type - Escrow NonEscrow" at bounding box center [709, 477] width 162 height 25
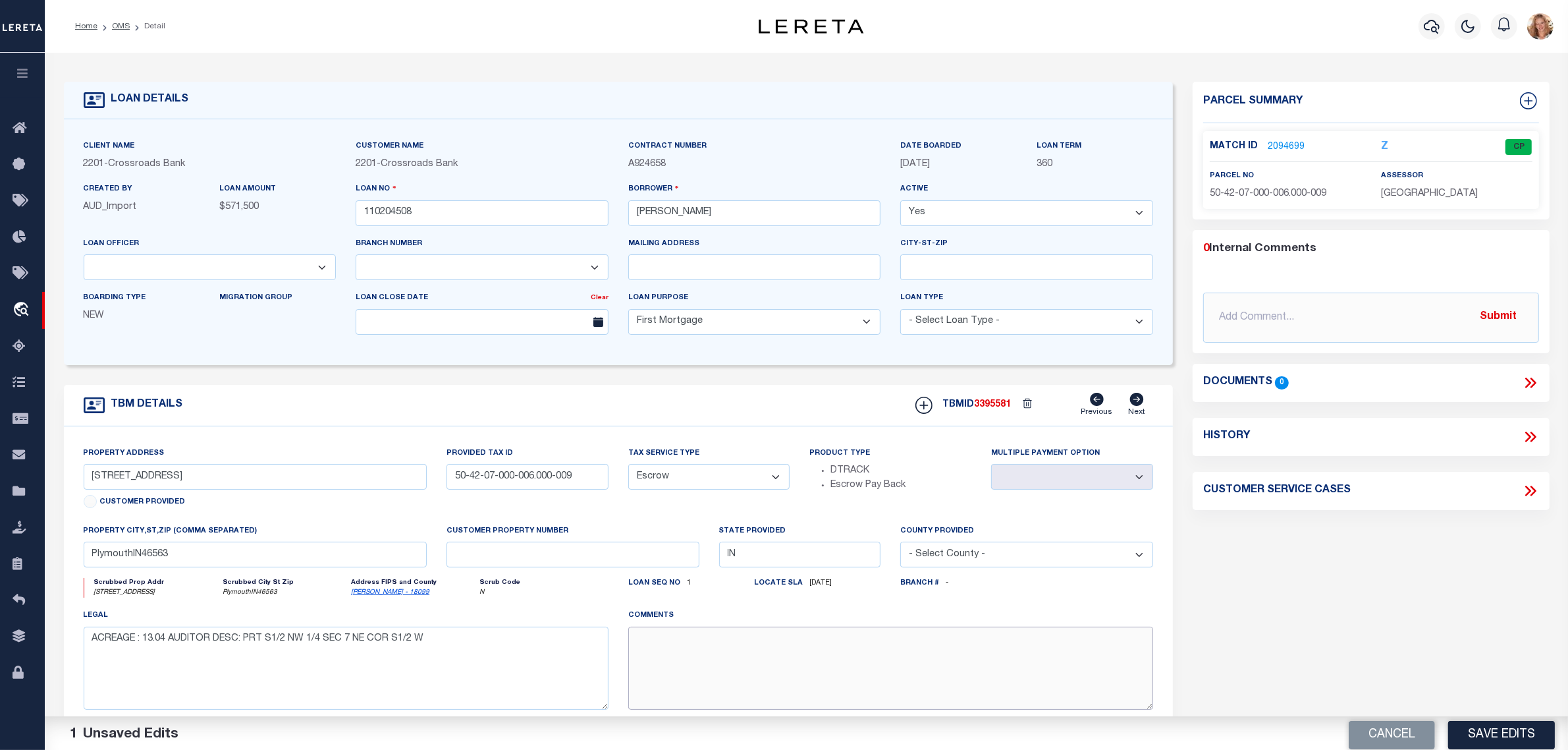
click at [754, 686] on textarea at bounding box center [891, 668] width 525 height 83
click at [1464, 733] on button "Save Edits" at bounding box center [1501, 732] width 107 height 28
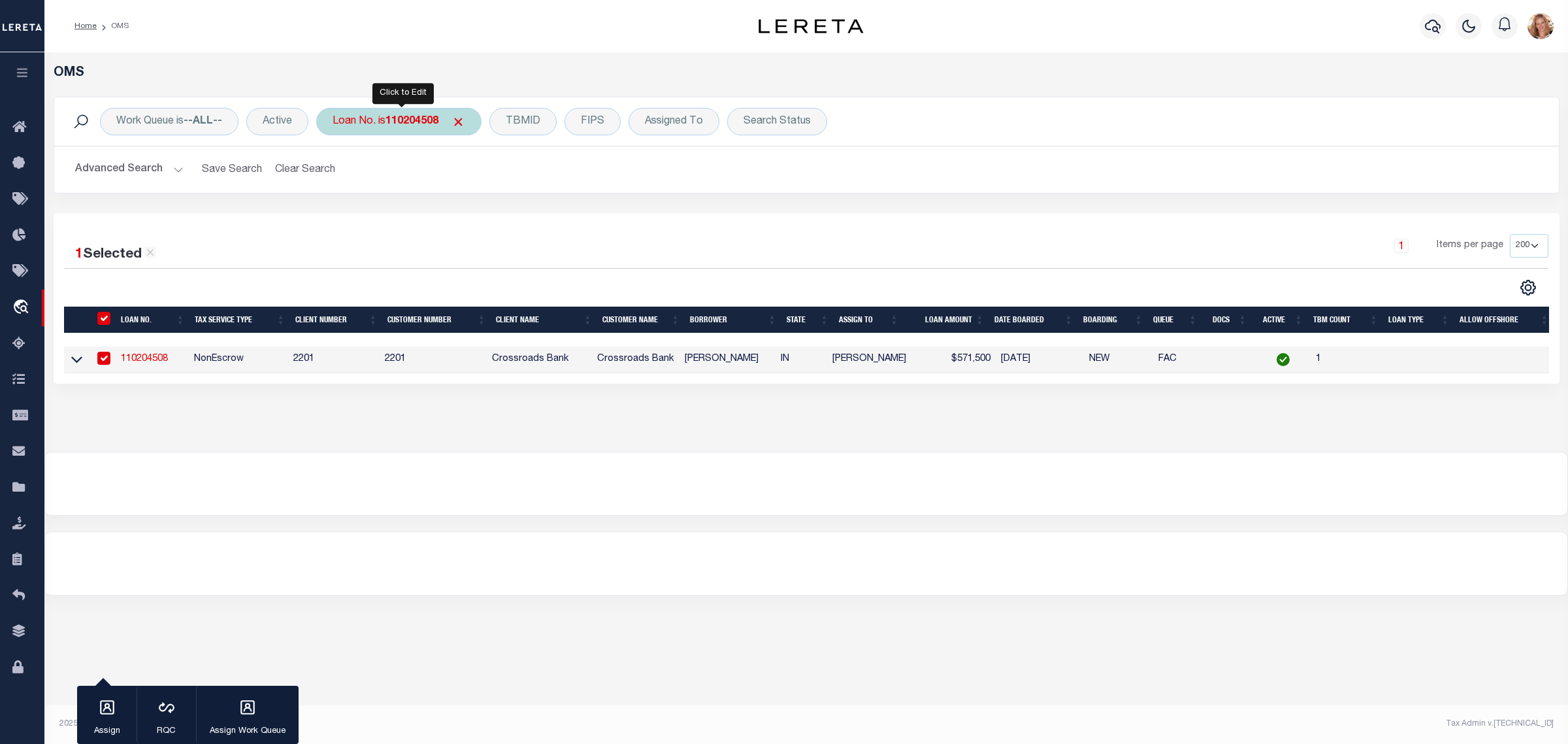
click at [377, 116] on div "Loan No. is 110204508" at bounding box center [399, 121] width 165 height 27
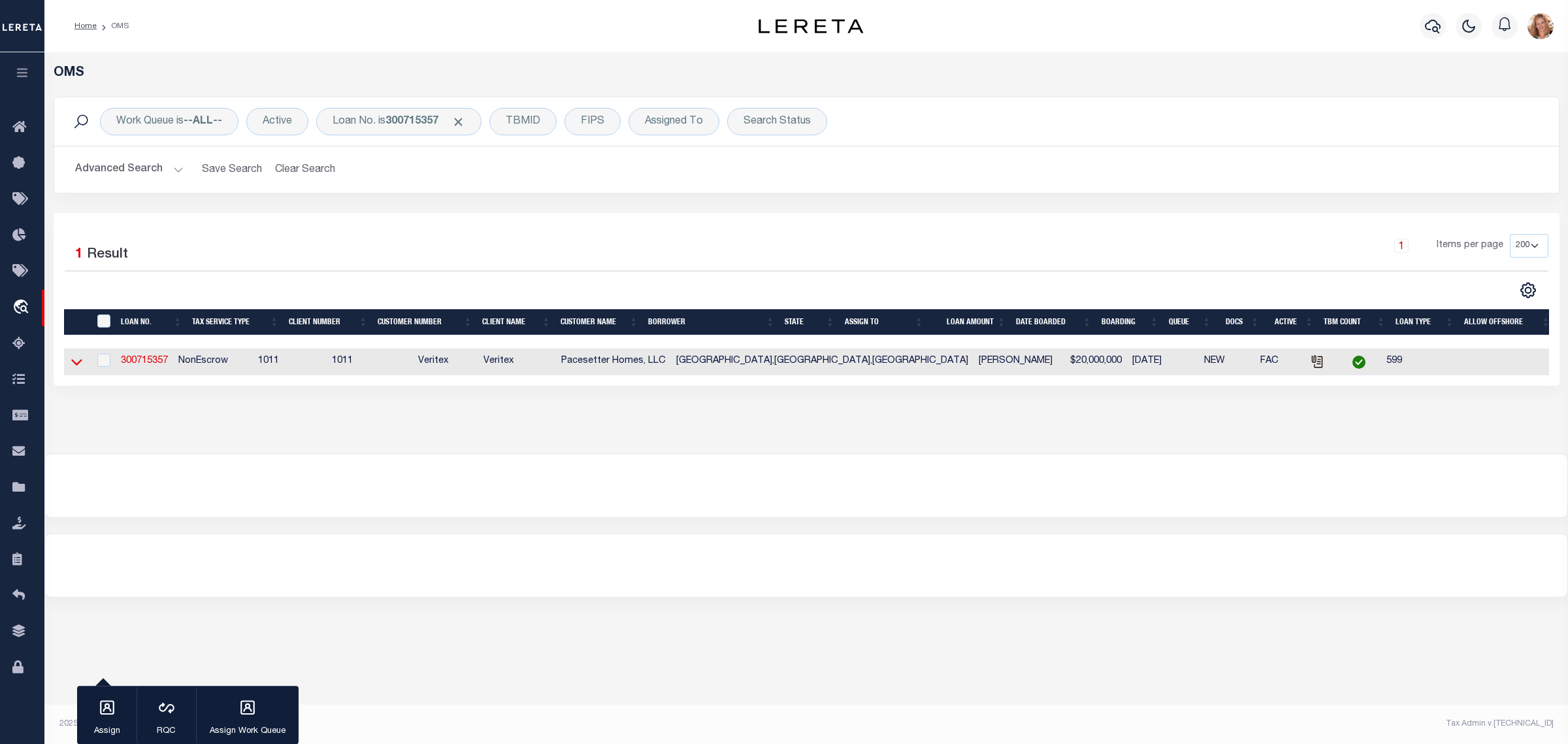
click at [76, 366] on icon at bounding box center [77, 362] width 11 height 14
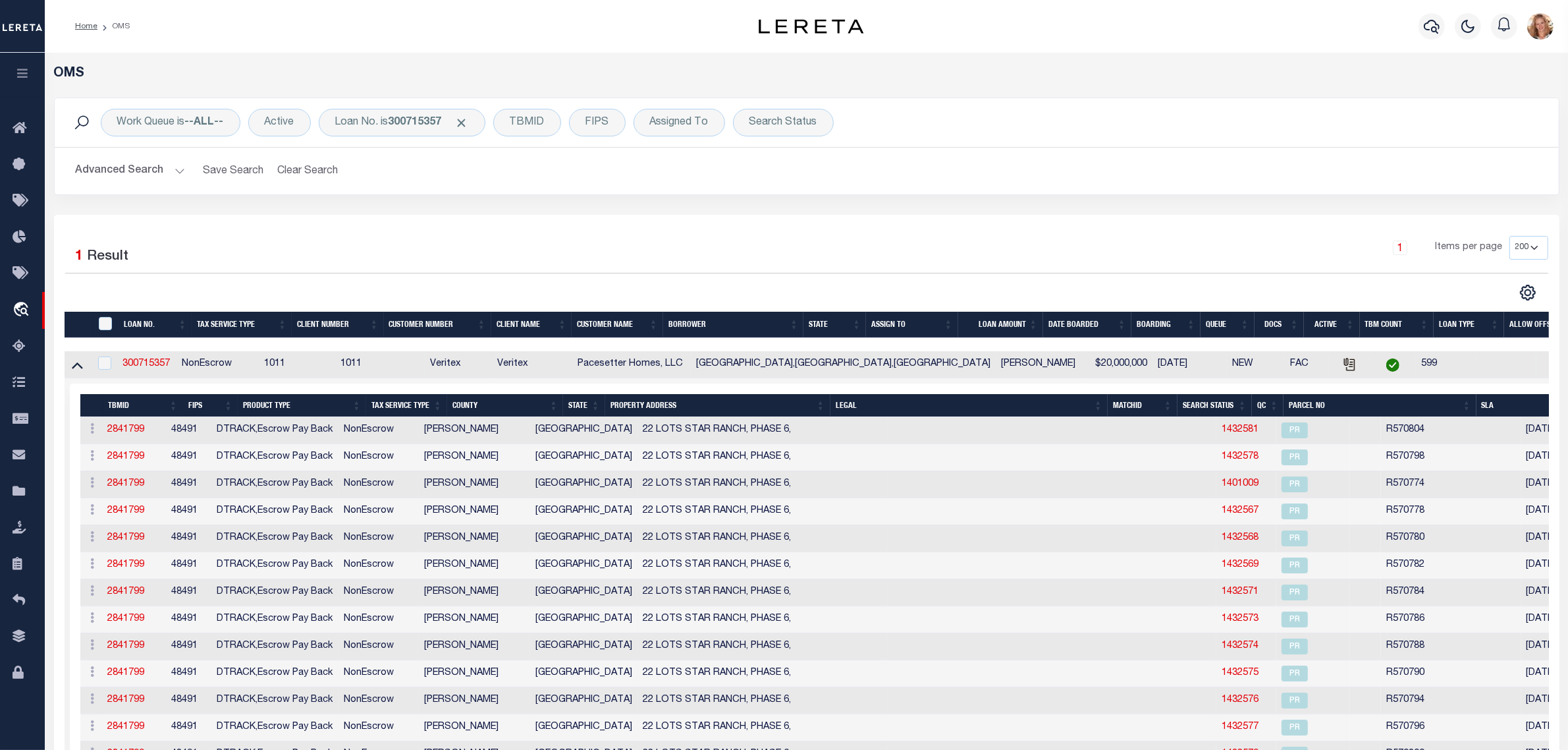
click at [396, 406] on th "Tax Service Type" at bounding box center [407, 405] width 81 height 23
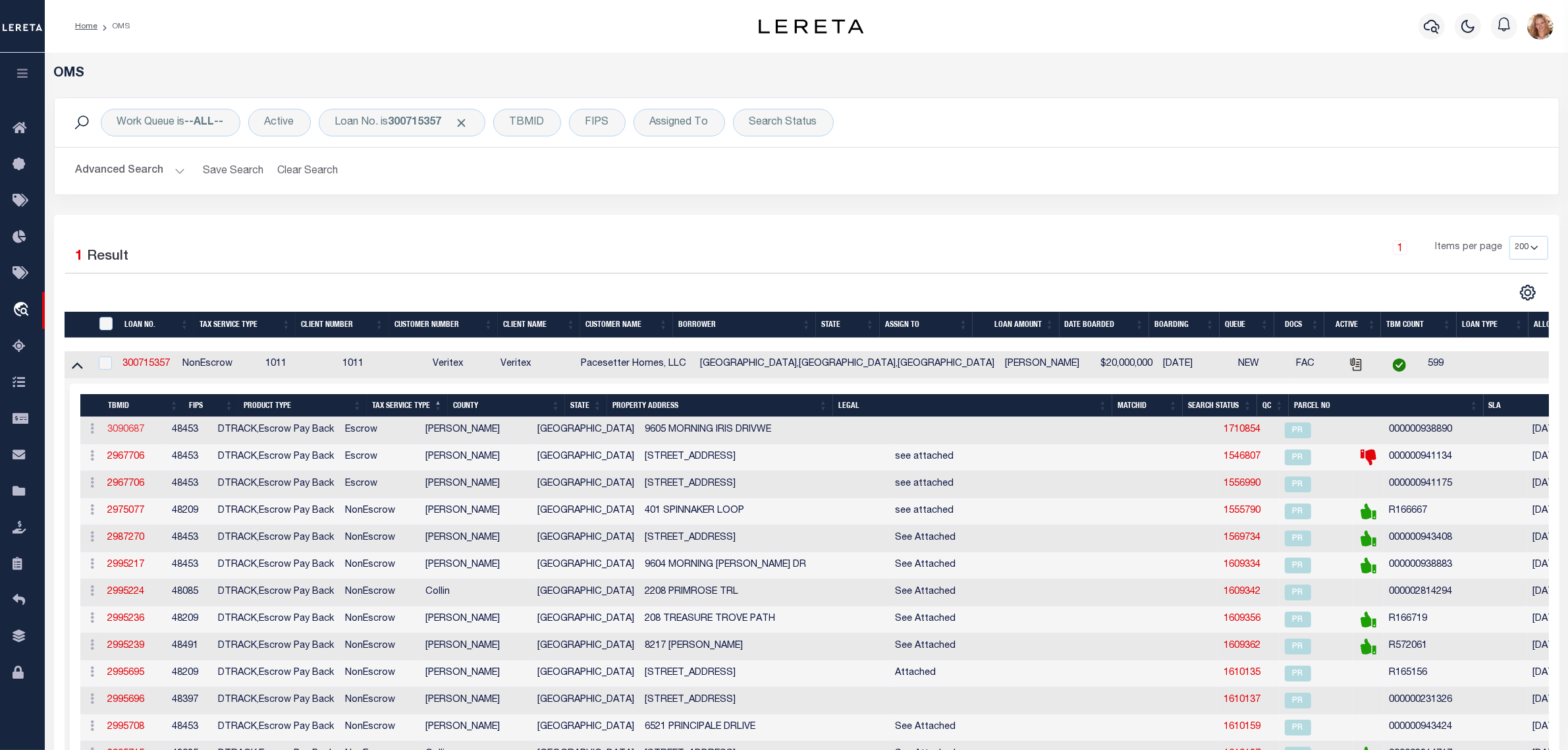
click at [133, 434] on link "3090687" at bounding box center [126, 429] width 37 height 9
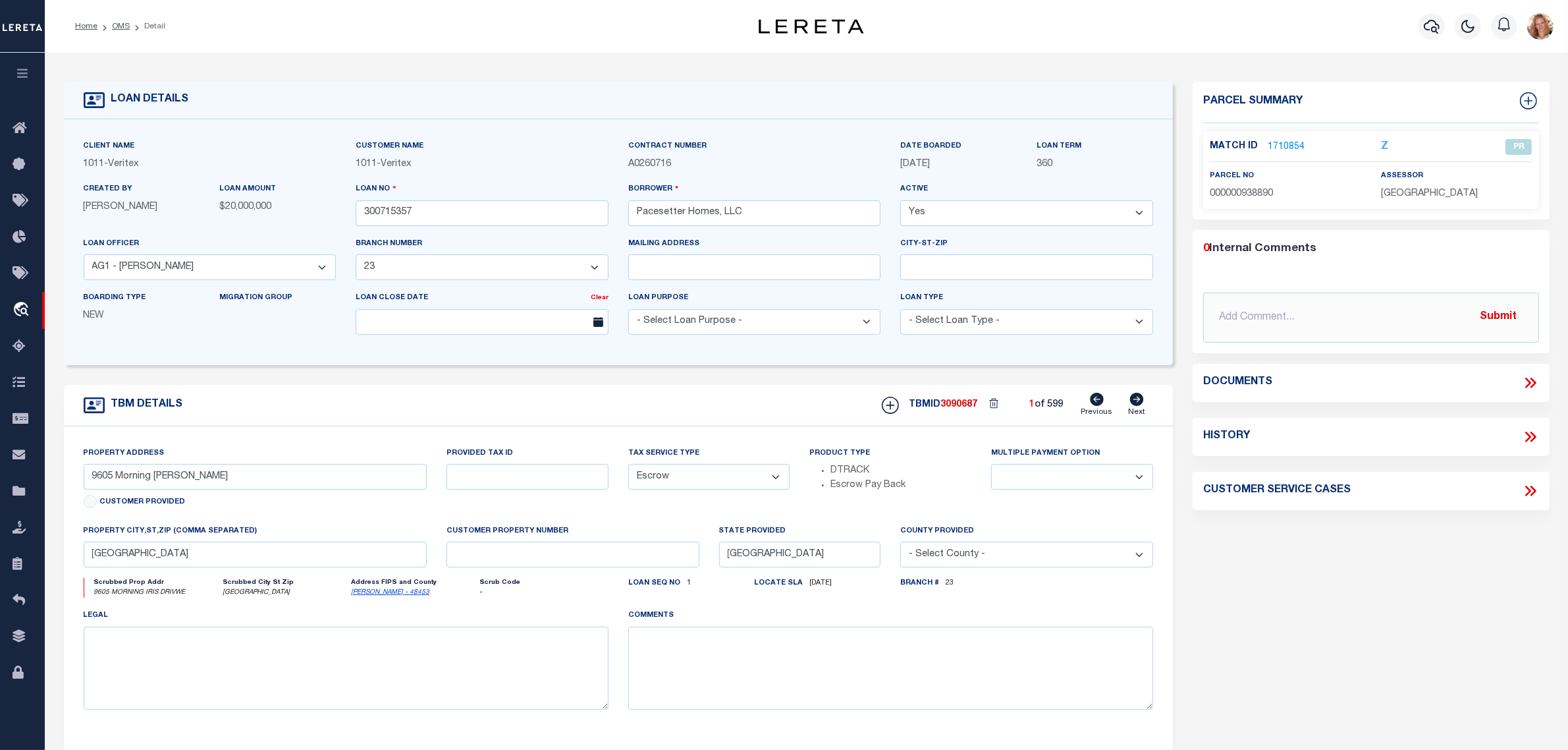
click at [1529, 431] on icon at bounding box center [1531, 436] width 17 height 17
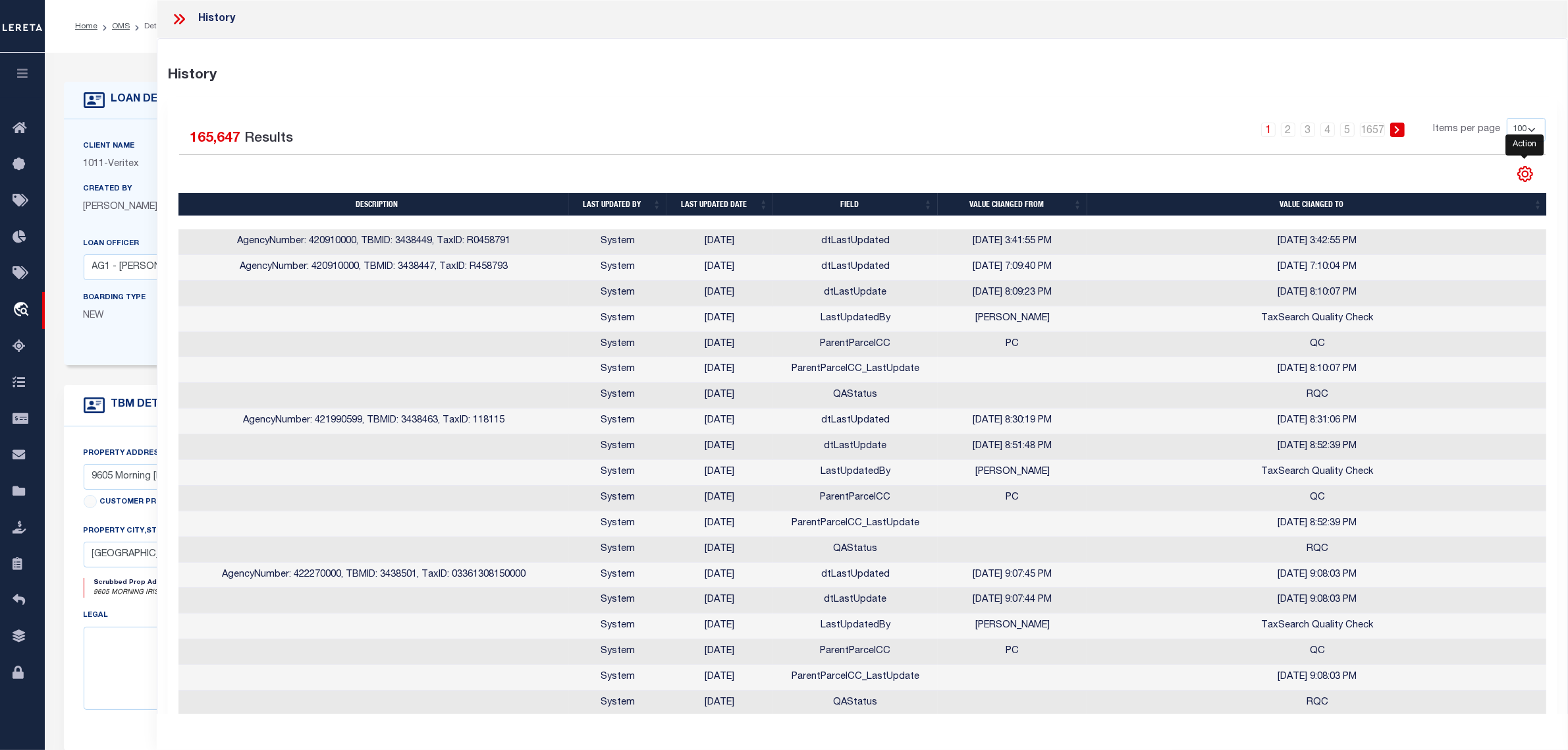
click at [1528, 173] on icon "" at bounding box center [1525, 174] width 17 height 17
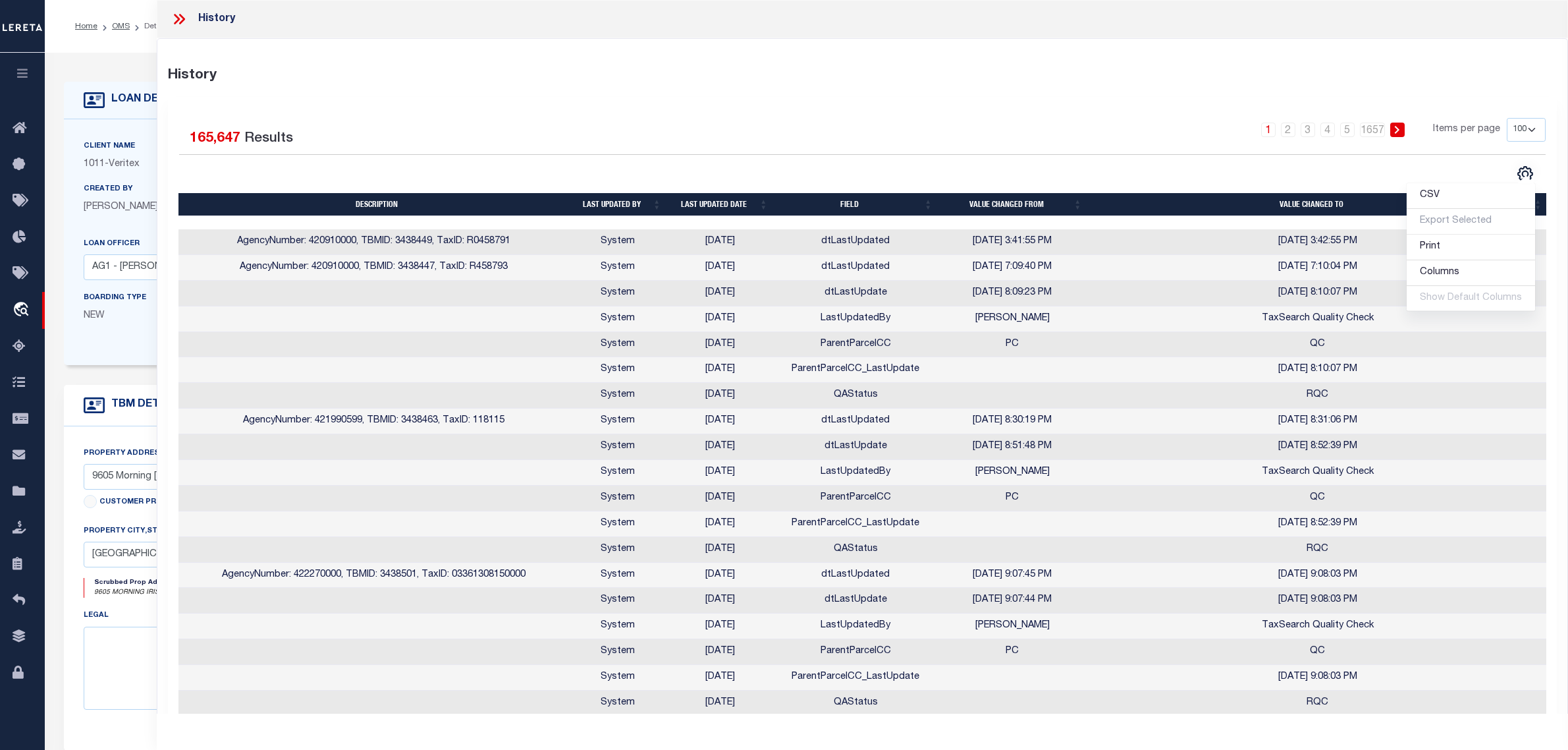
select select "7434"
select select "65"
select select "Escrow"
select select "[PERSON_NAME]"
select select "100"
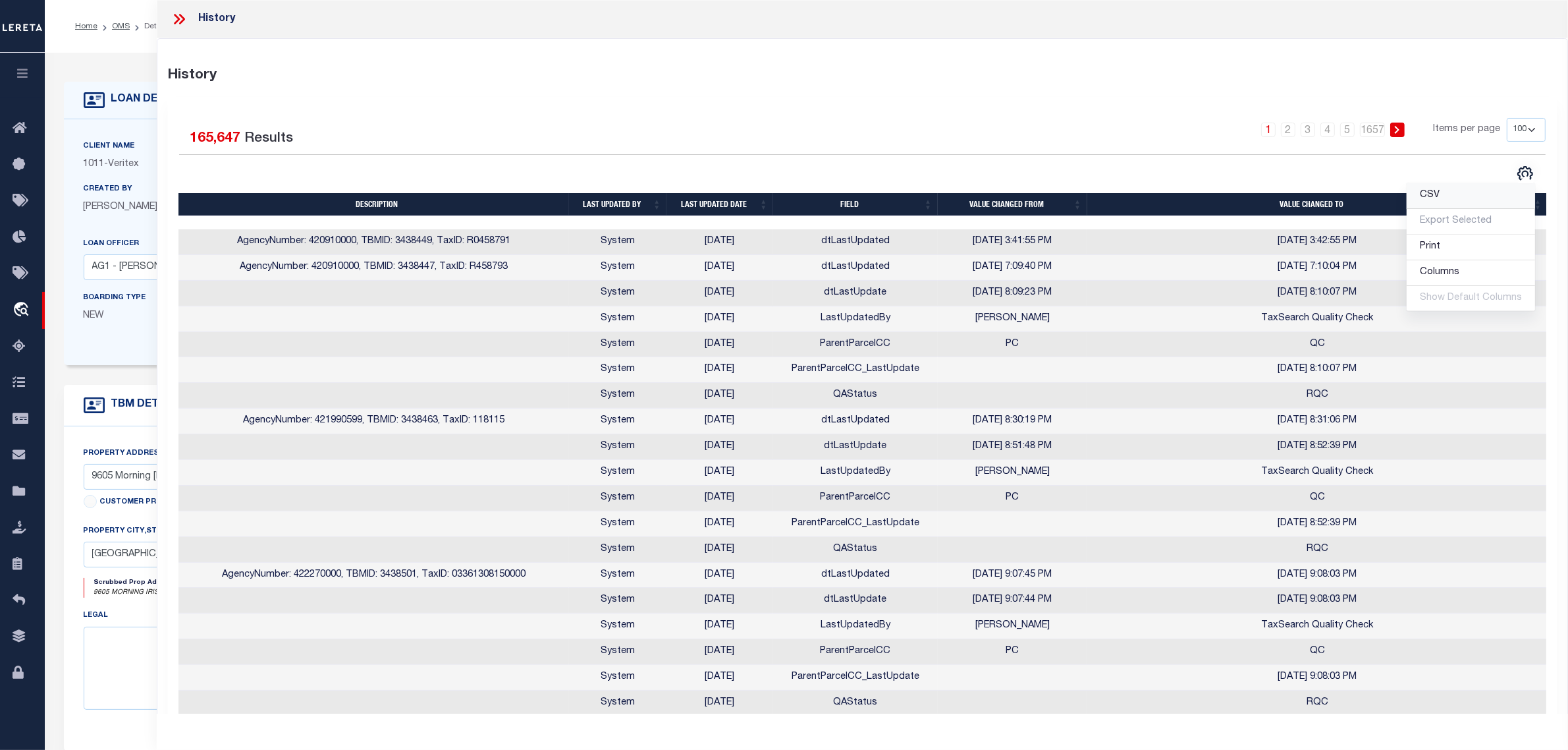
click at [1443, 199] on link "CSV" at bounding box center [1471, 196] width 128 height 25
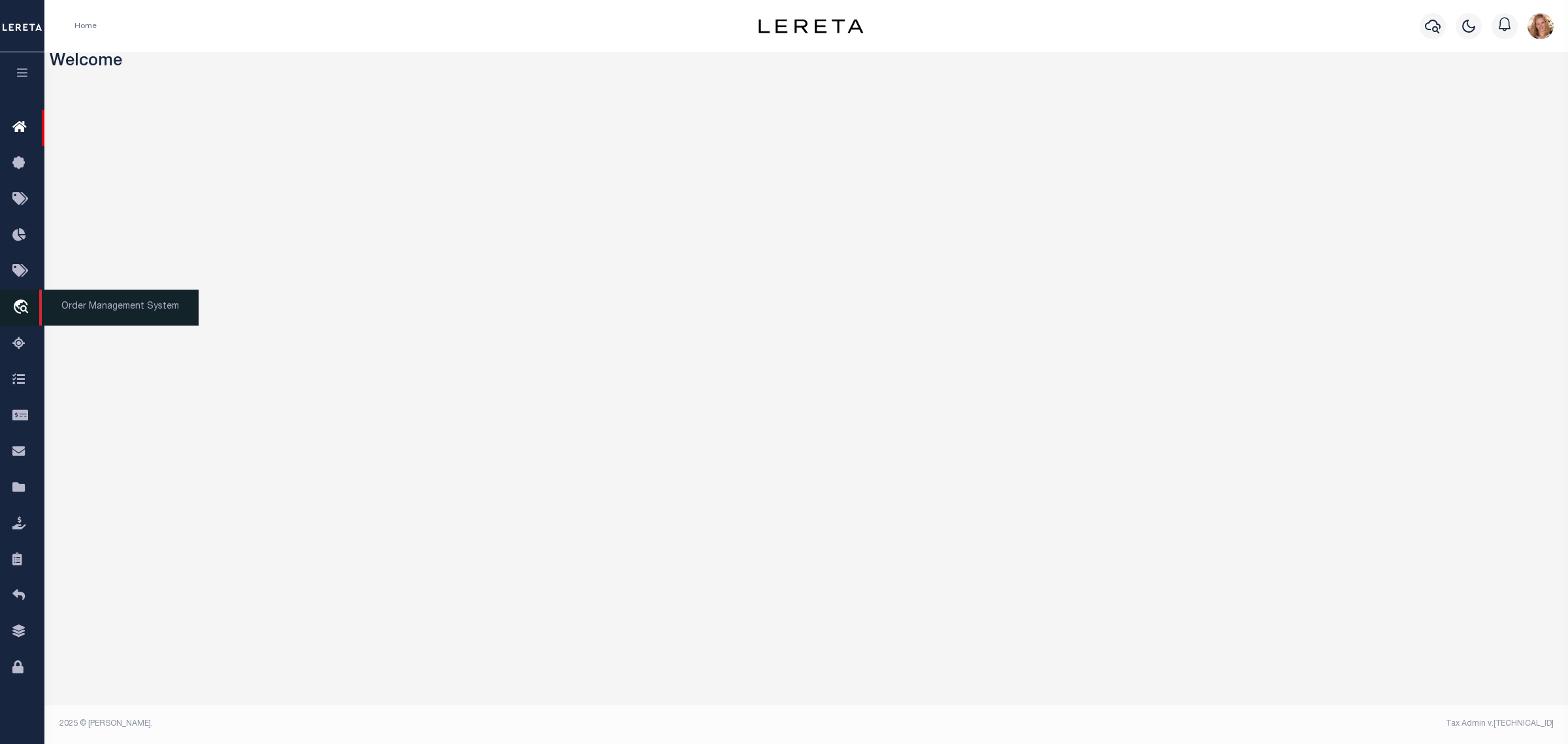
click at [27, 306] on icon "travel_explore" at bounding box center [23, 308] width 21 height 17
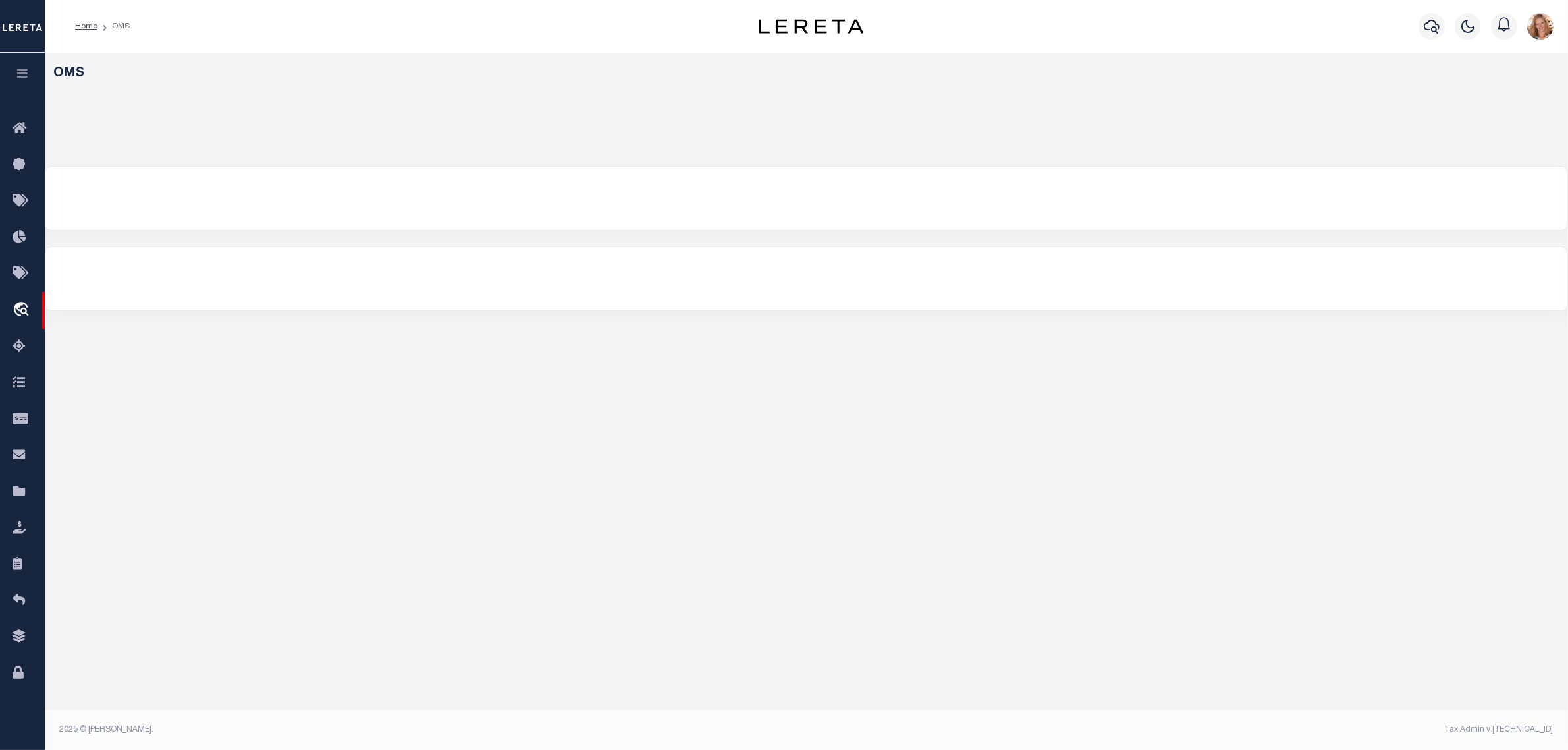
select select "200"
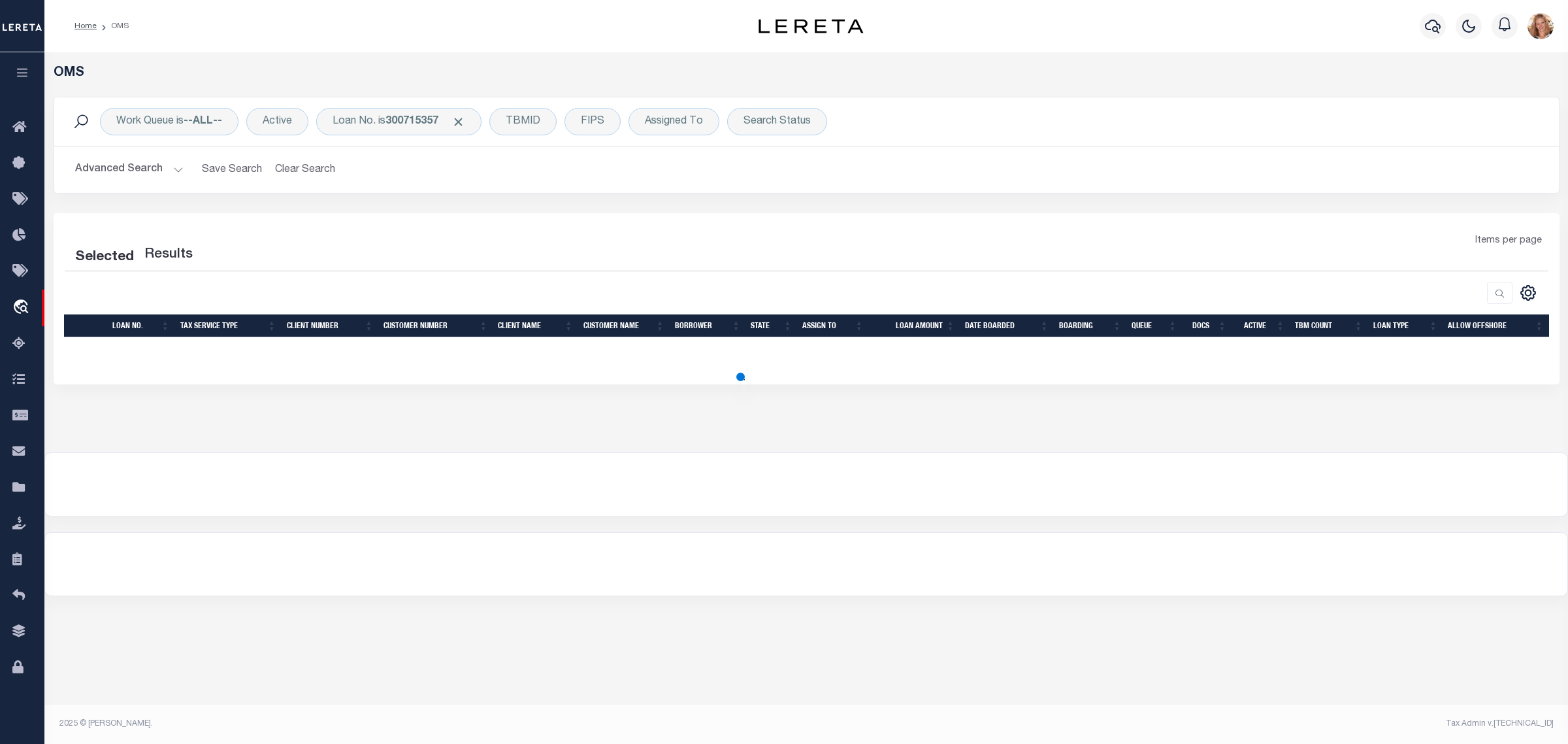
select select "200"
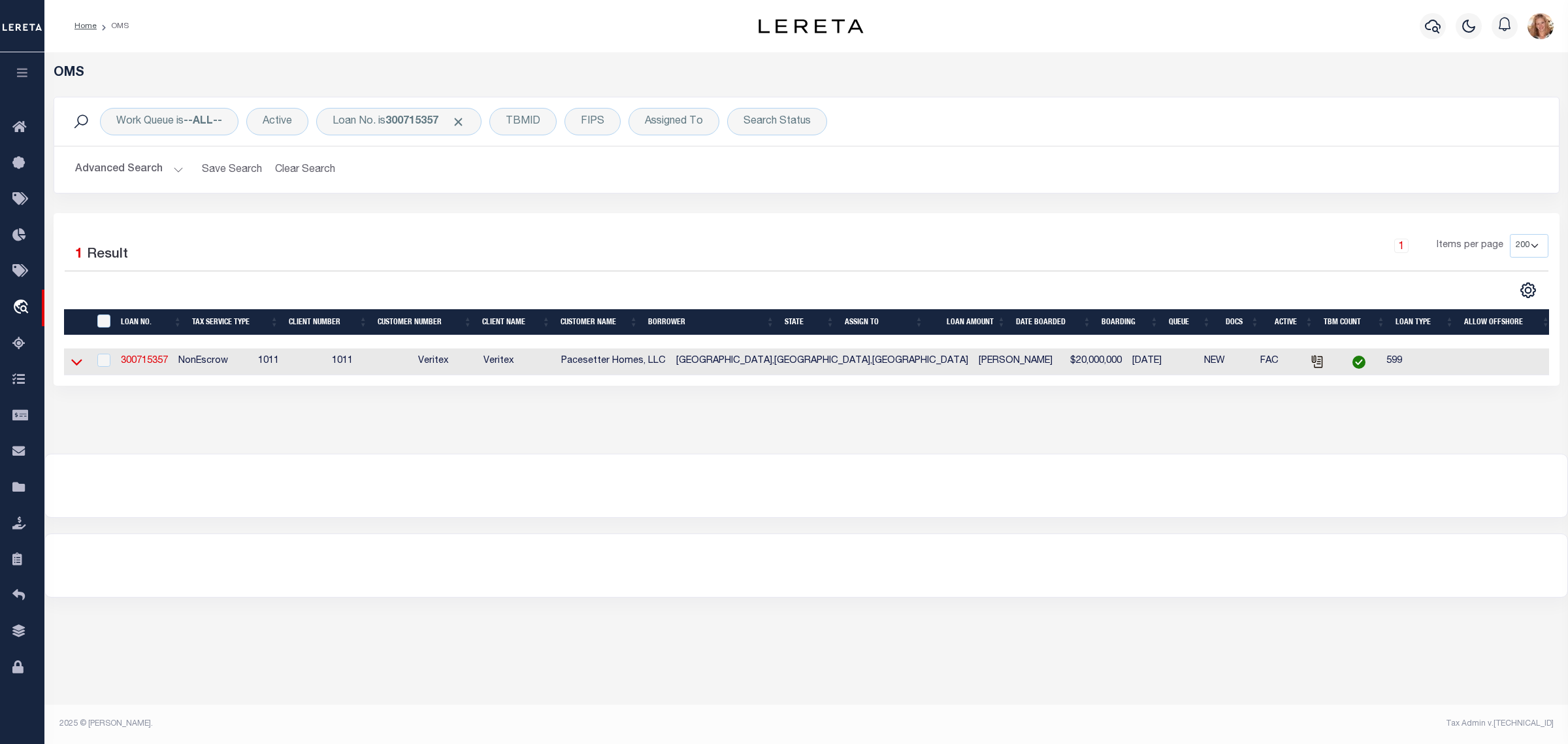
click at [71, 365] on icon at bounding box center [77, 362] width 11 height 14
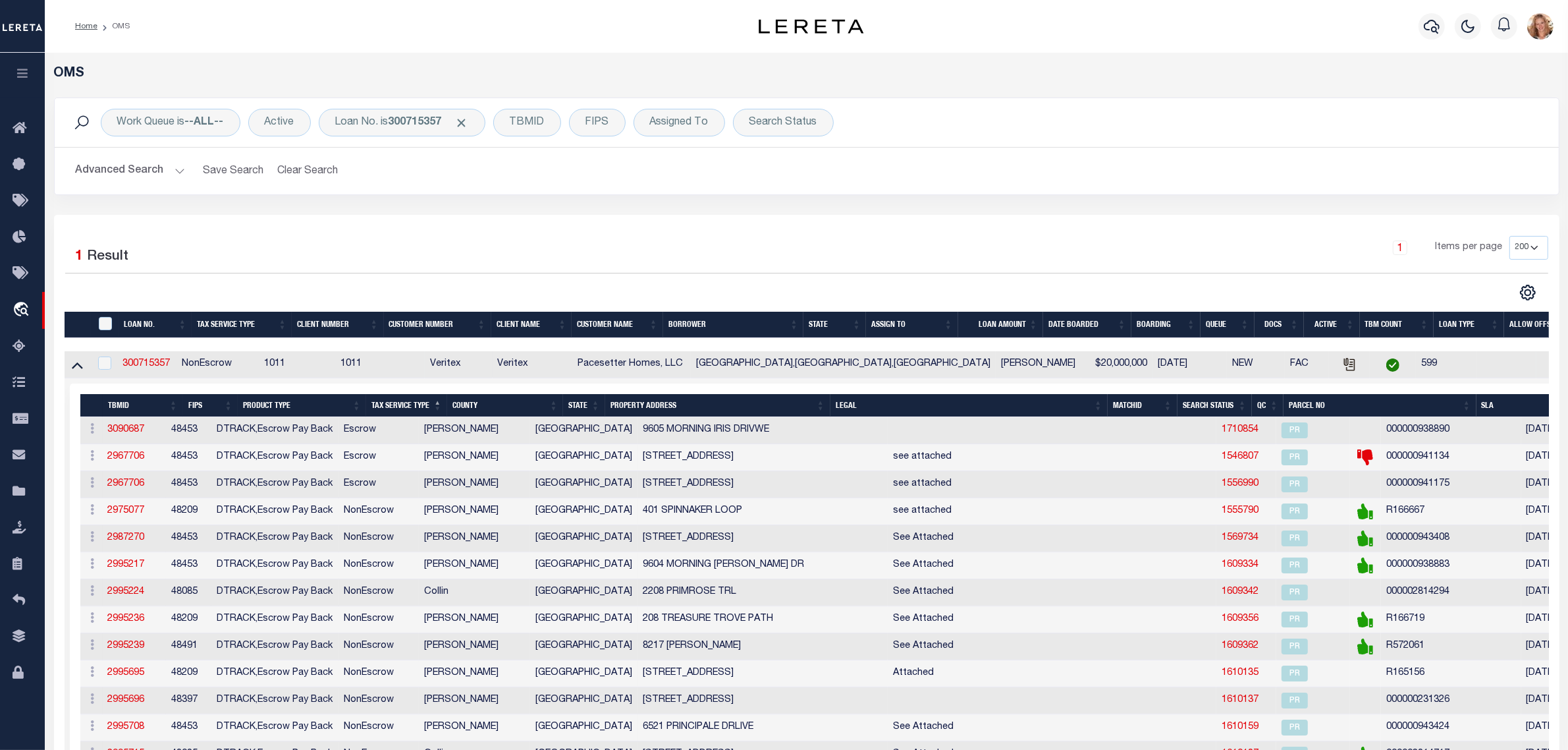
click at [1516, 410] on th "SLA" at bounding box center [1541, 405] width 128 height 23
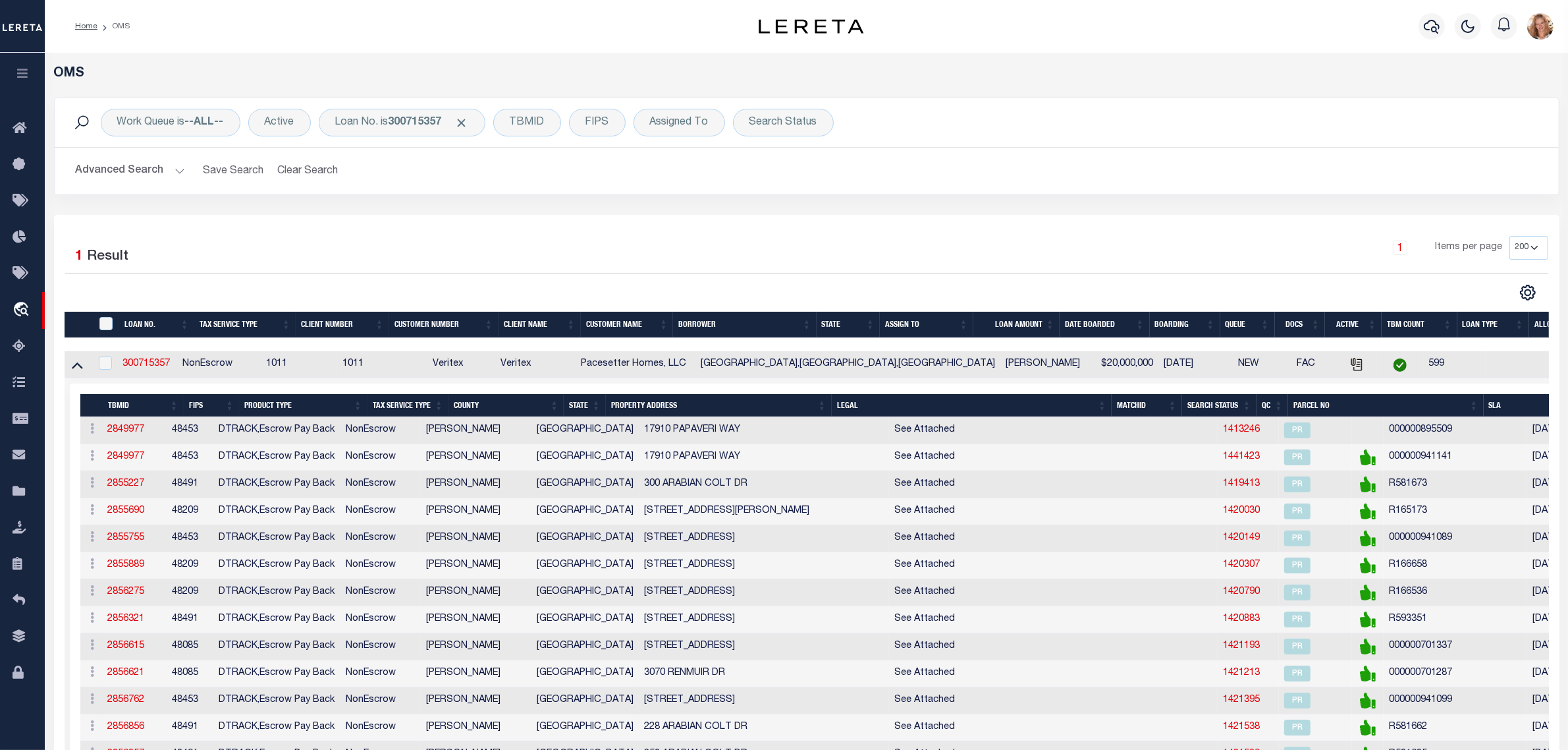
click at [1508, 410] on th "SLA" at bounding box center [1549, 405] width 131 height 23
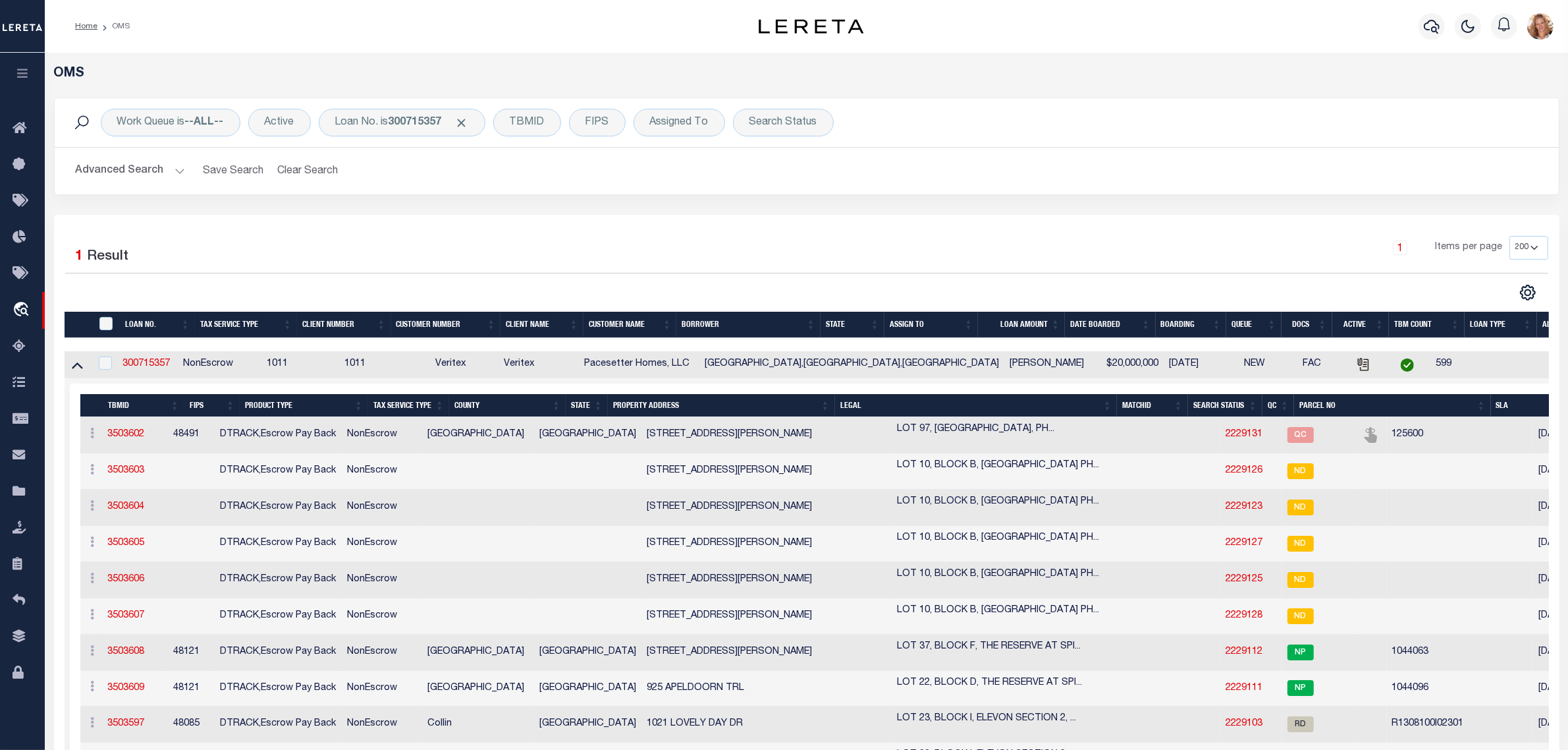
click at [399, 409] on th "Tax Service Type" at bounding box center [408, 405] width 81 height 23
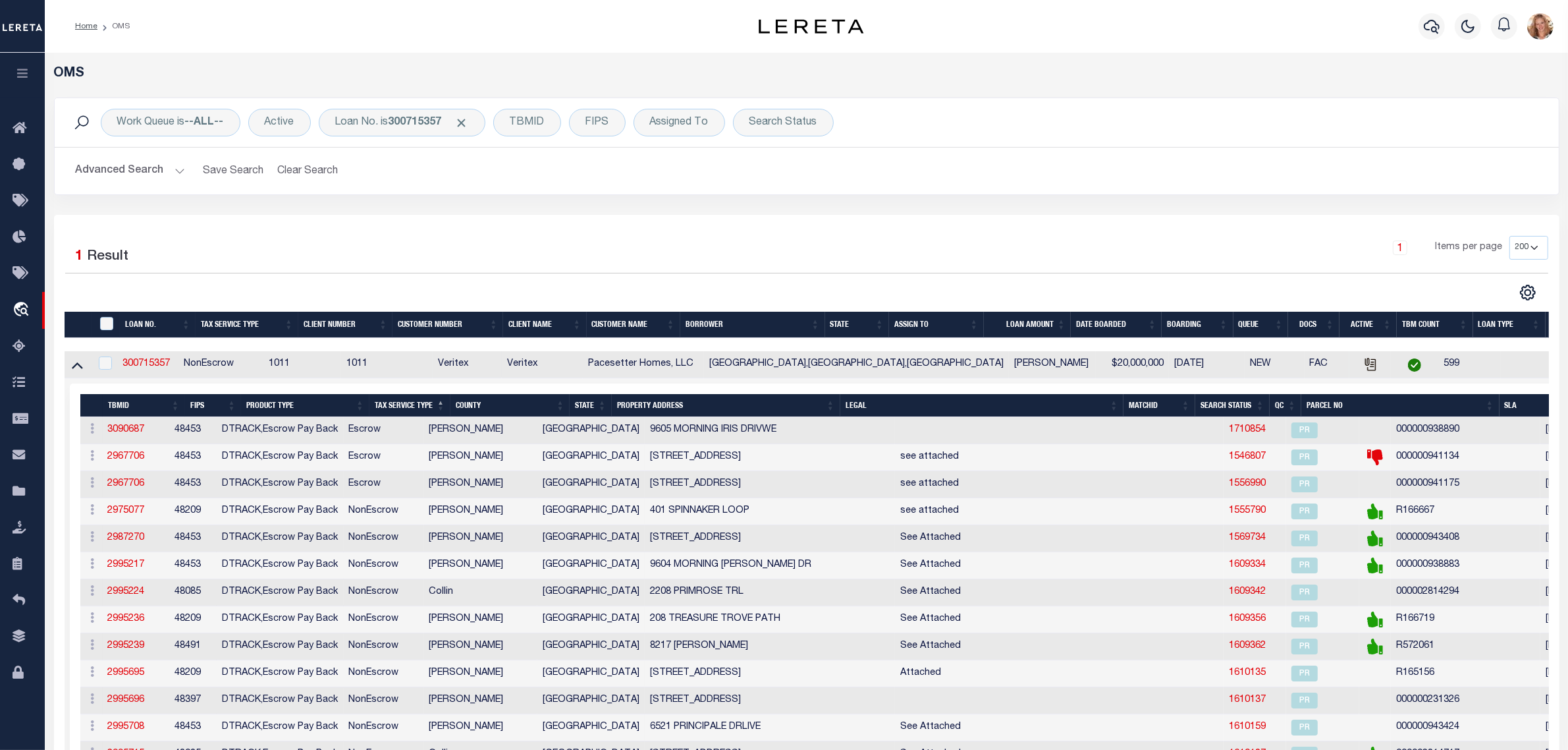
click at [713, 410] on th "PROPERTY ADDRESS" at bounding box center [726, 405] width 229 height 23
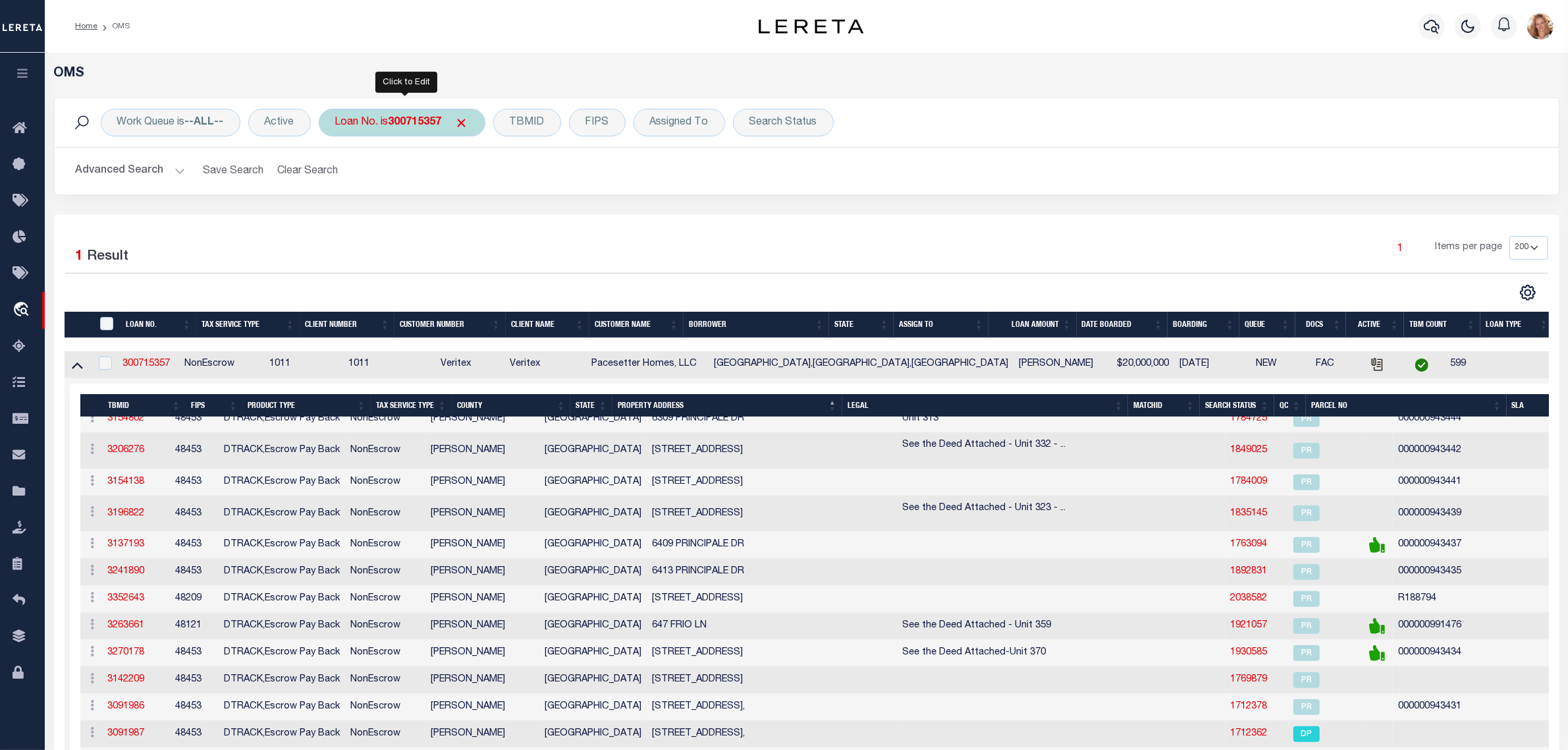
click at [366, 121] on div "Loan No. is 300715357" at bounding box center [402, 122] width 167 height 28
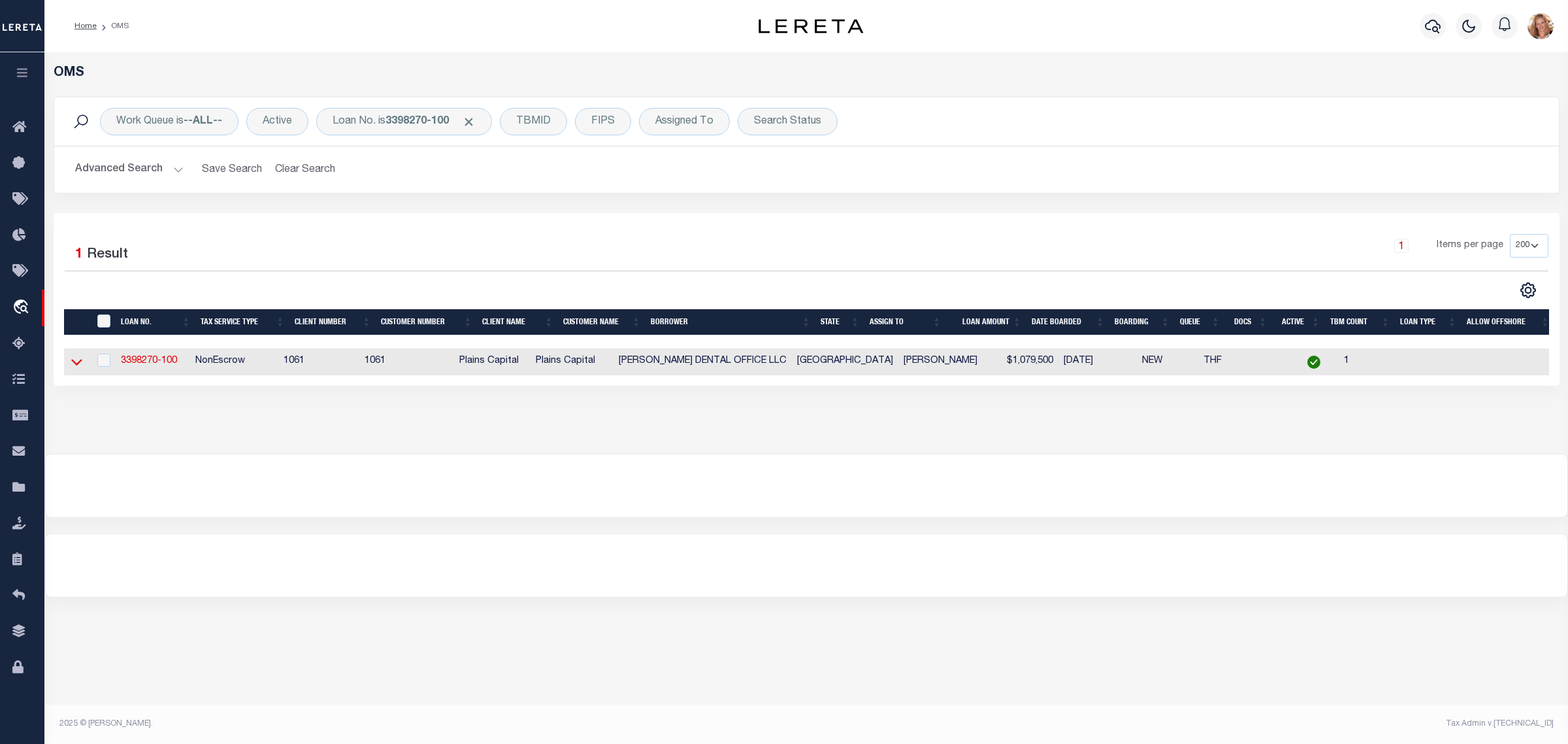
click at [77, 361] on icon at bounding box center [77, 362] width 11 height 14
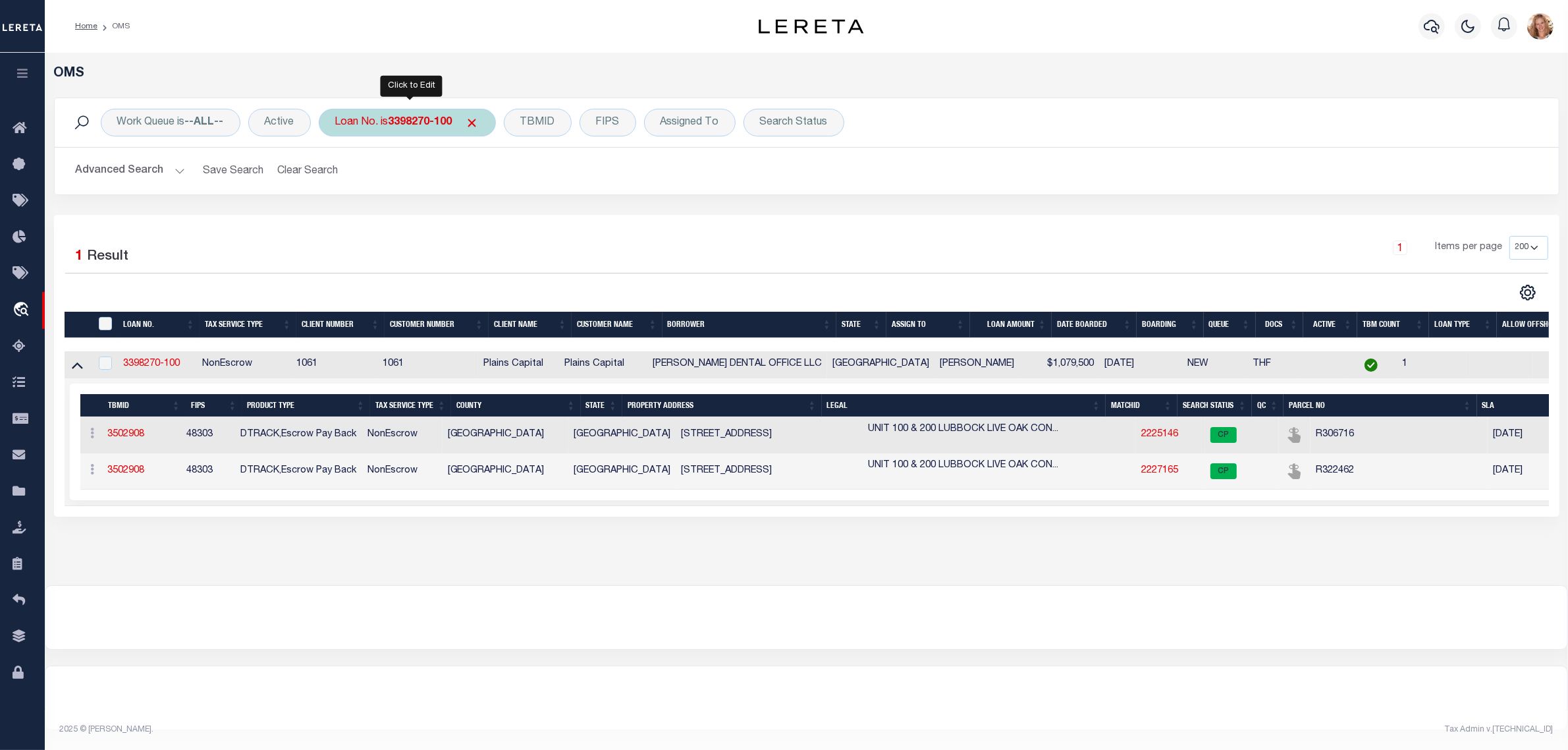
click at [413, 117] on b "3398270-100" at bounding box center [420, 122] width 64 height 11
click at [509, 208] on input "Apply" at bounding box center [510, 215] width 39 height 22
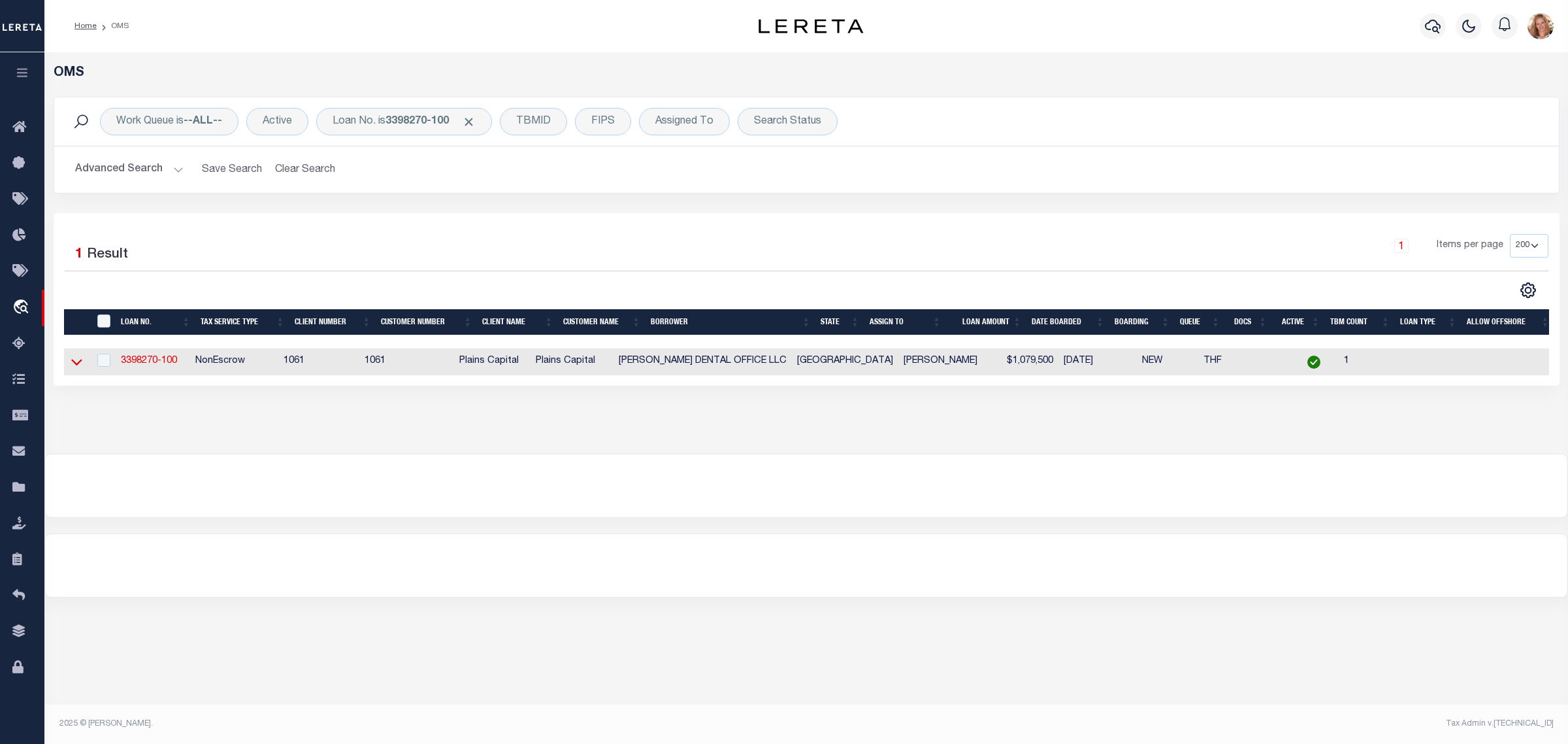
click at [76, 364] on icon at bounding box center [77, 362] width 11 height 14
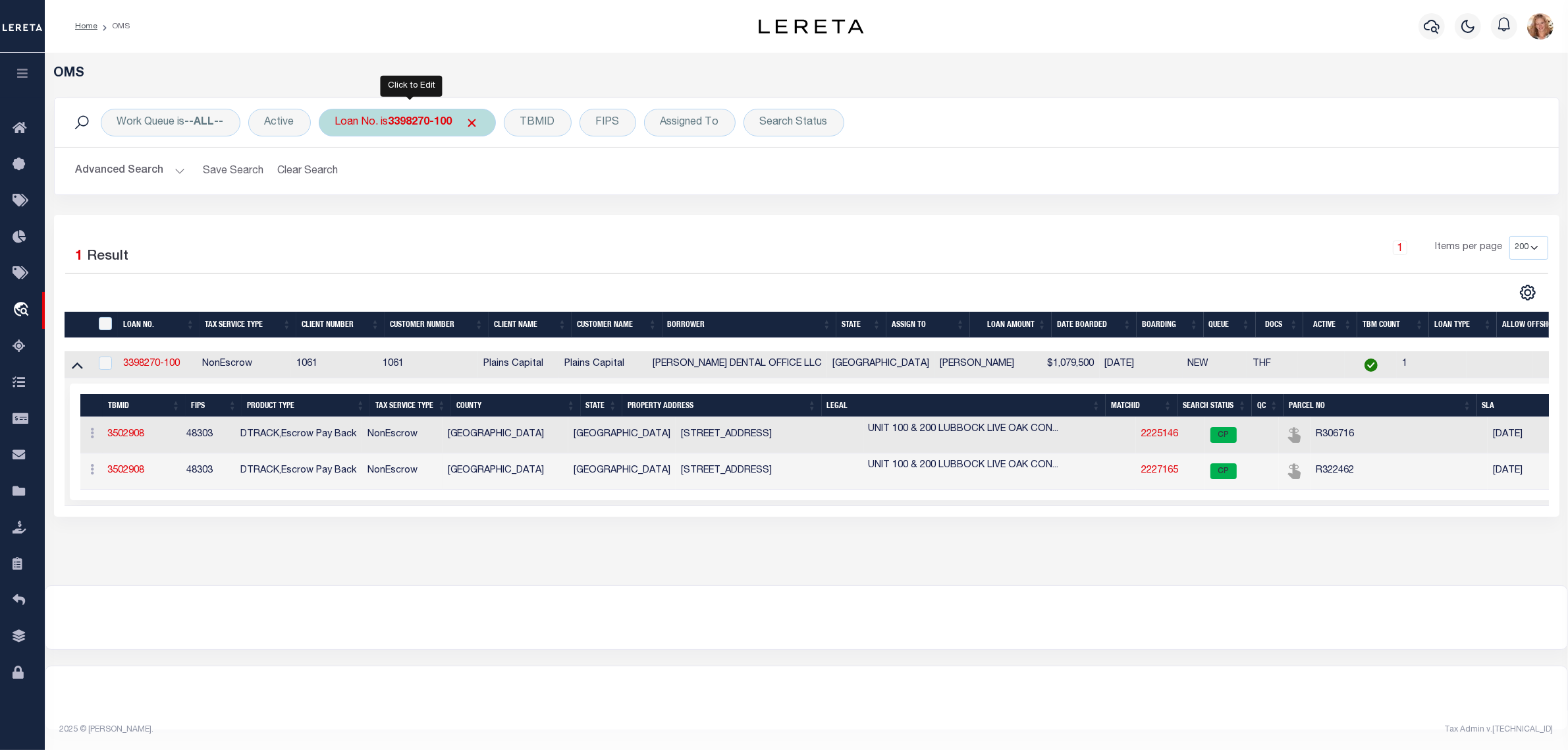
click at [429, 119] on b "3398270-100" at bounding box center [420, 122] width 64 height 11
type input "143500013931"
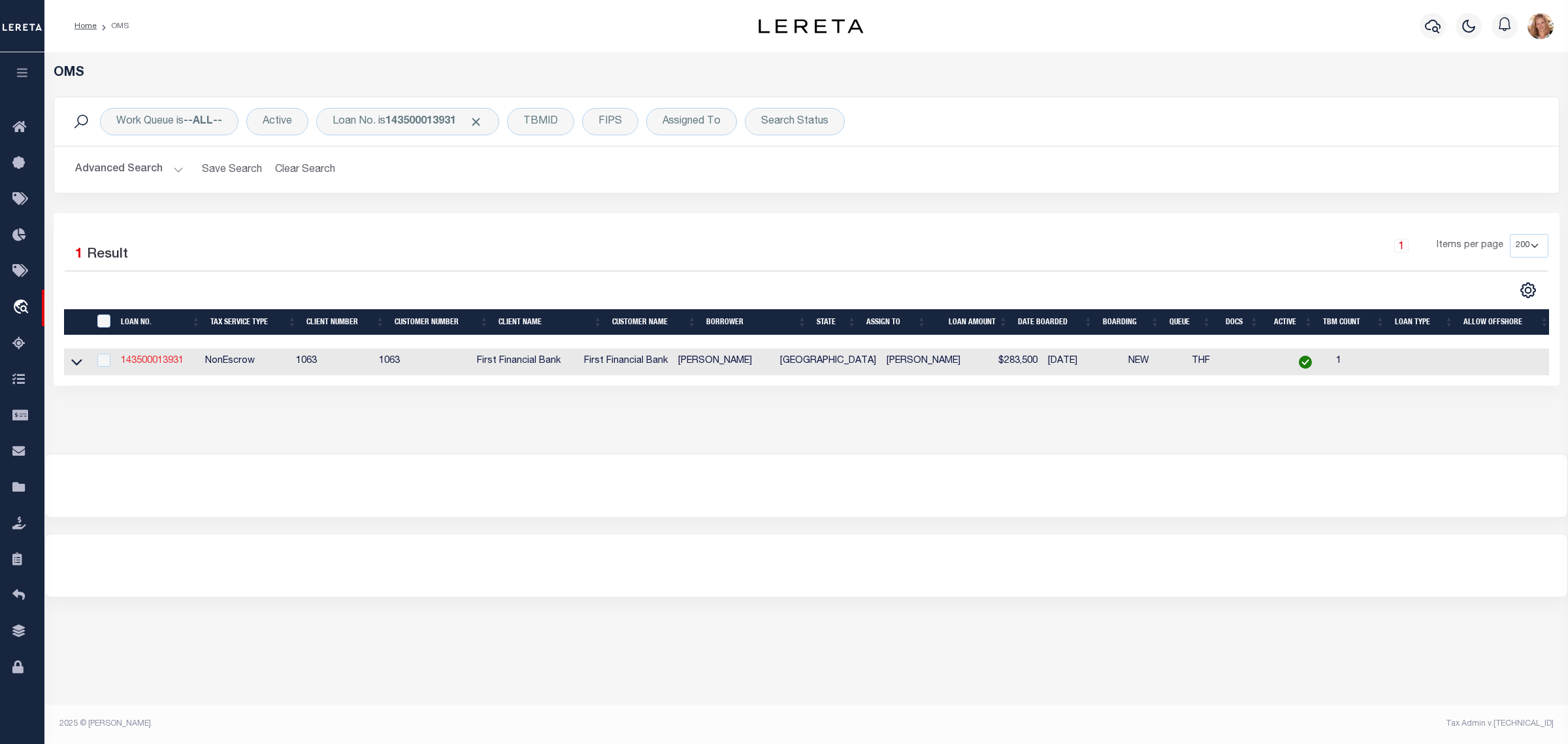
click at [132, 364] on link "143500013931" at bounding box center [153, 360] width 63 height 9
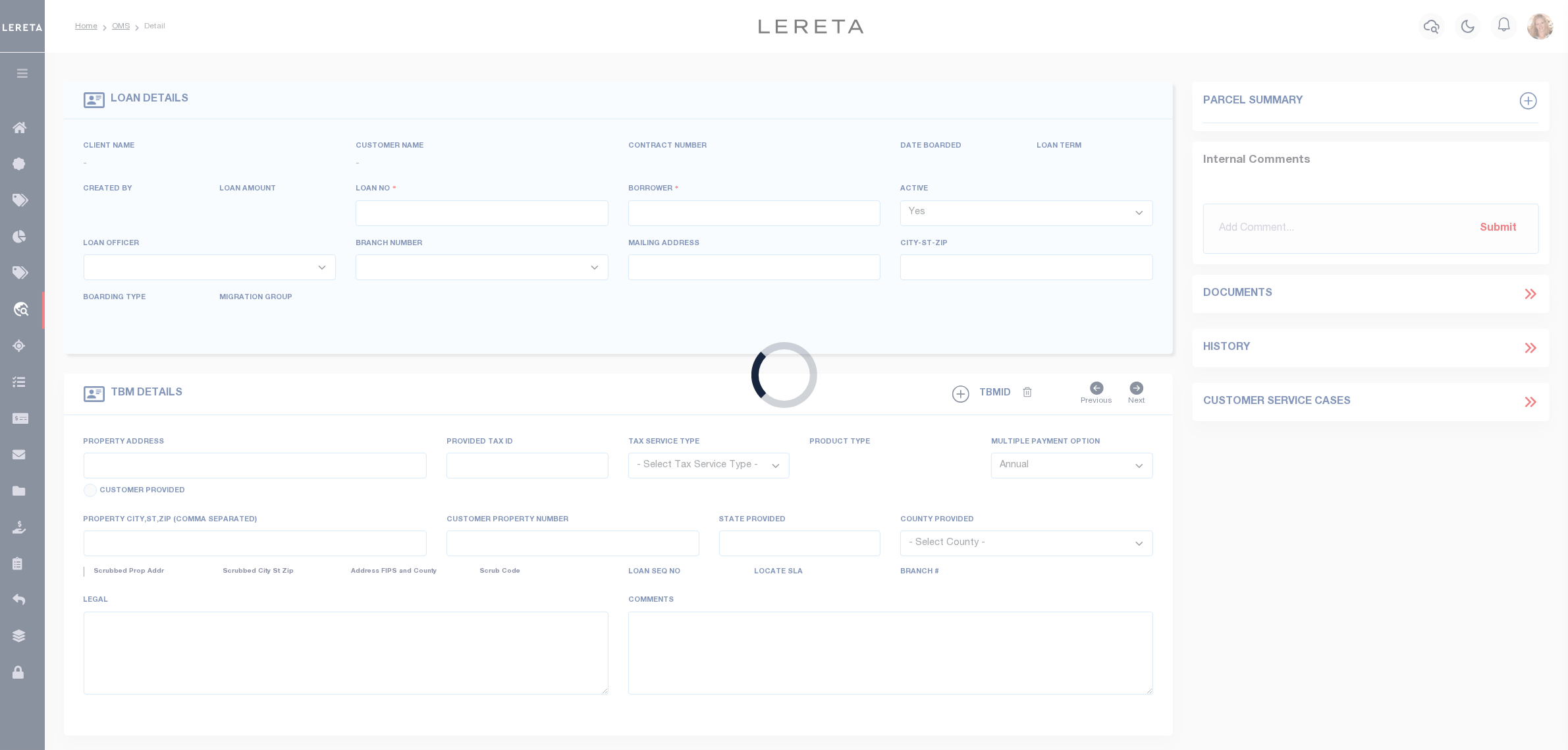
type input "143500013931"
type input "Flor Yesinia Molina"
select select
select select "100"
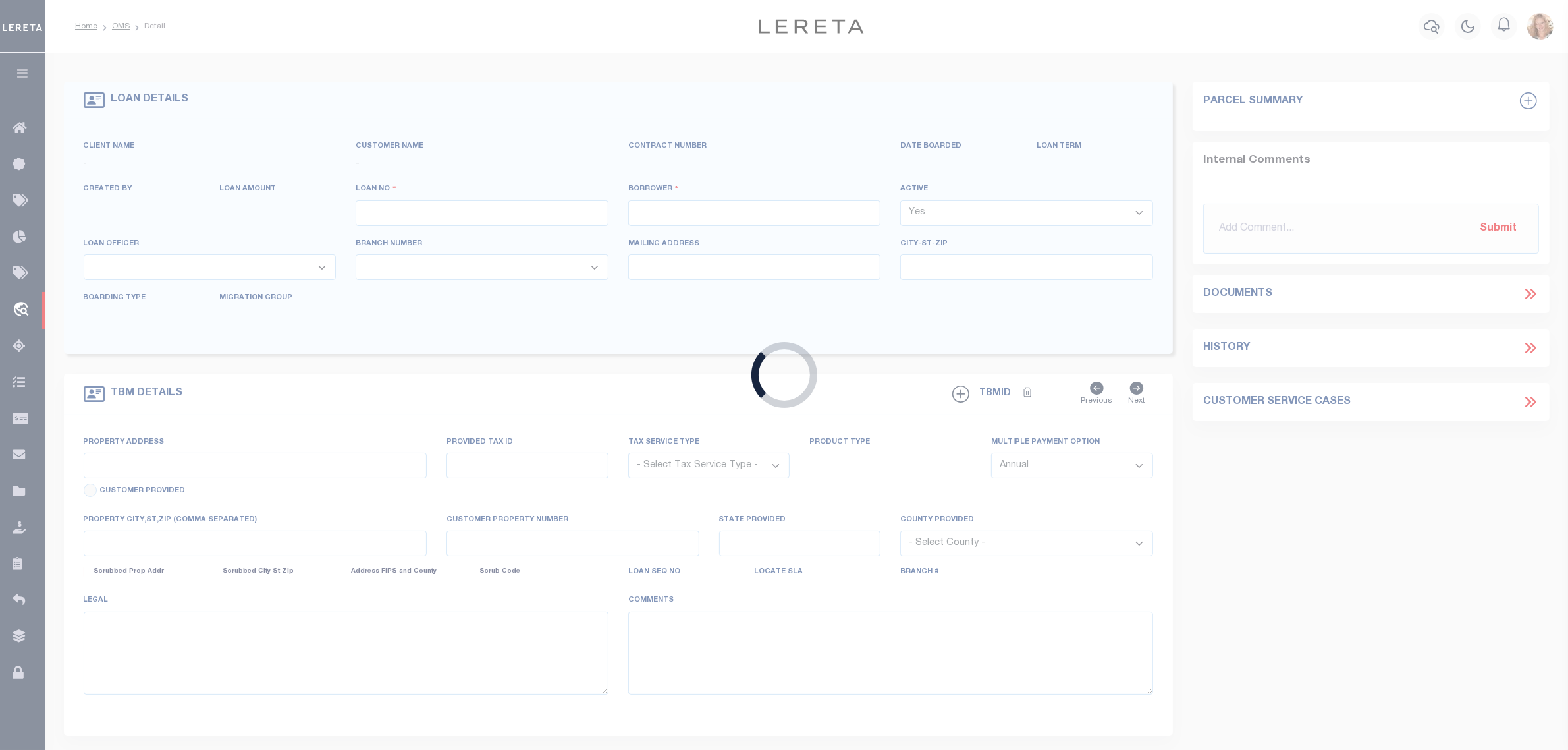
select select "NonEscrow"
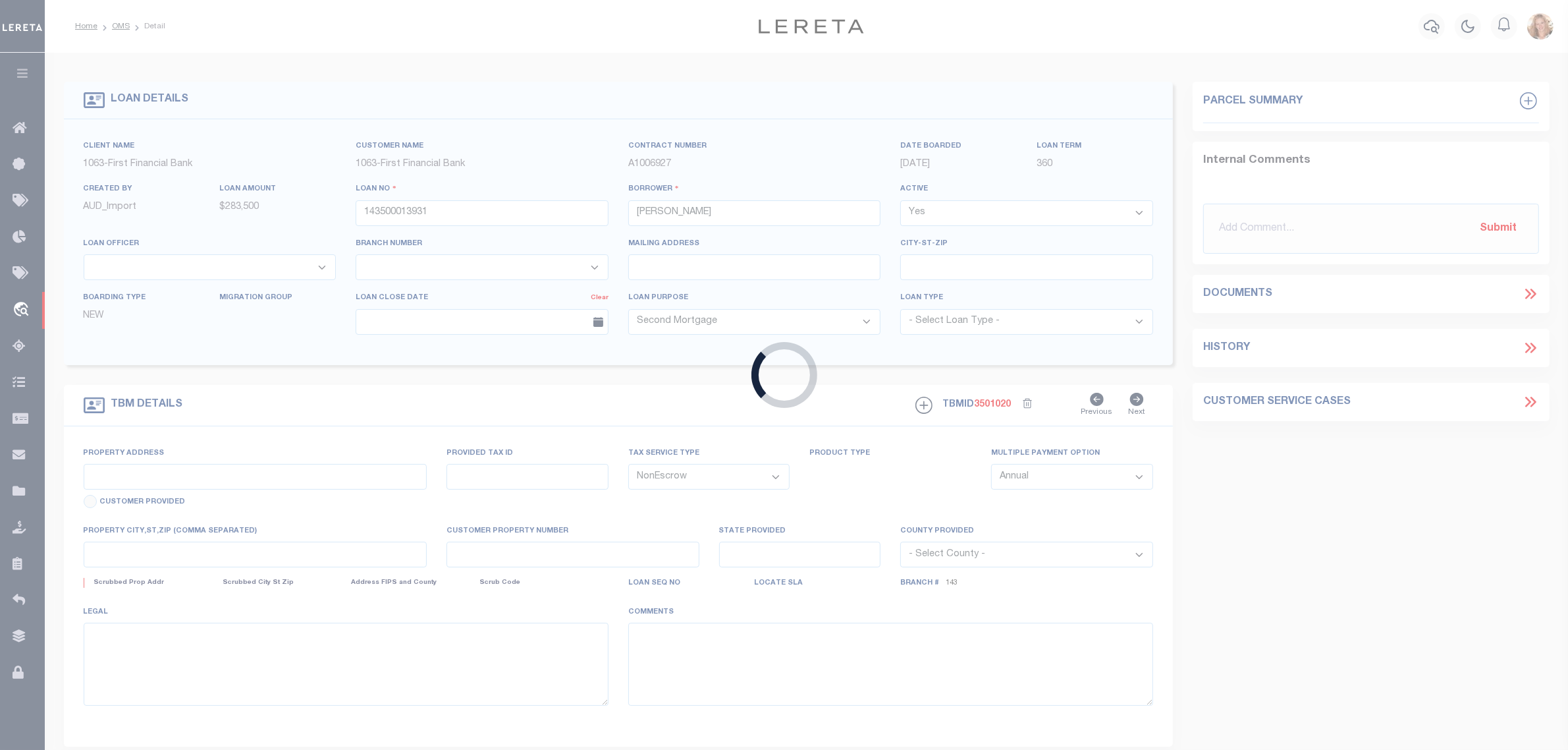
select select "92683"
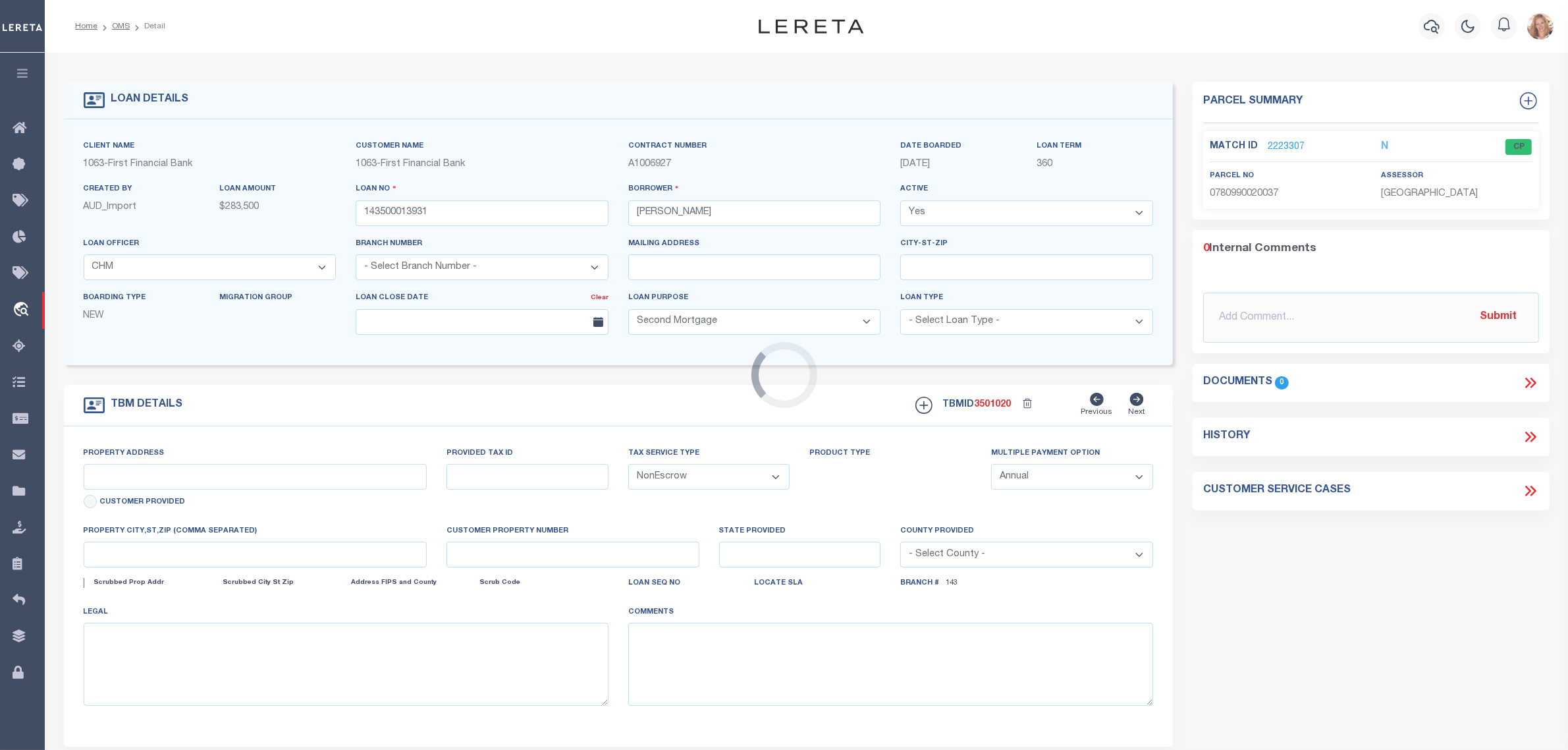
select select "794"
type input "15115 MONRAD DR"
select select
type input "HOUSTON TX 770531346"
type input "[GEOGRAPHIC_DATA]"
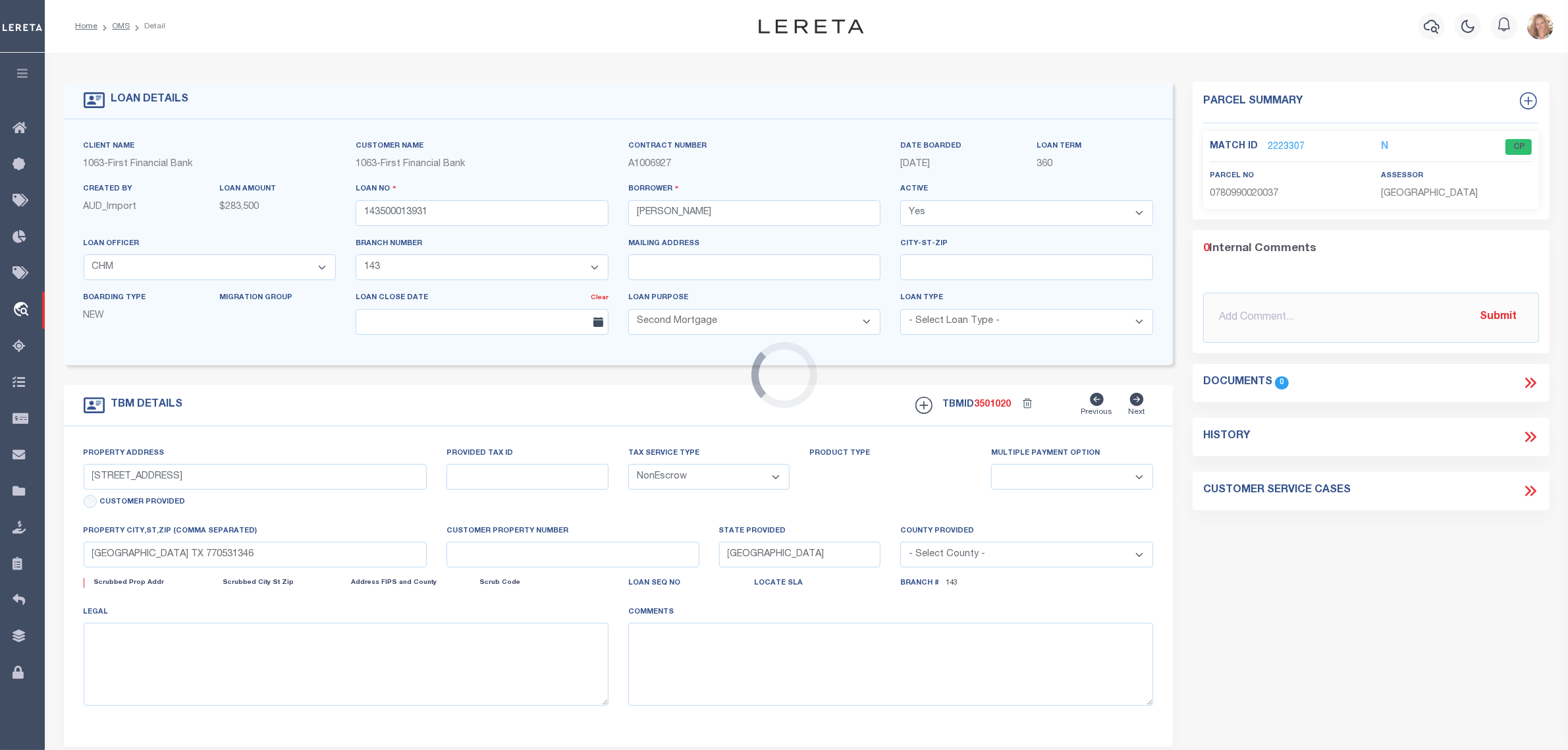
select select
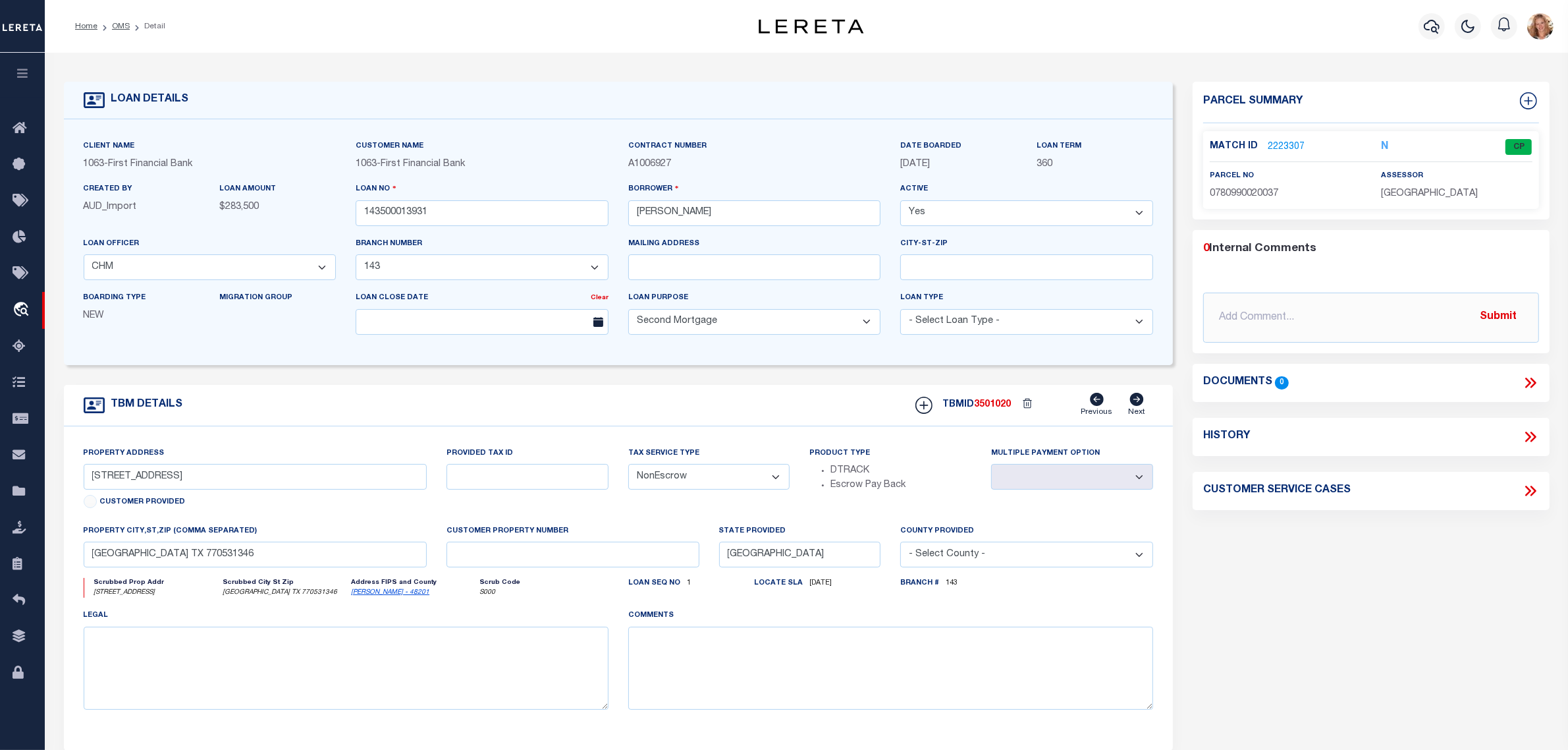
click at [695, 482] on select "- Select Tax Service Type - Escrow NonEscrow" at bounding box center [709, 477] width 162 height 25
select select "Escrow"
click at [628, 468] on select "- Select Tax Service Type - Escrow NonEscrow" at bounding box center [709, 477] width 162 height 25
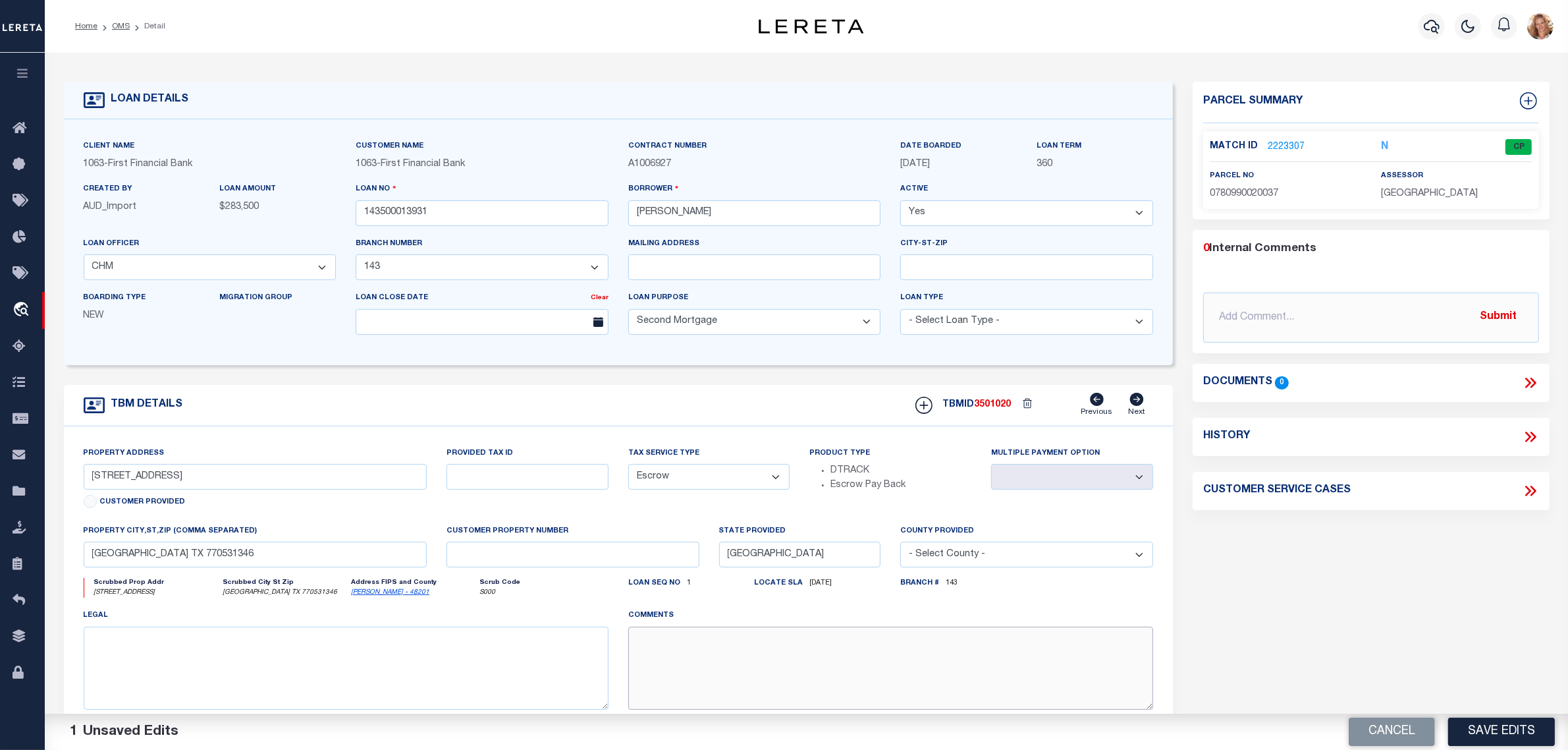
click at [707, 677] on textarea at bounding box center [891, 668] width 525 height 83
type textarea "Should be TPS per customer's file. MLC"
click at [1499, 728] on button "Save Edits" at bounding box center [1501, 732] width 107 height 28
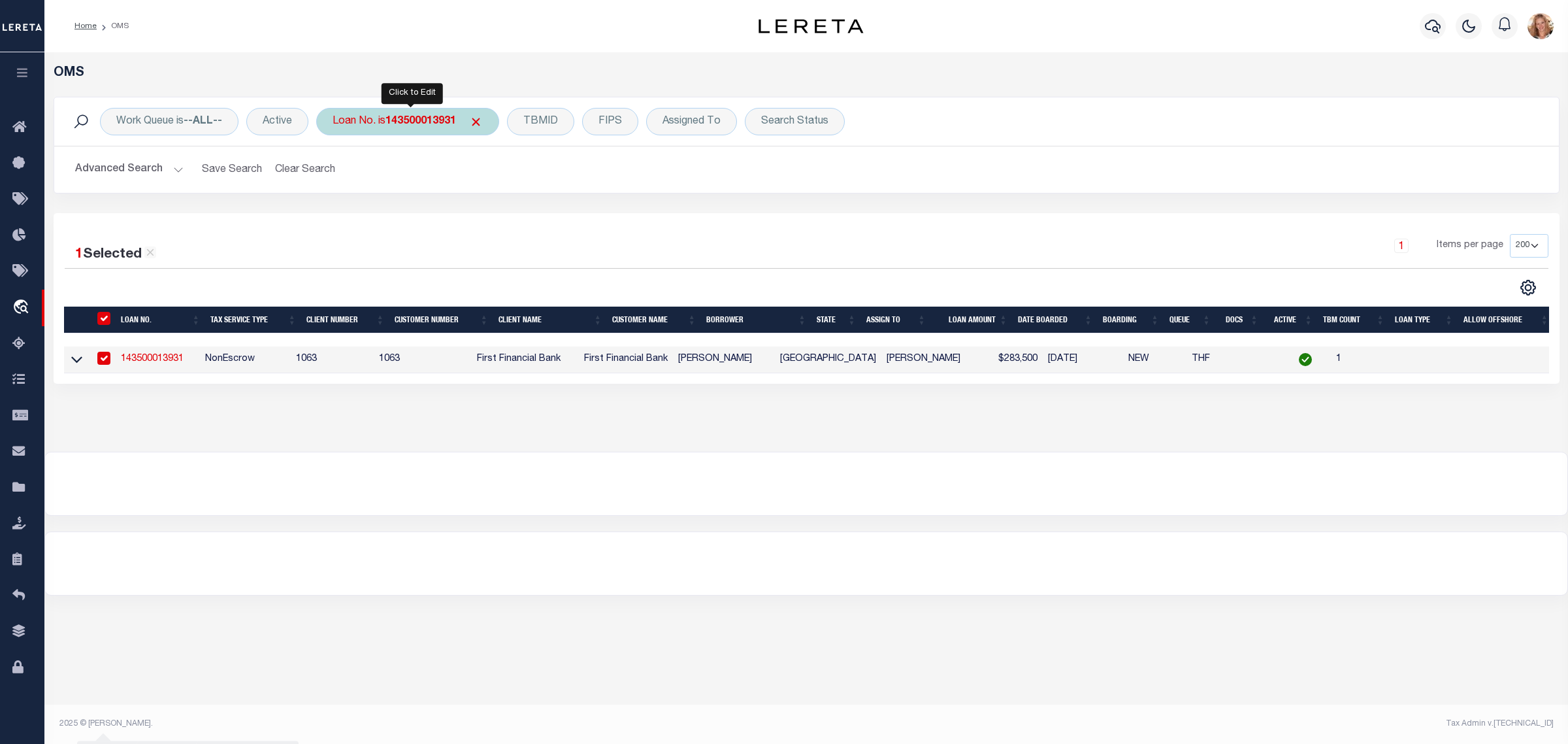
click at [405, 129] on div "Loan No. is 143500013931" at bounding box center [408, 121] width 183 height 27
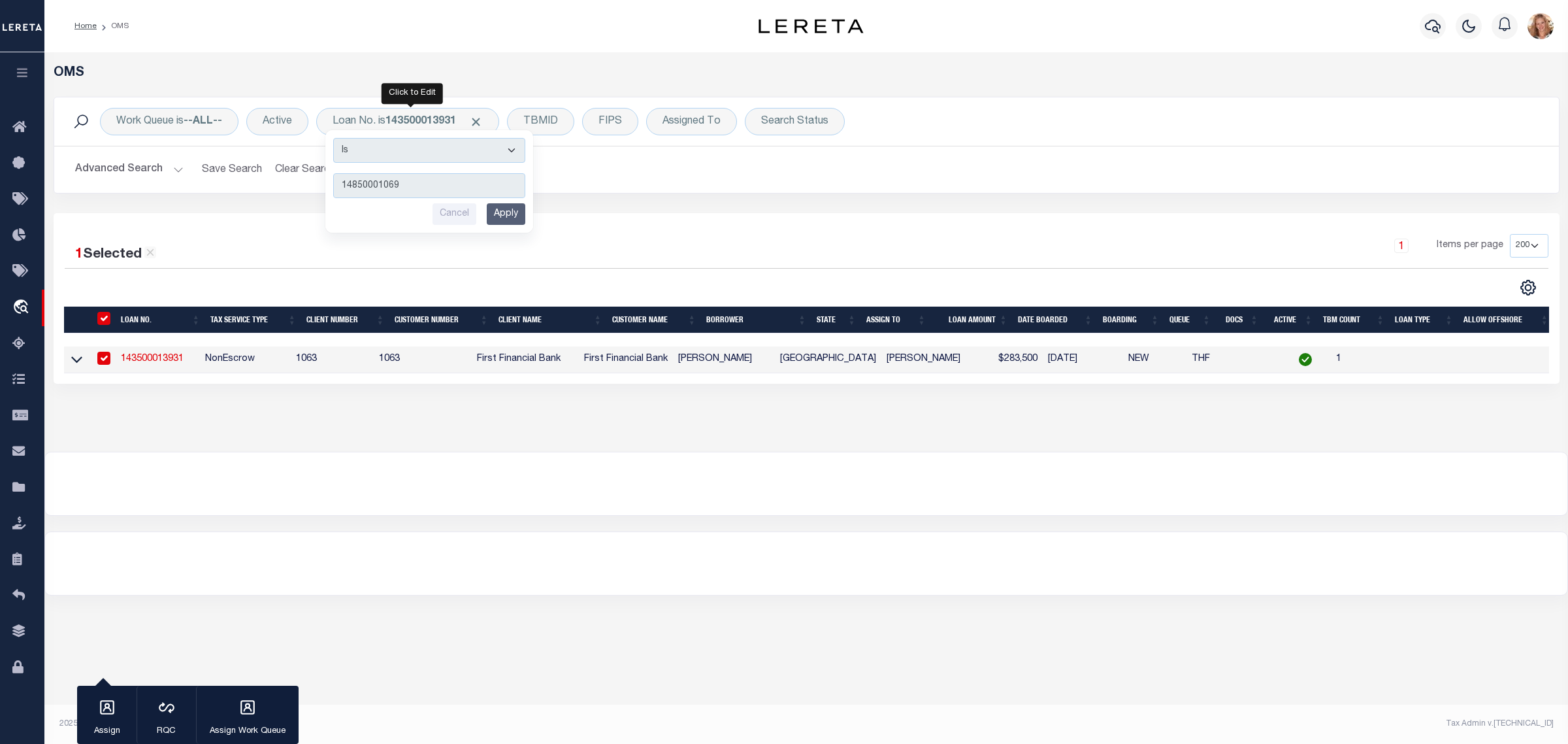
type input "148500010696"
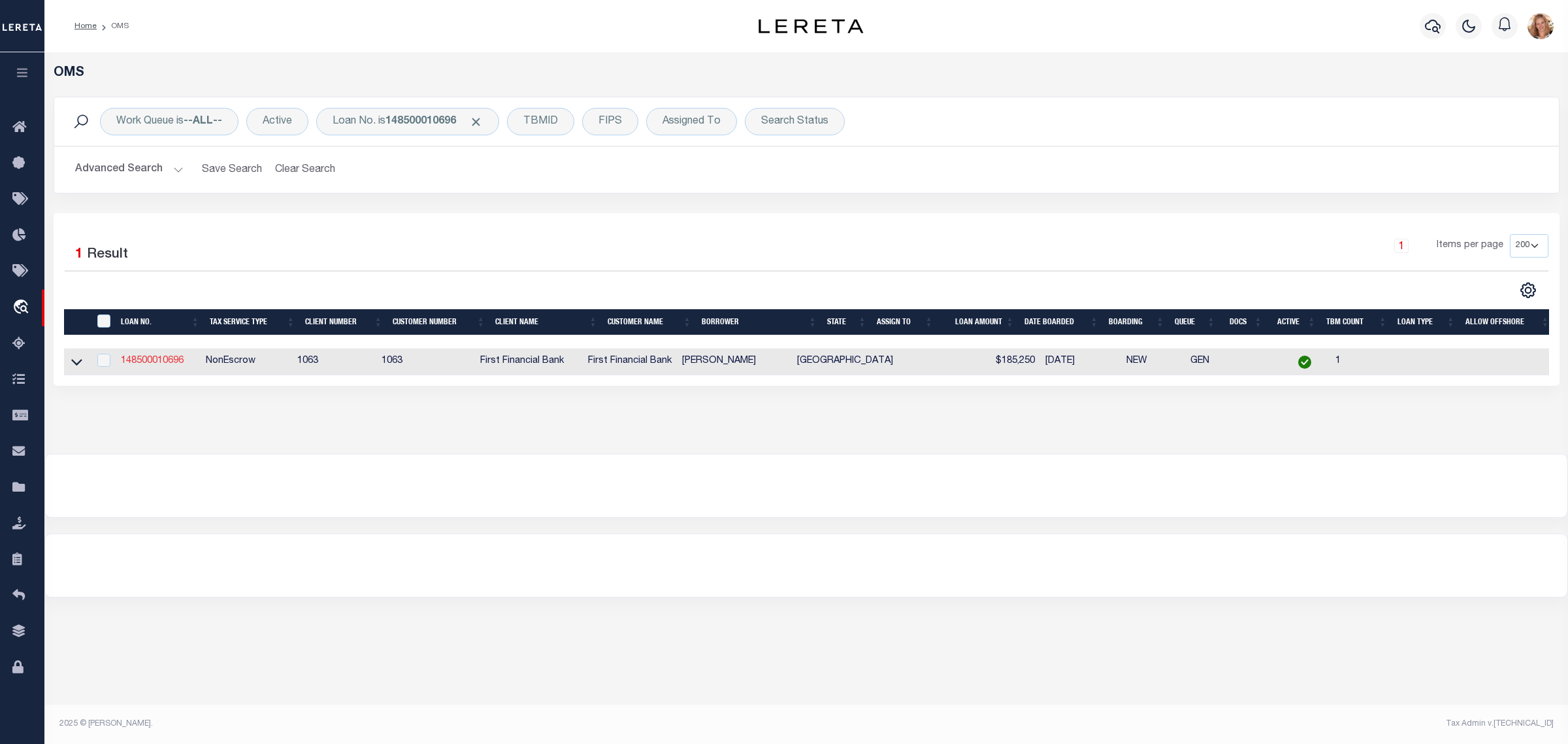
click at [177, 361] on link "148500010696" at bounding box center [153, 360] width 63 height 9
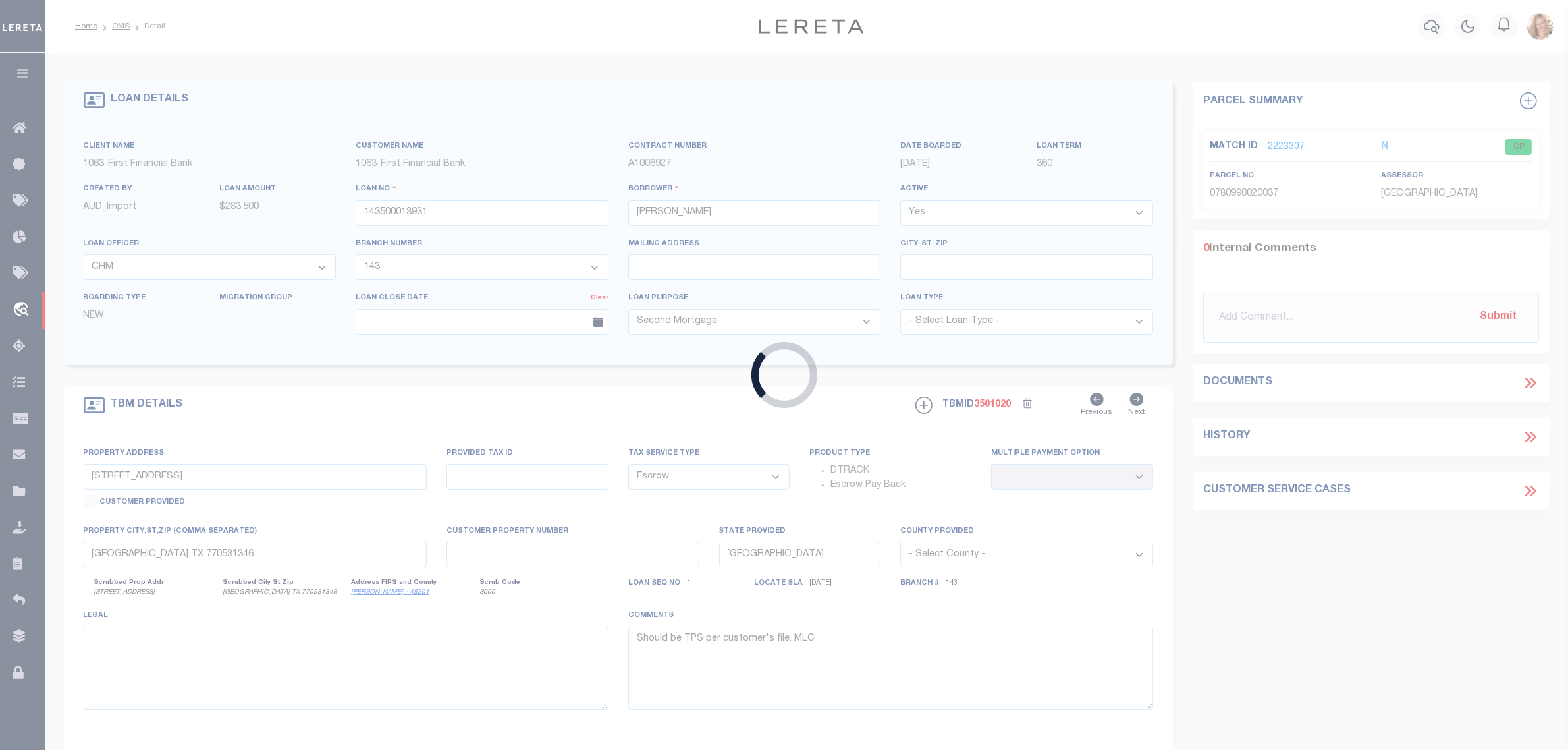
type input "148500010696"
type input "Pedro Rivas Landeros"
select select "4103"
select select "2604"
select select "NonEscrow"
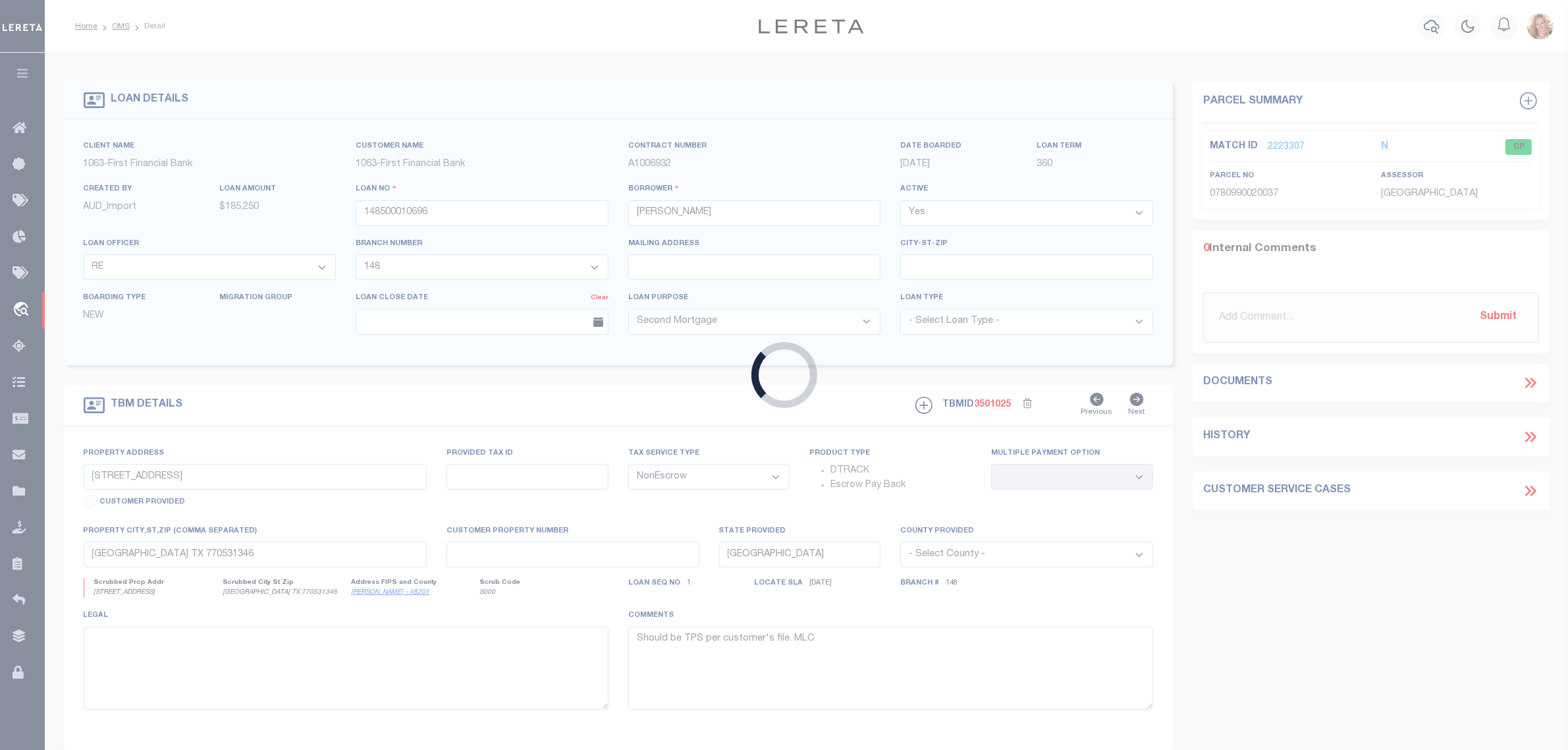
type input "16346 PETALUMA DR"
select select
type input "HOUSTON TX 770534331"
select select
select select "4103"
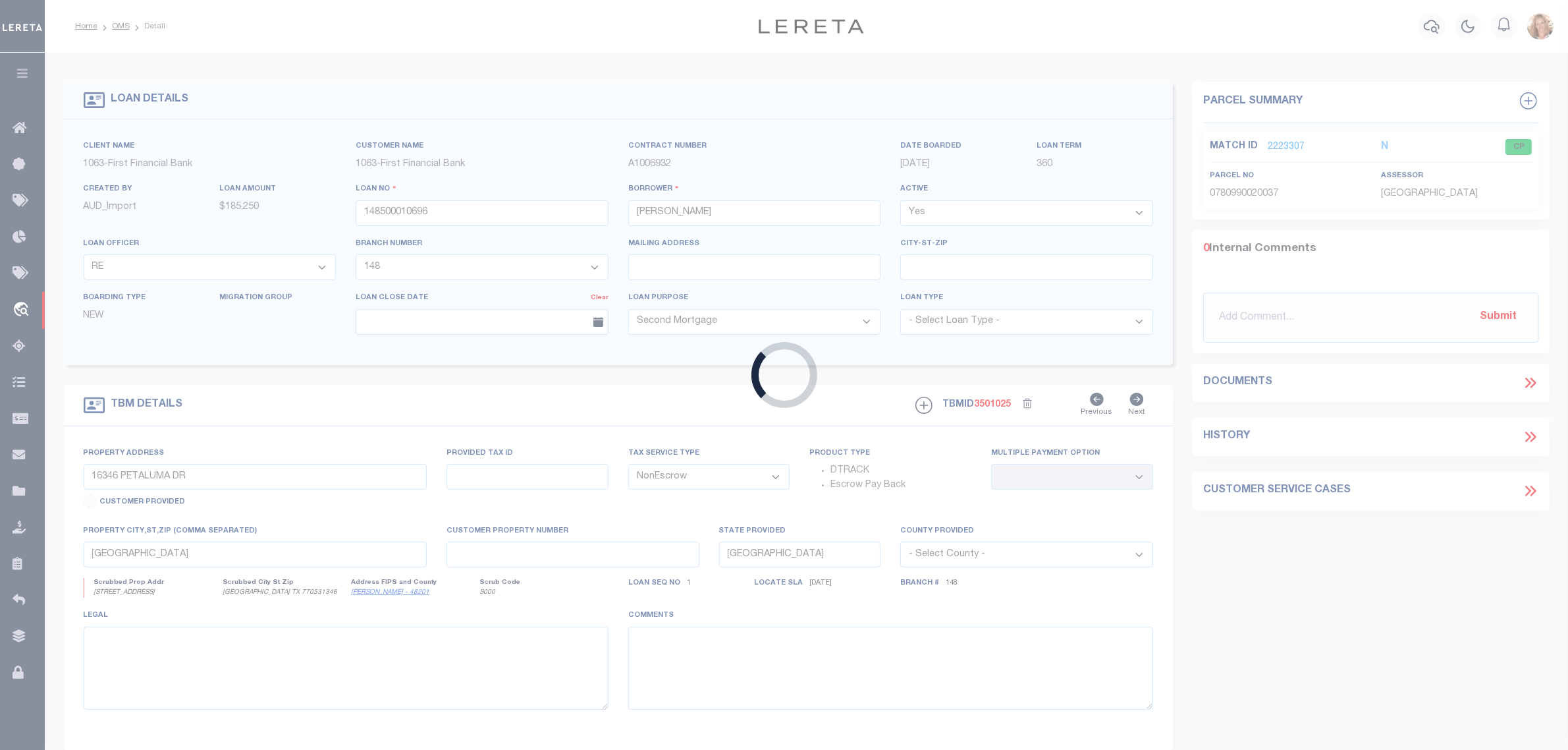
select select "2604"
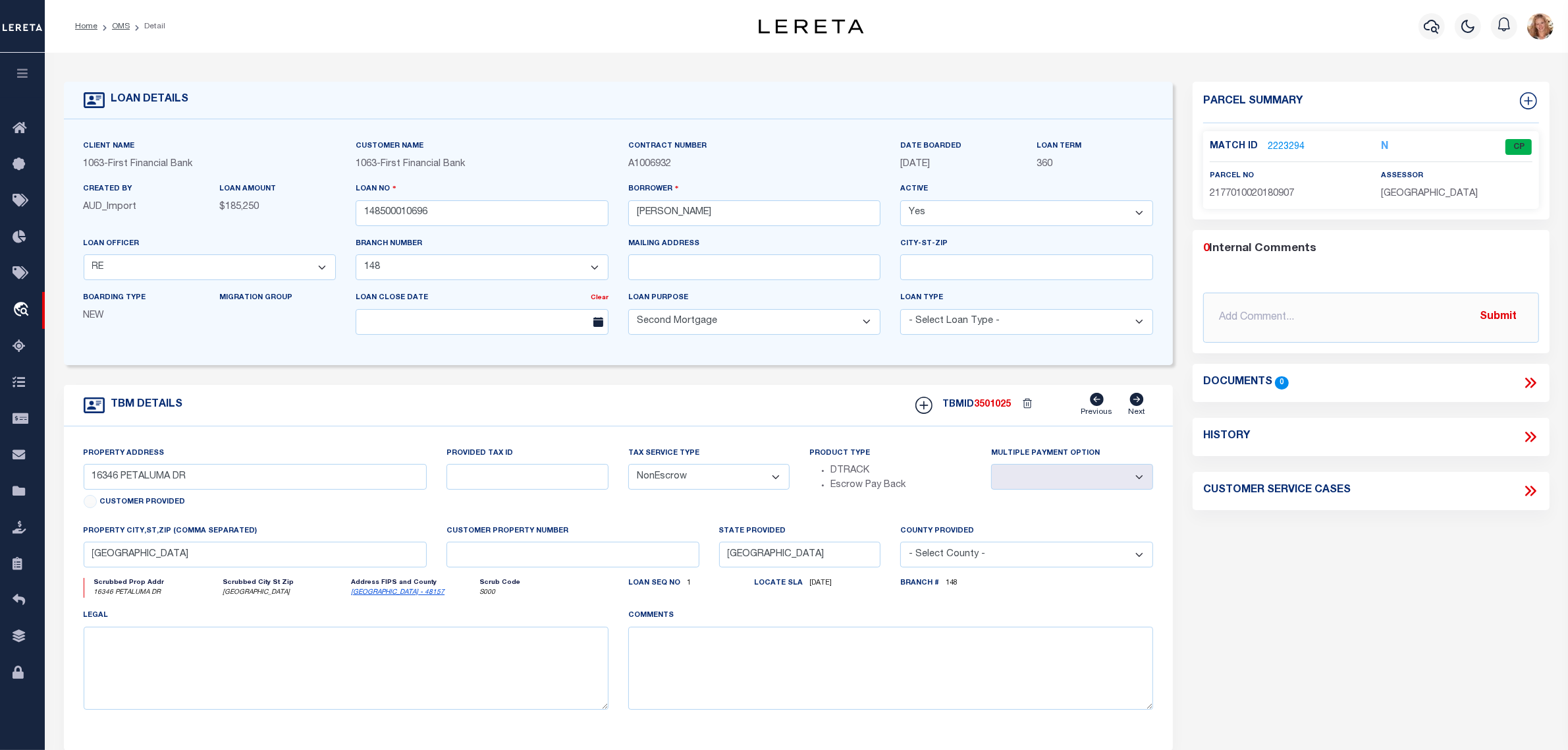
click at [736, 476] on select "- Select Tax Service Type - Escrow NonEscrow" at bounding box center [709, 477] width 162 height 25
select select "Escrow"
click at [628, 468] on select "- Select Tax Service Type - Escrow NonEscrow" at bounding box center [709, 477] width 162 height 25
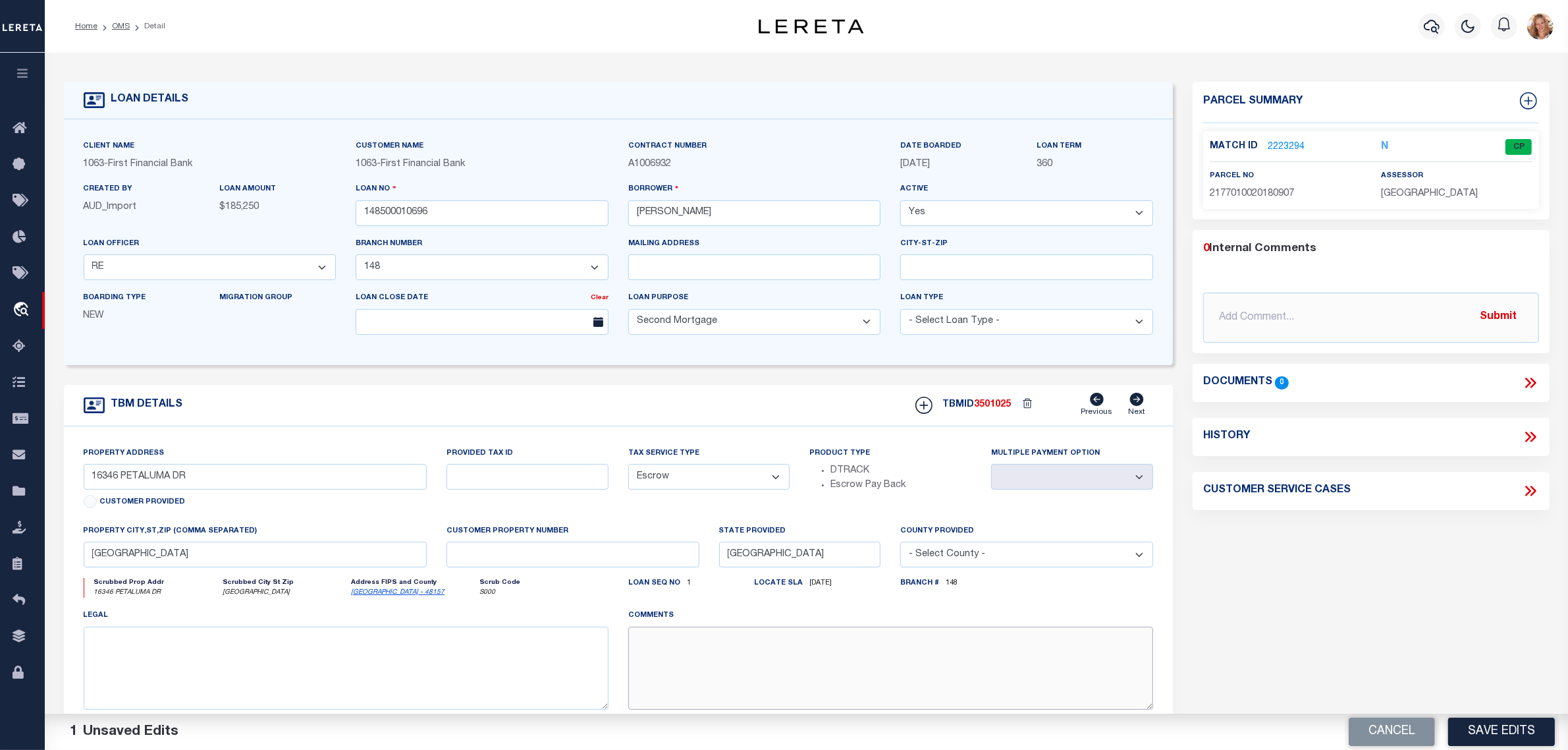
click at [729, 650] on textarea at bounding box center [891, 668] width 525 height 83
paste textarea "Should be TPS per customer's file. MLC"
type textarea "Should be TPS per customer's file. MLC"
drag, startPoint x: 1269, startPoint y: 637, endPoint x: 1282, endPoint y: 643, distance: 14.3
click at [1274, 639] on div "Parcel Summary Match ID 2223294 N parcel no 2177010020180907 0 0" at bounding box center [1371, 442] width 377 height 720
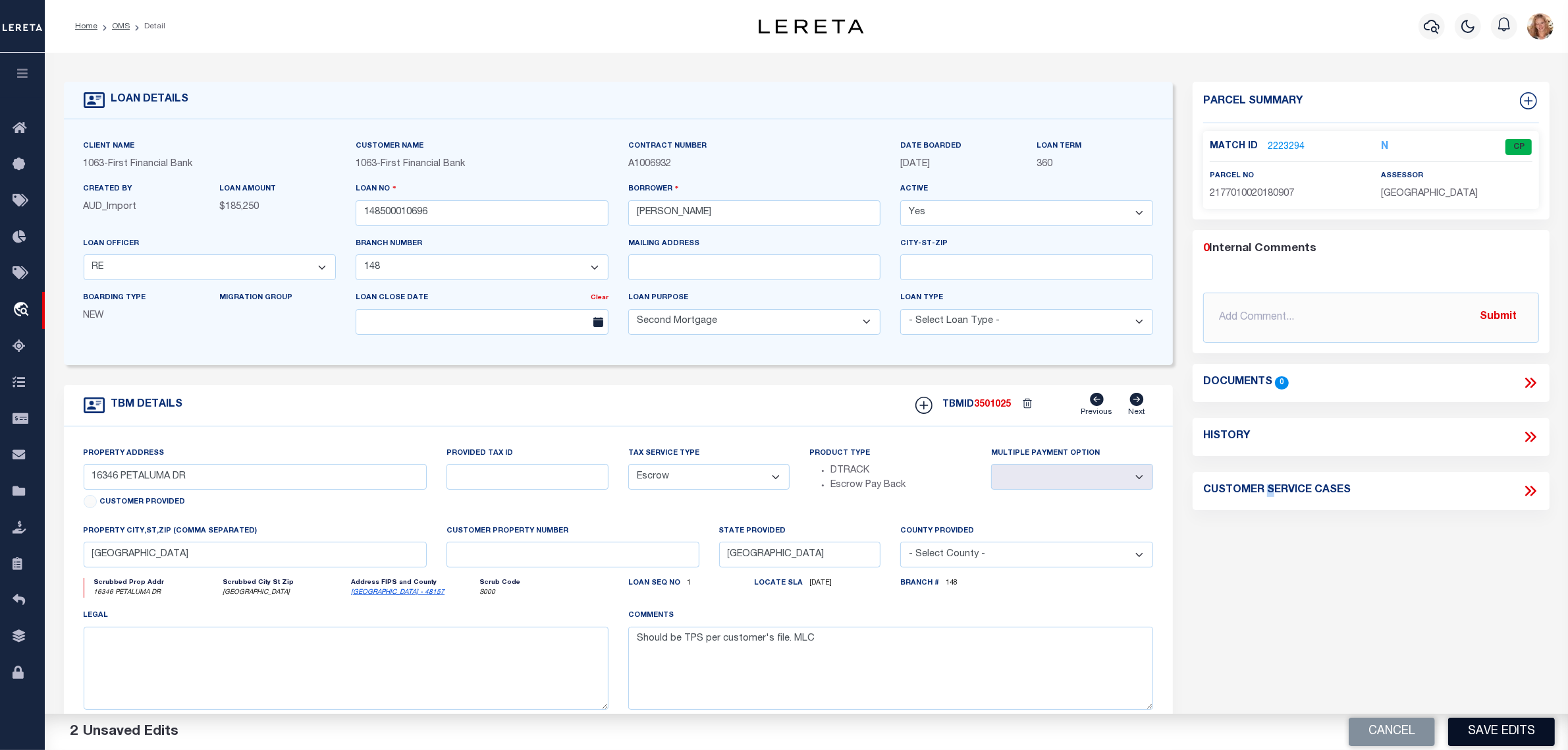
click at [1483, 734] on button "Save Edits" at bounding box center [1501, 732] width 107 height 28
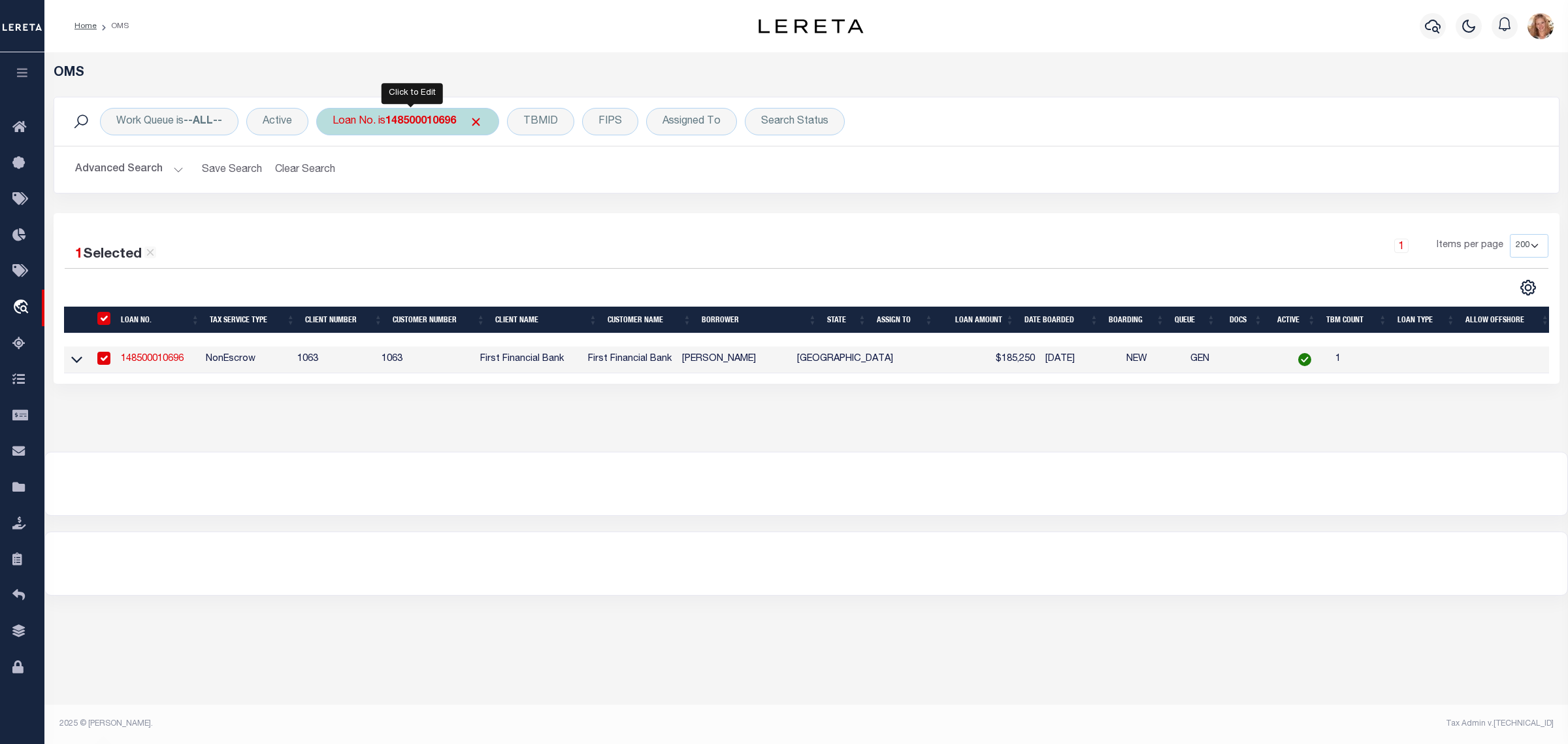
click at [380, 110] on div "Loan No. is 148500010696" at bounding box center [408, 121] width 183 height 27
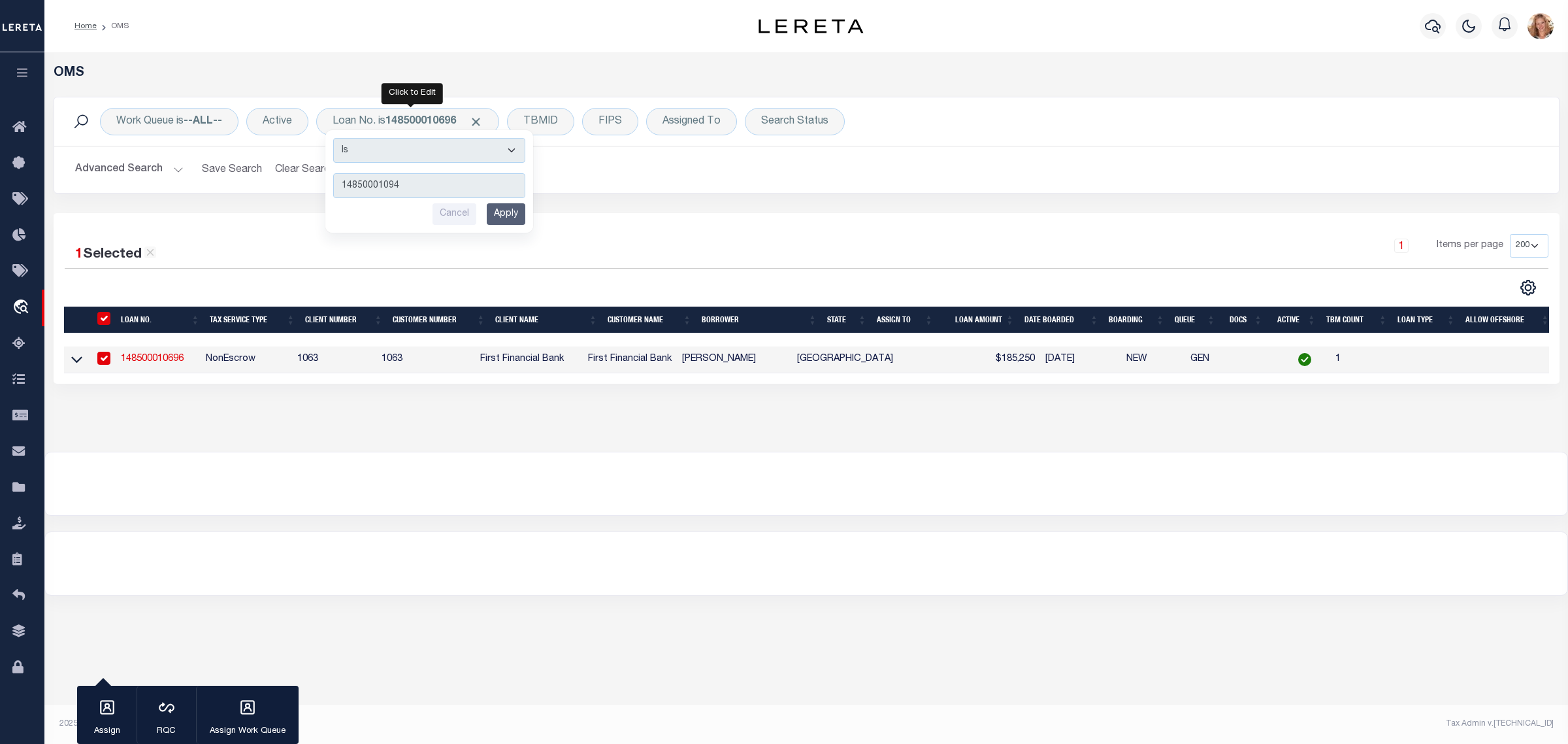
type input "148500010944"
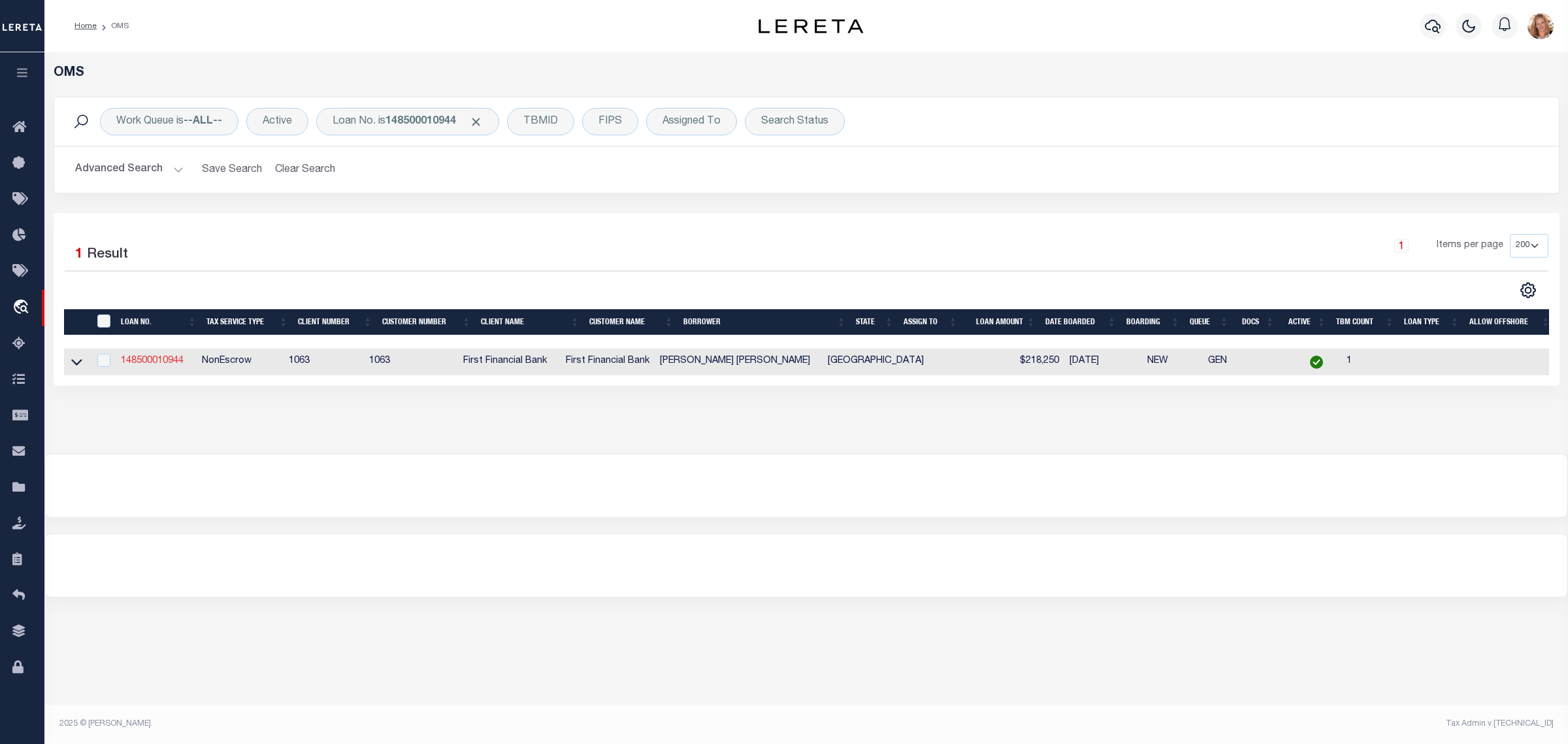
click at [142, 365] on link "148500010944" at bounding box center [153, 360] width 63 height 9
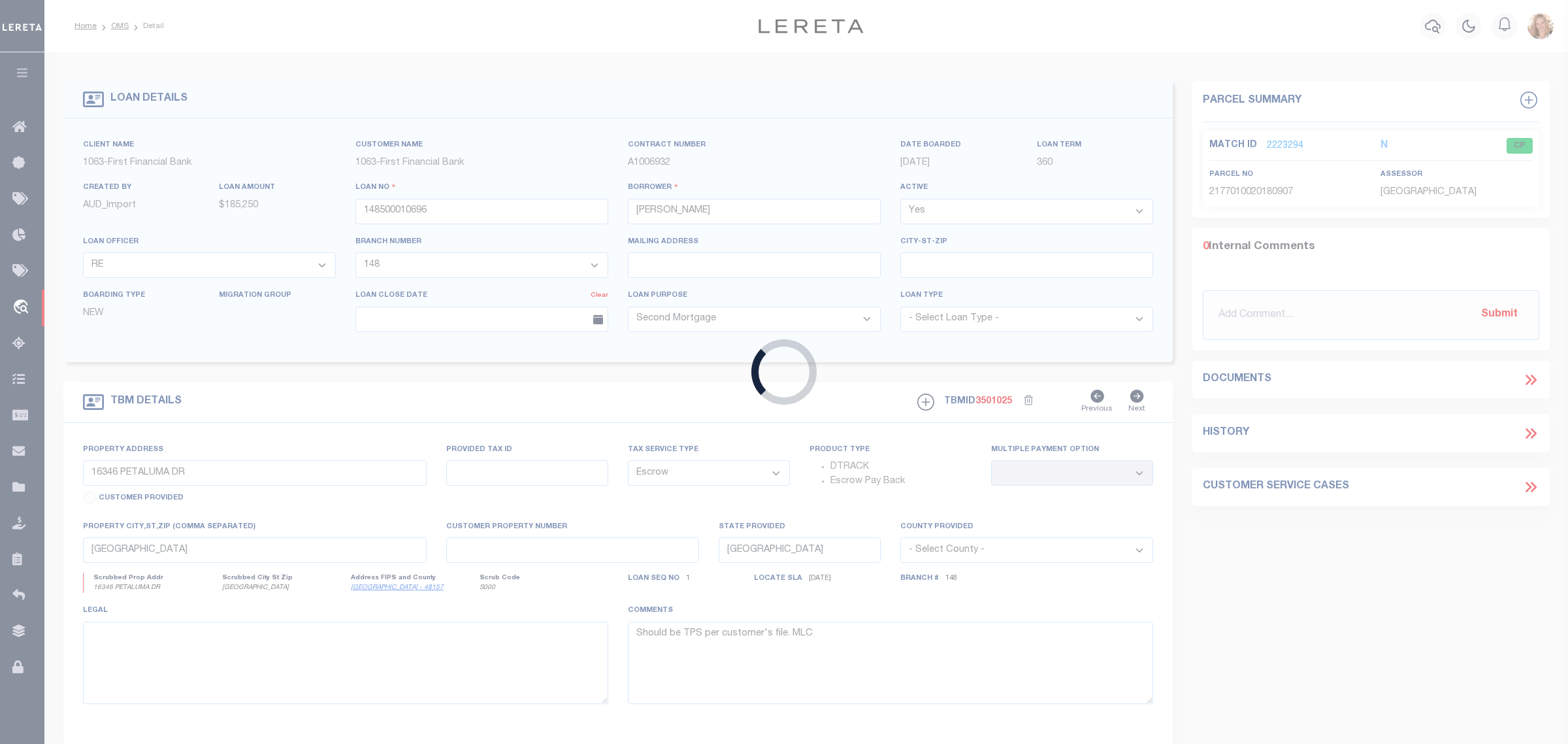
type input "148500010944"
type input "Rene Eubence Cardona Escobar"
select select "NonEscrow"
select select "4103"
select select "2604"
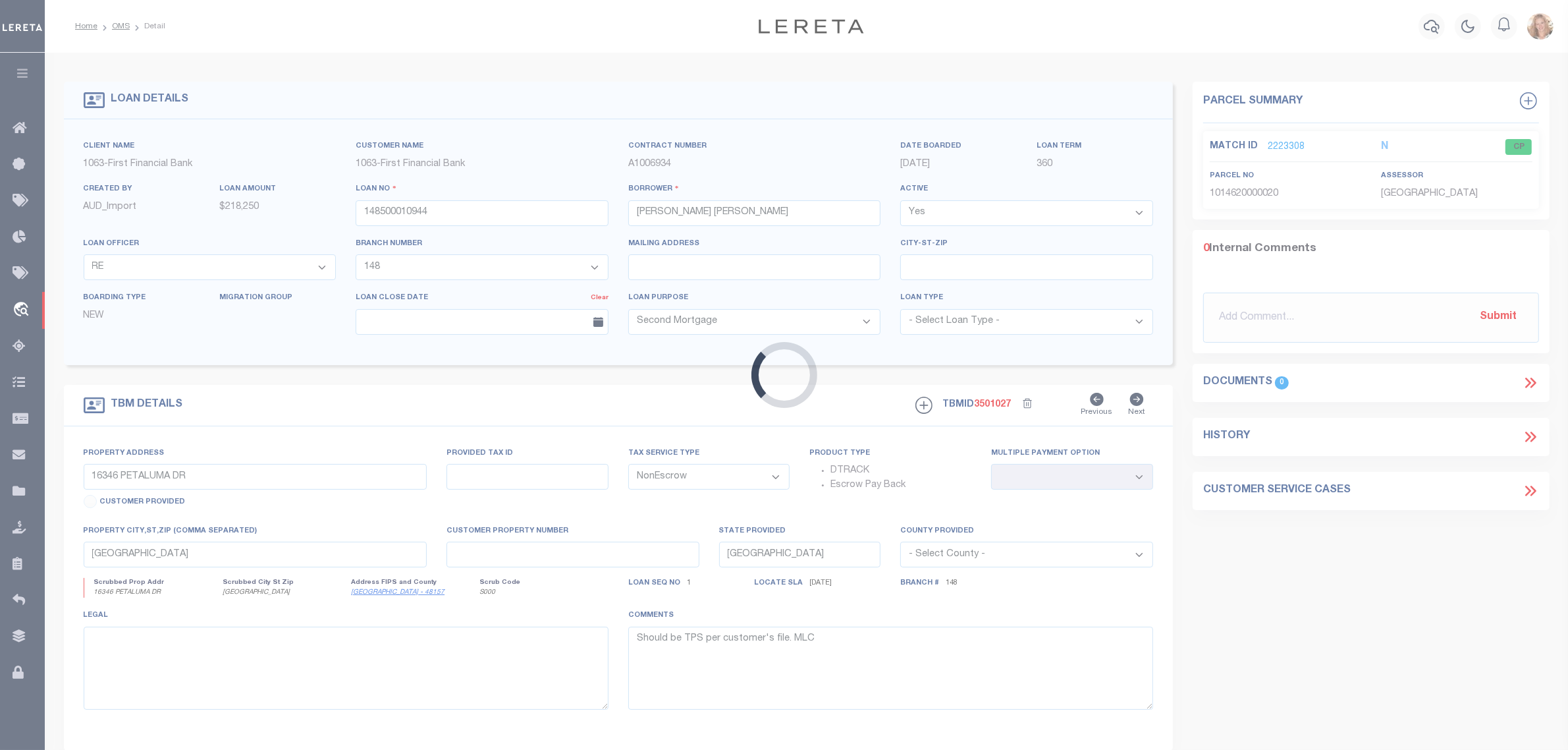
type input "375 SULKY TRAIL ST"
select select
type input "HOUSTON TX 770604103"
select select
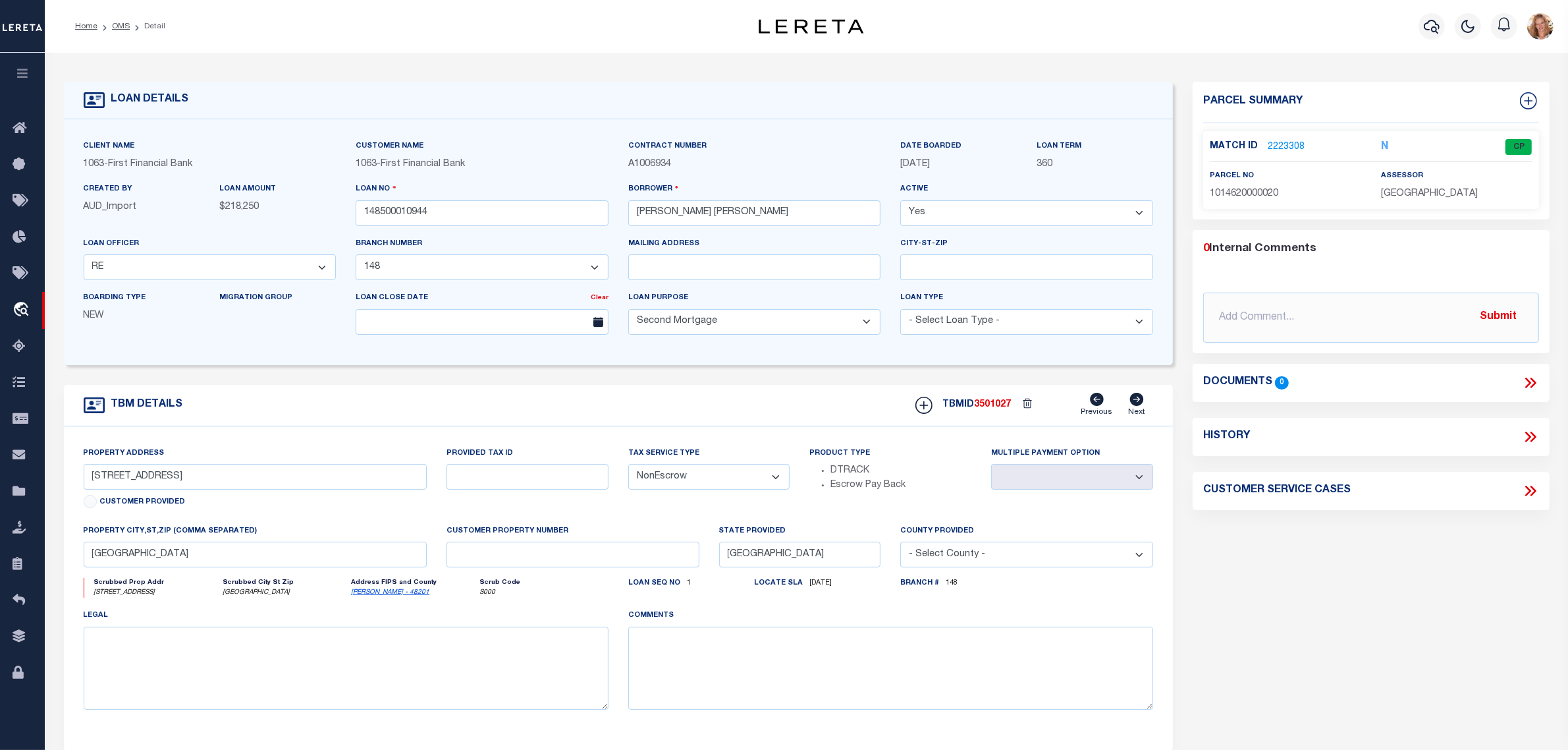
click at [735, 484] on select "- Select Tax Service Type - Escrow NonEscrow" at bounding box center [709, 477] width 162 height 25
select select "Escrow"
click at [628, 468] on select "- Select Tax Service Type - Escrow NonEscrow" at bounding box center [709, 477] width 162 height 25
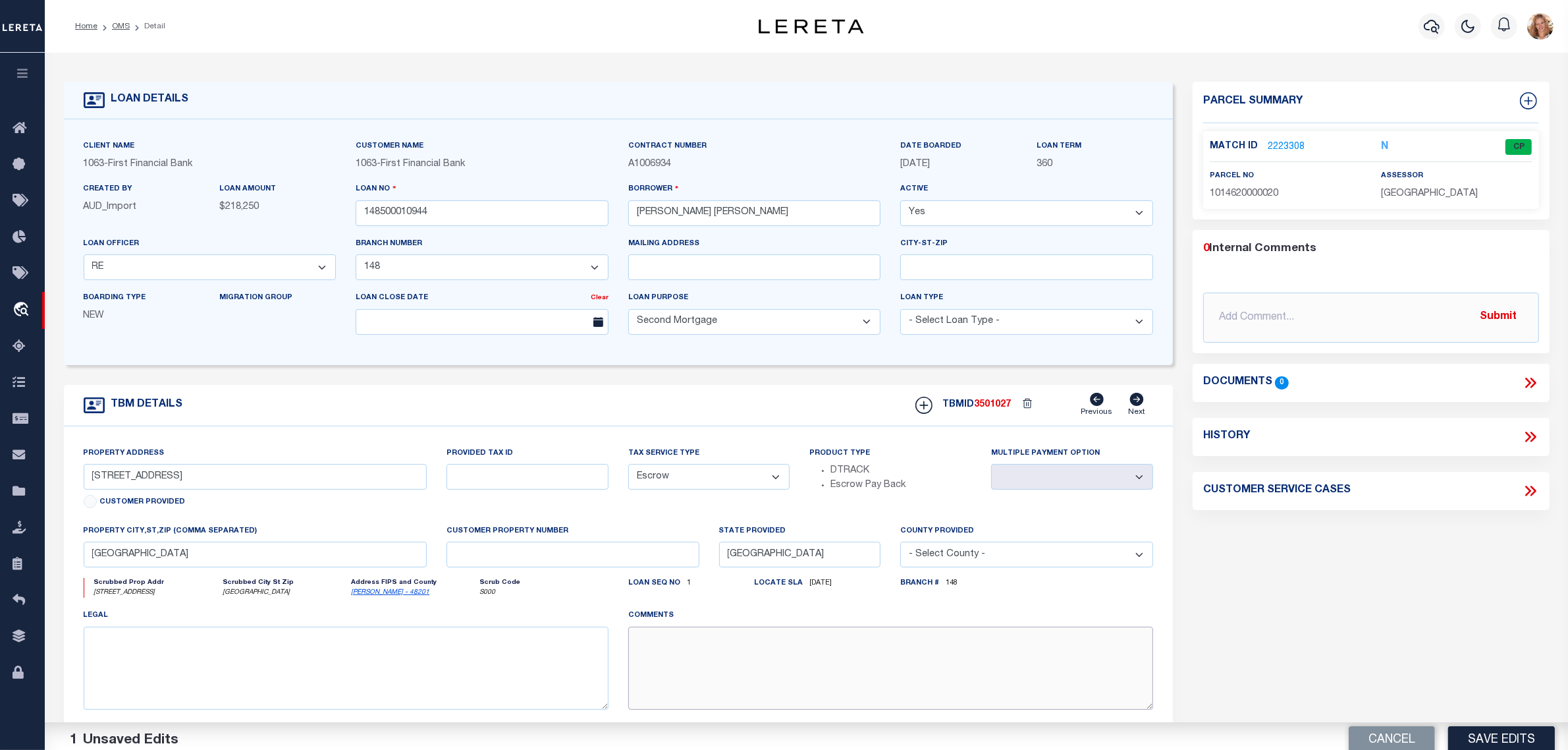
click at [677, 644] on textarea at bounding box center [891, 668] width 525 height 83
paste textarea "Should be TPS per customer's file. MLC"
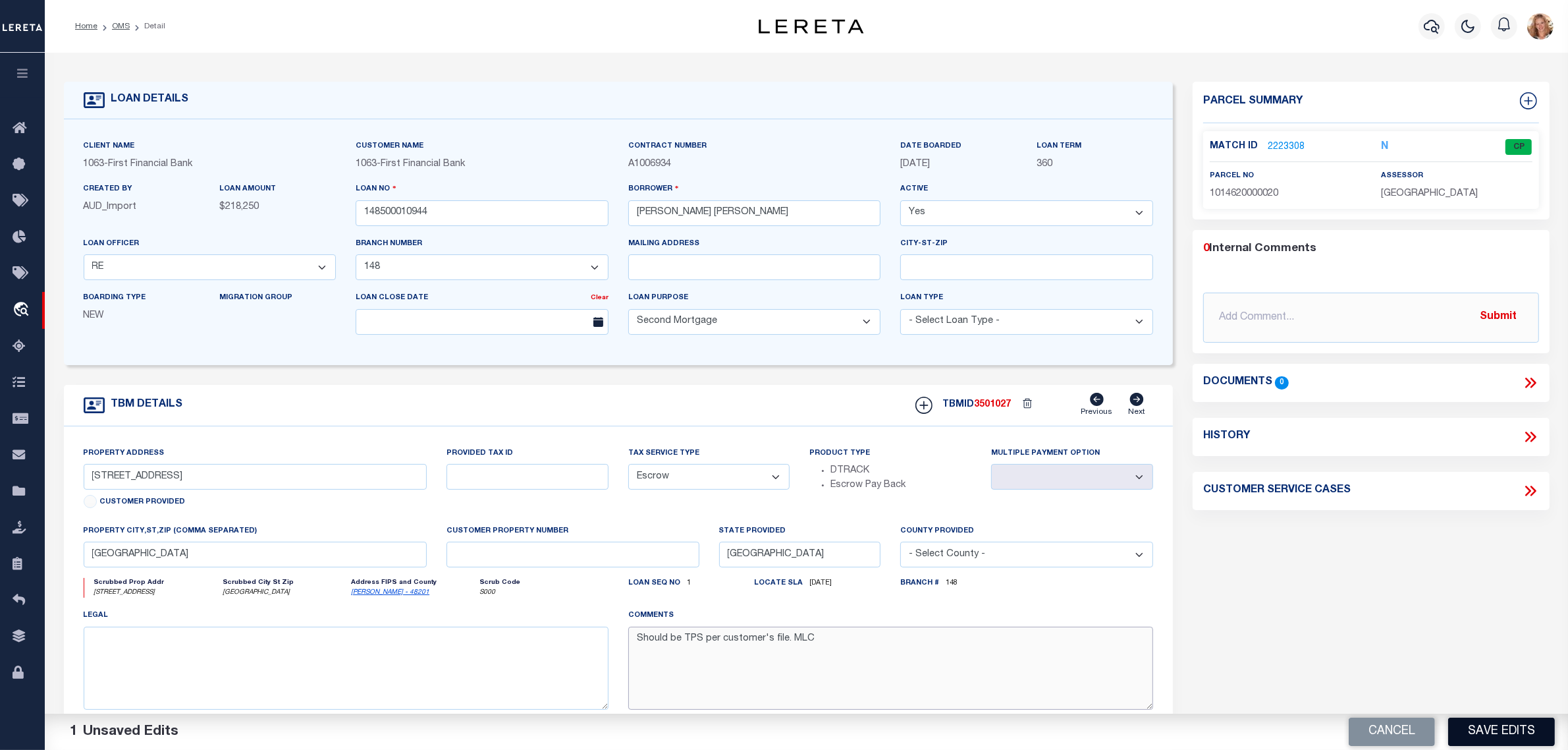
type textarea "Should be TPS per customer's file. MLC"
click at [1464, 720] on button "Save Edits" at bounding box center [1501, 732] width 107 height 28
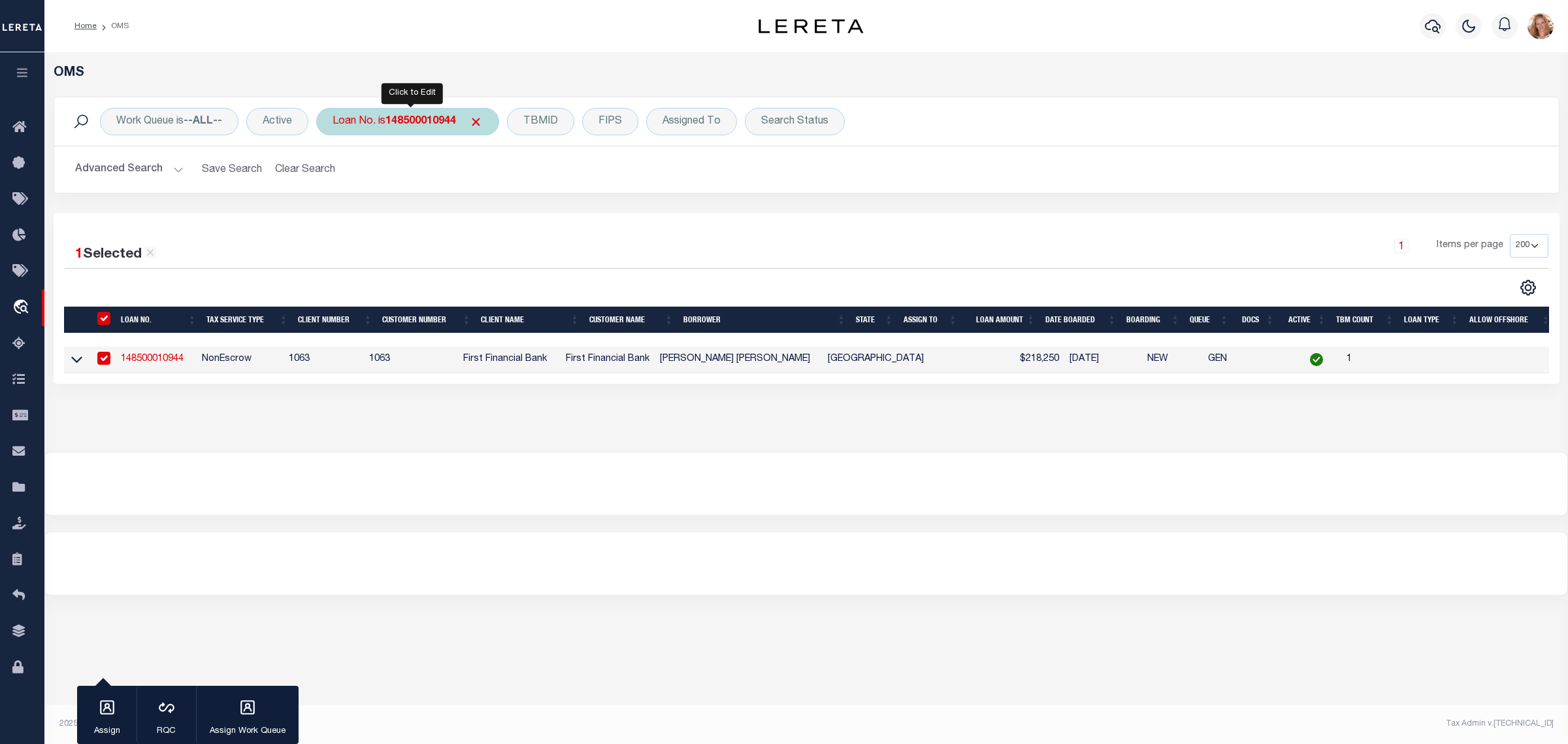
click at [431, 122] on b "148500010944" at bounding box center [420, 121] width 71 height 11
type input "170500037693"
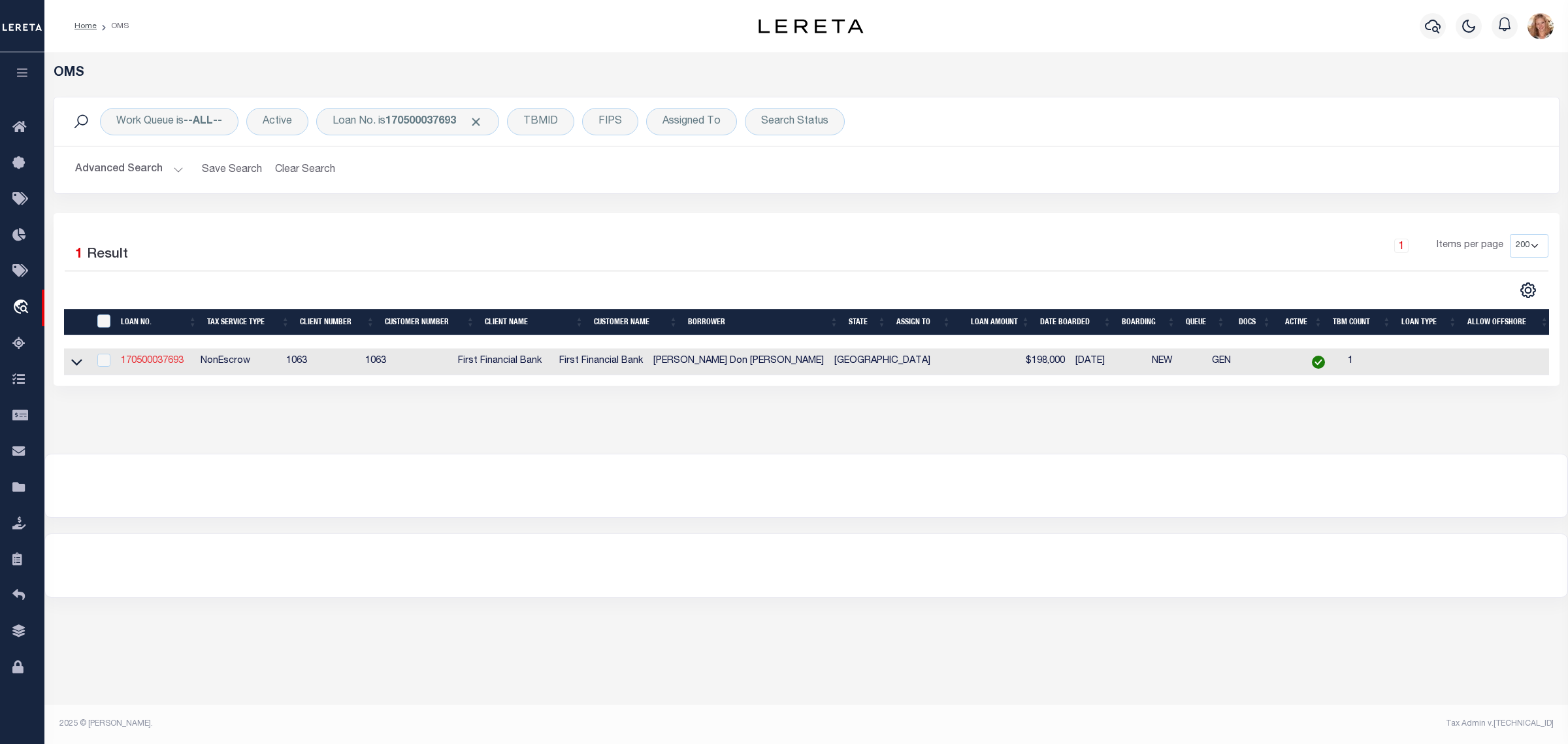
click at [145, 364] on link "170500037693" at bounding box center [153, 360] width 63 height 9
type input "170500037693"
type input "Juan Ines Don Juan Quinones"
select select "26815"
select select "2311"
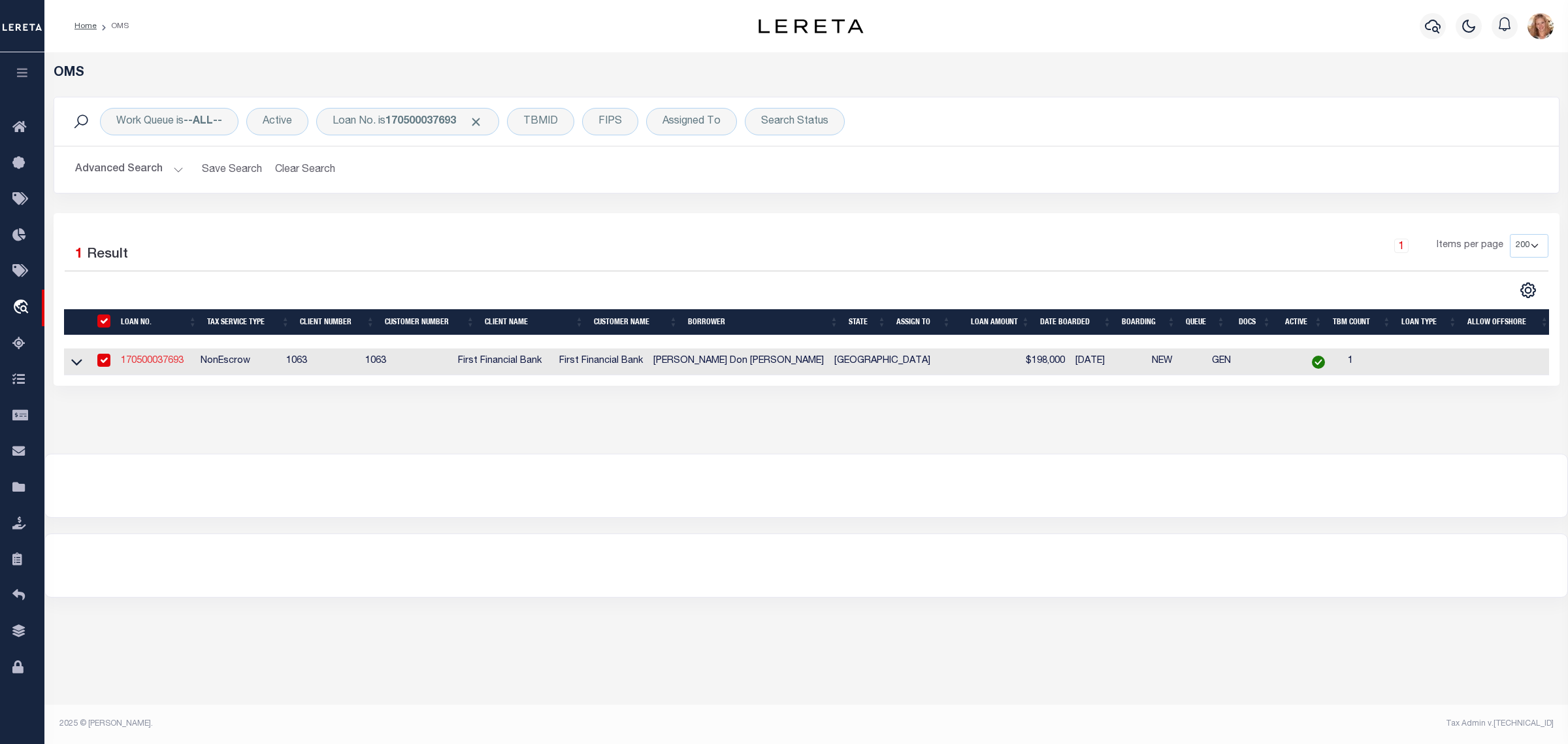
select select "NonEscrow"
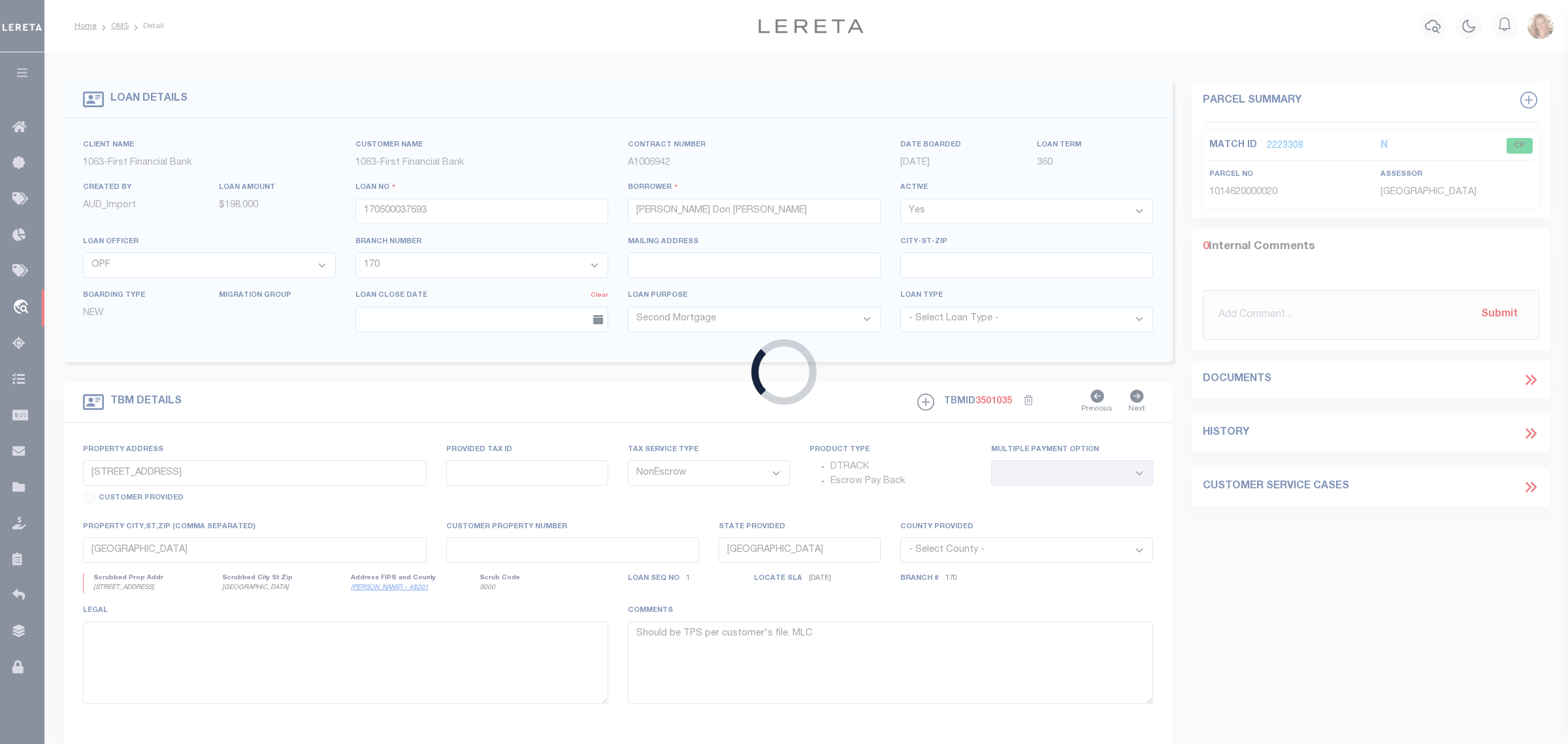
type input "11231 VAILVIEW DR"
select select
type input "HOUSTON TX 770162135"
select select
select select "26815"
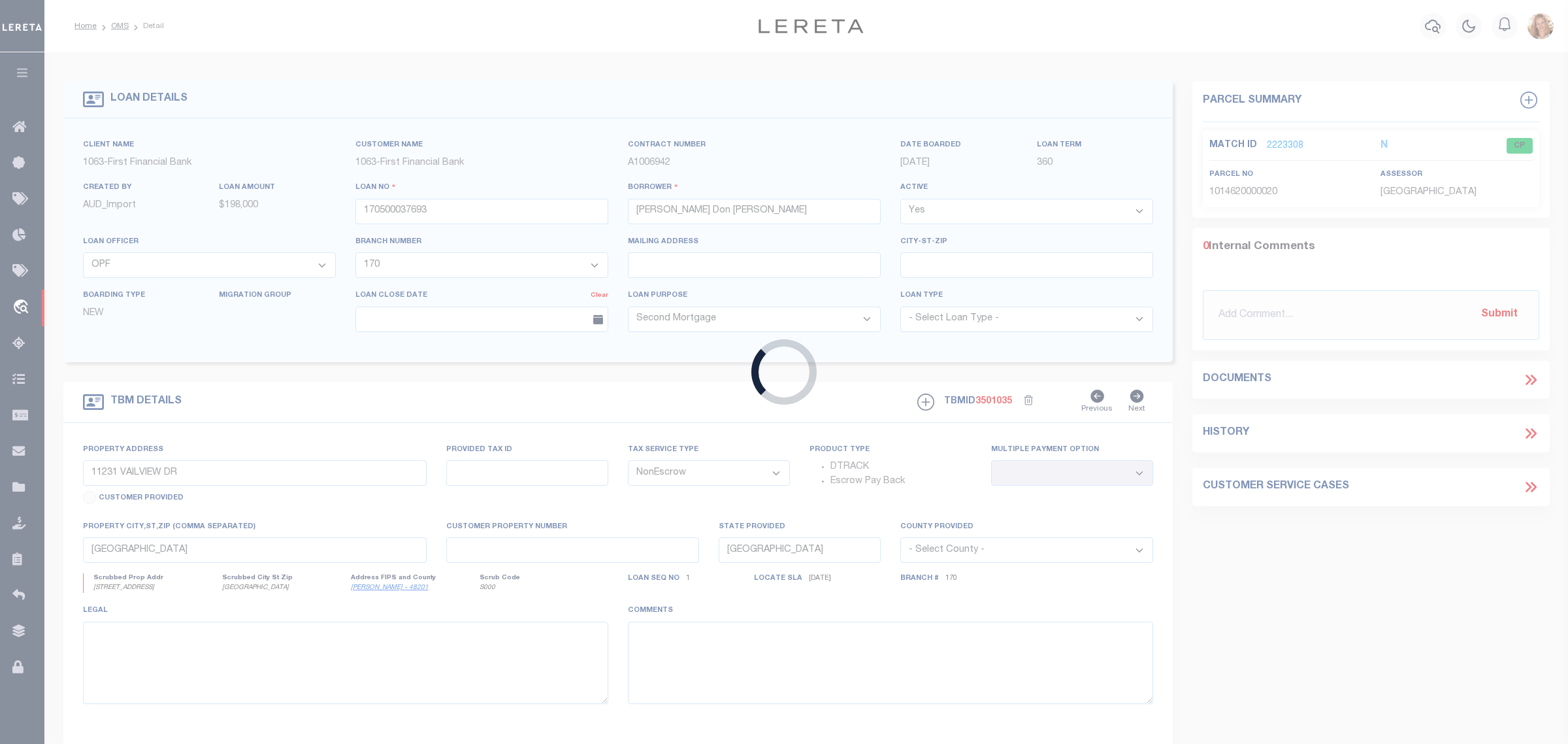
select select "2311"
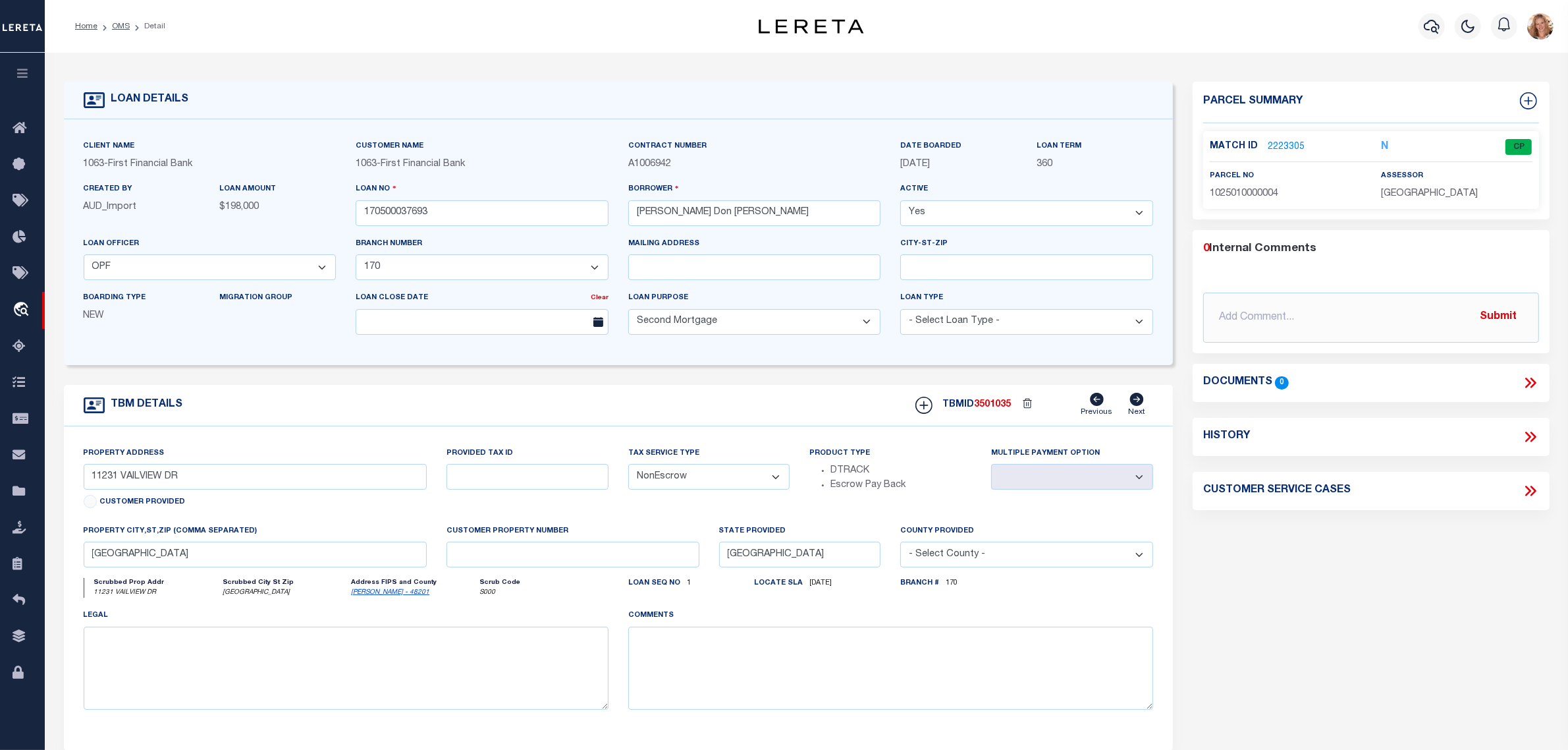
click at [782, 479] on select "- Select Tax Service Type - Escrow NonEscrow" at bounding box center [709, 477] width 162 height 25
select select "Escrow"
click at [628, 468] on select "- Select Tax Service Type - Escrow NonEscrow" at bounding box center [709, 477] width 162 height 25
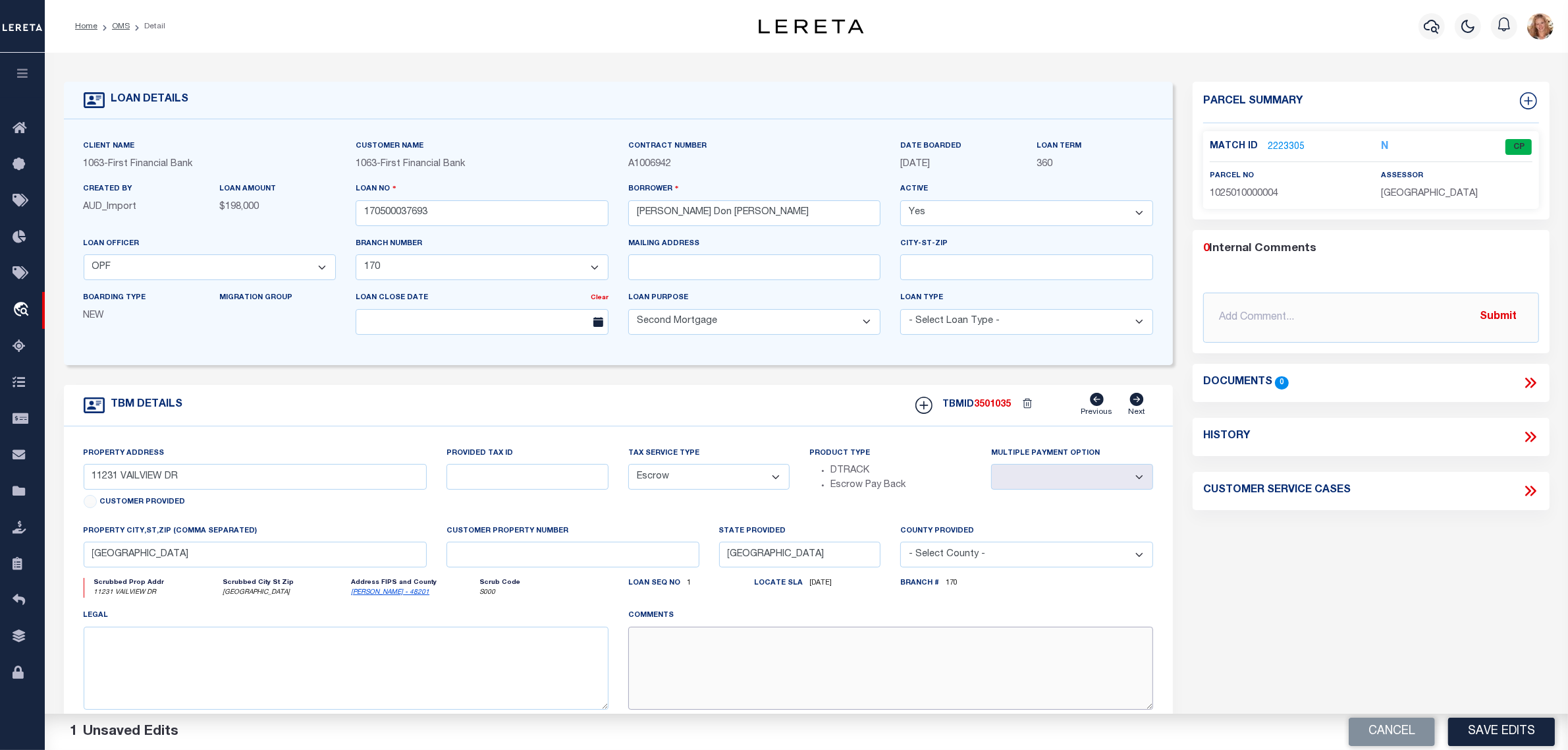
click at [725, 667] on textarea at bounding box center [891, 668] width 525 height 83
paste textarea "Should be TPS per customer's file. MLC"
type textarea "Should be TPS per customer's file. MLC"
click at [1488, 738] on button "Save Edits" at bounding box center [1501, 732] width 107 height 28
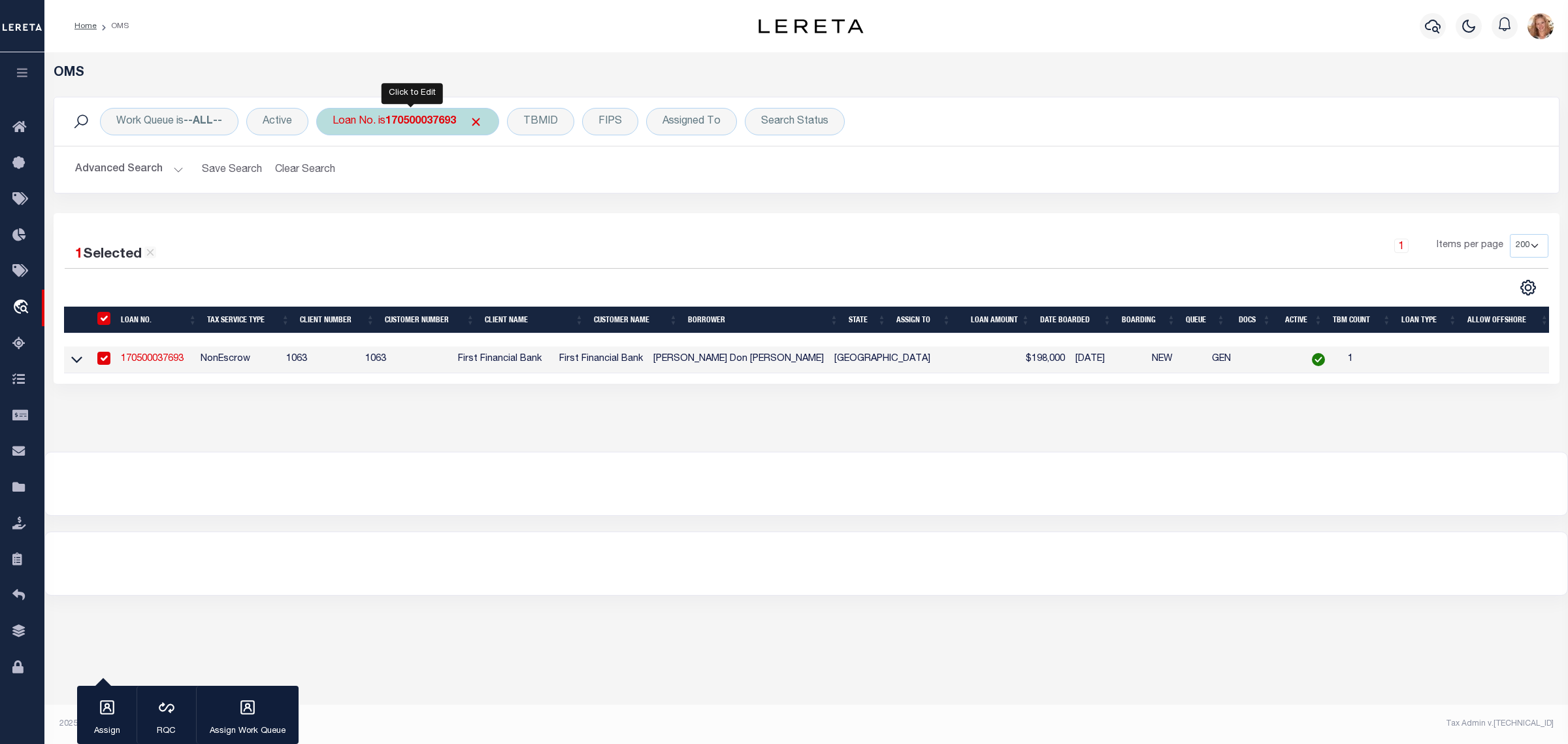
click at [423, 121] on b "170500037693" at bounding box center [420, 121] width 71 height 11
type input "190500028682"
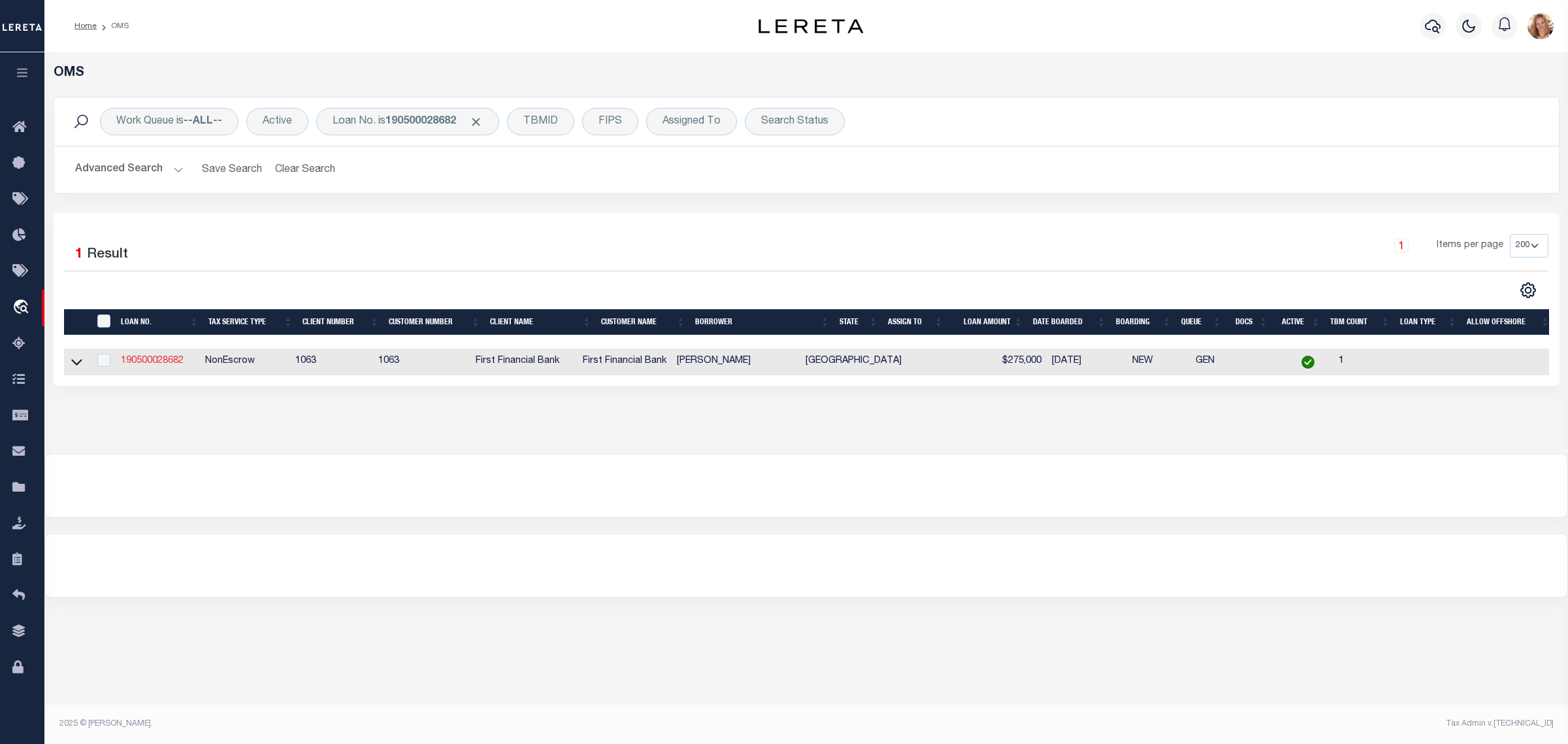
click at [141, 363] on link "190500028682" at bounding box center [153, 360] width 63 height 9
type input "190500028682"
type input "James Raymond Hallmark"
select select "15217"
select select "3703"
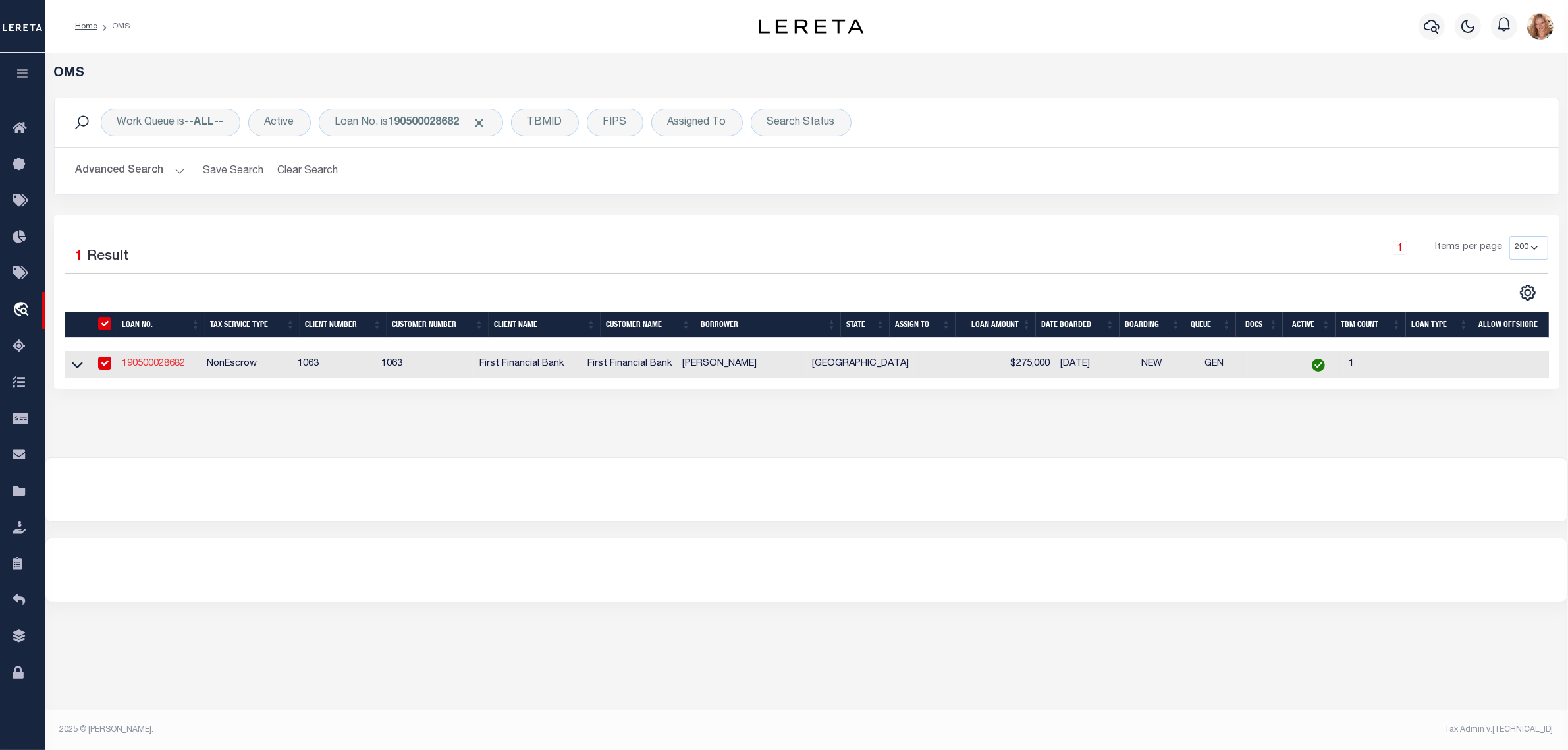
select select "NonEscrow"
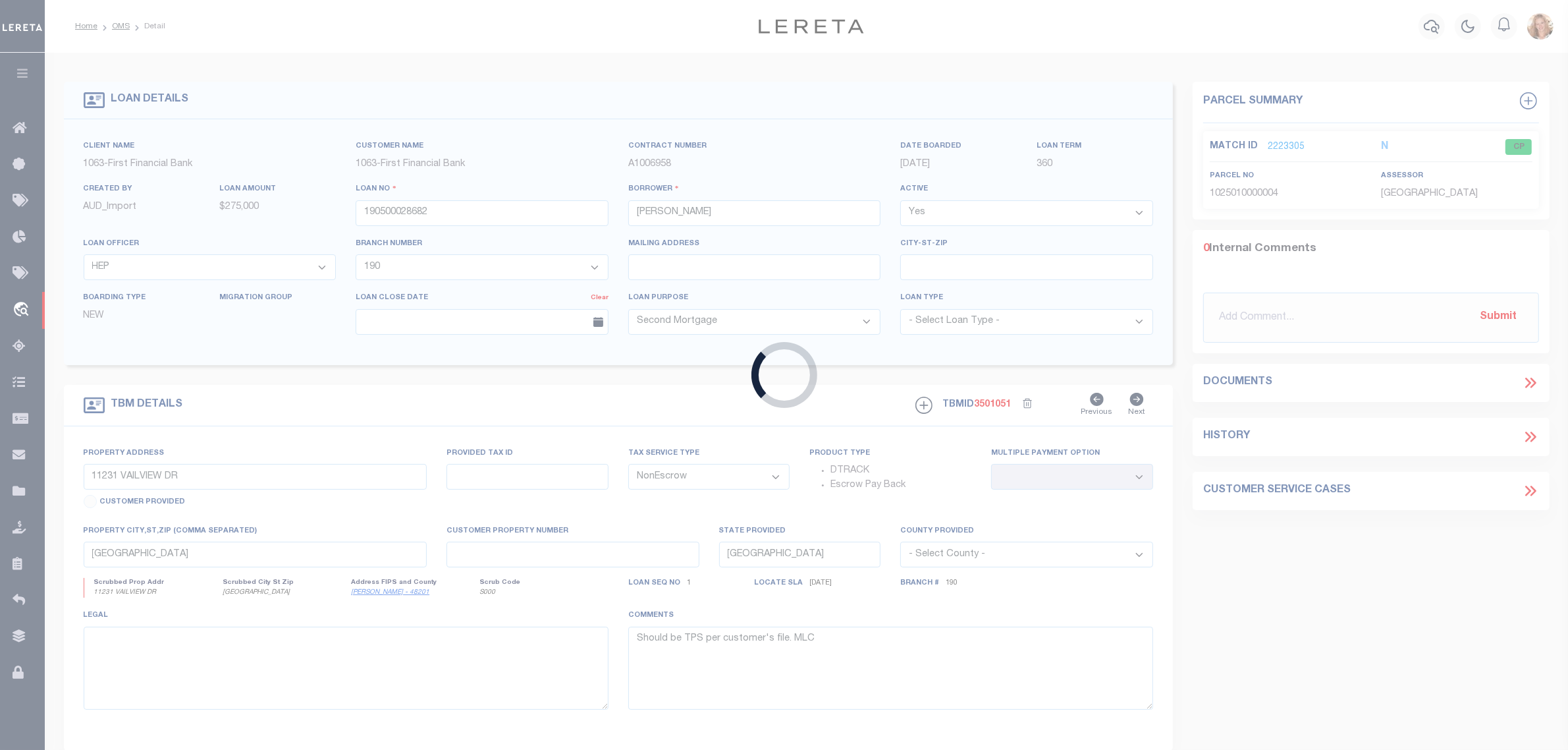
type input "1401 E BEACH DR UNIT 1005"
select select
type input "GALVESTON TX 775503327"
select select
select select "15217"
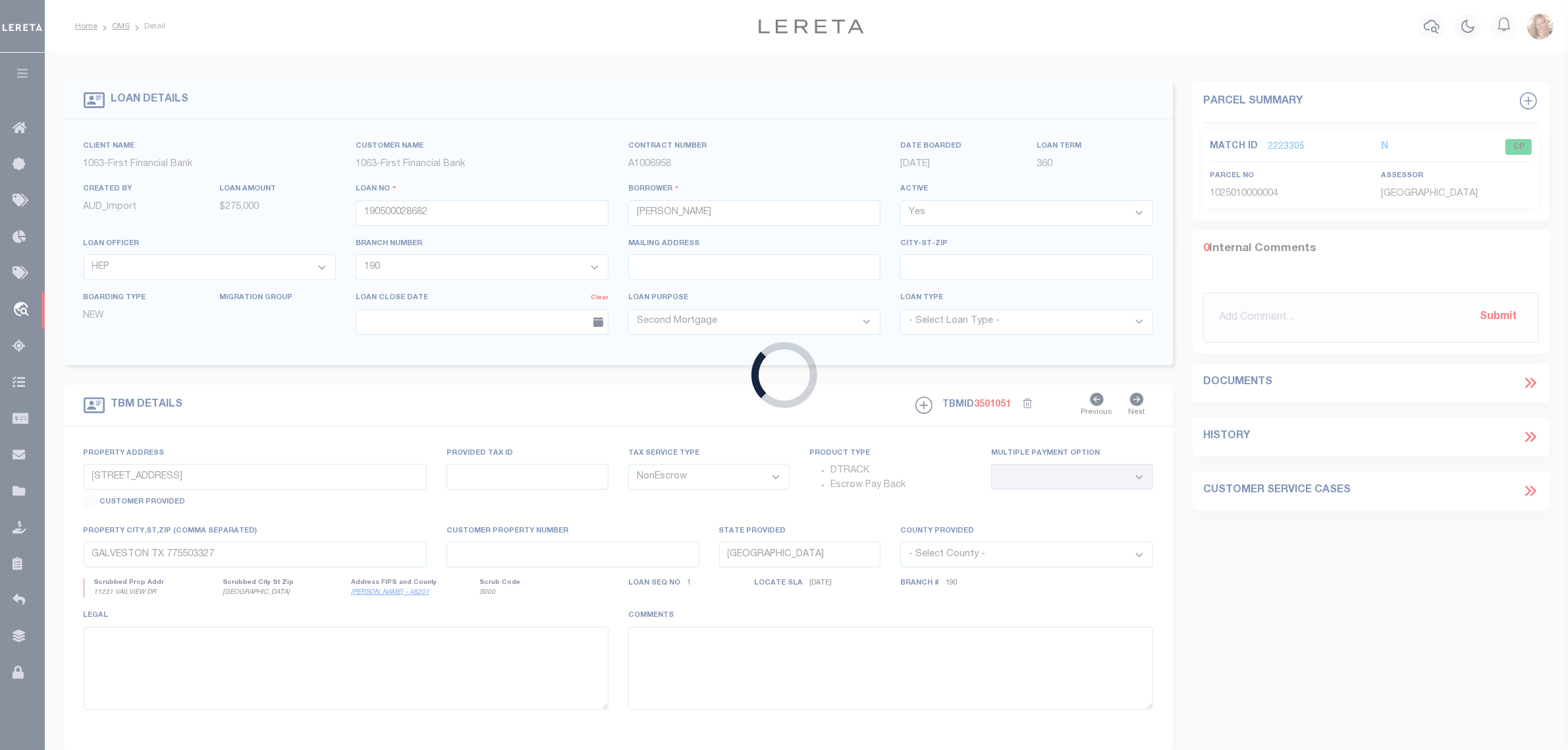
select select "3703"
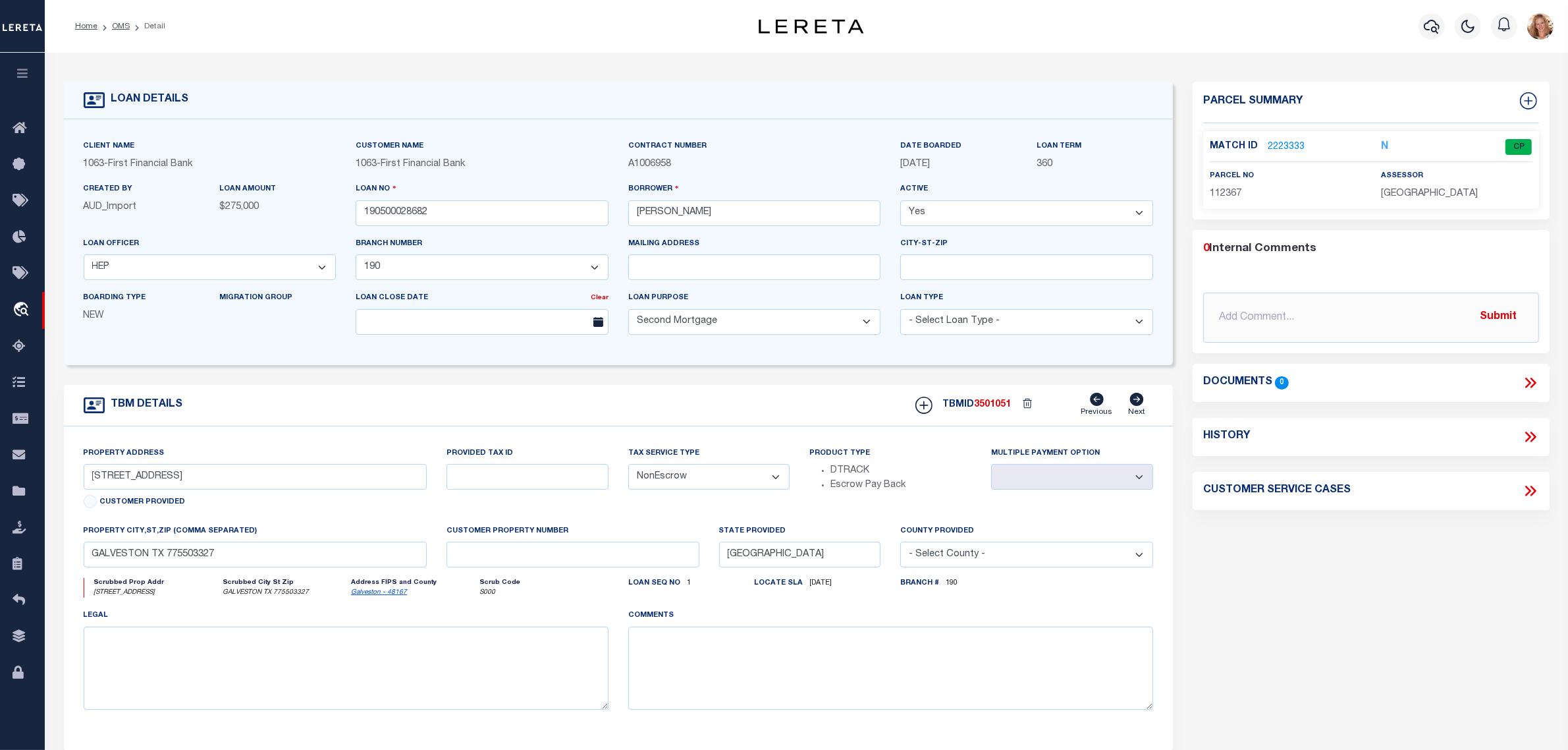
click at [638, 483] on select "- Select Tax Service Type - Escrow NonEscrow" at bounding box center [709, 477] width 162 height 25
select select "Escrow"
click at [628, 468] on select "- Select Tax Service Type - Escrow NonEscrow" at bounding box center [709, 477] width 162 height 25
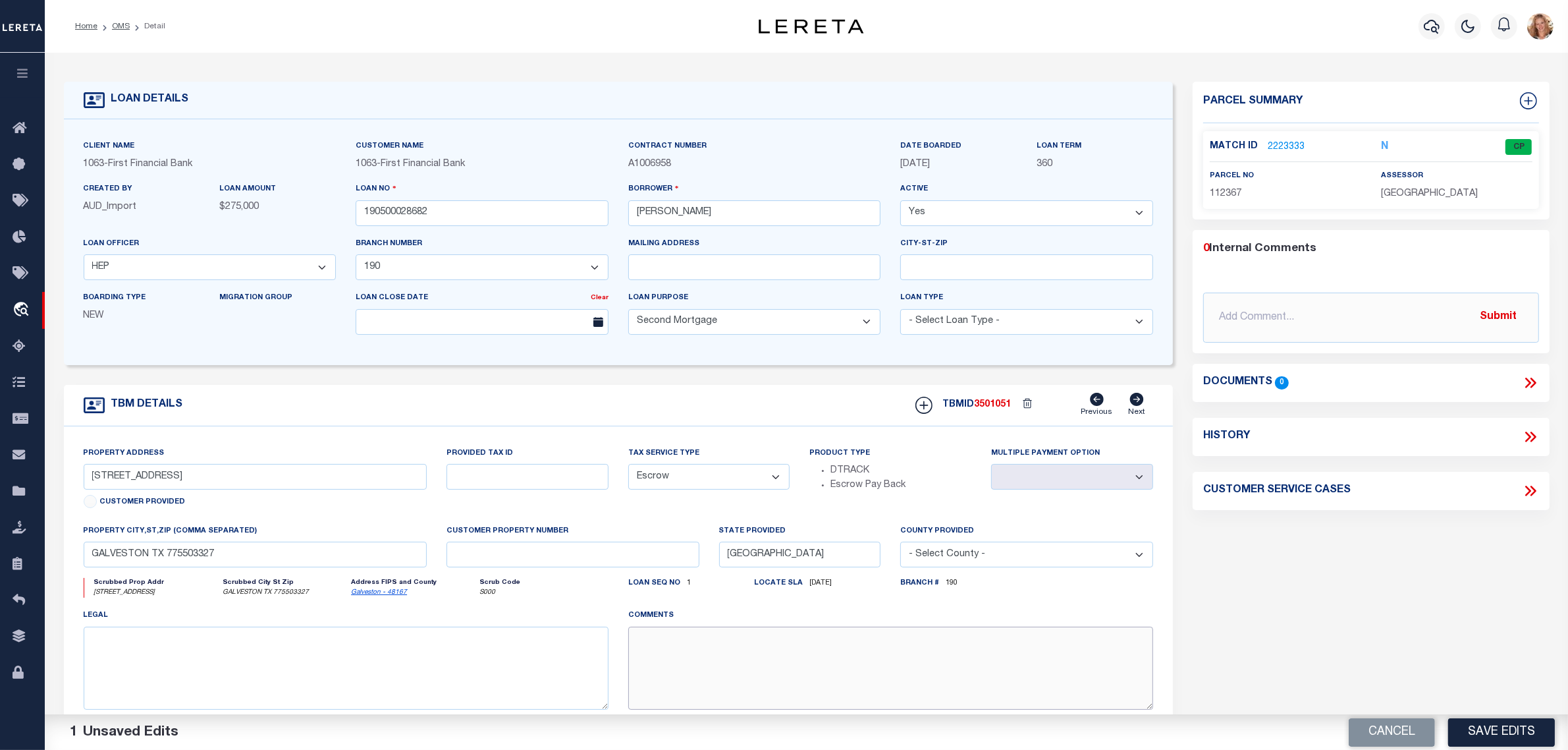
click at [662, 655] on textarea at bounding box center [891, 668] width 525 height 83
paste textarea "Should be TPS per customer's file. MLC"
type textarea "Should be TPS per customer's file. MLC"
click at [1499, 733] on button "Save Edits" at bounding box center [1501, 732] width 107 height 28
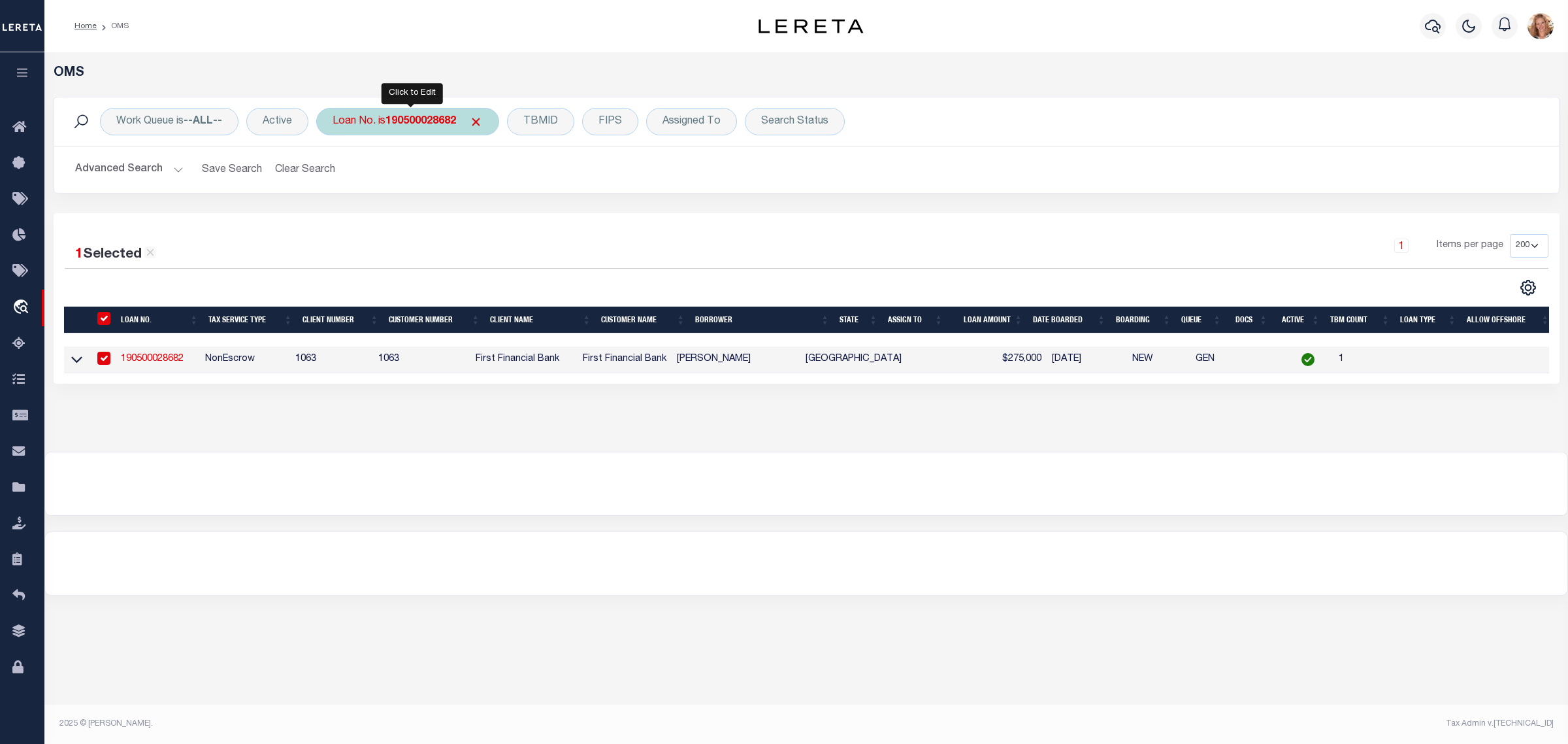
click at [416, 122] on b "190500028682" at bounding box center [420, 121] width 71 height 11
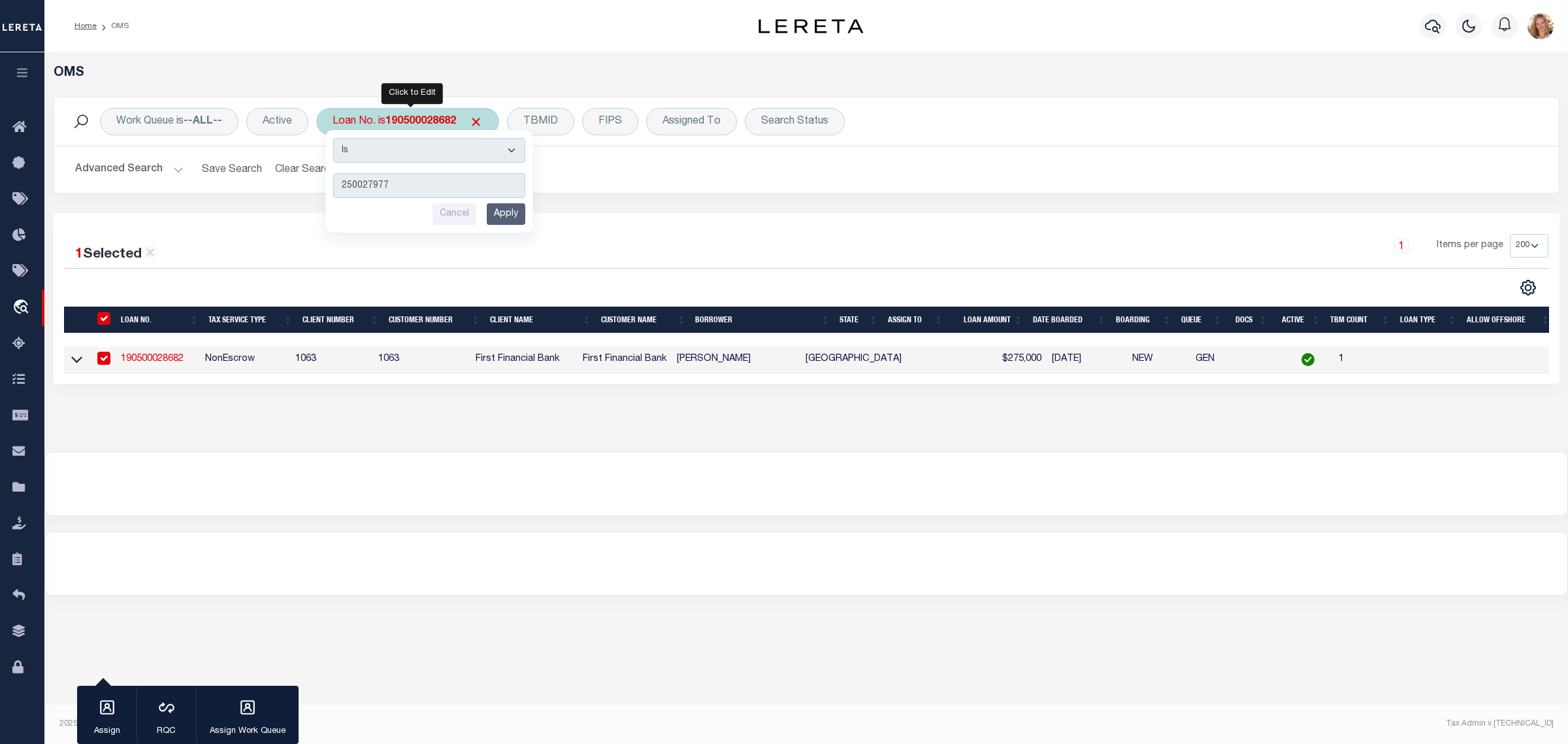
type input "2500279779"
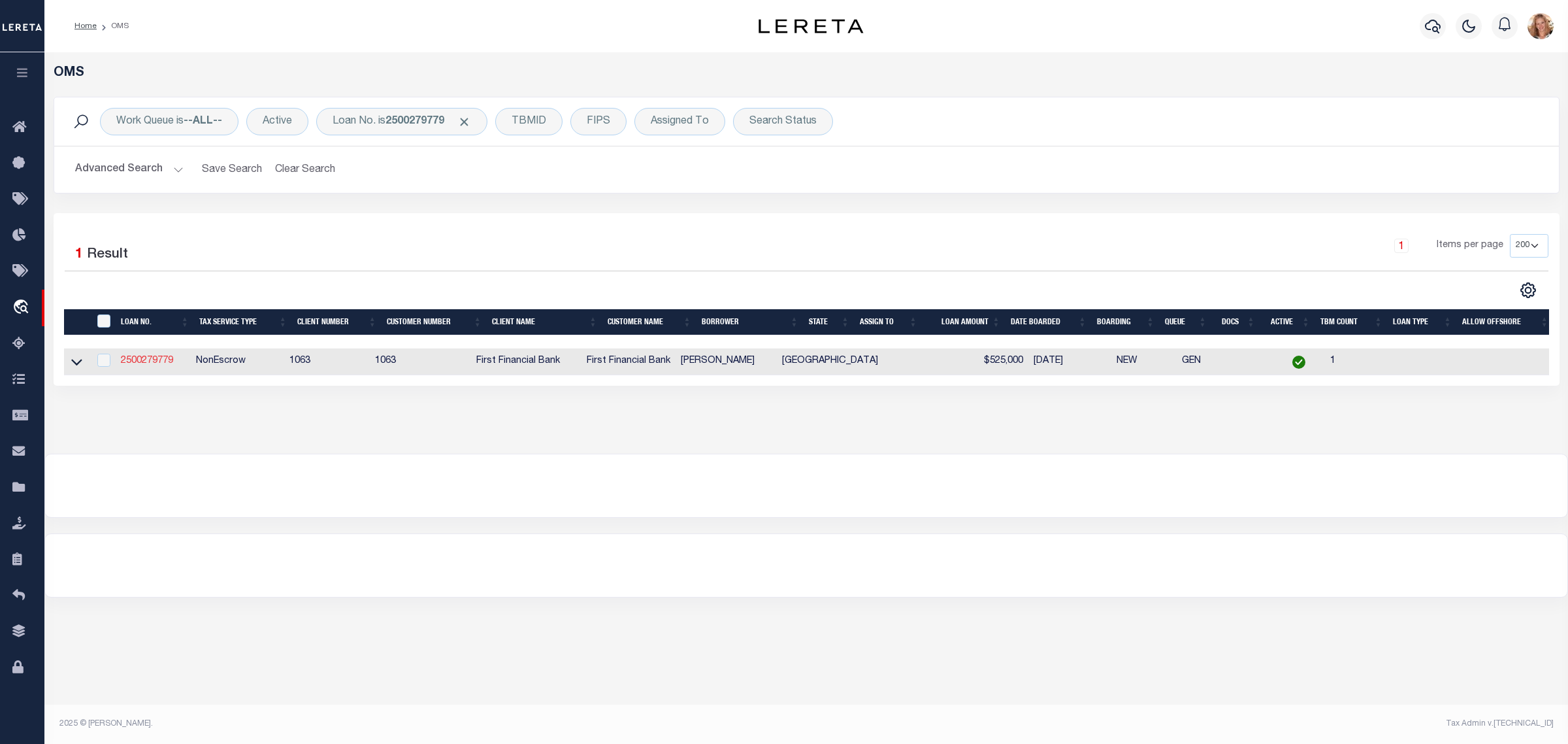
click at [164, 361] on link "2500279779" at bounding box center [147, 360] width 53 height 9
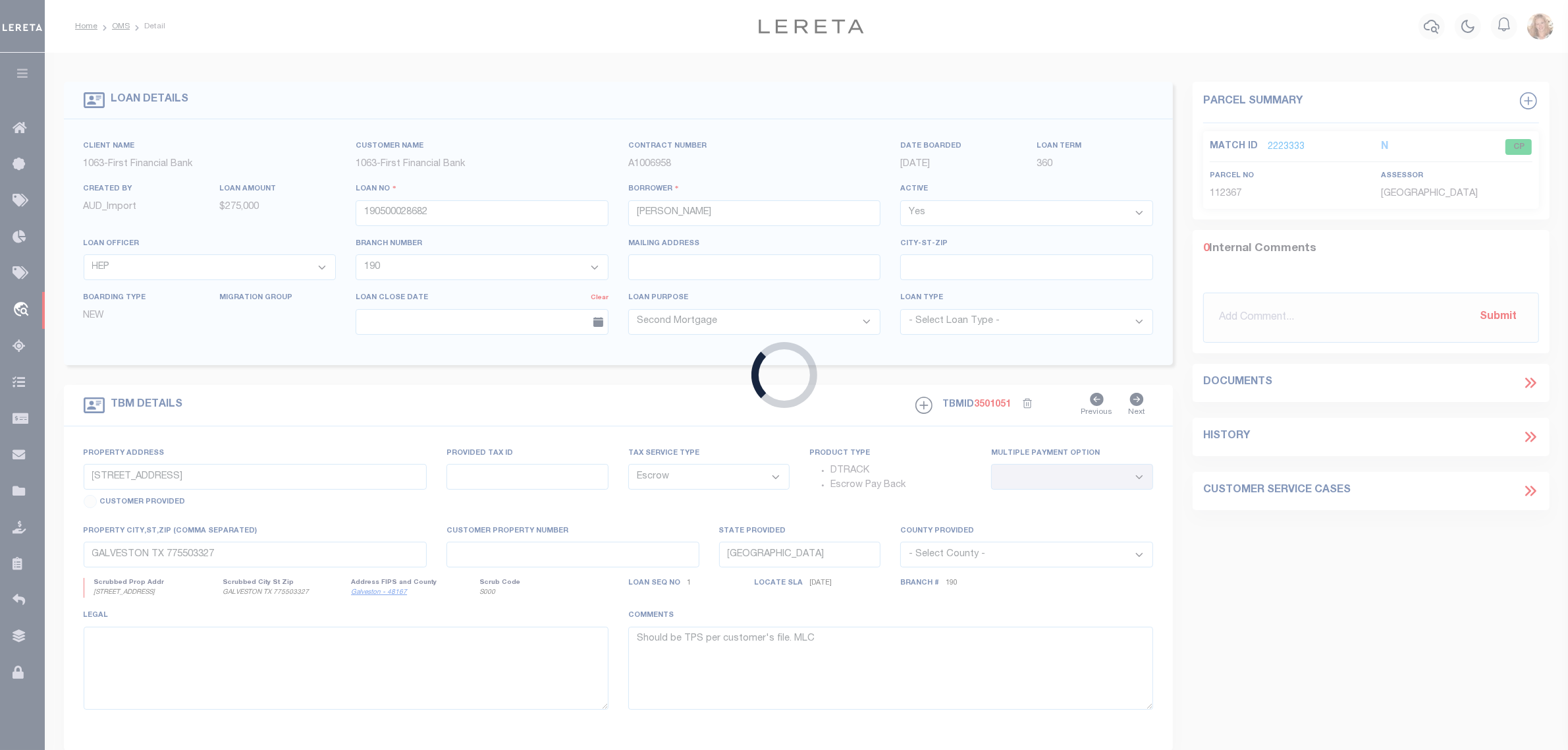
type input "2500279779"
type input "Kyle A Willingham"
select select "888"
select select "490"
select select "NonEscrow"
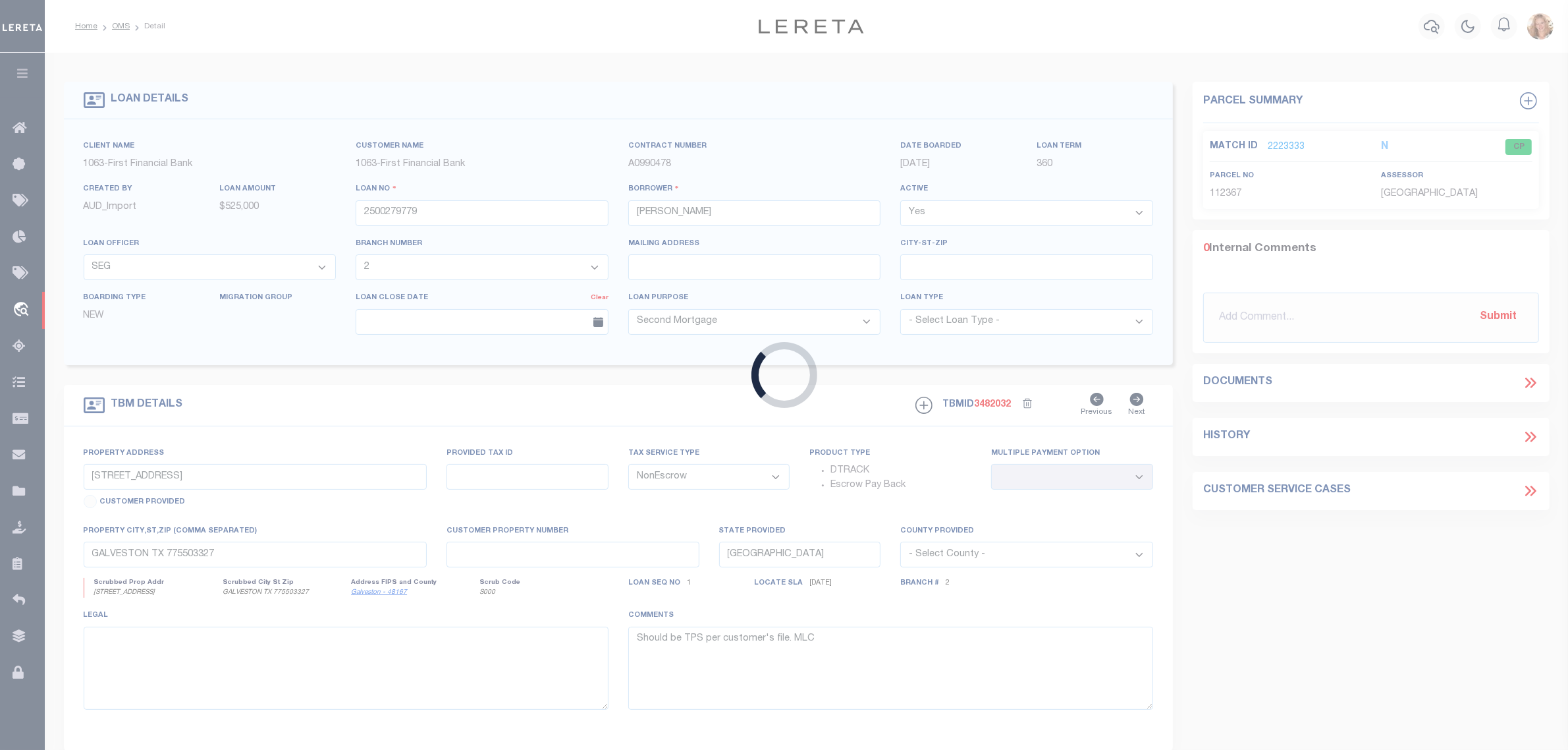
type input "2601 SAVANAH OAKS BND"
select select
type input "ABILENE TX 796020000"
select select
select select "888"
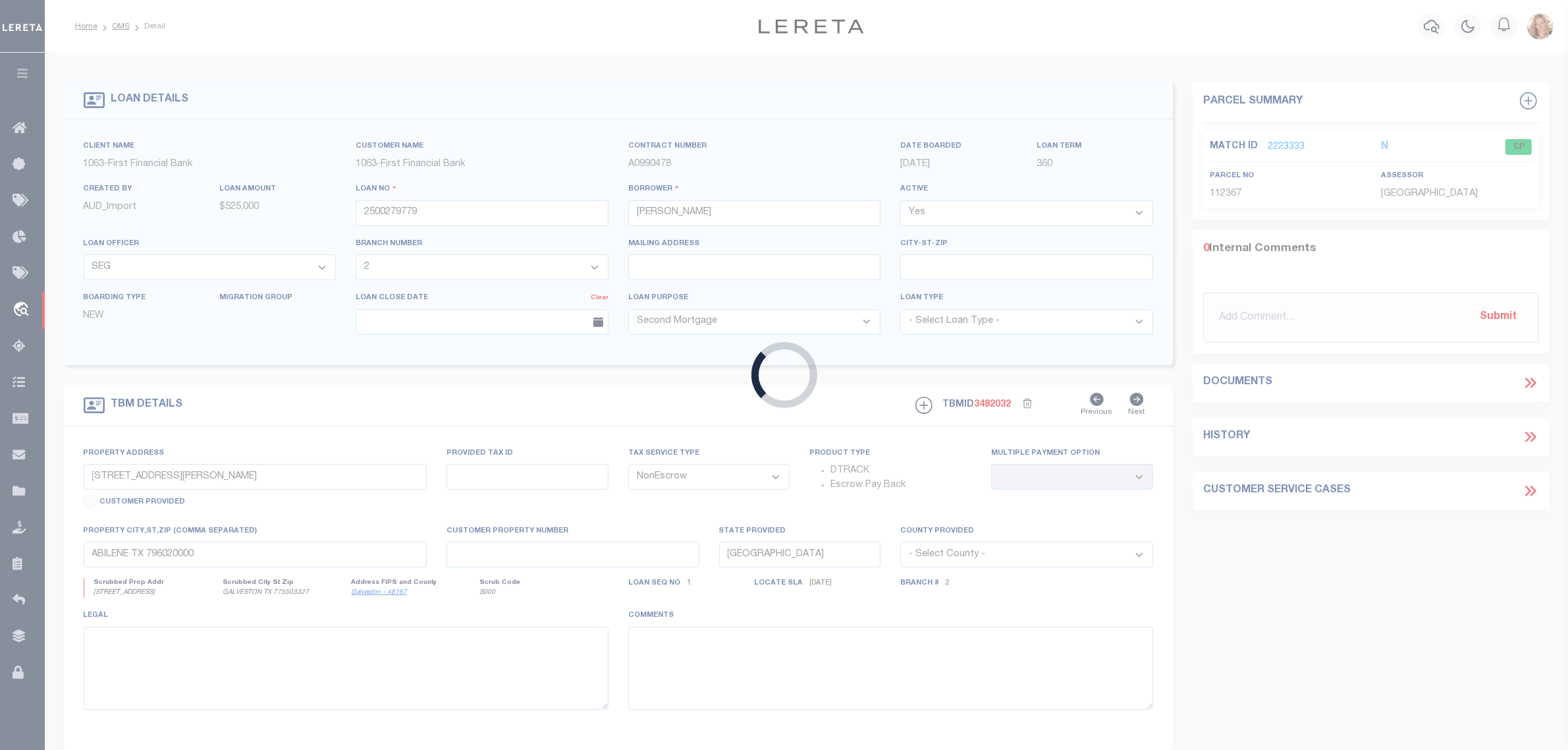
select select "490"
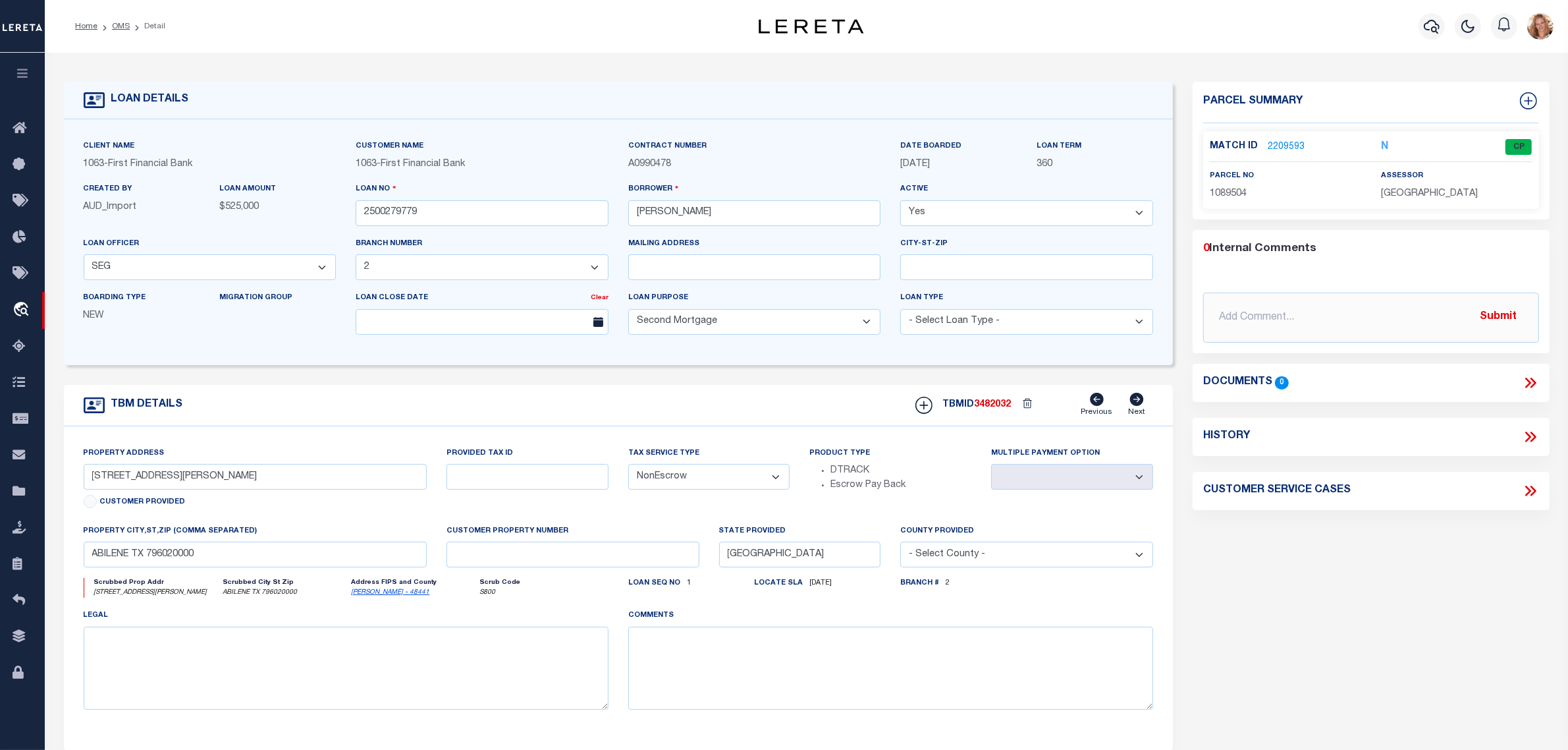
click at [679, 482] on select "- Select Tax Service Type - Escrow NonEscrow" at bounding box center [709, 477] width 162 height 25
select select "Escrow"
click at [628, 468] on select "- Select Tax Service Type - Escrow NonEscrow" at bounding box center [709, 477] width 162 height 25
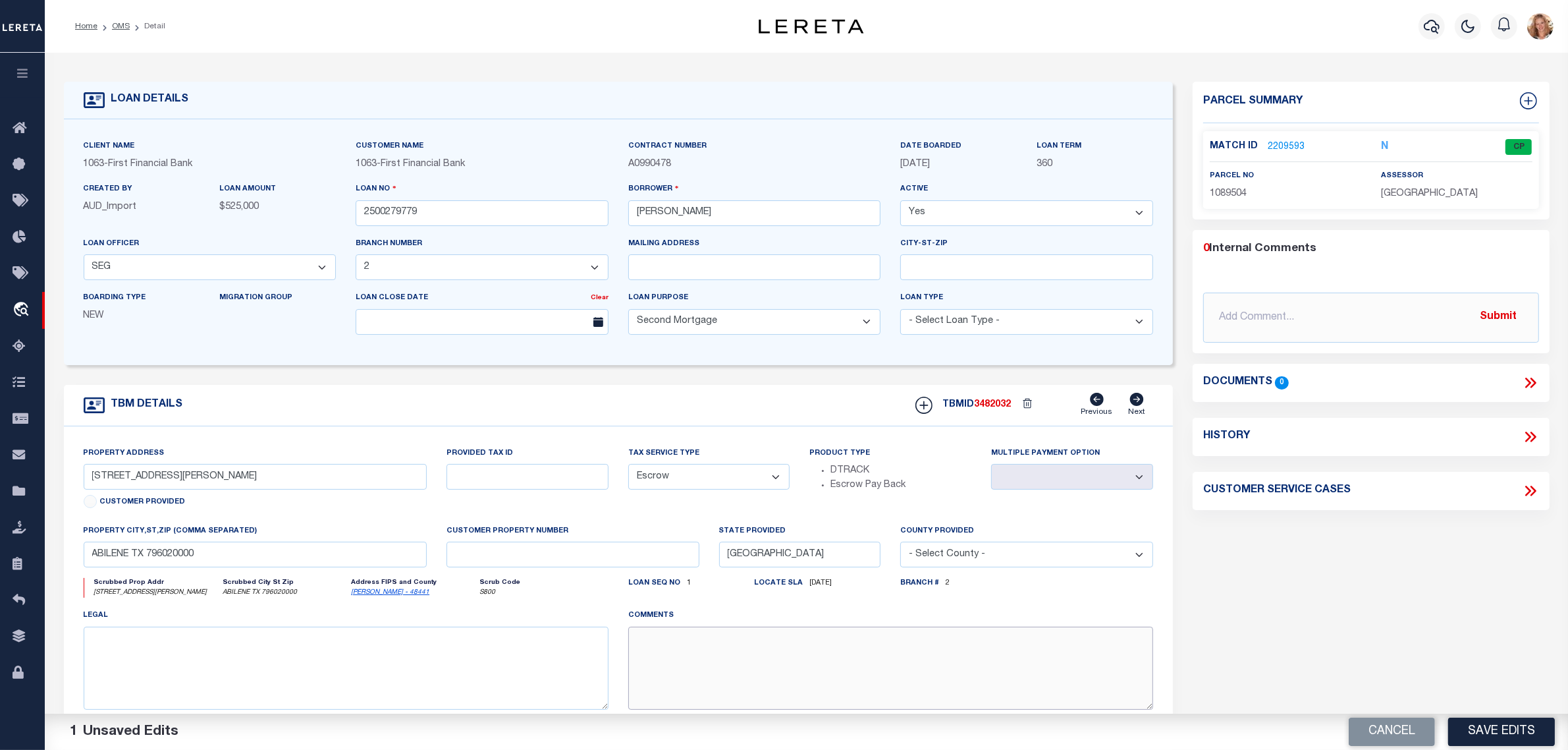
click at [688, 657] on textarea at bounding box center [891, 668] width 525 height 83
paste textarea "Should be TPS per customer's file. MLC"
type textarea "Should be TPS per customer's file. MLC"
click at [1480, 725] on button "Save Edits" at bounding box center [1501, 732] width 107 height 28
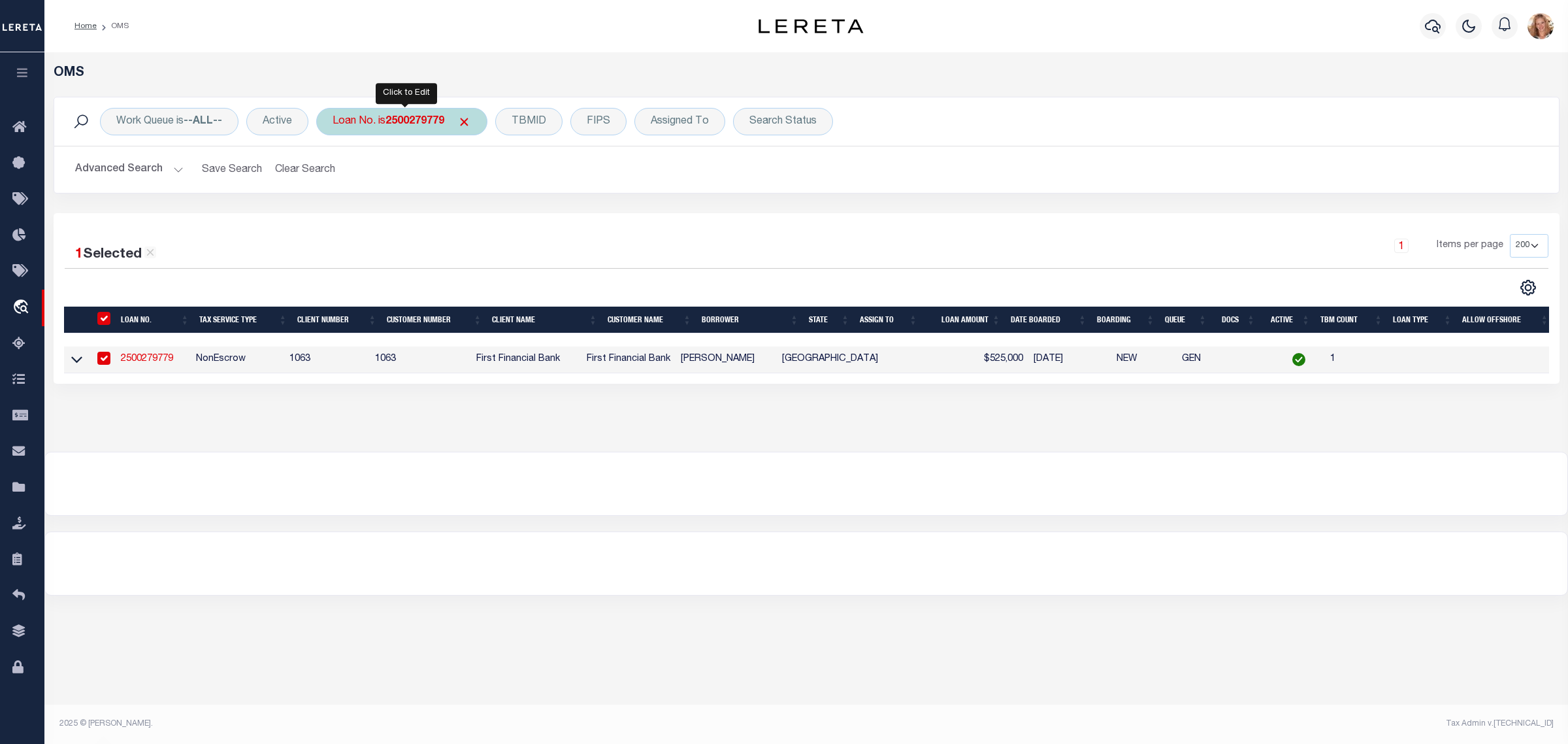
click at [394, 120] on b "2500279779" at bounding box center [415, 121] width 59 height 11
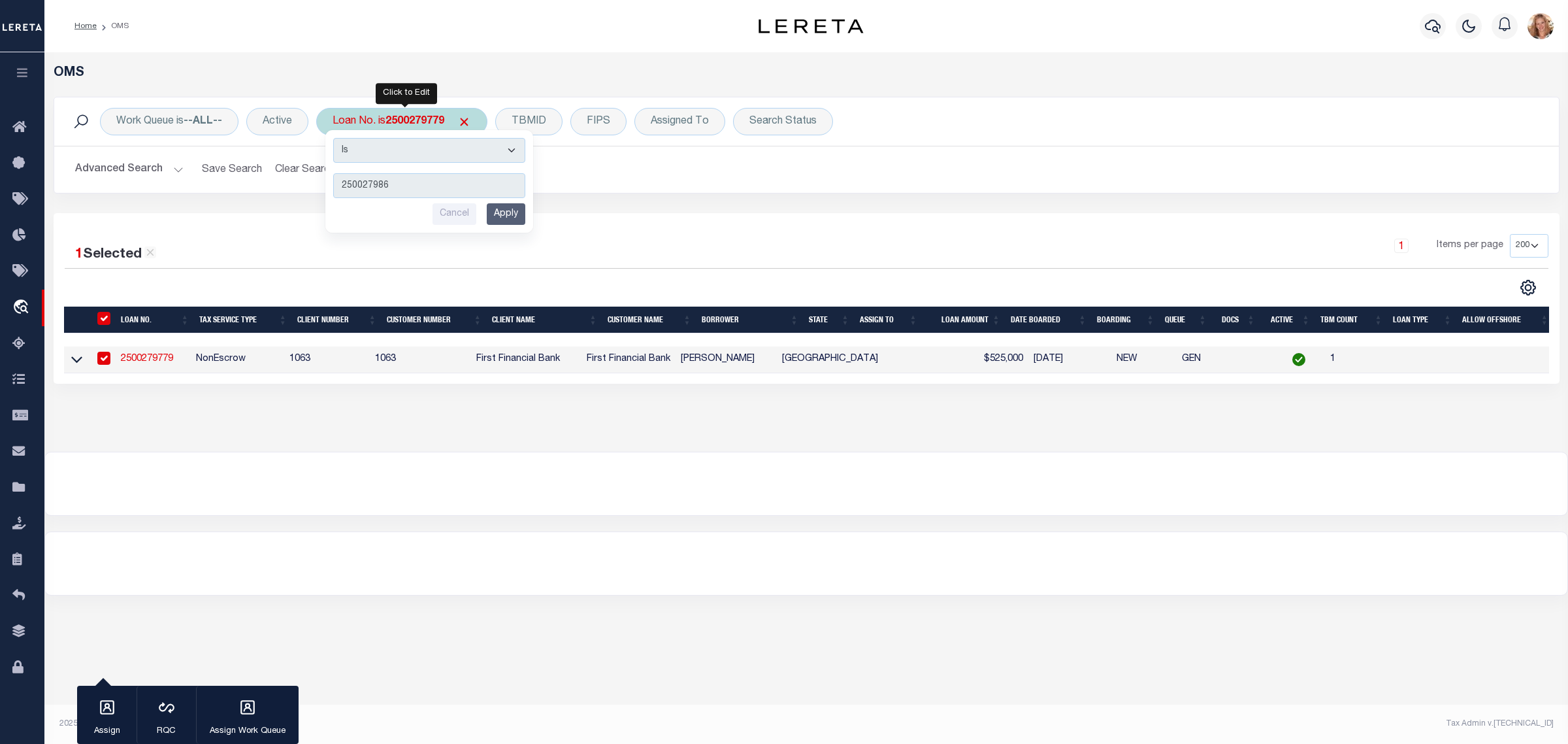
type input "2500279860"
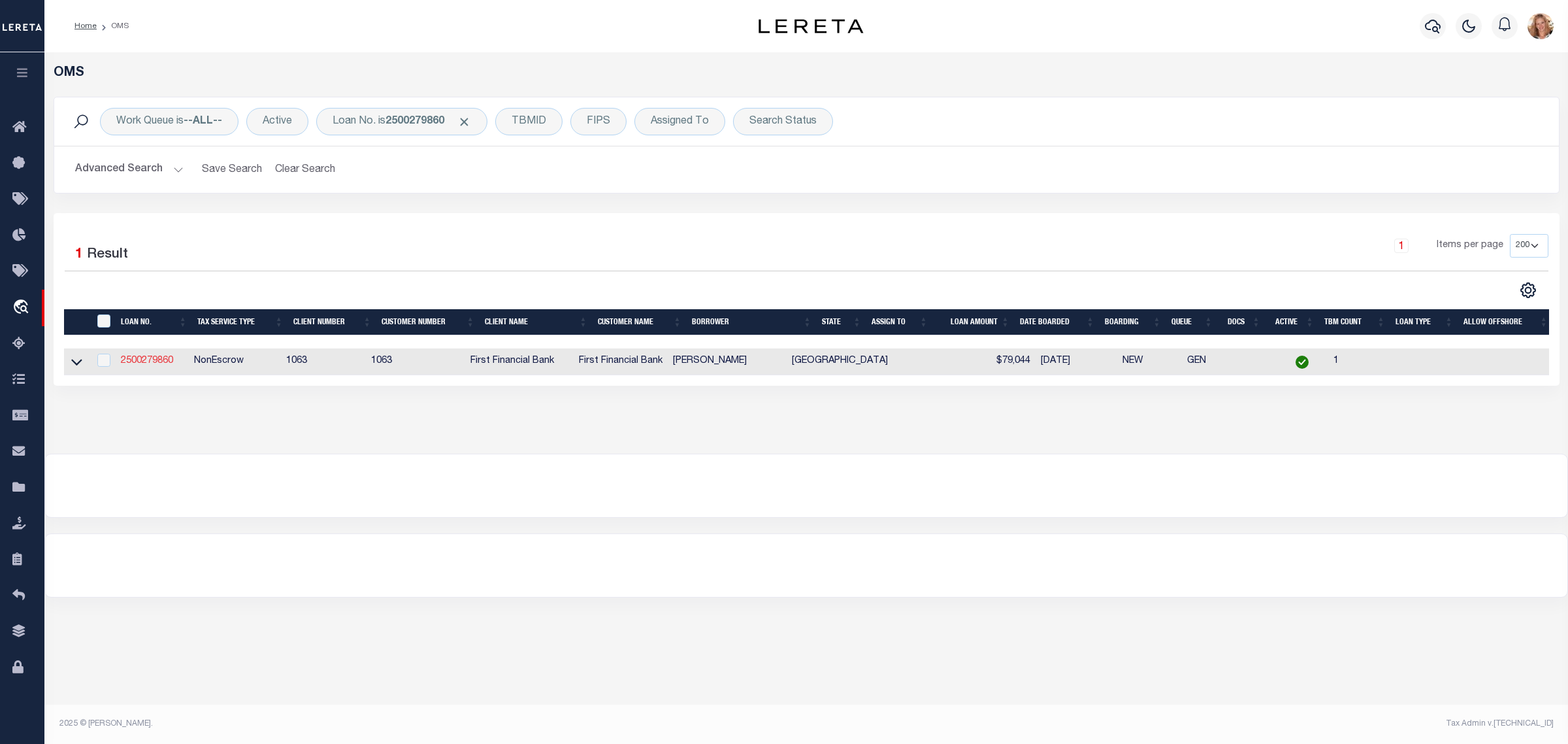
click at [153, 364] on link "2500279860" at bounding box center [147, 360] width 53 height 9
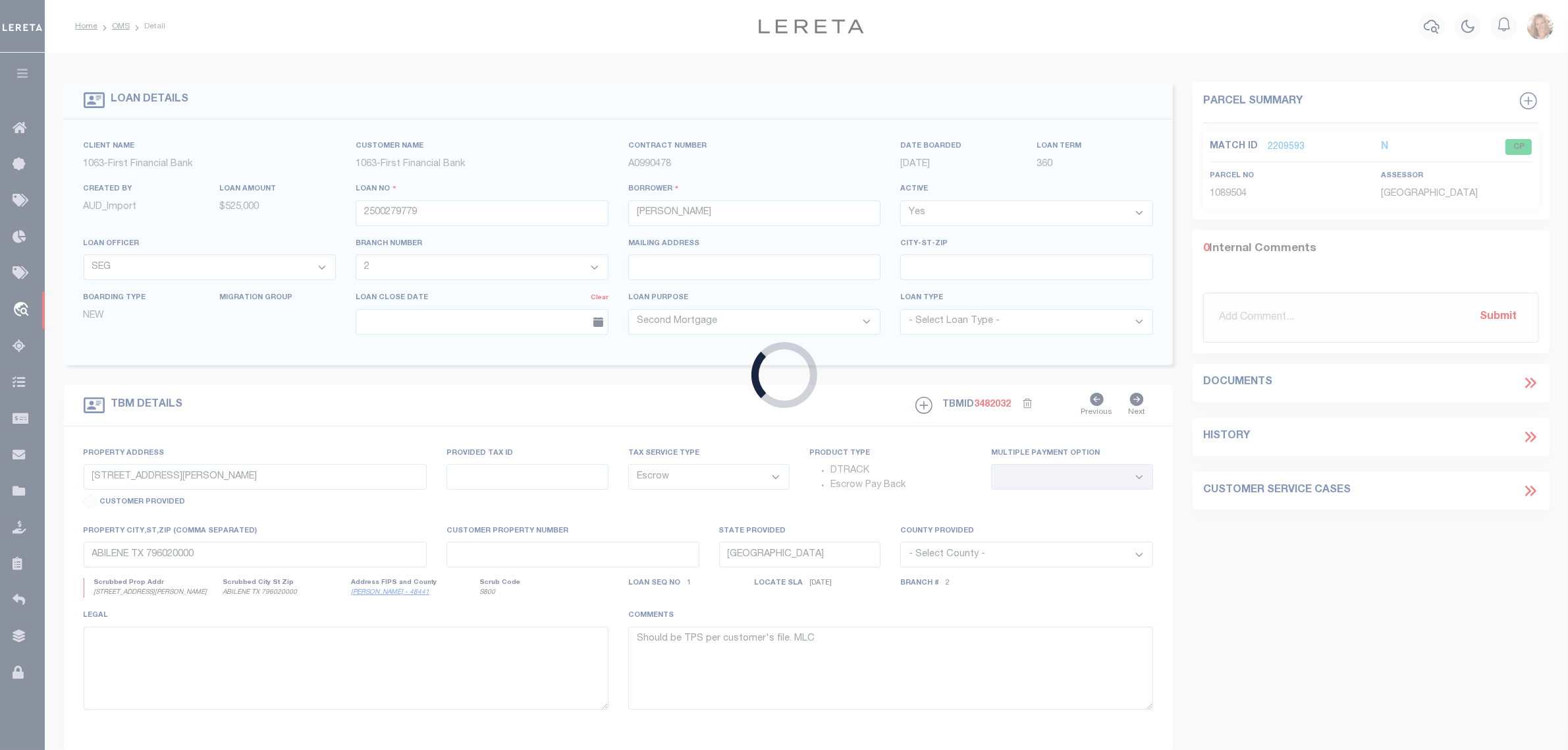
type input "2500279860"
type input "Misty Renee McQuade"
select select "879"
select select "NonEscrow"
type input "202 COUNTY ROAD 323"
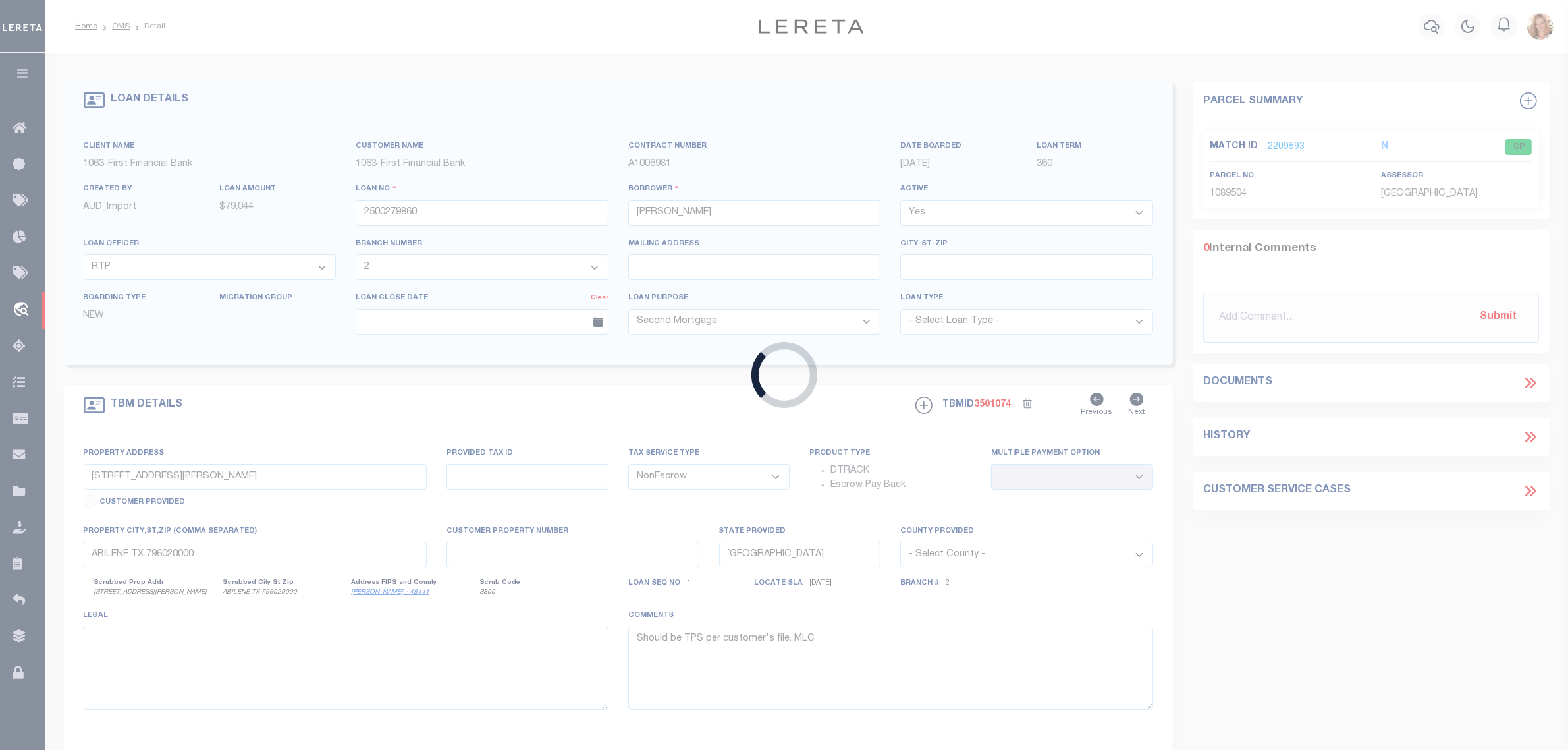
select select
type input "TUSCOLA TX 795622538"
select select
select select "879"
select select "490"
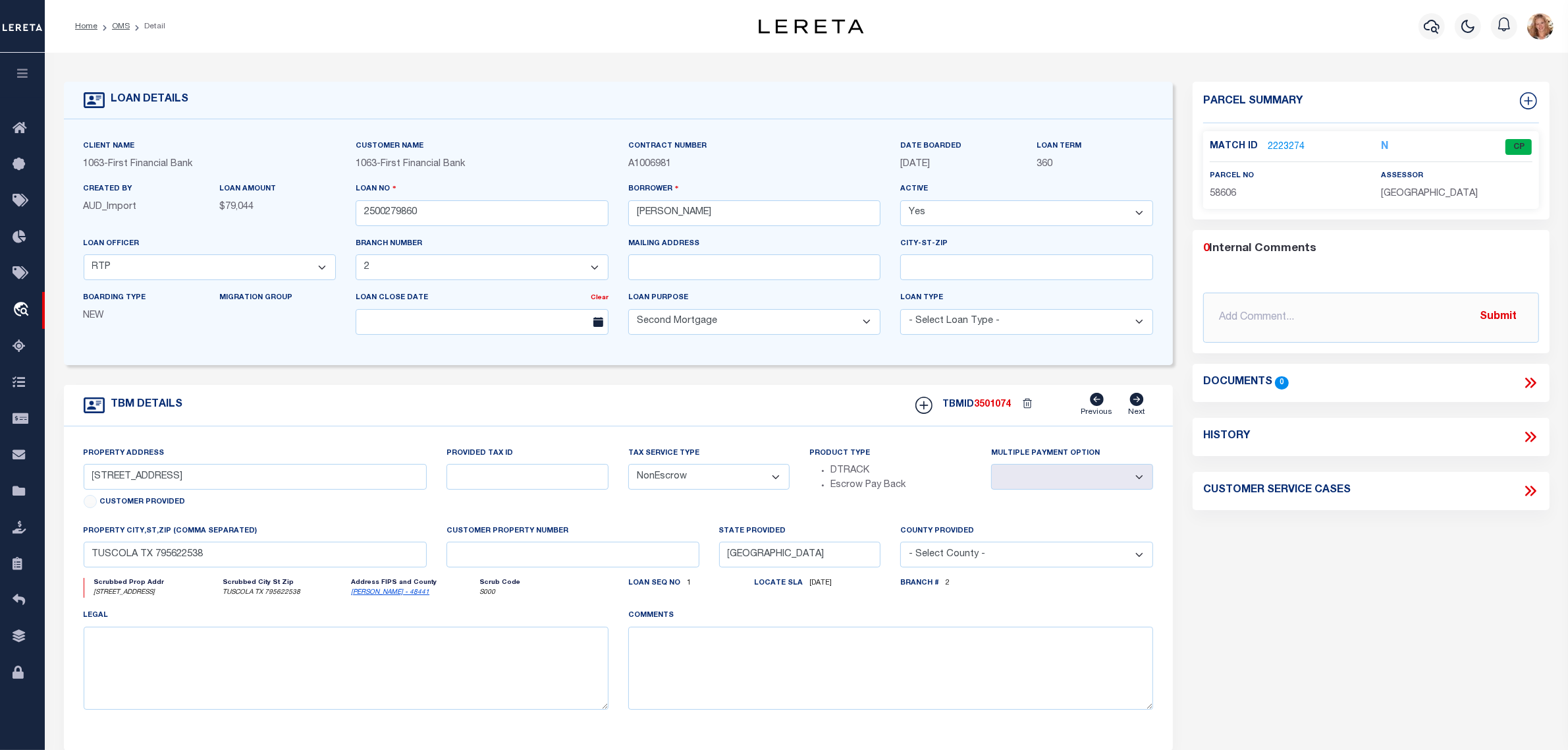
click at [758, 482] on select "- Select Tax Service Type - Escrow NonEscrow" at bounding box center [709, 477] width 162 height 25
click at [628, 468] on select "- Select Tax Service Type - Escrow NonEscrow" at bounding box center [709, 477] width 162 height 25
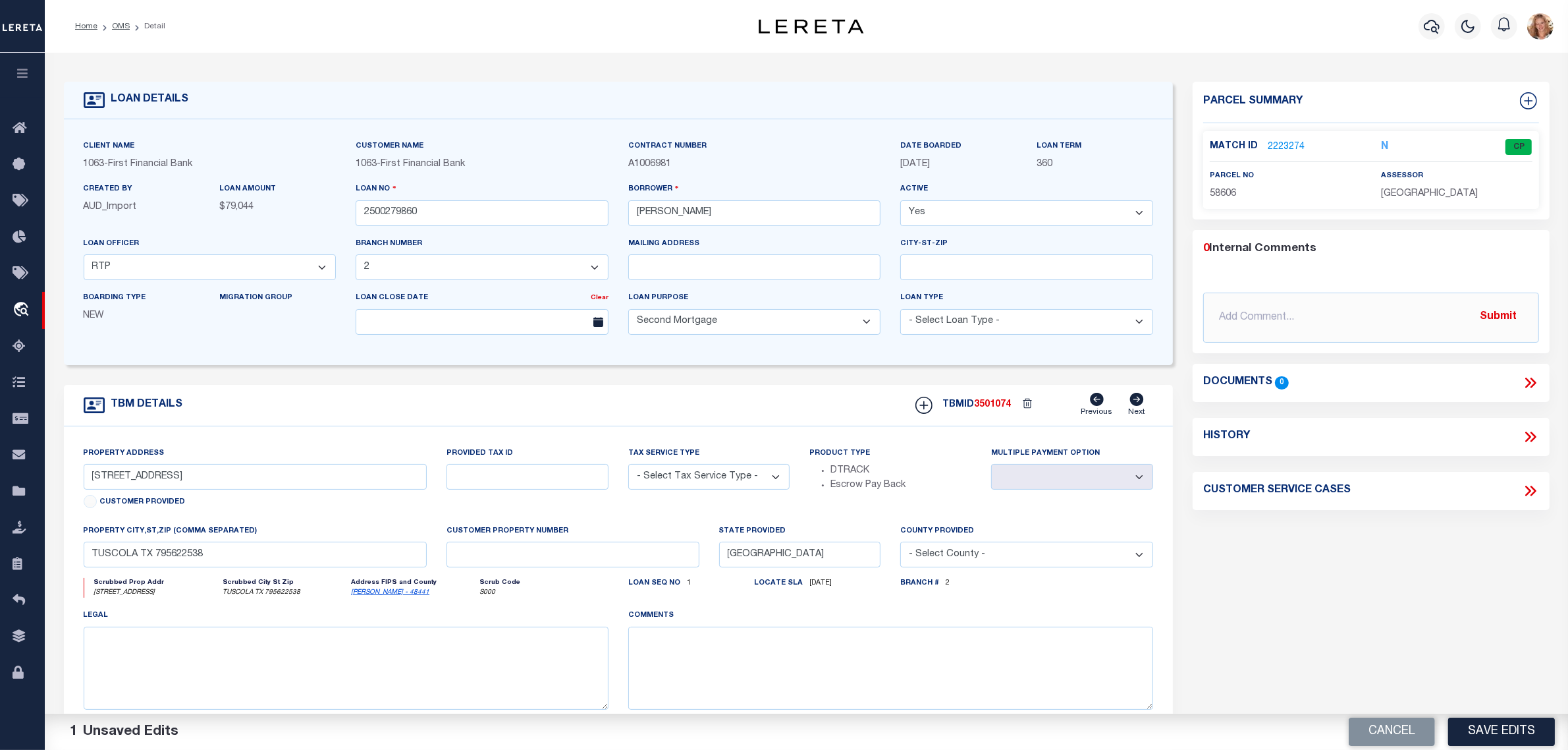
click at [683, 489] on select "- Select Tax Service Type - Escrow NonEscrow" at bounding box center [709, 477] width 162 height 25
select select "Escrow"
click at [628, 468] on select "- Select Tax Service Type - Escrow NonEscrow" at bounding box center [709, 477] width 162 height 25
click at [680, 657] on textarea at bounding box center [891, 668] width 525 height 83
paste textarea "Should be TPS per customer's file. MLC"
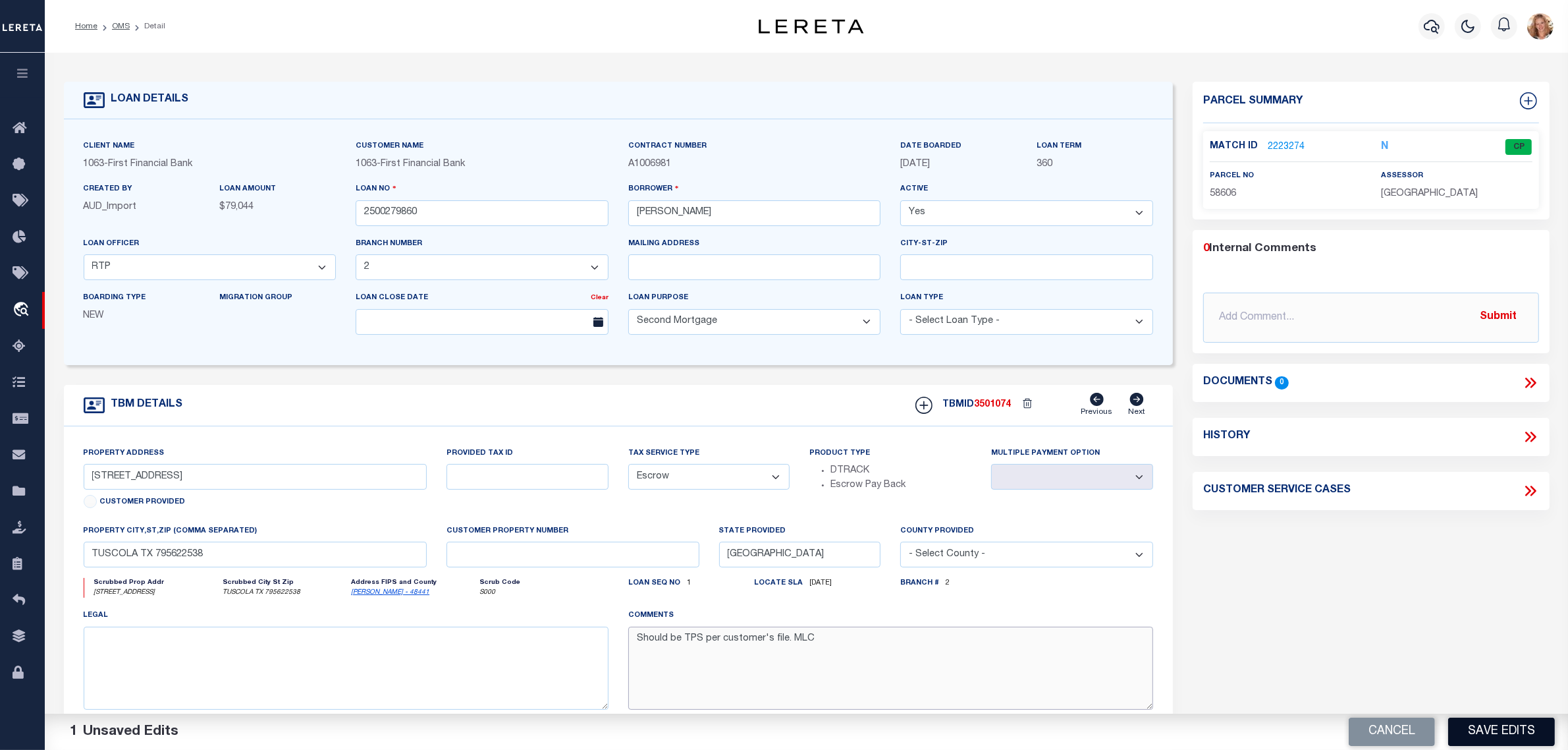
type textarea "Should be TPS per customer's file. MLC"
click at [1503, 722] on button "Save Edits" at bounding box center [1501, 732] width 107 height 28
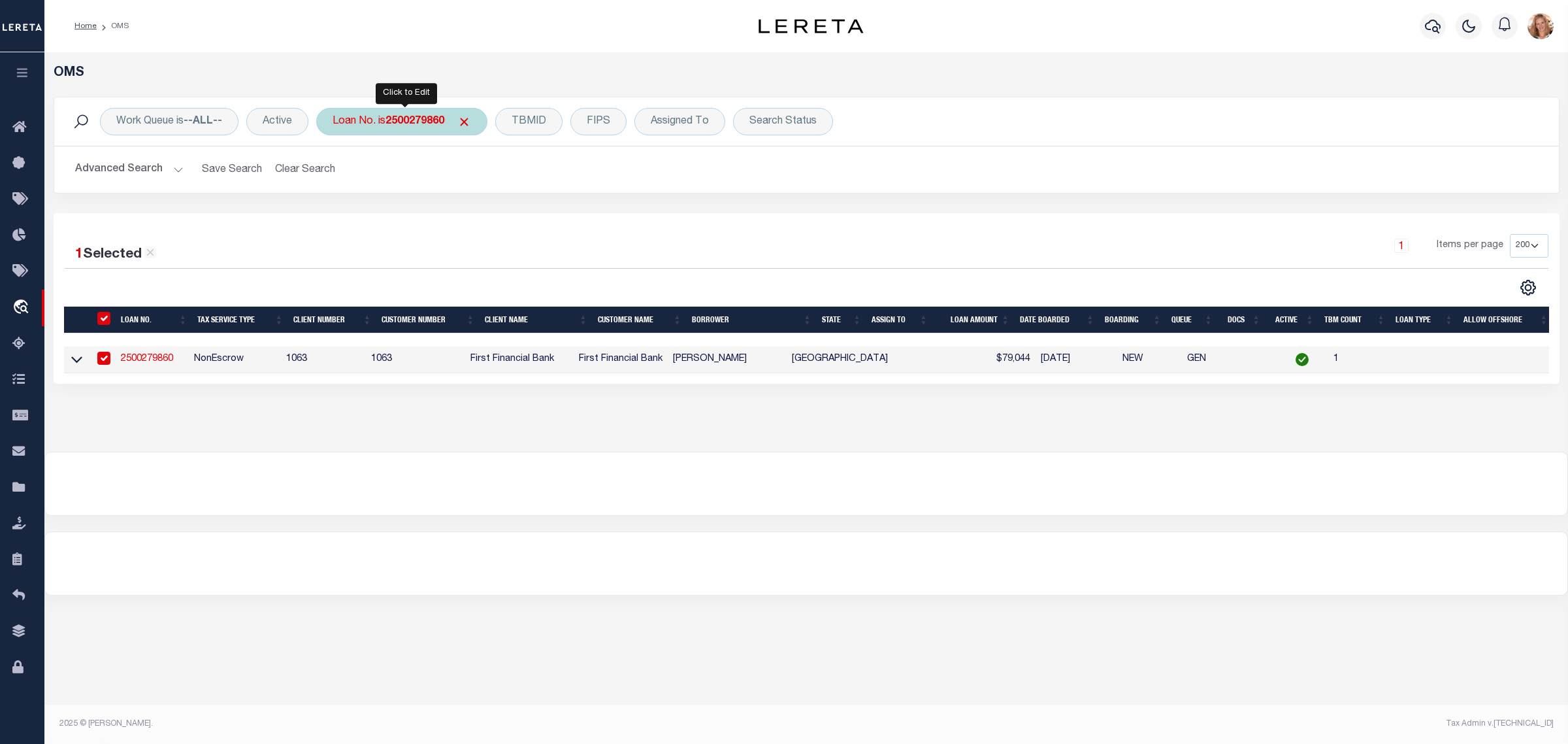
click at [424, 131] on div "Loan No. is 2500279860" at bounding box center [402, 121] width 171 height 27
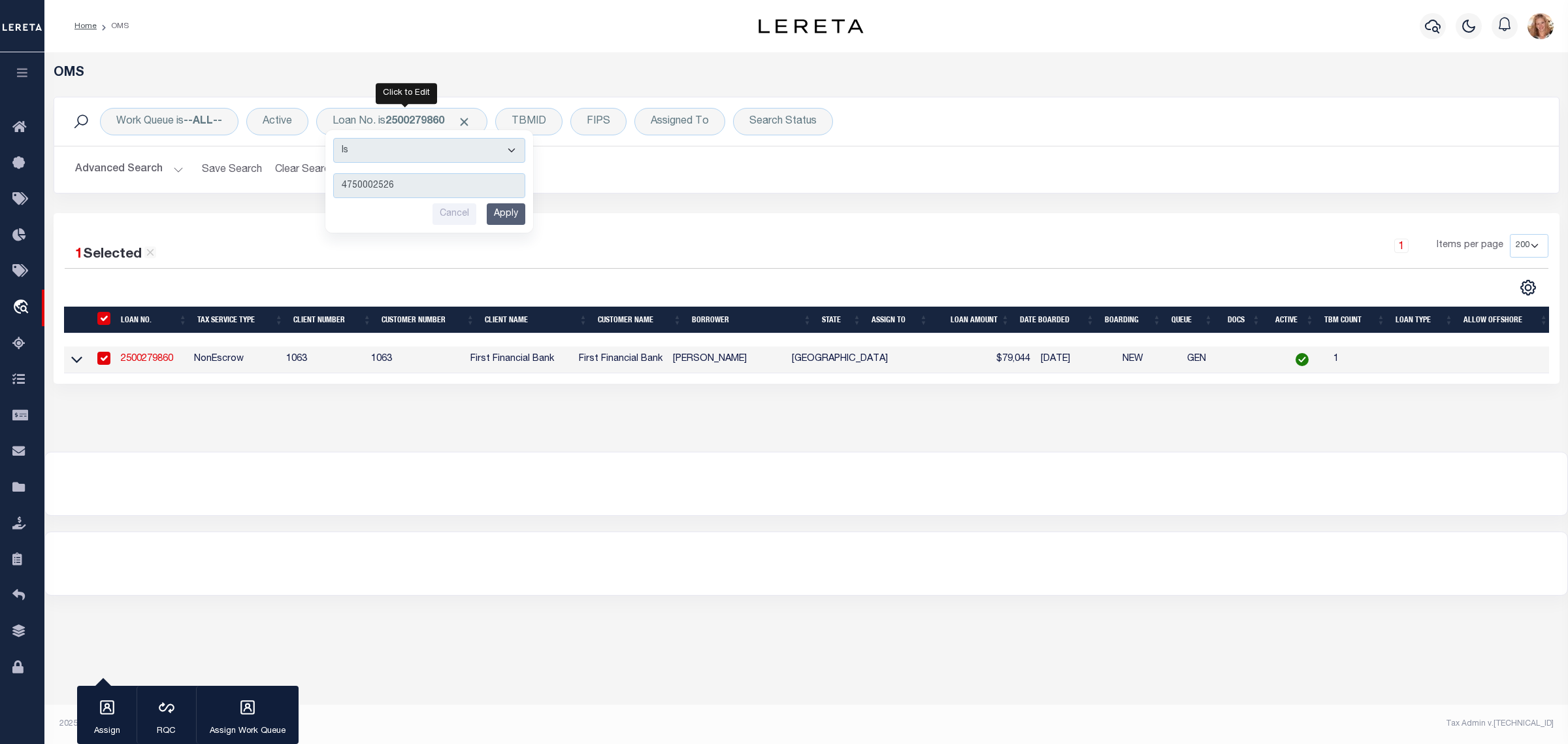
type input "47500025268"
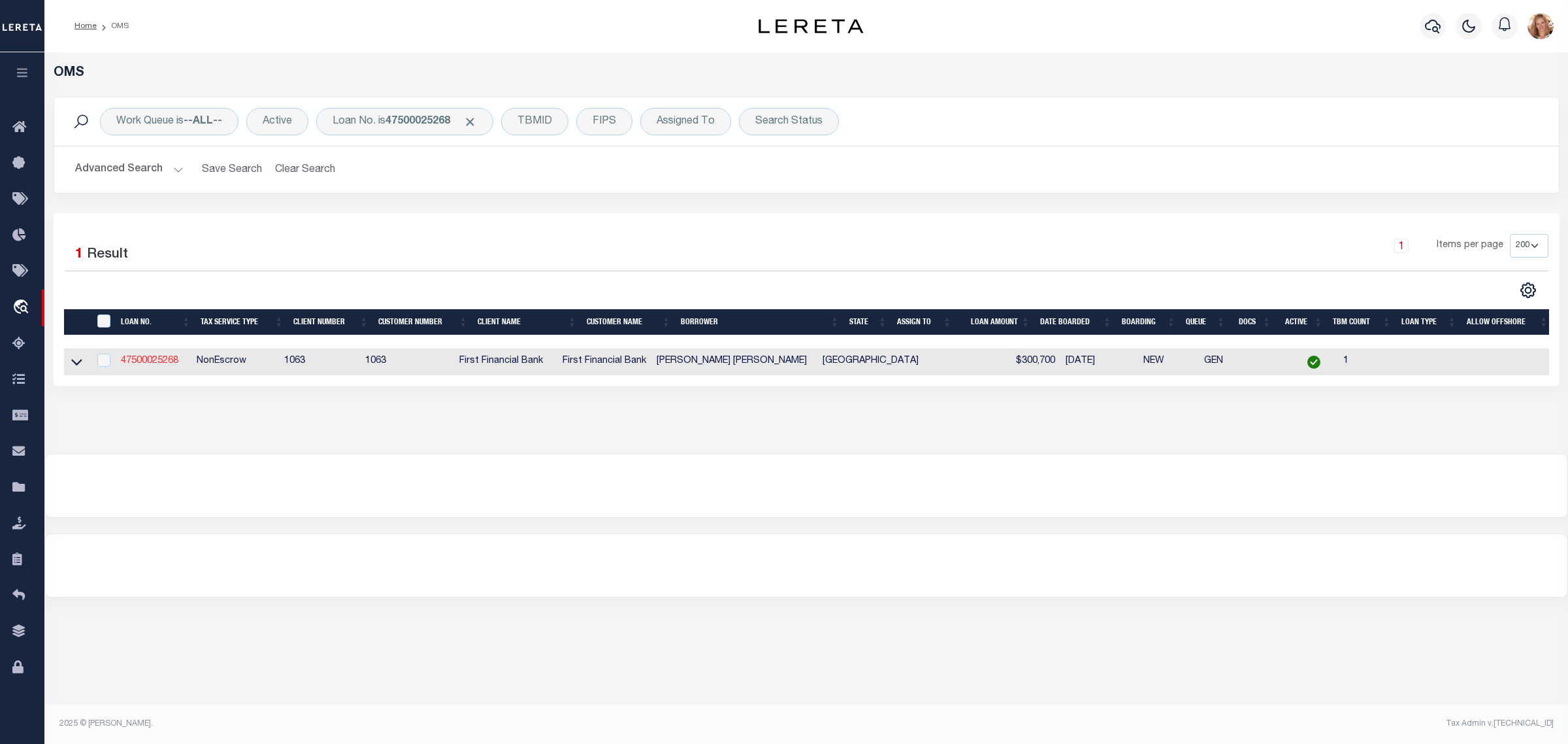
click at [159, 364] on link "47500025268" at bounding box center [150, 360] width 57 height 9
type input "47500025268"
type input "Isidro Rolando Vazquez Castillo"
select select "742"
select select "519"
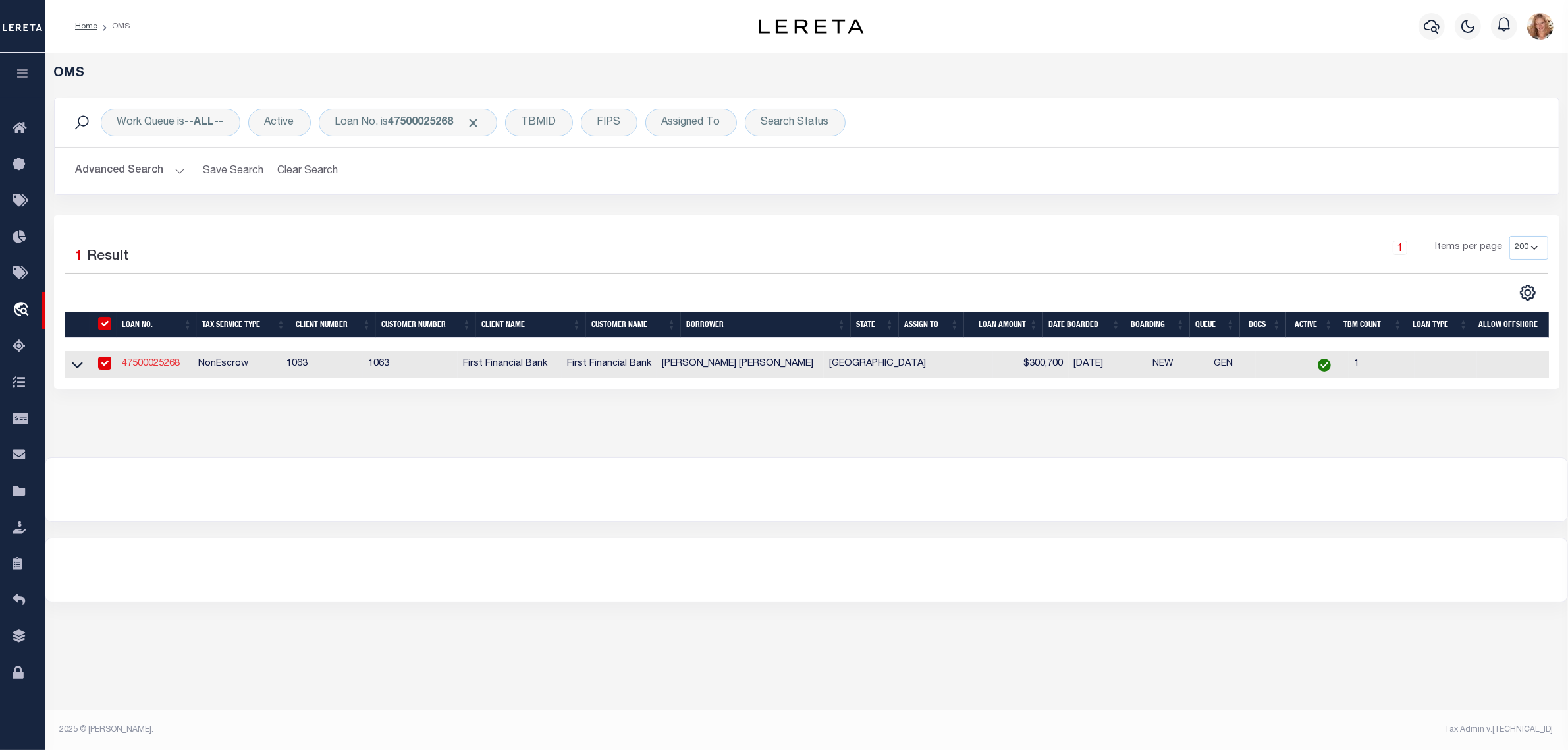
select select "NonEscrow"
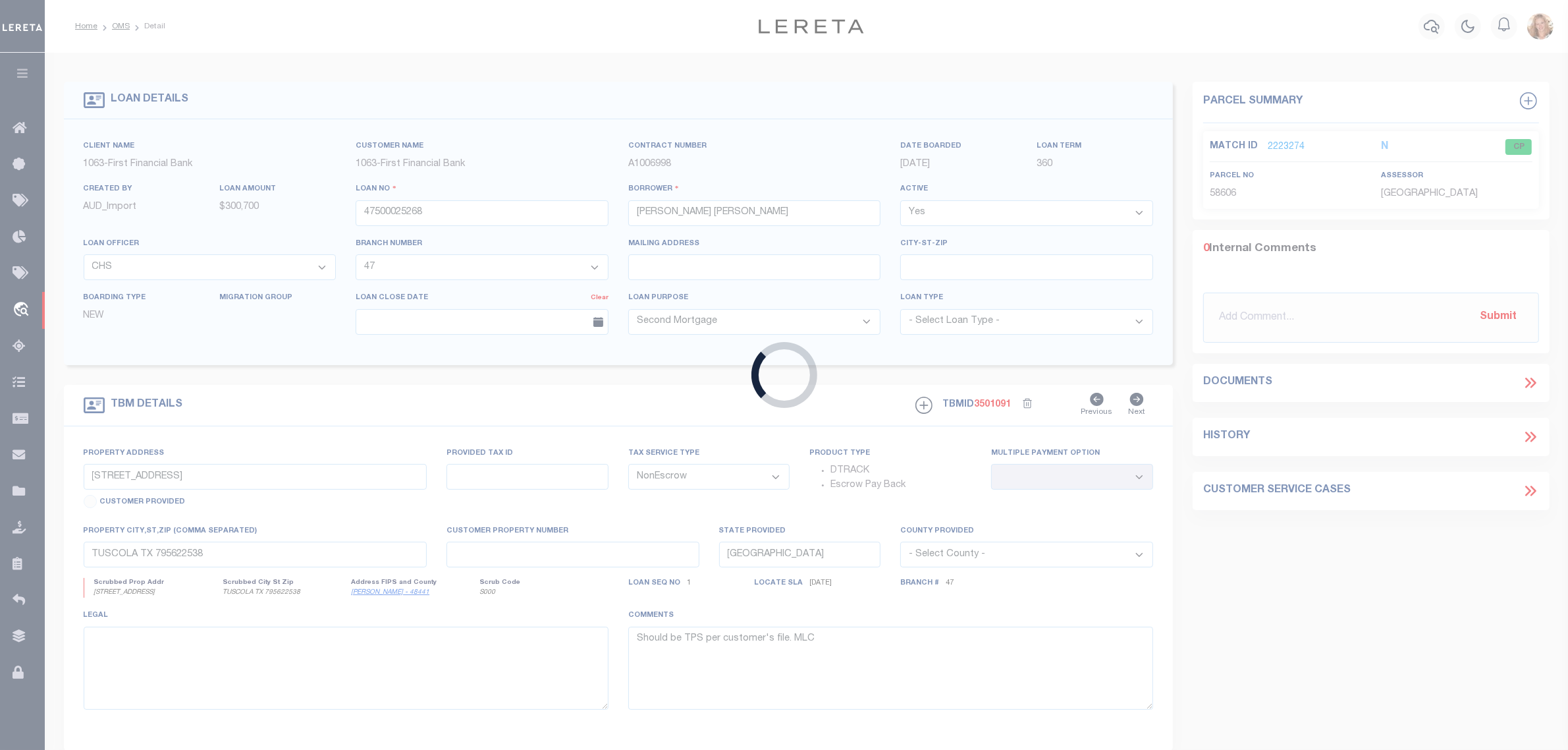
select select "742"
select select "519"
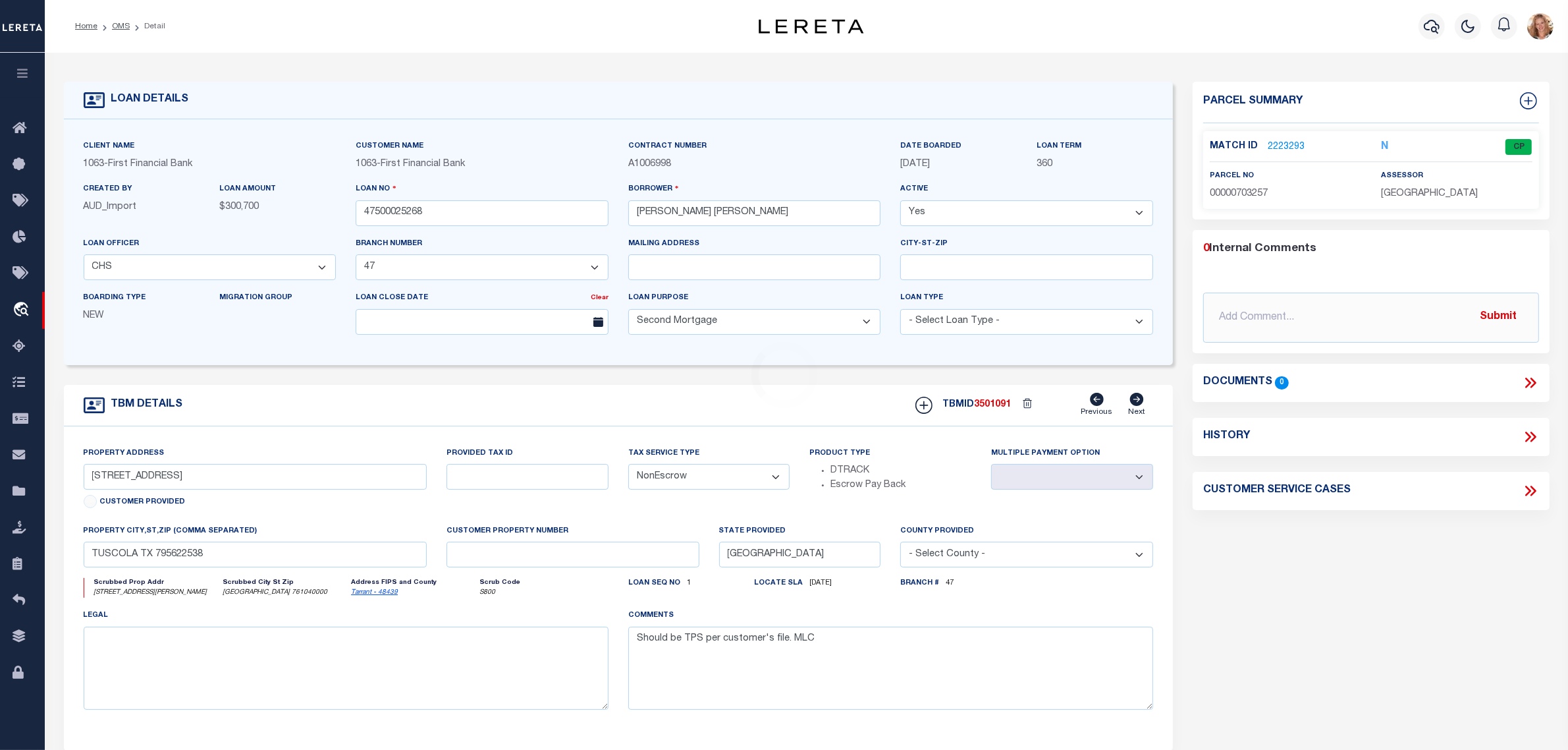
type input "1000 E ALLEN AVE"
select select
type input "FORT WORTH TX 761040000"
select select
click at [664, 475] on select "- Select Tax Service Type - Escrow NonEscrow" at bounding box center [709, 477] width 162 height 25
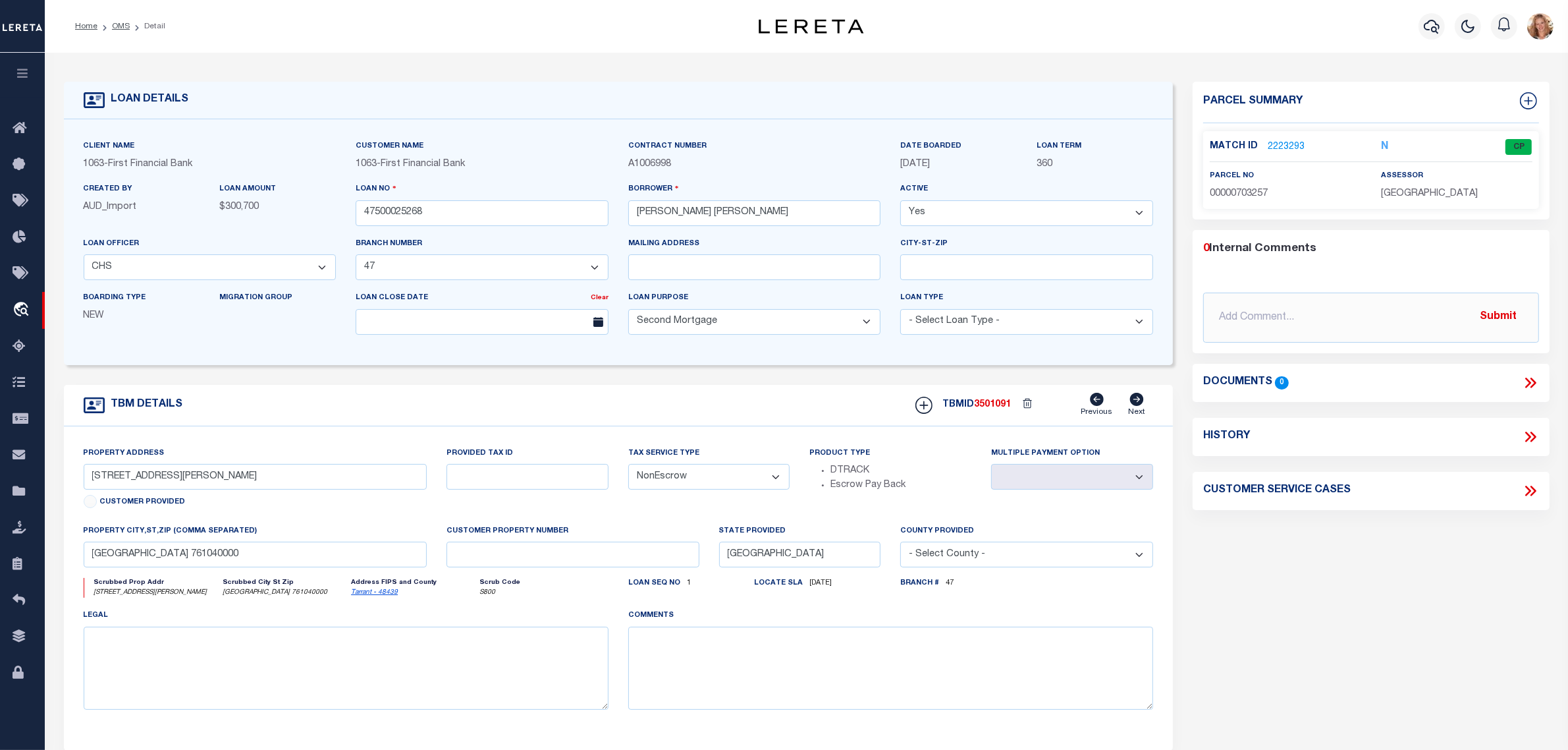
select select "Escrow"
click at [628, 468] on select "- Select Tax Service Type - Escrow NonEscrow" at bounding box center [709, 477] width 162 height 25
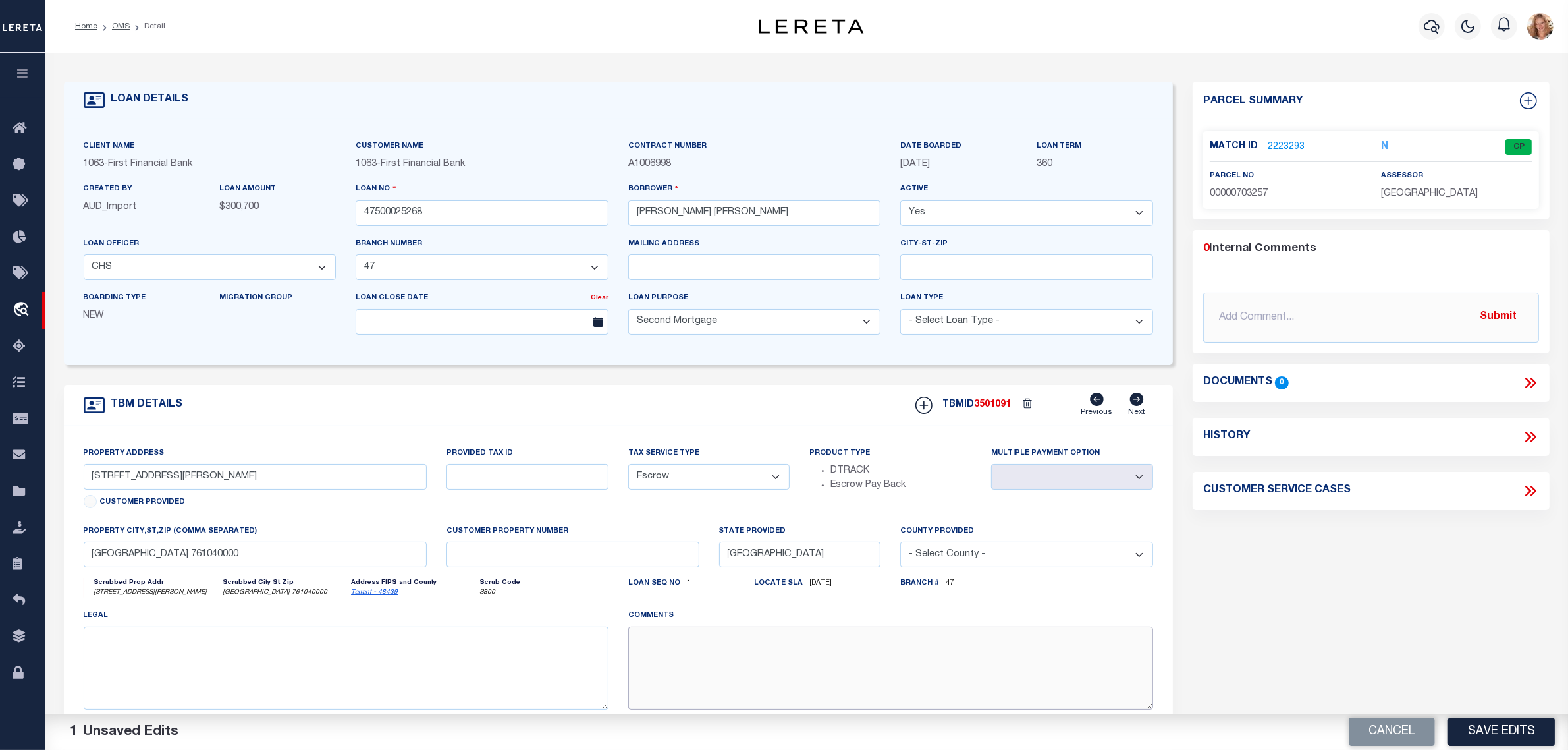
click at [682, 677] on textarea at bounding box center [891, 668] width 525 height 83
paste textarea "Should be TPS per customer's file. MLC"
type textarea "Should be TPS per customer's file. MLC"
click at [1521, 722] on button "Save Edits" at bounding box center [1501, 732] width 107 height 28
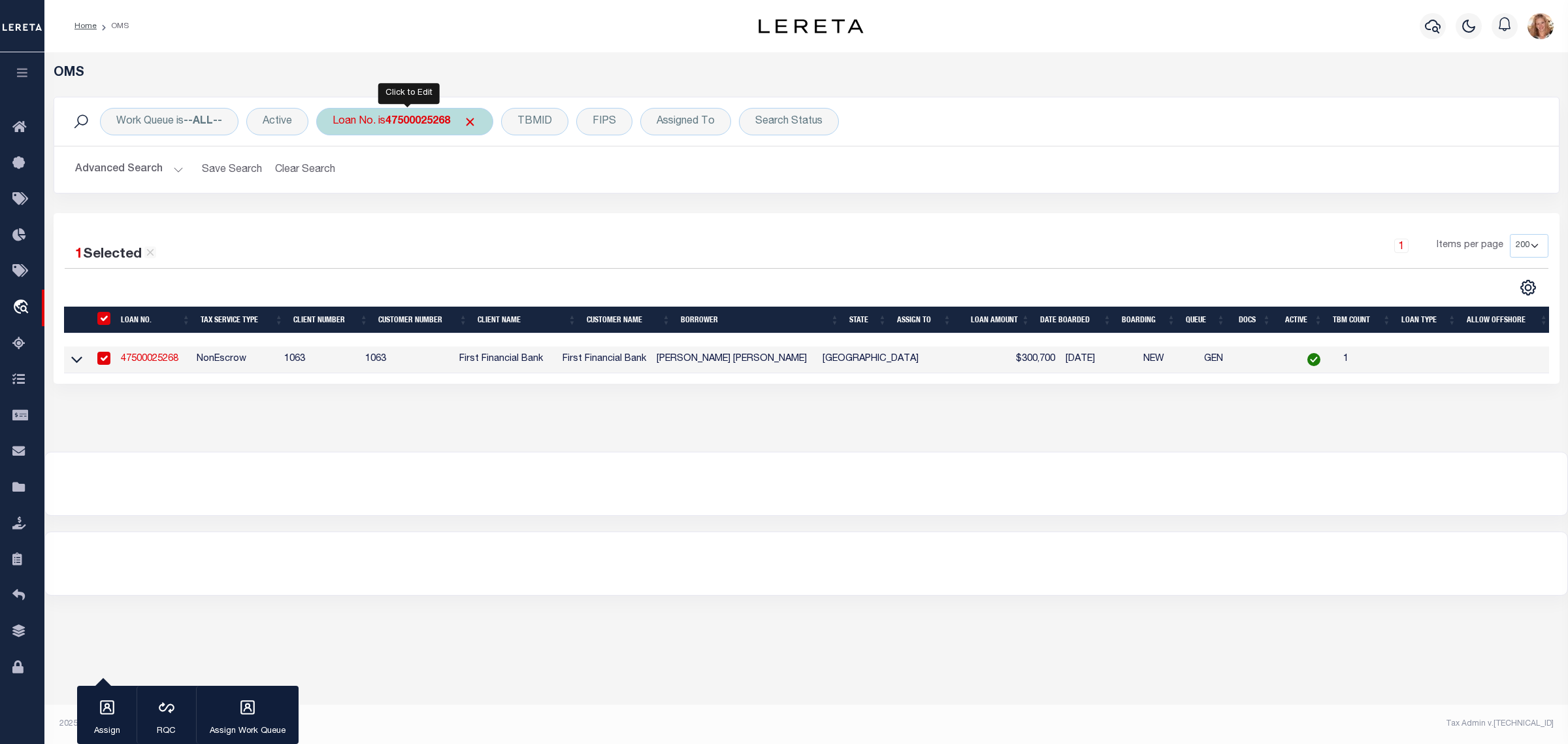
click at [347, 123] on div "Loan No. is 47500025268" at bounding box center [405, 121] width 177 height 27
type input "87500055956"
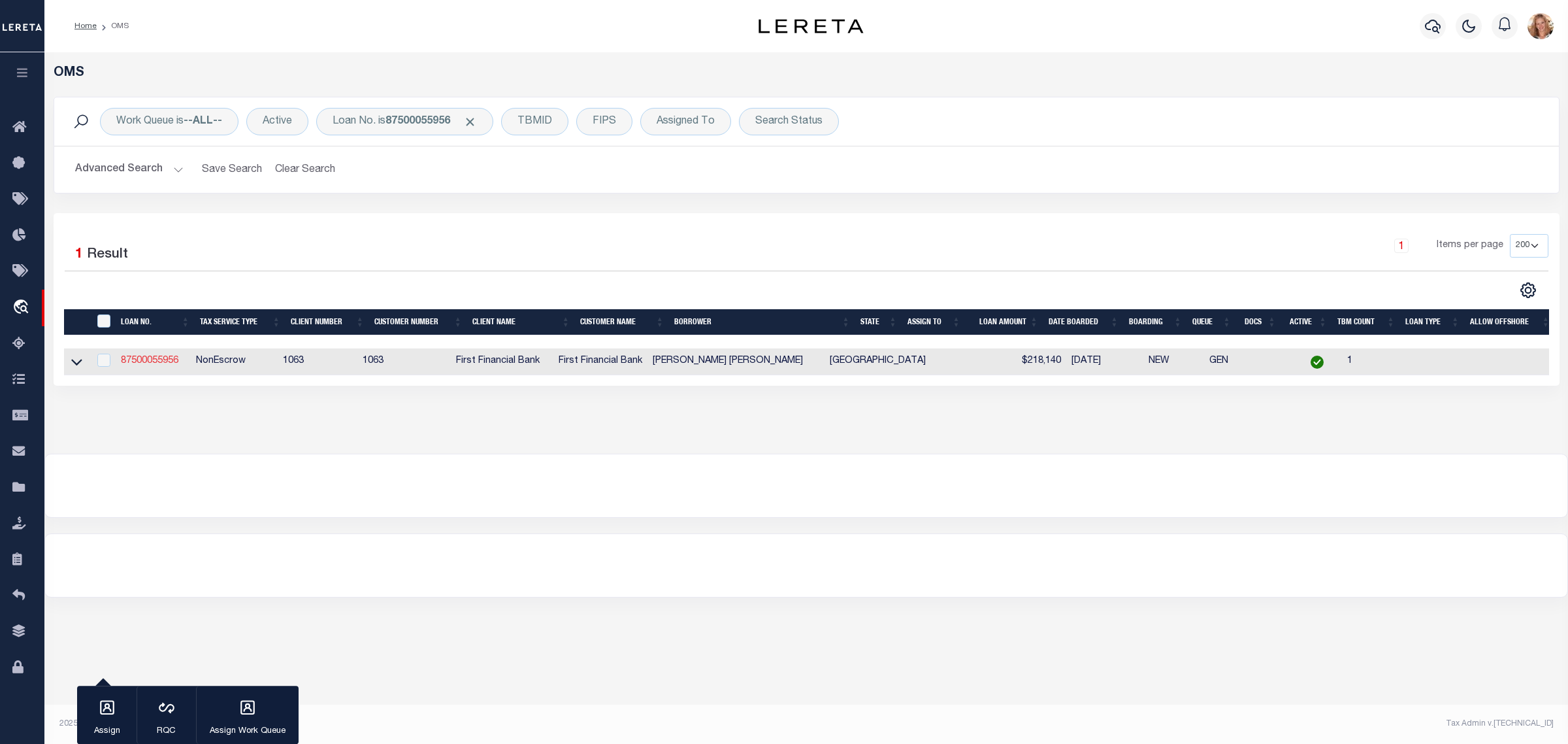
click at [165, 365] on link "87500055956" at bounding box center [150, 360] width 57 height 9
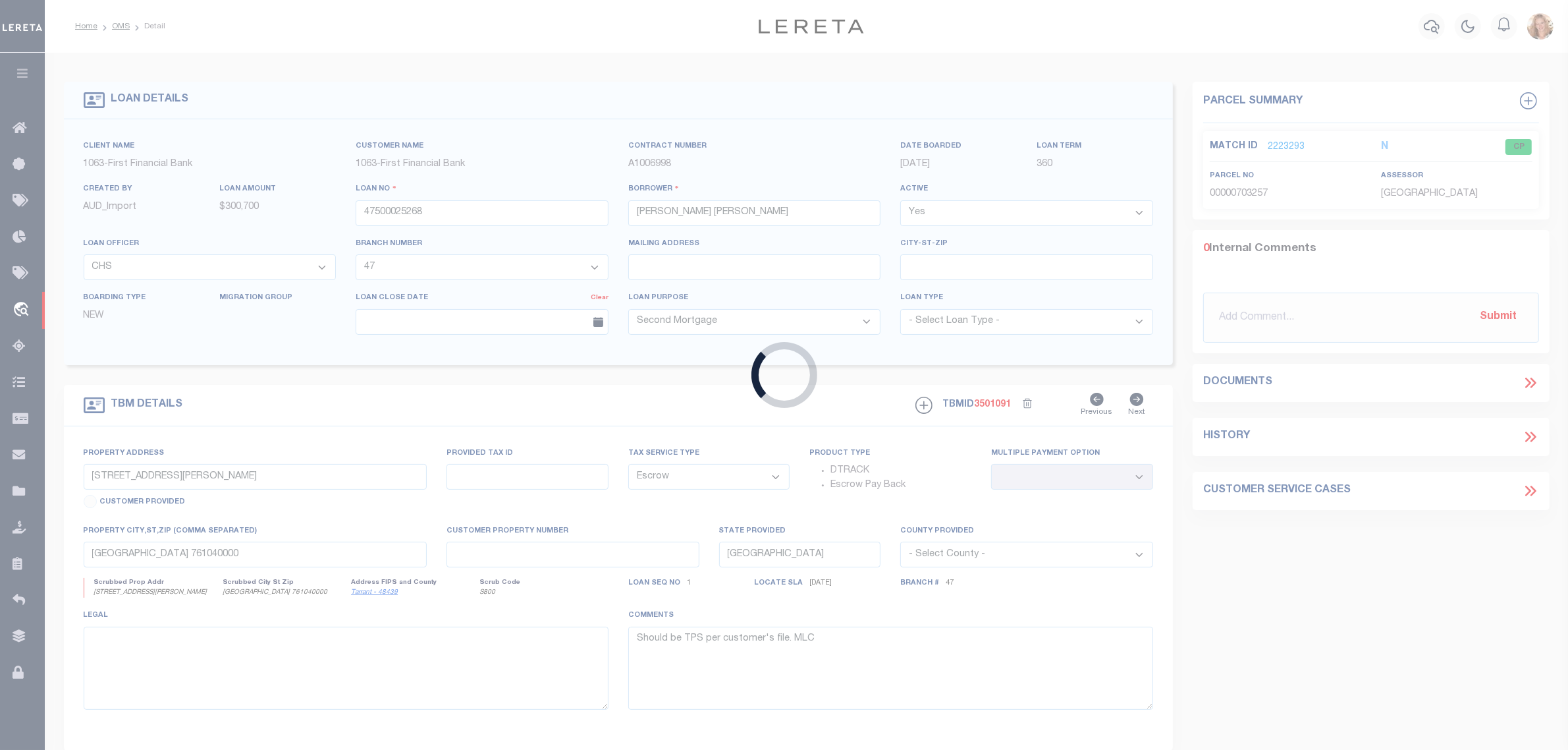
type input "87500055956"
type input "Carmen Valentin Sanchez Barcenas"
select select "12371"
select select "535"
select select "NonEscrow"
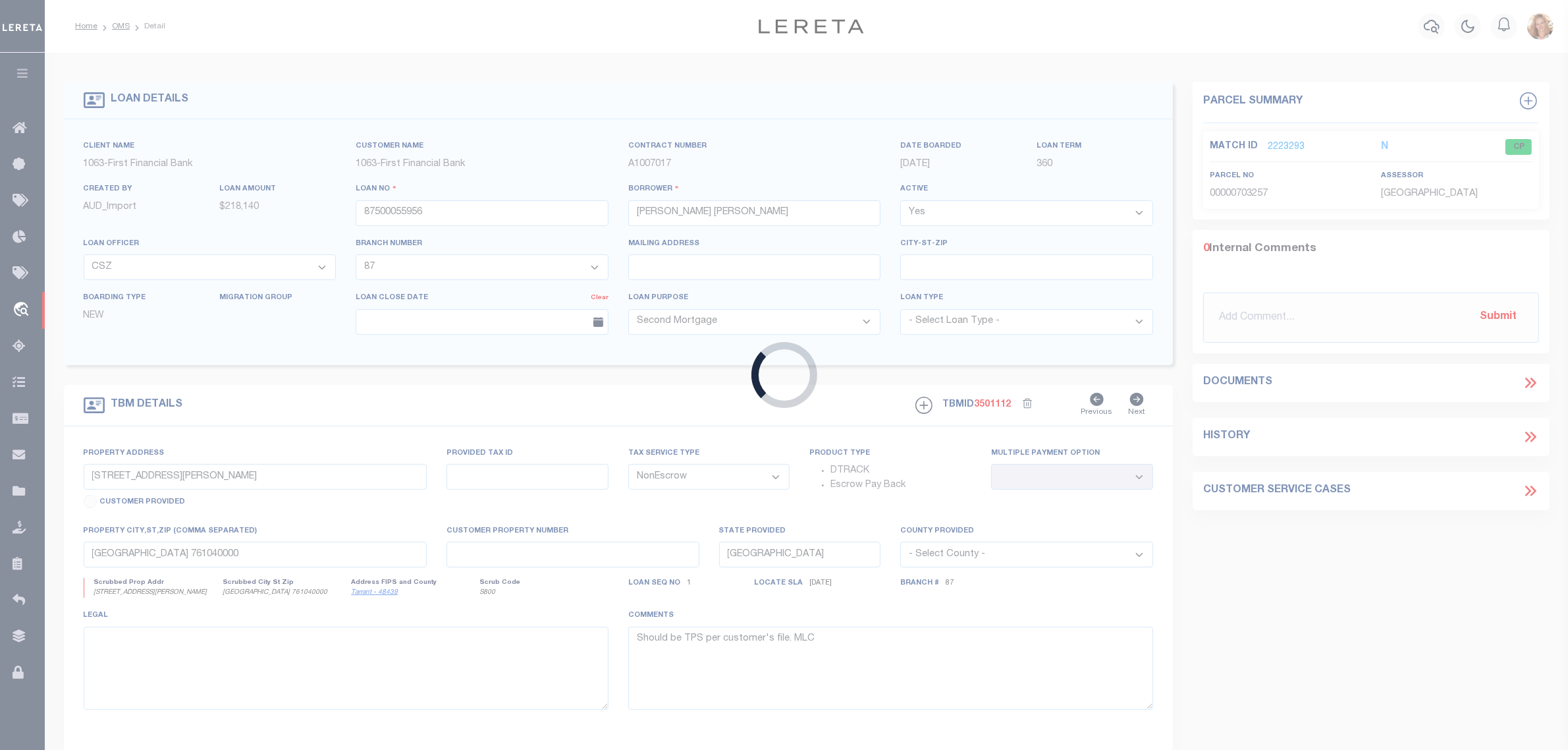
type input "900 CROCKETT DR"
select select
type input "BURLESON TX 760286805"
select select
select select "12371"
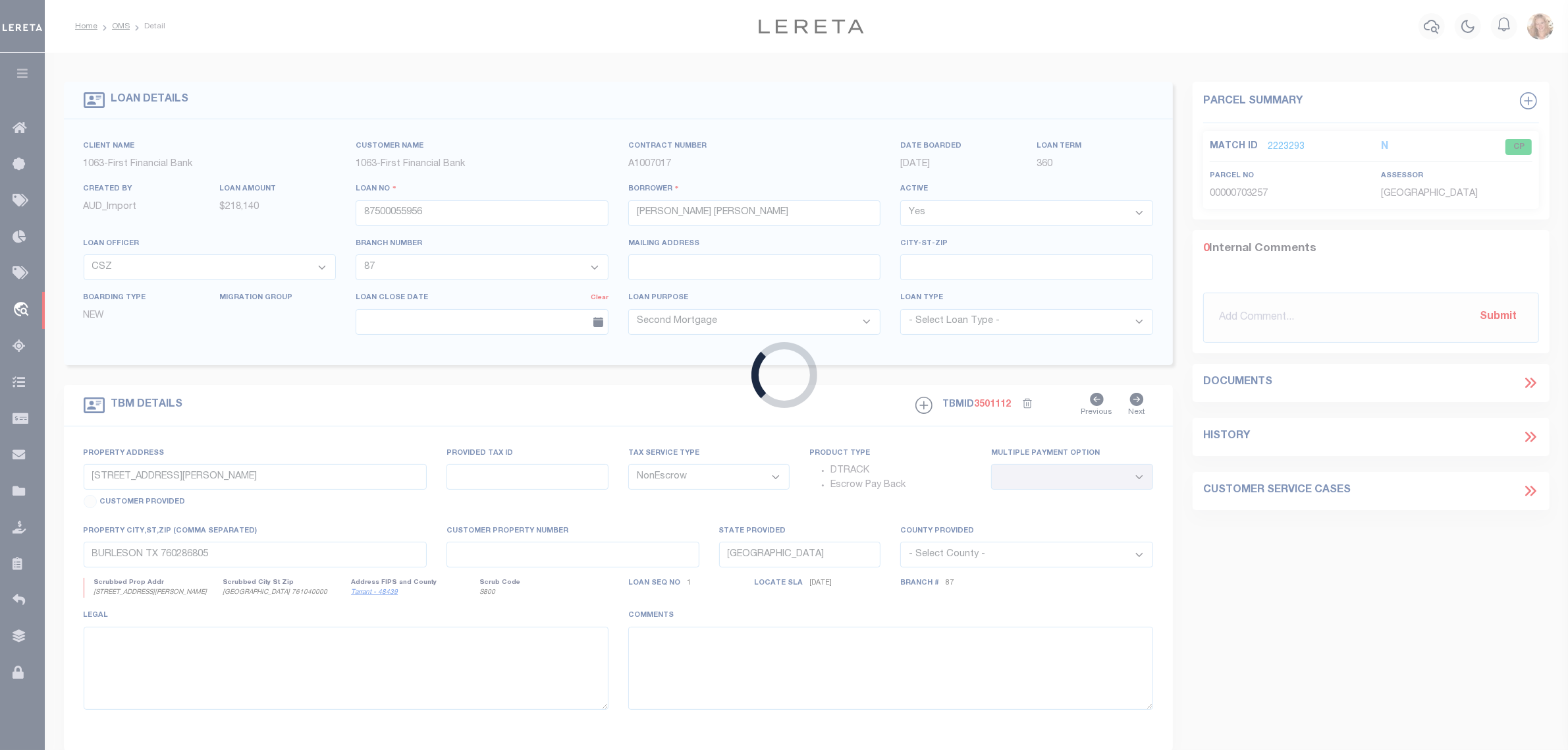
select select "535"
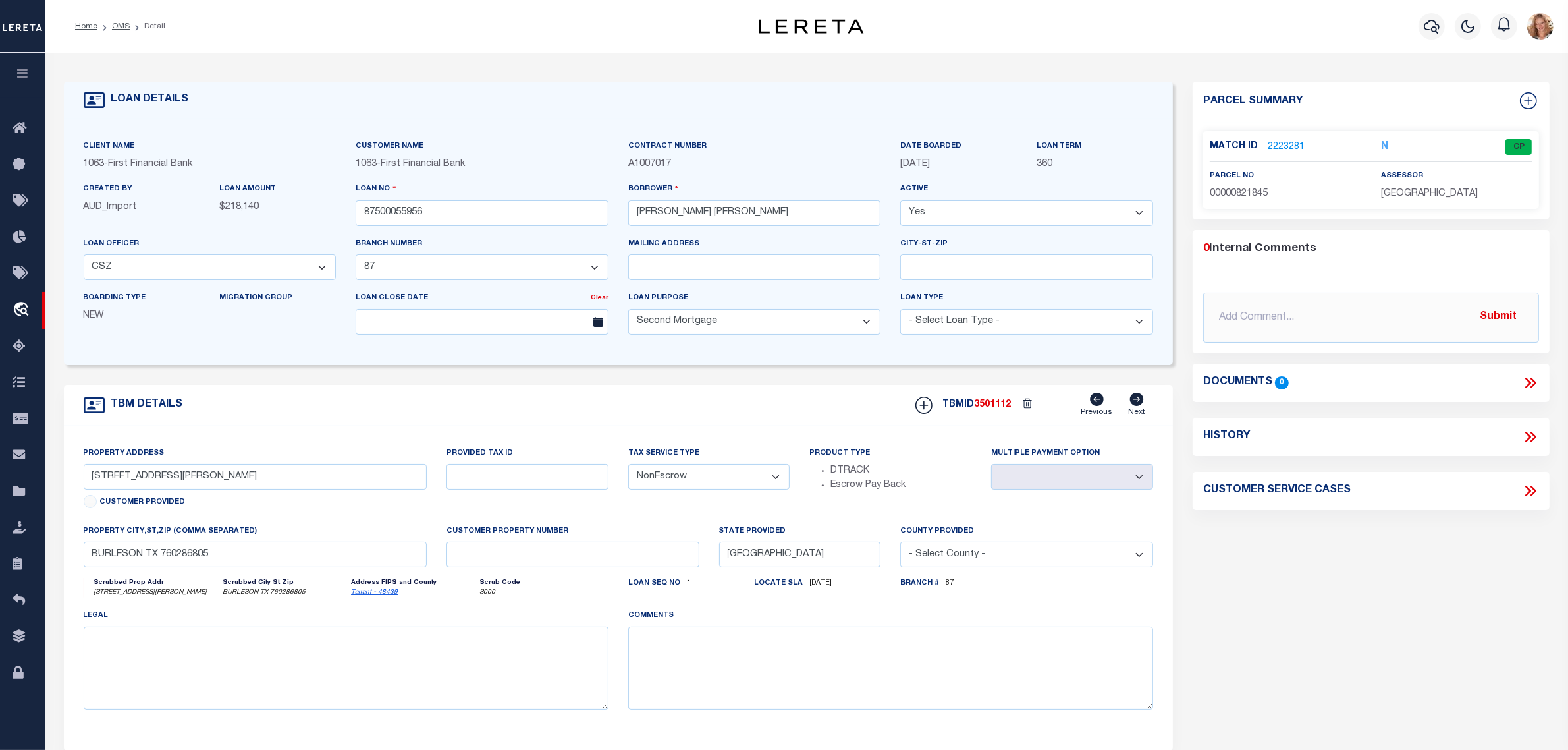
click at [713, 476] on select "- Select Tax Service Type - Escrow NonEscrow" at bounding box center [709, 477] width 162 height 25
select select "Escrow"
click at [628, 468] on select "- Select Tax Service Type - Escrow NonEscrow" at bounding box center [709, 477] width 162 height 25
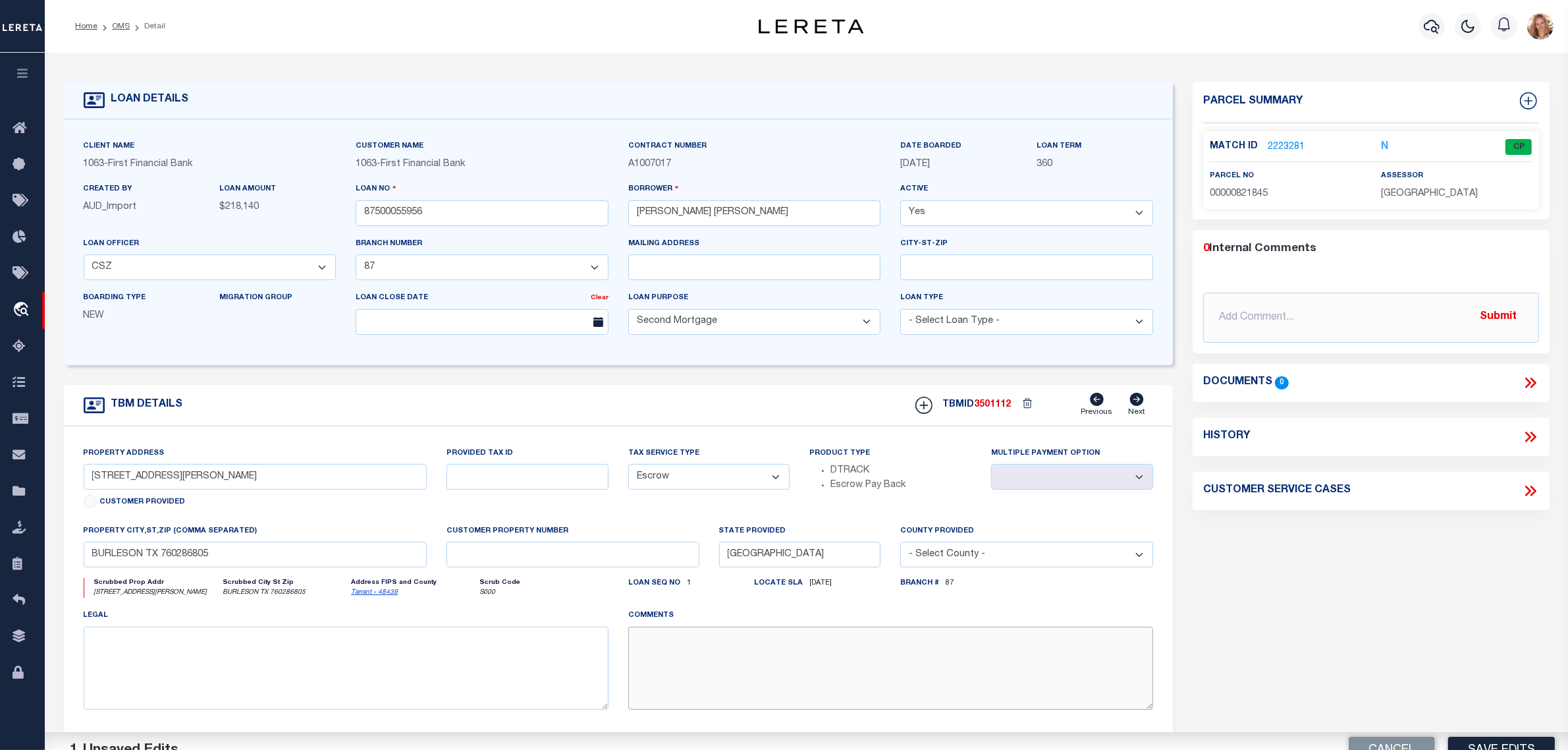
click at [671, 654] on textarea at bounding box center [891, 668] width 525 height 83
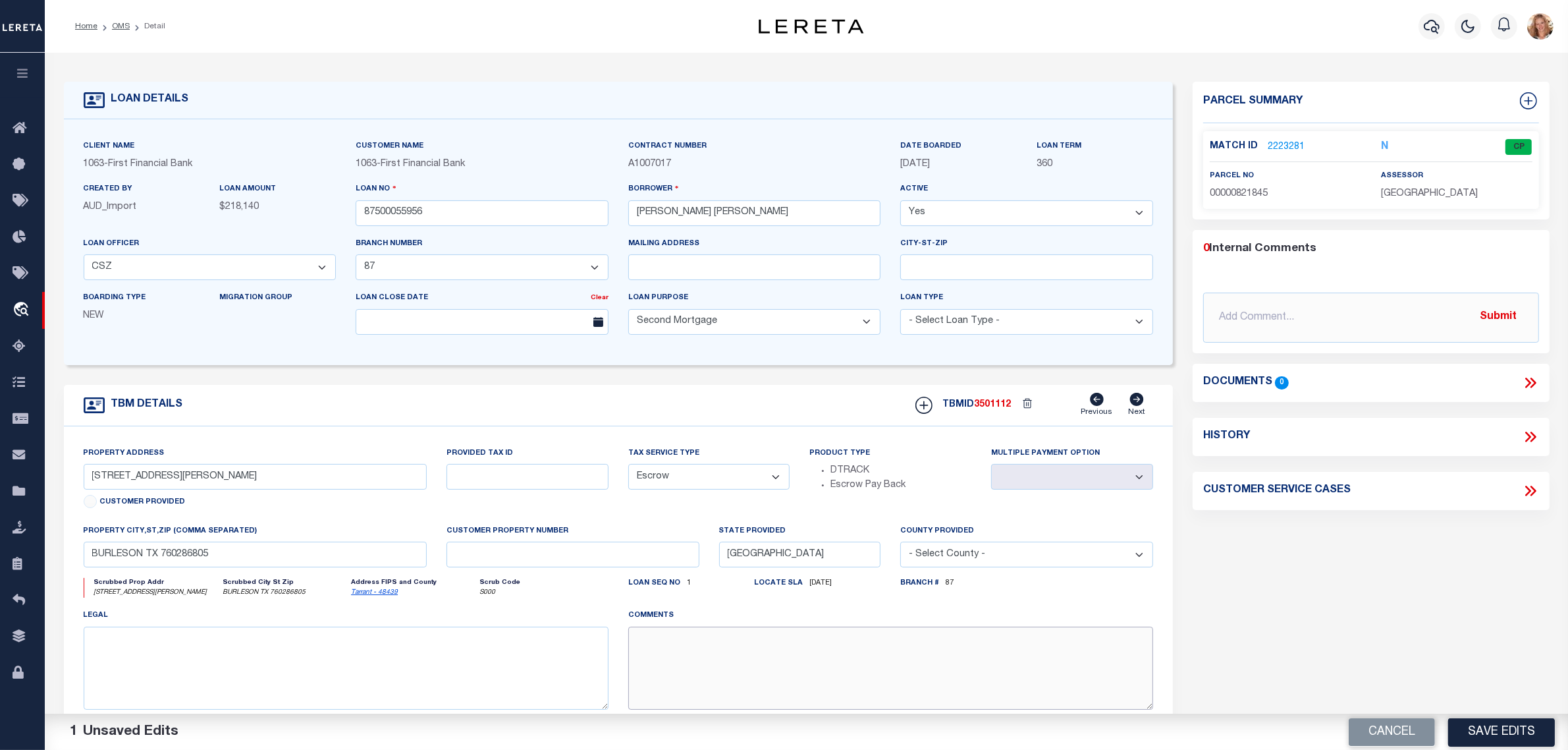
paste textarea "Should be TPS per customer's file. MLC"
type textarea "Should be TPS per customer's file. MLC"
click at [1488, 732] on button "Save Edits" at bounding box center [1501, 732] width 107 height 28
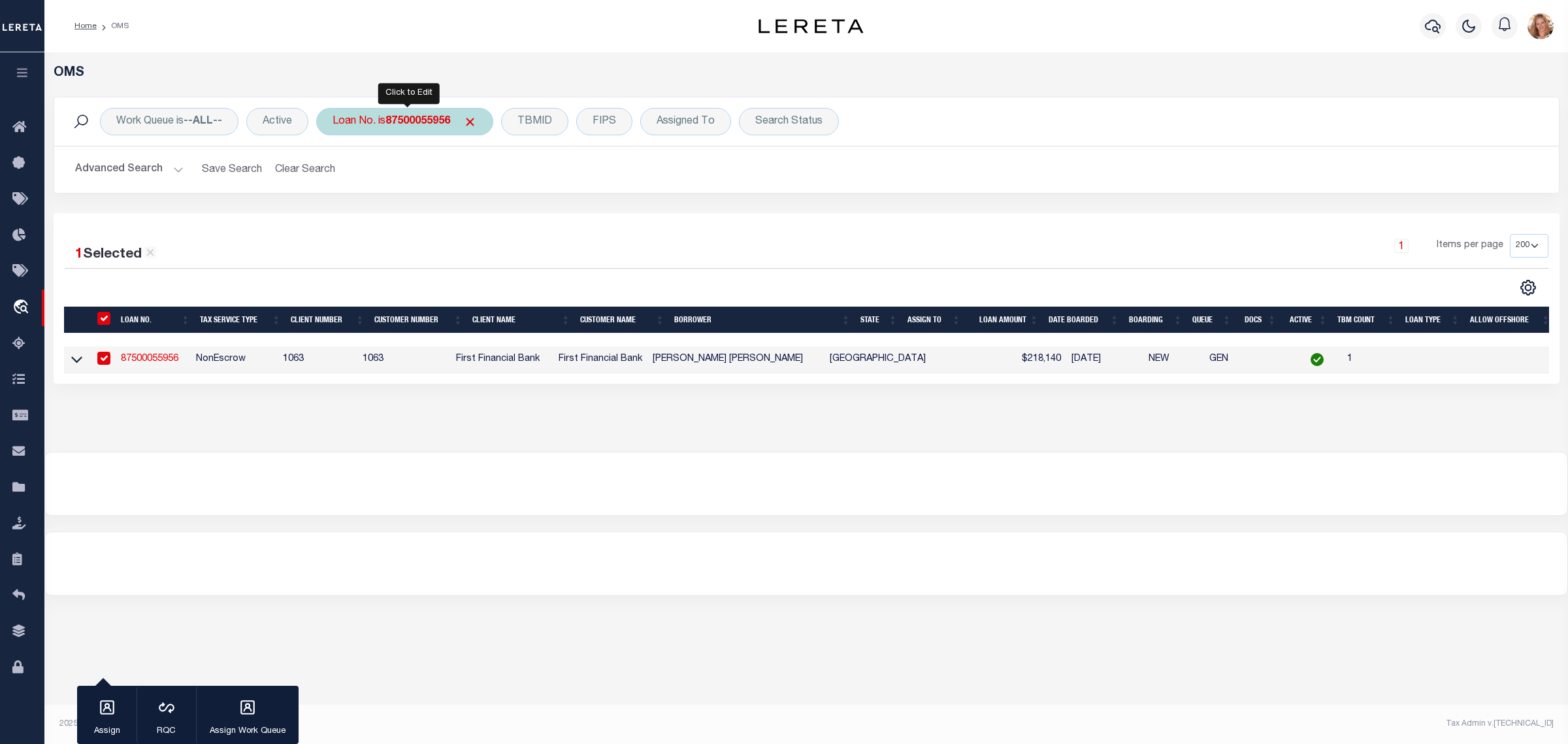
click at [424, 127] on b "87500055956" at bounding box center [417, 121] width 64 height 11
type input "87500056418"
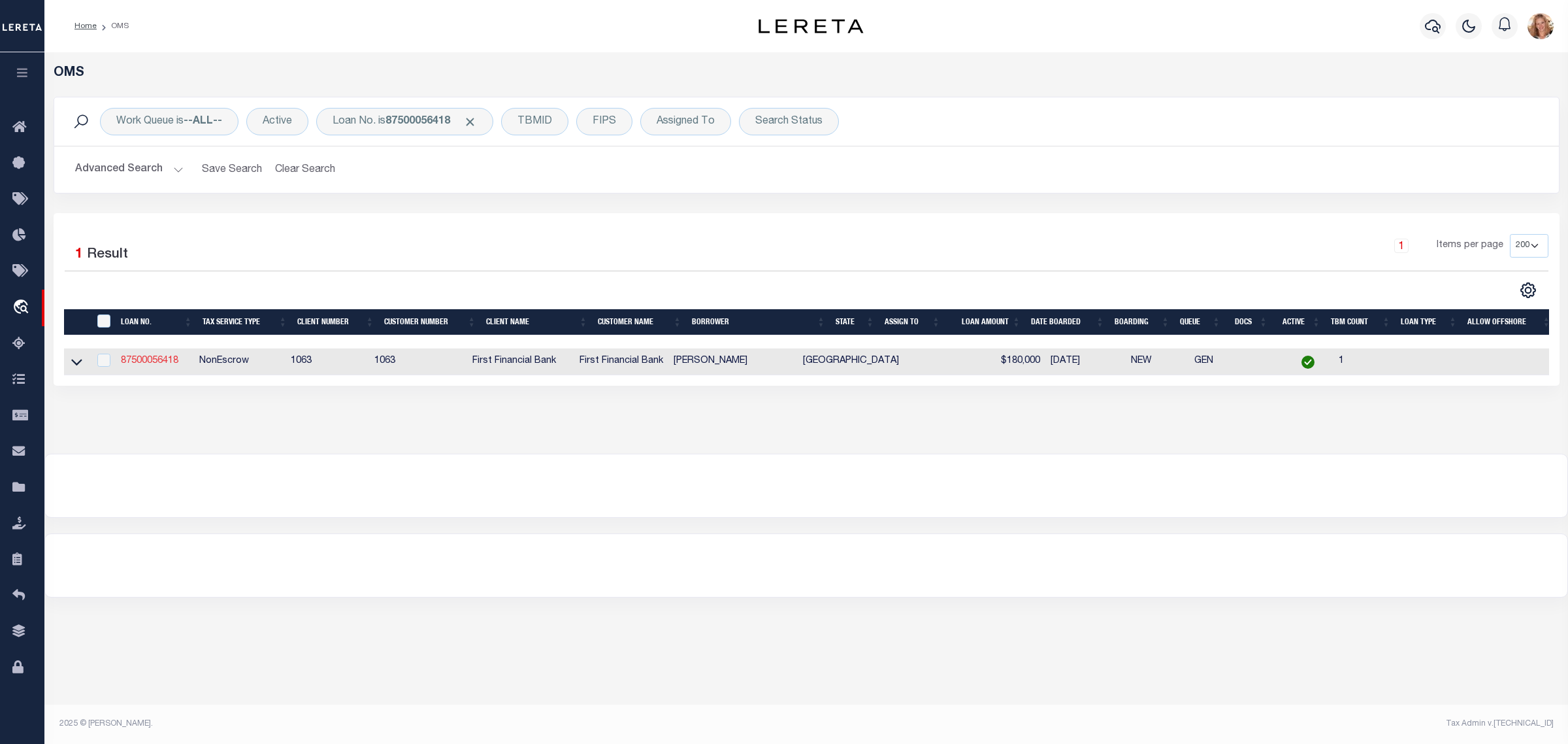
click at [158, 364] on link "87500056418" at bounding box center [150, 360] width 57 height 9
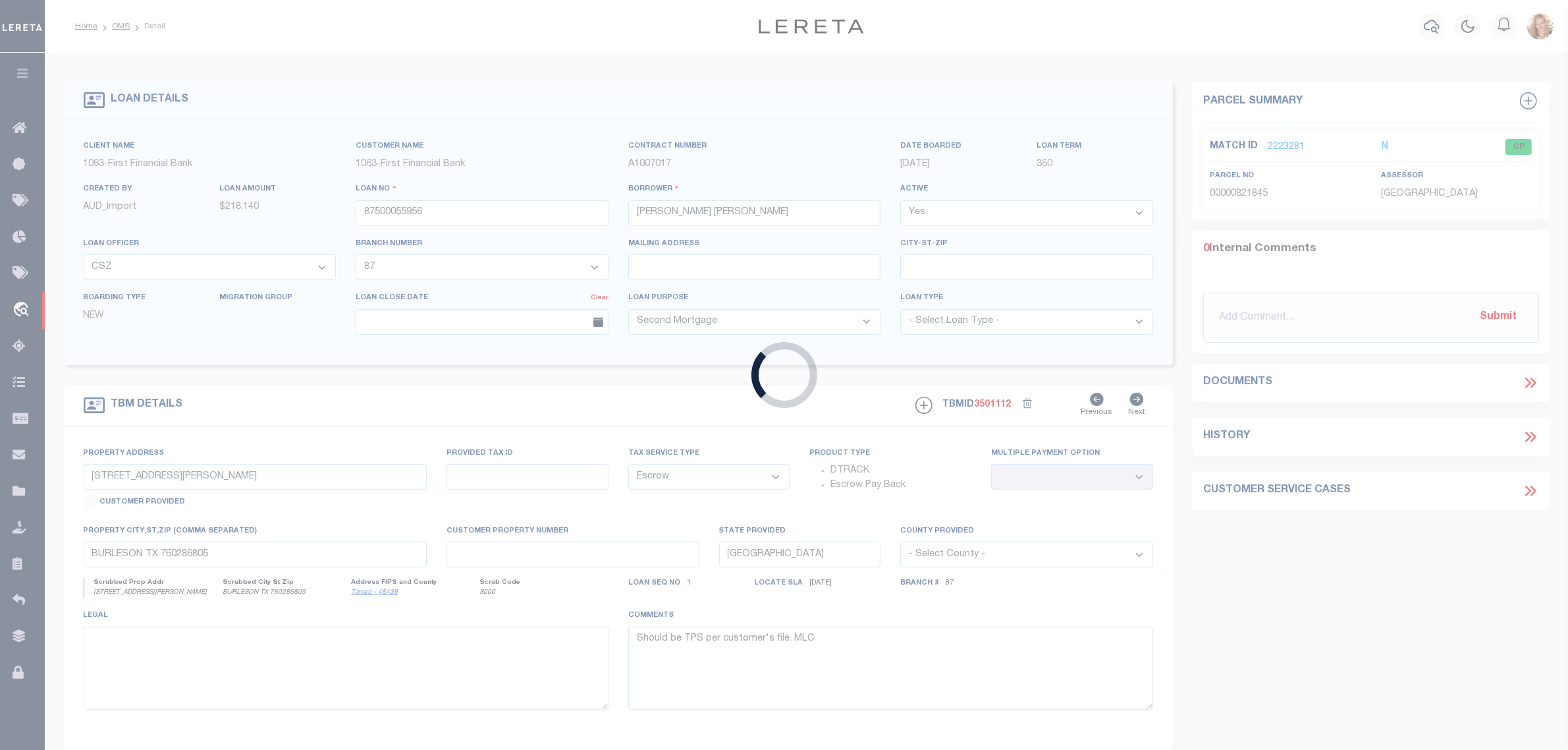
type input "87500056418"
type input "Brenda Mendoza Jimenez"
select select "NonEscrow"
type input "2526 BUTTERFIELD DR"
select select
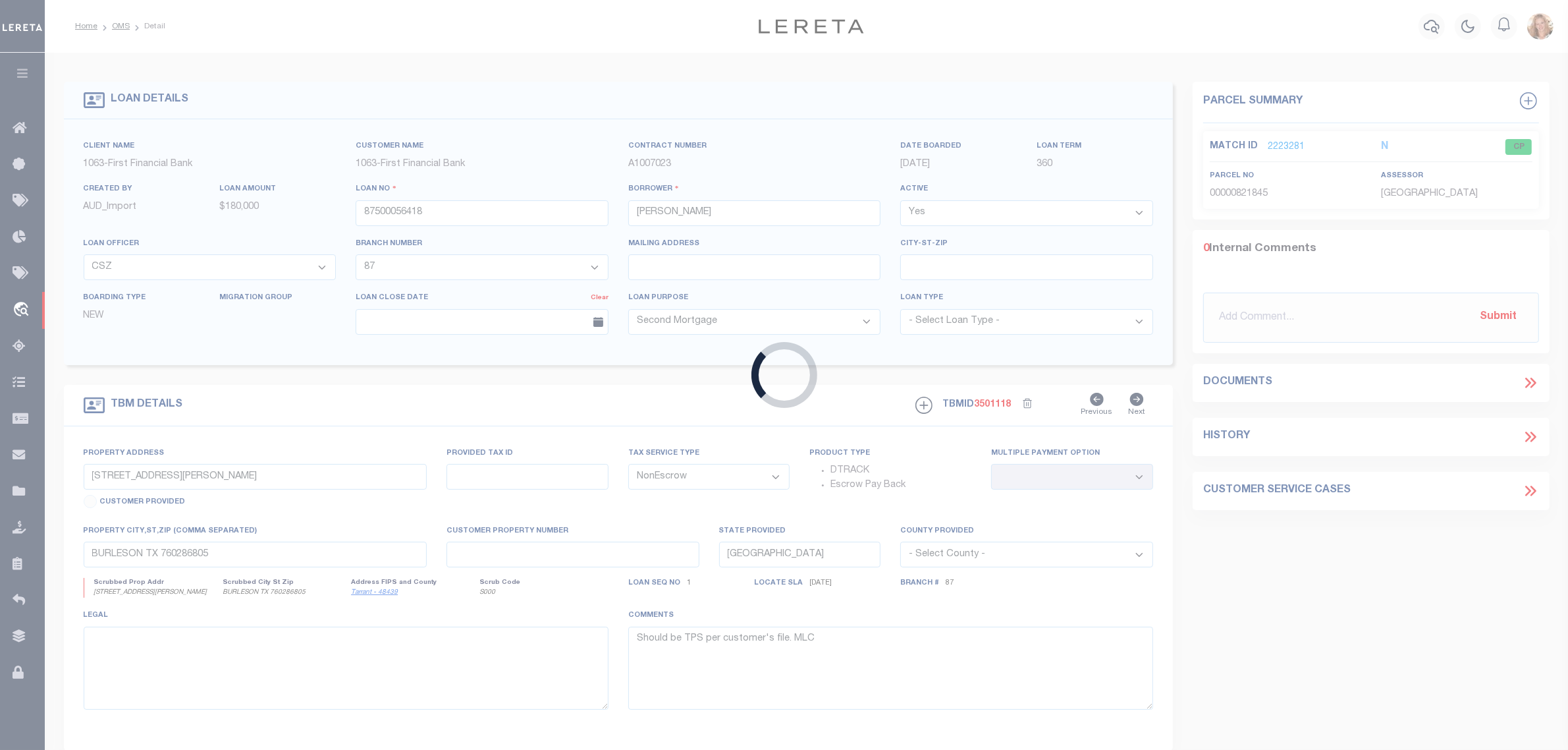
type input "FORT WORTH TX 761335861"
select select
select select "12371"
select select "535"
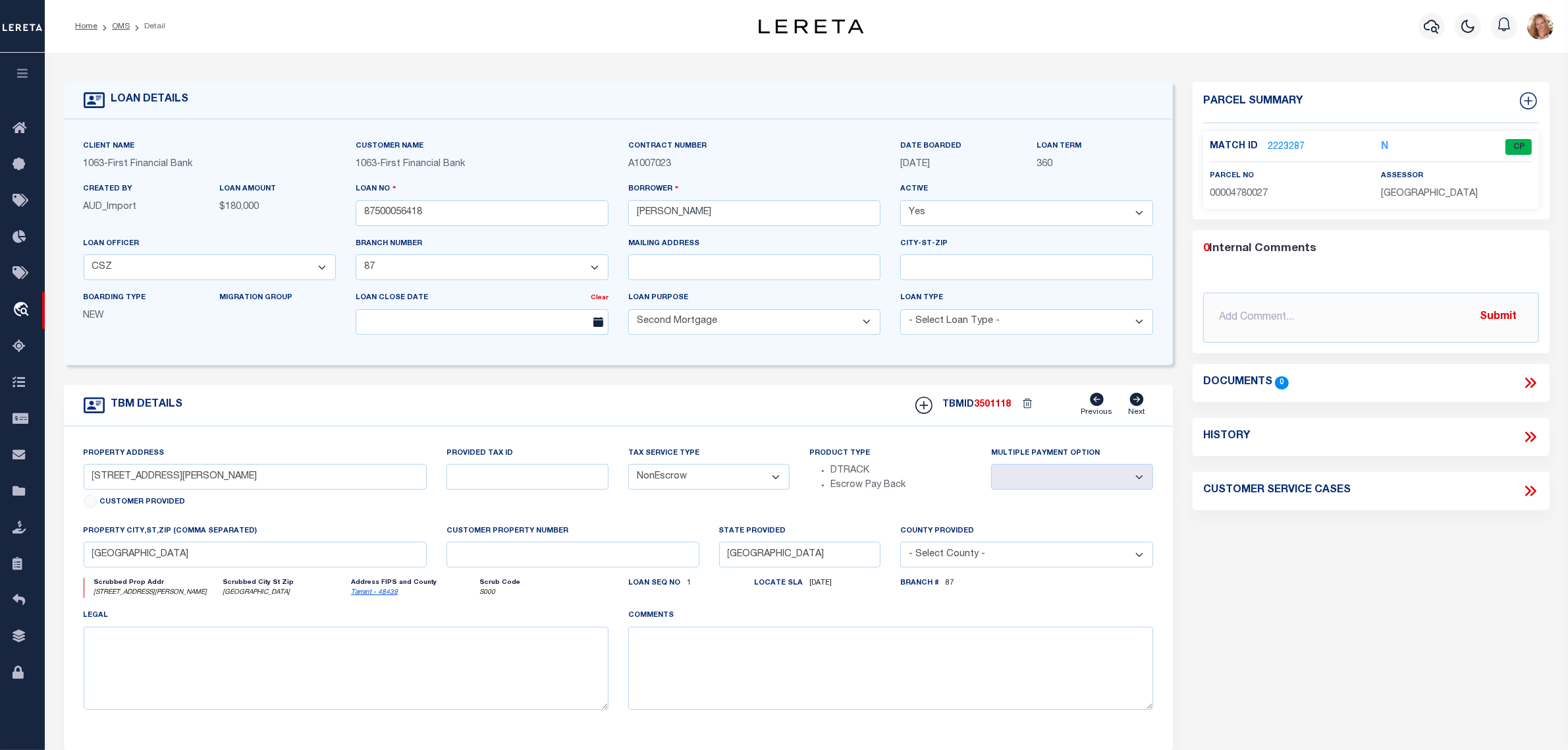
click at [675, 484] on select "- Select Tax Service Type - Escrow NonEscrow" at bounding box center [709, 477] width 162 height 25
select select "Escrow"
click at [628, 468] on select "- Select Tax Service Type - Escrow NonEscrow" at bounding box center [709, 477] width 162 height 25
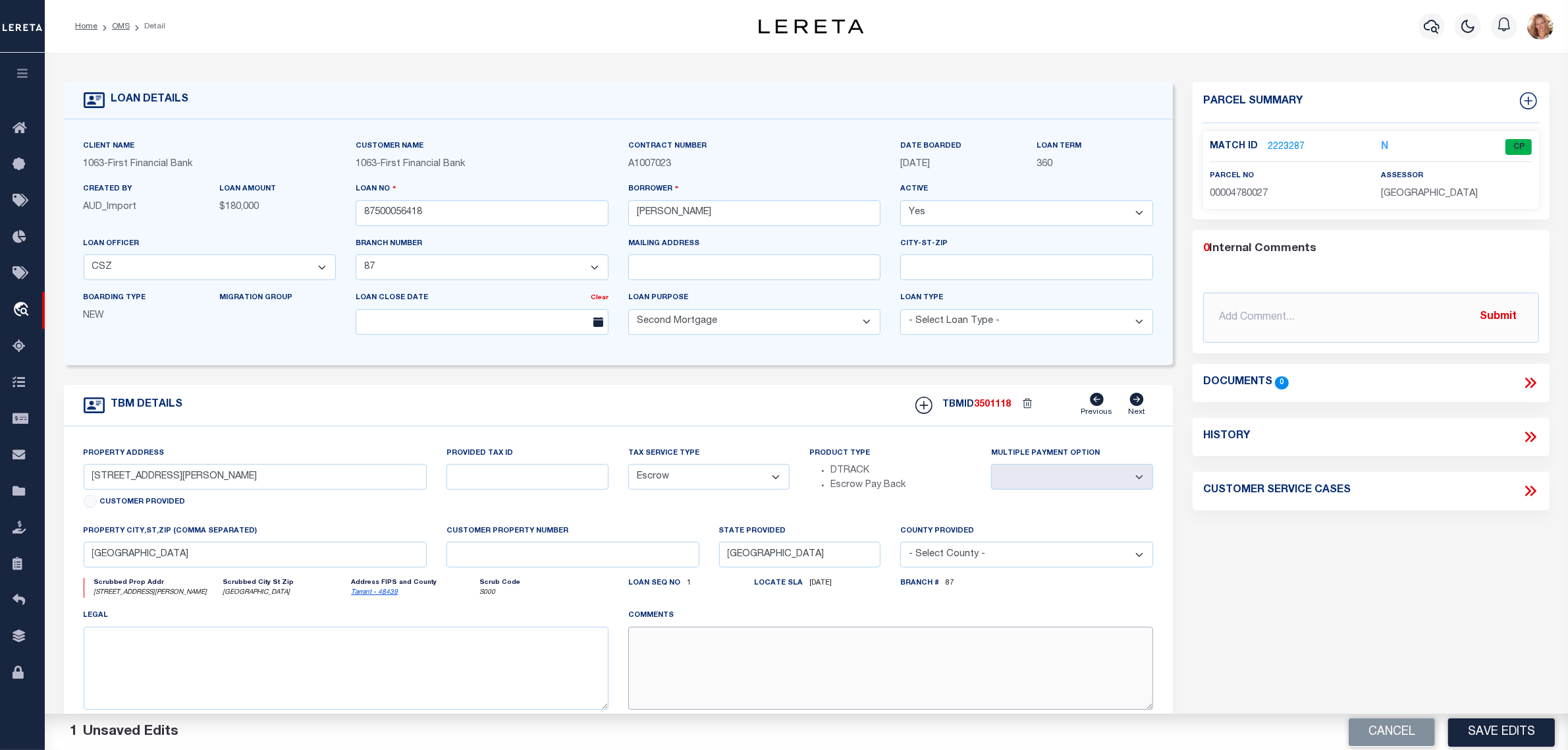
click at [678, 660] on textarea at bounding box center [891, 668] width 525 height 83
paste textarea "Should be TPS per customer's file. MLC"
type textarea "Should be TPS per customer's file. MLC"
click at [1480, 731] on button "Save Edits" at bounding box center [1501, 732] width 107 height 28
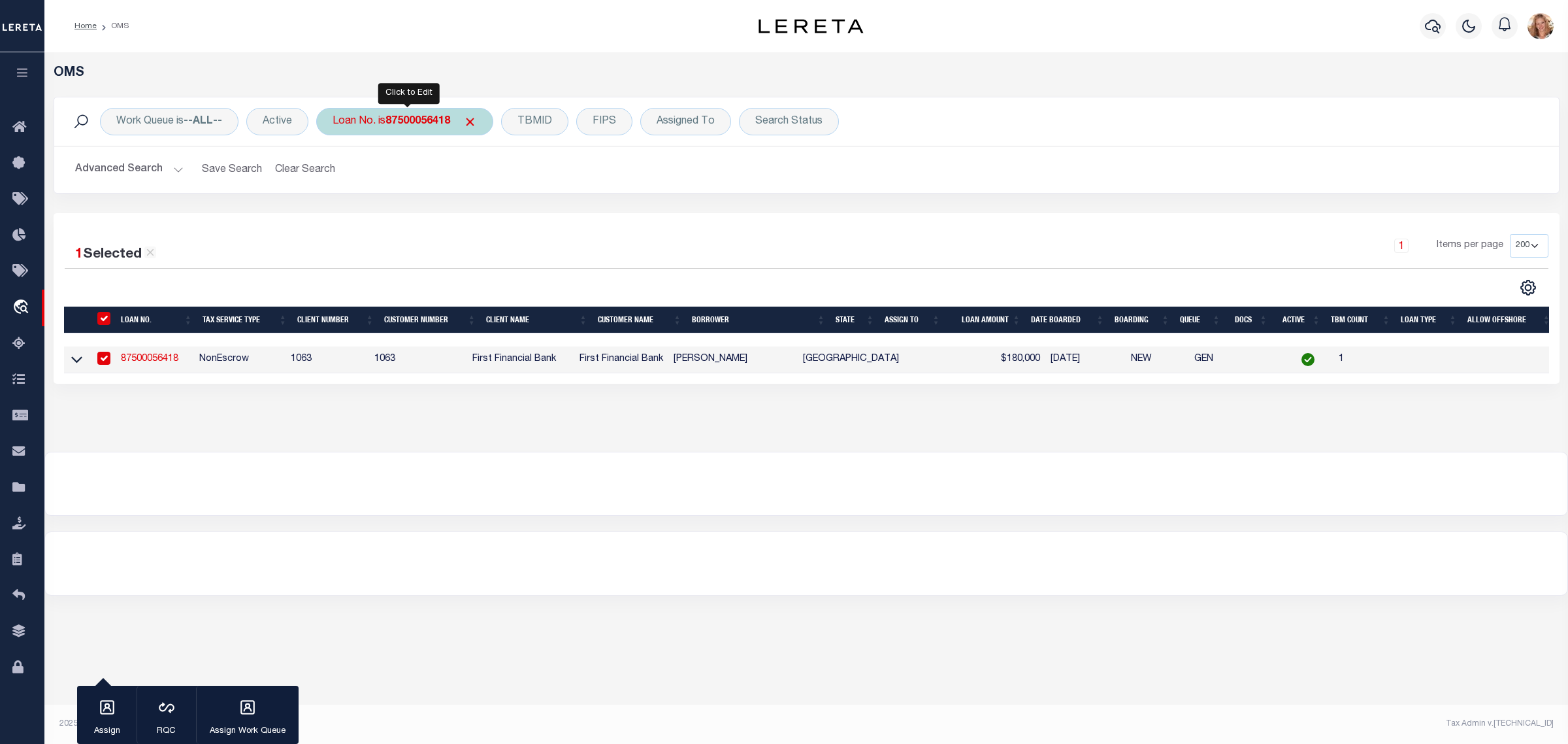
click at [361, 120] on div "Loan No. is 87500056418" at bounding box center [405, 121] width 177 height 27
type input "87500056426"
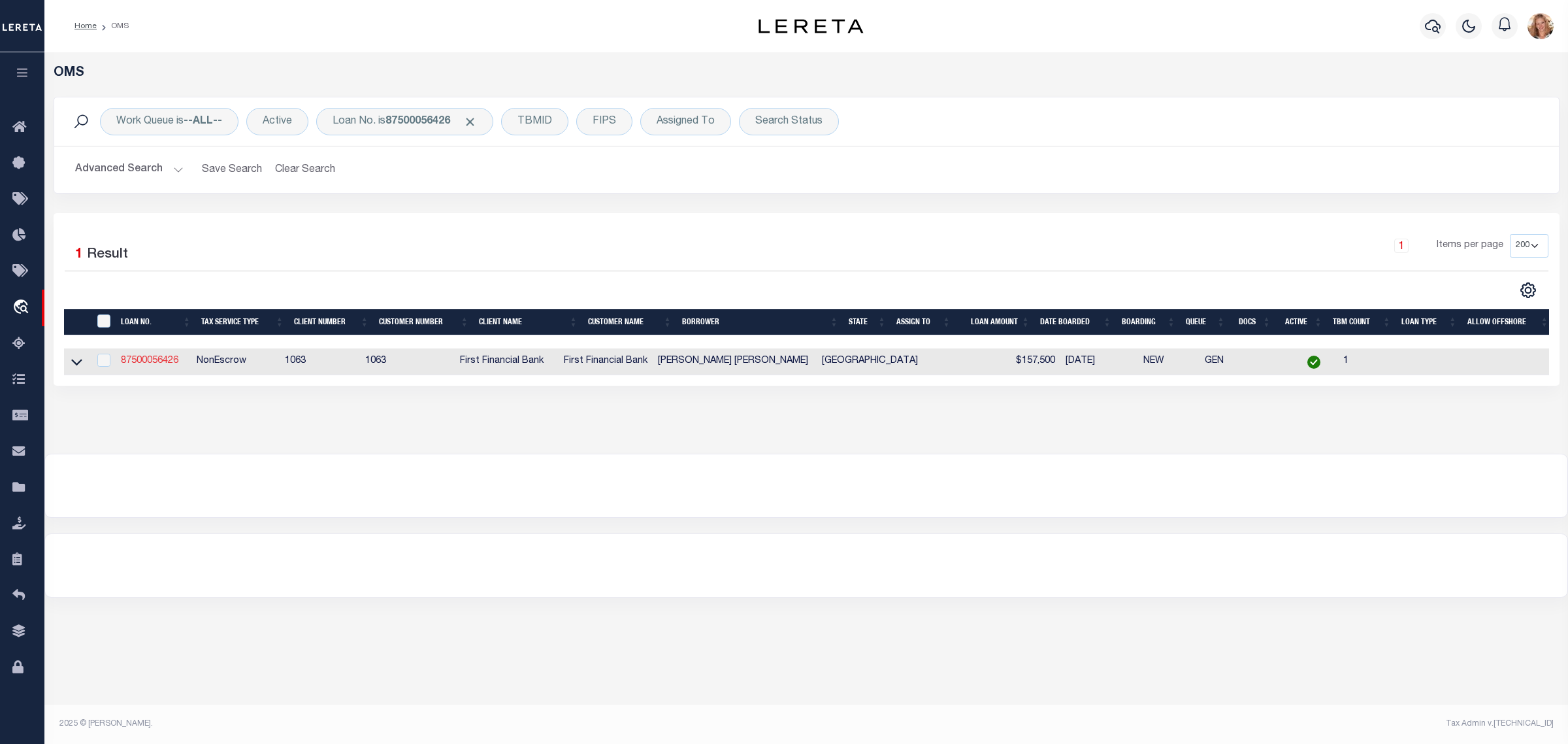
click at [142, 365] on link "87500056426" at bounding box center [150, 360] width 57 height 9
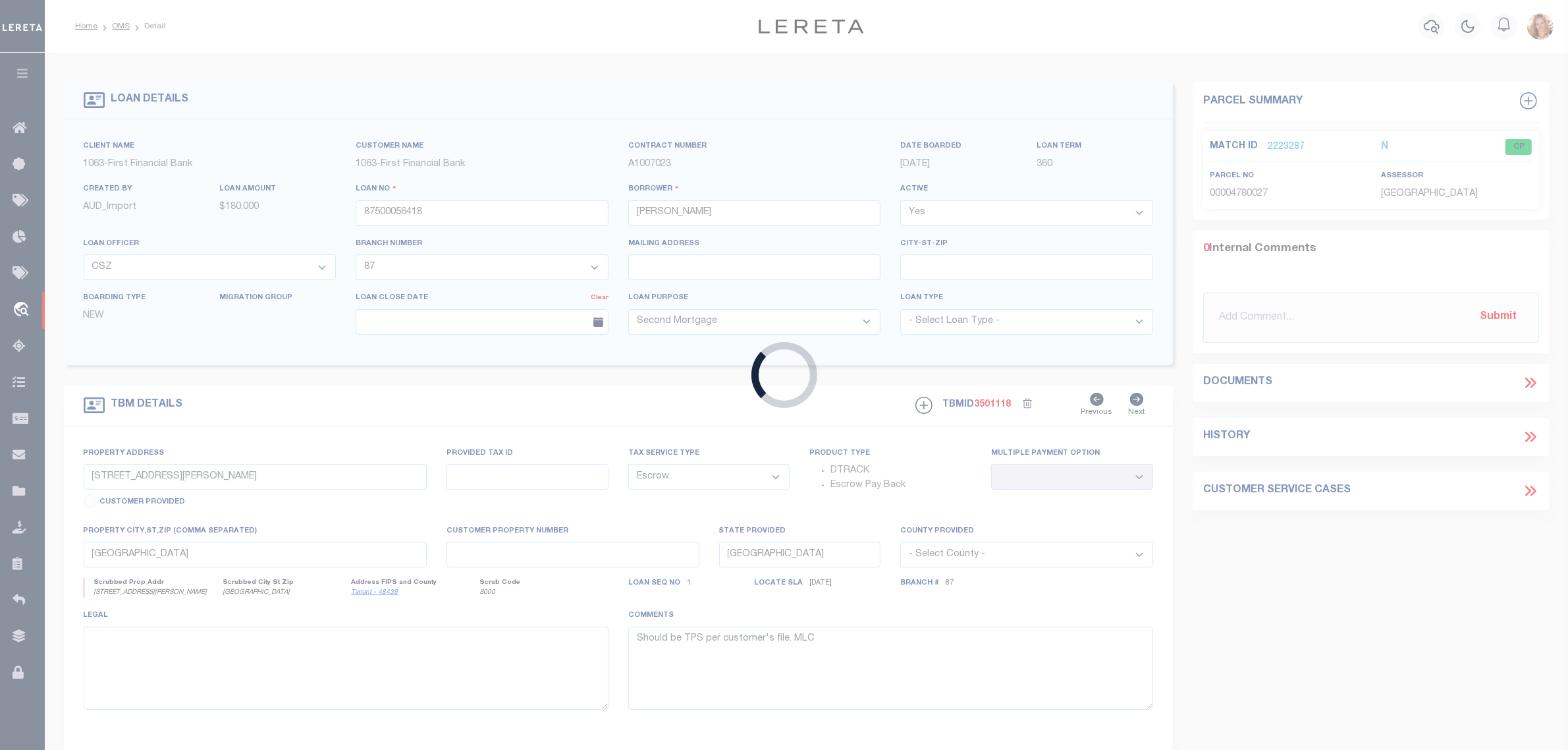
type input "87500056426"
type input "Ana Lisseth Saravia Hernandez"
select select "NonEscrow"
select select "12371"
select select "535"
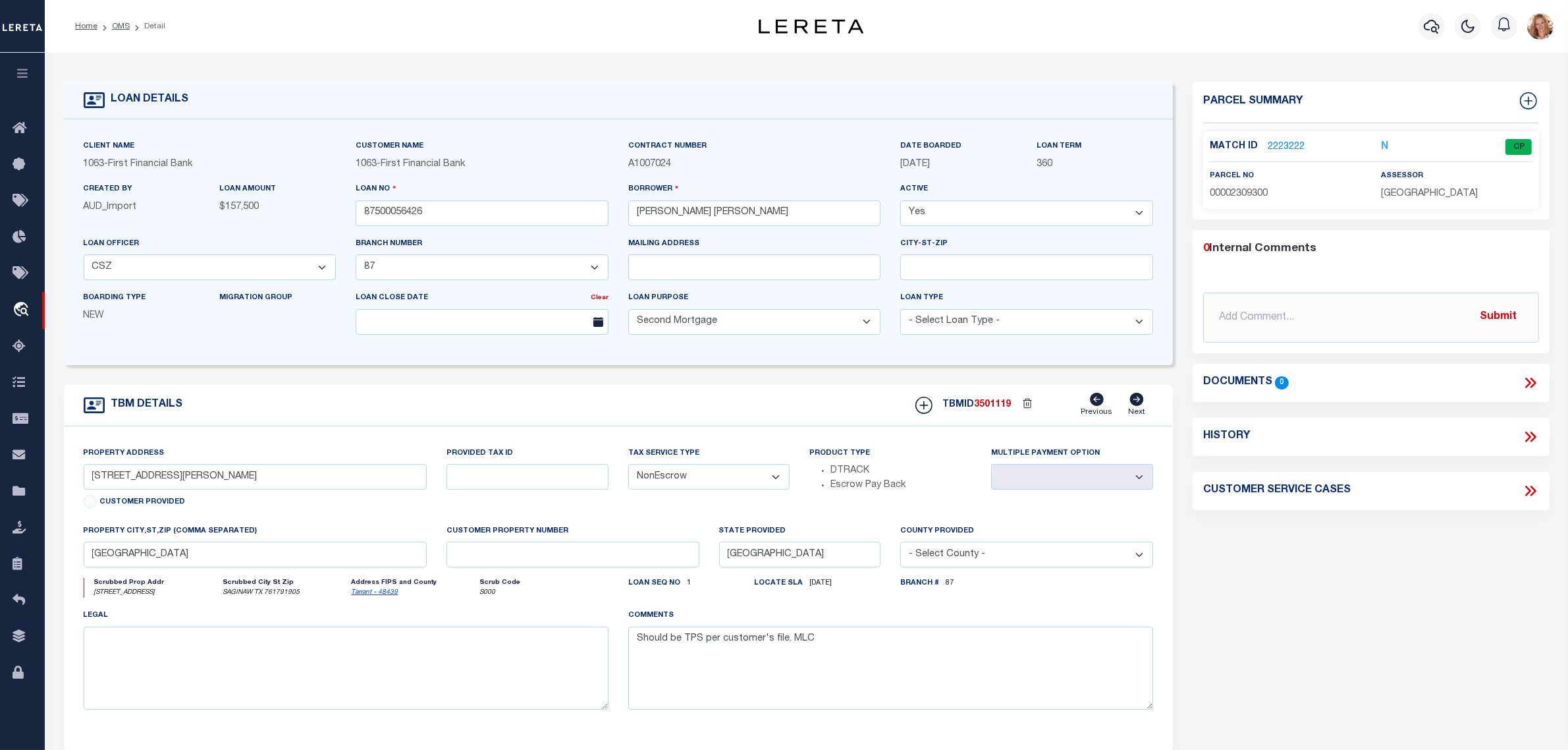
type input "509 S HAMPSHIRE ST"
select select
type input "SAGINAW TX 761791905"
select select
click at [729, 486] on select "- Select Tax Service Type - Escrow NonEscrow" at bounding box center [709, 477] width 162 height 25
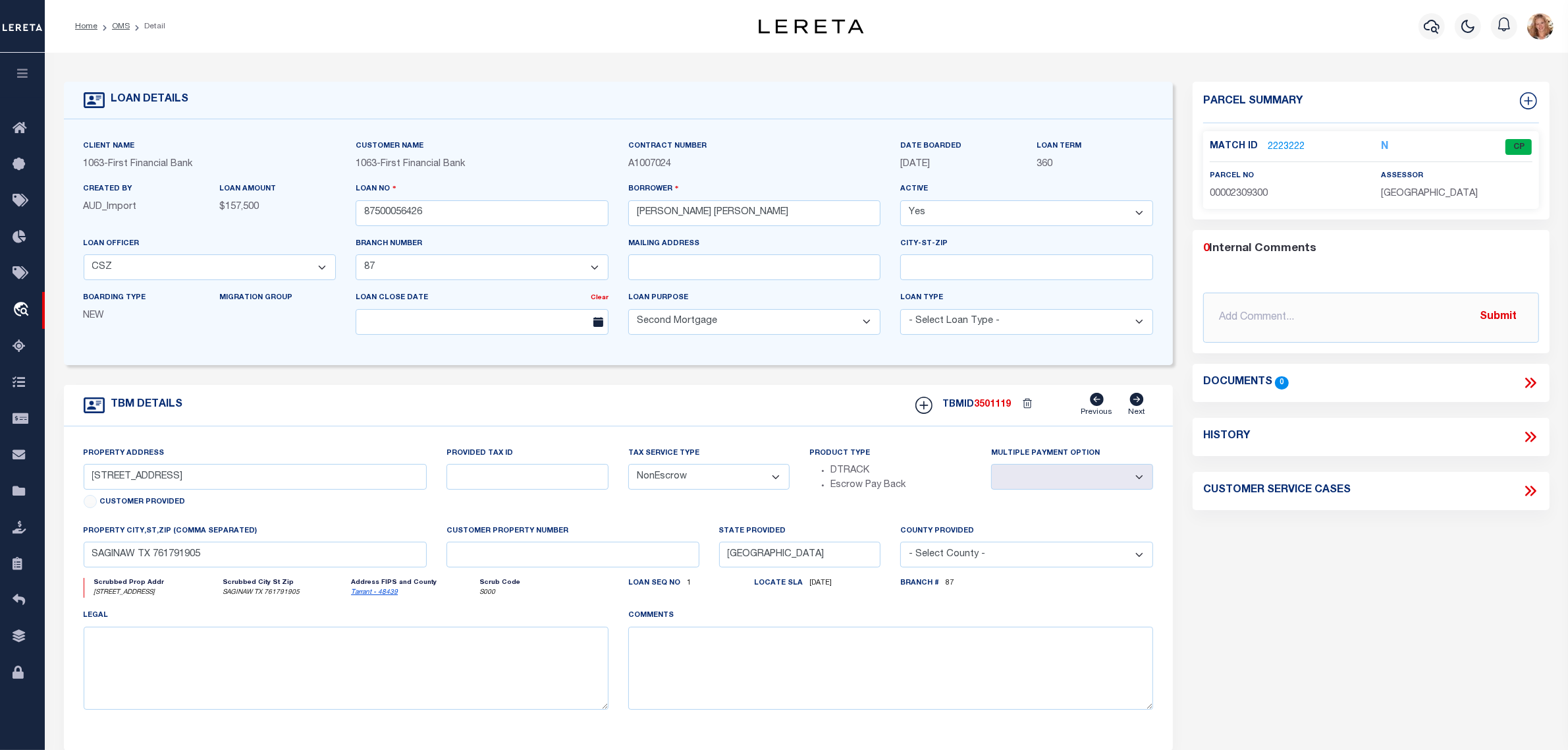
select select "Escrow"
click at [628, 468] on select "- Select Tax Service Type - Escrow NonEscrow" at bounding box center [709, 477] width 162 height 25
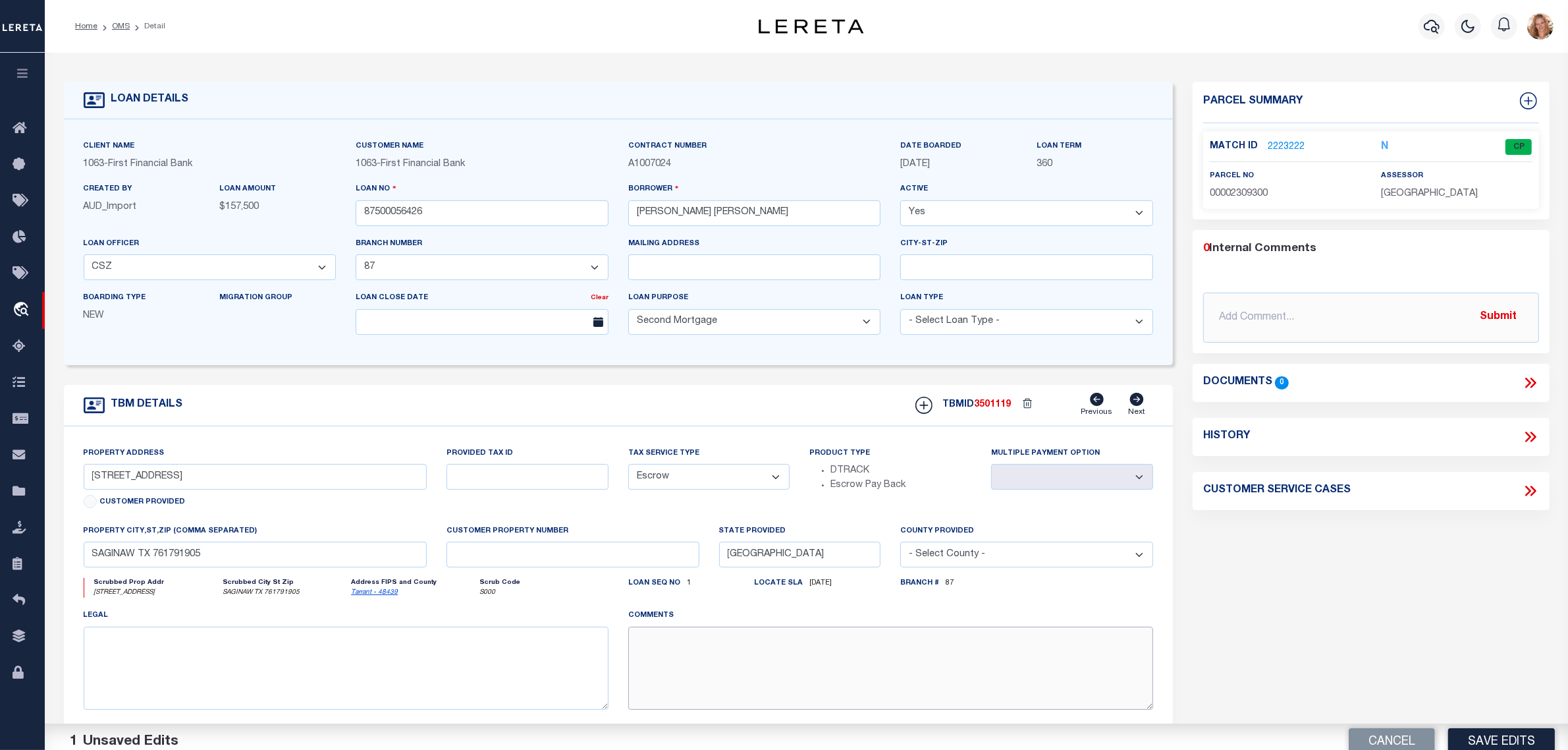
click at [714, 667] on textarea at bounding box center [891, 668] width 525 height 83
paste textarea "Should be TPS per customer's file. MLC"
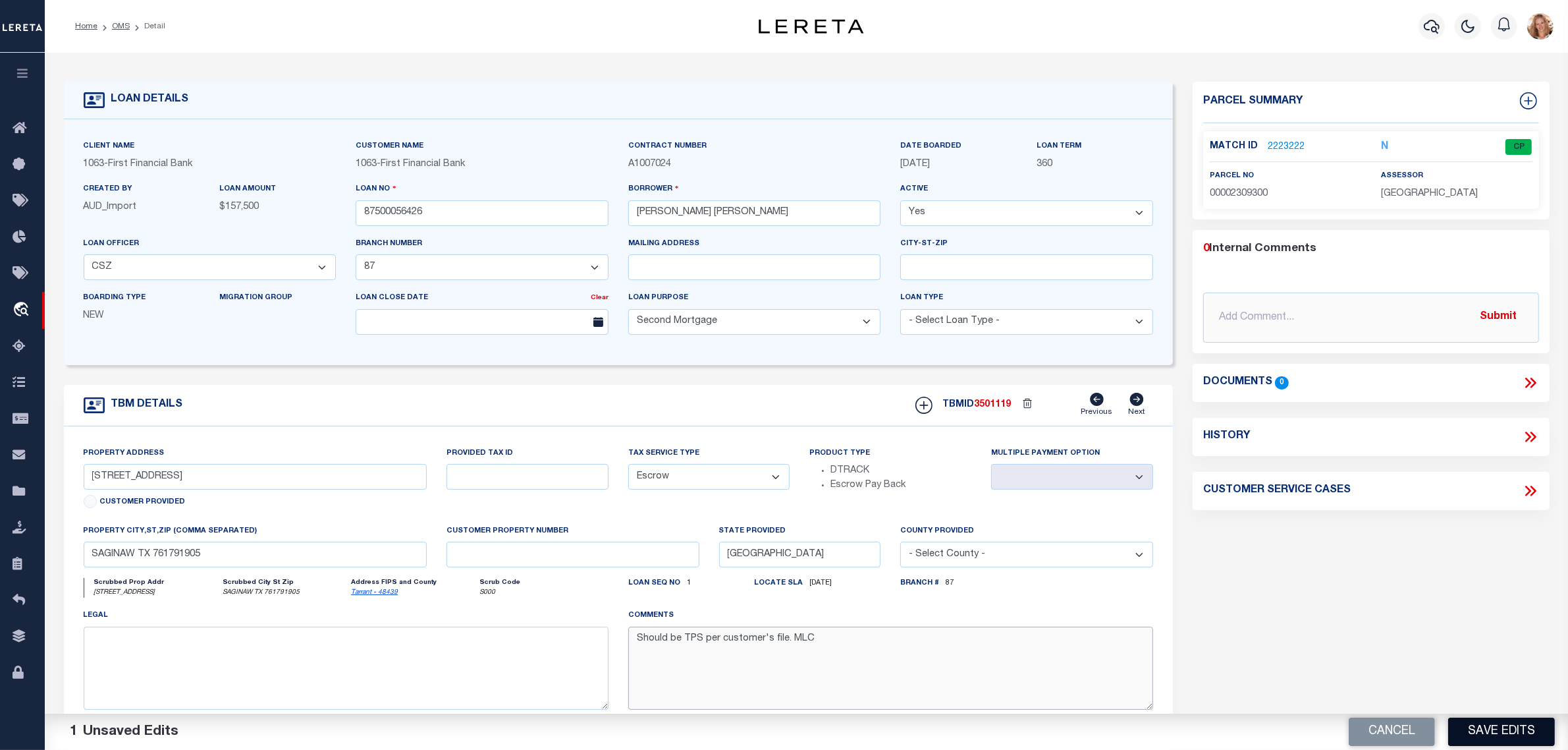
type textarea "Should be TPS per customer's file. MLC"
click at [1500, 740] on button "Save Edits" at bounding box center [1501, 732] width 107 height 28
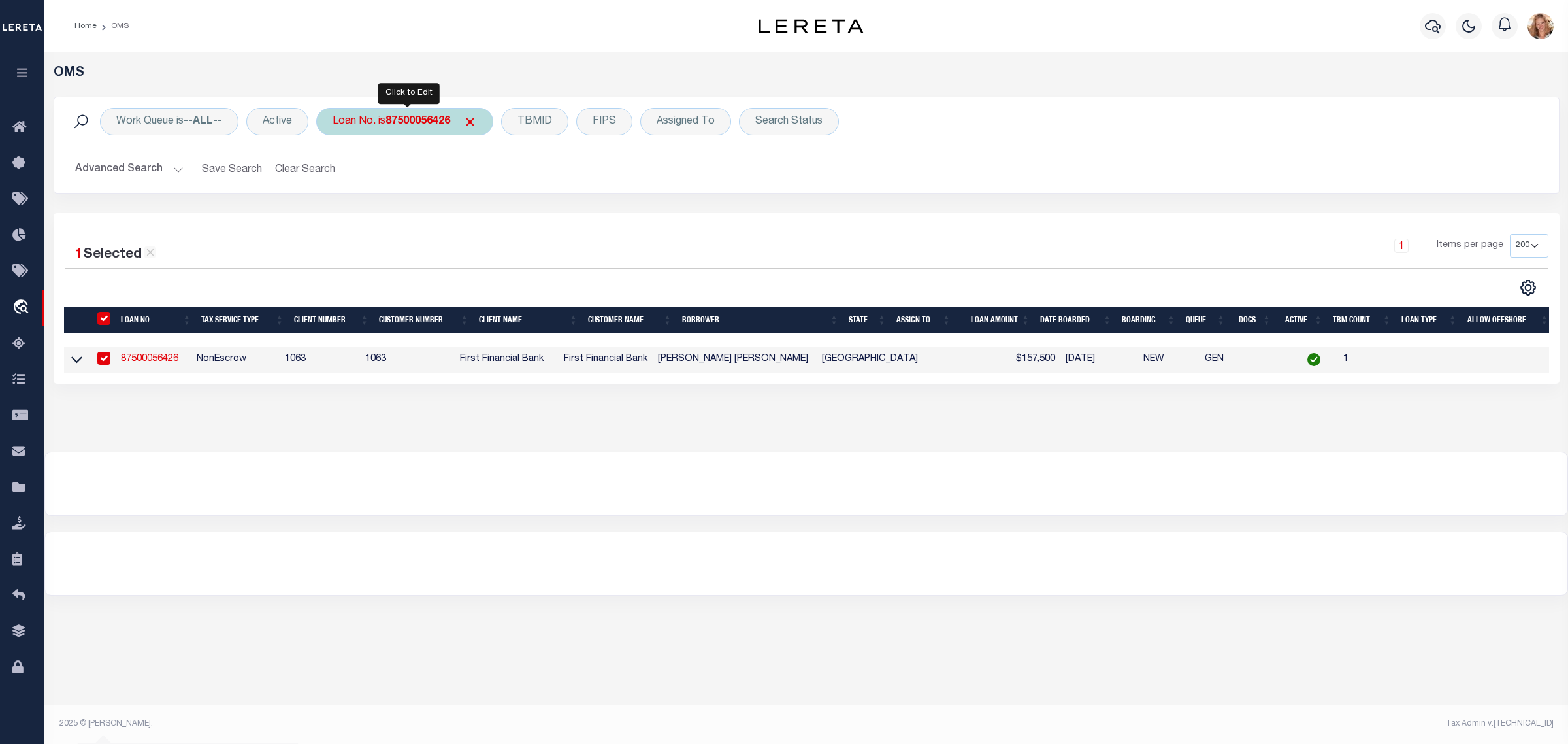
click at [389, 116] on div "Loan No. is 87500056426" at bounding box center [405, 121] width 177 height 27
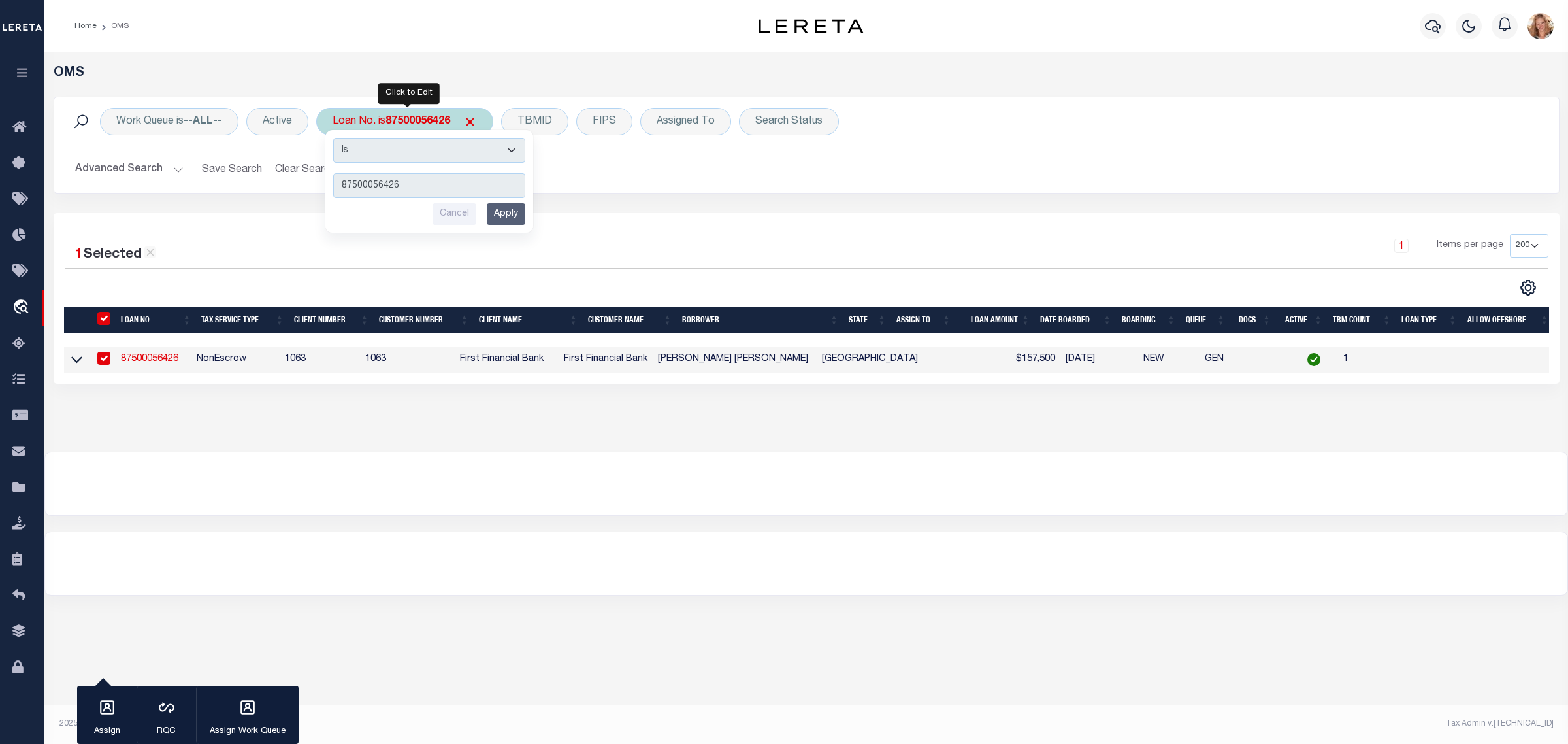
type input "120055"
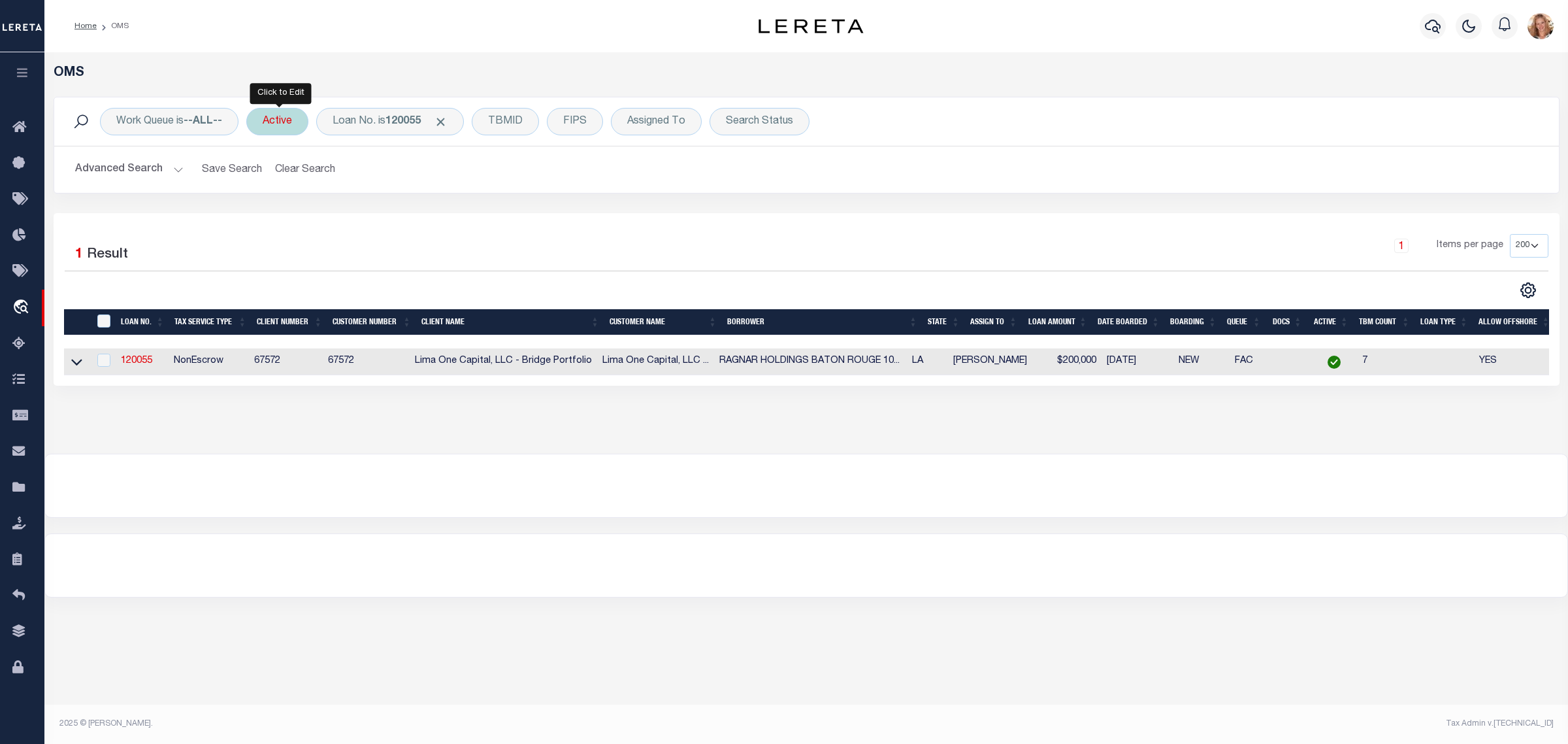
click at [288, 122] on div "Active" at bounding box center [277, 121] width 62 height 27
click at [445, 213] on input "Apply" at bounding box center [436, 214] width 39 height 22
drag, startPoint x: 80, startPoint y: 361, endPoint x: 99, endPoint y: 369, distance: 20.6
click at [80, 361] on icon at bounding box center [77, 362] width 11 height 14
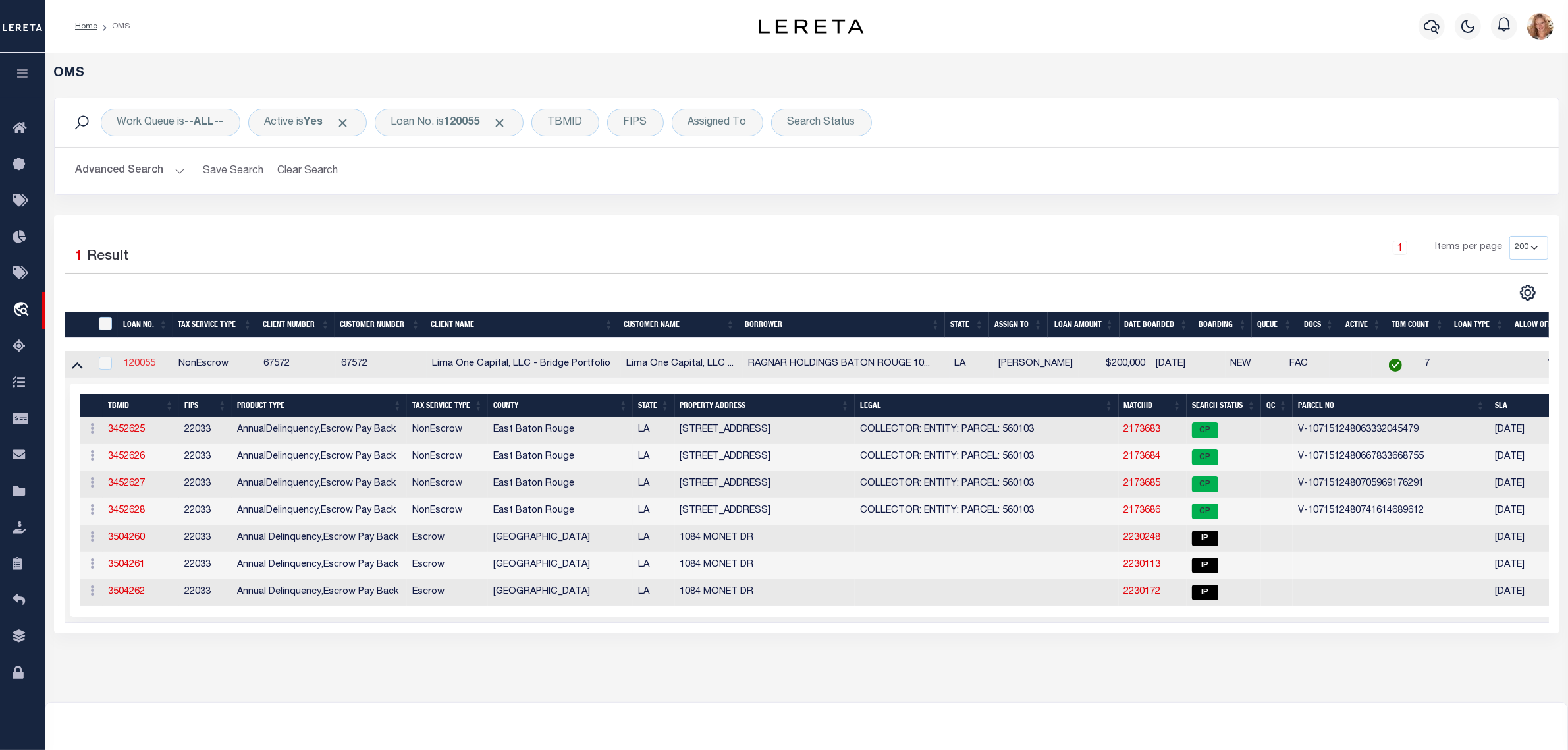
click at [142, 366] on link "120055" at bounding box center [139, 363] width 32 height 9
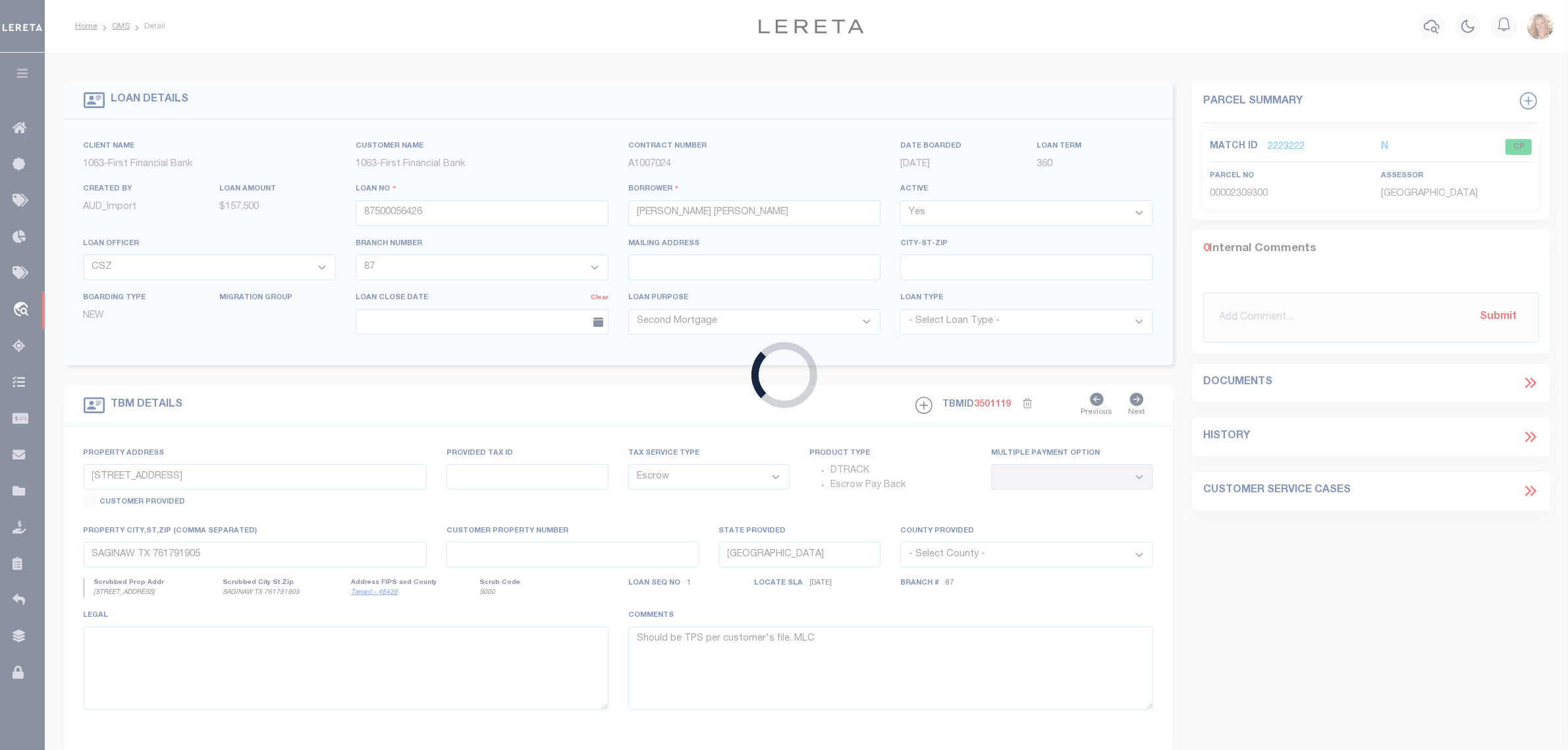
type input "120055"
type input "RAGNAR HOLDINGS BATON ROUGE 1084 MON"
select select
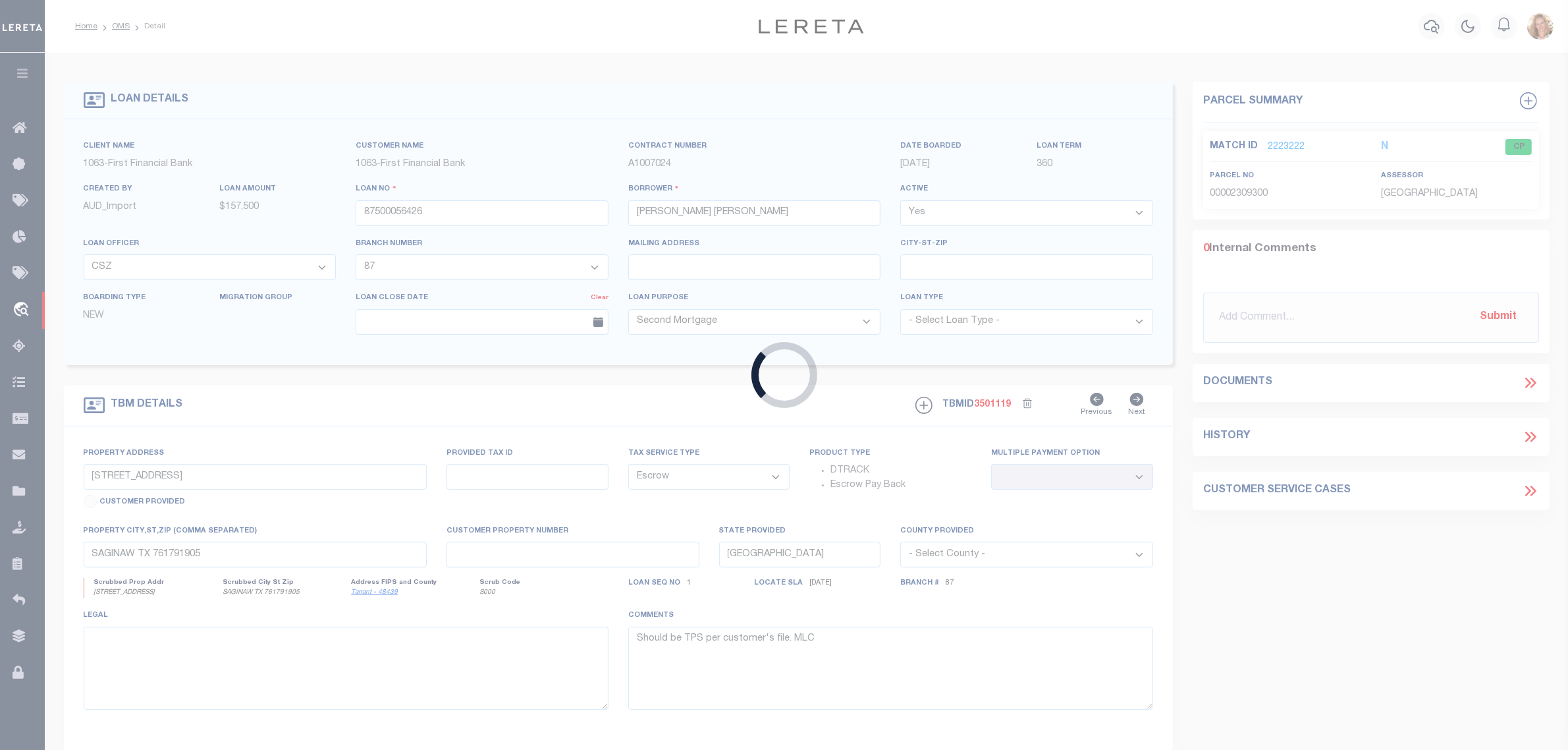
select select
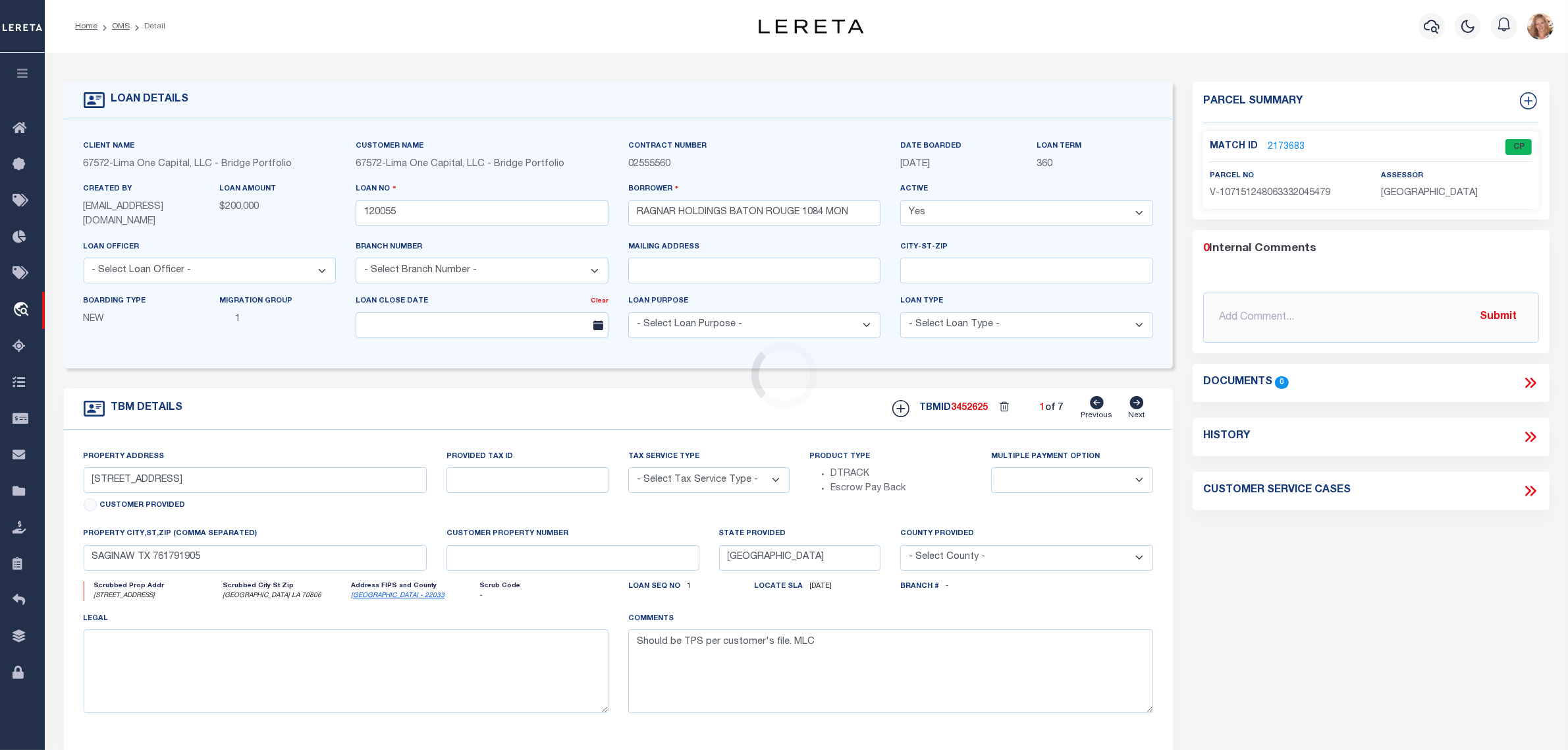
type input "1084 MONET DRIVE"
radio input "true"
select select "NonEscrow"
select select
type input "BATON ROUGE LA 70806"
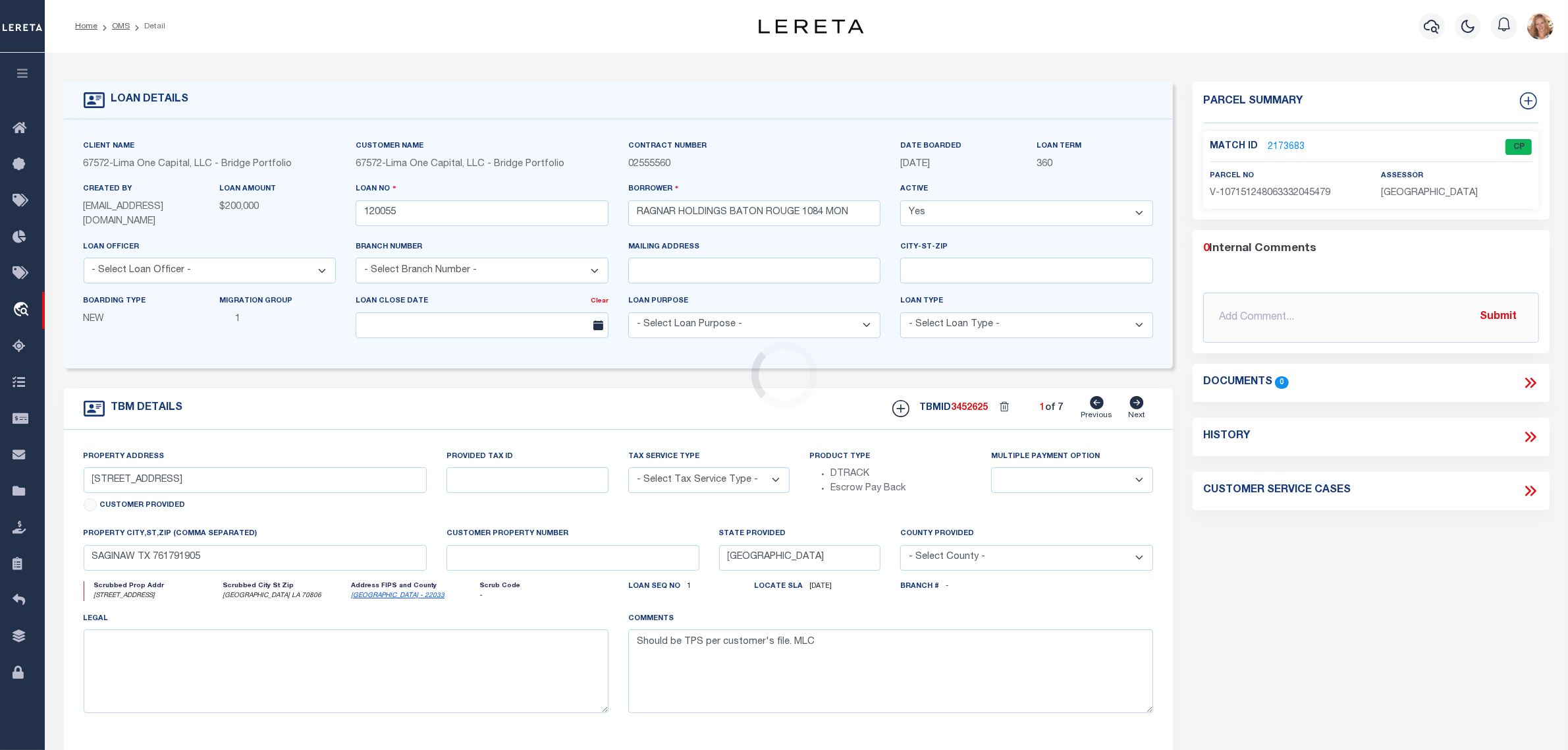
type input "120055-1-D"
type input "LA"
type textarea "COLLECTOR: ENTITY: PARCEL: 560103"
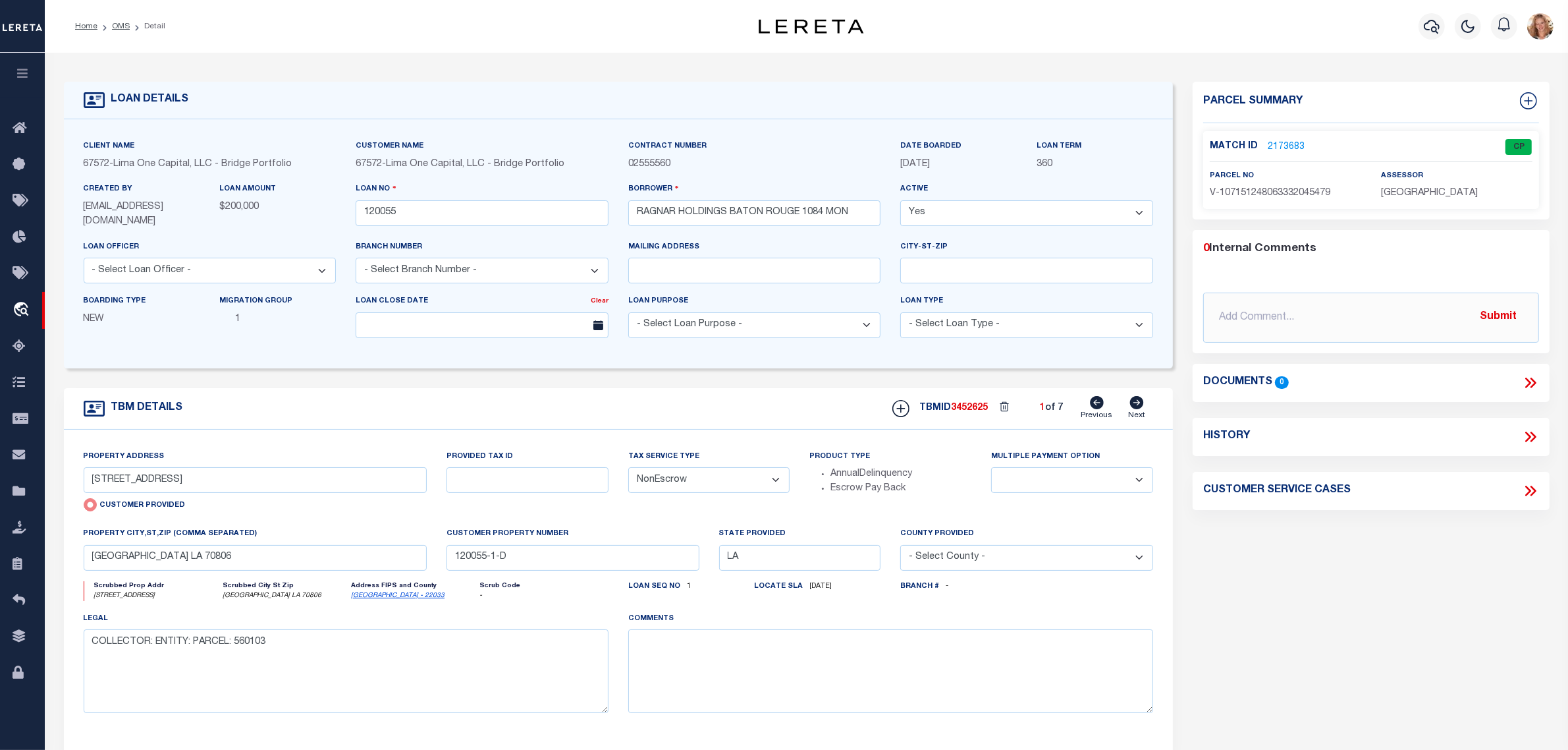
click at [1137, 400] on icon at bounding box center [1137, 403] width 14 height 13
radio input "false"
click at [1137, 400] on icon at bounding box center [1137, 403] width 14 height 13
select select
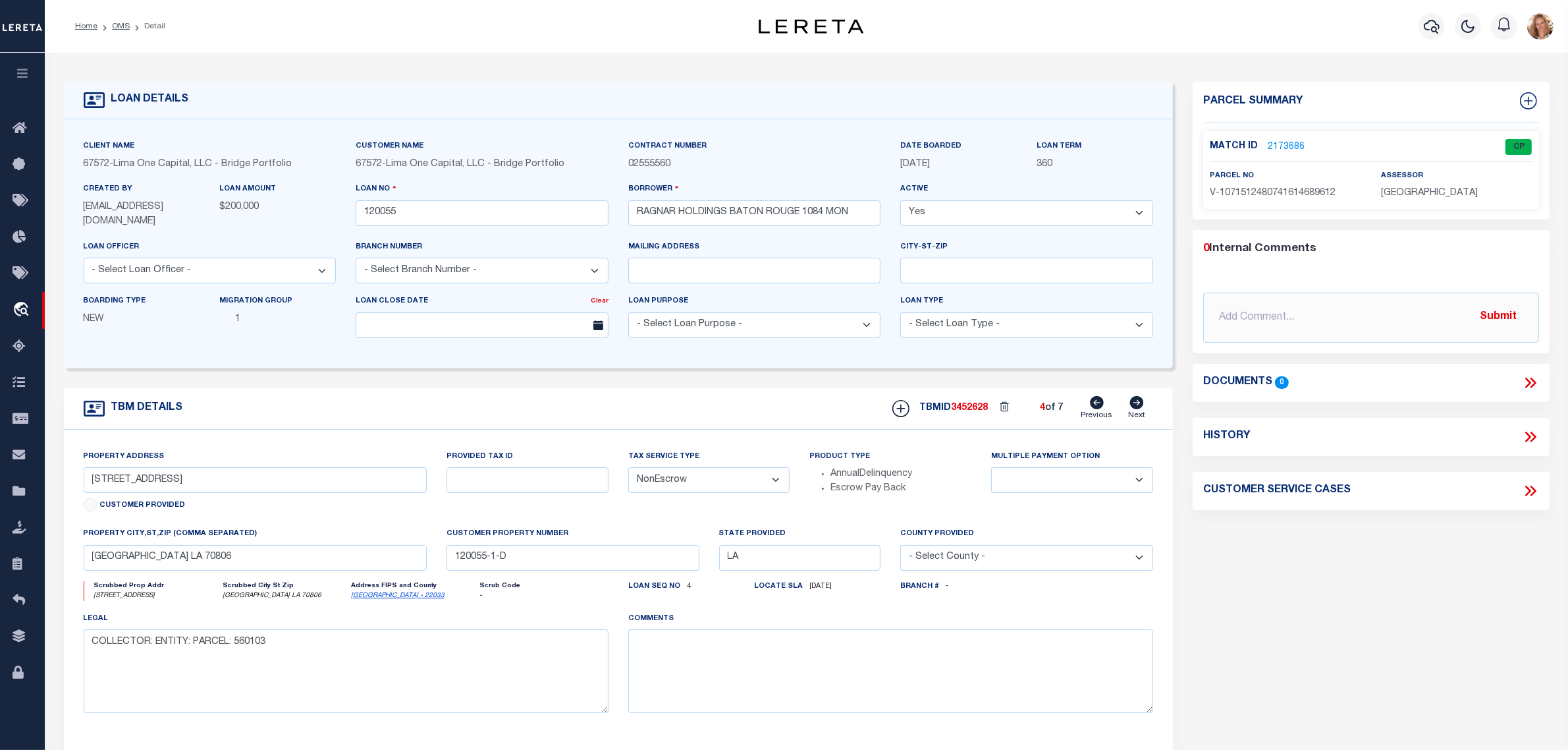
click at [1137, 400] on icon at bounding box center [1137, 403] width 14 height 13
type input "1084 Monet Drive"
type input "560103"
select select "Escrow"
select select
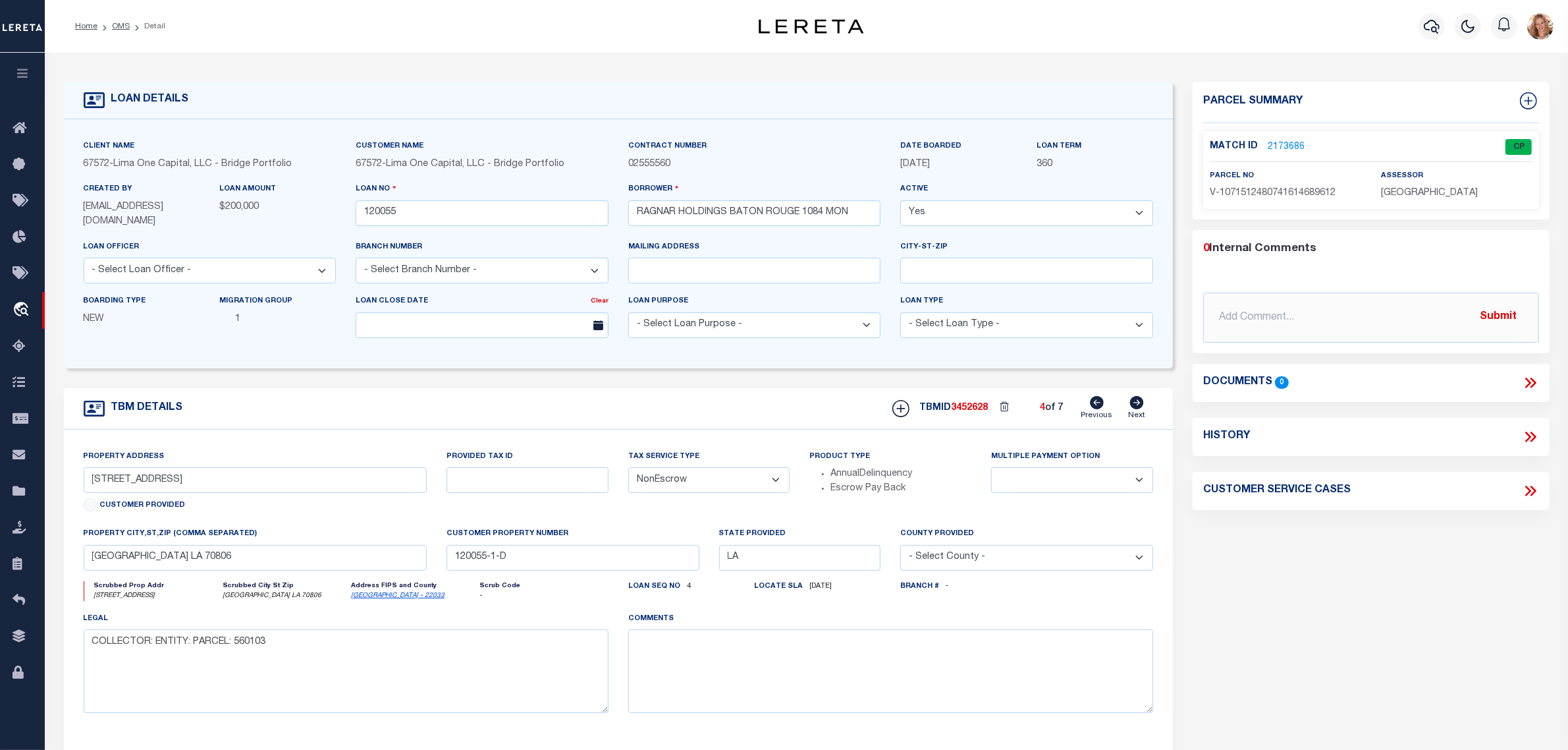
type input "Baton Rouge LA 70806"
type input "120055-1-C"
select select
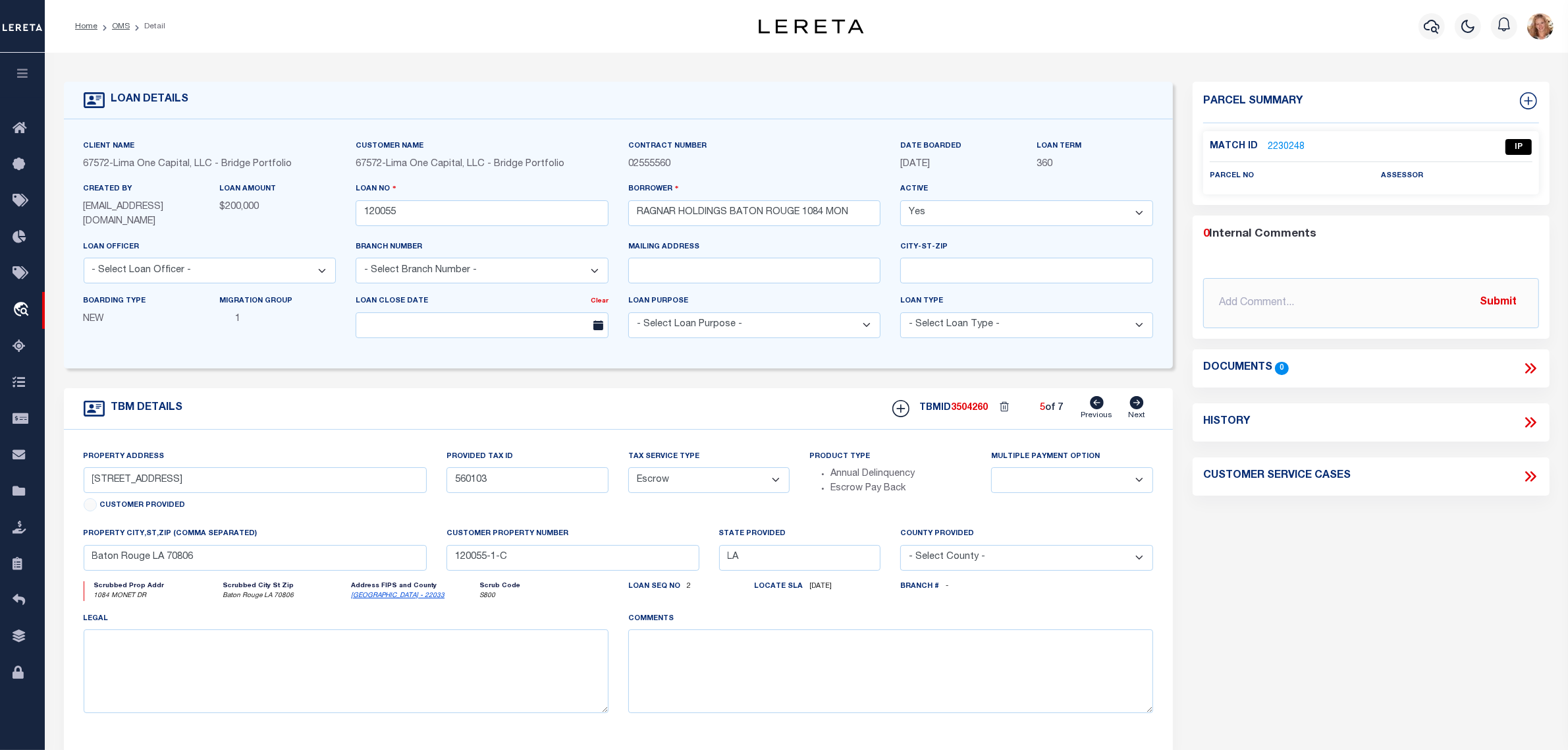
click at [1137, 400] on icon at bounding box center [1137, 403] width 14 height 13
type input "560081"
select select
type input "120055-1-B"
select select
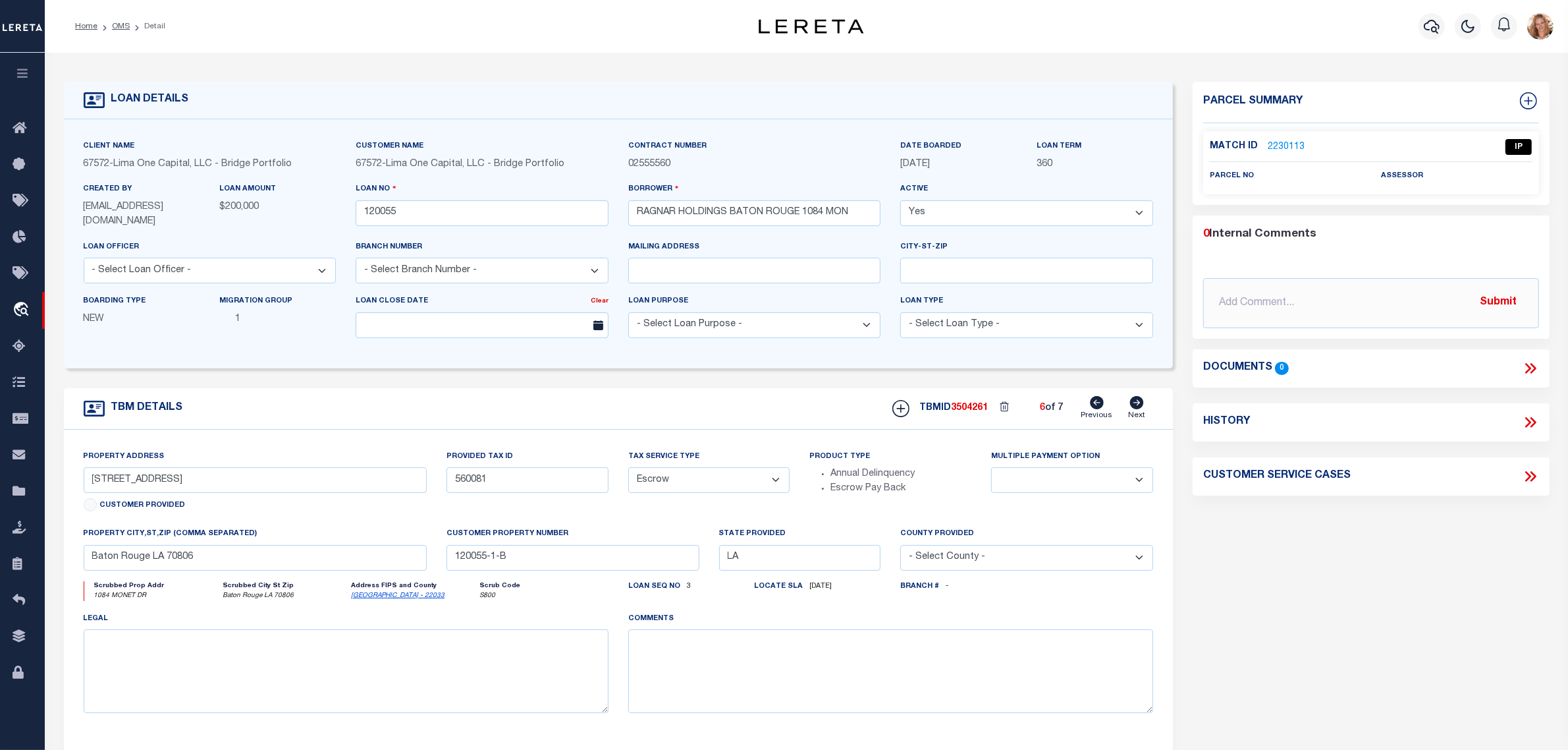
click at [1137, 400] on icon at bounding box center [1137, 403] width 14 height 13
type input "560073"
select select
type input "120055-1"
select select
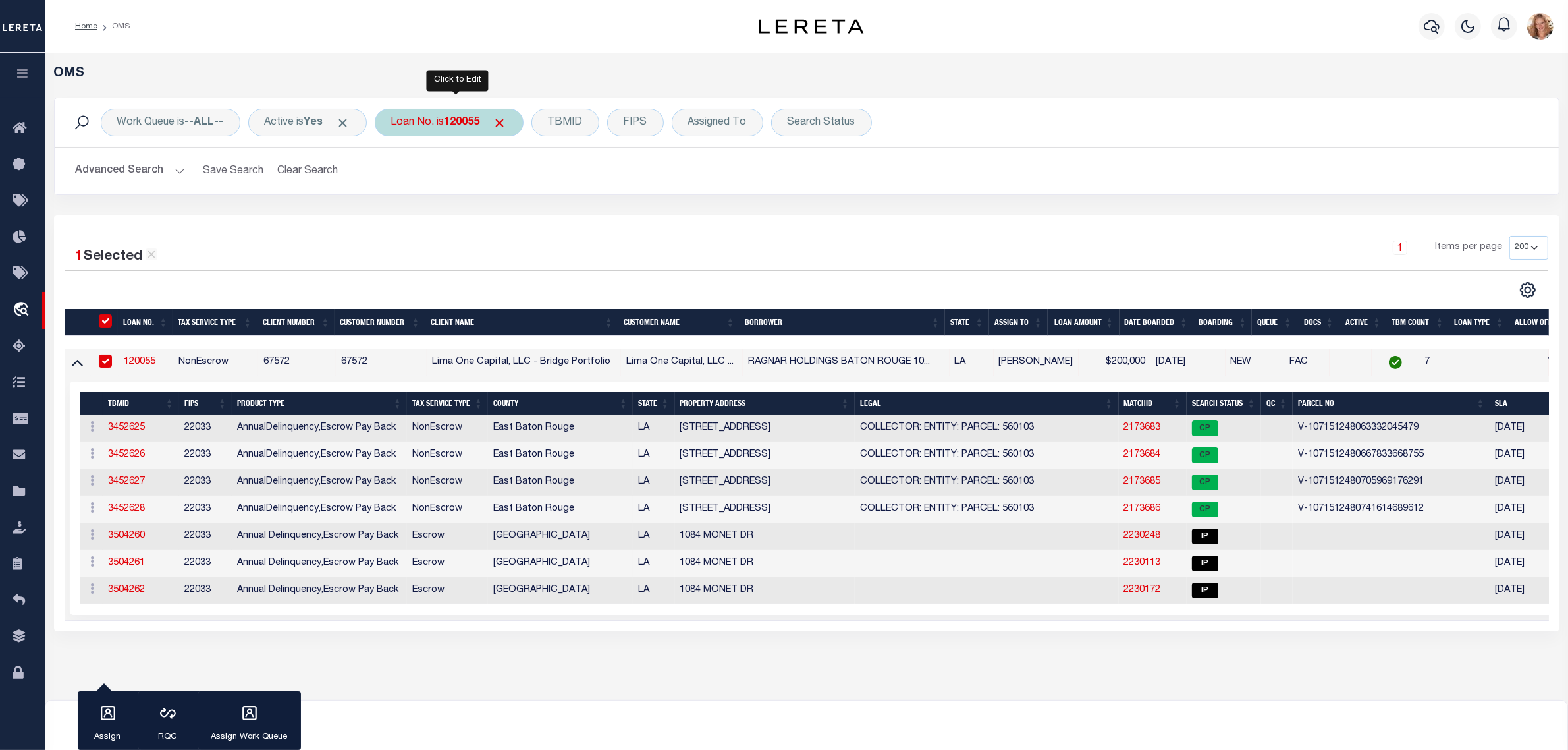
click at [469, 126] on b "120055" at bounding box center [462, 122] width 35 height 11
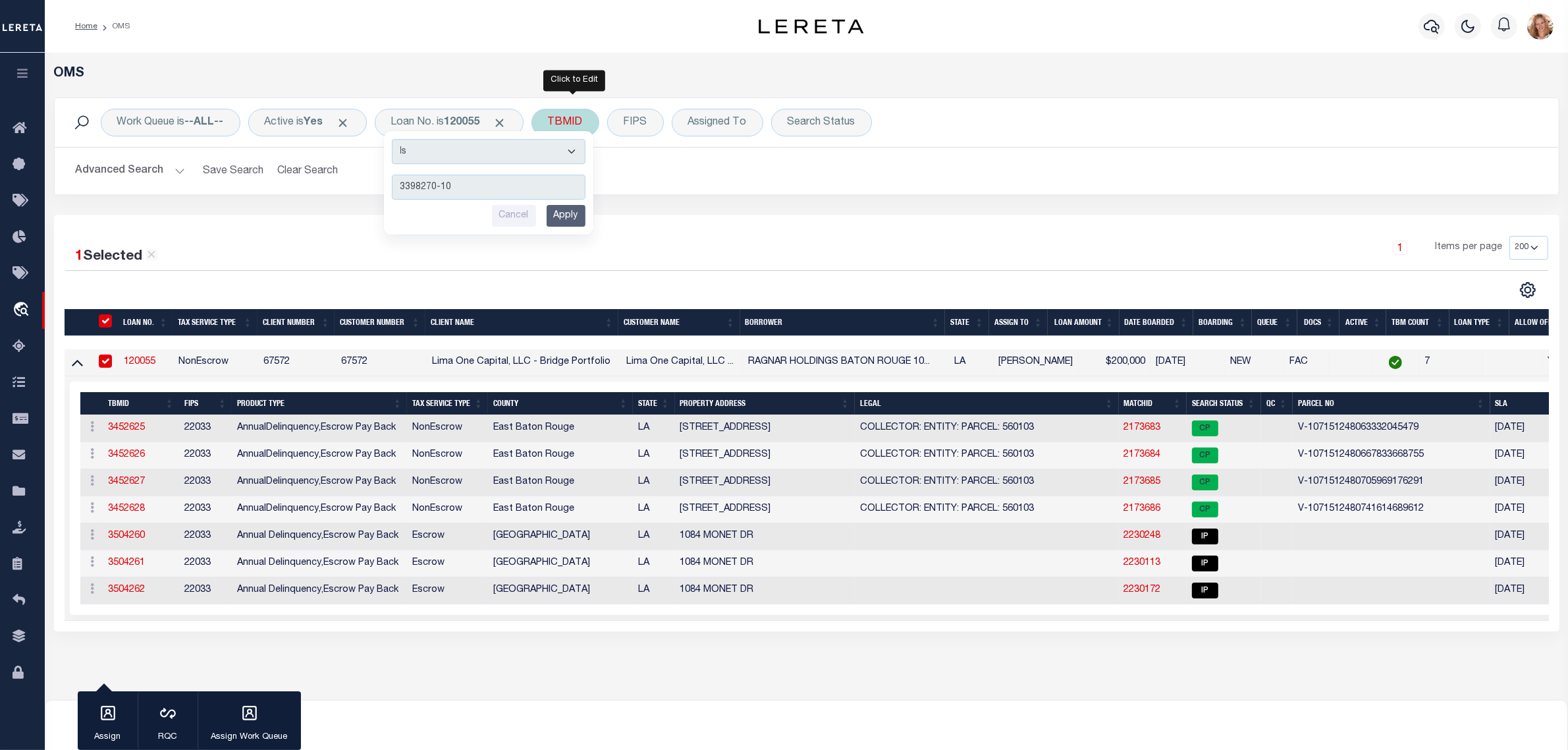
type input "3398270-100"
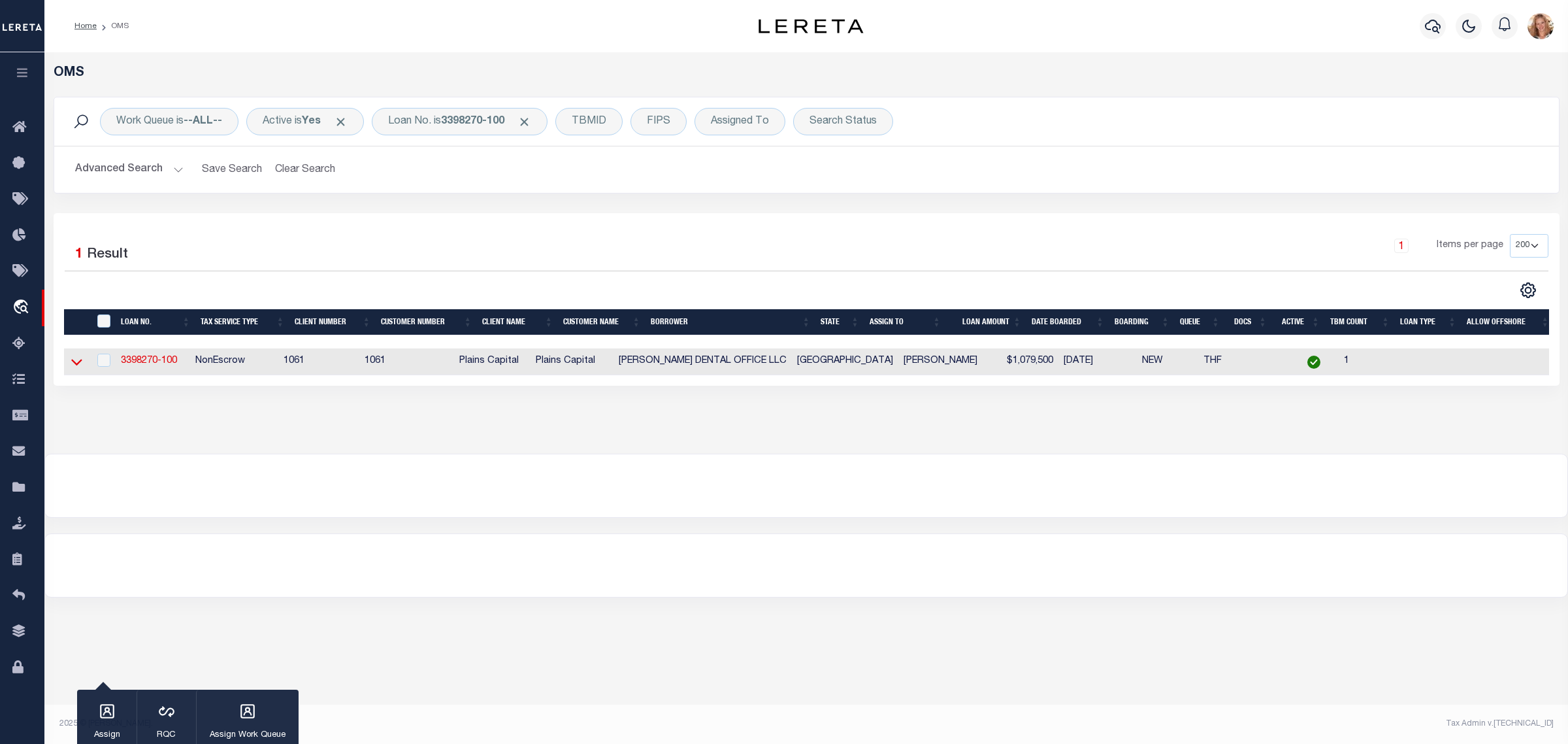
click at [74, 366] on icon at bounding box center [77, 362] width 11 height 6
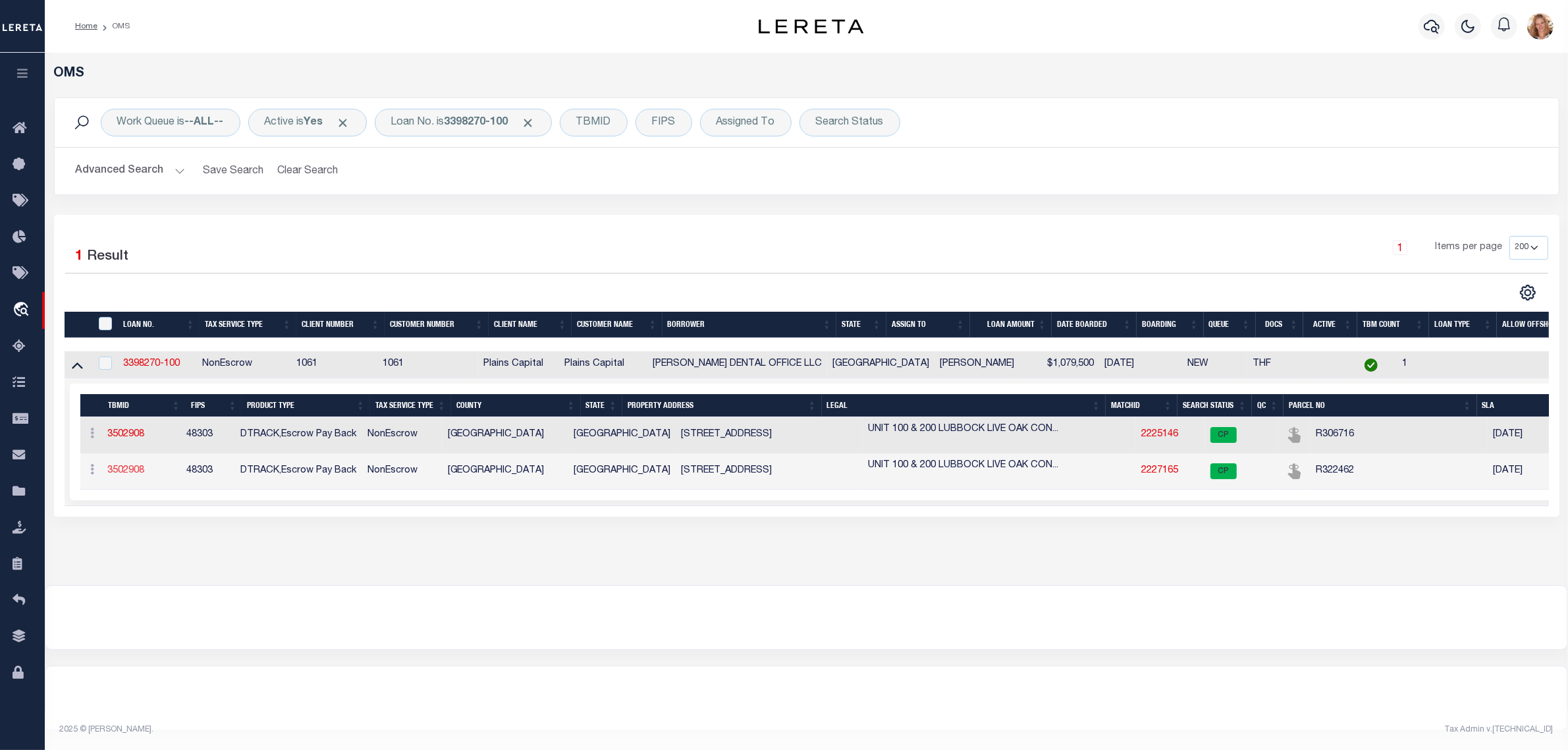
click at [125, 473] on link "3502908" at bounding box center [126, 470] width 37 height 9
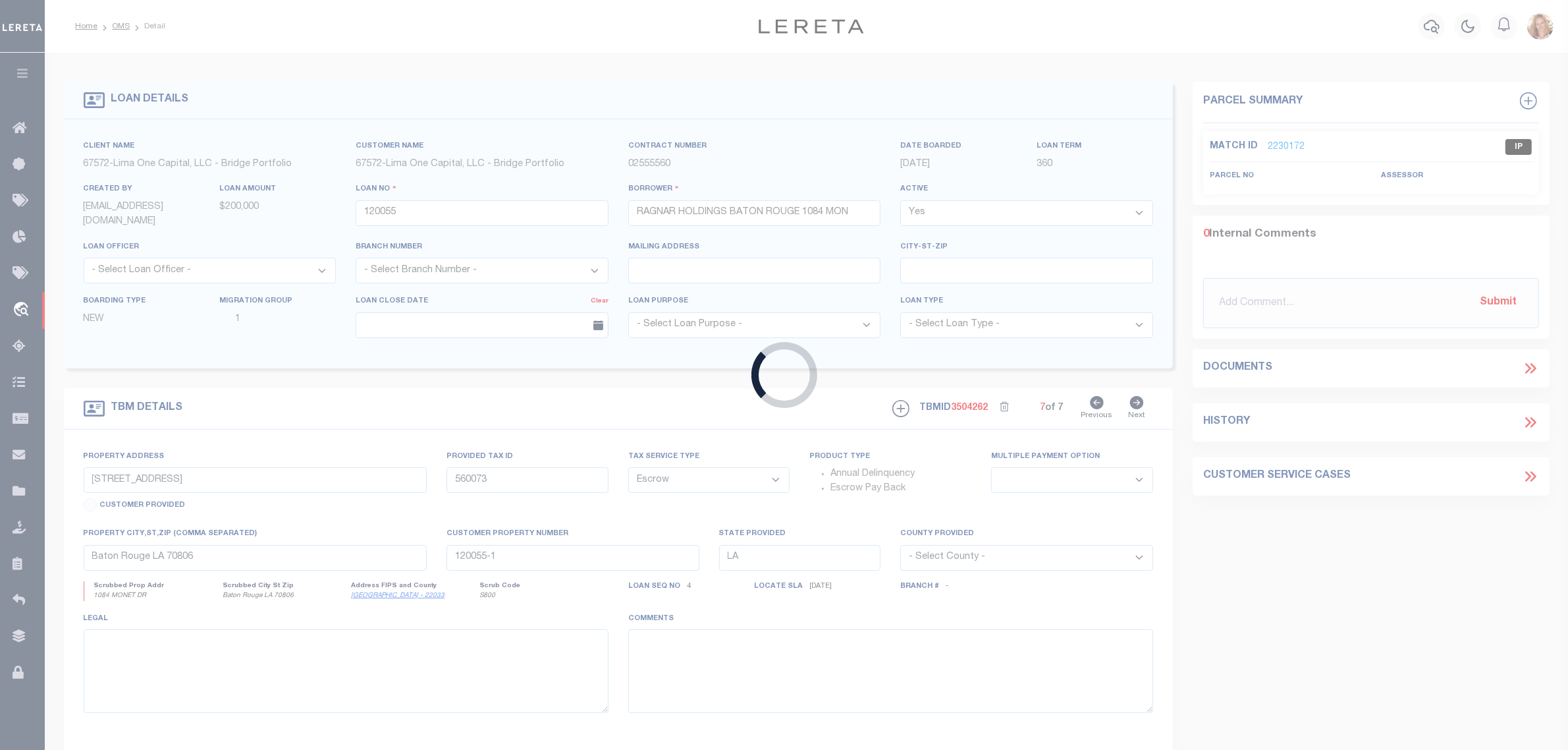
type input "3398270-100"
type input "GERWIG DENTAL OFFICE LLC"
select select
type input "4425 98TH ST SUITE 100"
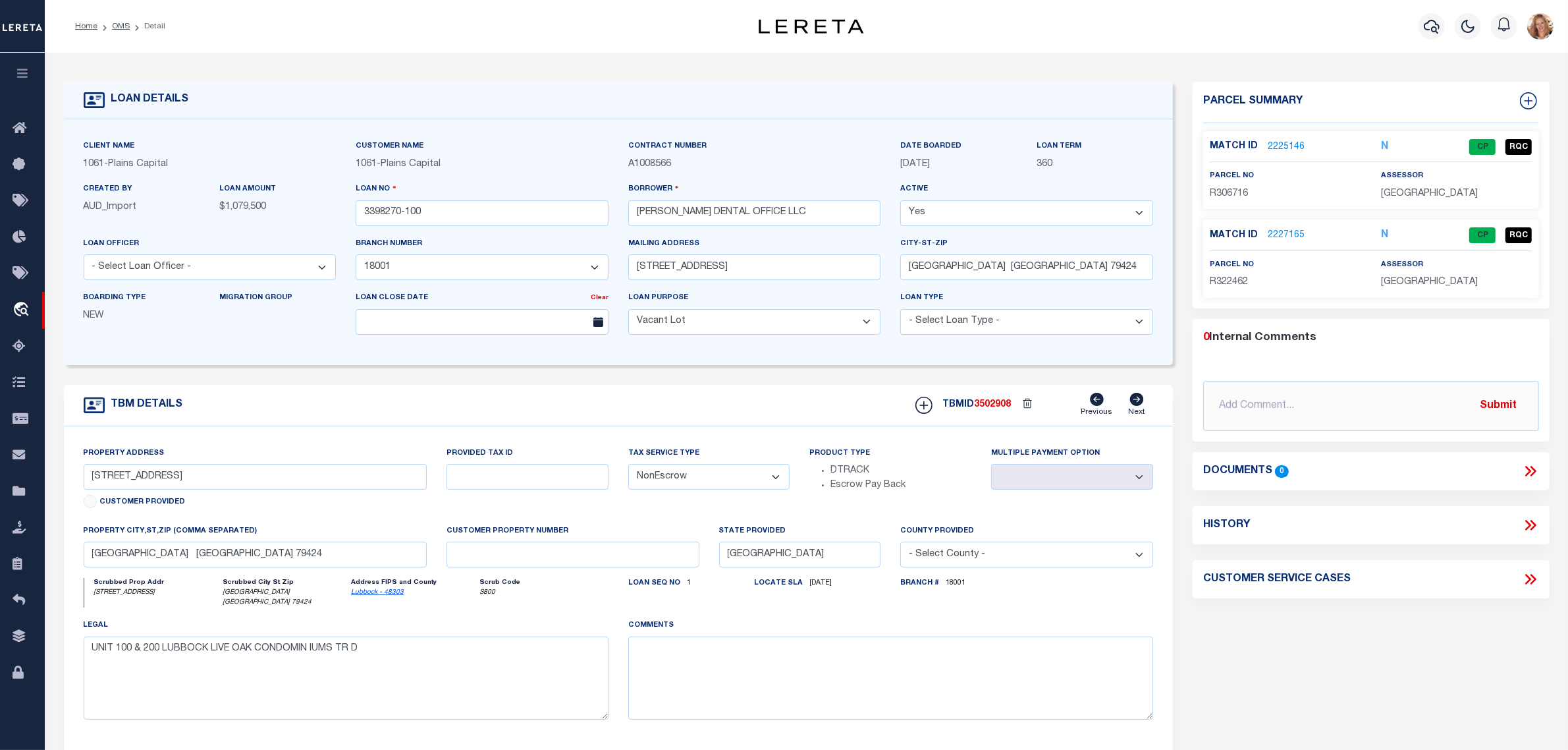
click at [719, 486] on select "- Select Tax Service Type - Escrow NonEscrow" at bounding box center [709, 477] width 162 height 25
click at [628, 468] on select "- Select Tax Service Type - Escrow NonEscrow" at bounding box center [709, 477] width 162 height 25
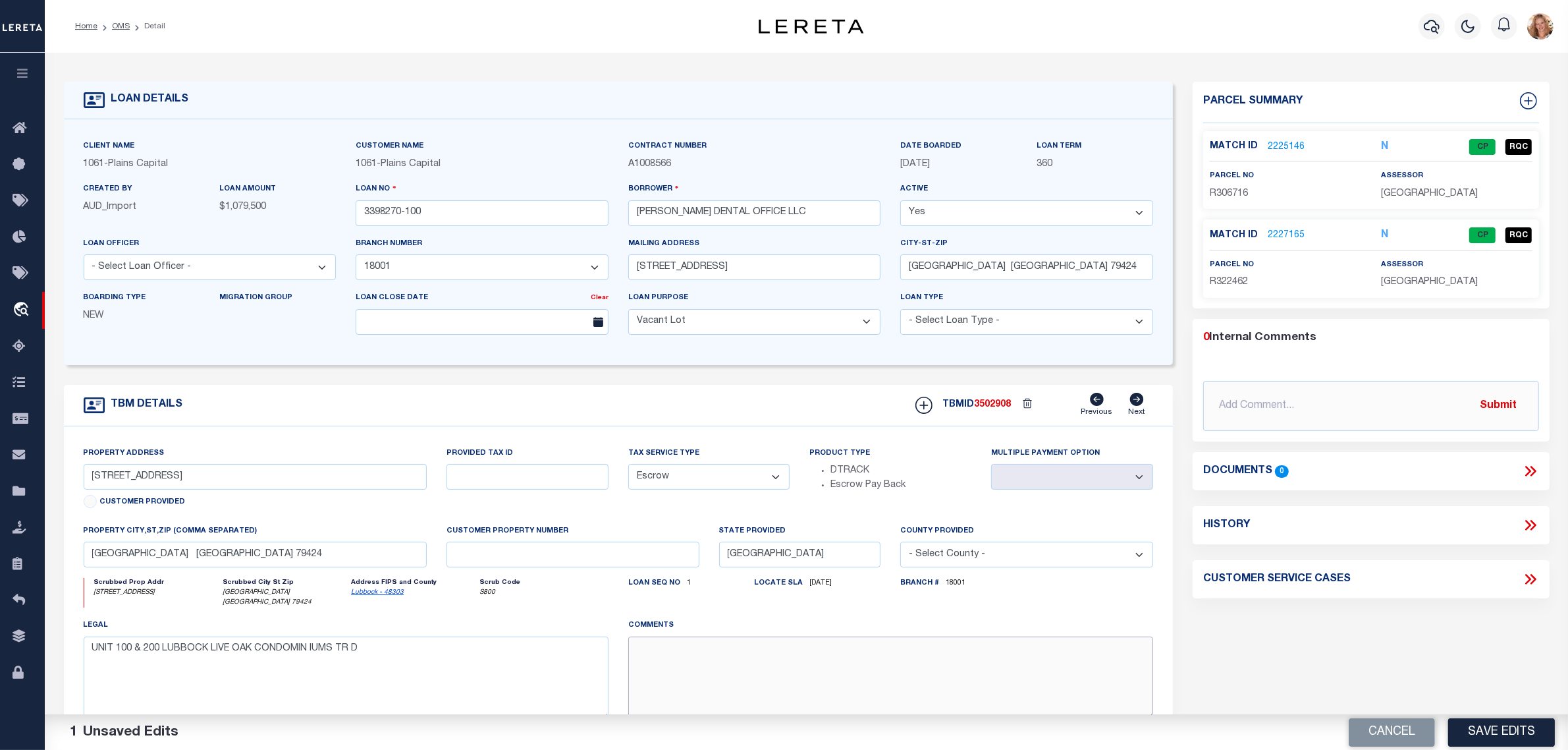
click at [700, 660] on textarea at bounding box center [891, 678] width 525 height 83
click at [1509, 734] on button "Save Edits" at bounding box center [1501, 732] width 107 height 28
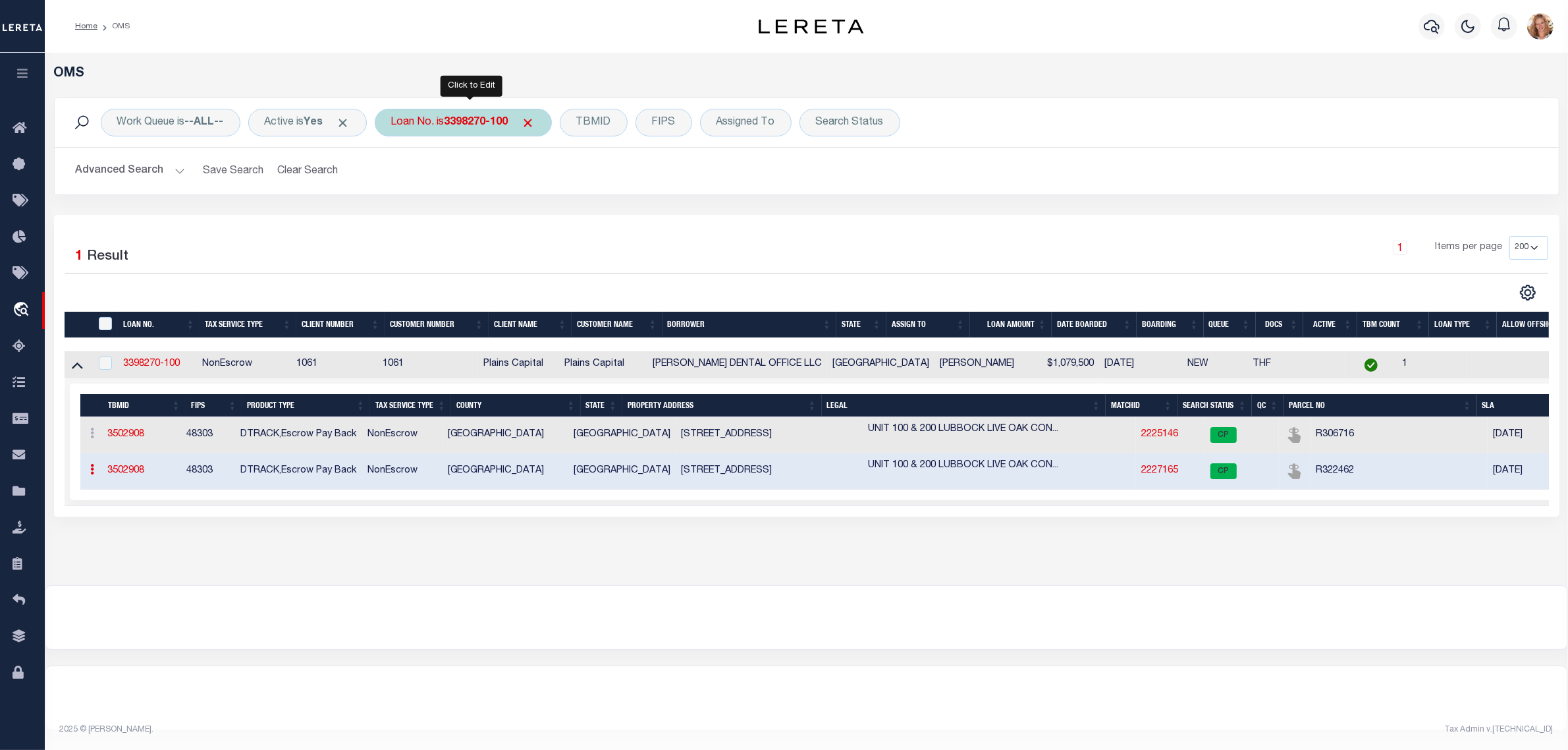
click at [431, 123] on div "Loan No. is 3398270-100" at bounding box center [463, 122] width 177 height 28
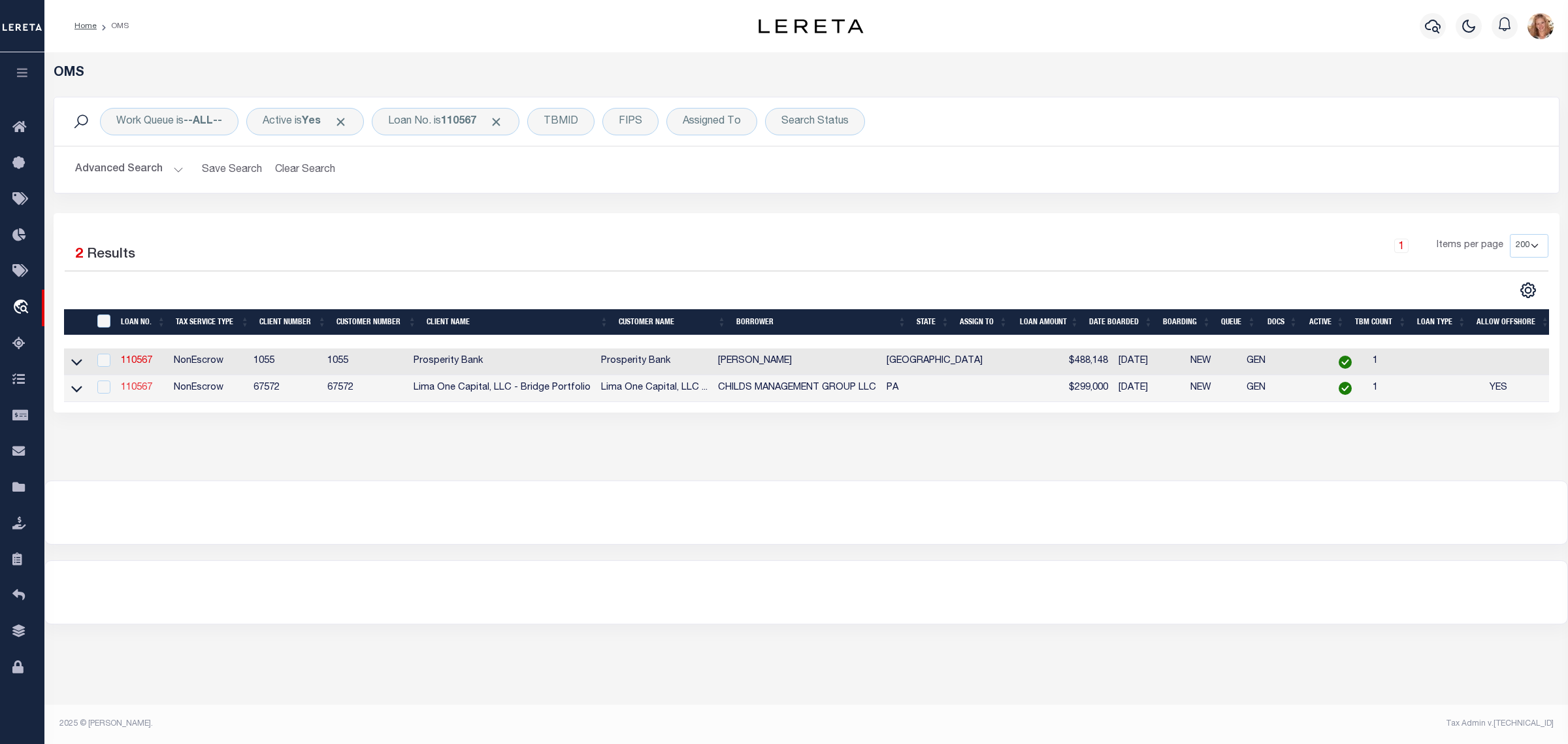
click at [125, 392] on link "110567" at bounding box center [137, 387] width 32 height 9
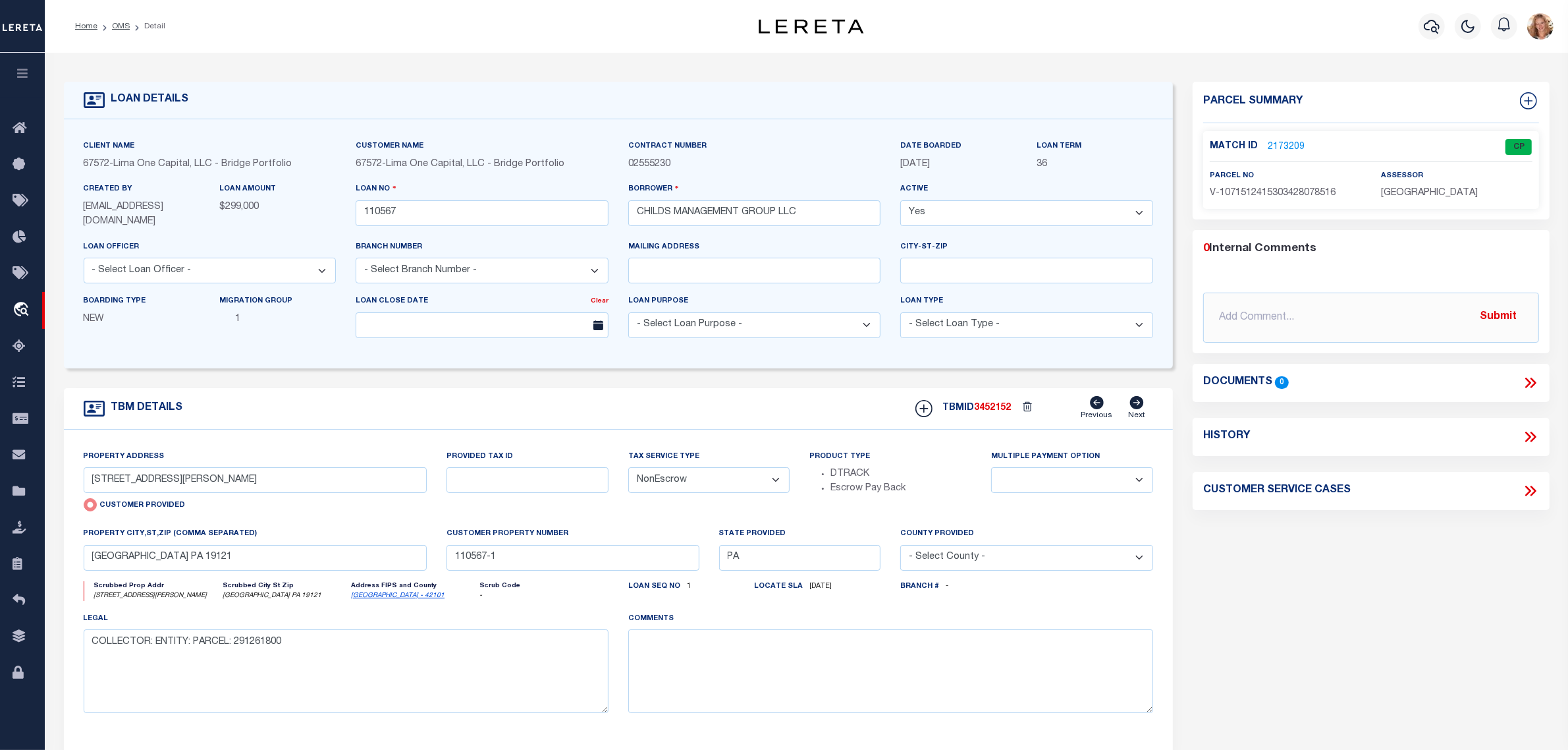
click at [710, 483] on select "- Select Tax Service Type - Escrow NonEscrow" at bounding box center [709, 480] width 162 height 25
click at [628, 468] on select "- Select Tax Service Type - Escrow NonEscrow" at bounding box center [709, 480] width 162 height 25
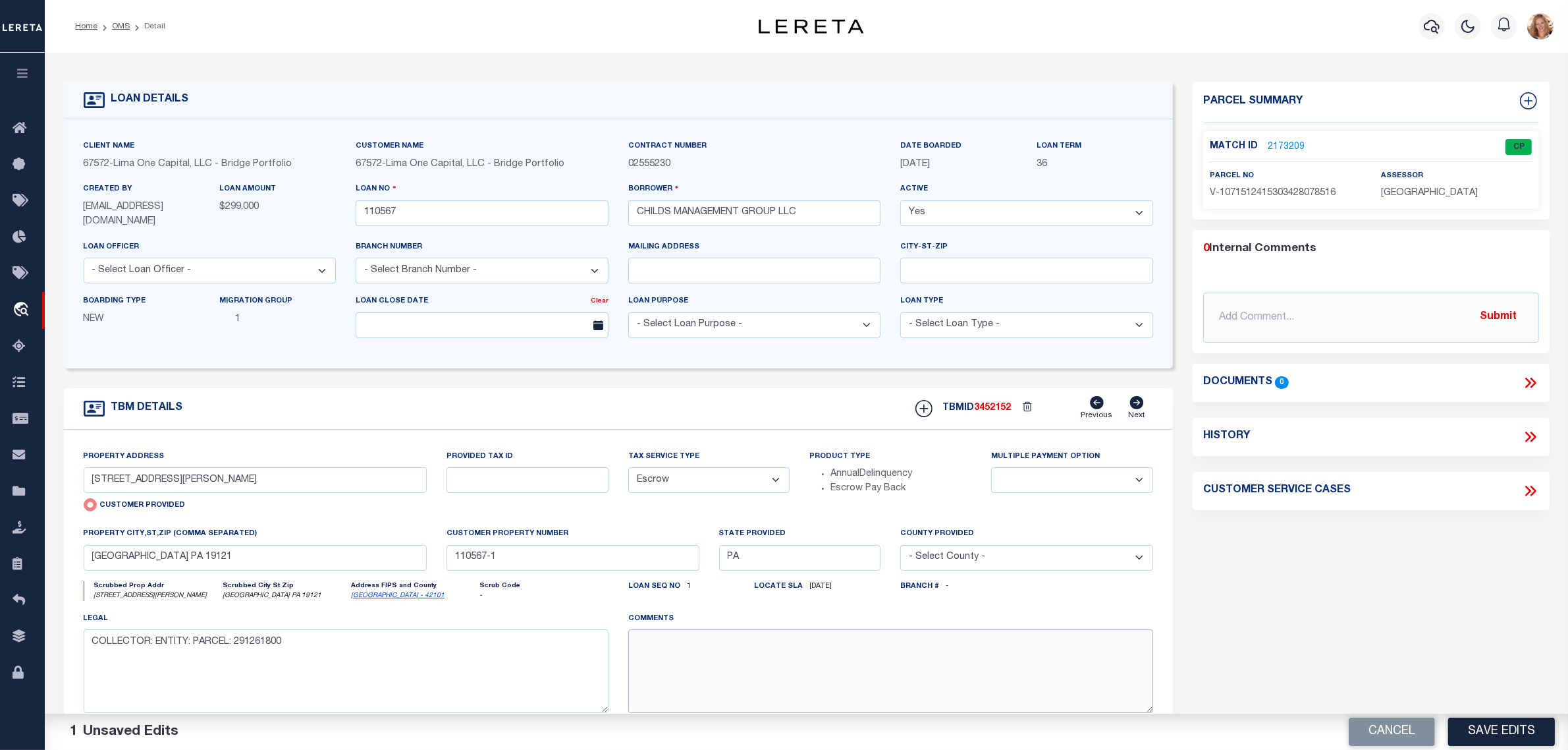
click at [733, 679] on textarea at bounding box center [891, 671] width 525 height 83
paste textarea "Should be TPS per customer's file. MLC"
click at [1510, 730] on button "Save Edits" at bounding box center [1501, 732] width 107 height 28
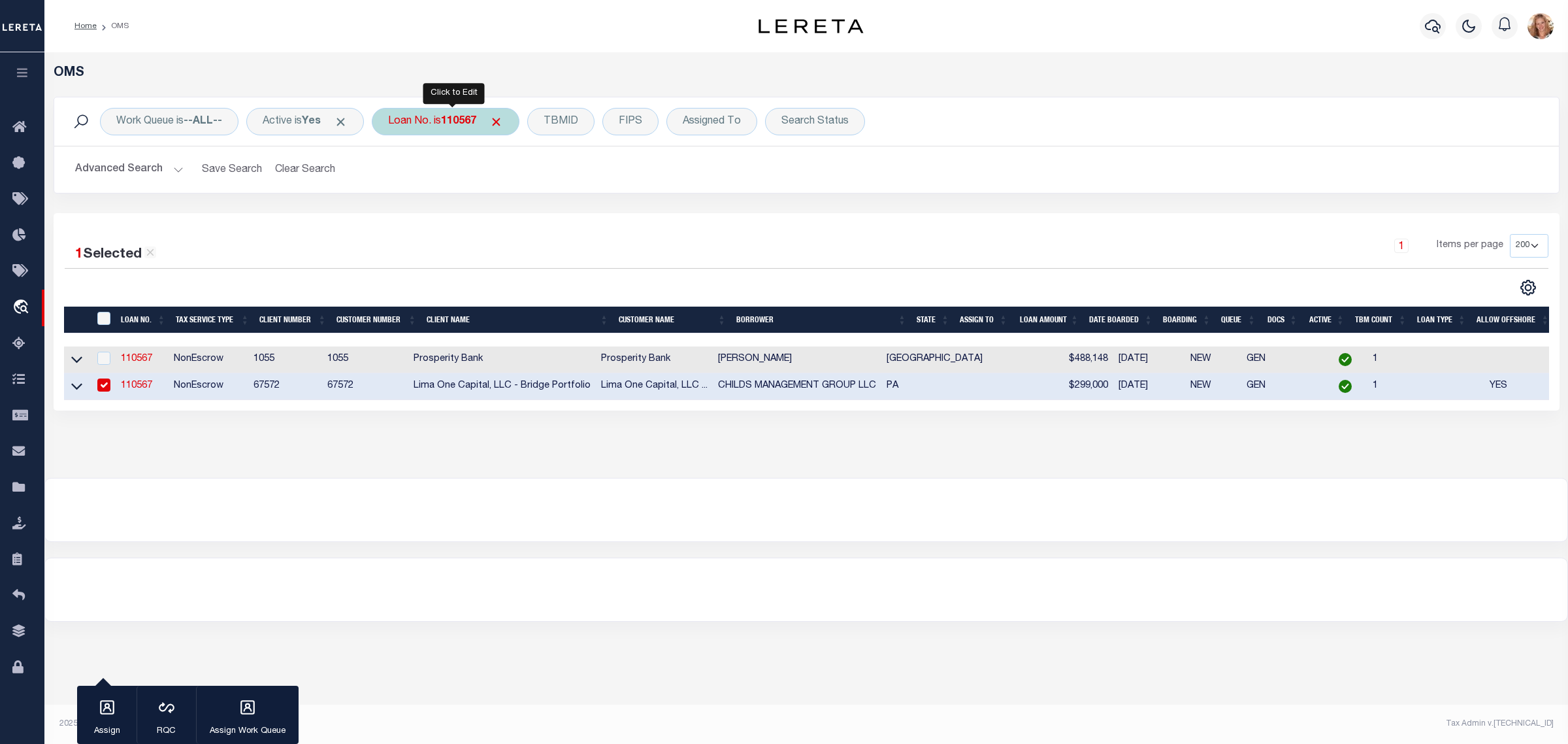
click at [412, 130] on div "Loan No. is 110567" at bounding box center [445, 121] width 148 height 27
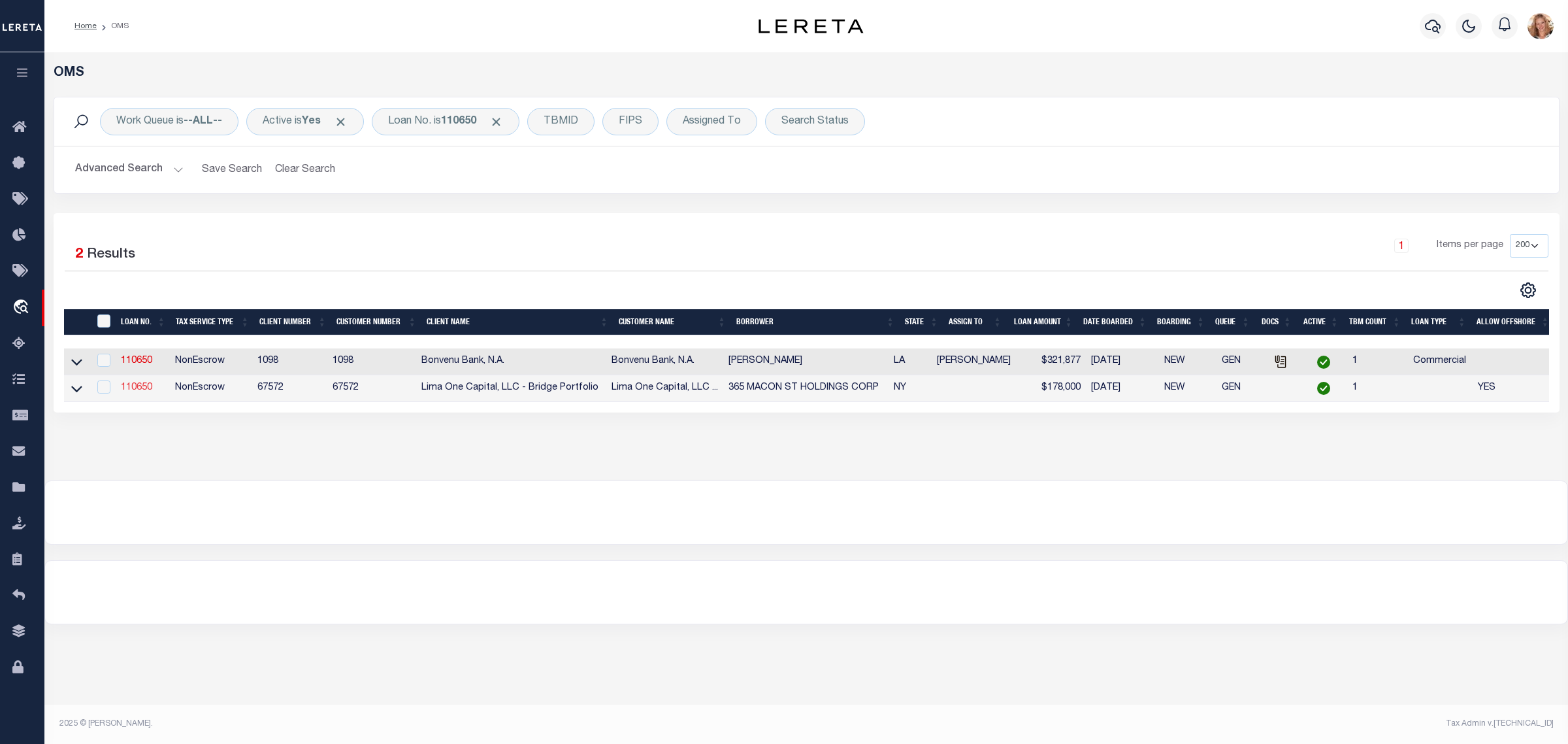
click at [129, 390] on link "110650" at bounding box center [137, 387] width 32 height 9
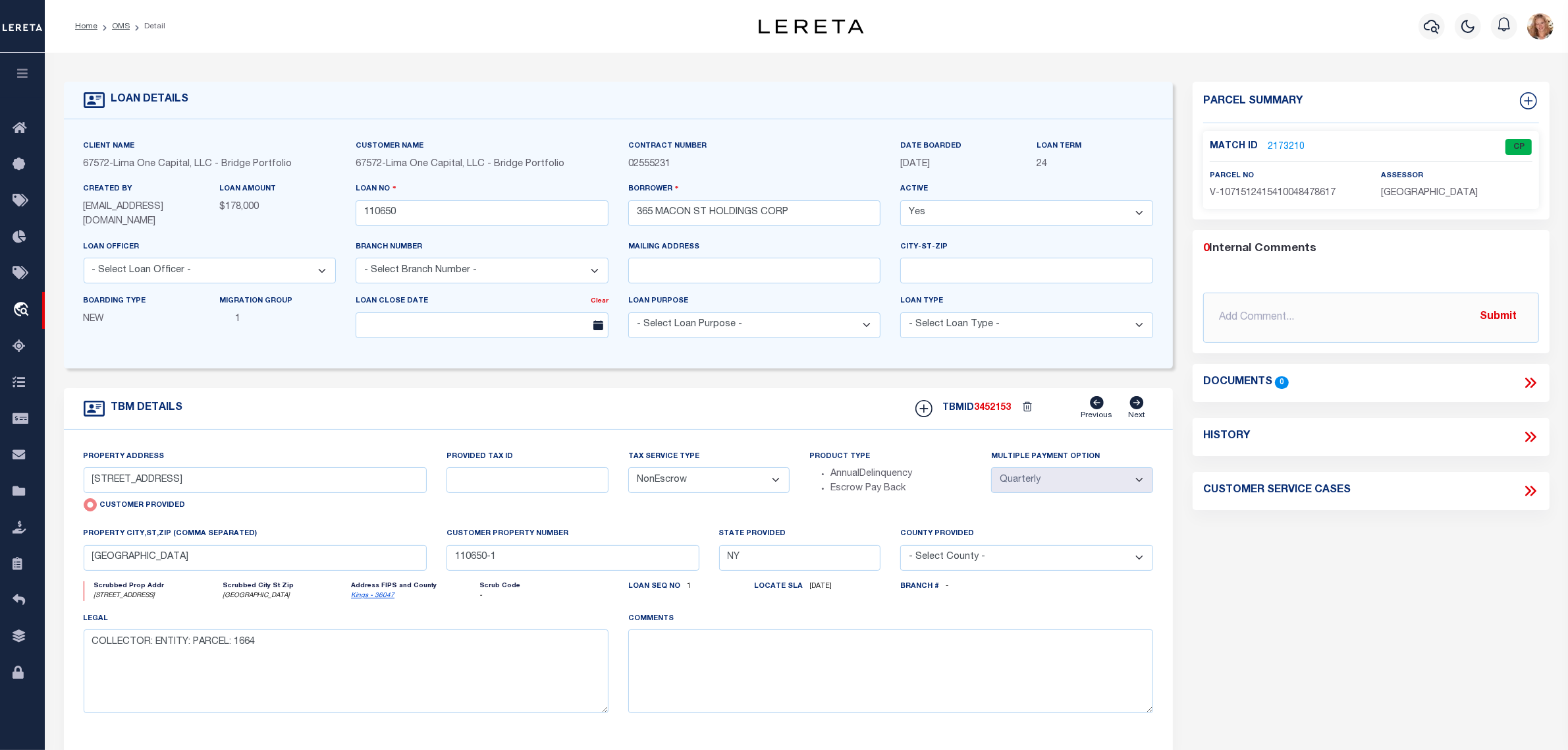
drag, startPoint x: 670, startPoint y: 480, endPoint x: 674, endPoint y: 489, distance: 9.8
click at [670, 480] on select "- Select Tax Service Type - Escrow NonEscrow" at bounding box center [709, 480] width 162 height 25
click at [628, 468] on select "- Select Tax Service Type - Escrow NonEscrow" at bounding box center [709, 480] width 162 height 25
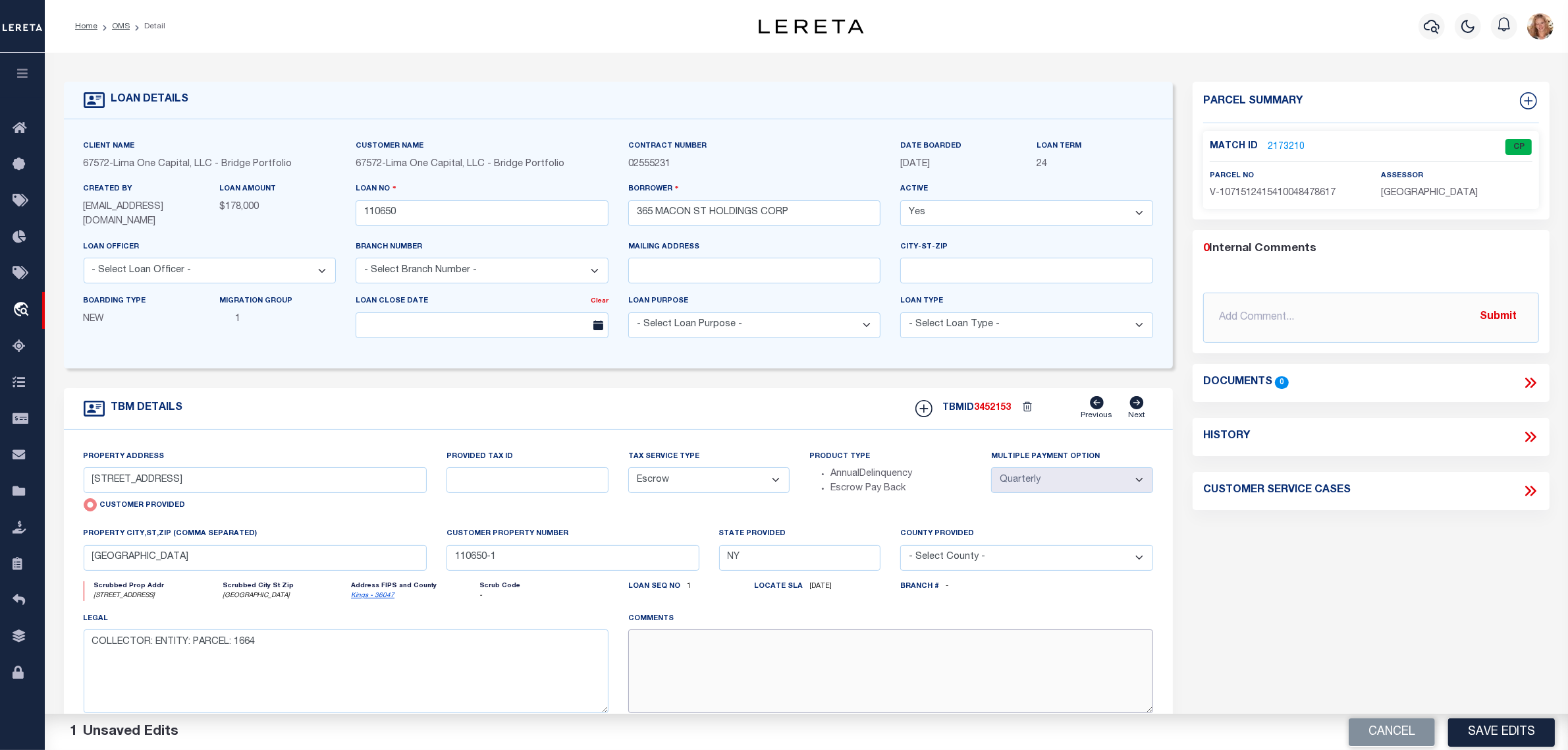
click at [690, 653] on textarea at bounding box center [891, 671] width 525 height 83
paste textarea "Should be TPS per customer's file. MLC"
click at [1466, 728] on button "Save Edits" at bounding box center [1501, 732] width 107 height 28
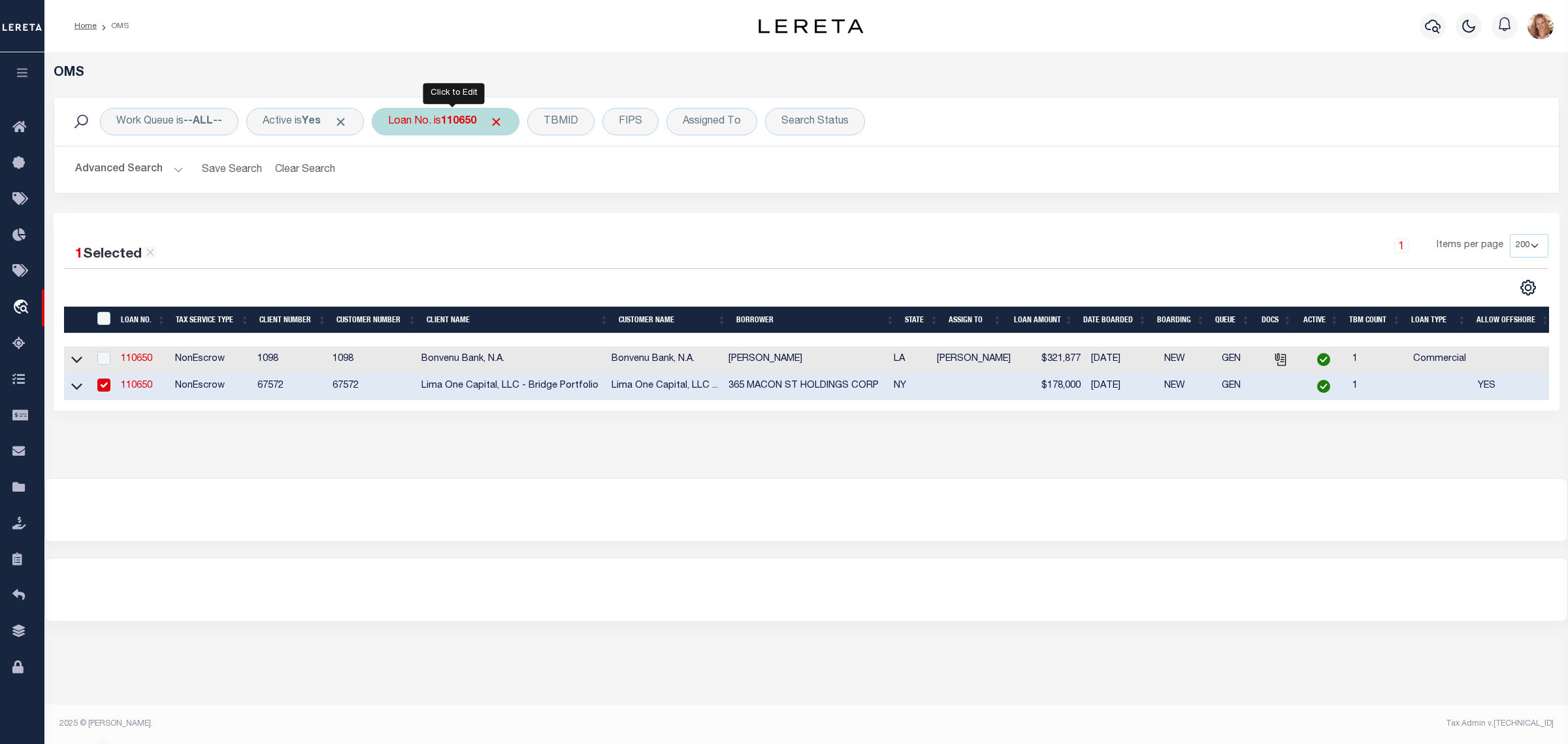
click at [416, 123] on div "Loan No. is 110650" at bounding box center [445, 121] width 148 height 27
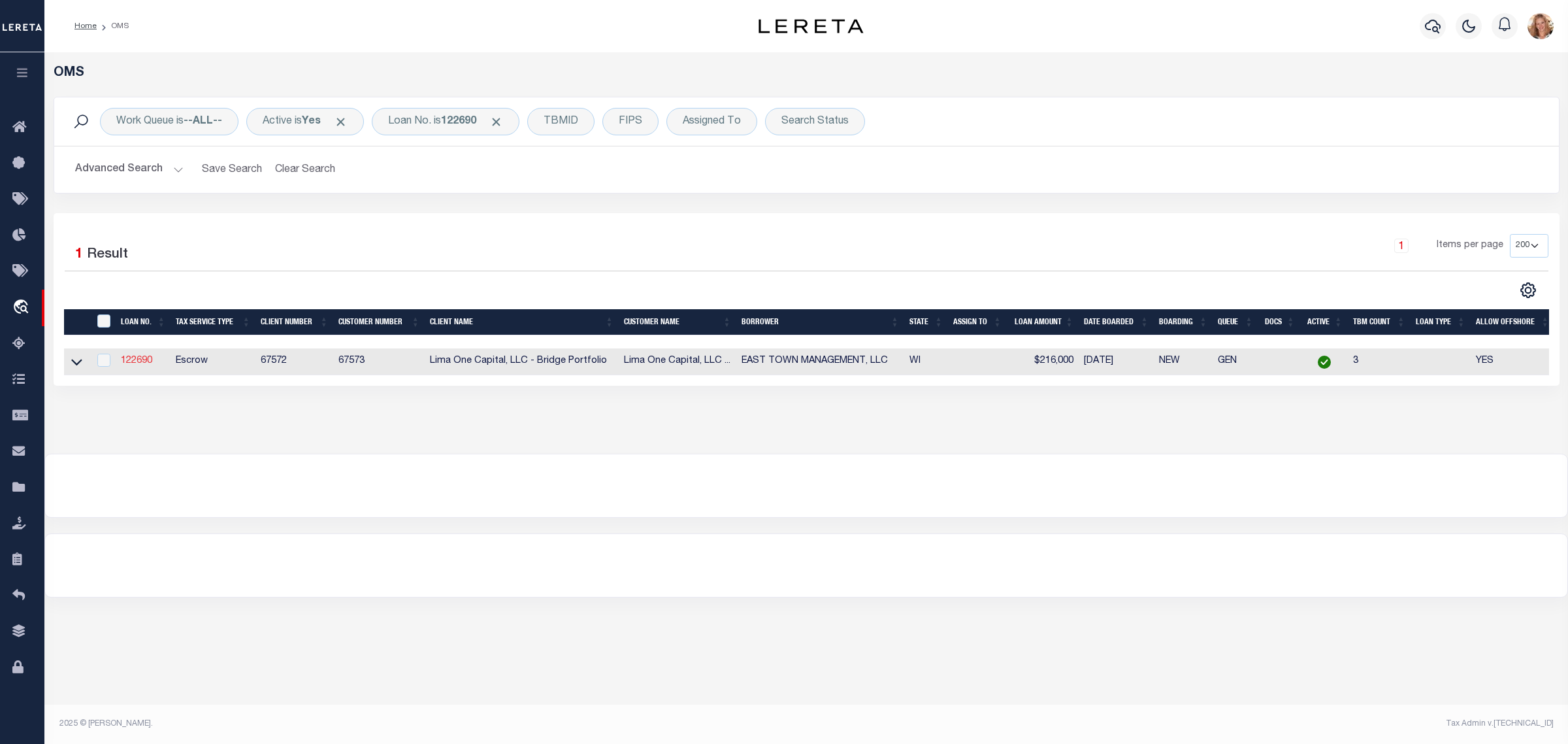
click at [141, 365] on link "122690" at bounding box center [137, 360] width 32 height 9
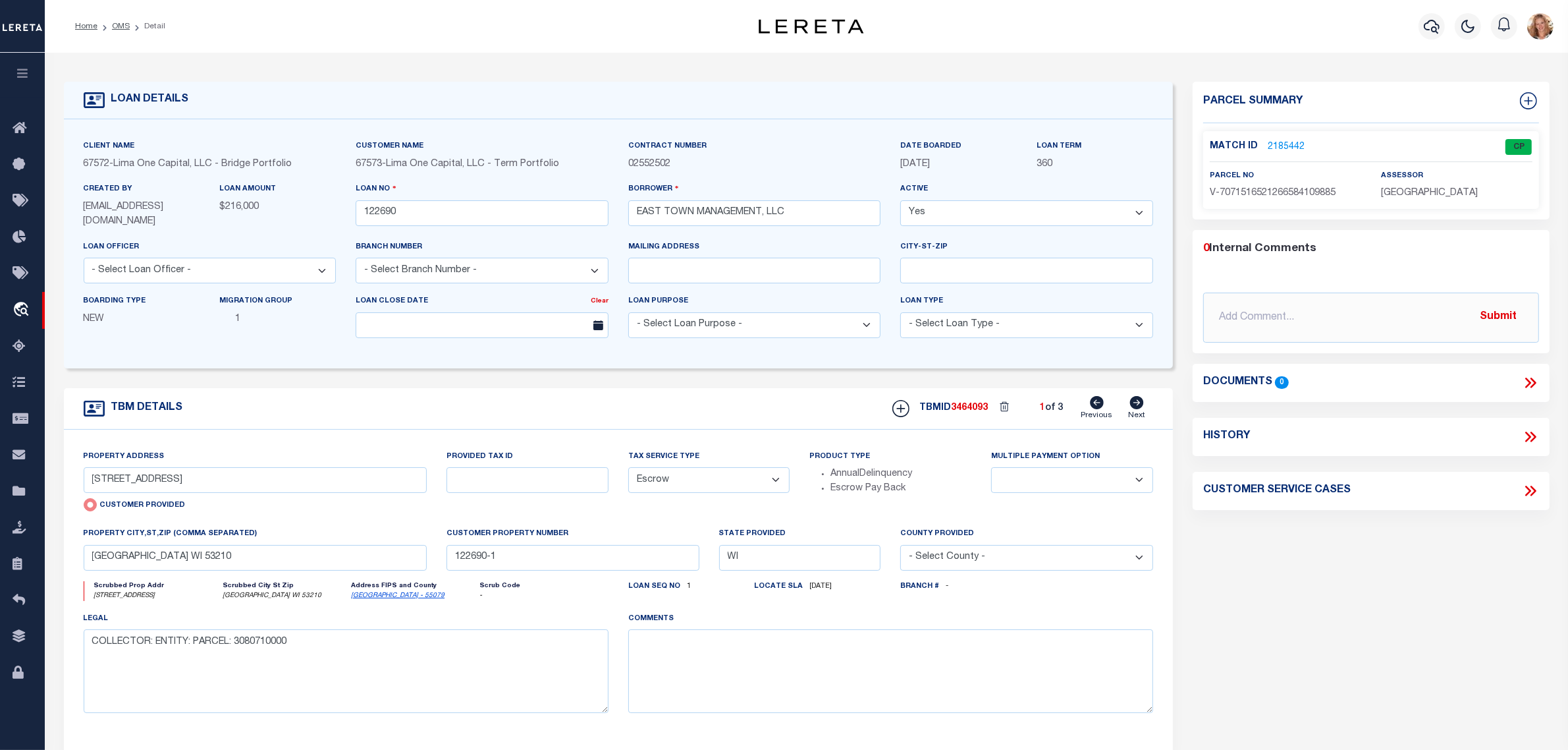
drag, startPoint x: 674, startPoint y: 482, endPoint x: 671, endPoint y: 492, distance: 10.4
click at [674, 482] on select "- Select Tax Service Type - Escrow NonEscrow" at bounding box center [709, 480] width 162 height 25
click at [628, 468] on select "- Select Tax Service Type - Escrow NonEscrow" at bounding box center [709, 480] width 162 height 25
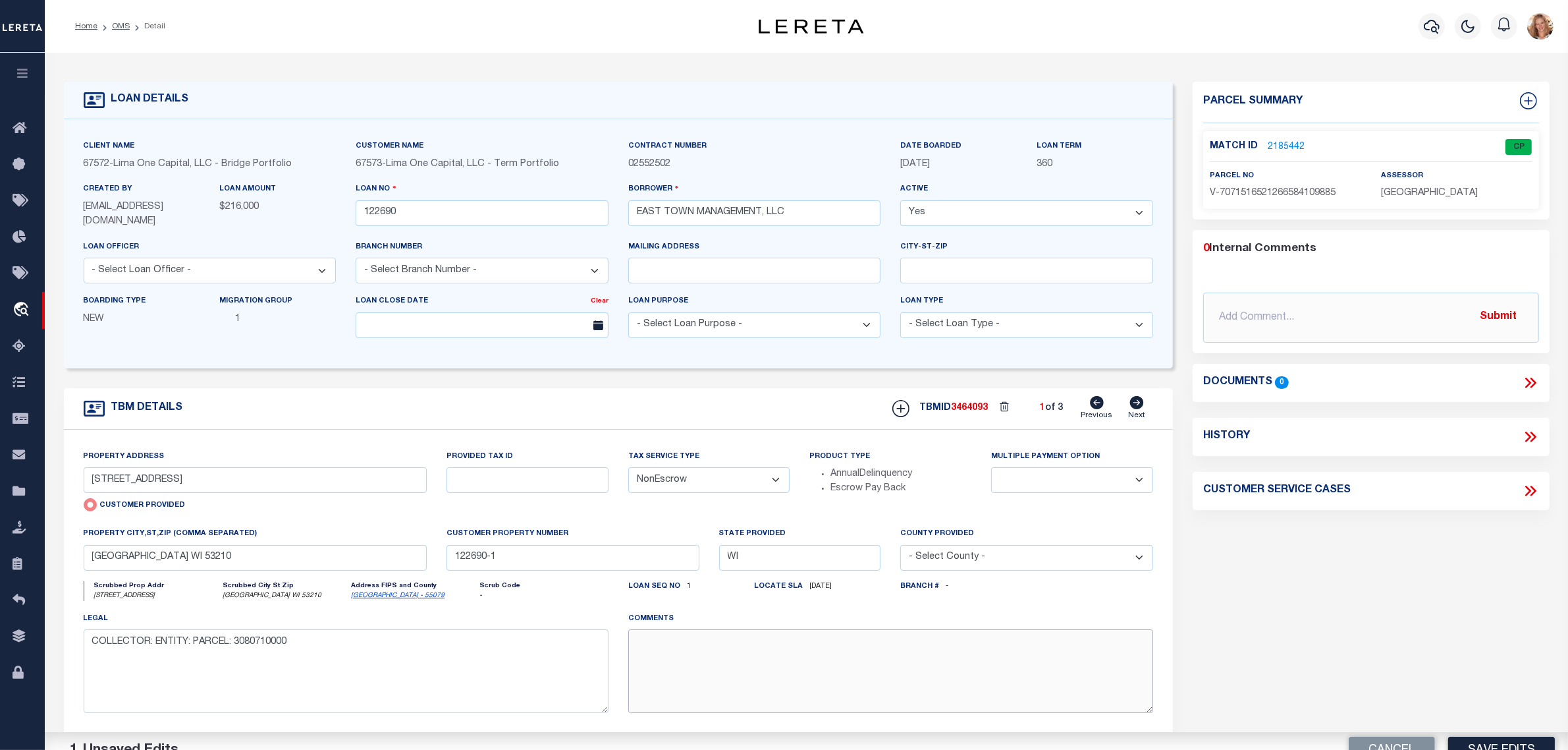
click at [682, 666] on textarea at bounding box center [891, 671] width 525 height 83
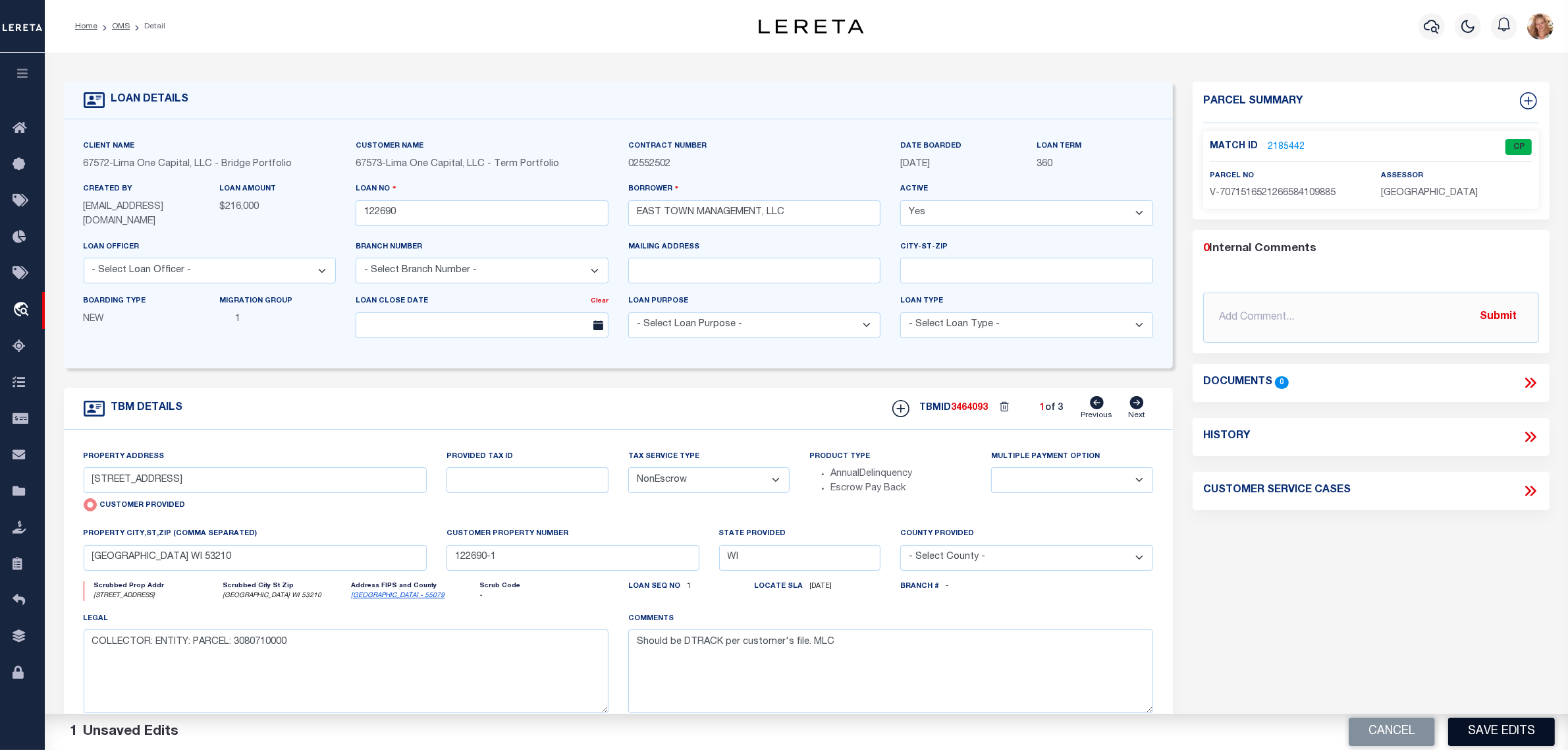
click at [1476, 734] on button "Save Edits" at bounding box center [1501, 732] width 107 height 28
click at [1143, 404] on icon at bounding box center [1137, 403] width 14 height 13
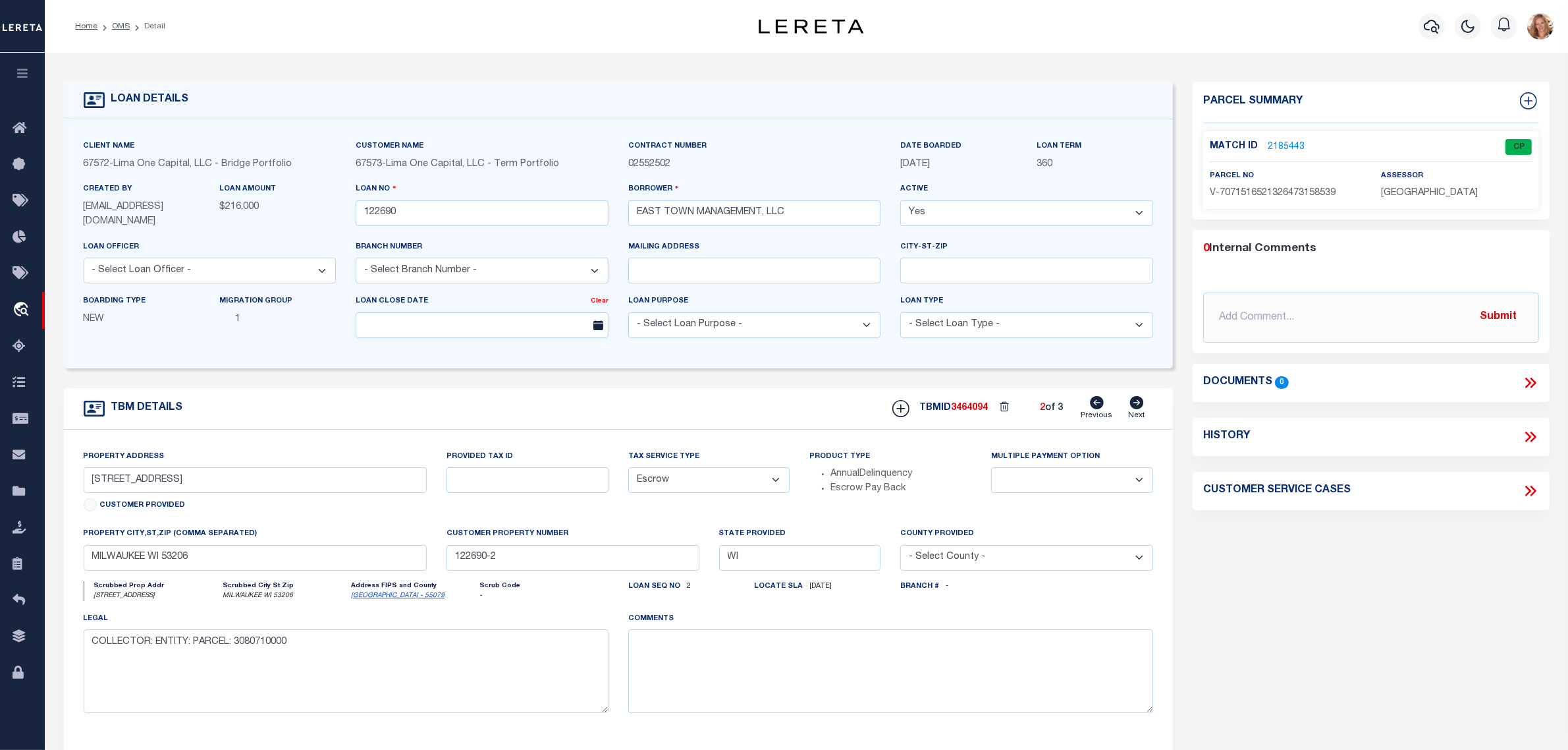
click at [719, 482] on select "- Select Tax Service Type - Escrow NonEscrow" at bounding box center [709, 480] width 162 height 25
click at [628, 468] on select "- Select Tax Service Type - Escrow NonEscrow" at bounding box center [709, 480] width 162 height 25
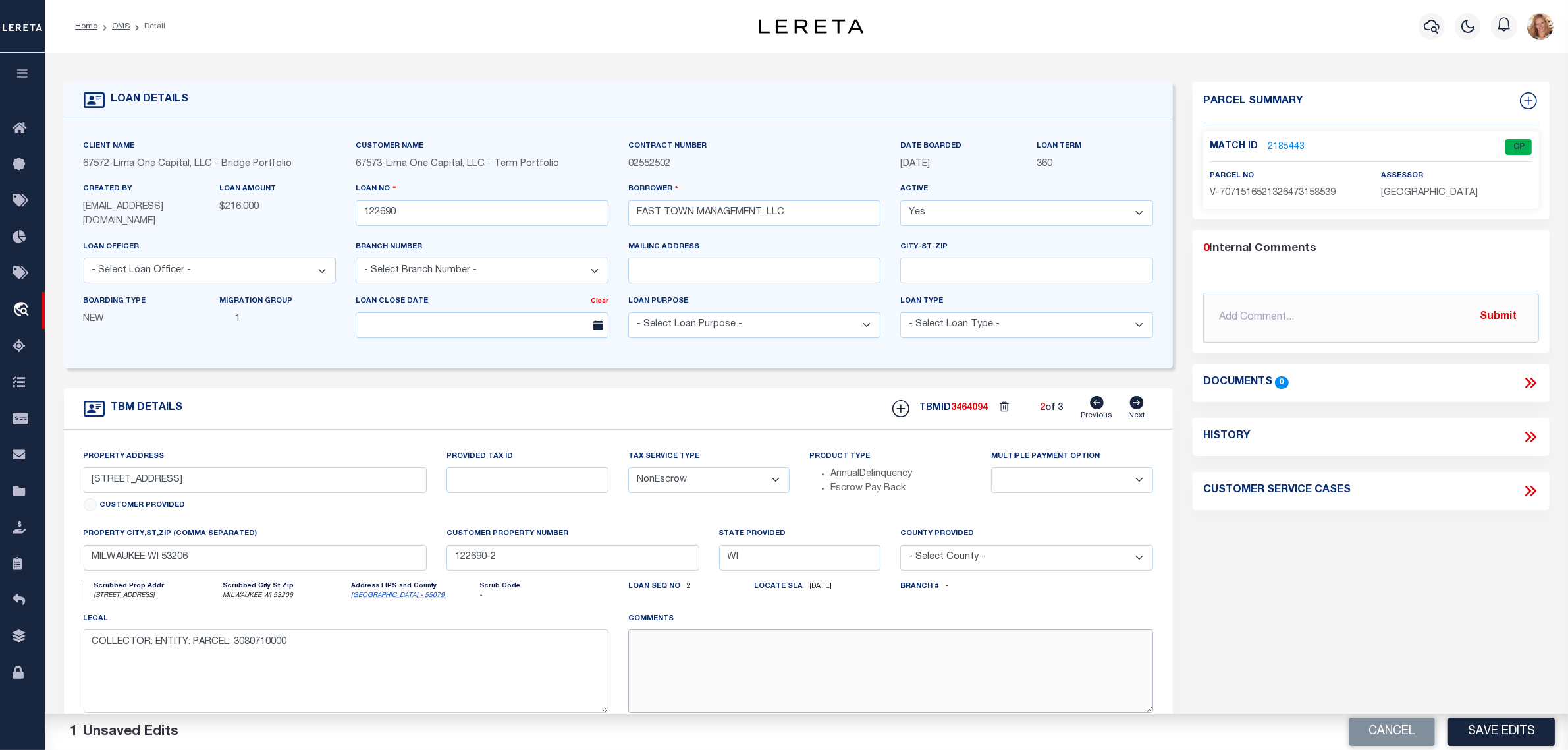
click at [702, 669] on textarea at bounding box center [891, 671] width 525 height 83
paste textarea "Should be DTRACK per customer's file. MLC"
click at [1528, 728] on button "Save Edits" at bounding box center [1501, 732] width 107 height 28
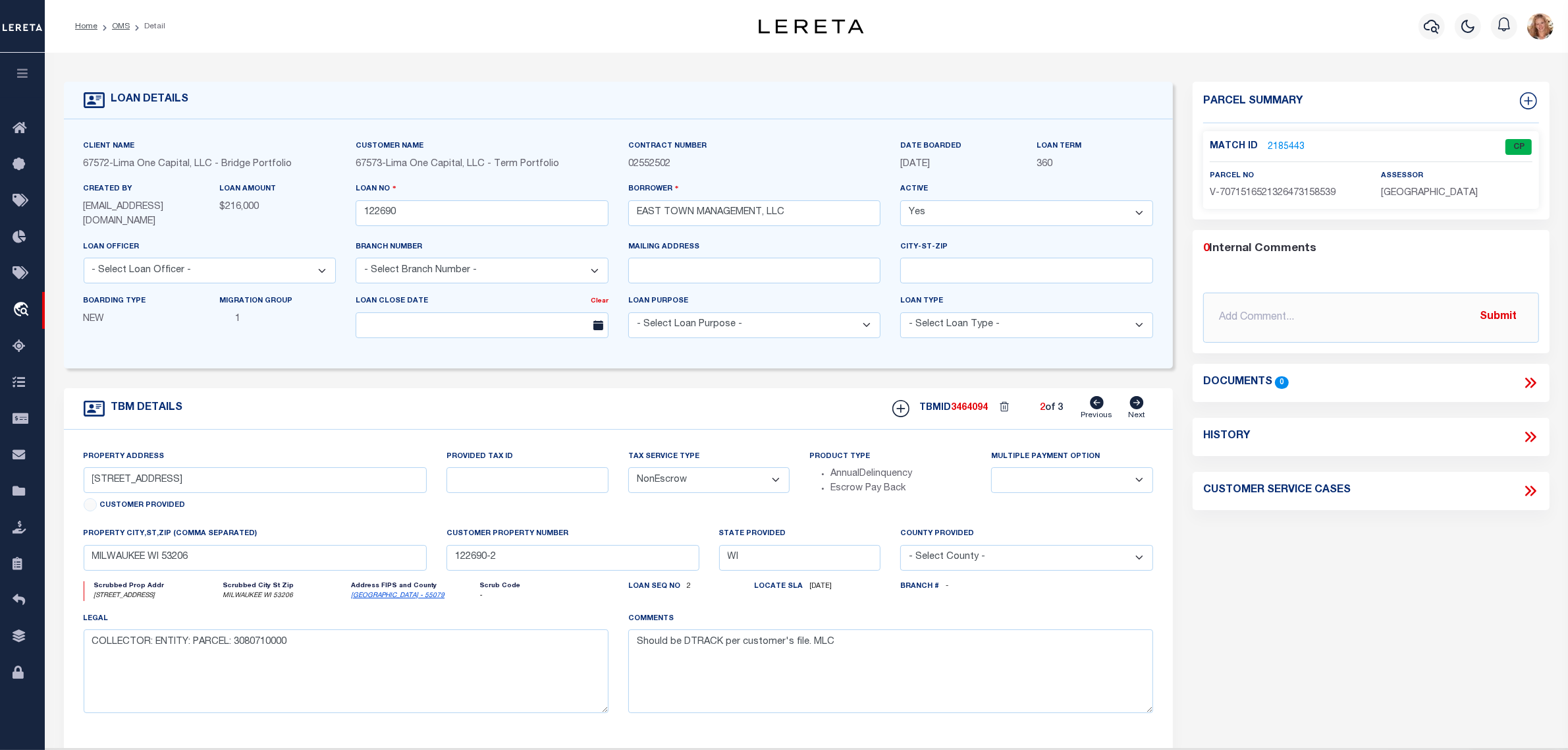
click at [1133, 403] on icon at bounding box center [1137, 403] width 14 height 13
drag, startPoint x: 695, startPoint y: 483, endPoint x: 693, endPoint y: 489, distance: 6.3
click at [695, 483] on select "- Select Tax Service Type - Escrow NonEscrow" at bounding box center [709, 480] width 162 height 25
click at [628, 468] on select "- Select Tax Service Type - Escrow NonEscrow" at bounding box center [709, 480] width 162 height 25
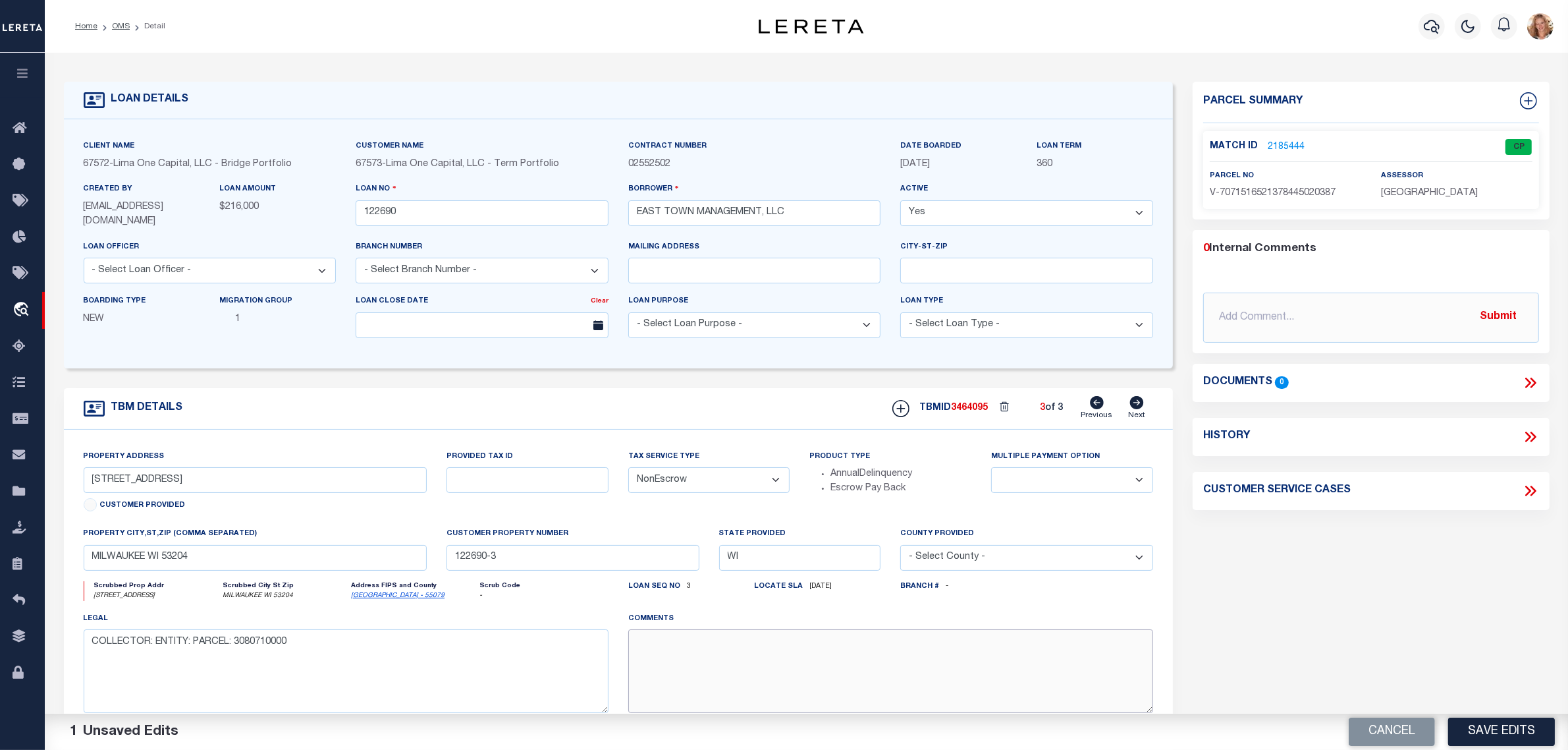
click at [676, 644] on textarea at bounding box center [891, 671] width 525 height 83
paste textarea "Should be DTRACK per customer's file. MLC"
drag, startPoint x: 1417, startPoint y: 631, endPoint x: 1488, endPoint y: 713, distance: 108.5
click at [1427, 639] on div "Parcel Summary Match ID 2185444 0" at bounding box center [1371, 444] width 377 height 723
click at [1494, 738] on button "Save Edits" at bounding box center [1501, 732] width 107 height 28
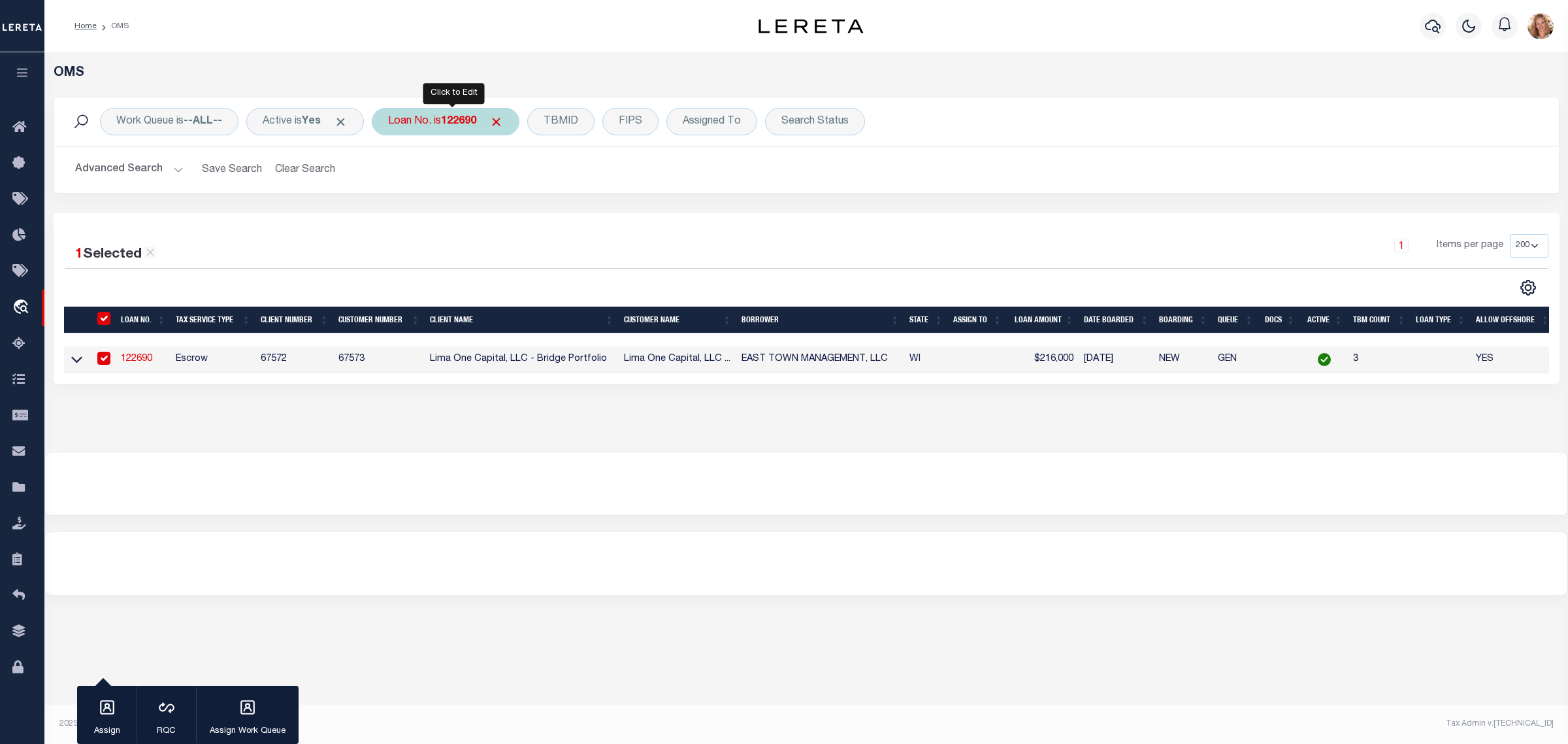
click at [447, 123] on div "Loan No. is 122690" at bounding box center [445, 121] width 148 height 27
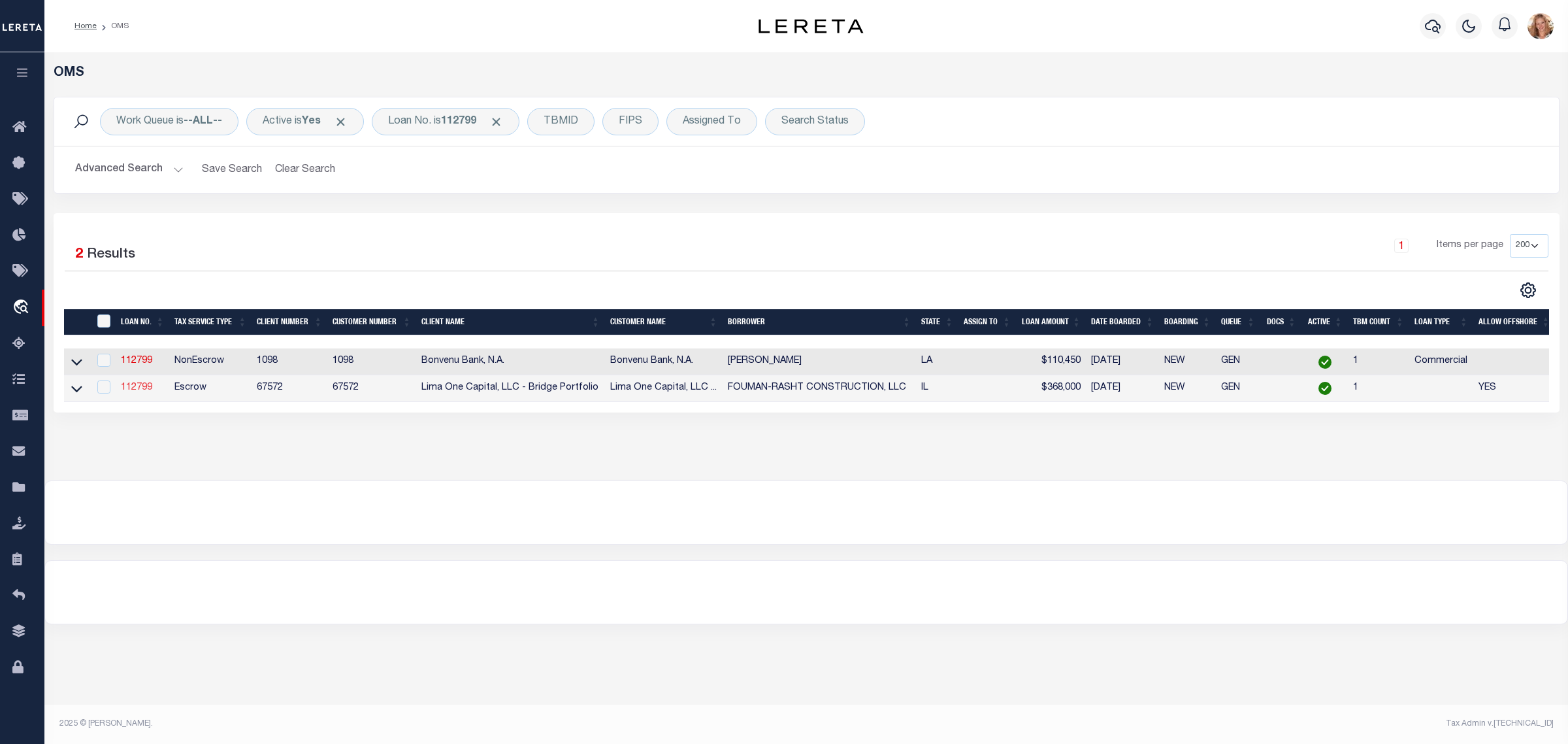
click at [141, 387] on link "112799" at bounding box center [137, 387] width 32 height 9
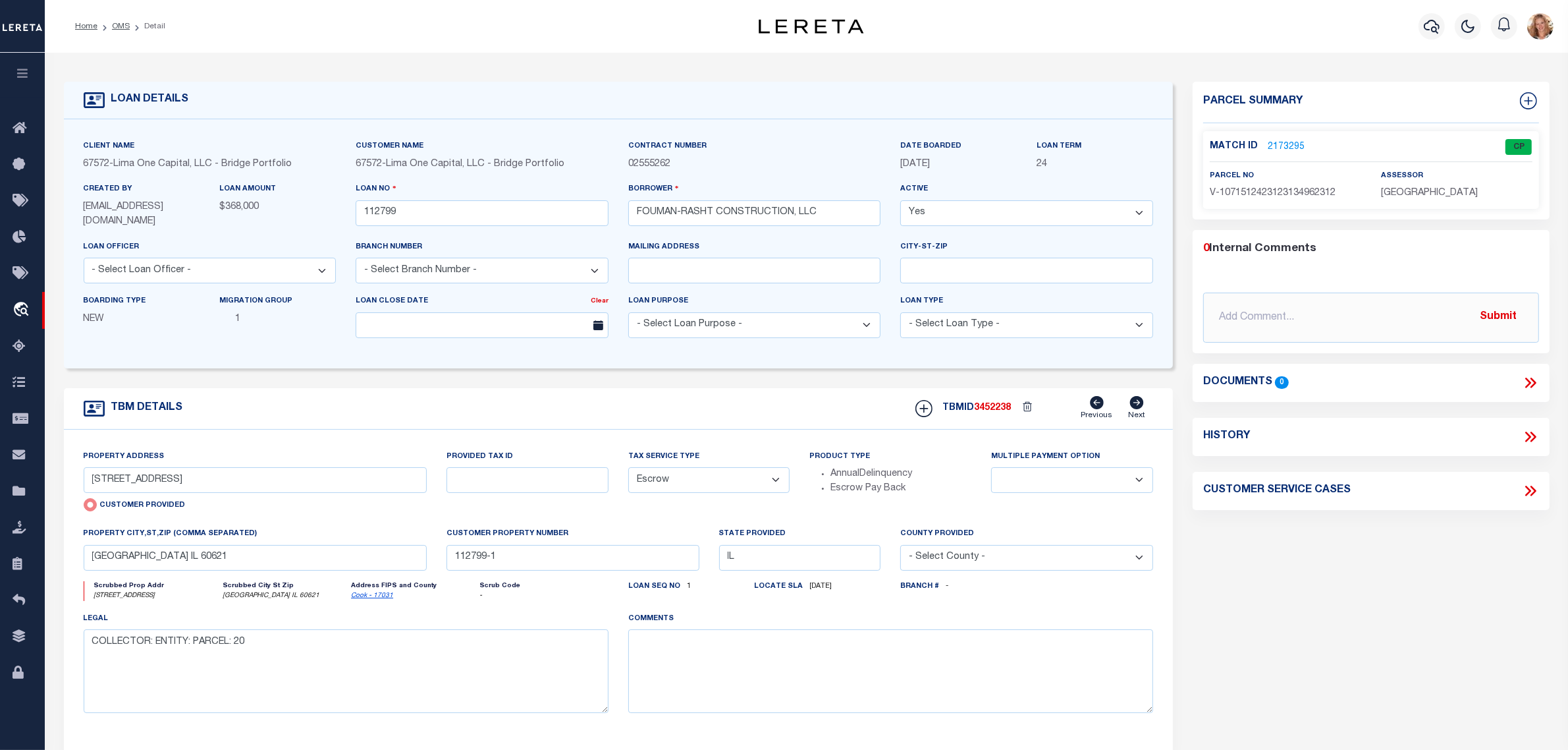
drag, startPoint x: 679, startPoint y: 479, endPoint x: 682, endPoint y: 491, distance: 12.4
click at [680, 479] on select "- Select Tax Service Type - Escrow NonEscrow" at bounding box center [709, 480] width 162 height 25
click at [628, 468] on select "- Select Tax Service Type - Escrow NonEscrow" at bounding box center [709, 480] width 162 height 25
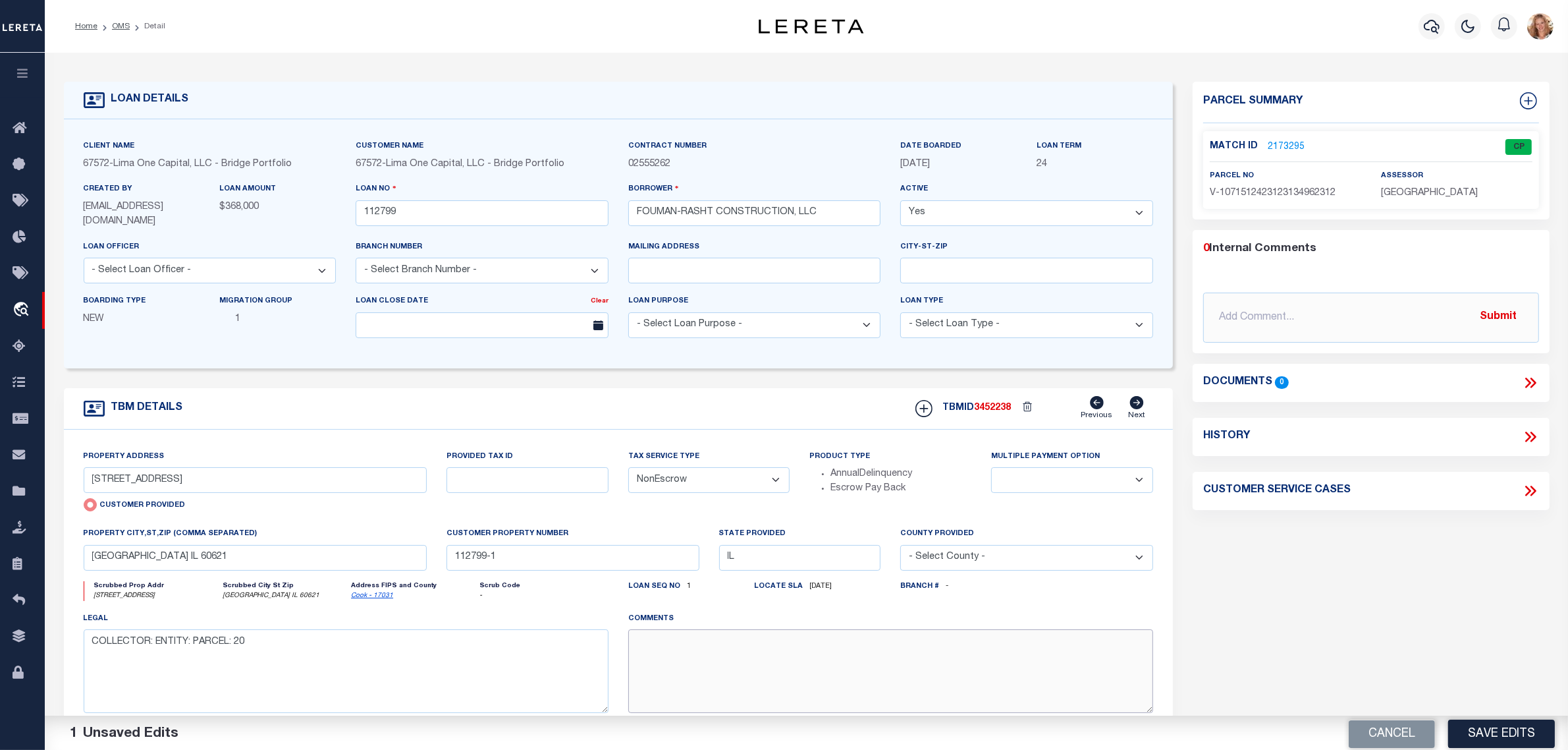
click at [677, 654] on textarea at bounding box center [891, 671] width 525 height 83
paste textarea "Should be DTRACK per customer's file. MLC"
click at [1485, 735] on button "Save Edits" at bounding box center [1501, 732] width 107 height 28
